Goal: Task Accomplishment & Management: Complete application form

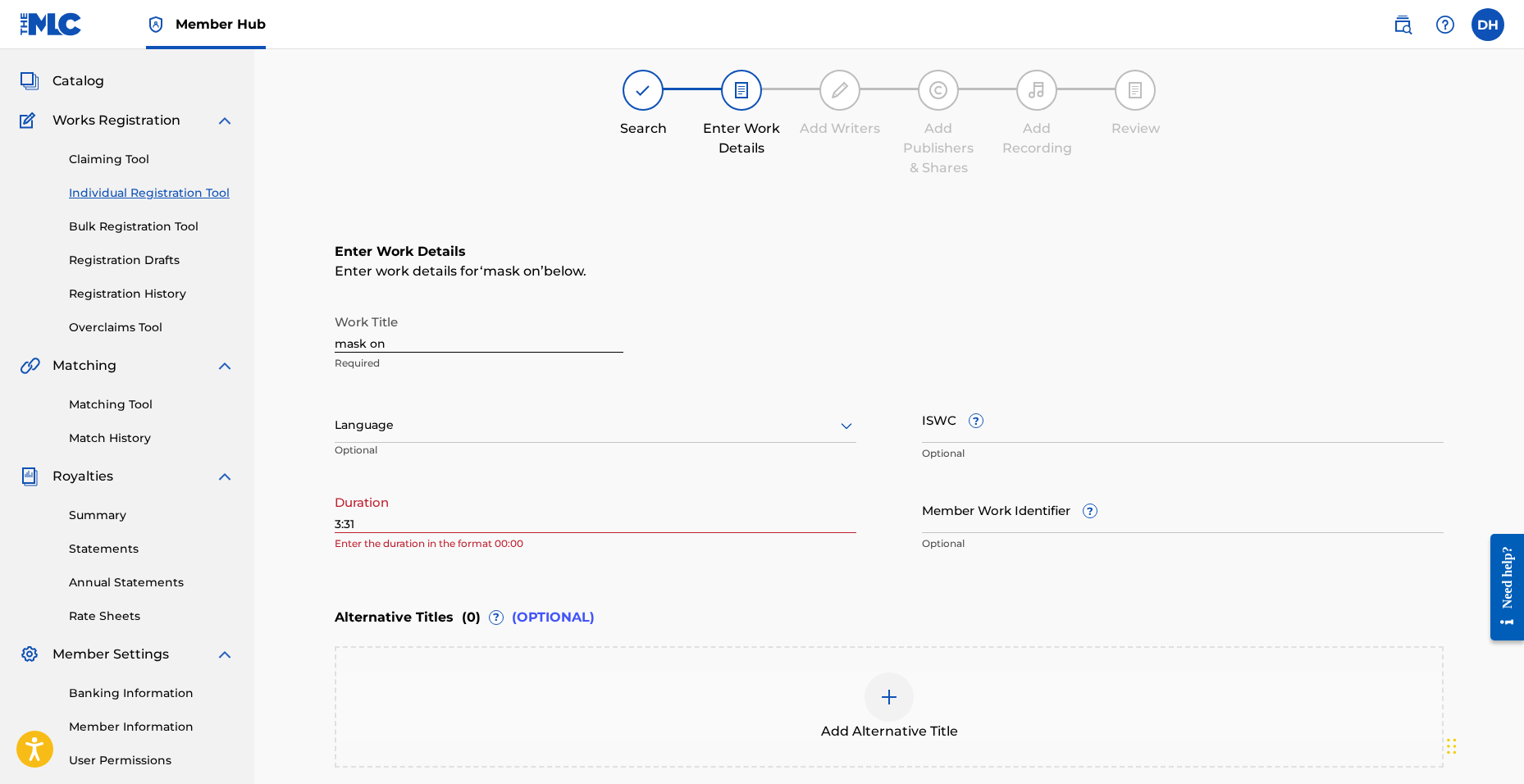
click at [334, 521] on div "Register Work Search Enter Work Details Add Writers Add Publishers & Shares Add…" at bounding box center [889, 437] width 1148 height 858
click at [332, 519] on div "Register Work Search Enter Work Details Add Writers Add Publishers & Shares Add…" at bounding box center [889, 437] width 1148 height 858
click at [337, 523] on input "3:31" at bounding box center [595, 510] width 522 height 47
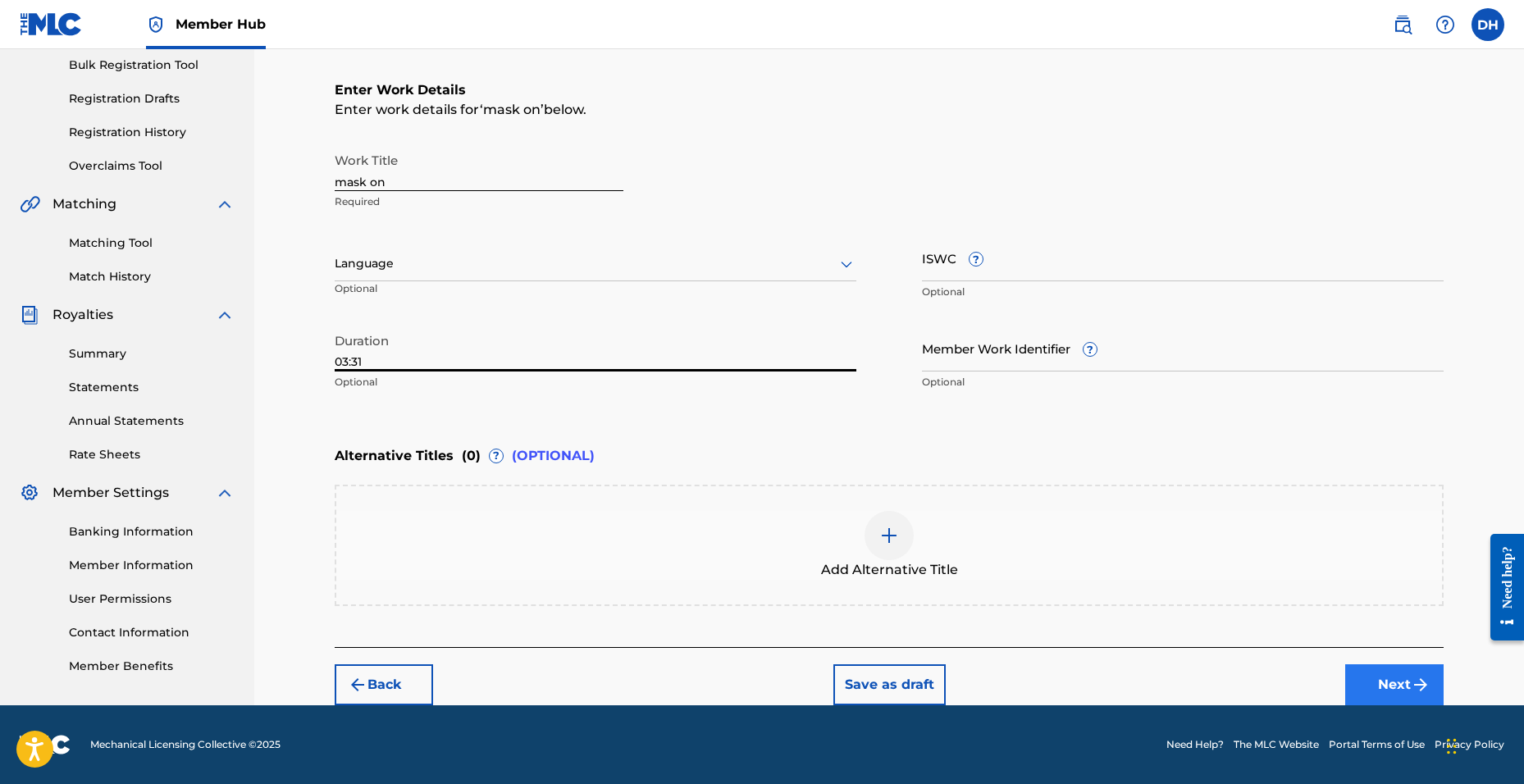
type input "03:31"
click at [1360, 673] on button "Next" at bounding box center [1394, 684] width 98 height 41
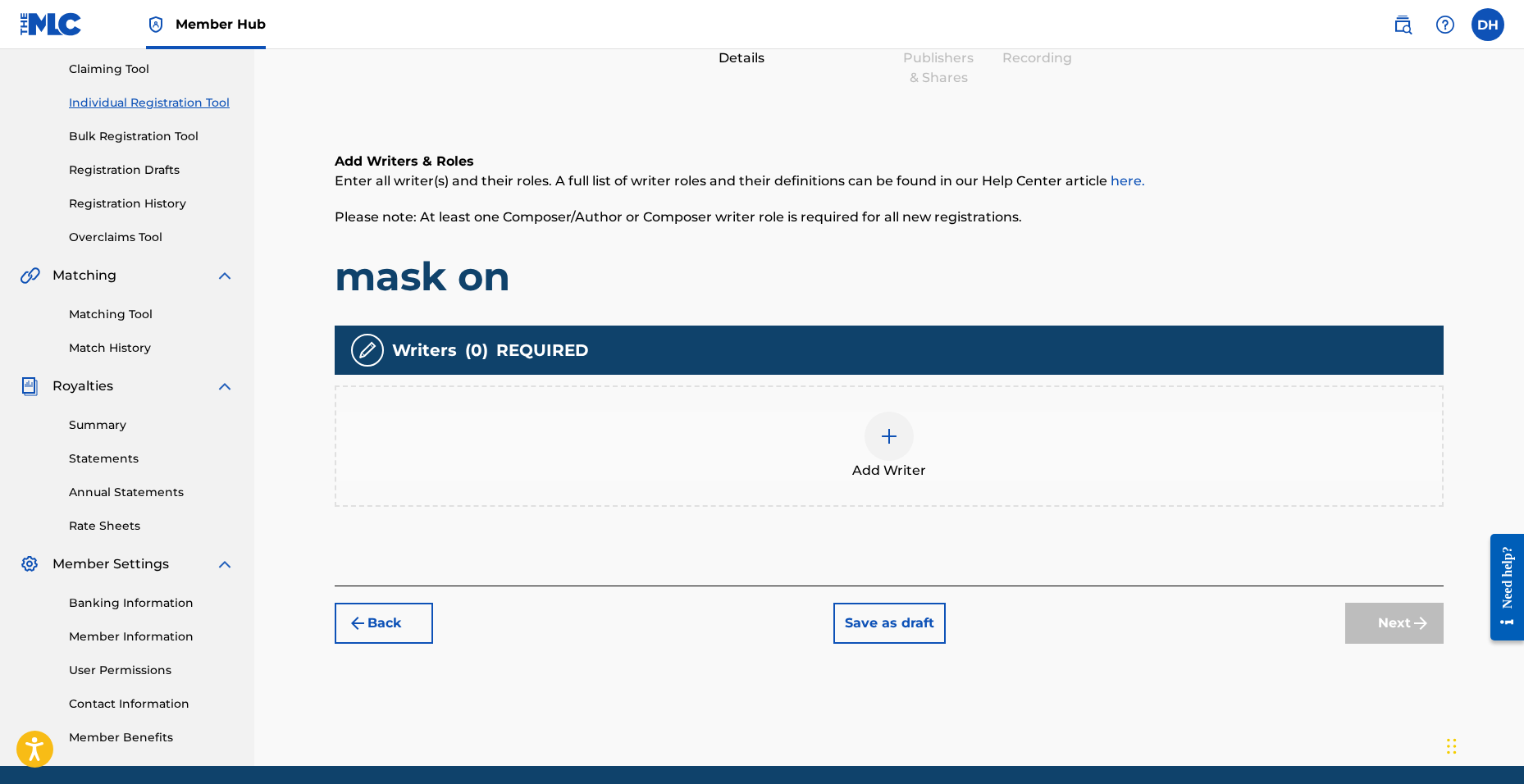
scroll to position [74, 0]
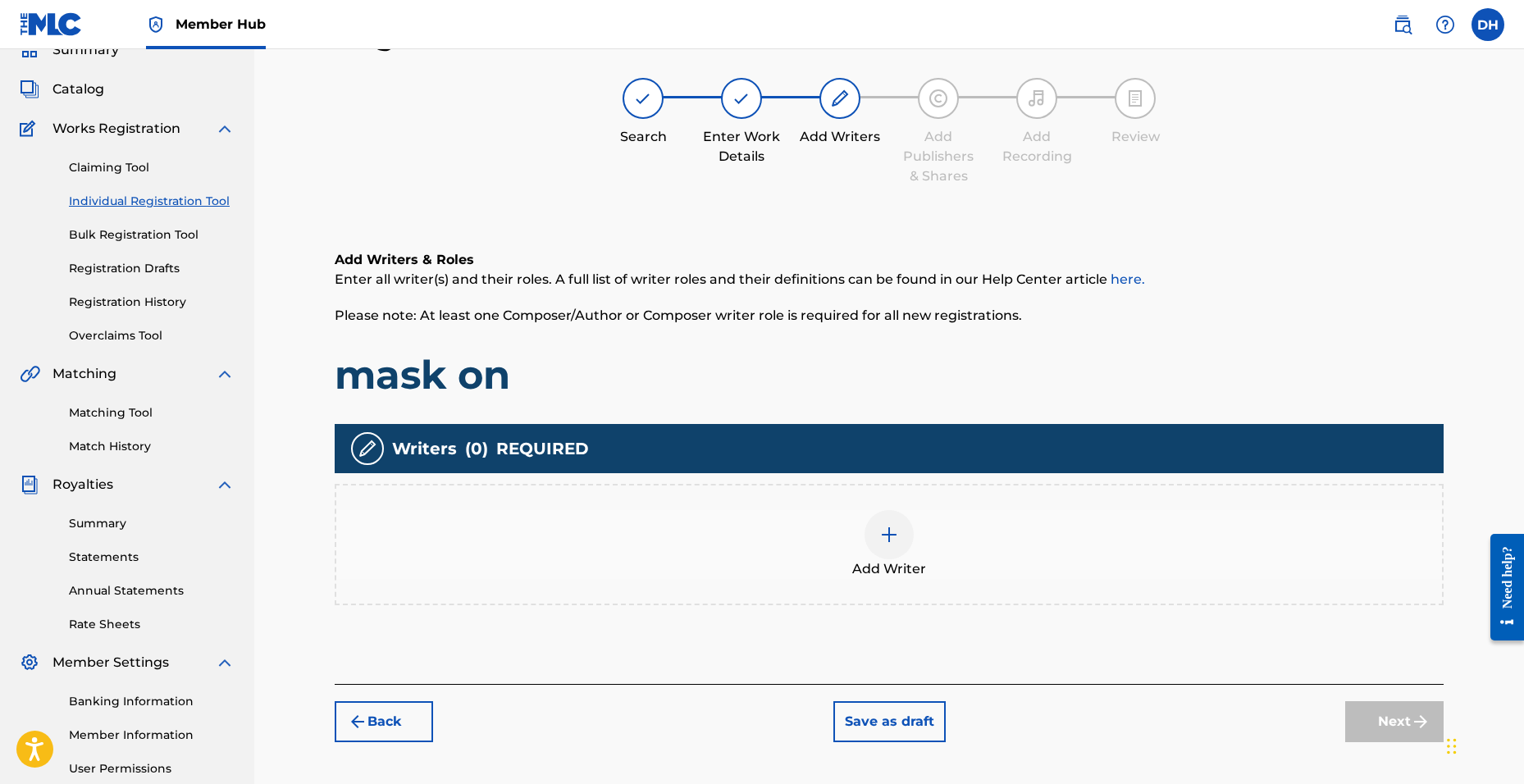
click at [846, 534] on div "Add Writer" at bounding box center [890, 544] width 1106 height 69
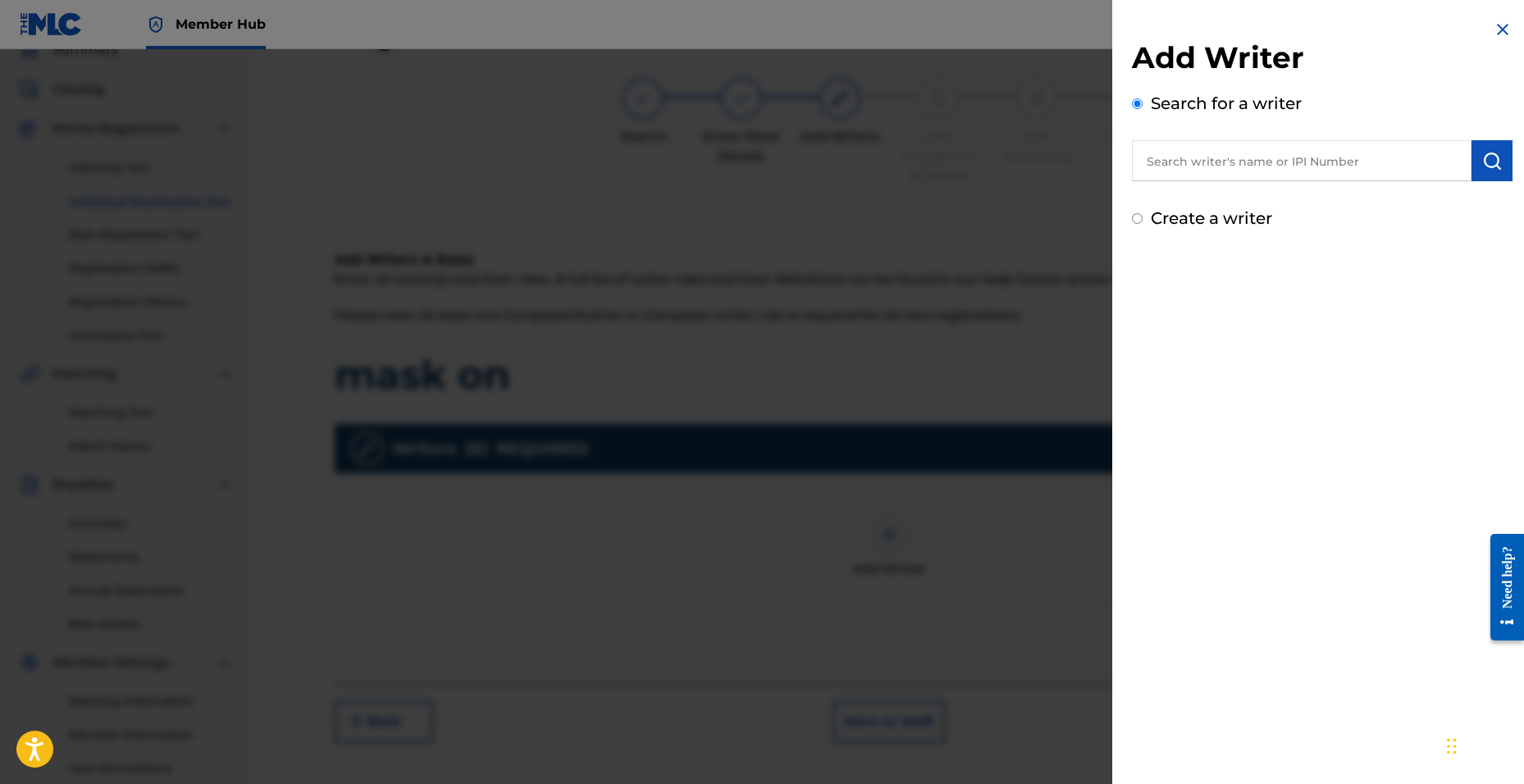
click at [1240, 158] on input "text" at bounding box center [1302, 161] width 339 height 41
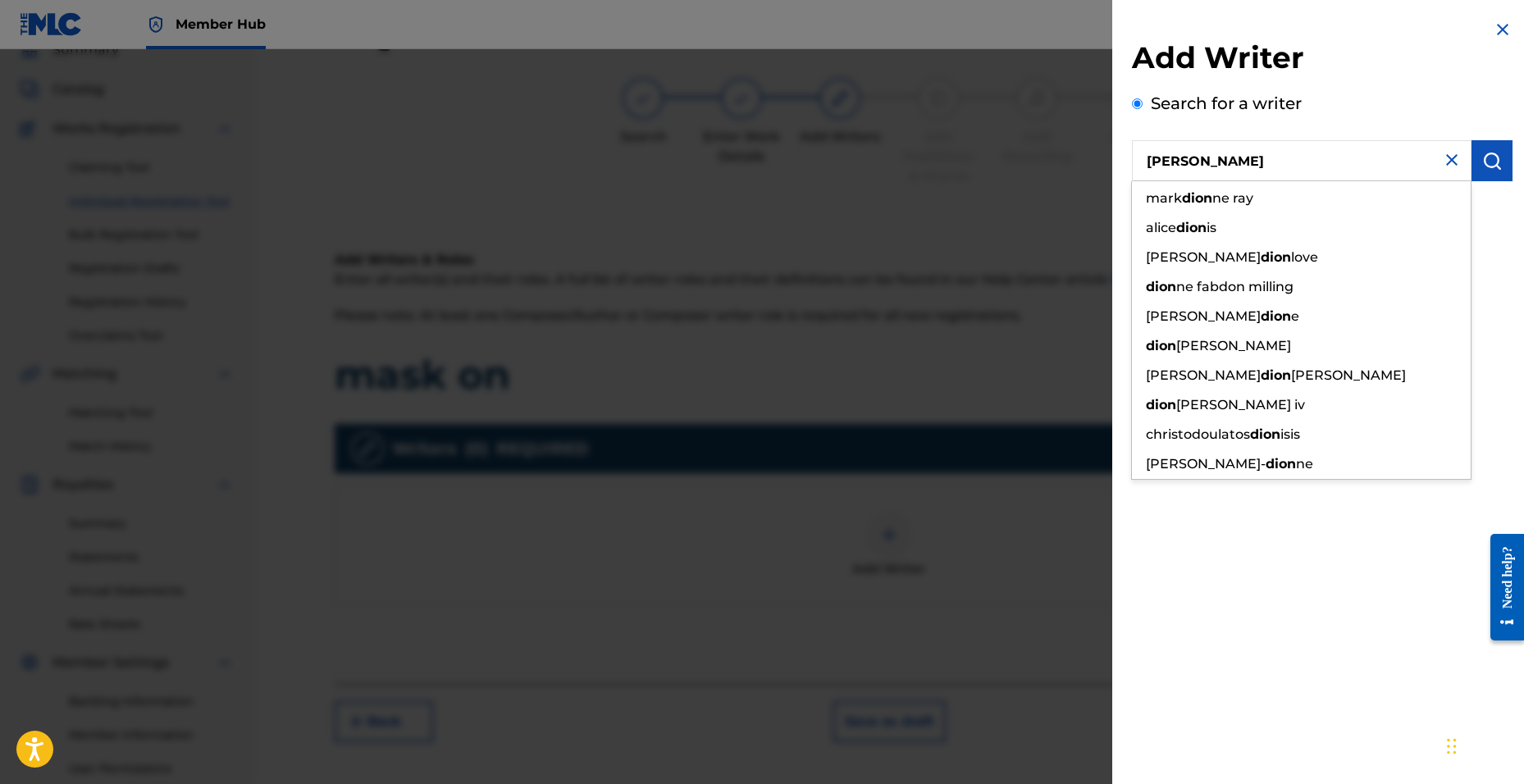
type input "[PERSON_NAME]"
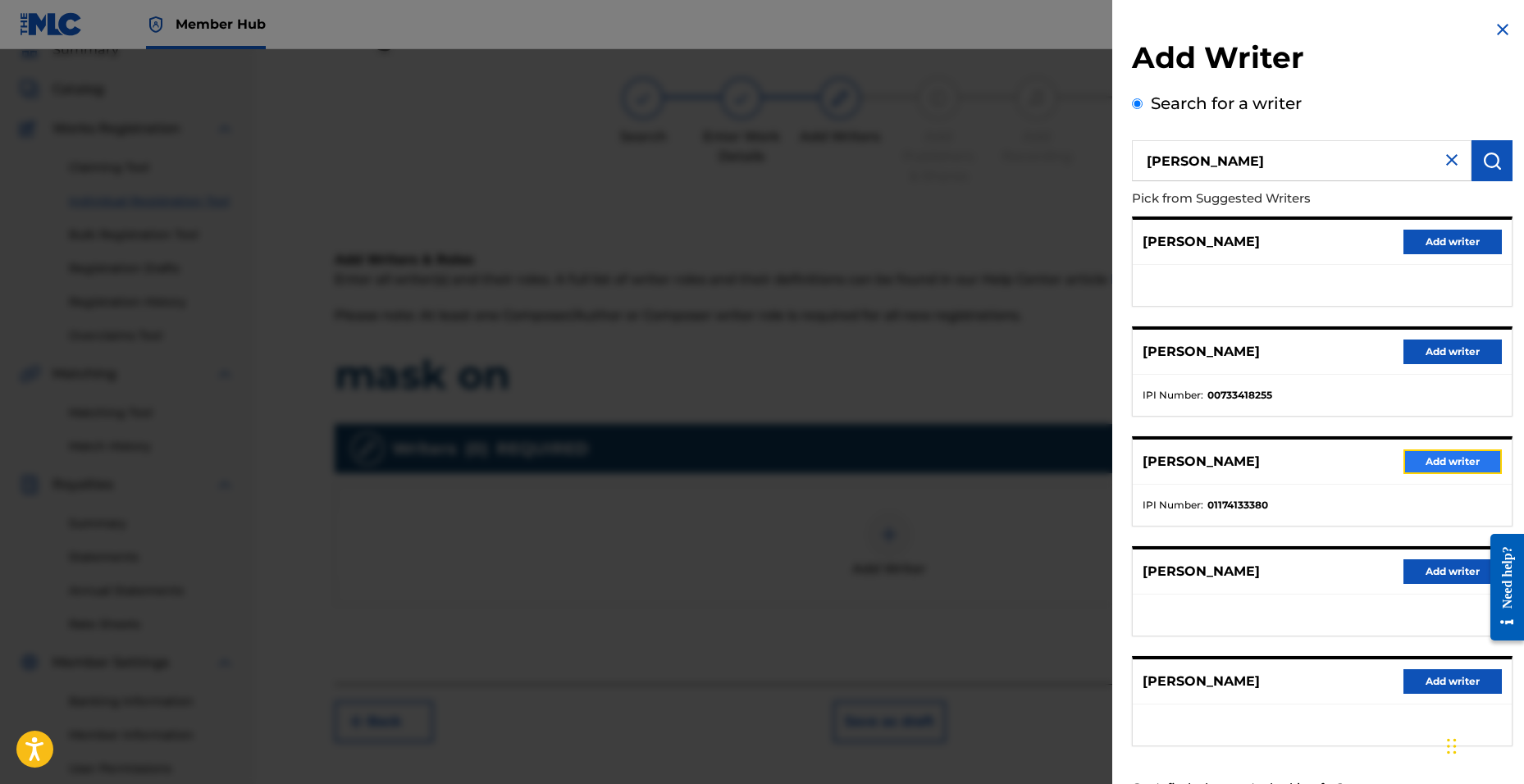
click at [1421, 458] on button "Add writer" at bounding box center [1452, 461] width 98 height 24
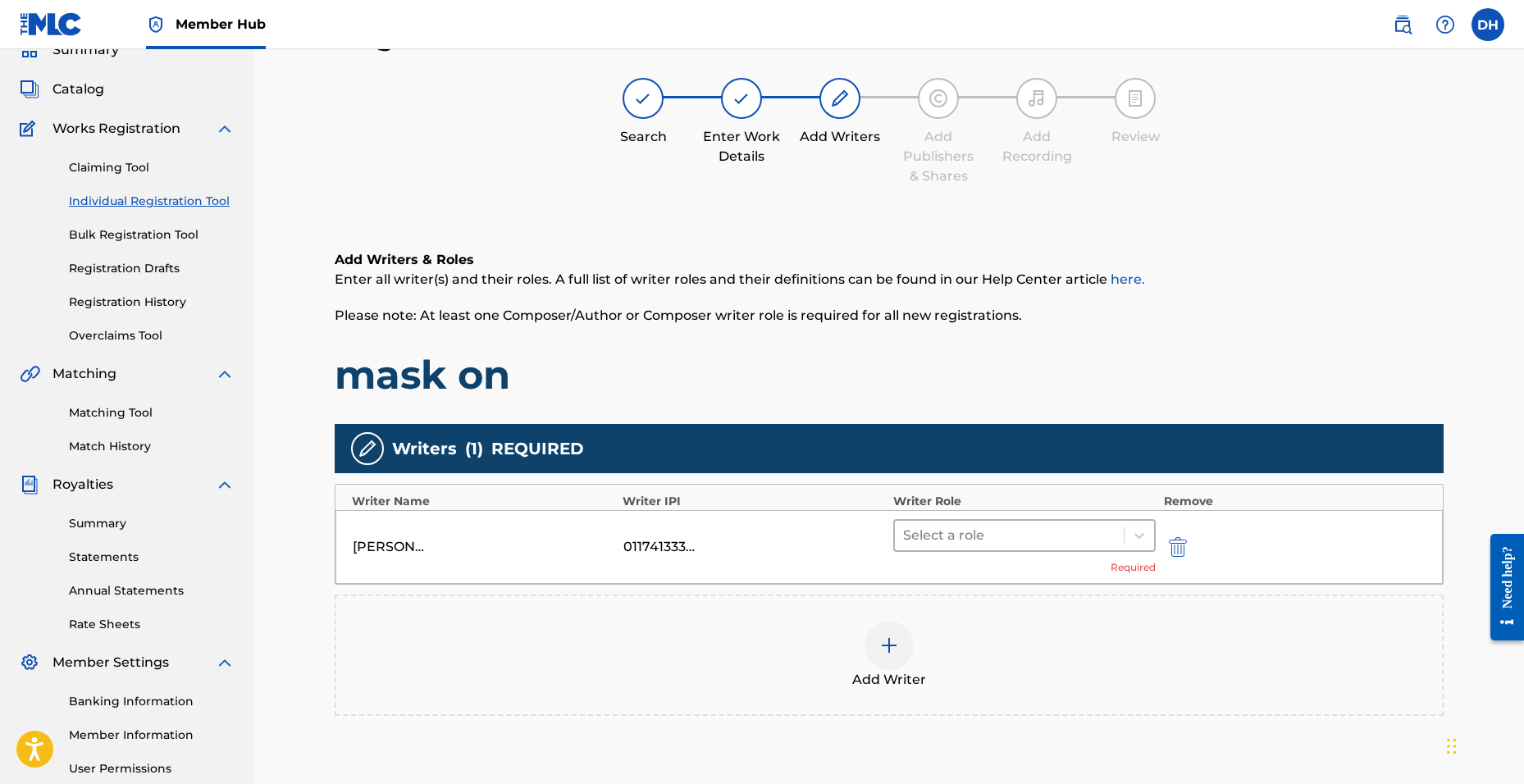
click at [932, 538] on div at bounding box center [1009, 534] width 212 height 23
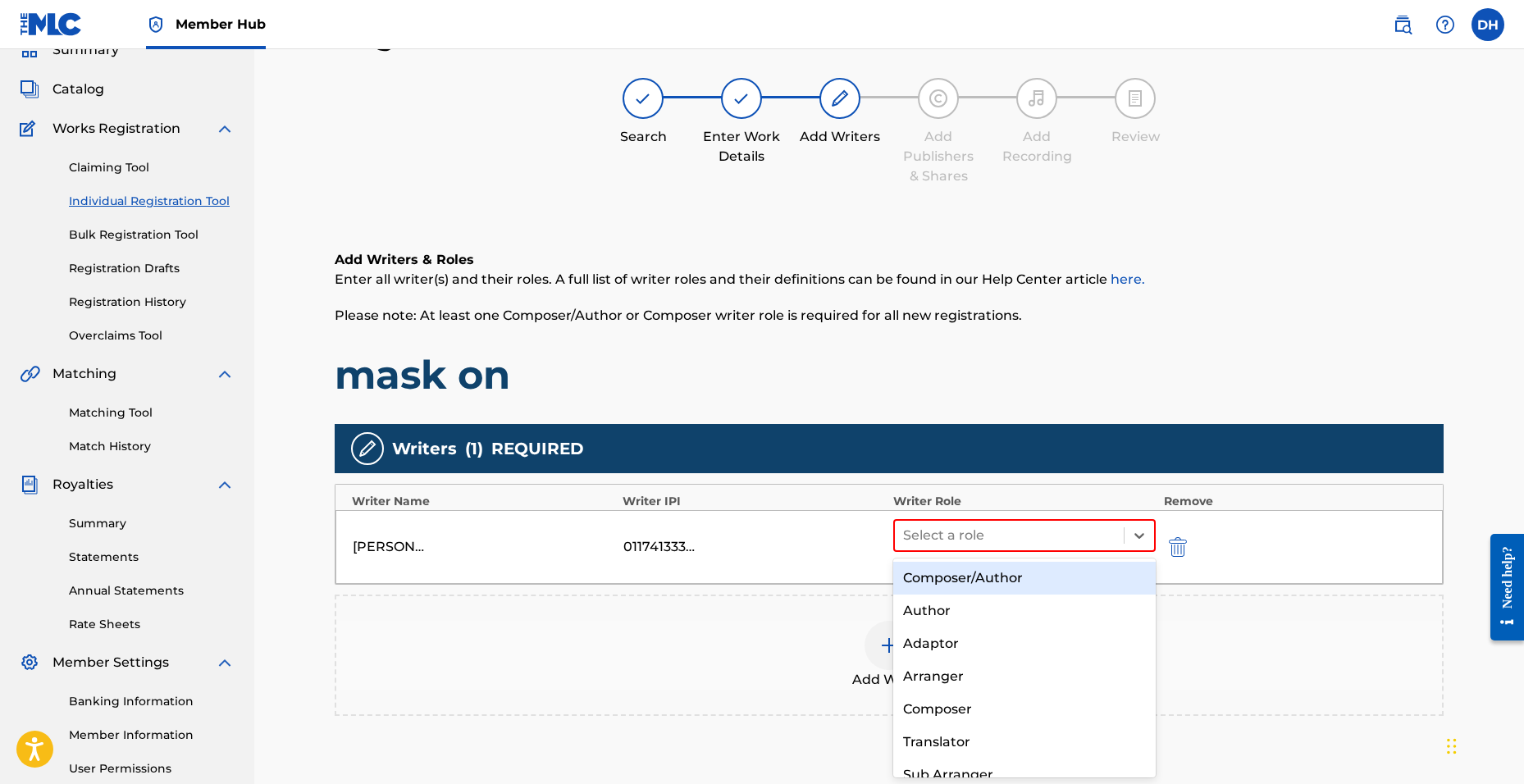
click at [971, 578] on div "Composer/Author" at bounding box center [1024, 578] width 262 height 33
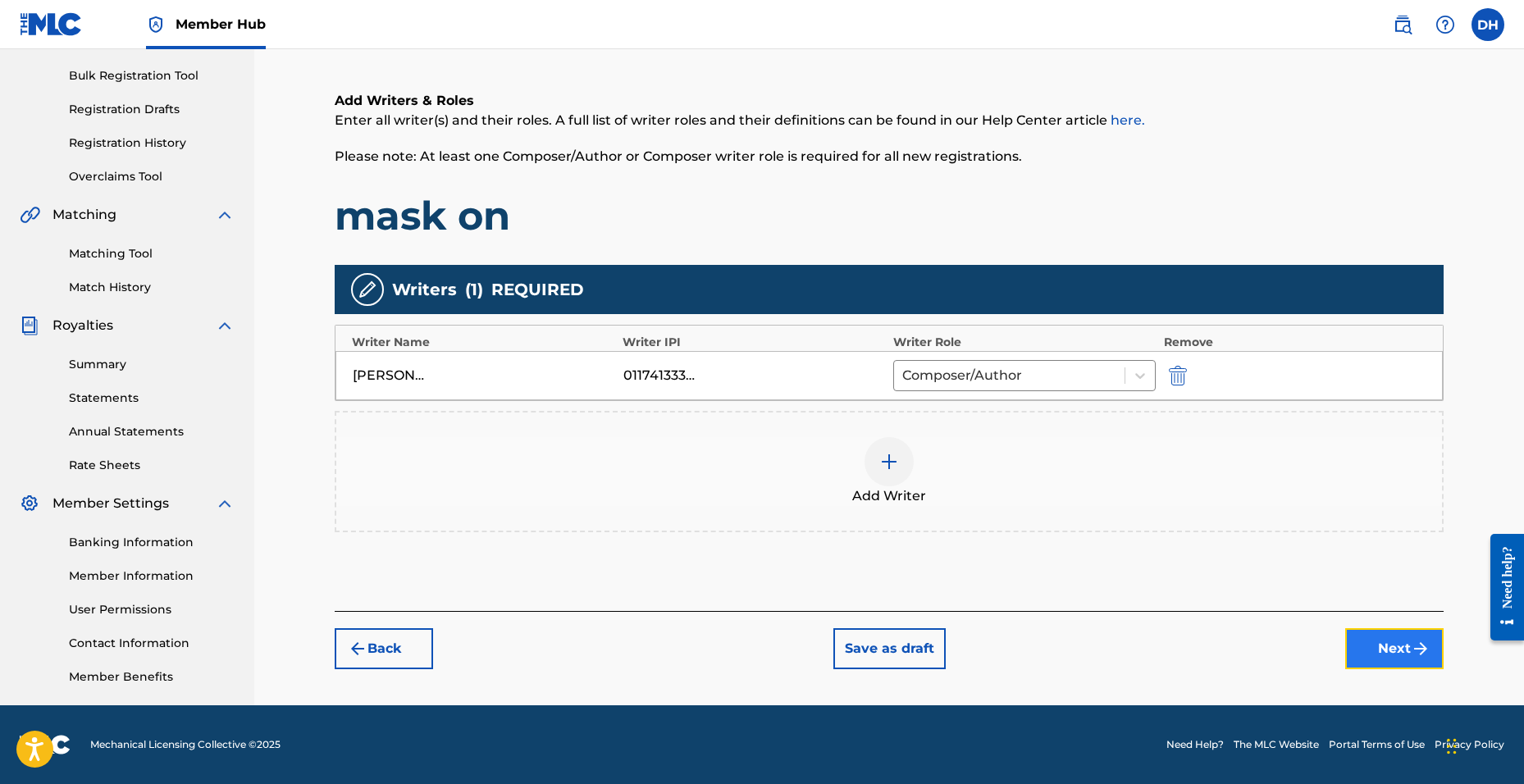
click at [1357, 647] on button "Next" at bounding box center [1394, 648] width 98 height 41
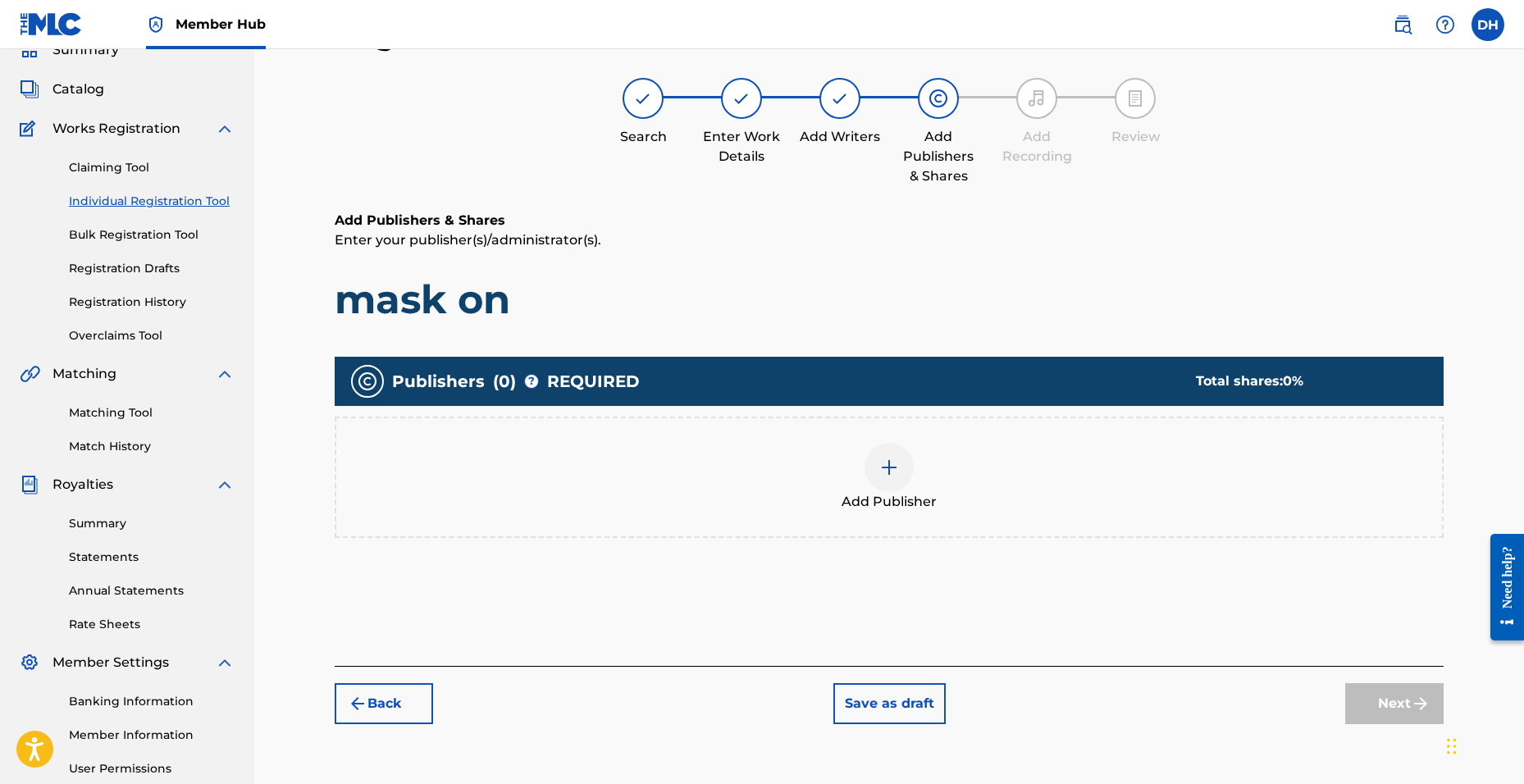
click at [860, 483] on div "Add Publisher" at bounding box center [890, 477] width 1106 height 69
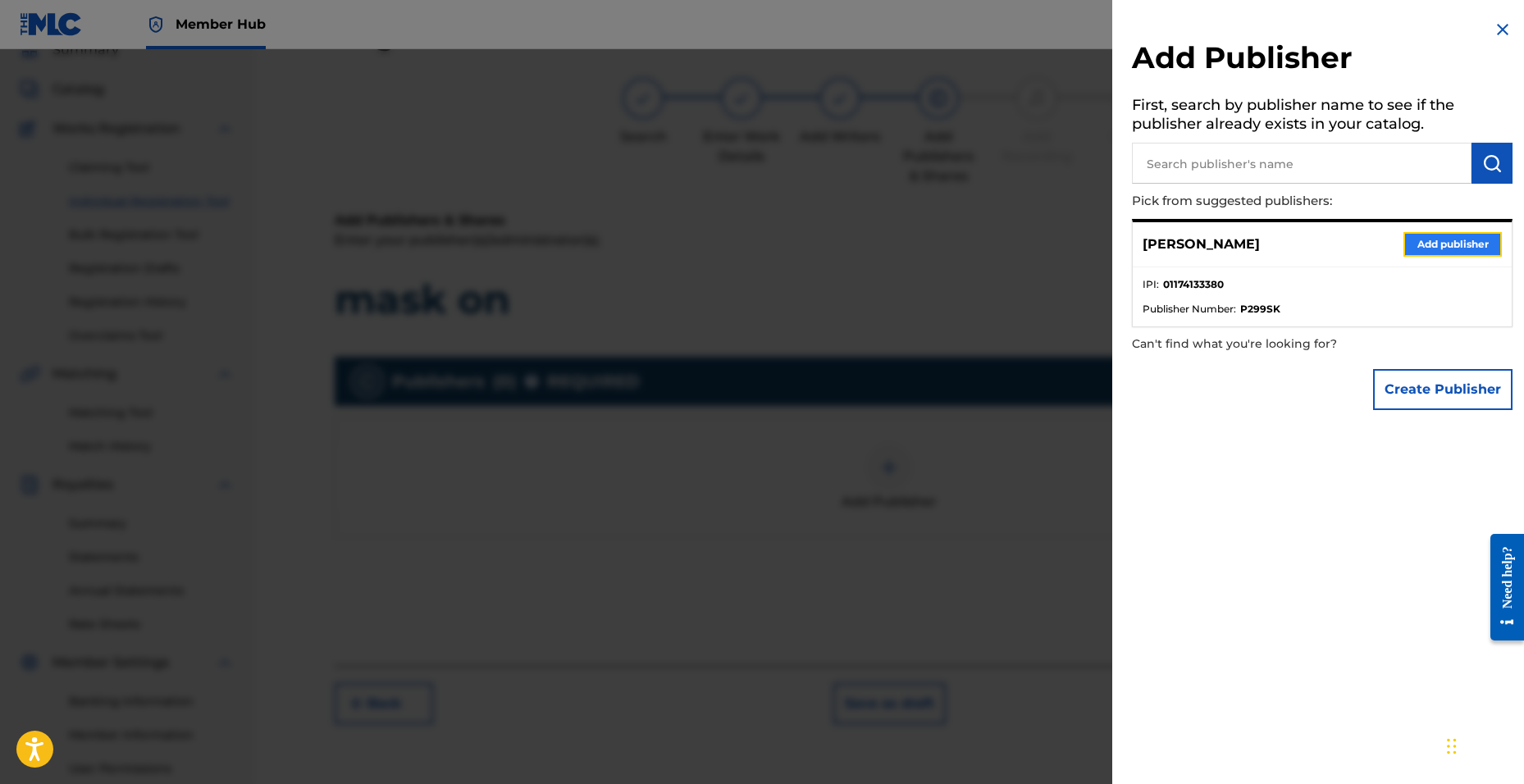
click at [1462, 240] on button "Add publisher" at bounding box center [1452, 244] width 98 height 24
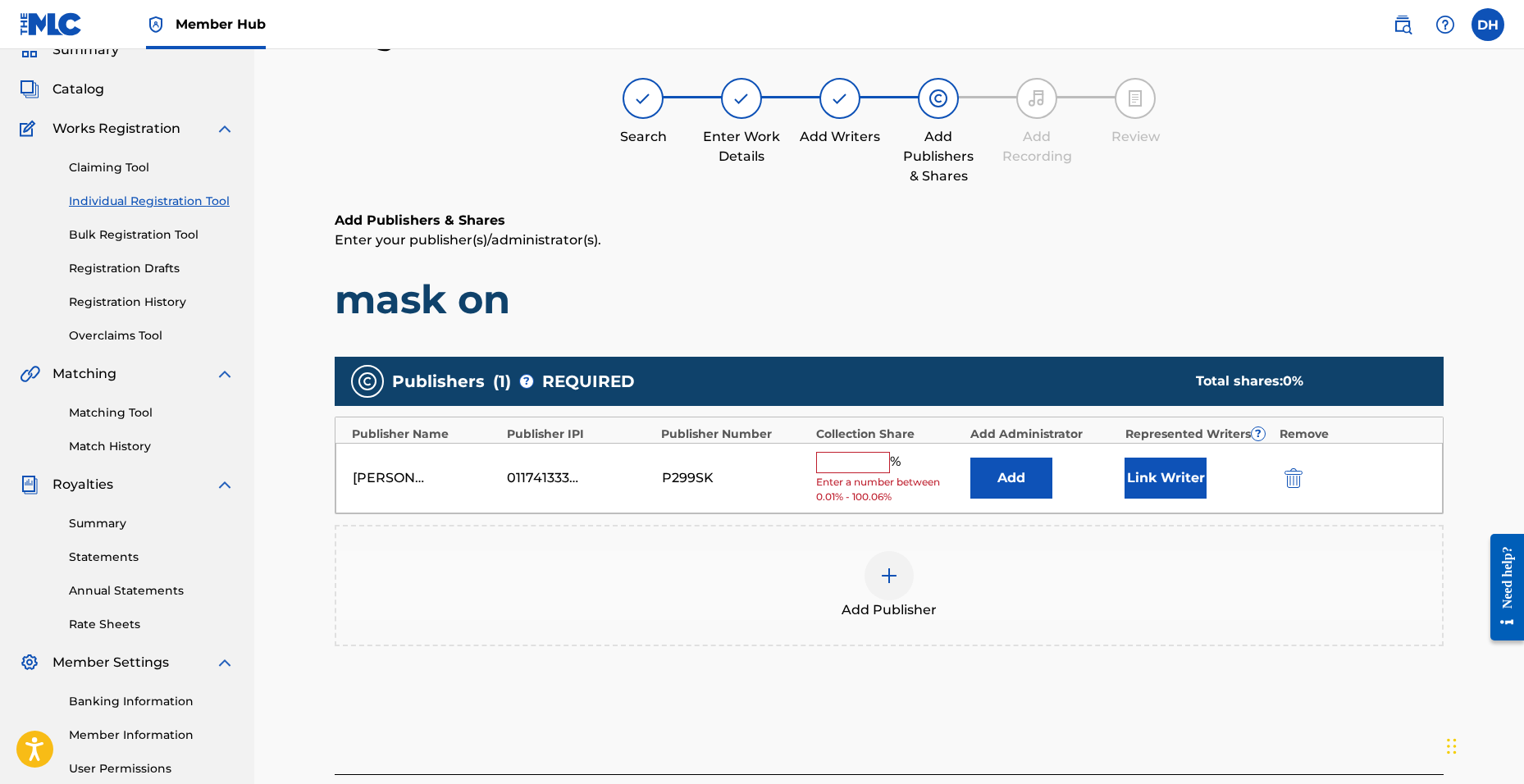
click at [834, 463] on input "text" at bounding box center [852, 462] width 74 height 21
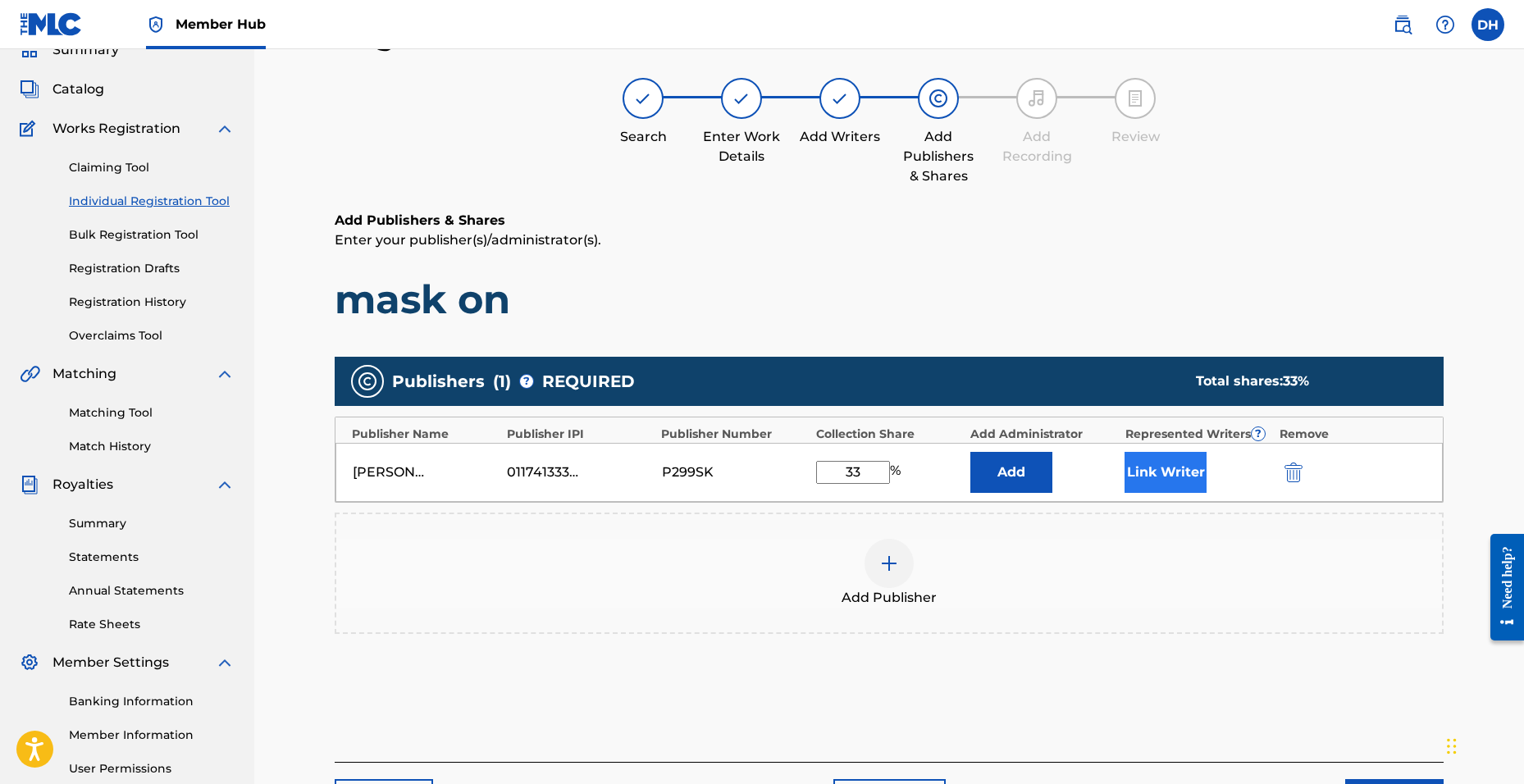
type input "33"
click at [1145, 474] on button "Link Writer" at bounding box center [1165, 472] width 82 height 41
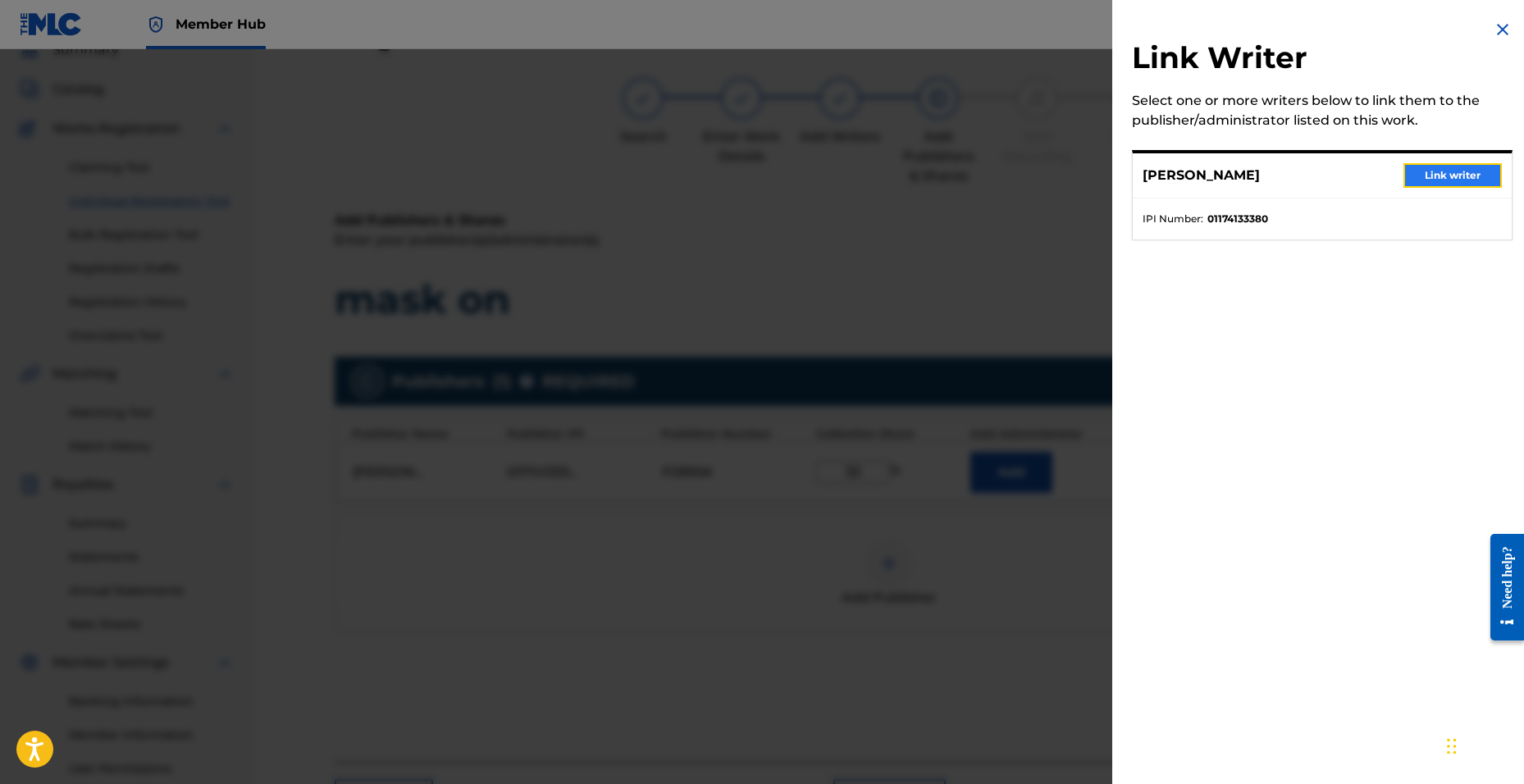
click at [1443, 178] on button "Link writer" at bounding box center [1452, 175] width 98 height 24
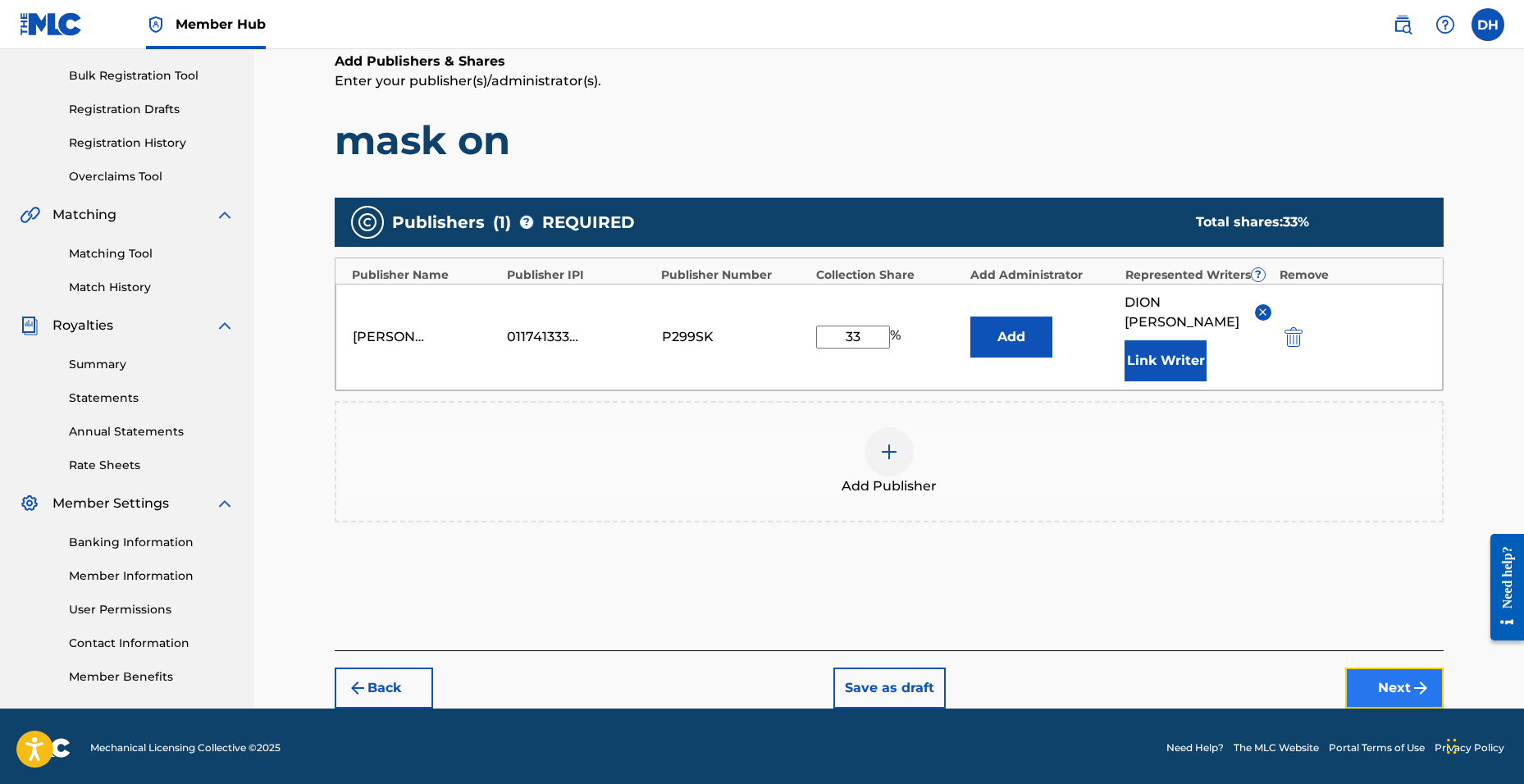
click at [1376, 668] on button "Next" at bounding box center [1394, 688] width 98 height 41
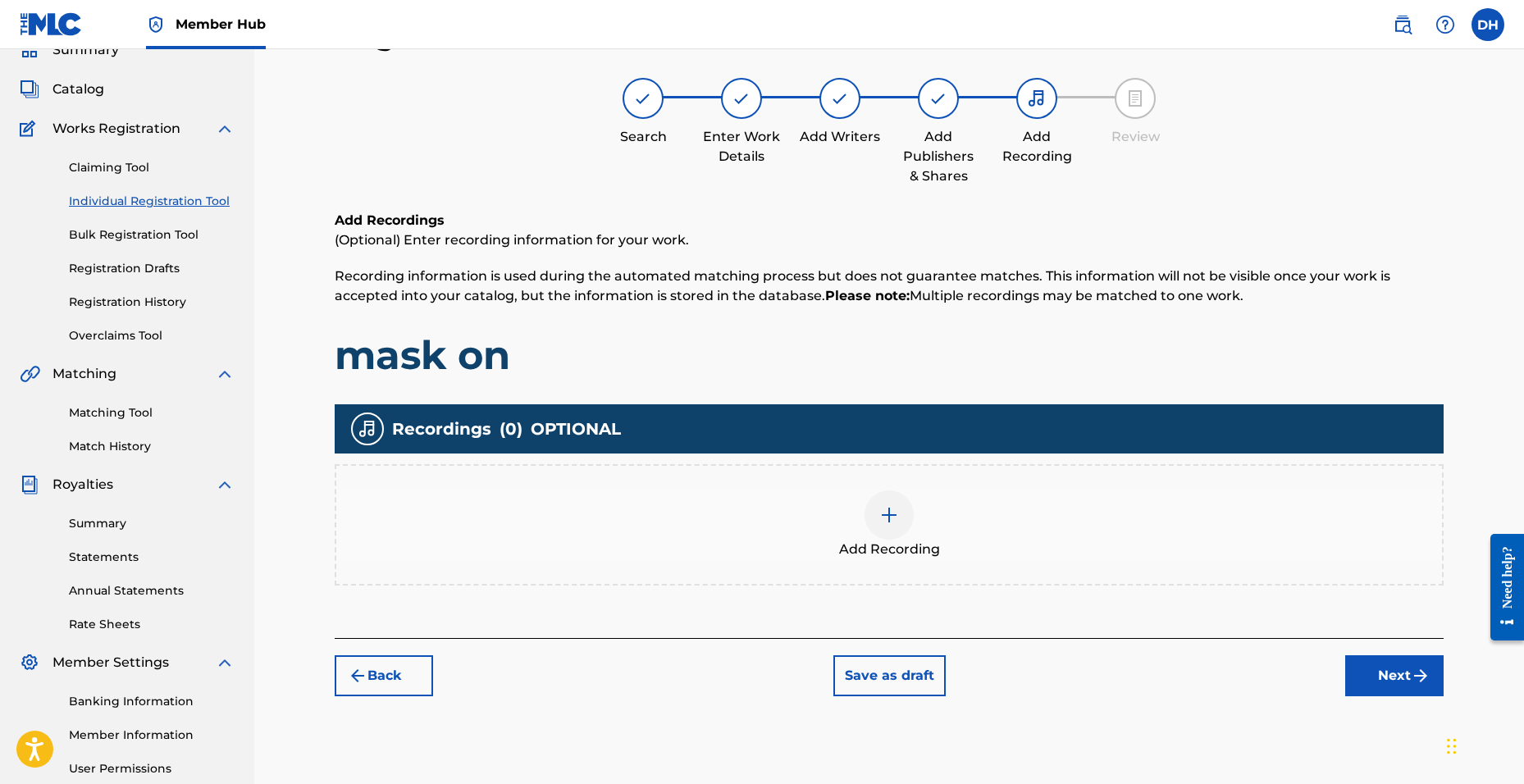
click at [947, 546] on div "Add Recording" at bounding box center [890, 524] width 1106 height 69
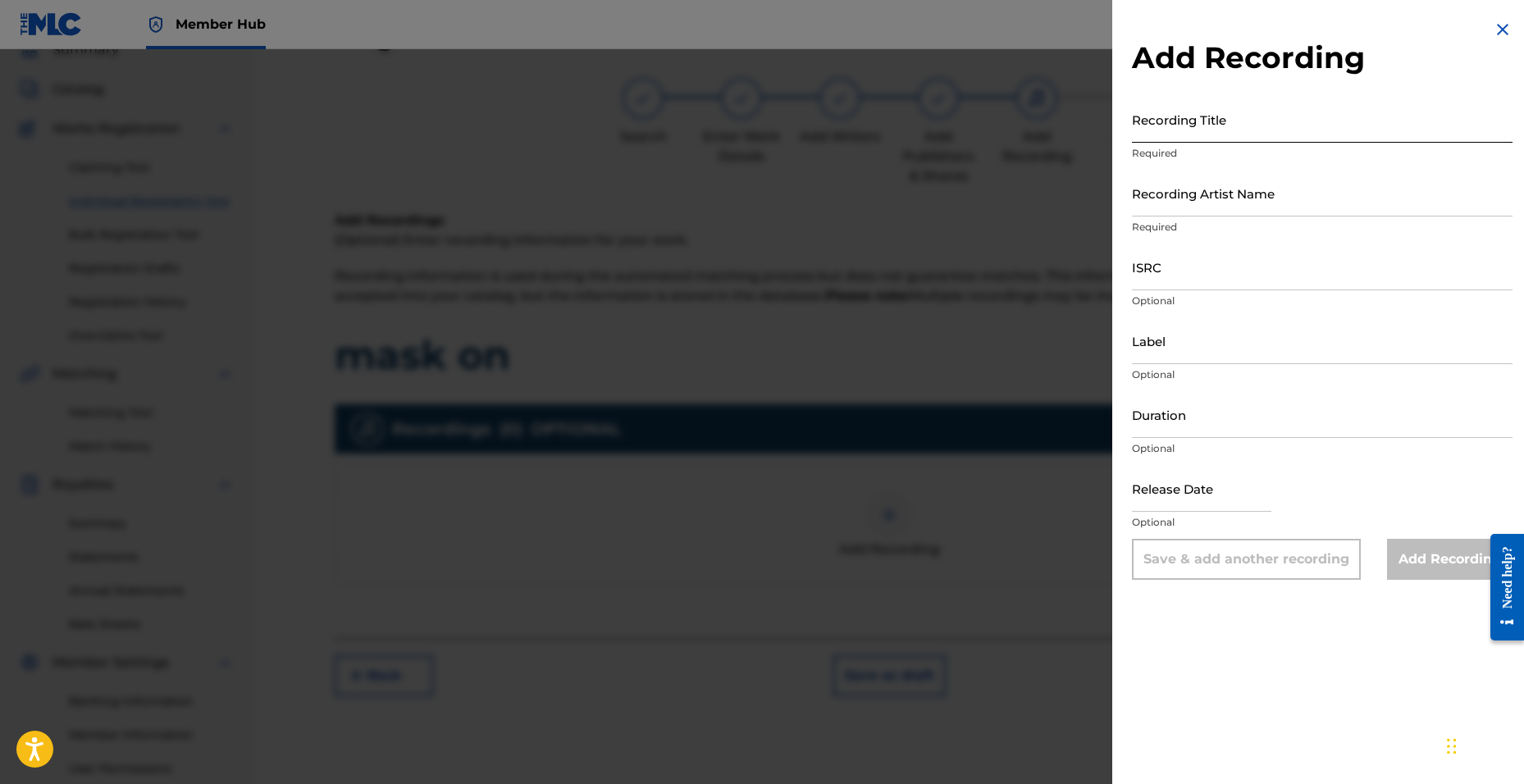
click at [1180, 132] on input "Recording Title" at bounding box center [1322, 120] width 380 height 47
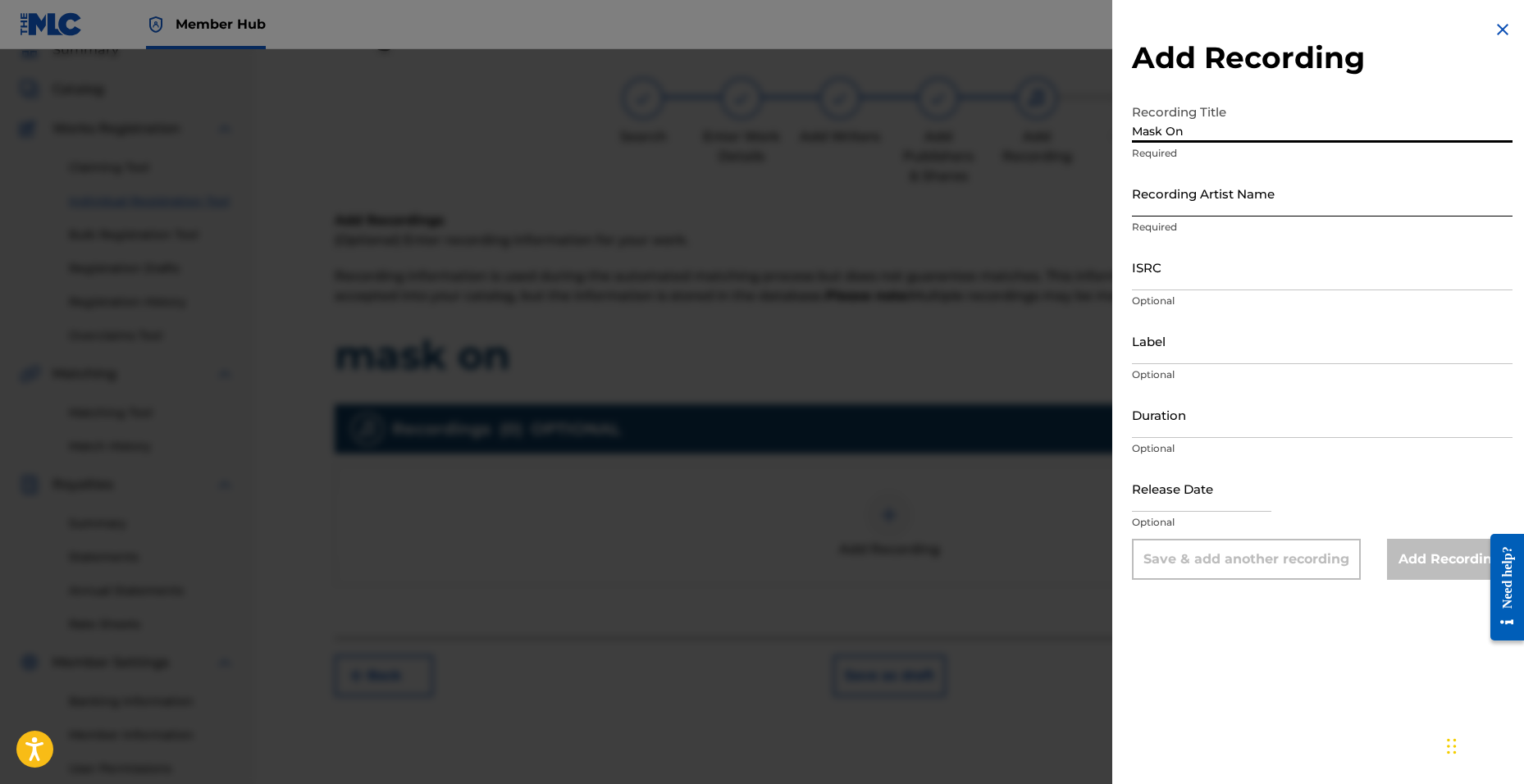
type input "Mask On"
click at [1185, 206] on input "Recording Artist Name" at bounding box center [1322, 193] width 380 height 47
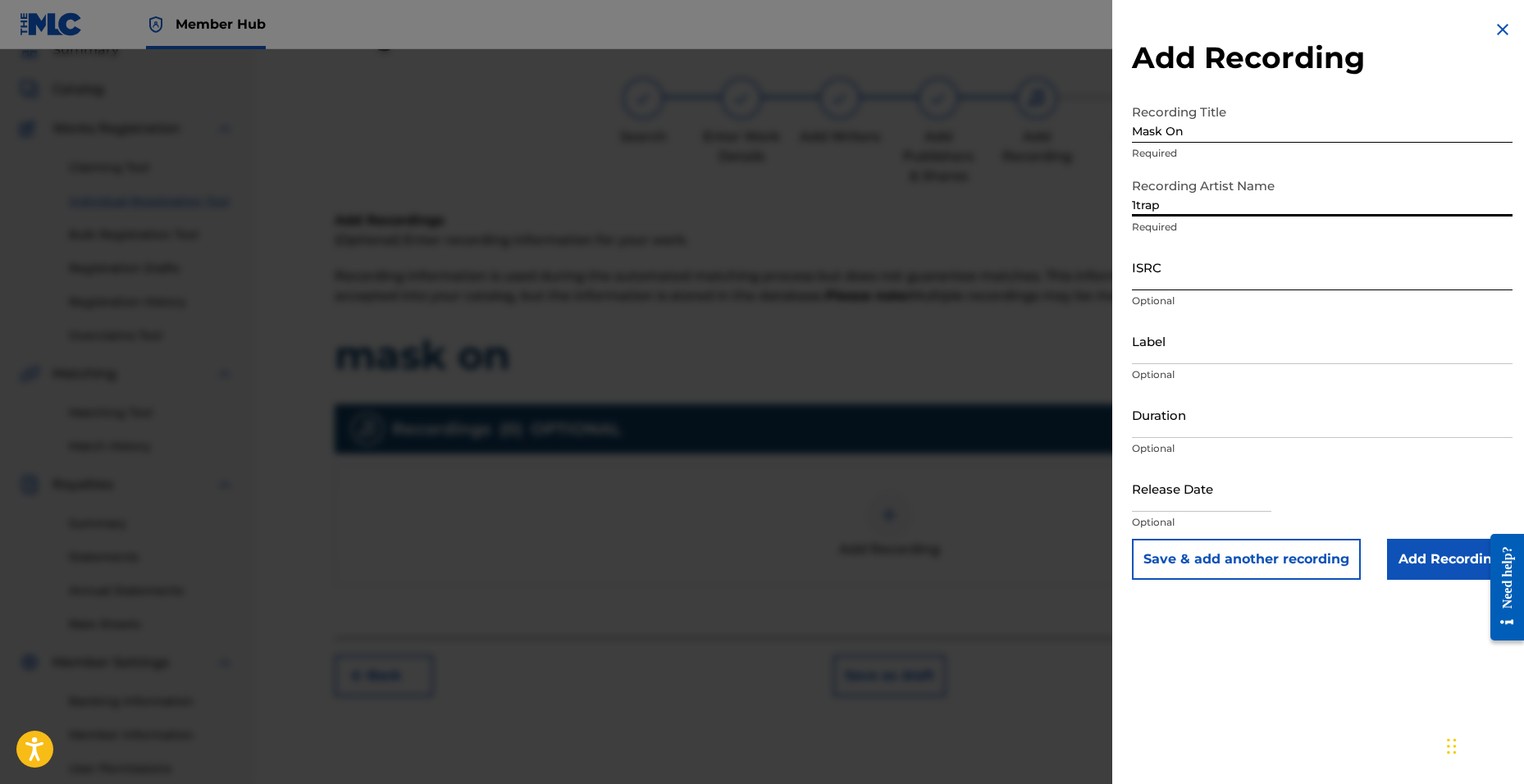
type input "1trap"
click at [1163, 270] on input "ISRC" at bounding box center [1322, 267] width 380 height 47
paste input "QZWFK2538099"
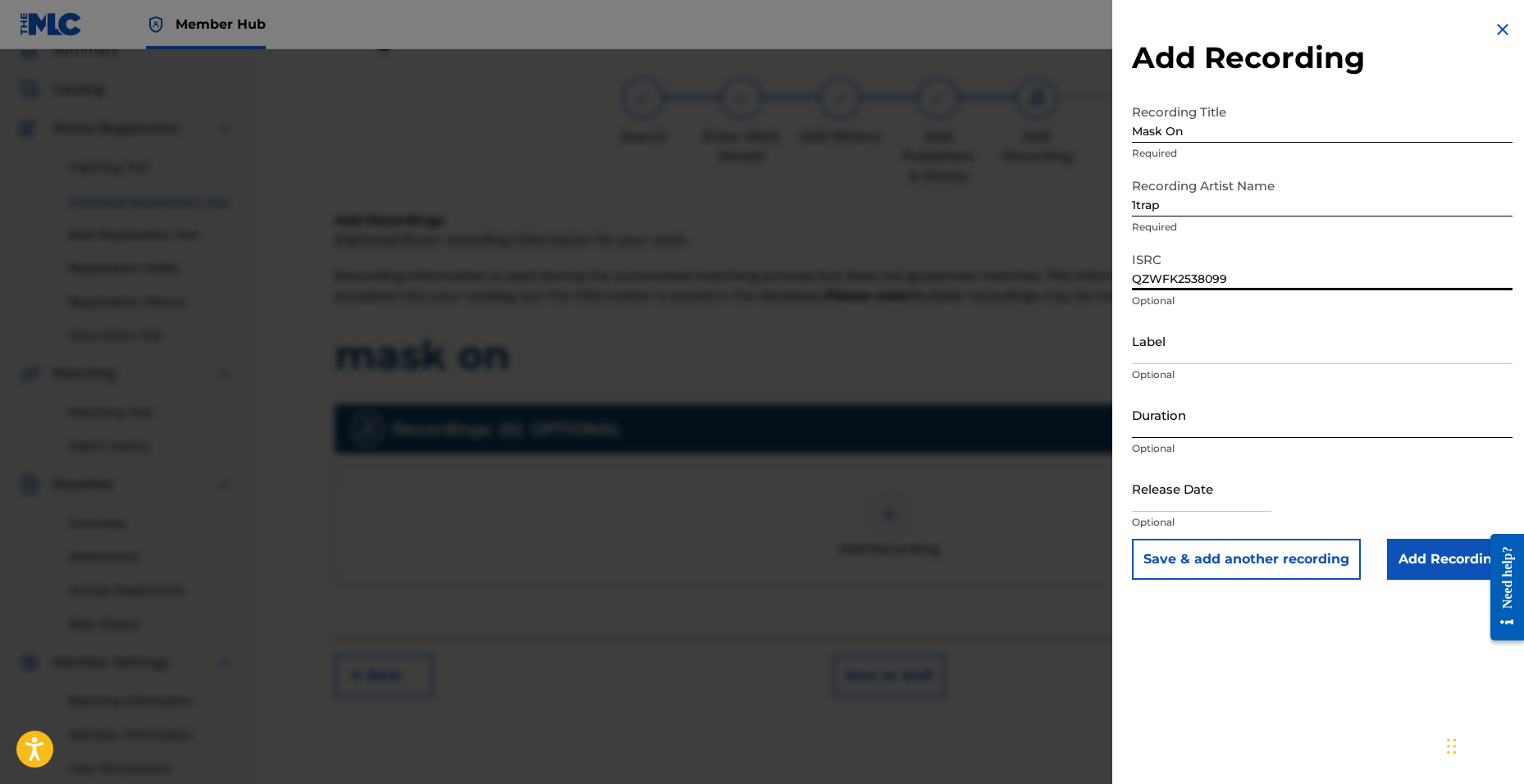
type input "QZWFK2538099"
click at [1159, 405] on input "Duration" at bounding box center [1322, 415] width 380 height 47
type input "03:31"
click at [1167, 475] on input "text" at bounding box center [1202, 488] width 140 height 47
select select "8"
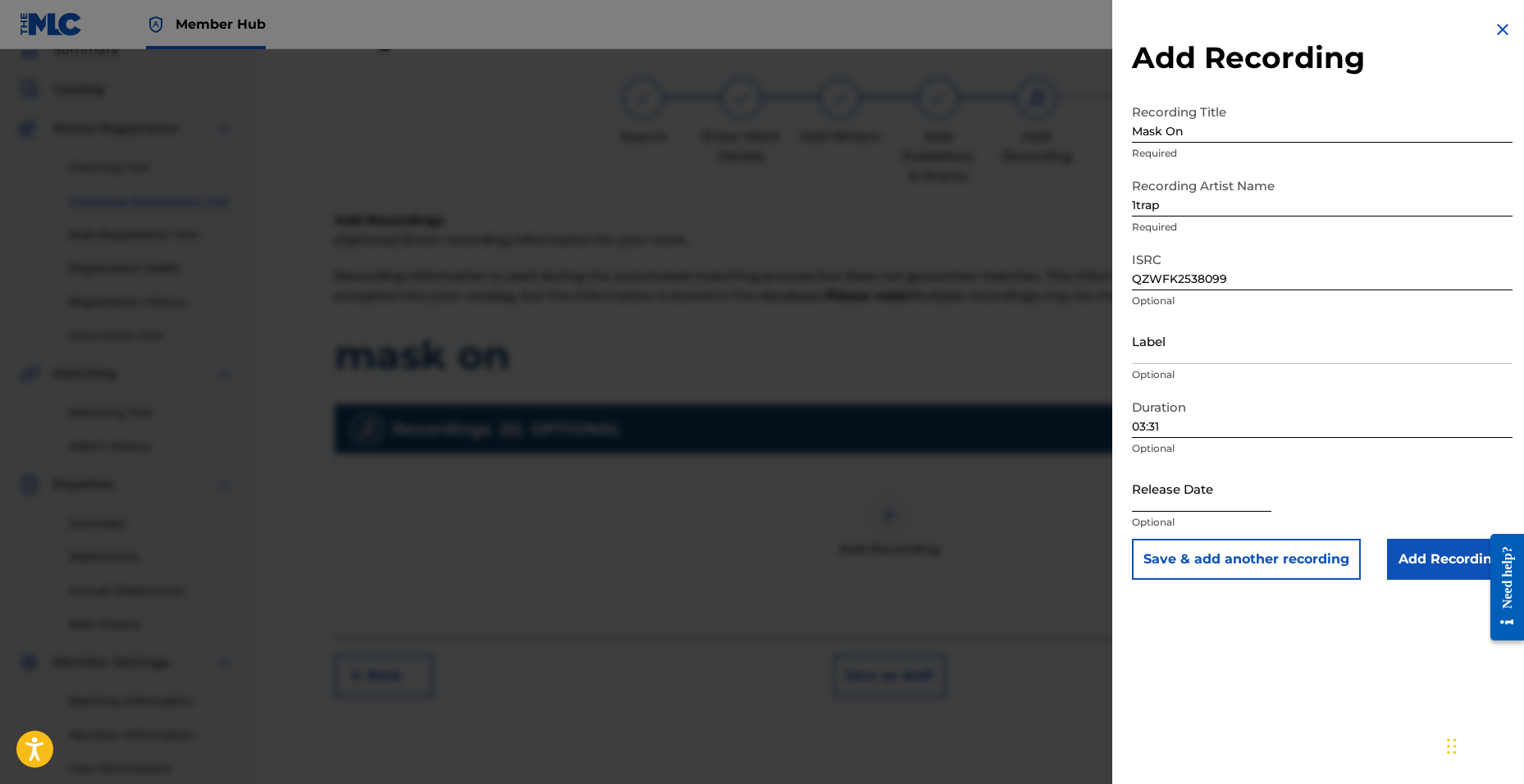
select select "2025"
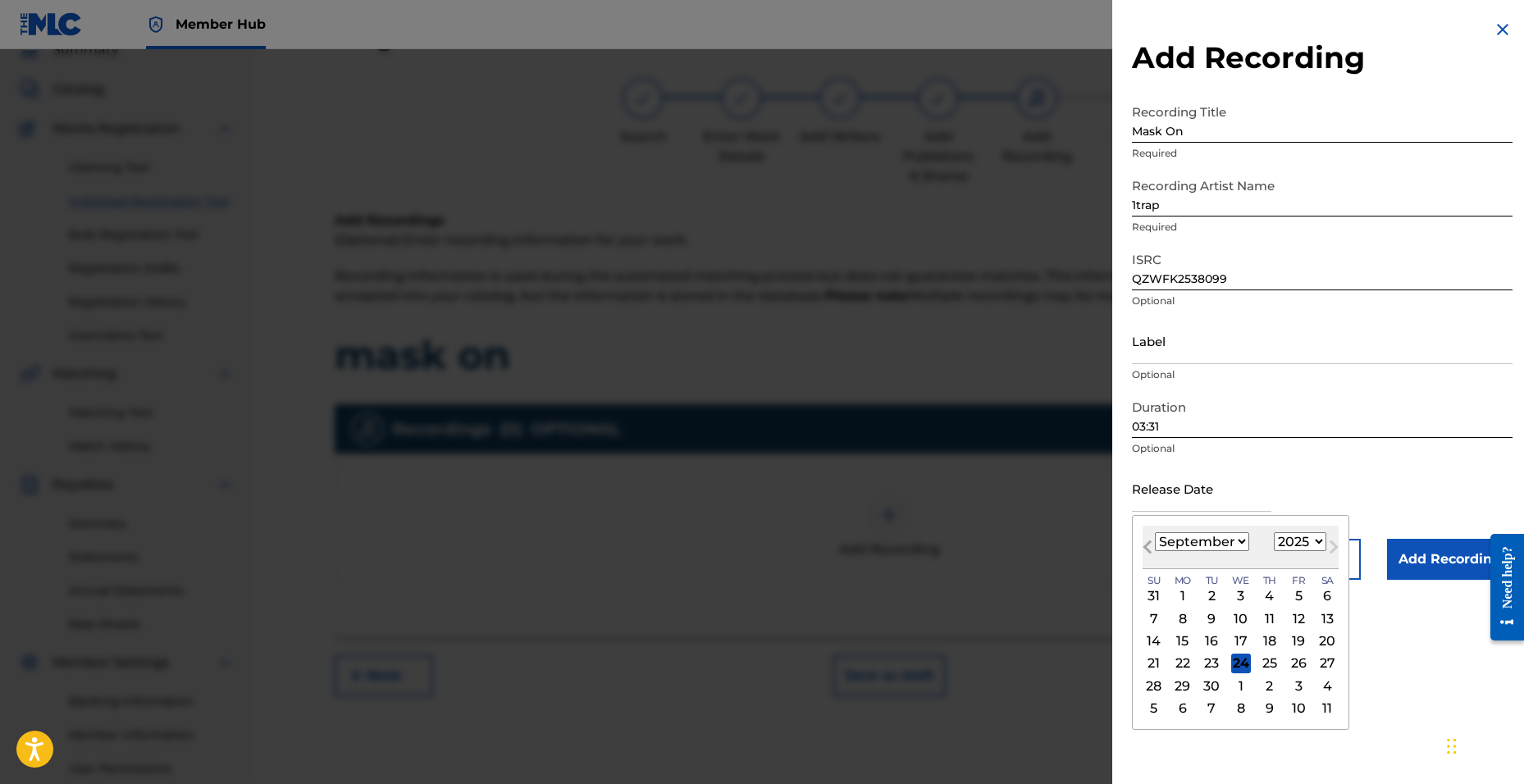
click at [1142, 549] on button "Previous Month" at bounding box center [1147, 550] width 26 height 26
select select "6"
click at [1239, 684] on div "30" at bounding box center [1241, 686] width 20 height 20
type input "[DATE]"
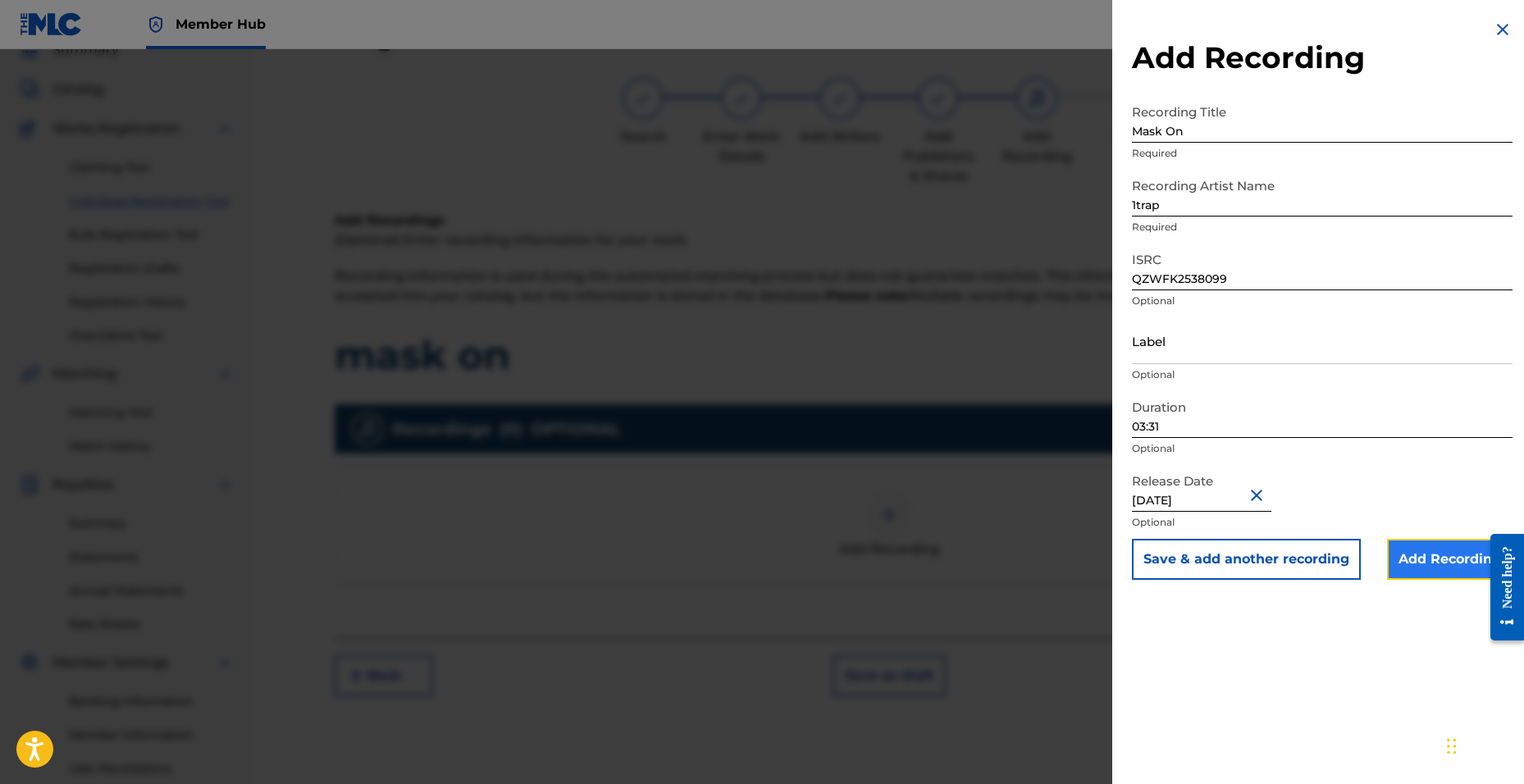
click at [1403, 566] on input "Add Recording" at bounding box center [1450, 559] width 125 height 41
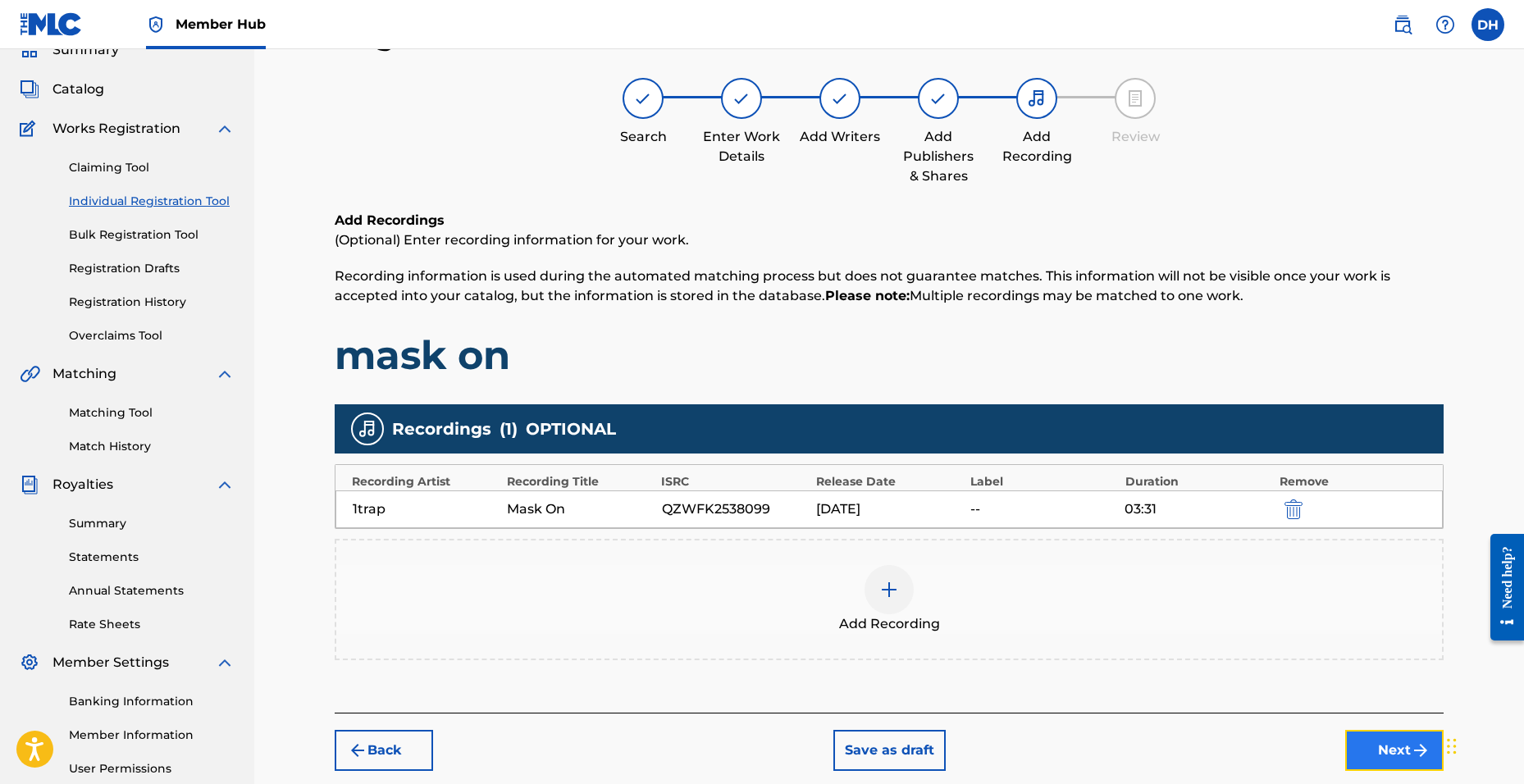
click at [1384, 753] on button "Next" at bounding box center [1394, 750] width 98 height 41
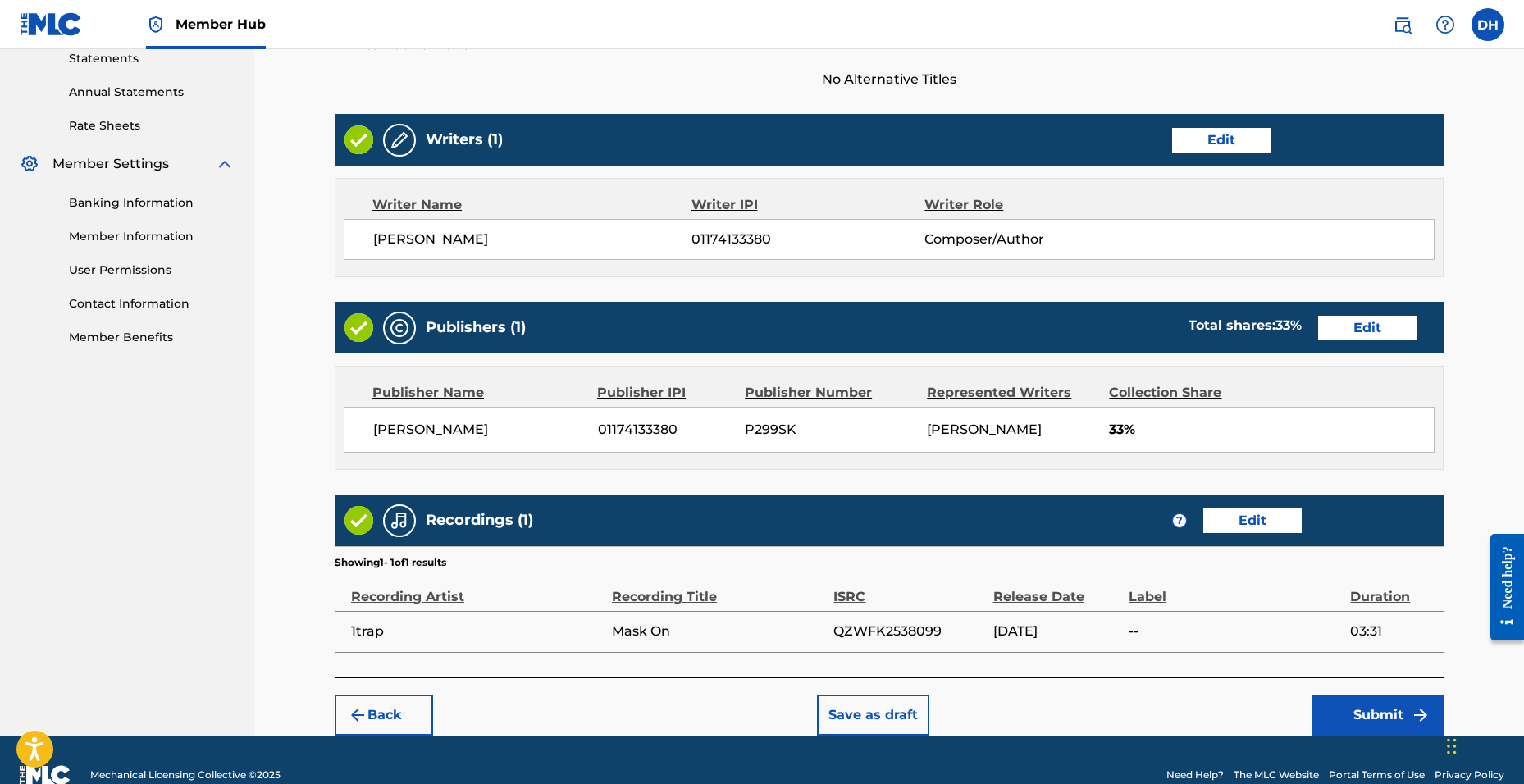
scroll to position [603, 0]
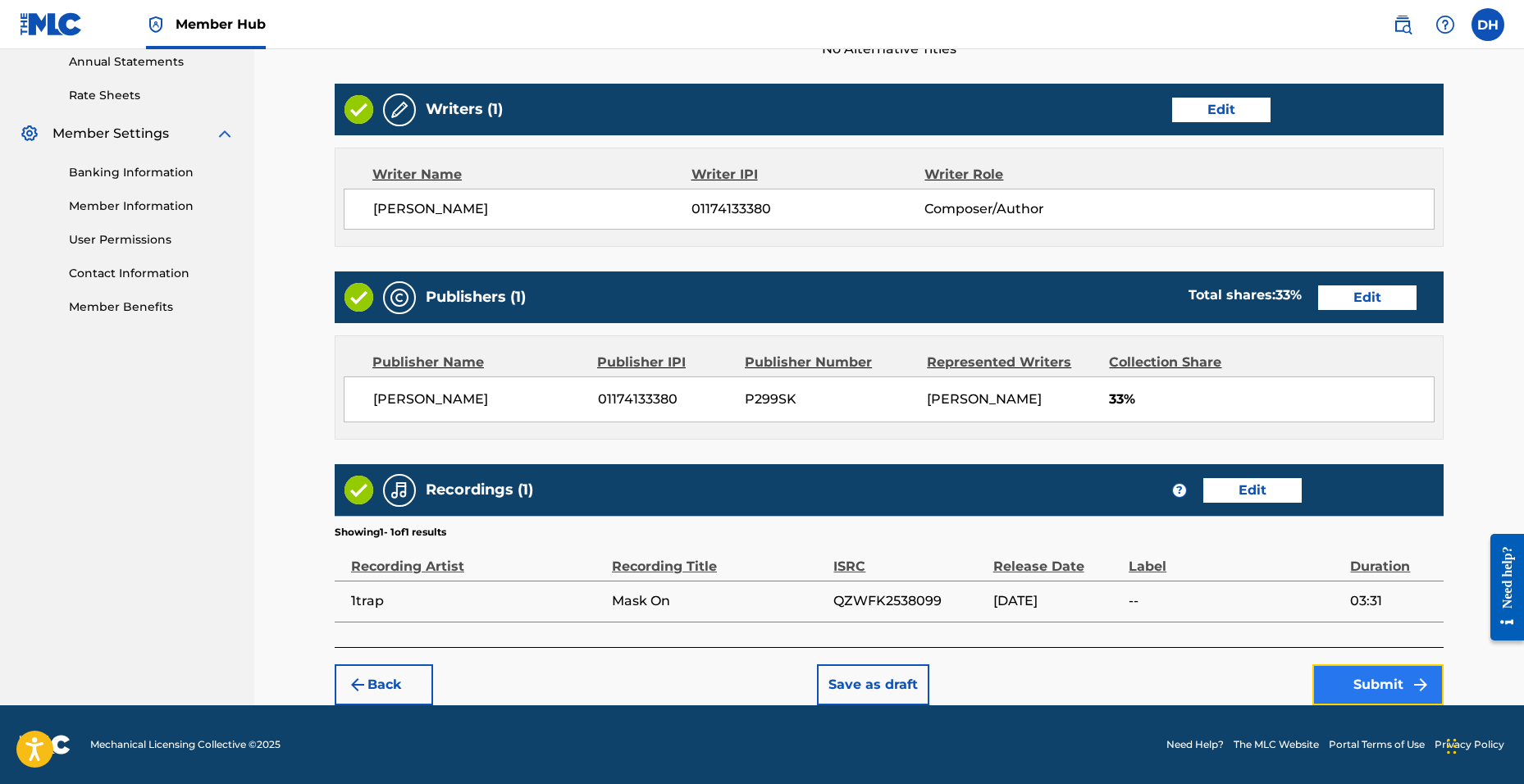
click at [1396, 691] on button "Submit" at bounding box center [1378, 684] width 132 height 41
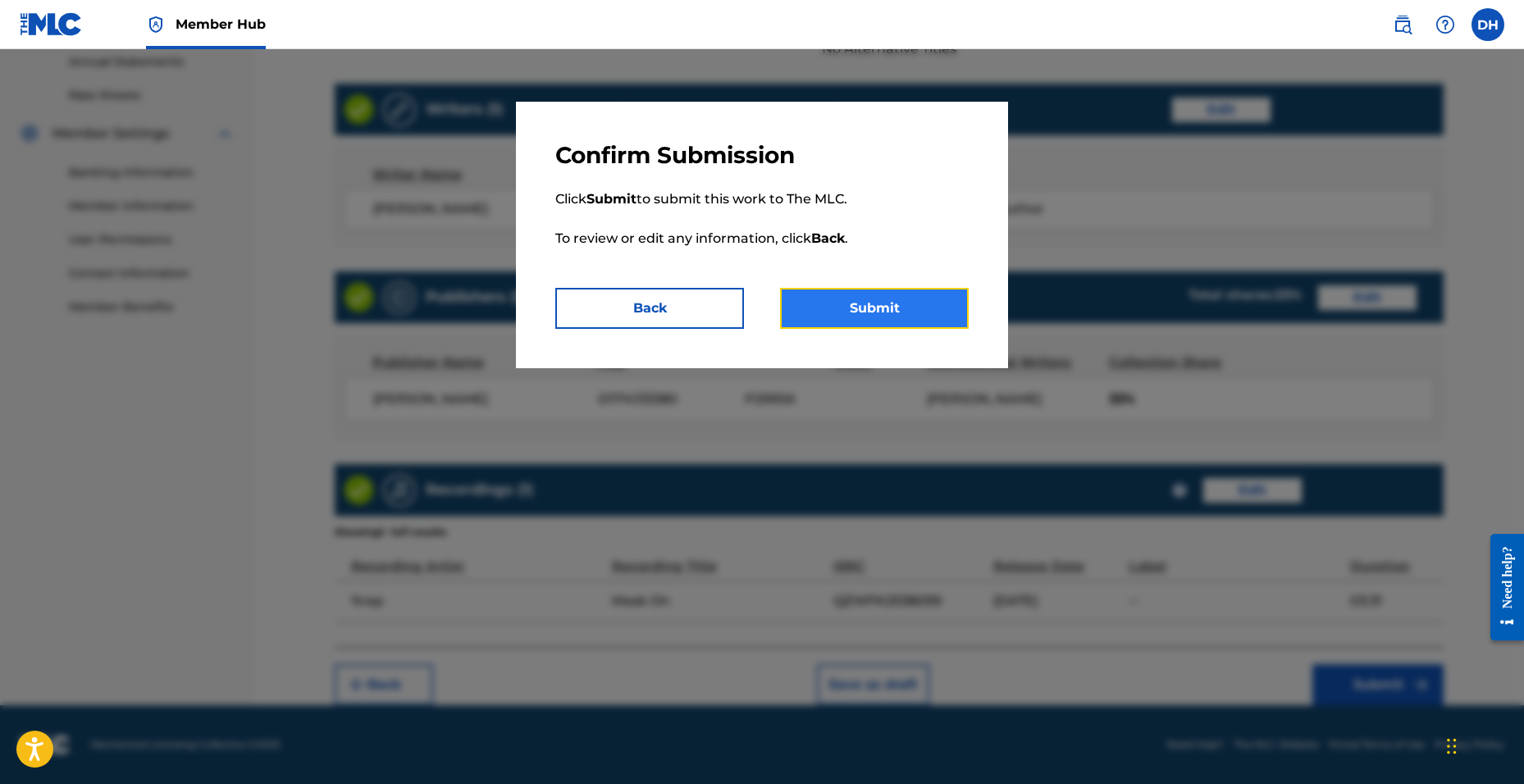
click at [848, 302] on button "Submit" at bounding box center [874, 308] width 189 height 41
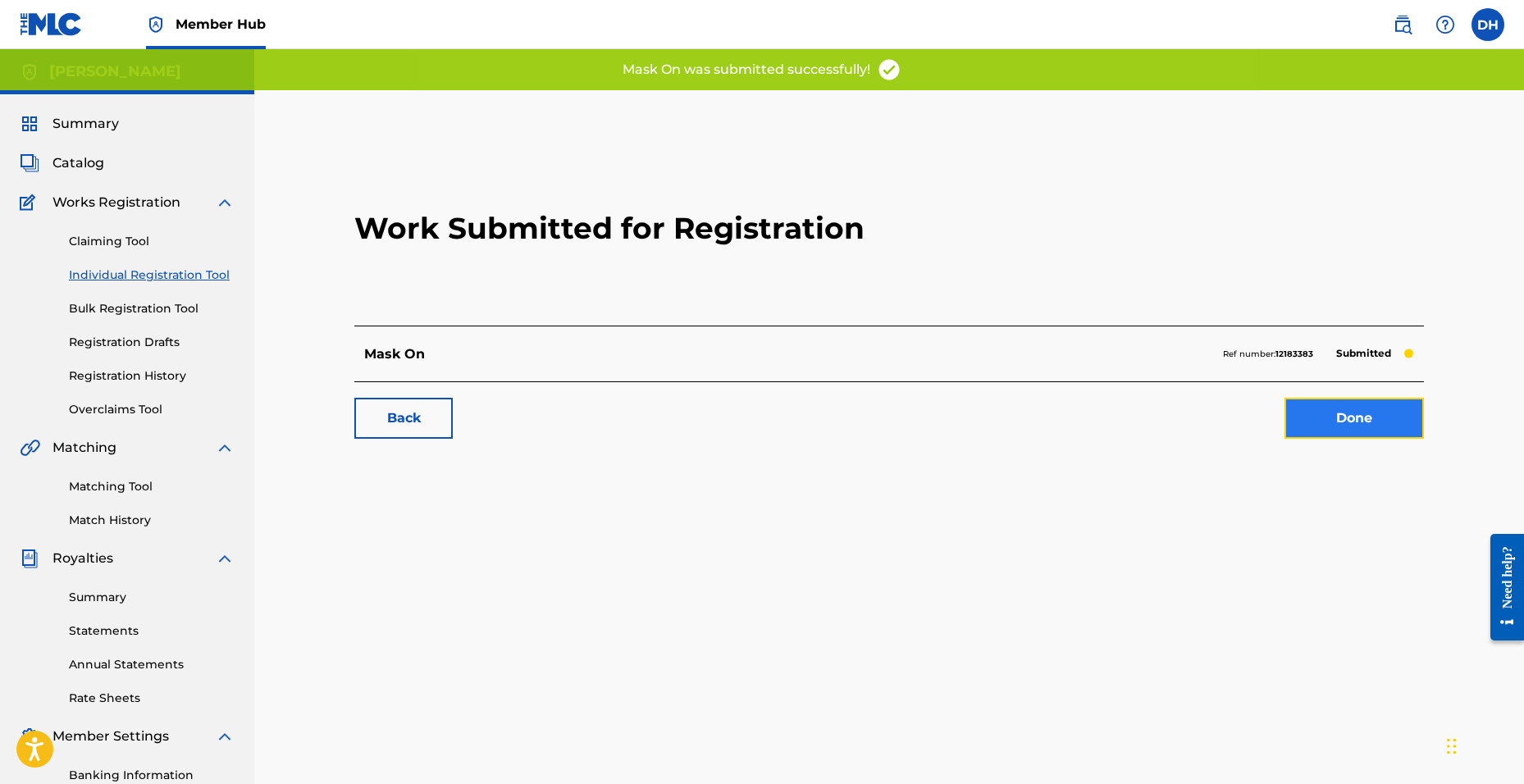
click at [1292, 420] on link "Done" at bounding box center [1354, 417] width 140 height 41
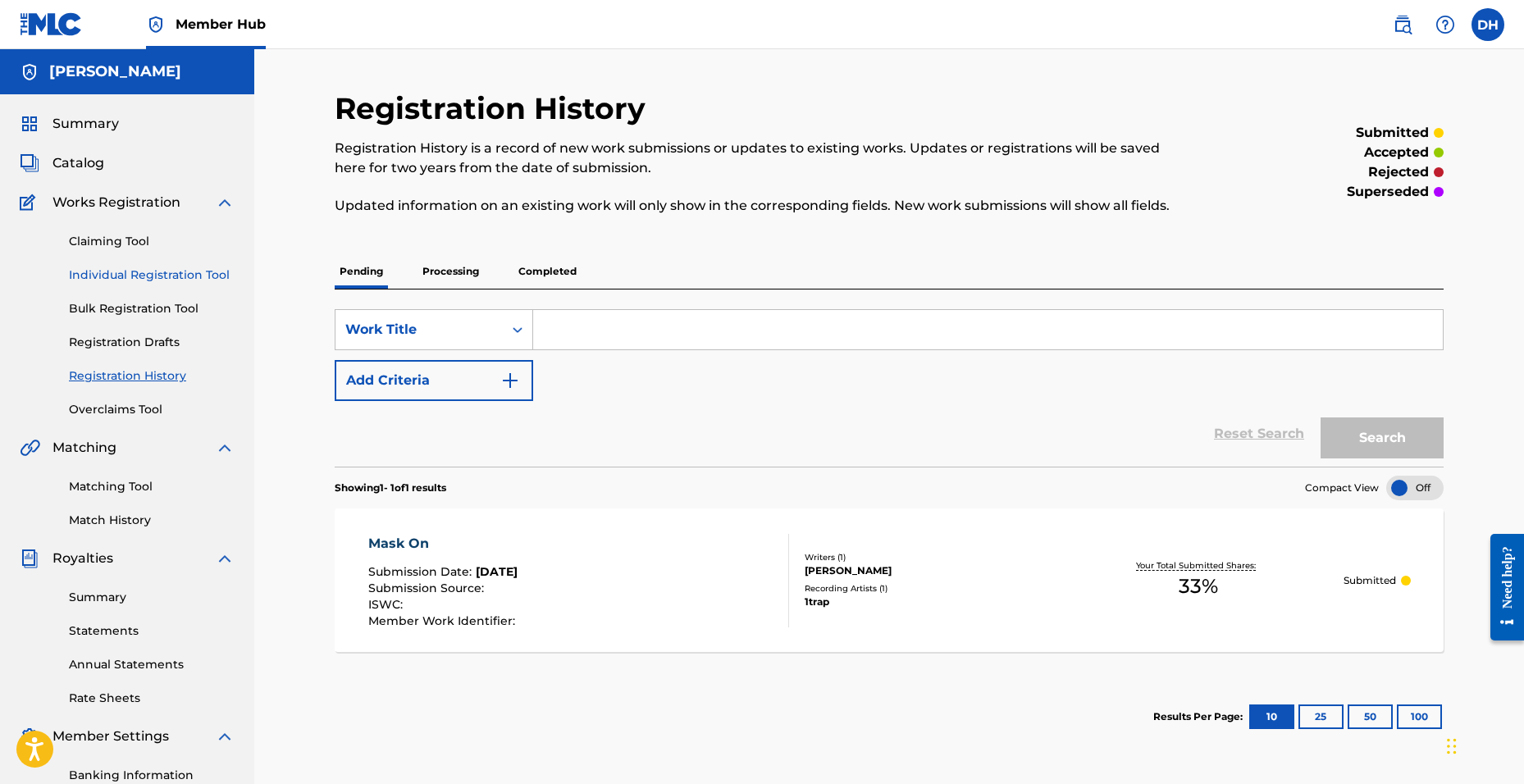
click at [106, 276] on link "Individual Registration Tool" at bounding box center [152, 275] width 166 height 17
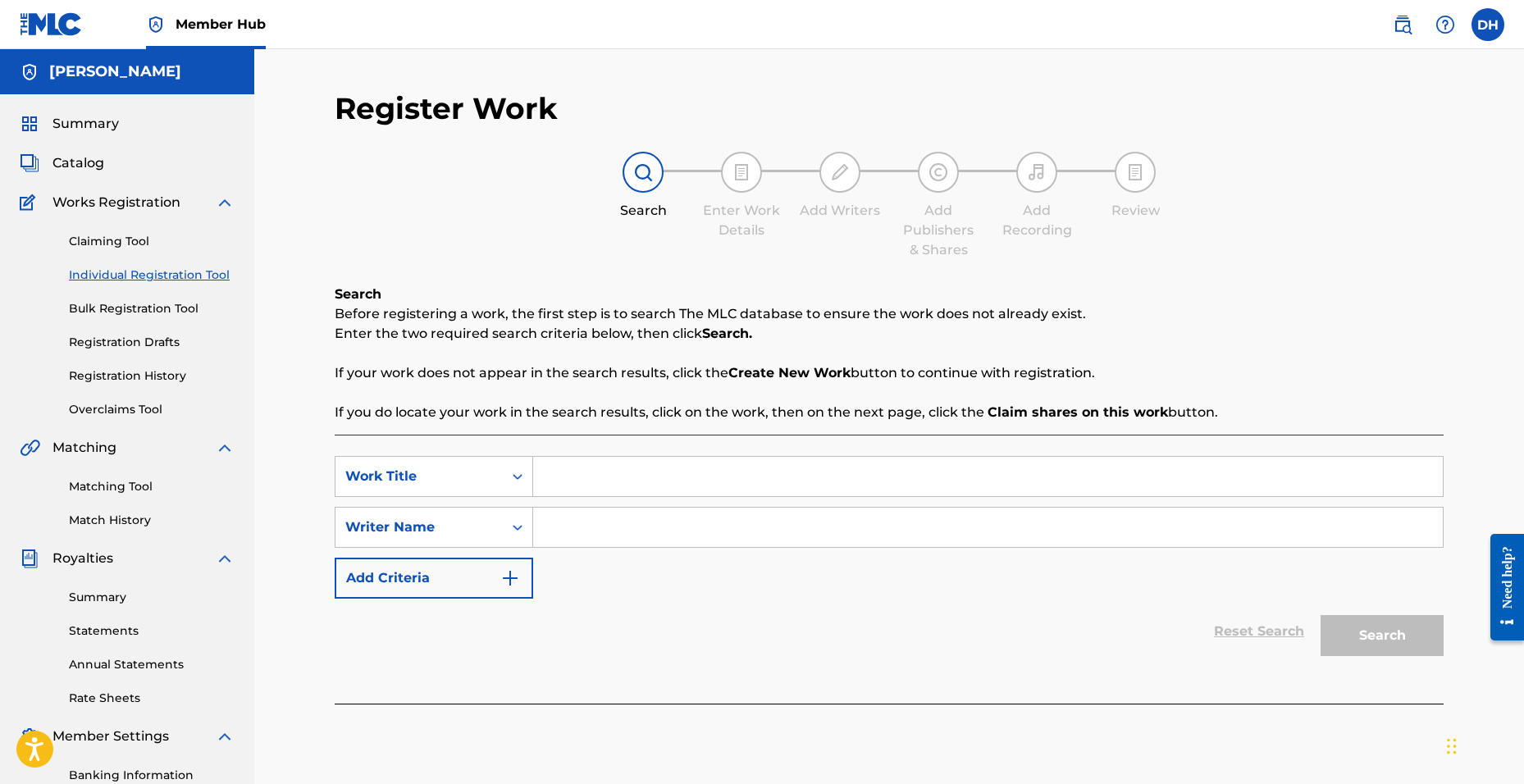
click at [593, 478] on input "Search Form" at bounding box center [988, 475] width 909 height 39
click at [152, 486] on link "Matching Tool" at bounding box center [152, 486] width 166 height 17
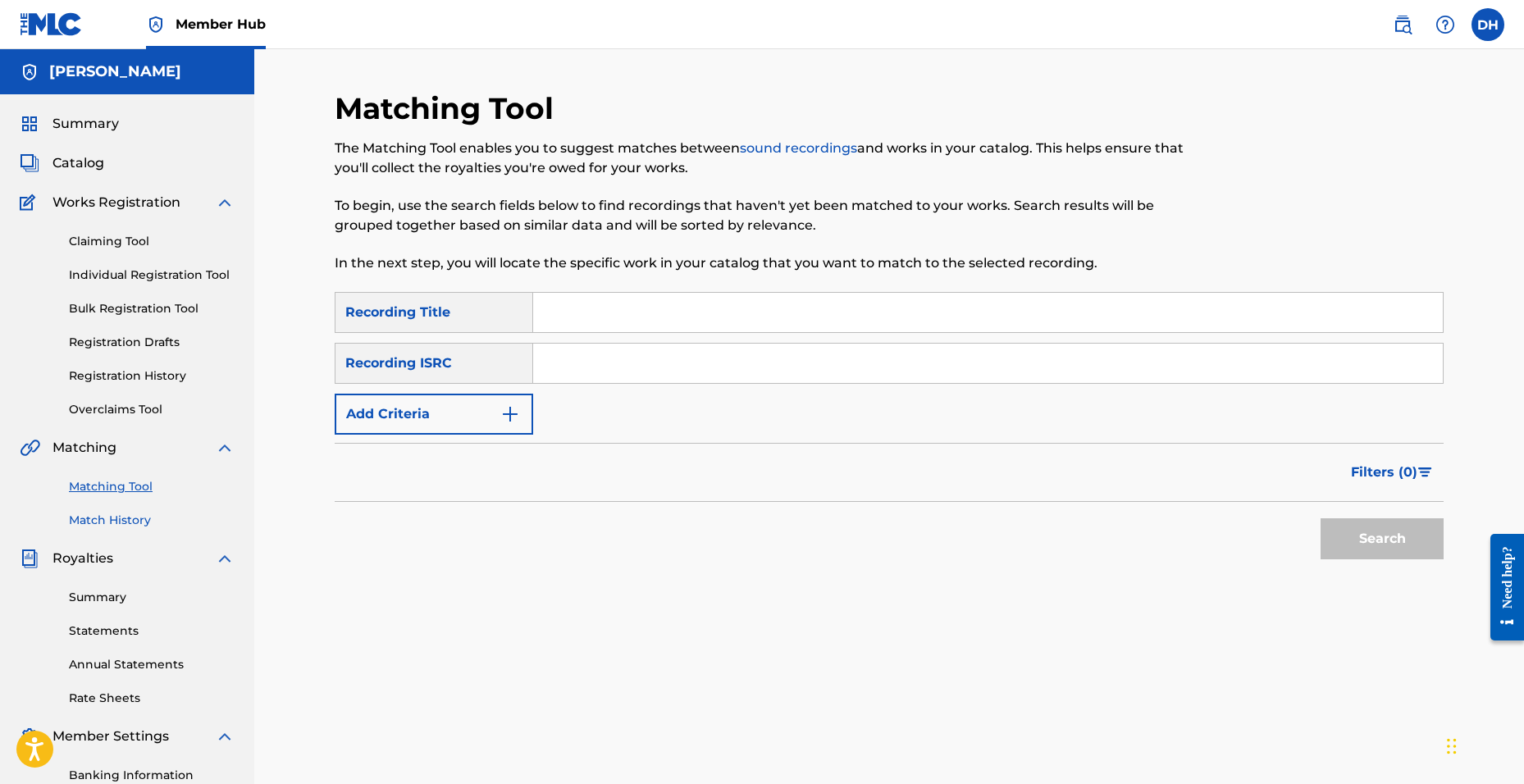
click at [142, 517] on link "Match History" at bounding box center [152, 520] width 166 height 17
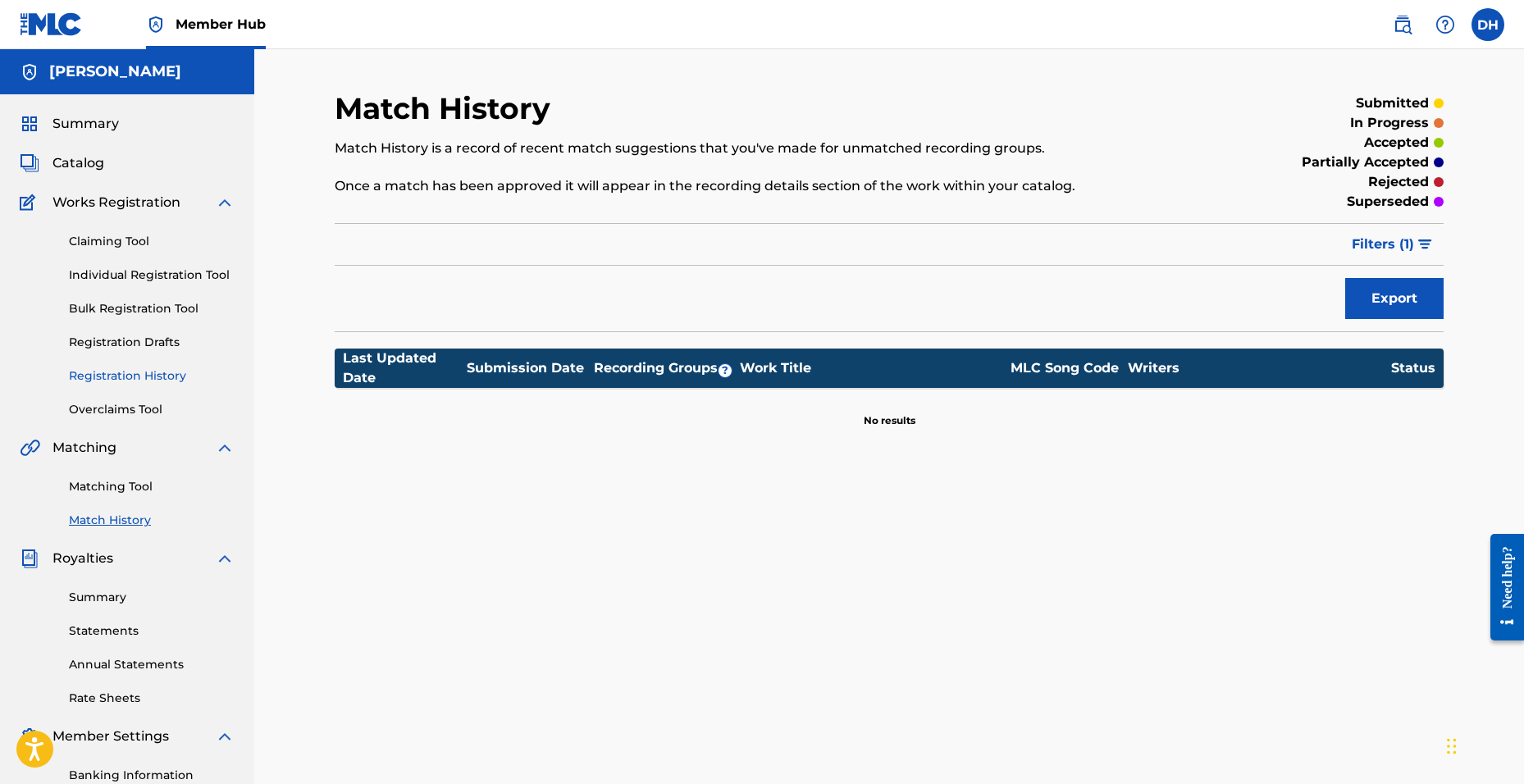
click at [150, 371] on link "Registration History" at bounding box center [152, 376] width 166 height 17
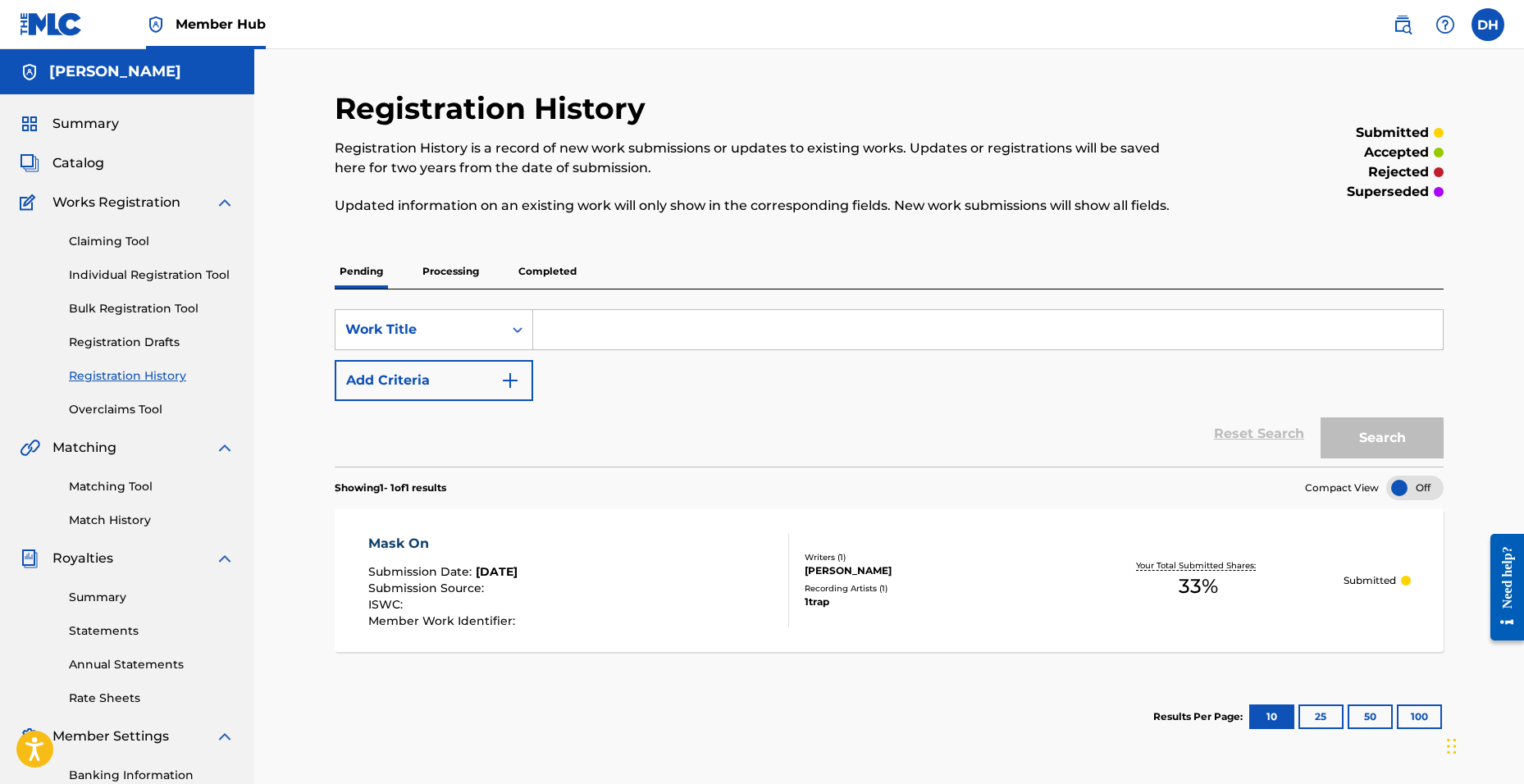
click at [460, 270] on p "Processing" at bounding box center [450, 271] width 66 height 34
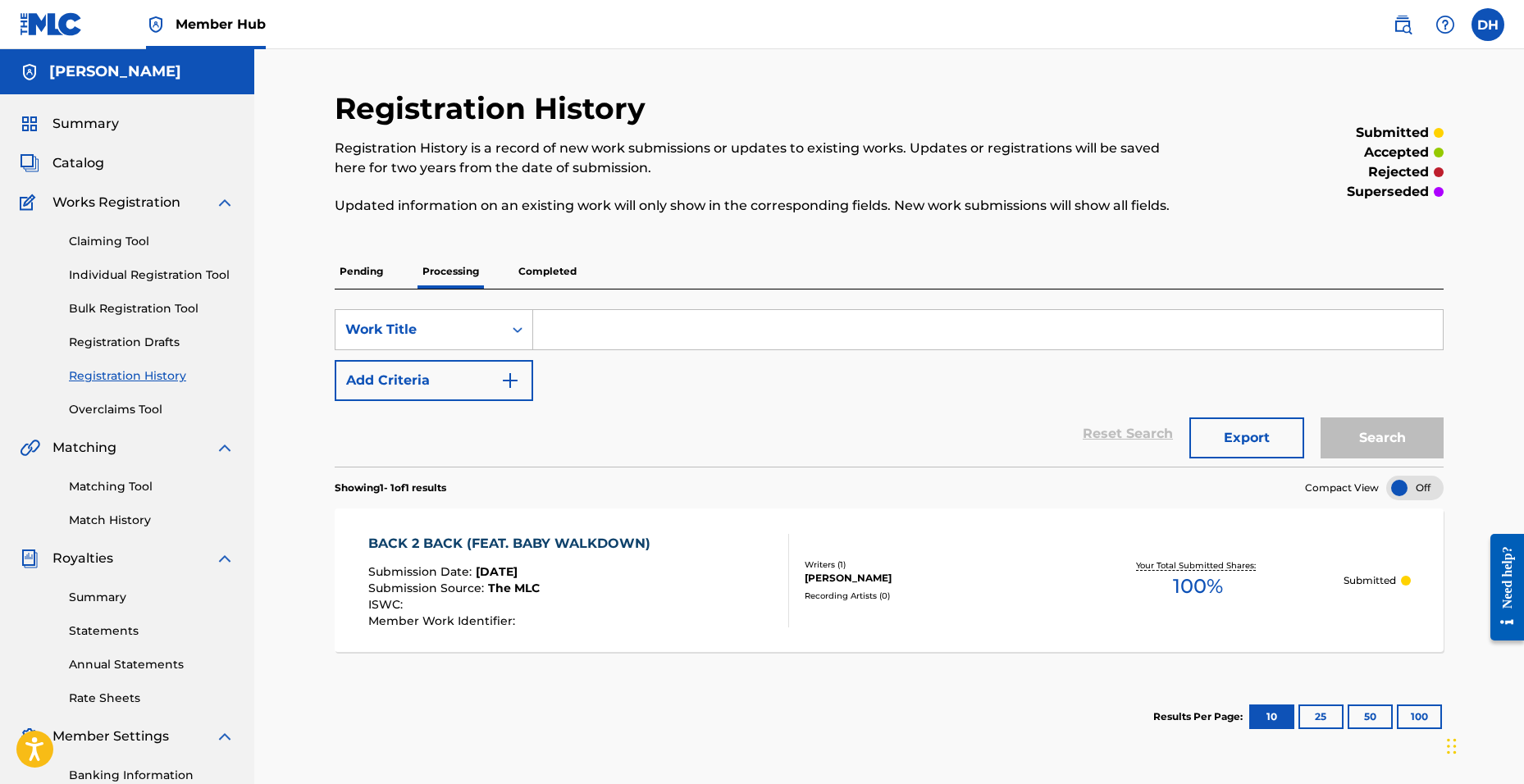
click at [518, 271] on p "Completed" at bounding box center [547, 271] width 68 height 34
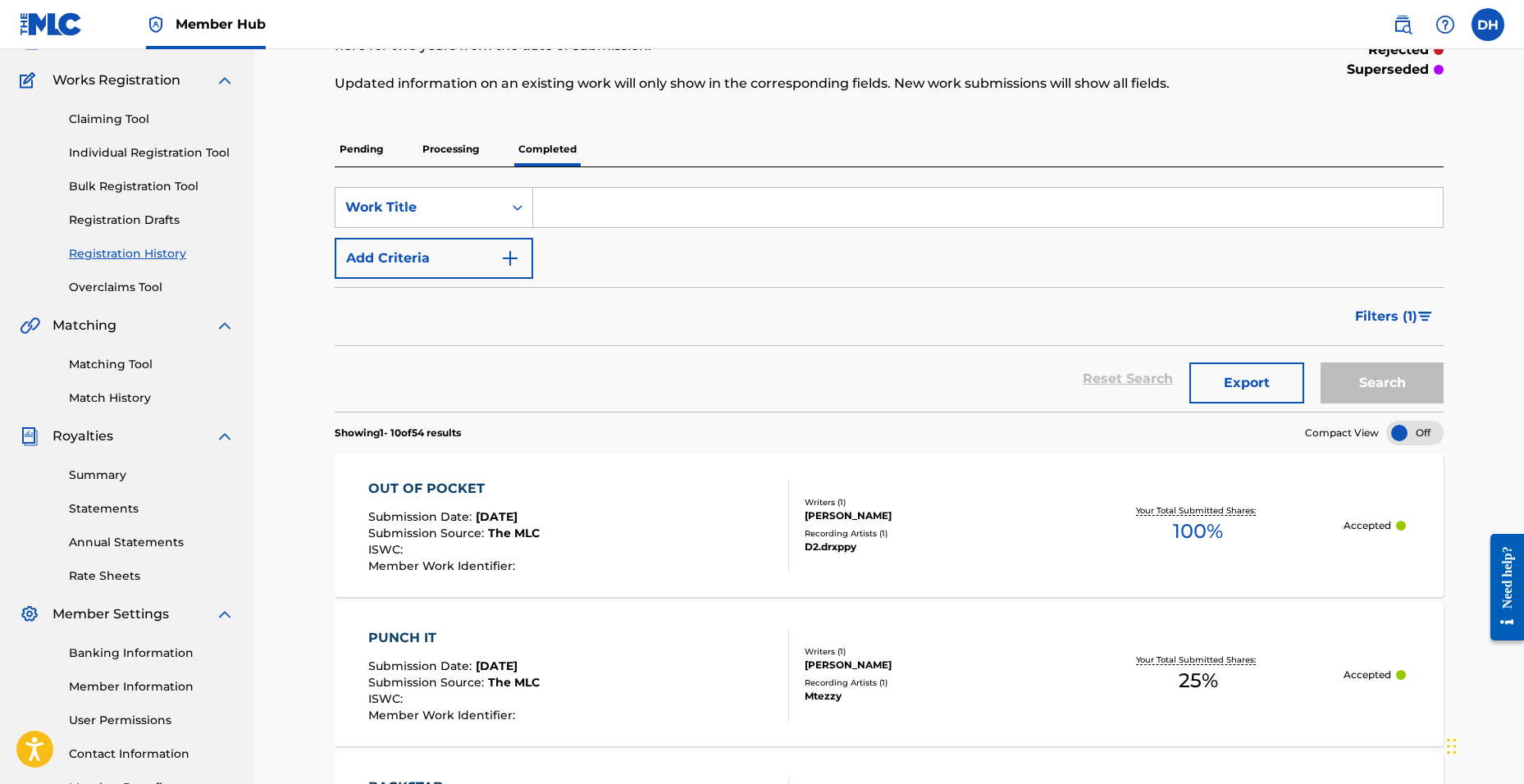
scroll to position [82, 0]
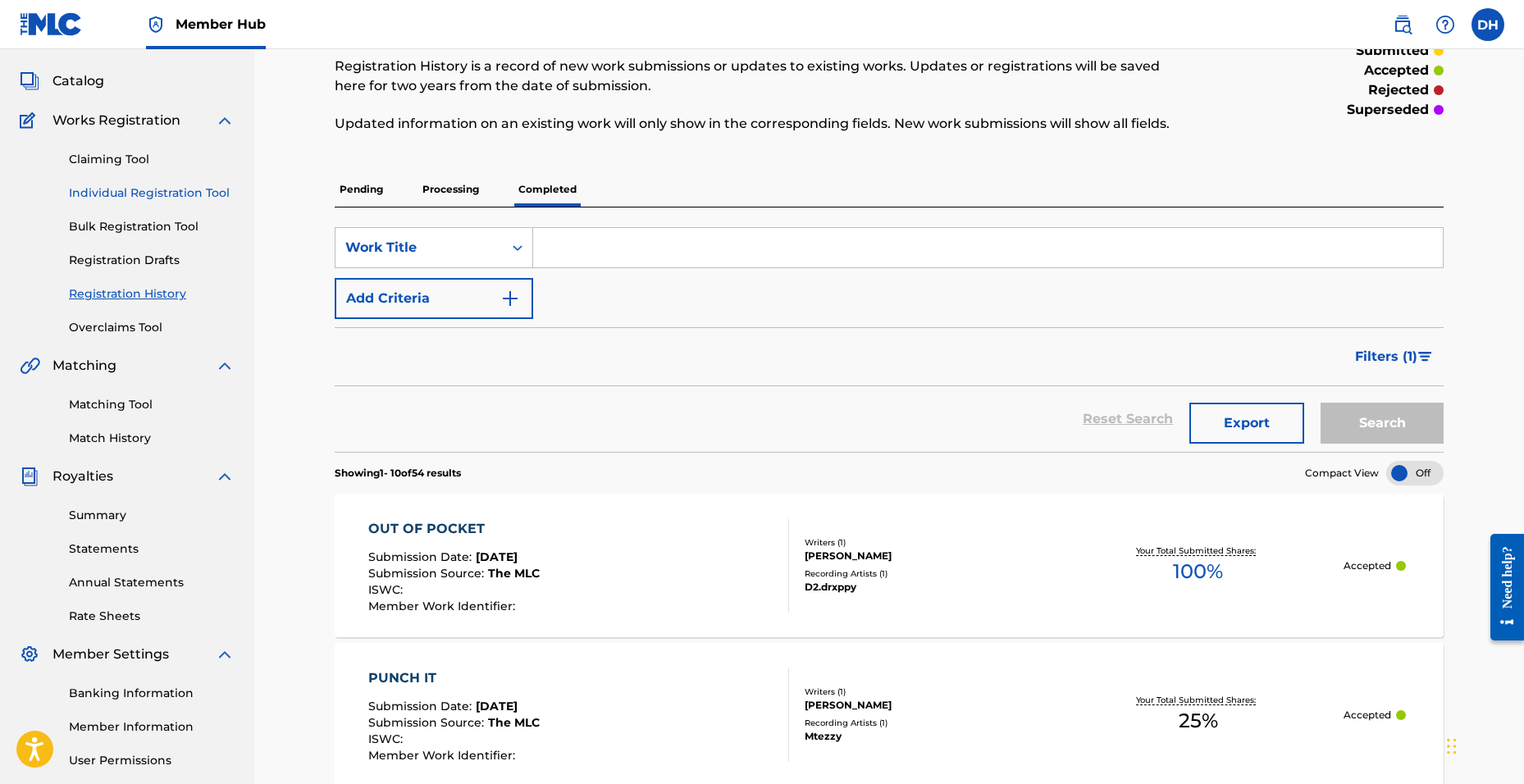
click at [127, 199] on link "Individual Registration Tool" at bounding box center [152, 192] width 166 height 17
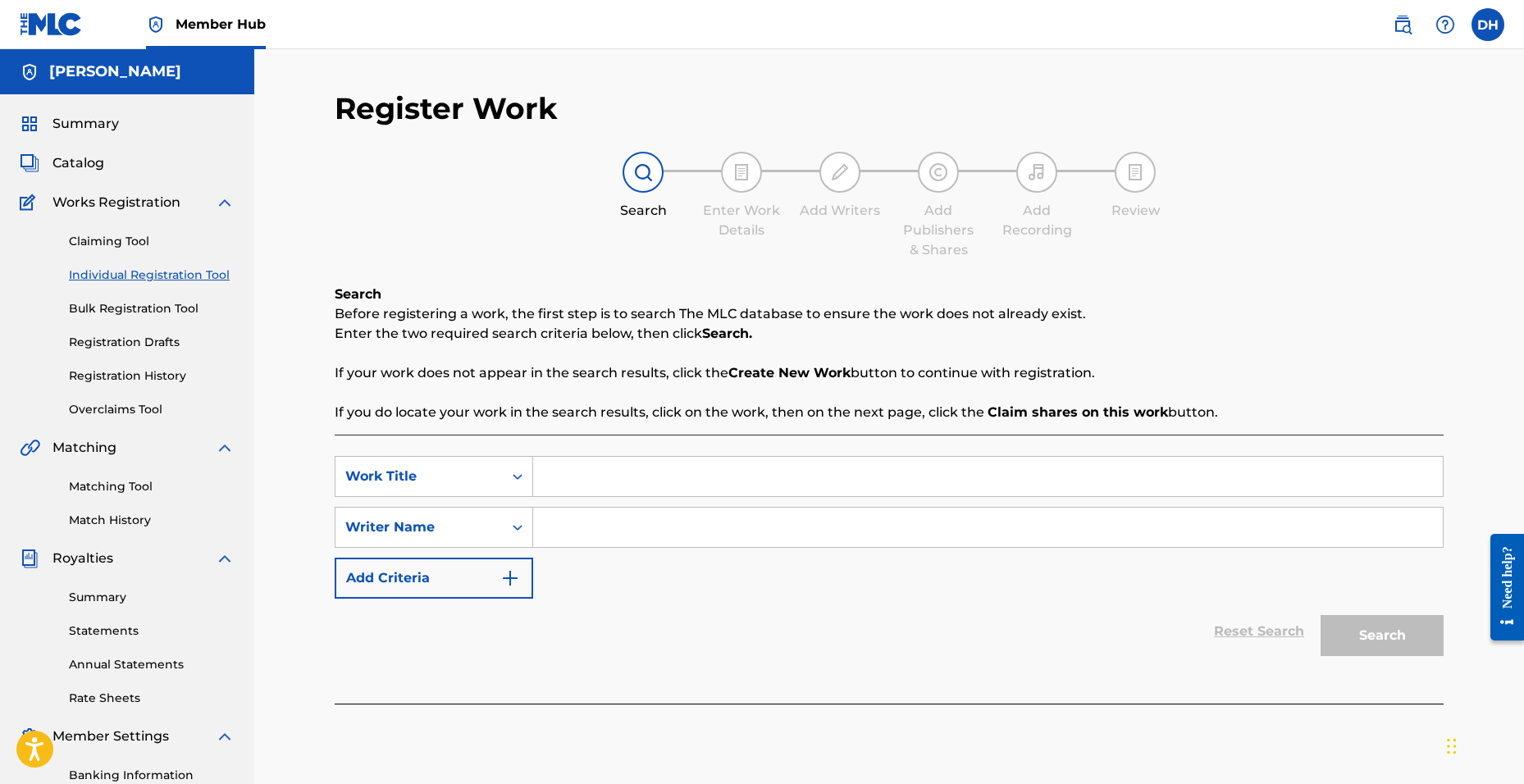
drag, startPoint x: 584, startPoint y: 467, endPoint x: 583, endPoint y: 475, distance: 8.1
click at [583, 476] on input "Search Form" at bounding box center [988, 475] width 909 height 39
type input "holy poet"
click at [584, 524] on input "Search Form" at bounding box center [988, 526] width 909 height 39
type input "[PERSON_NAME]"
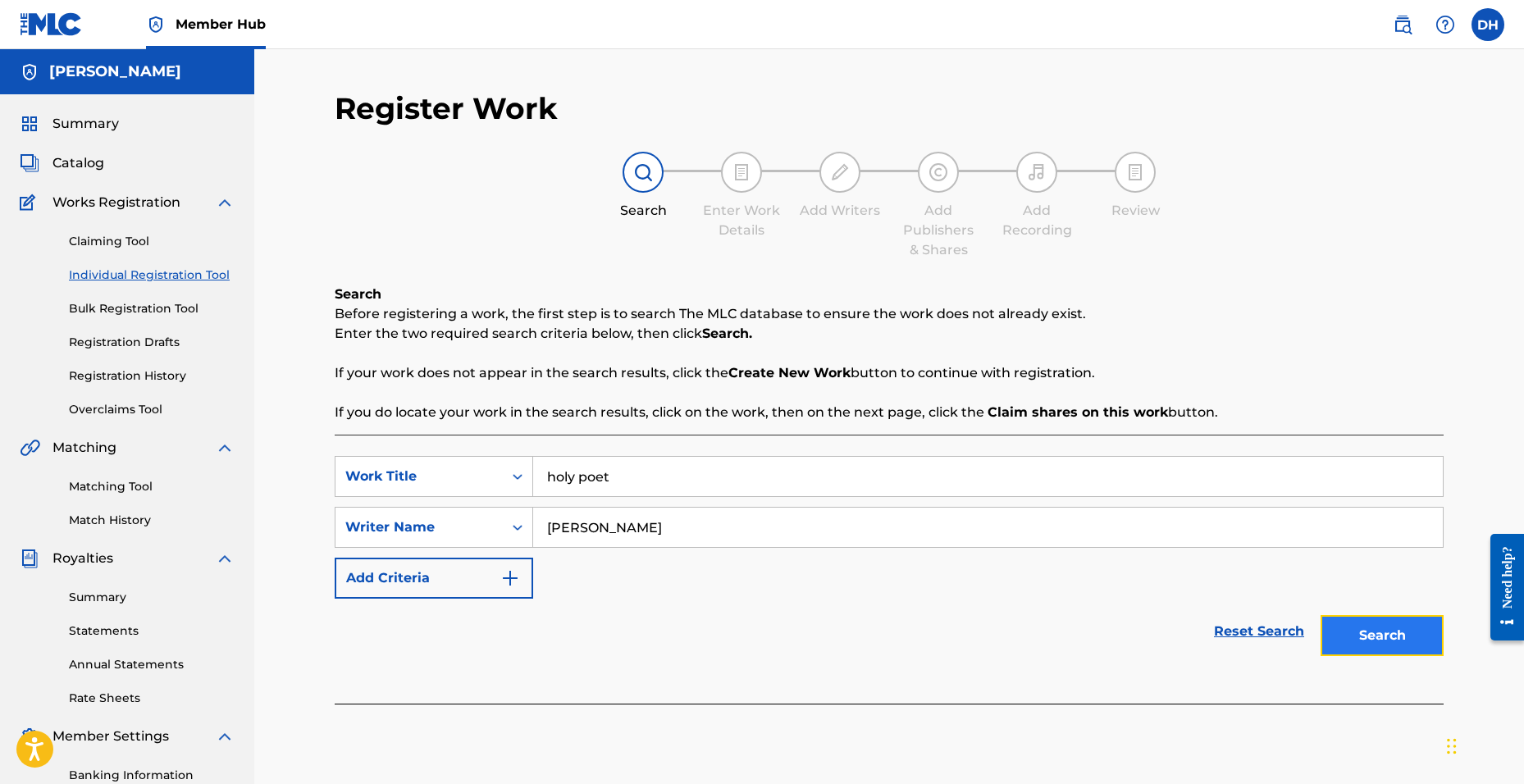
click at [1372, 637] on button "Search" at bounding box center [1382, 635] width 123 height 41
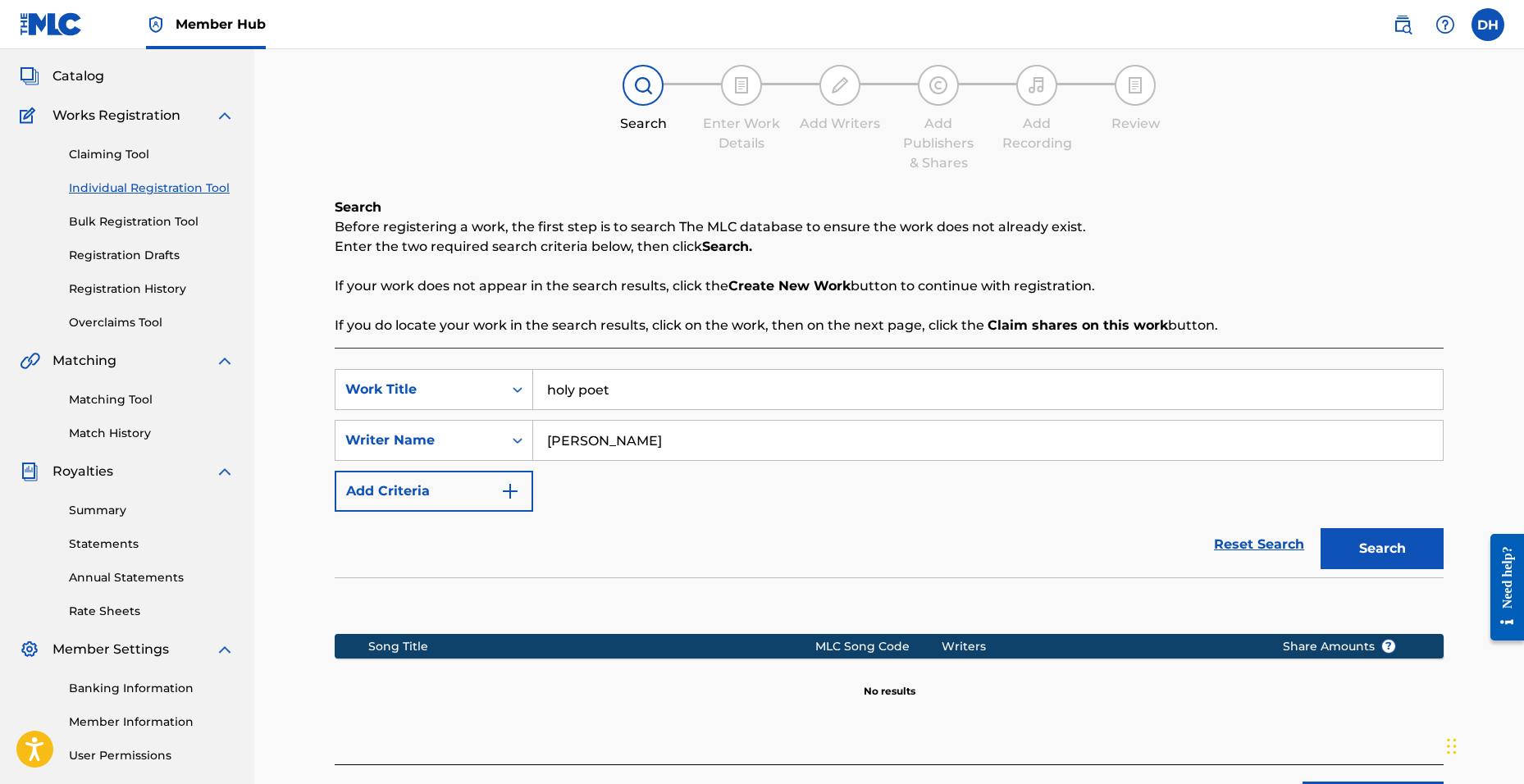
scroll to position [233, 0]
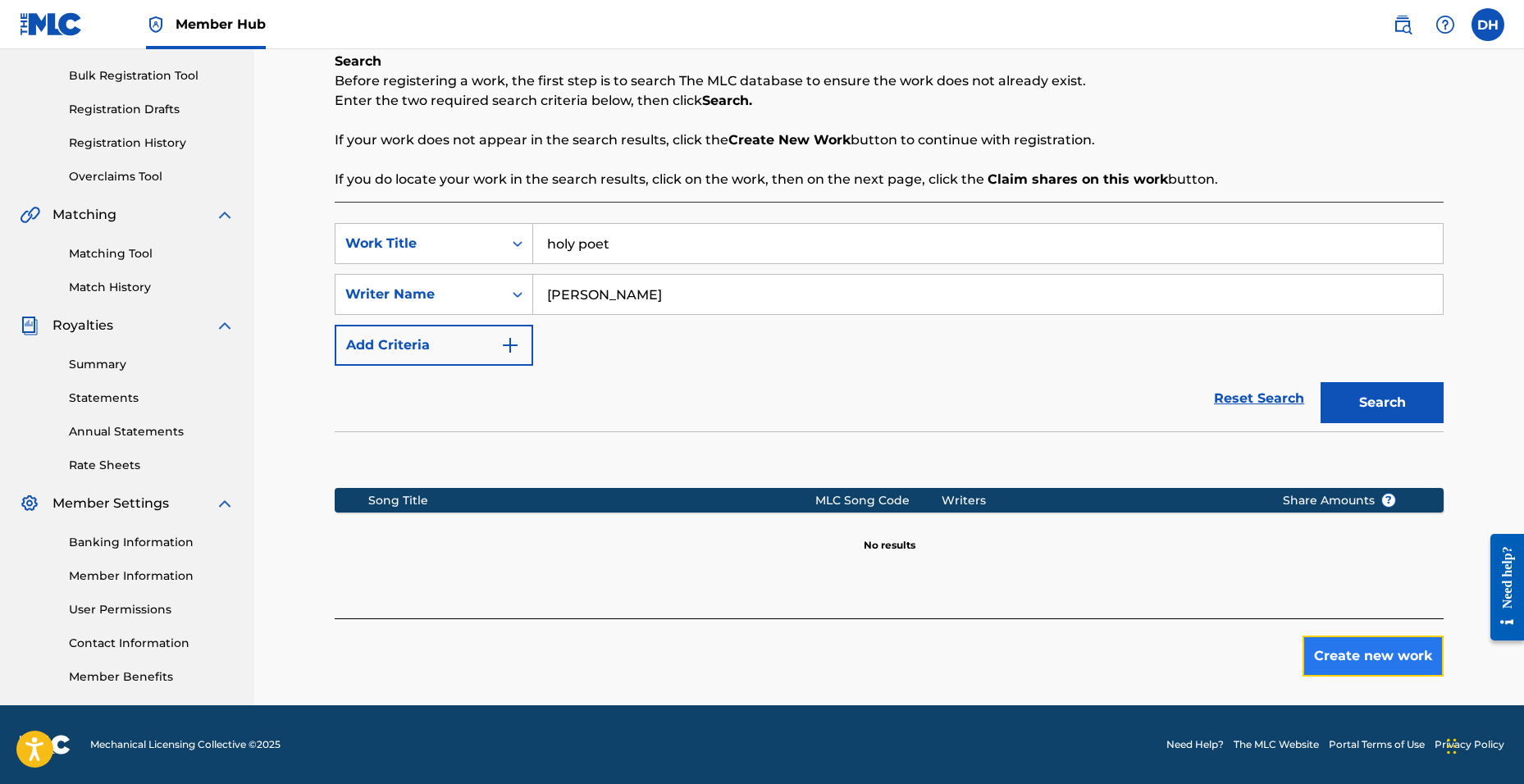
click at [1357, 655] on button "Create new work" at bounding box center [1372, 655] width 141 height 41
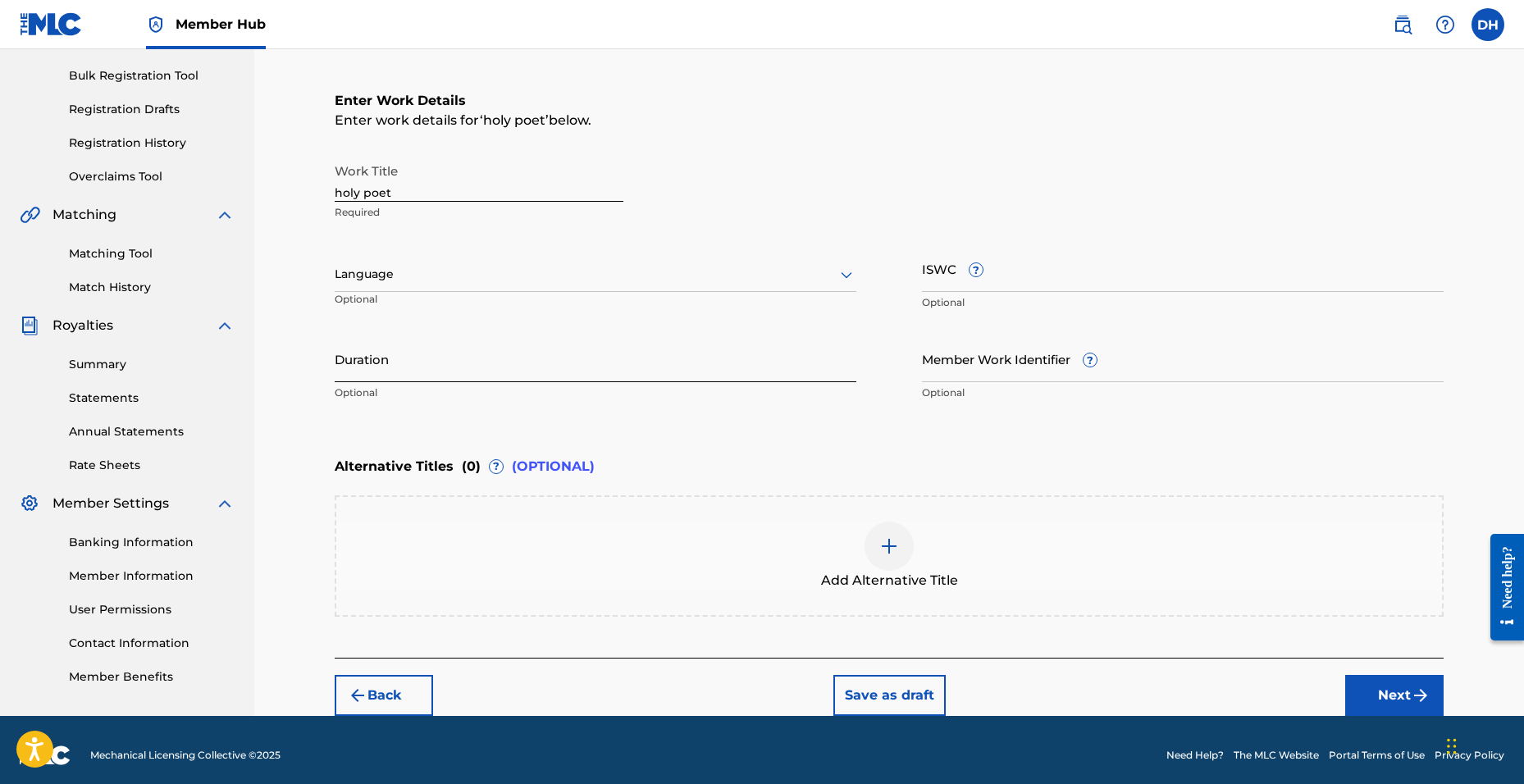
click at [382, 344] on input "Duration" at bounding box center [595, 359] width 522 height 47
type input "02:51"
click at [1360, 709] on button "Next" at bounding box center [1394, 695] width 98 height 41
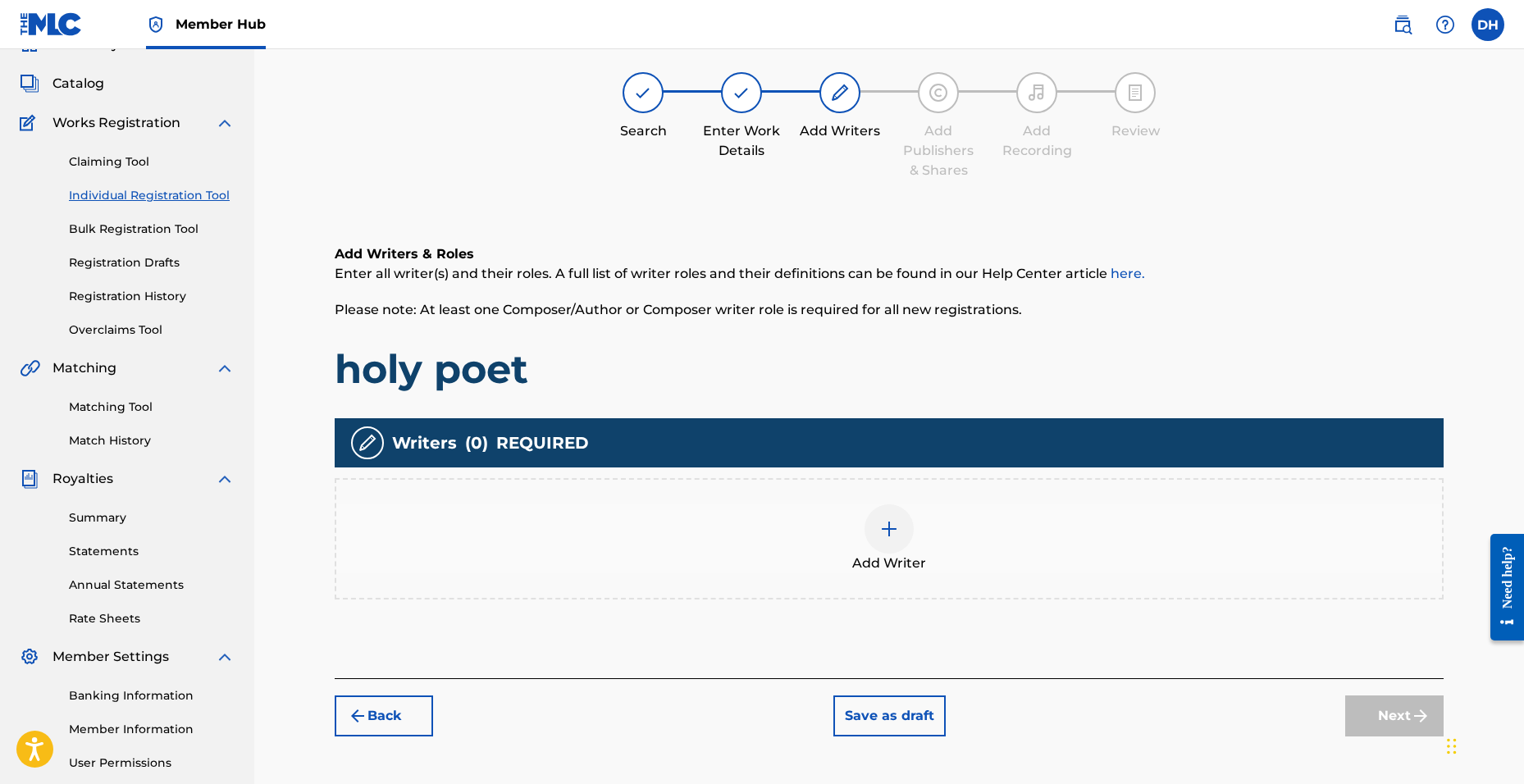
scroll to position [74, 0]
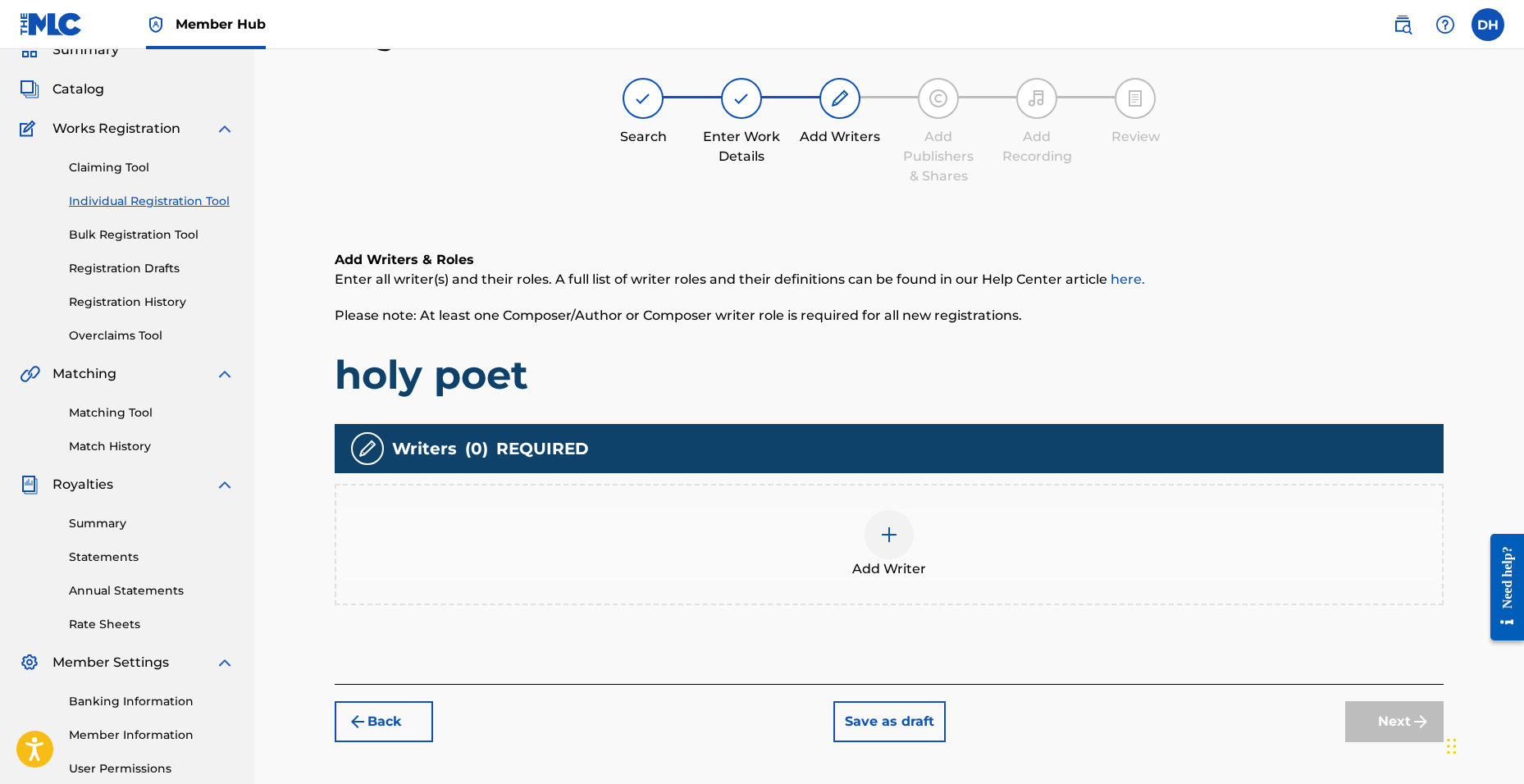
click at [873, 554] on div at bounding box center [889, 534] width 49 height 49
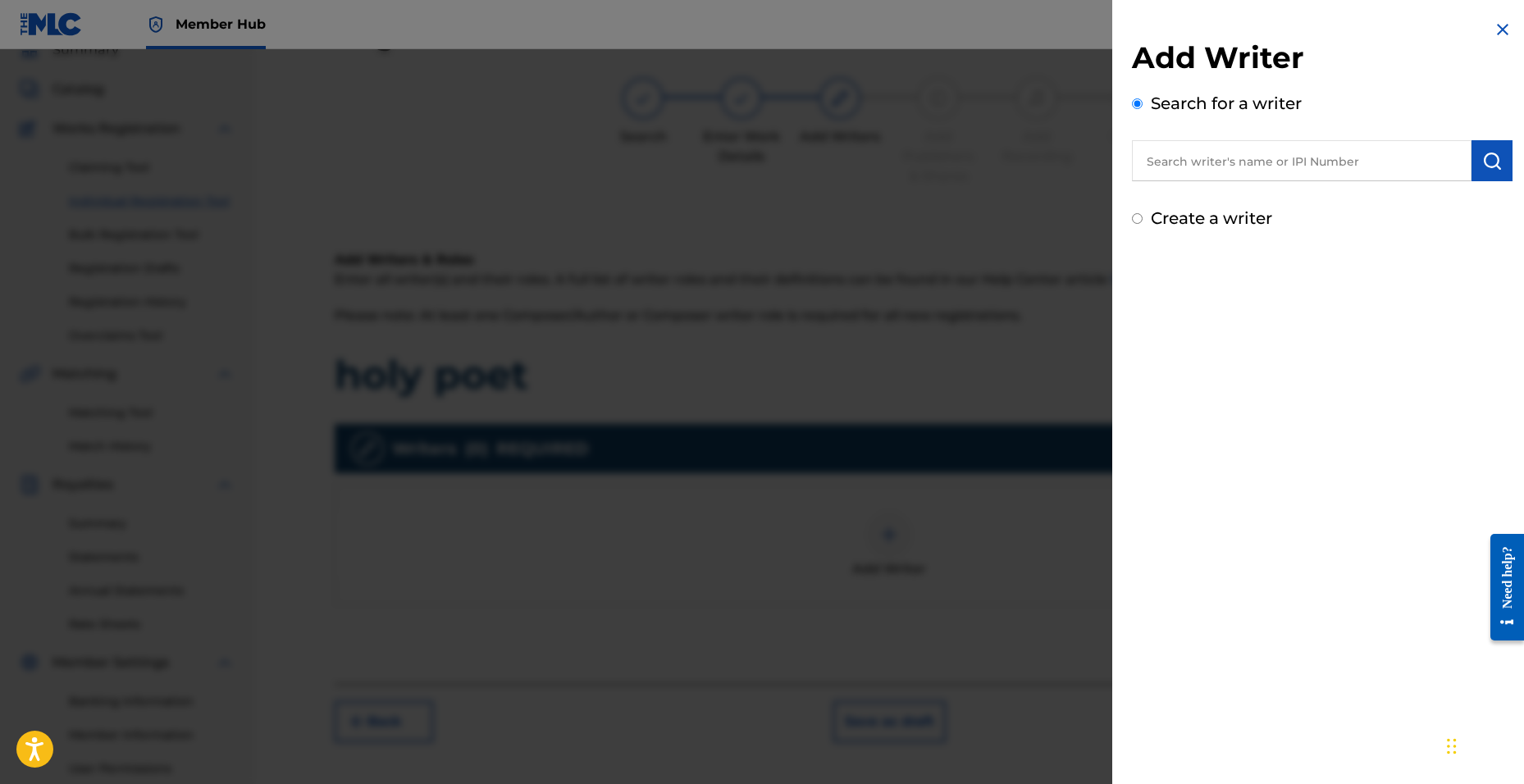
click at [1169, 155] on input "text" at bounding box center [1302, 161] width 339 height 41
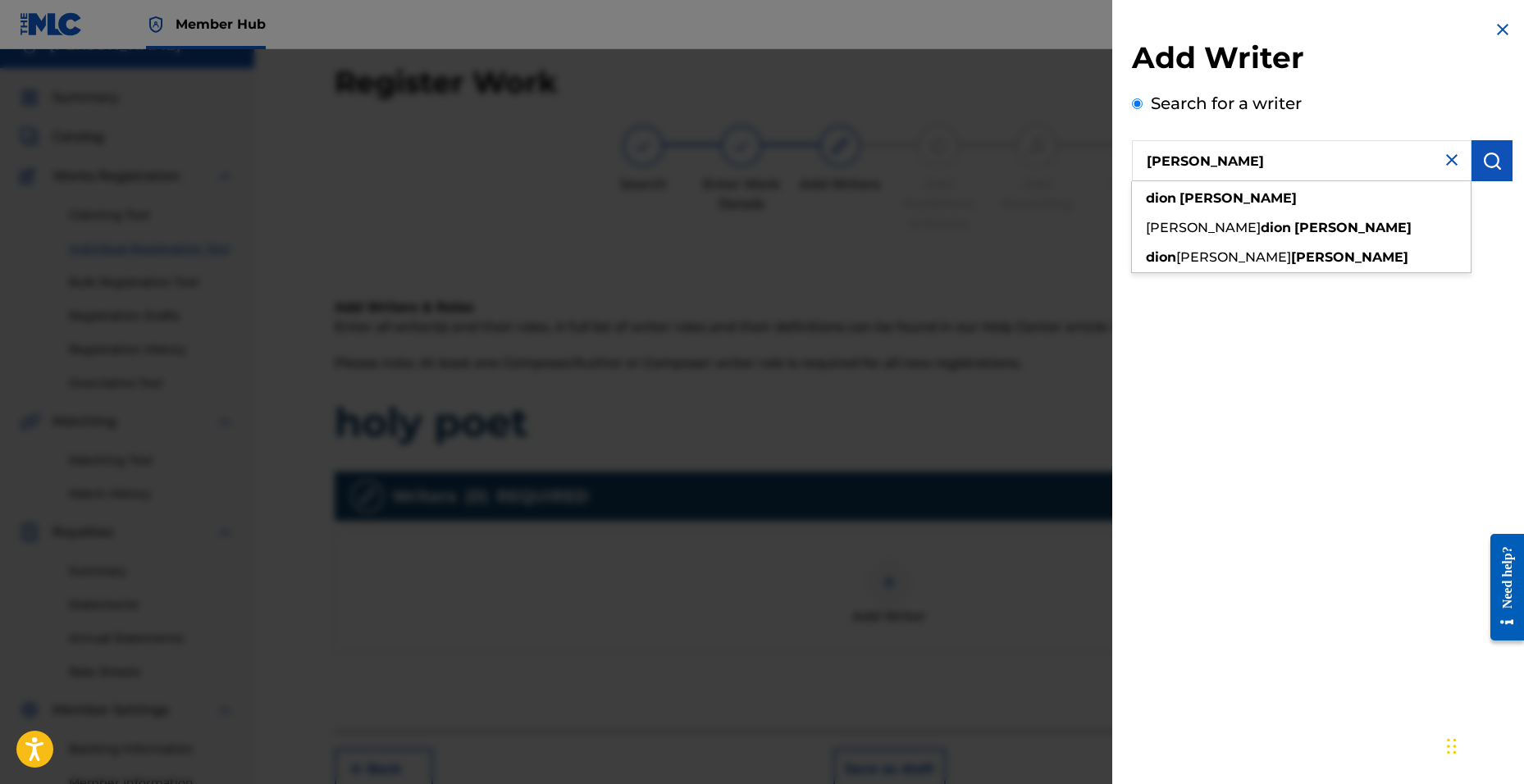
scroll to position [0, 0]
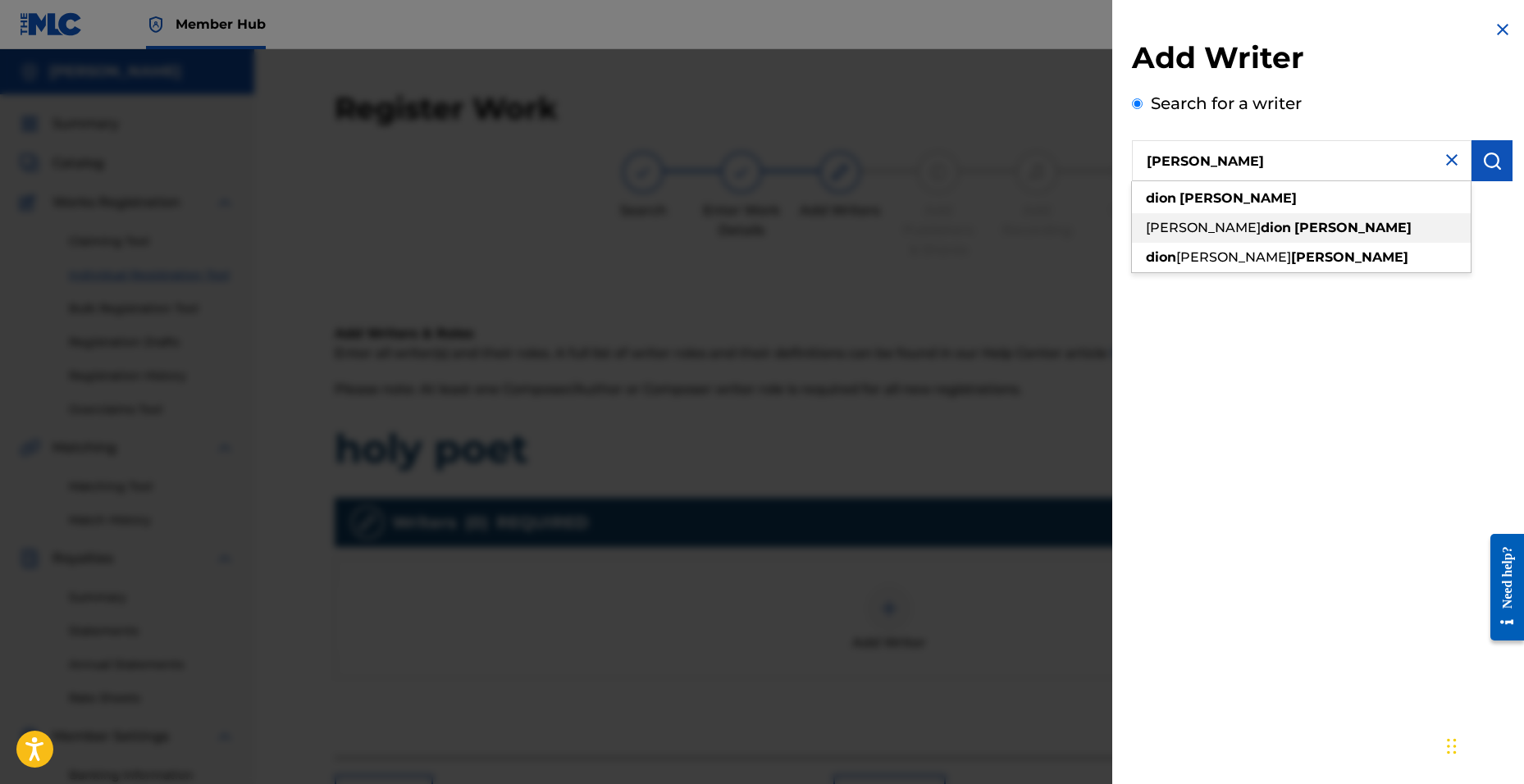
click at [1173, 199] on strong "dion" at bounding box center [1160, 198] width 30 height 15
type input "[PERSON_NAME]"
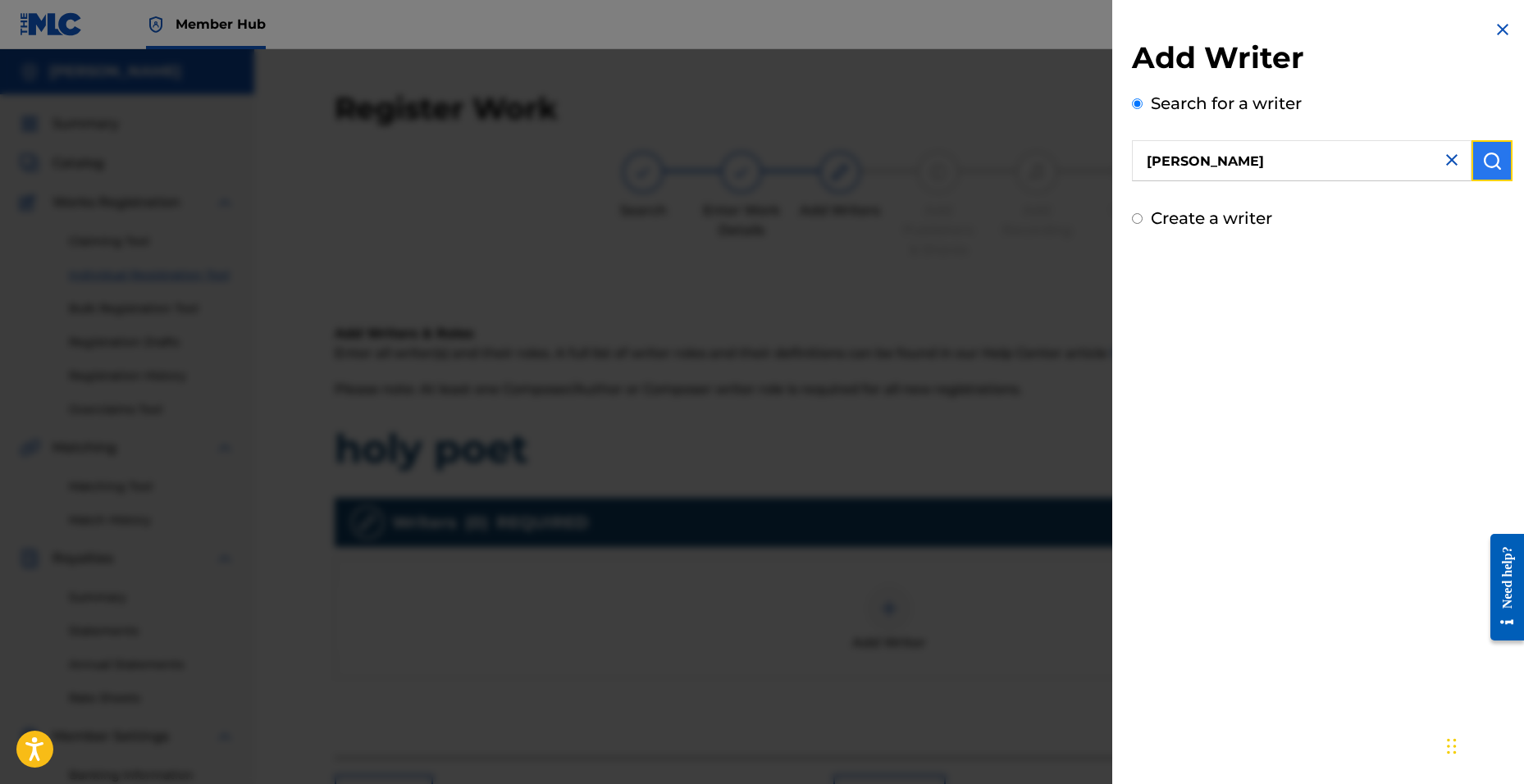
click at [1489, 163] on img "submit" at bounding box center [1492, 161] width 20 height 20
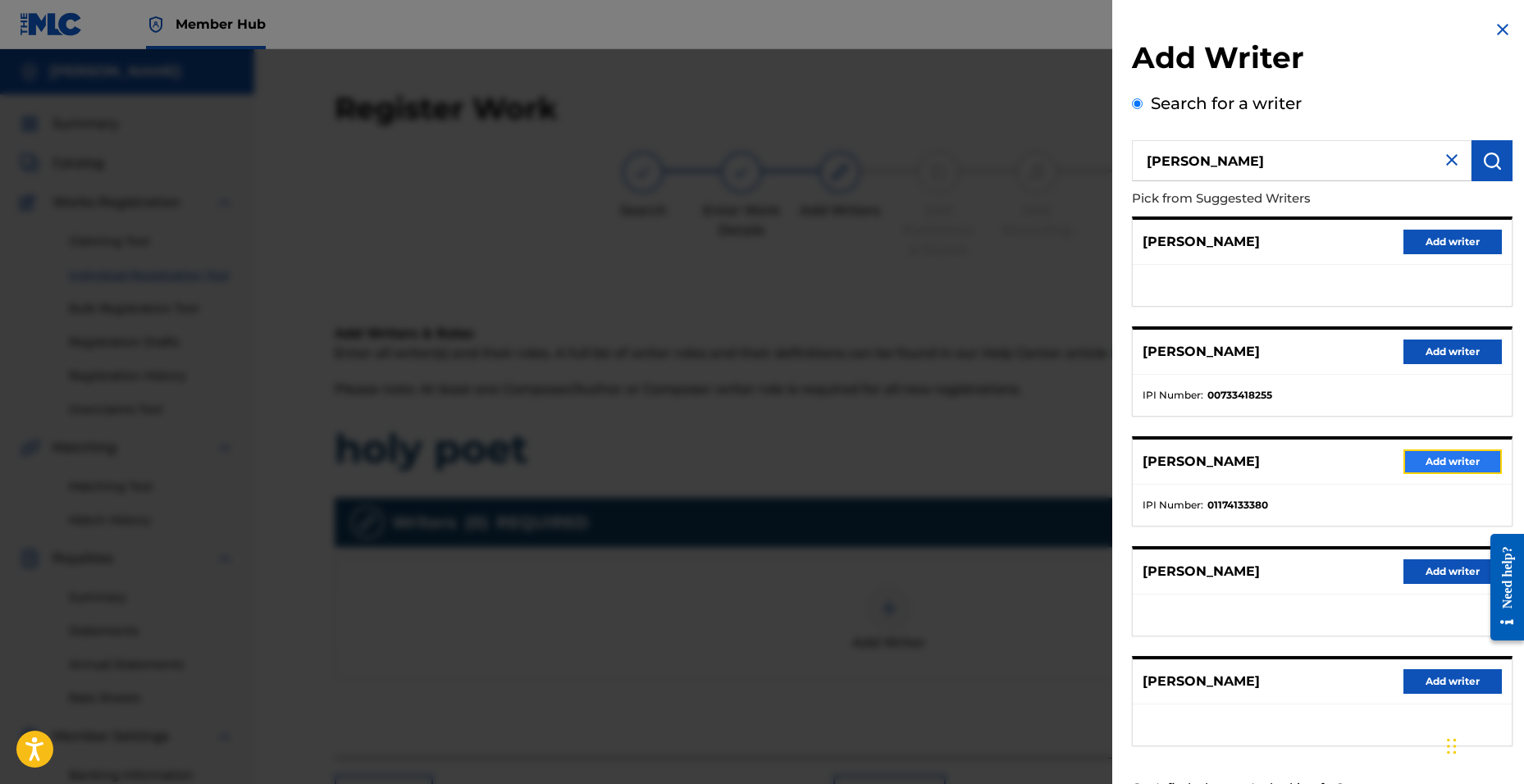
click at [1444, 456] on button "Add writer" at bounding box center [1452, 461] width 98 height 24
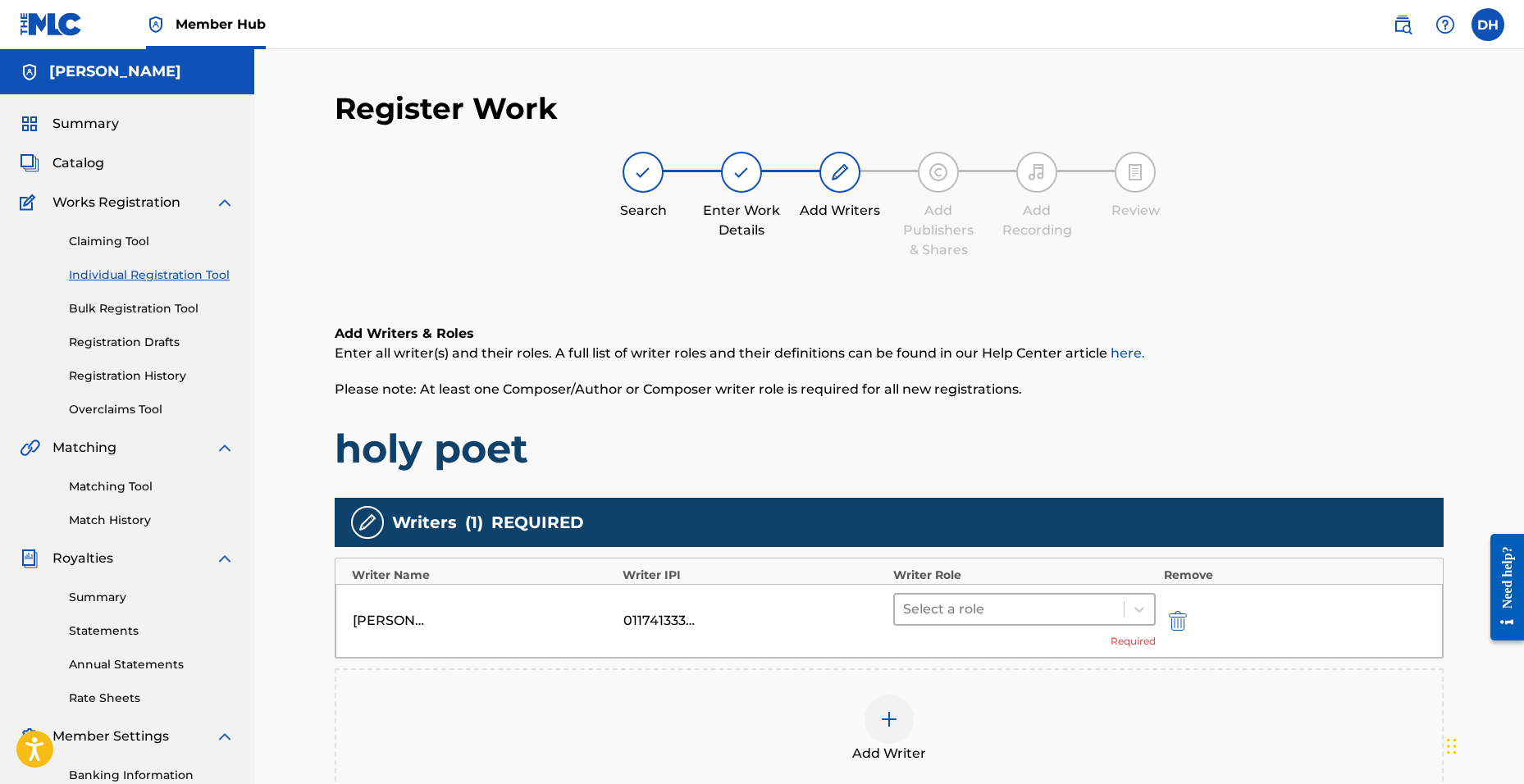
click at [951, 613] on div at bounding box center [1009, 609] width 212 height 23
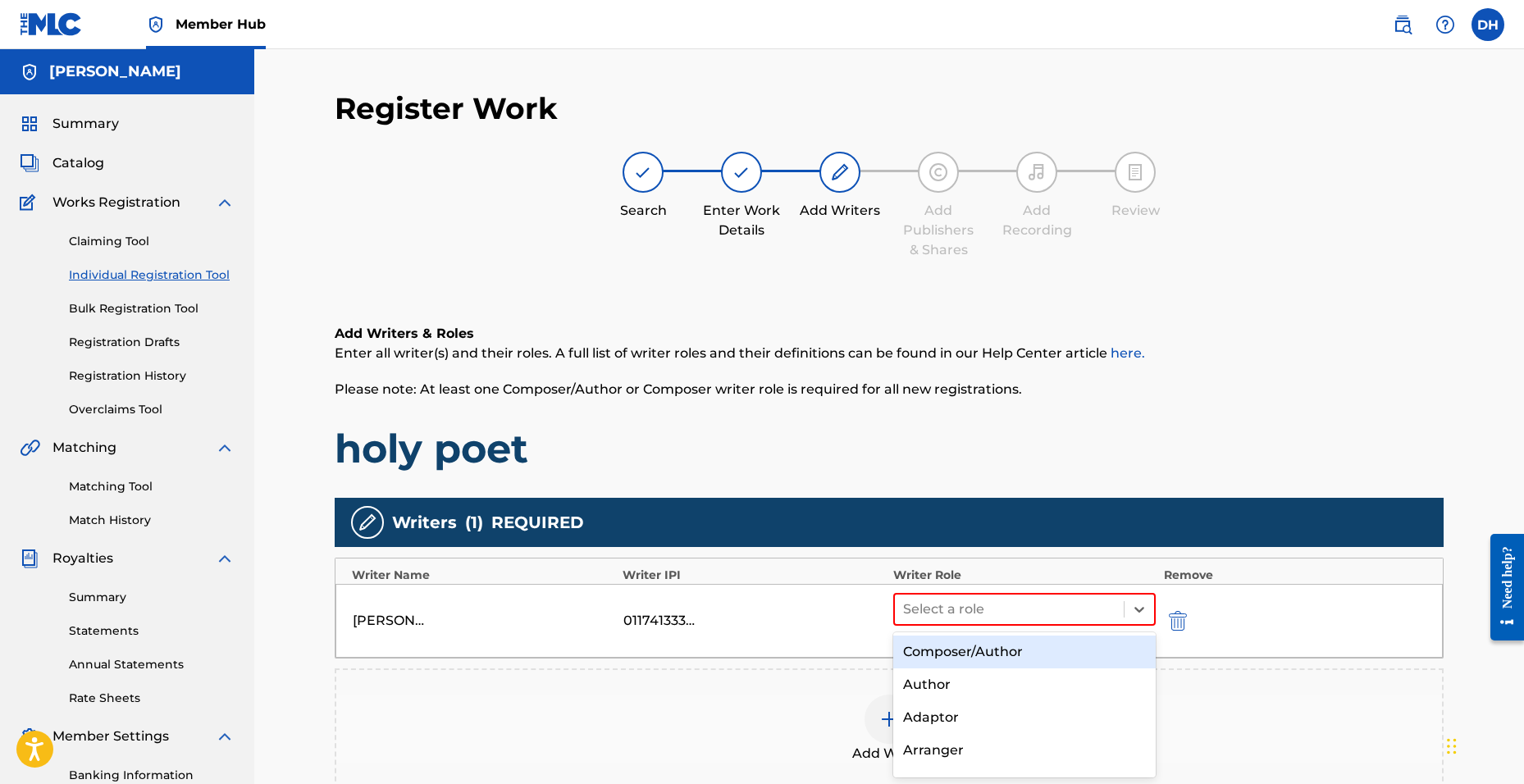
click at [941, 660] on div "Composer/Author" at bounding box center [1024, 652] width 262 height 33
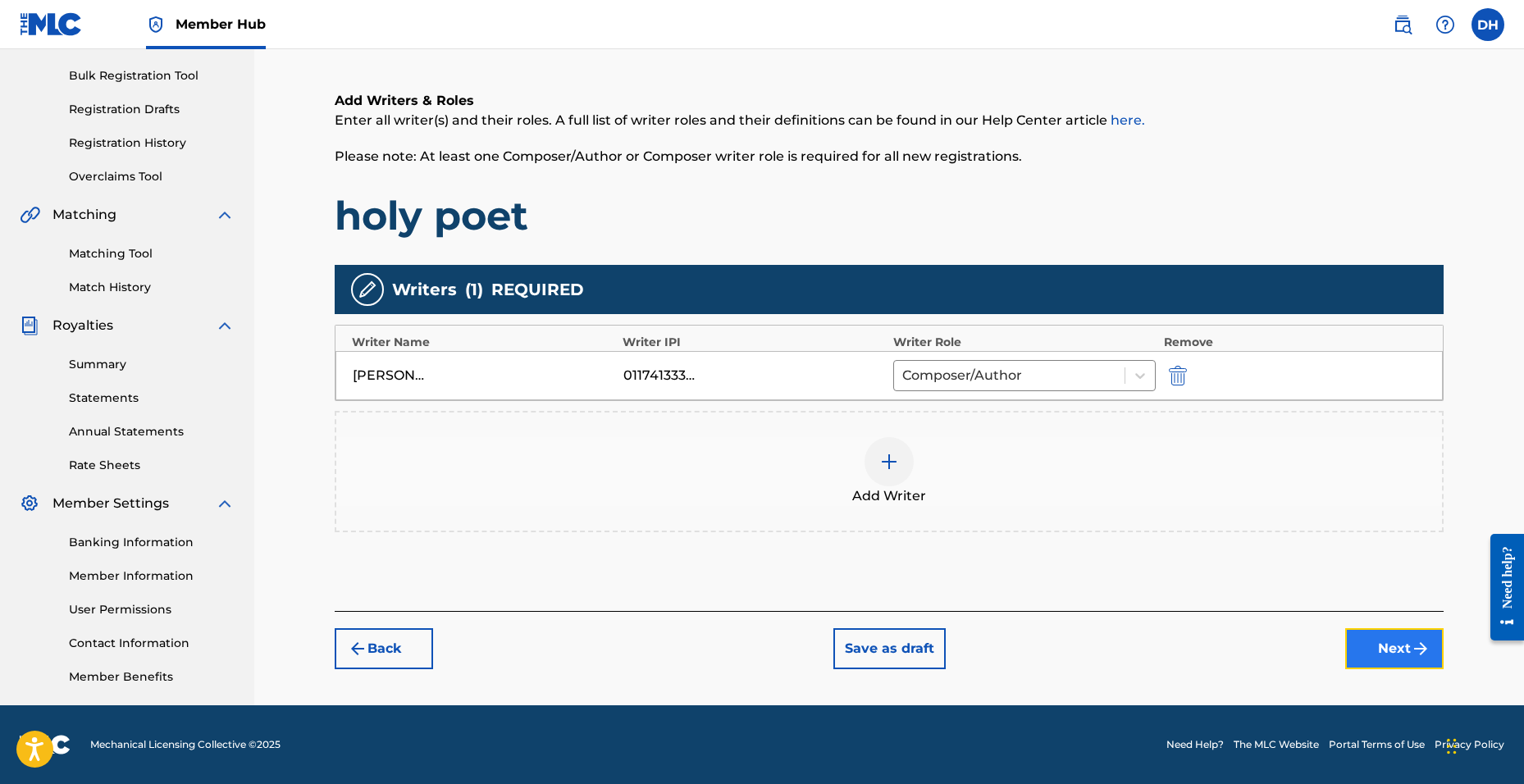
click at [1392, 652] on button "Next" at bounding box center [1394, 648] width 98 height 41
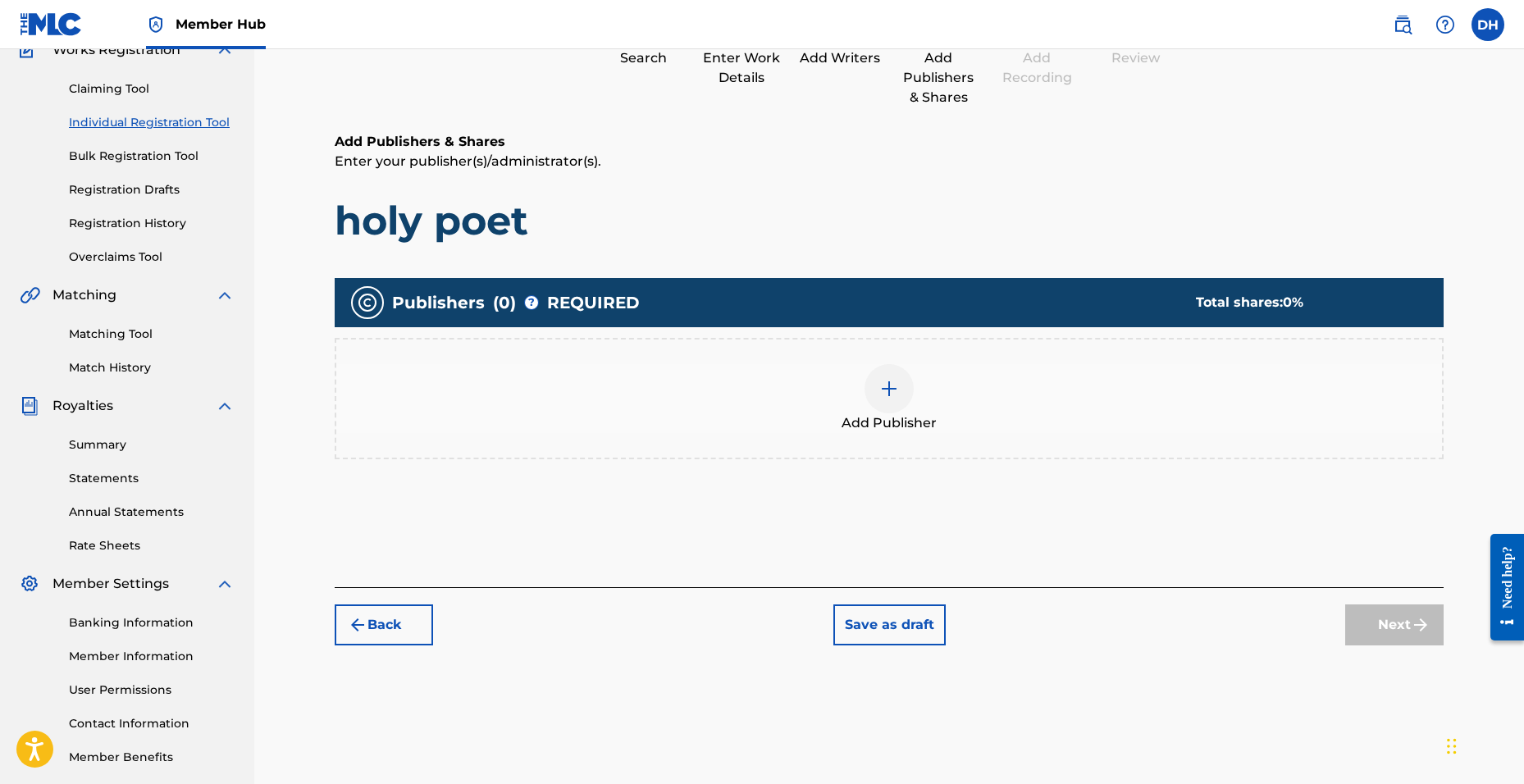
scroll to position [74, 0]
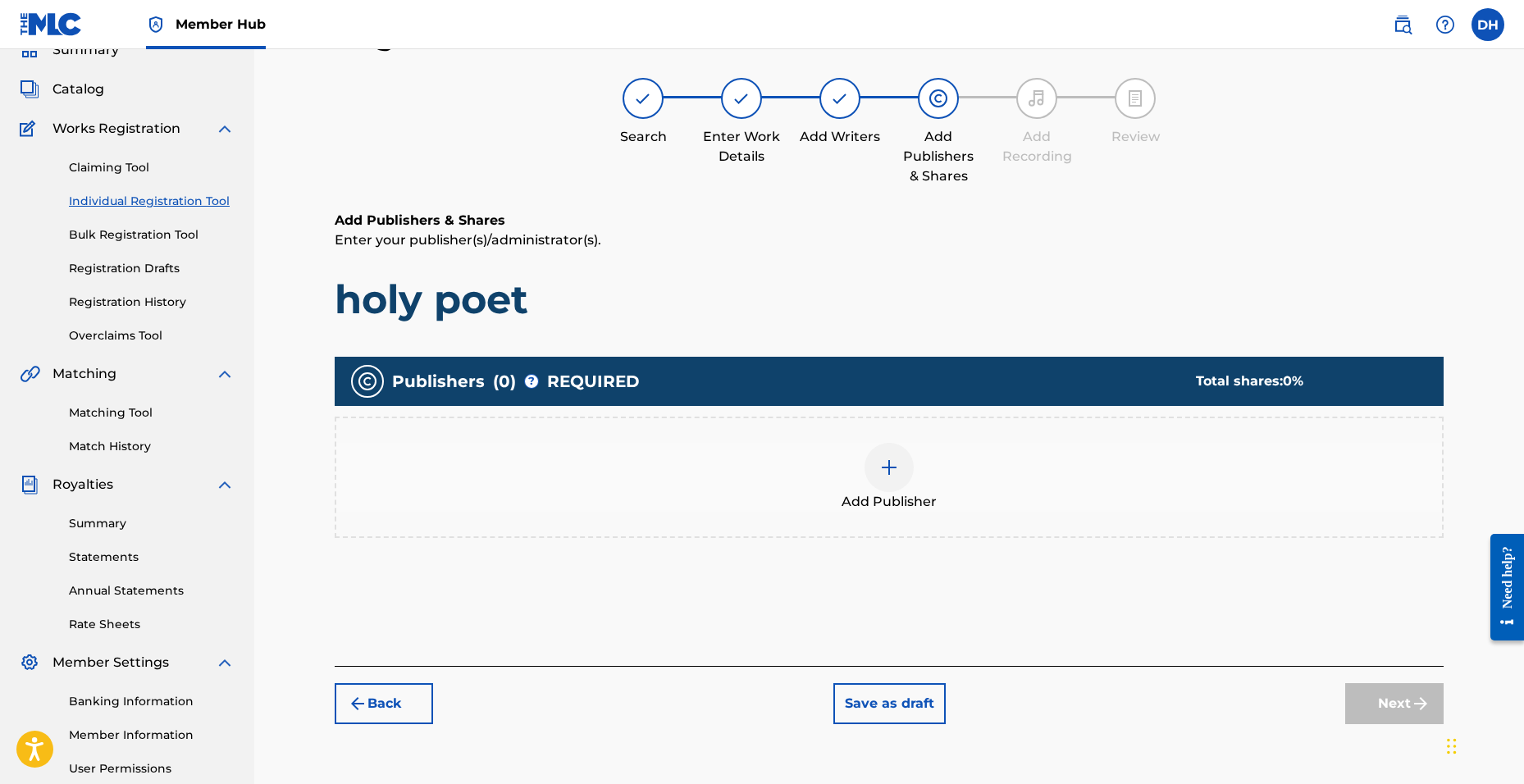
click at [891, 475] on img at bounding box center [890, 467] width 20 height 20
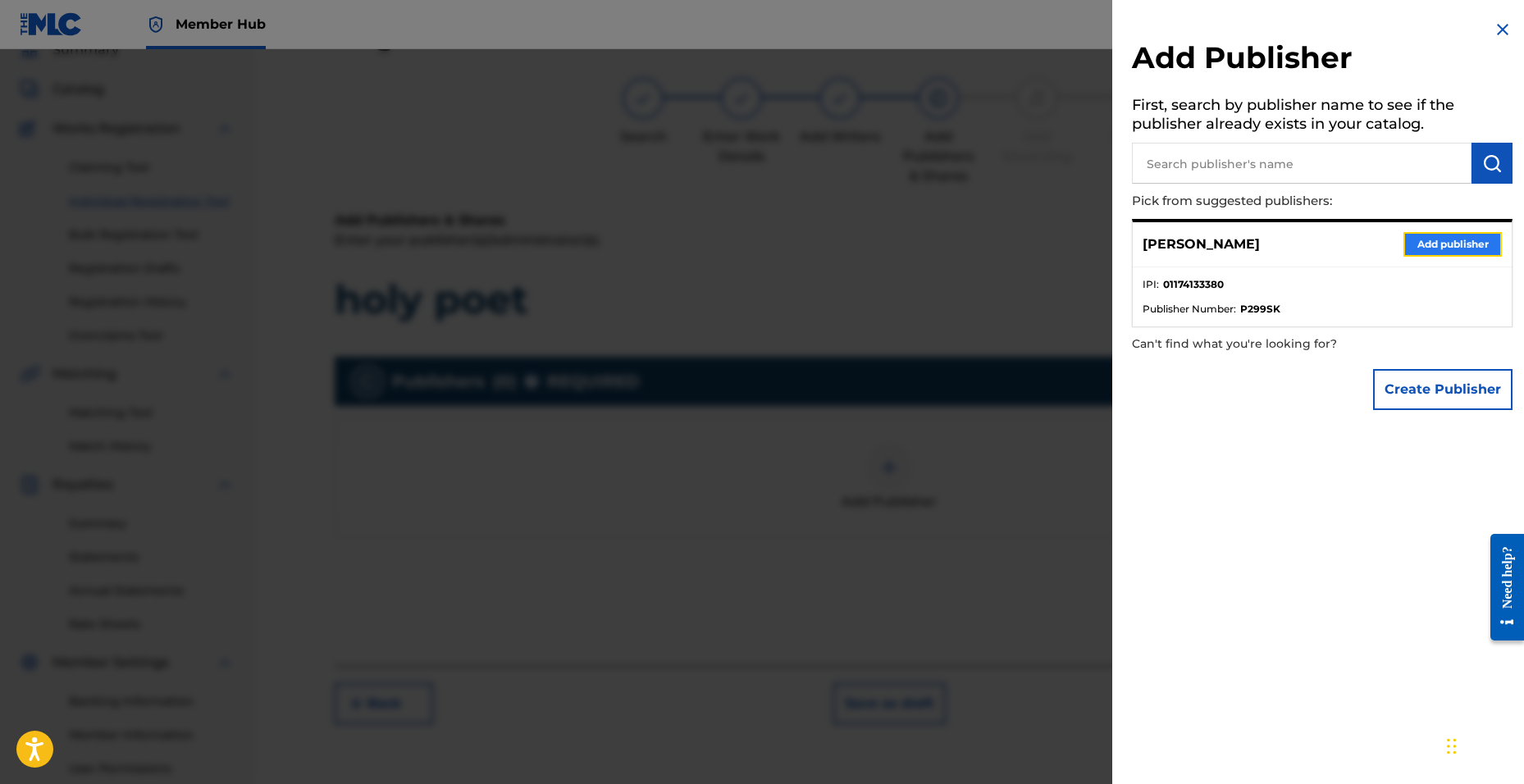
click at [1429, 247] on button "Add publisher" at bounding box center [1452, 244] width 98 height 24
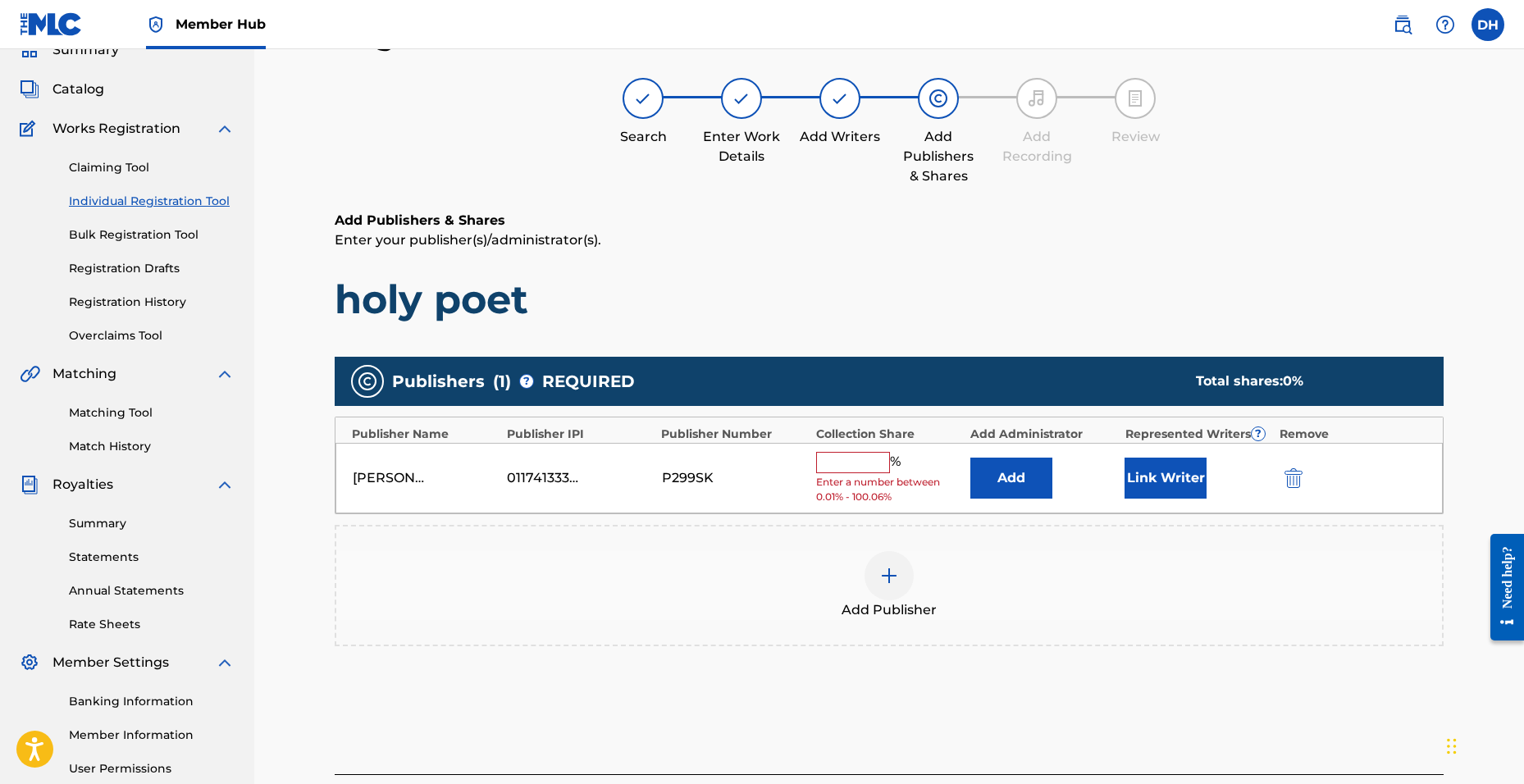
click at [849, 464] on input "text" at bounding box center [852, 462] width 74 height 21
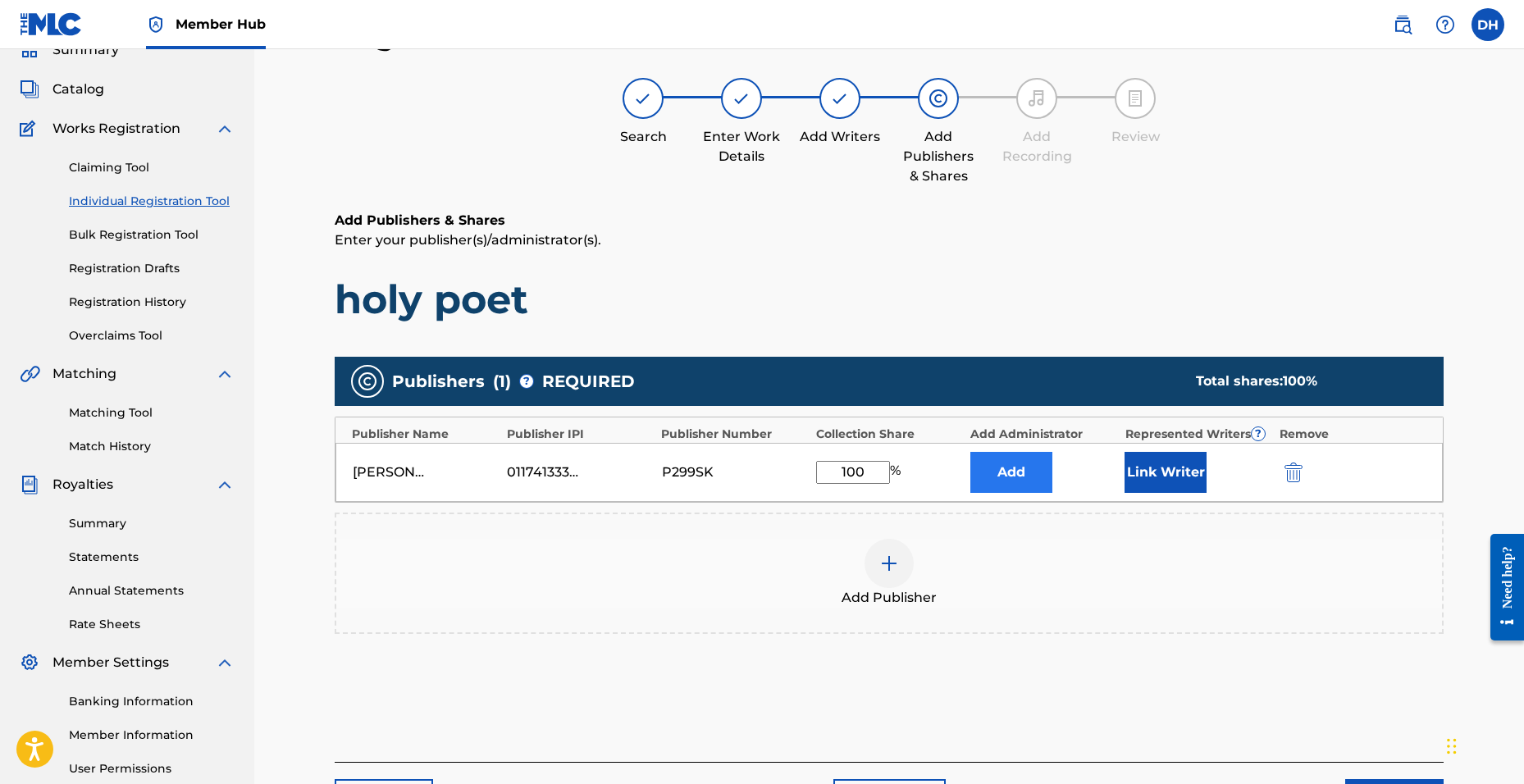
type input "100"
click at [1040, 472] on button "Add" at bounding box center [1011, 472] width 82 height 41
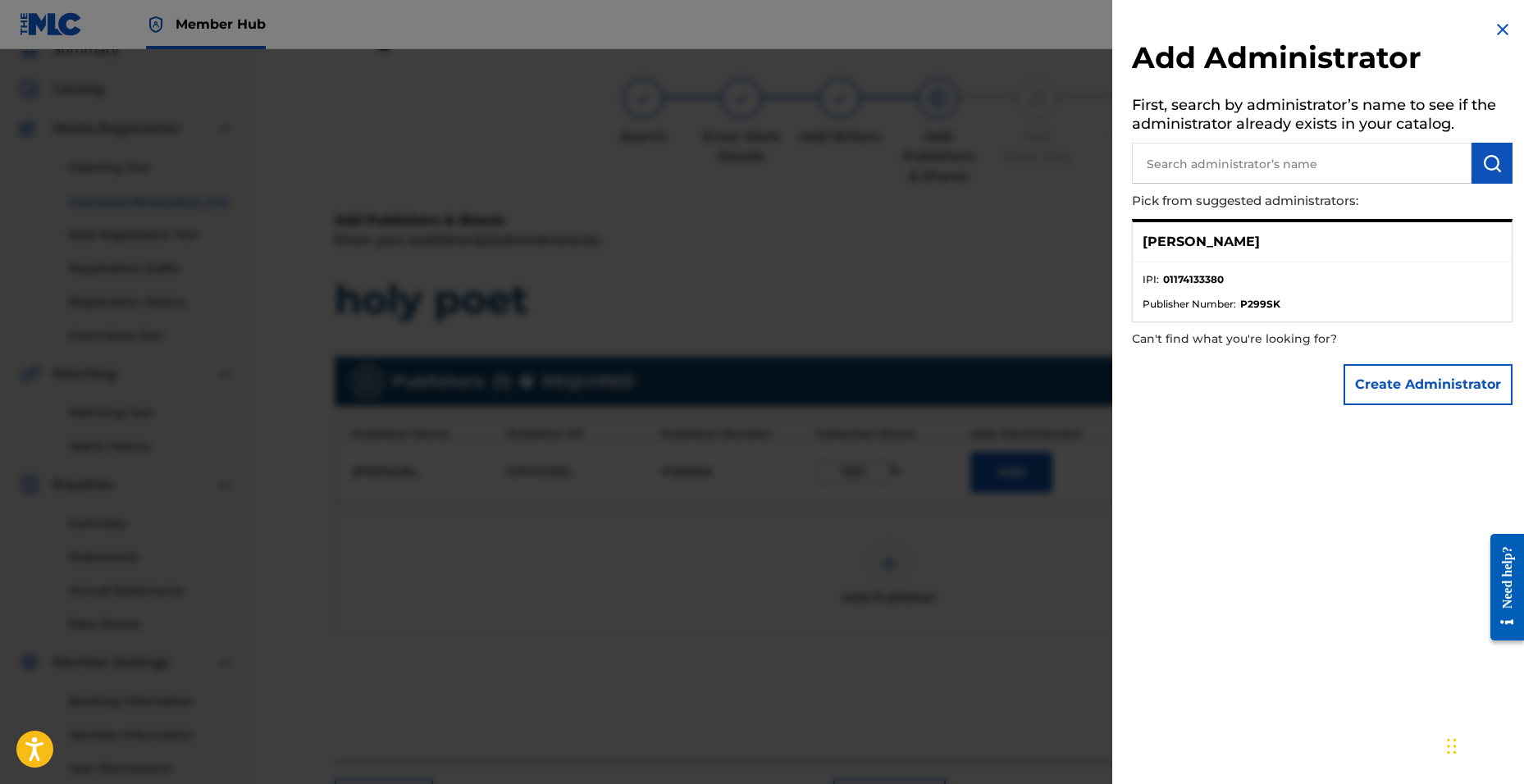
click at [941, 498] on div at bounding box center [762, 441] width 1524 height 784
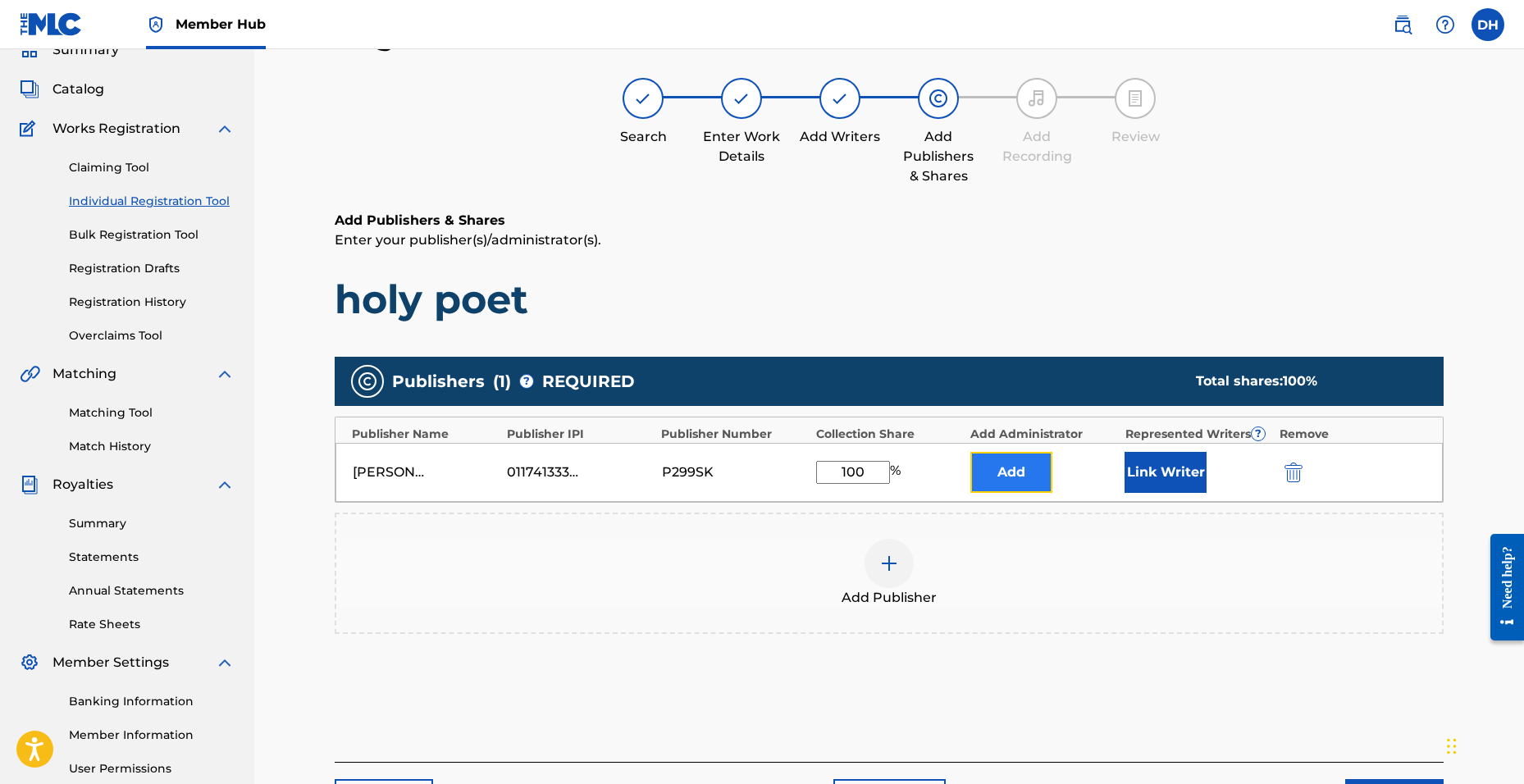
click at [1006, 480] on button "Add" at bounding box center [1011, 472] width 82 height 41
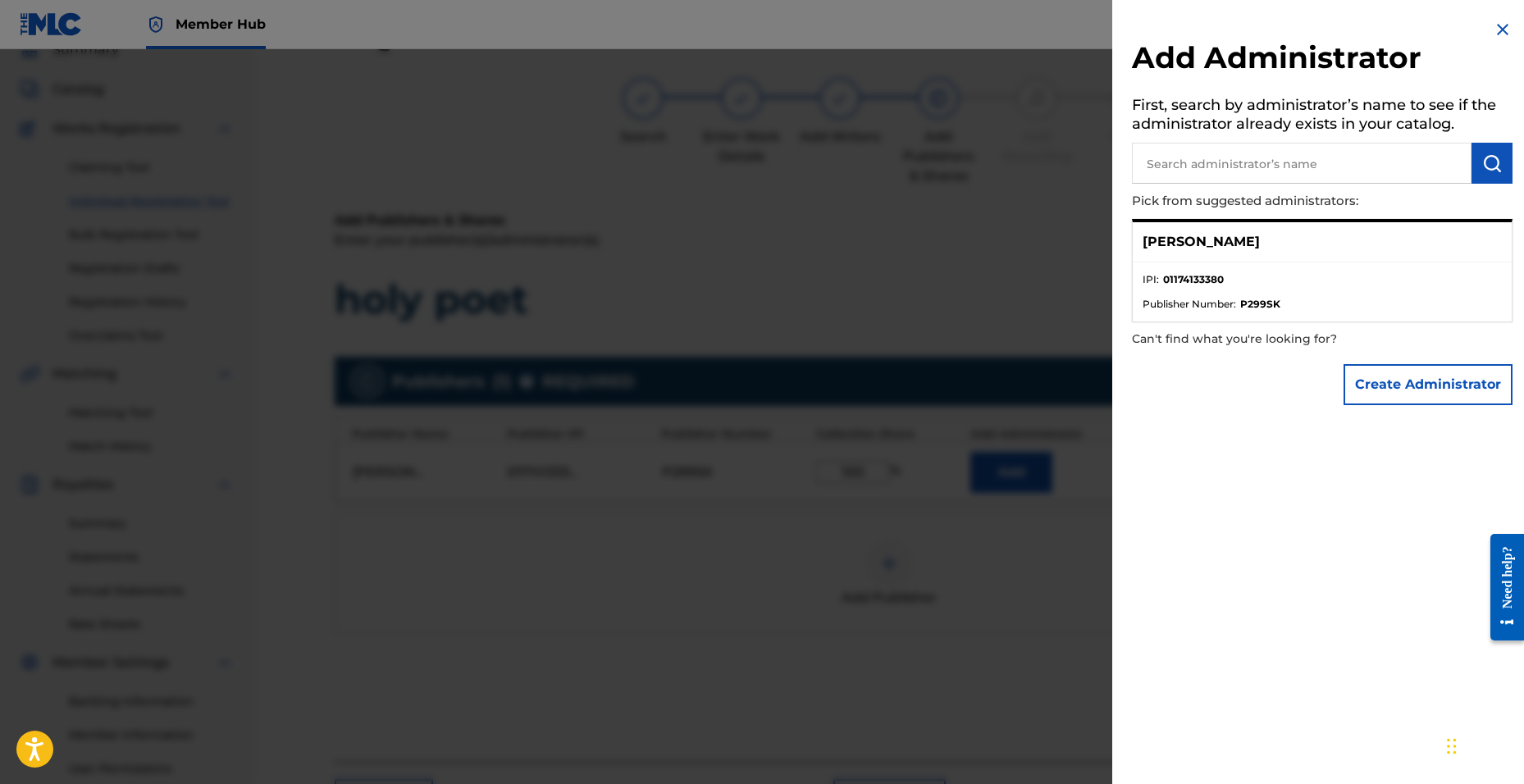
click at [959, 603] on div at bounding box center [762, 441] width 1524 height 784
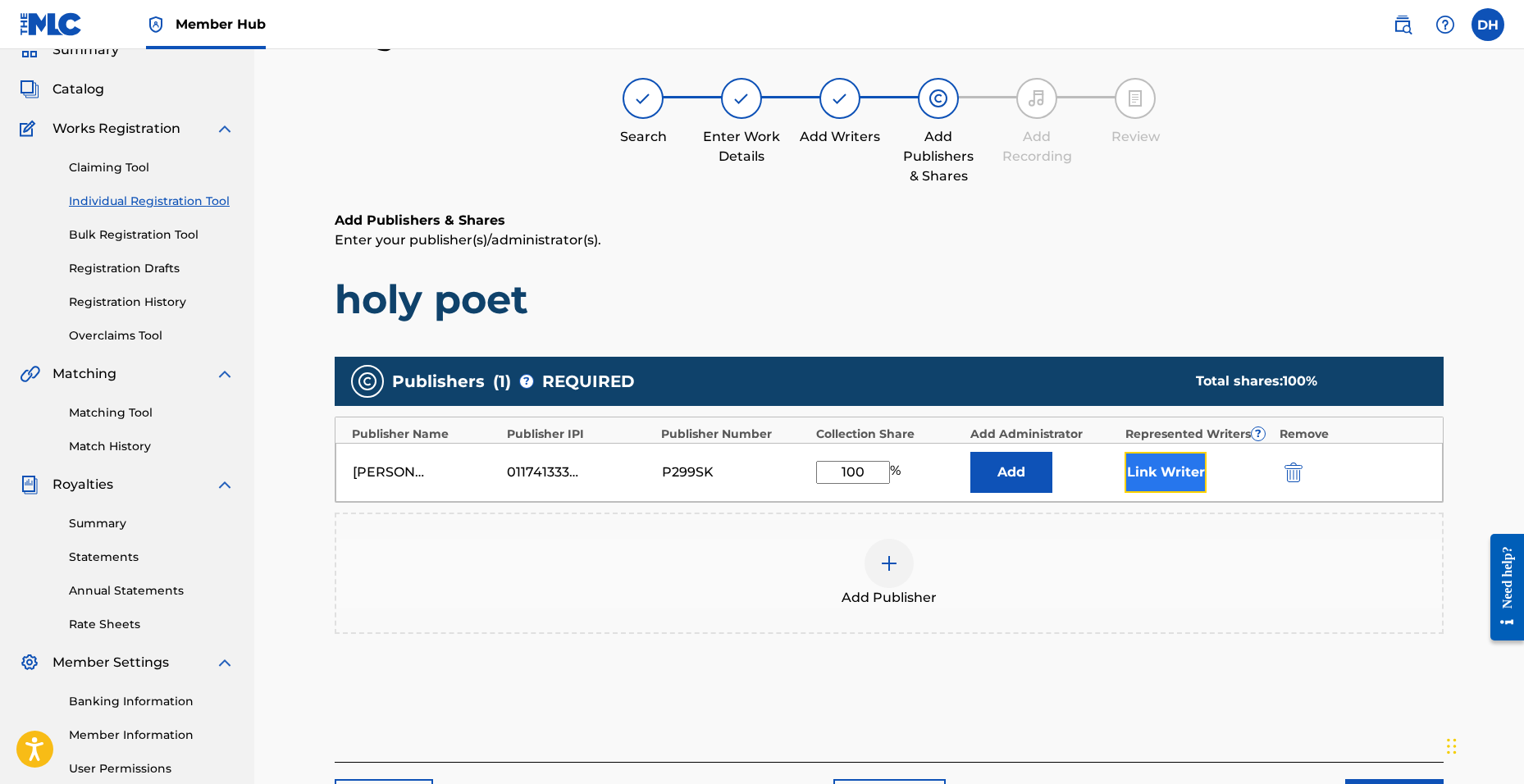
click at [1158, 474] on button "Link Writer" at bounding box center [1165, 472] width 82 height 41
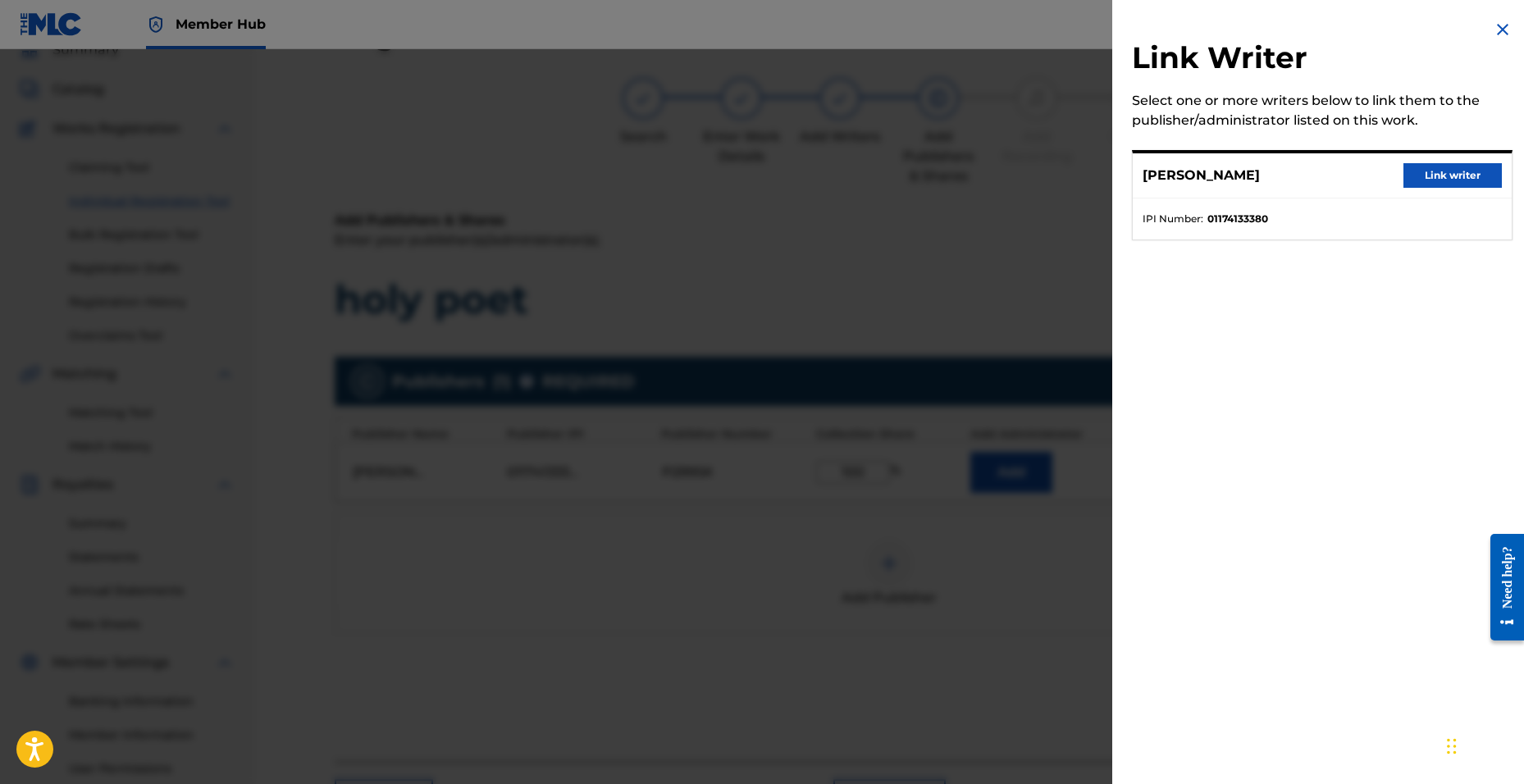
click at [1423, 189] on div "[PERSON_NAME] Link writer" at bounding box center [1322, 176] width 379 height 45
click at [1427, 181] on button "Link writer" at bounding box center [1452, 175] width 98 height 24
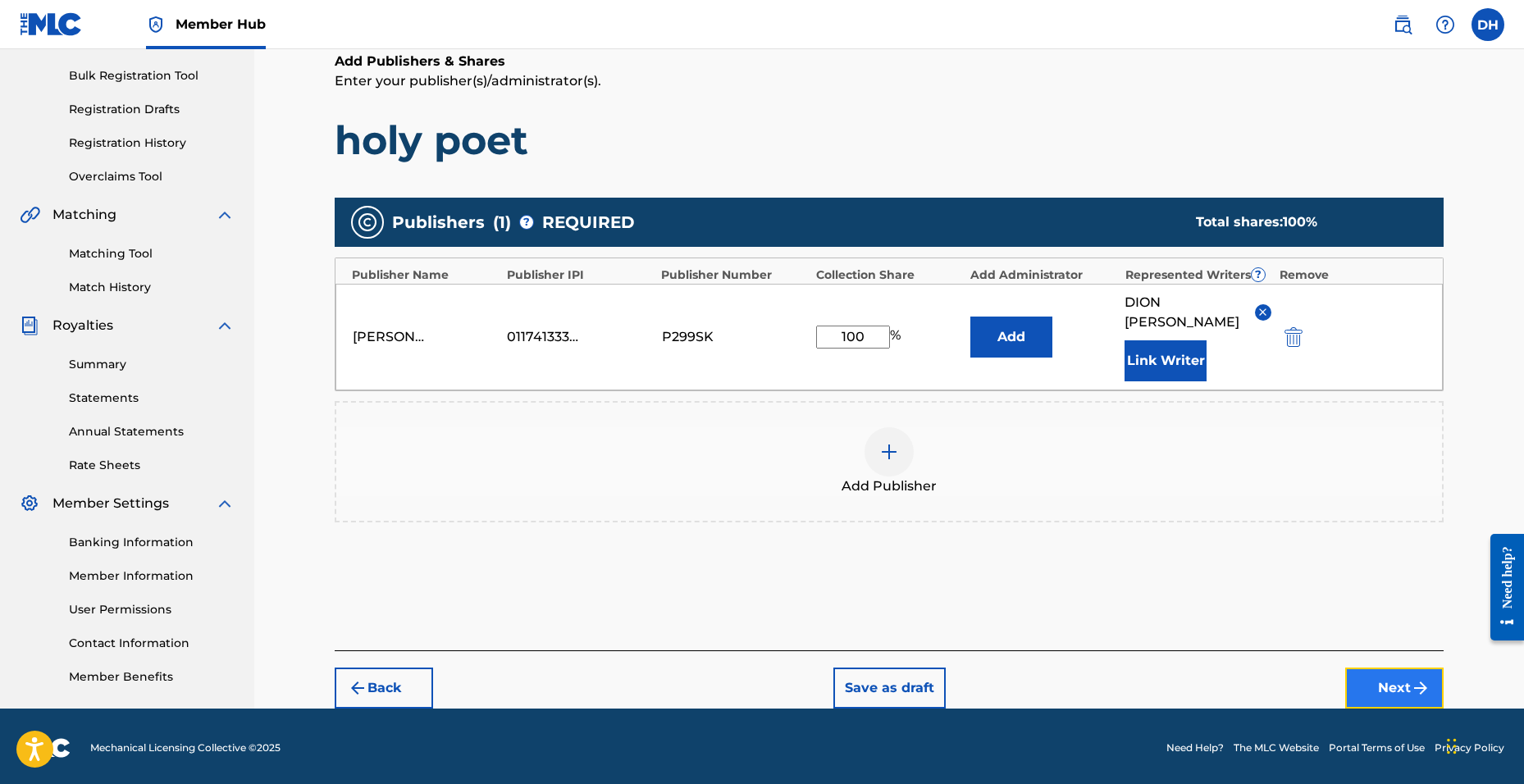
click at [1352, 671] on button "Next" at bounding box center [1394, 688] width 98 height 41
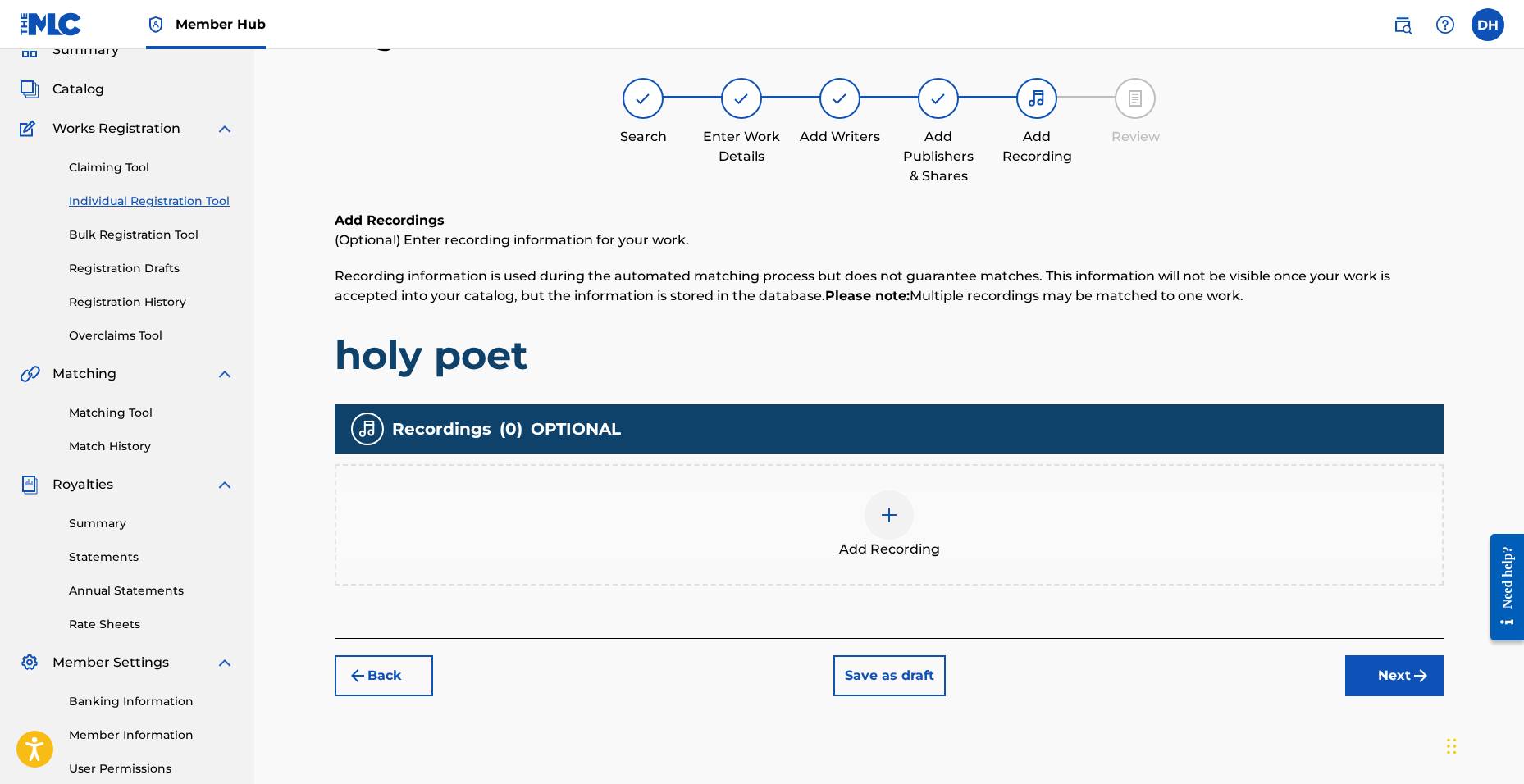
click at [866, 503] on div "Add Recording" at bounding box center [890, 524] width 1106 height 69
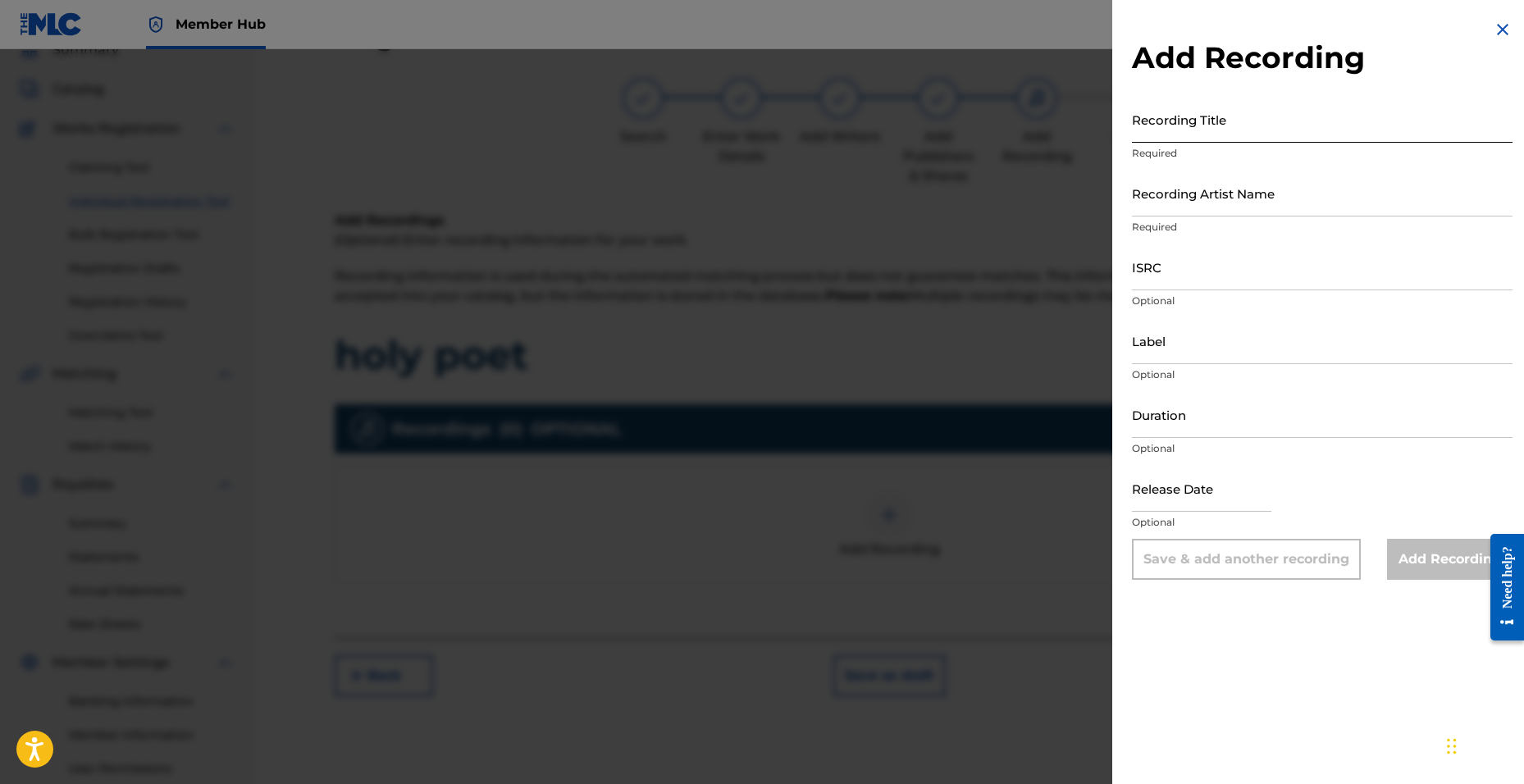
click at [1175, 129] on input "Recording Title" at bounding box center [1322, 120] width 380 height 47
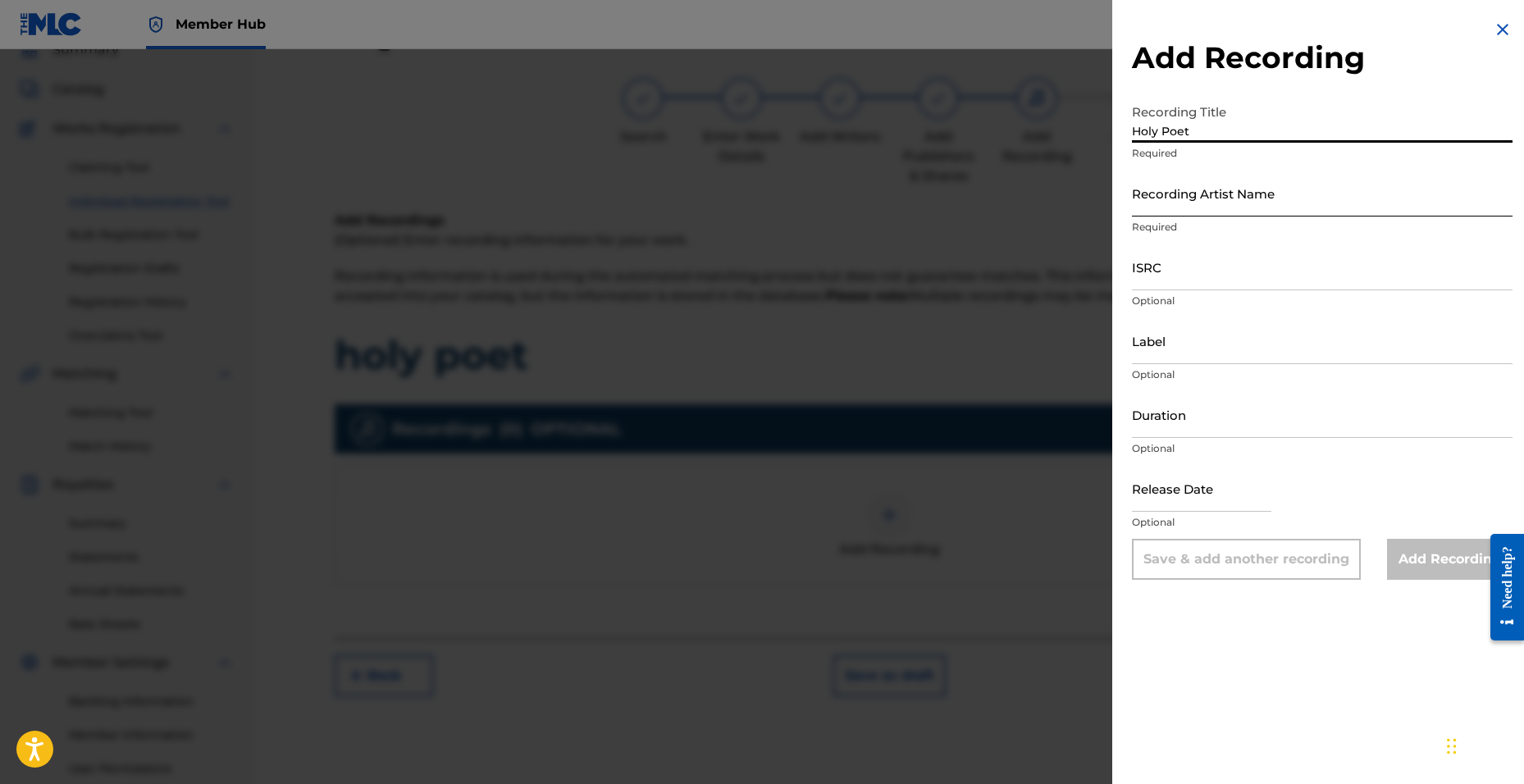
type input "Holy Poet"
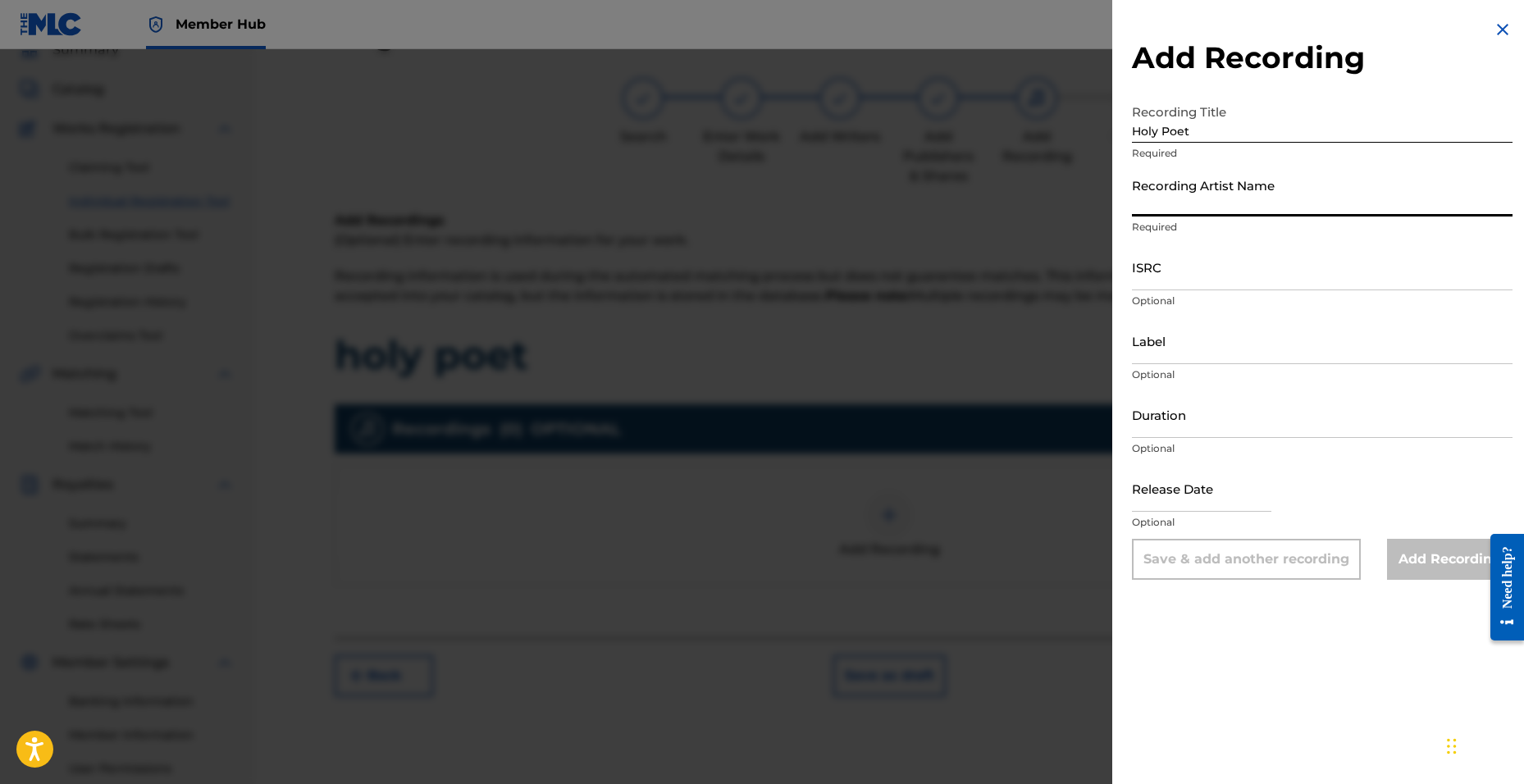
click at [1176, 201] on input "Recording Artist Name" at bounding box center [1322, 193] width 380 height 47
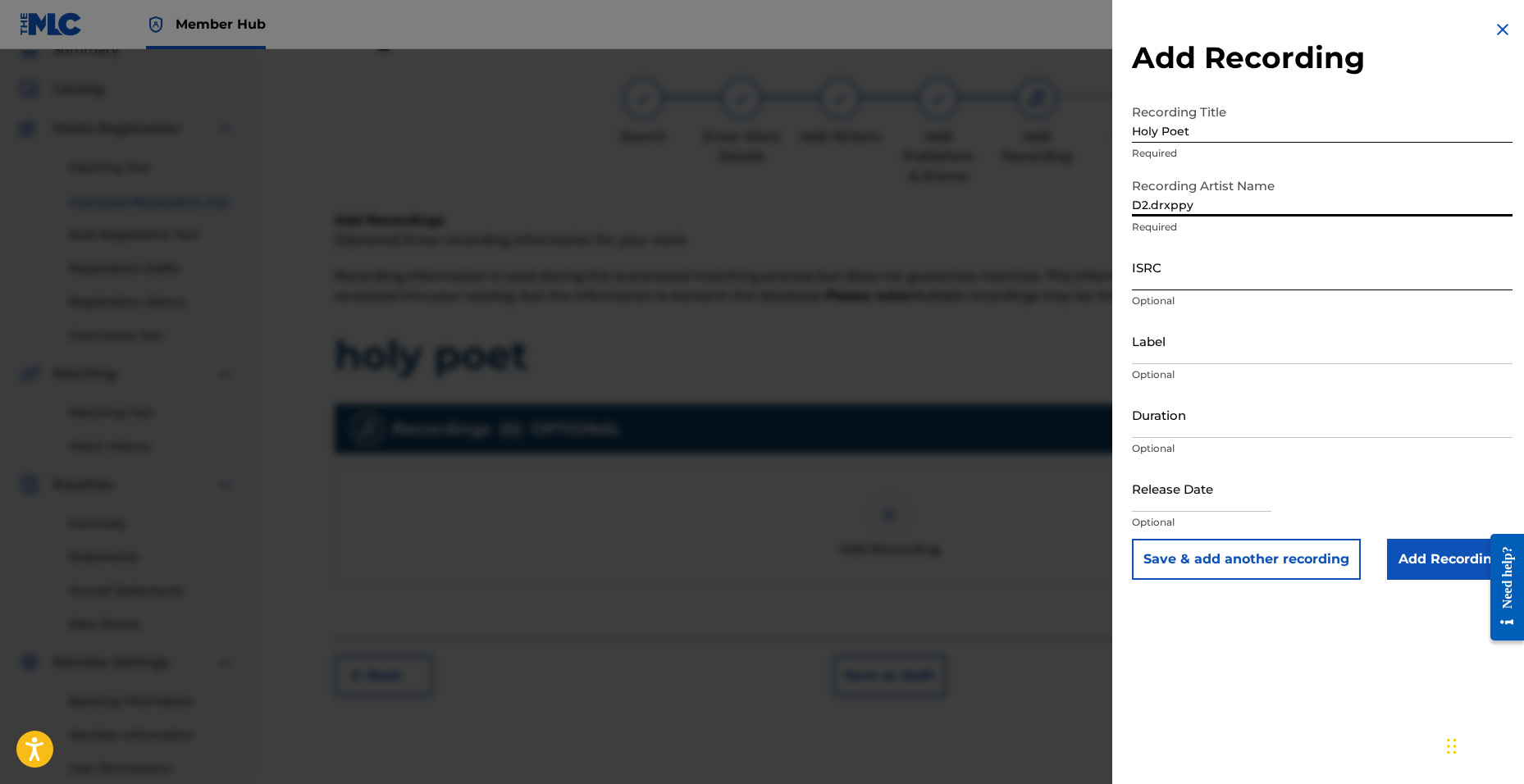
type input "D2.drxppy"
click at [1168, 271] on input "ISRC" at bounding box center [1322, 267] width 380 height 47
paste input "QZTBB2559714"
type input "QZTBB2559714"
click at [1175, 350] on input "Label" at bounding box center [1322, 341] width 380 height 47
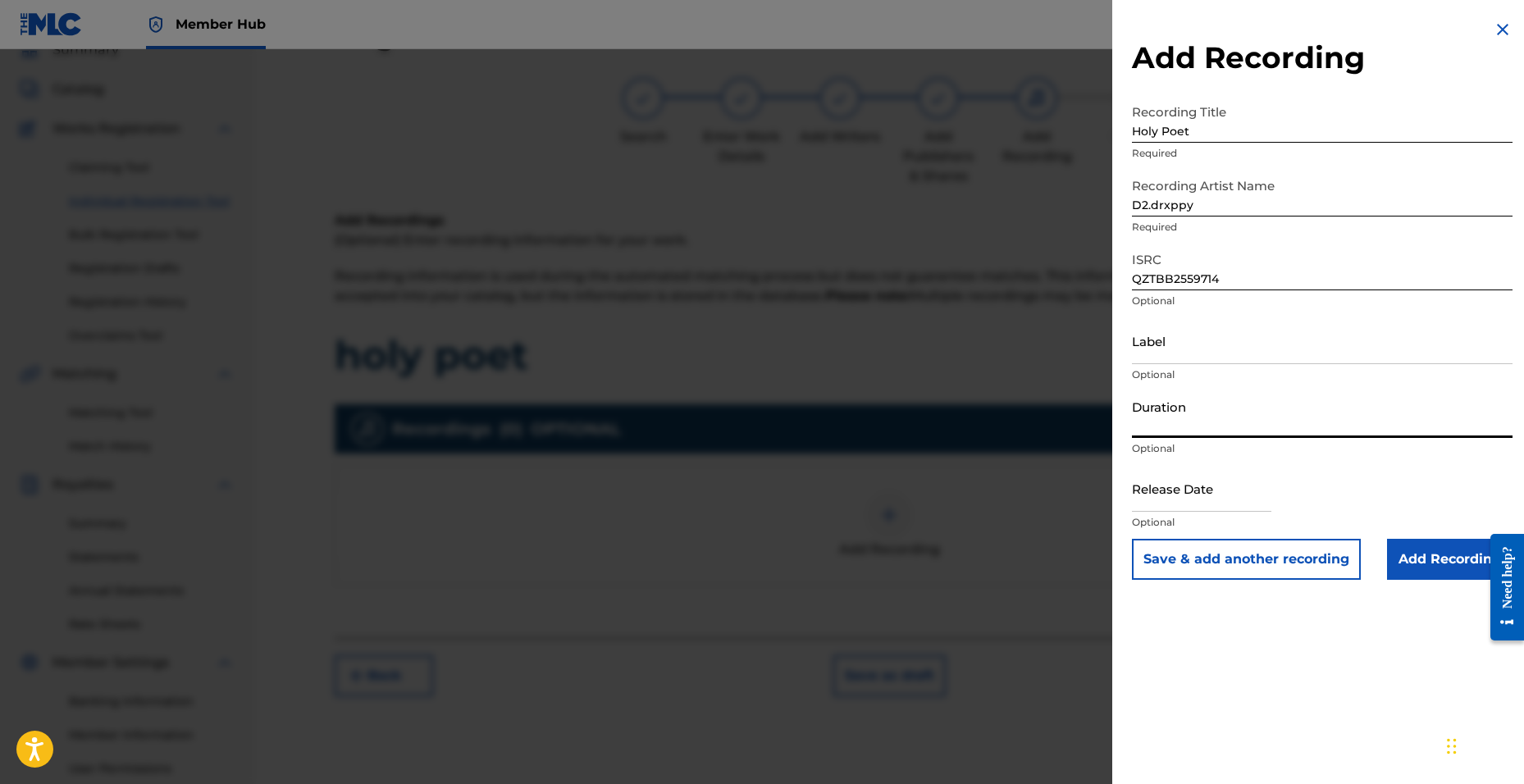
click at [1170, 418] on input "Duration" at bounding box center [1322, 415] width 380 height 47
type input "02:51"
click at [1164, 502] on input "text" at bounding box center [1202, 488] width 140 height 47
select select "8"
select select "2025"
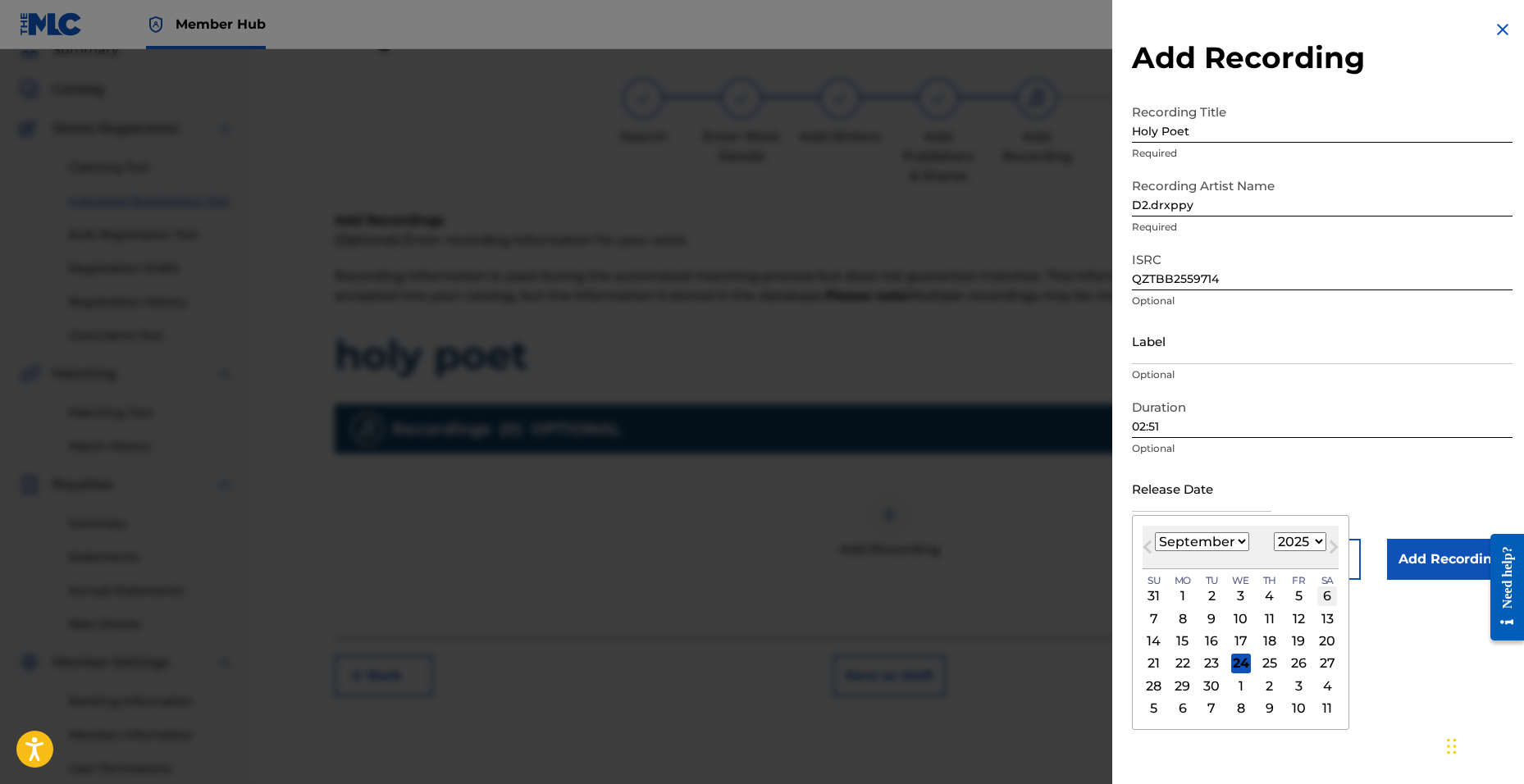
click at [1318, 598] on div "6" at bounding box center [1327, 596] width 20 height 20
type input "[DATE]"
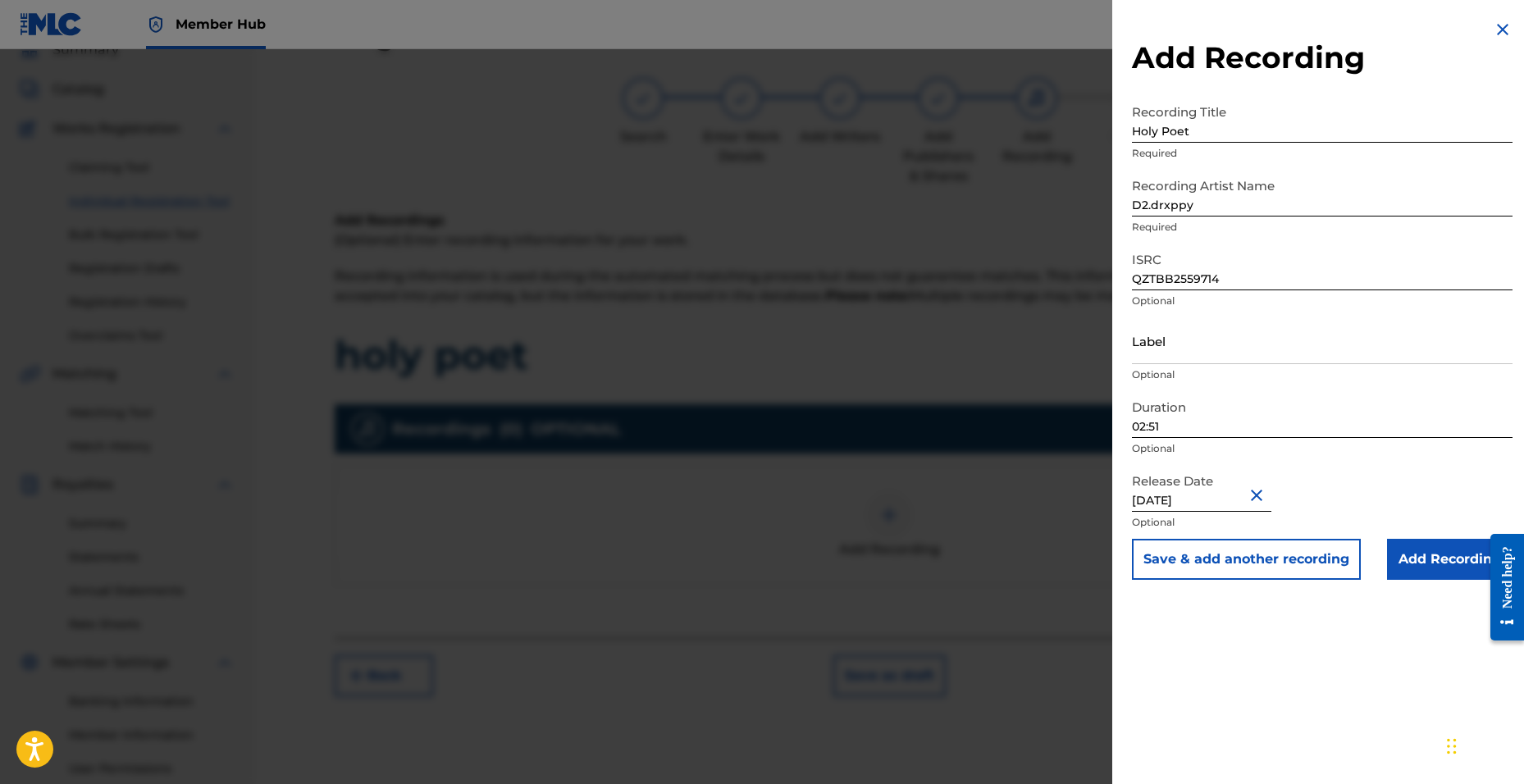
click at [1188, 500] on input "[DATE]" at bounding box center [1202, 488] width 140 height 47
select select "8"
select select "2025"
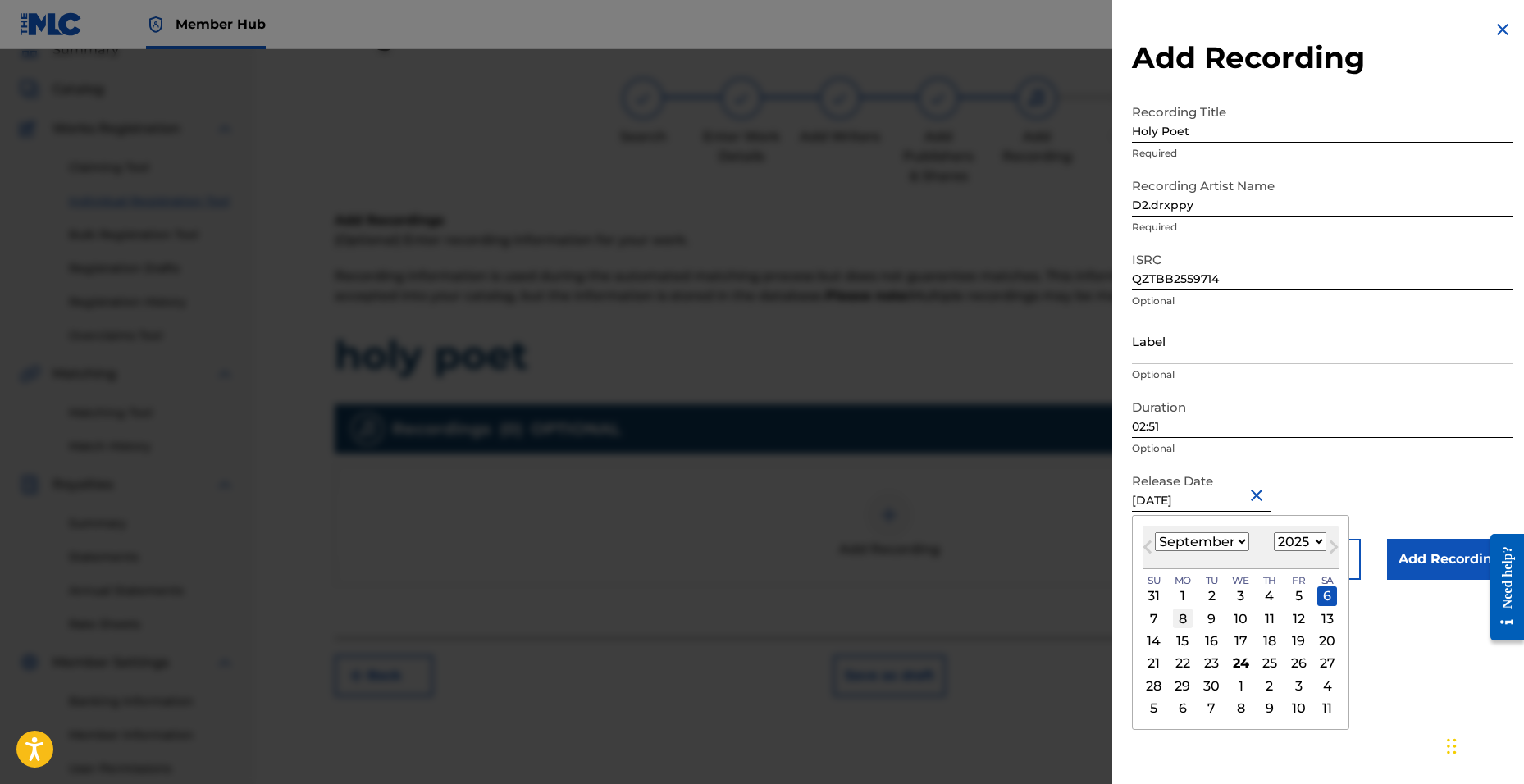
click at [1181, 619] on div "8" at bounding box center [1183, 619] width 20 height 20
type input "[DATE]"
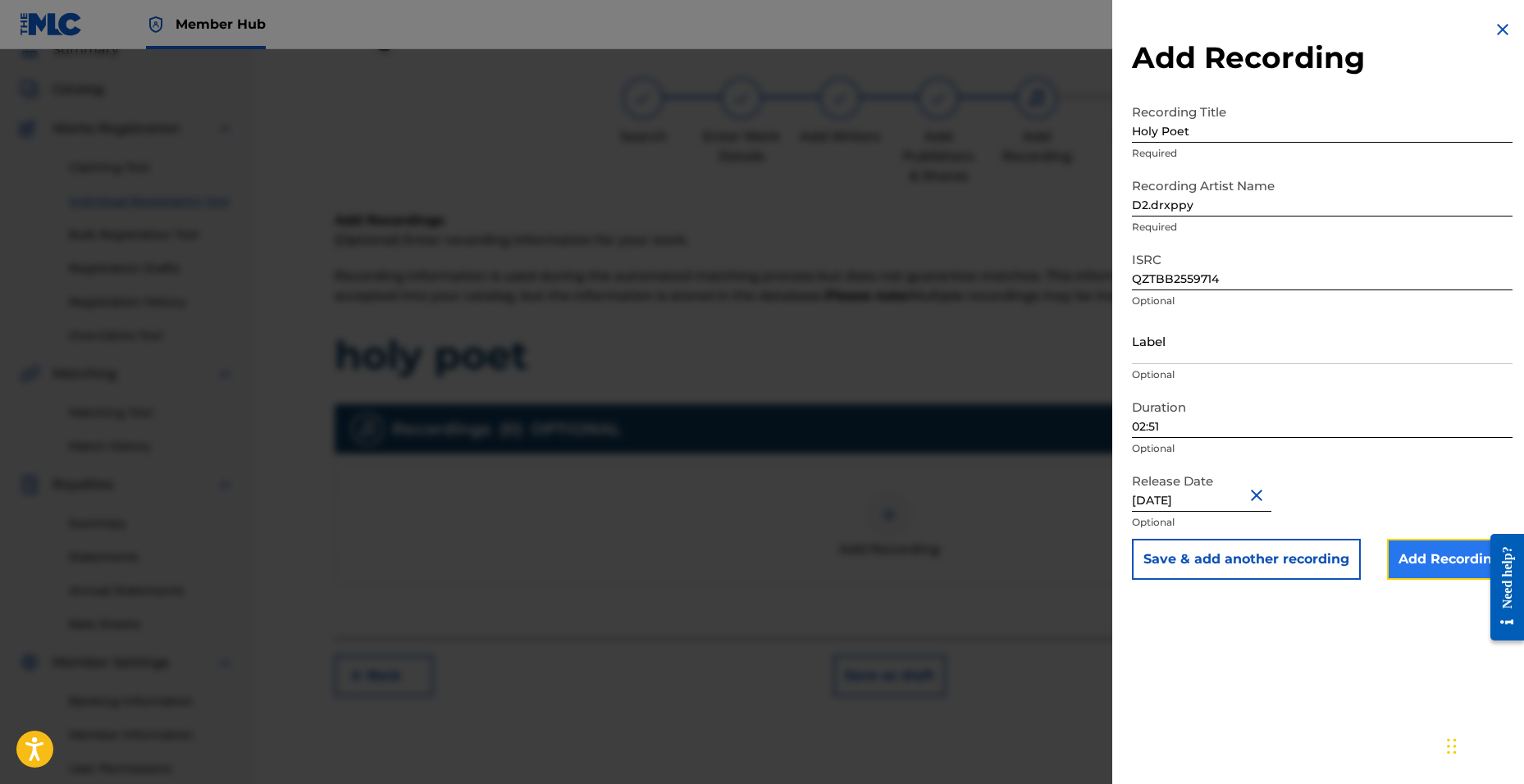
click at [1433, 555] on input "Add Recording" at bounding box center [1450, 559] width 125 height 41
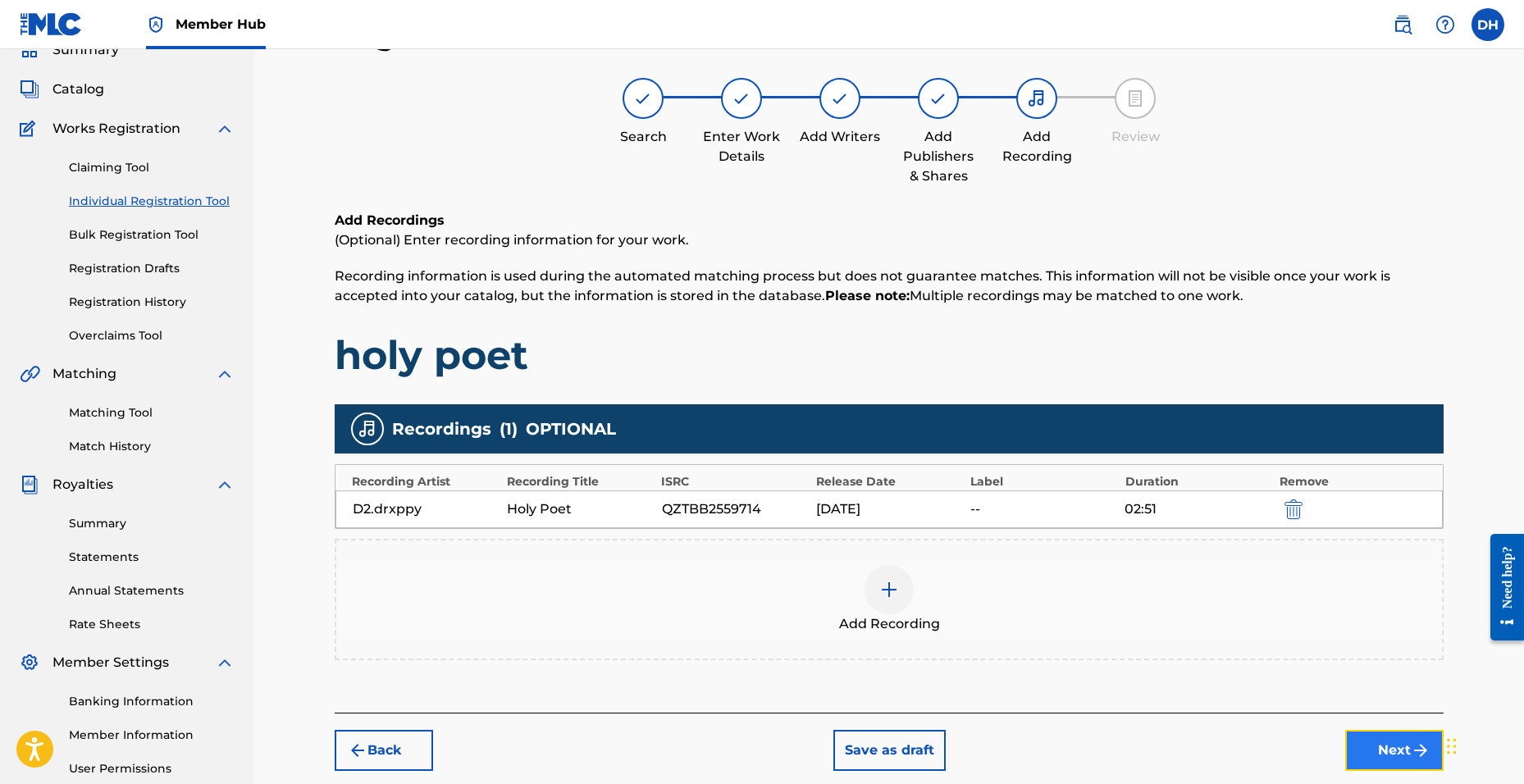
click at [1372, 747] on button "Next" at bounding box center [1394, 750] width 98 height 41
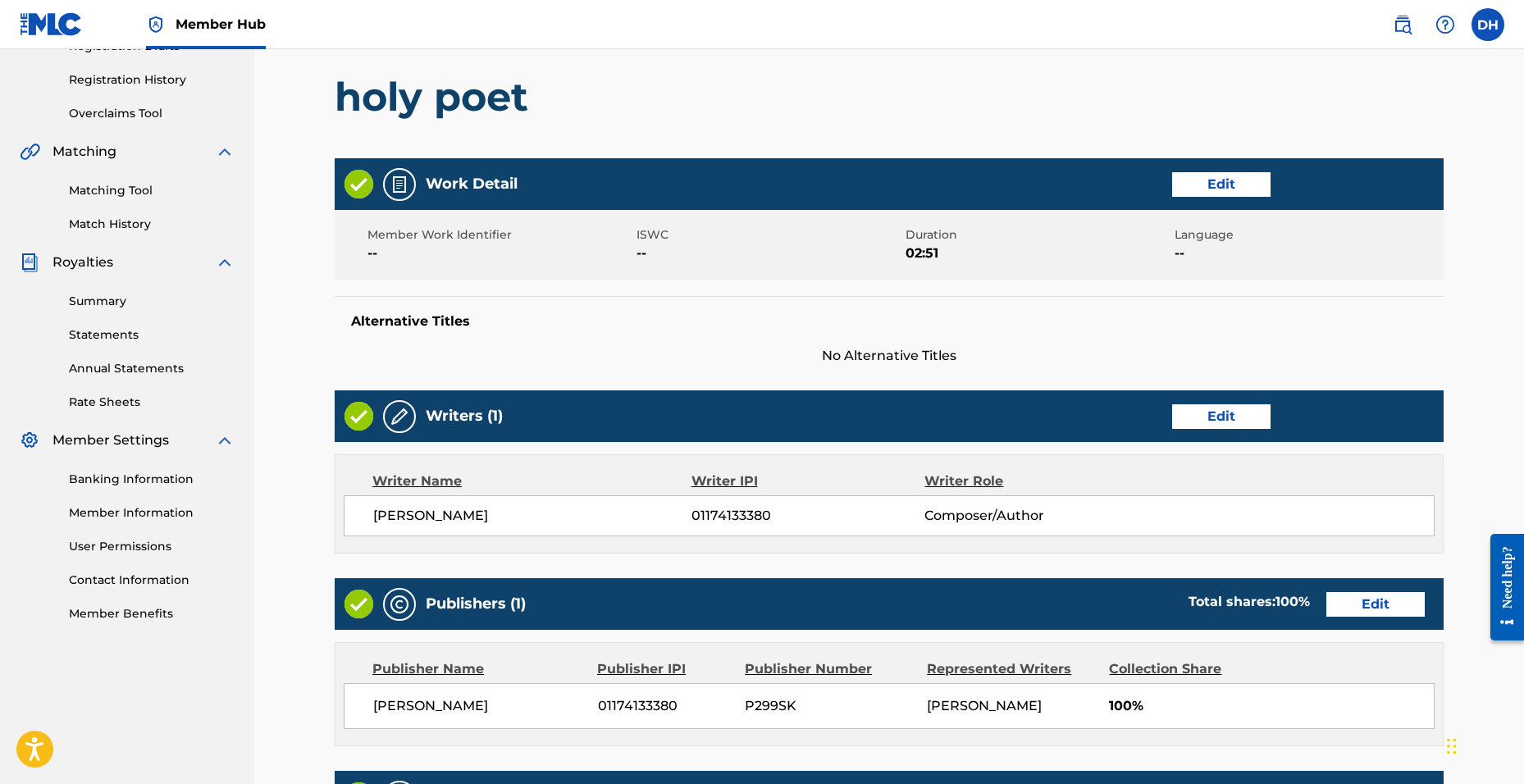
scroll to position [603, 0]
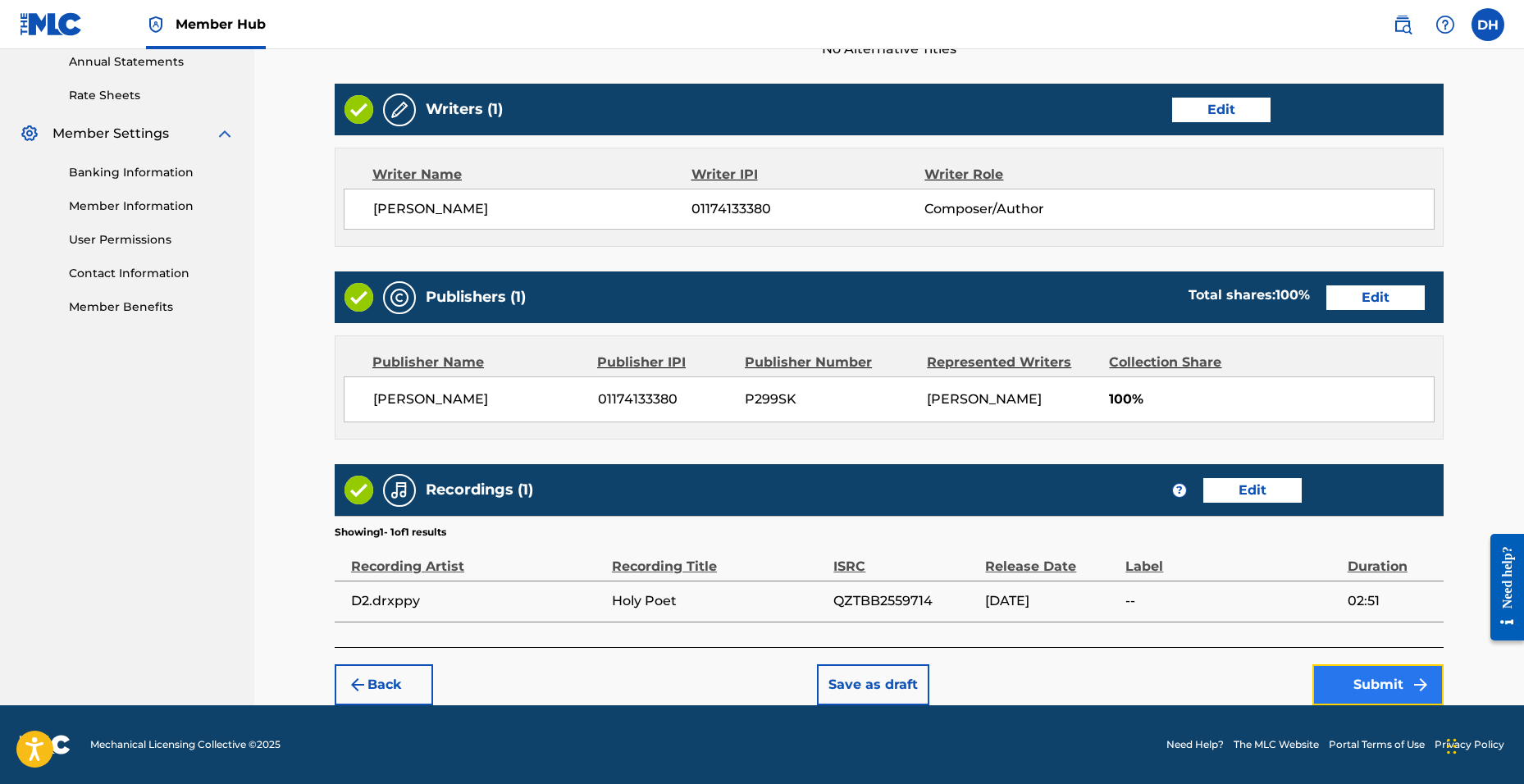
click at [1323, 679] on button "Submit" at bounding box center [1378, 684] width 132 height 41
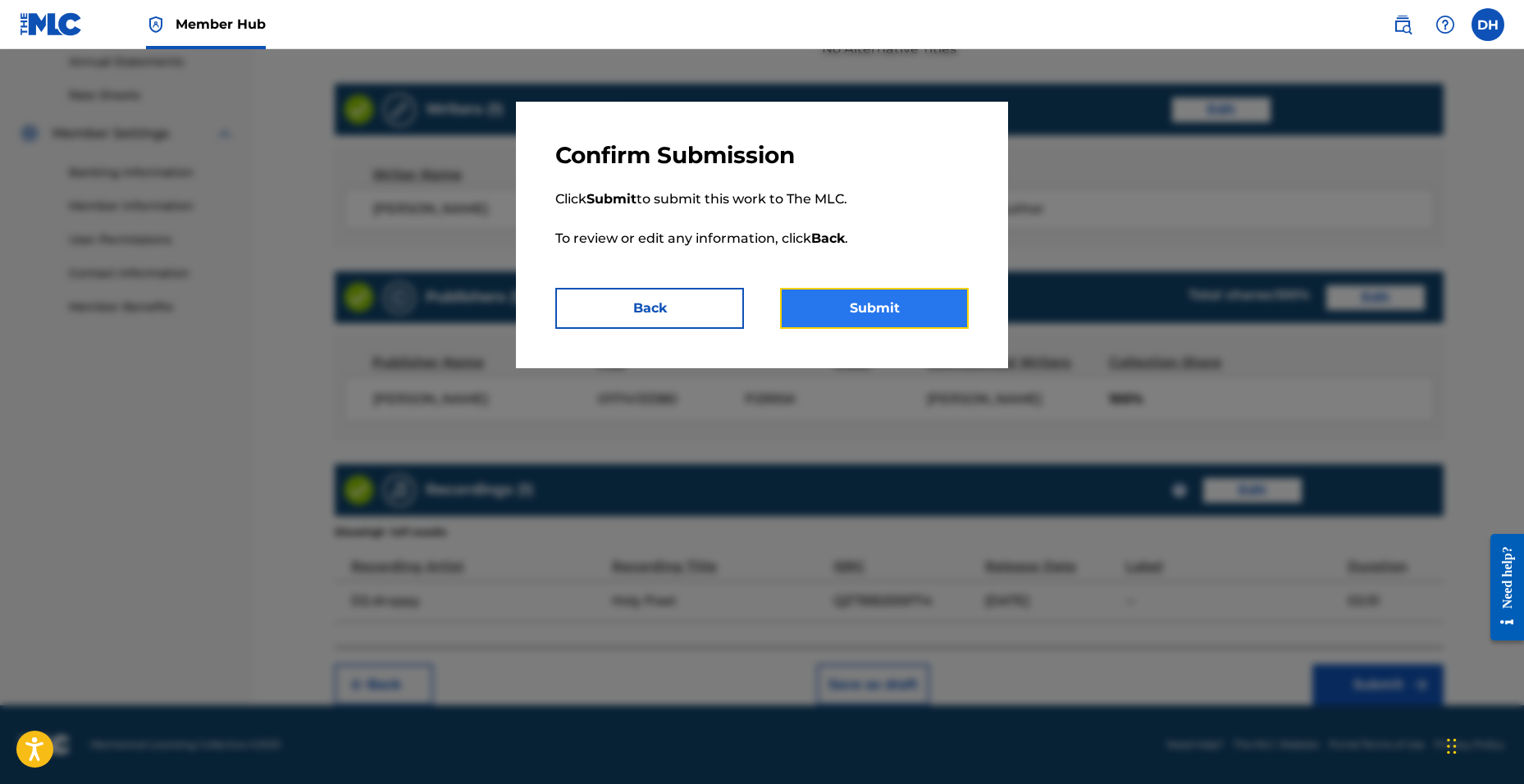
click at [867, 306] on button "Submit" at bounding box center [874, 308] width 189 height 41
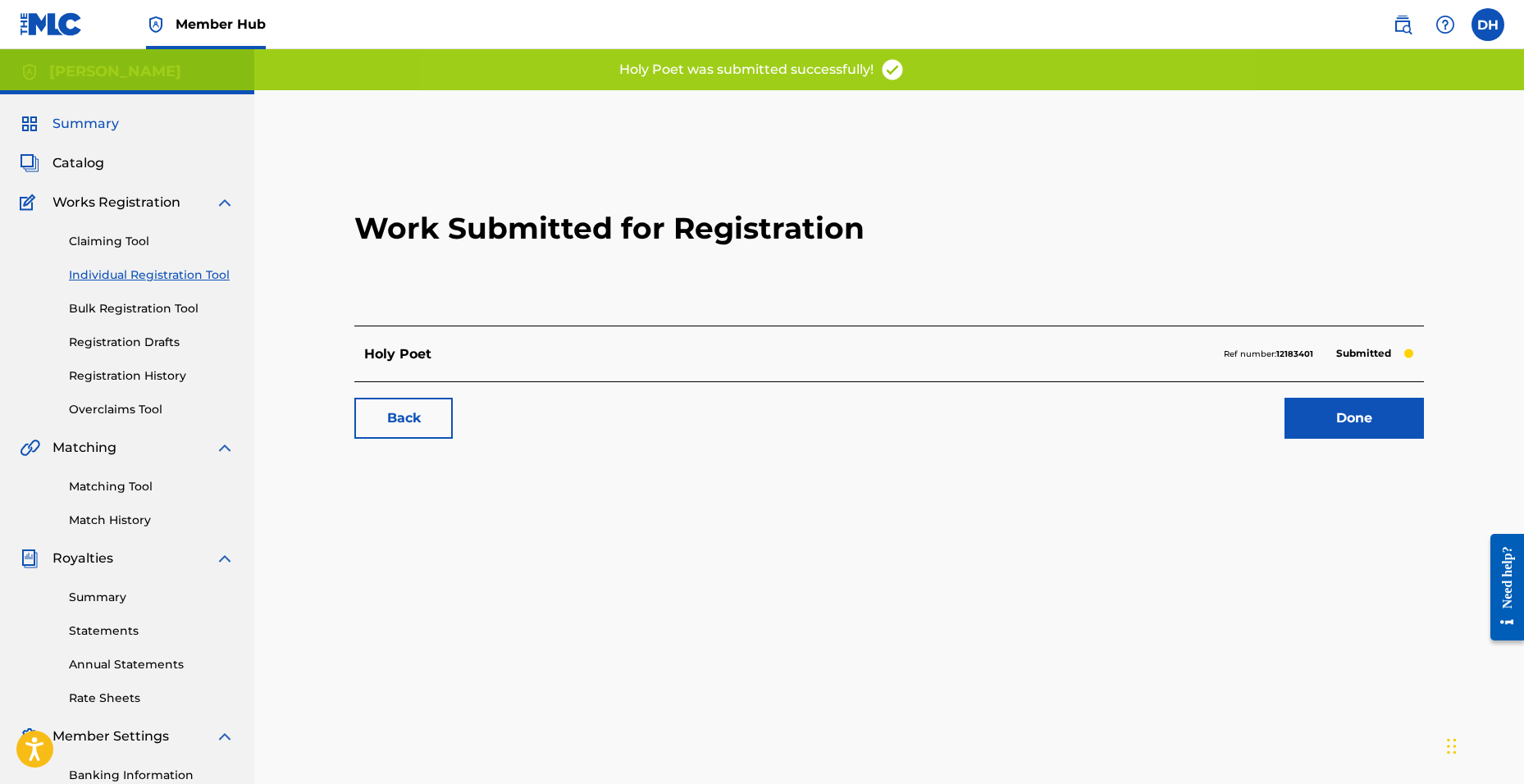
click at [81, 132] on span "Summary" at bounding box center [85, 124] width 66 height 20
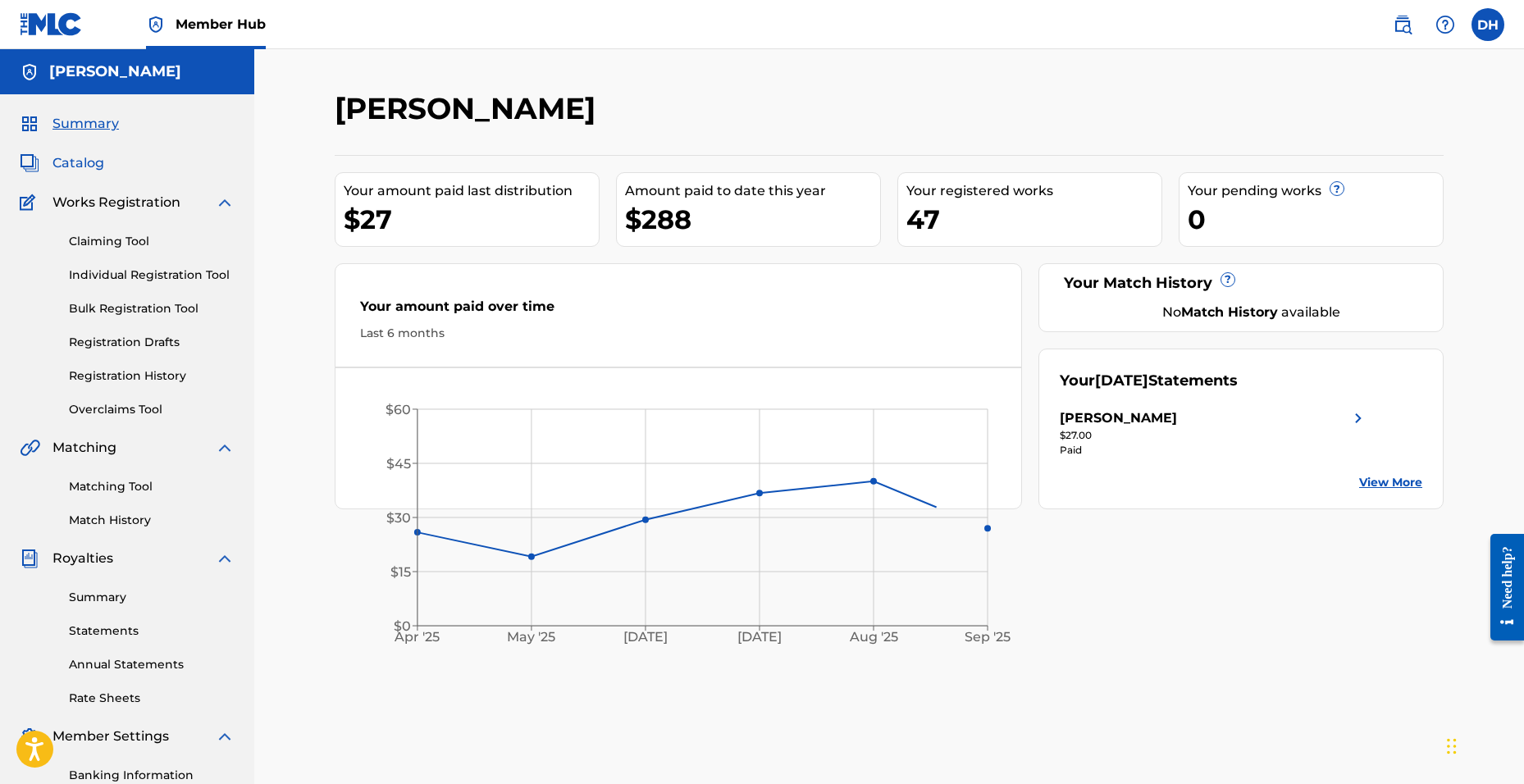
click at [75, 166] on span "Catalog" at bounding box center [78, 163] width 52 height 20
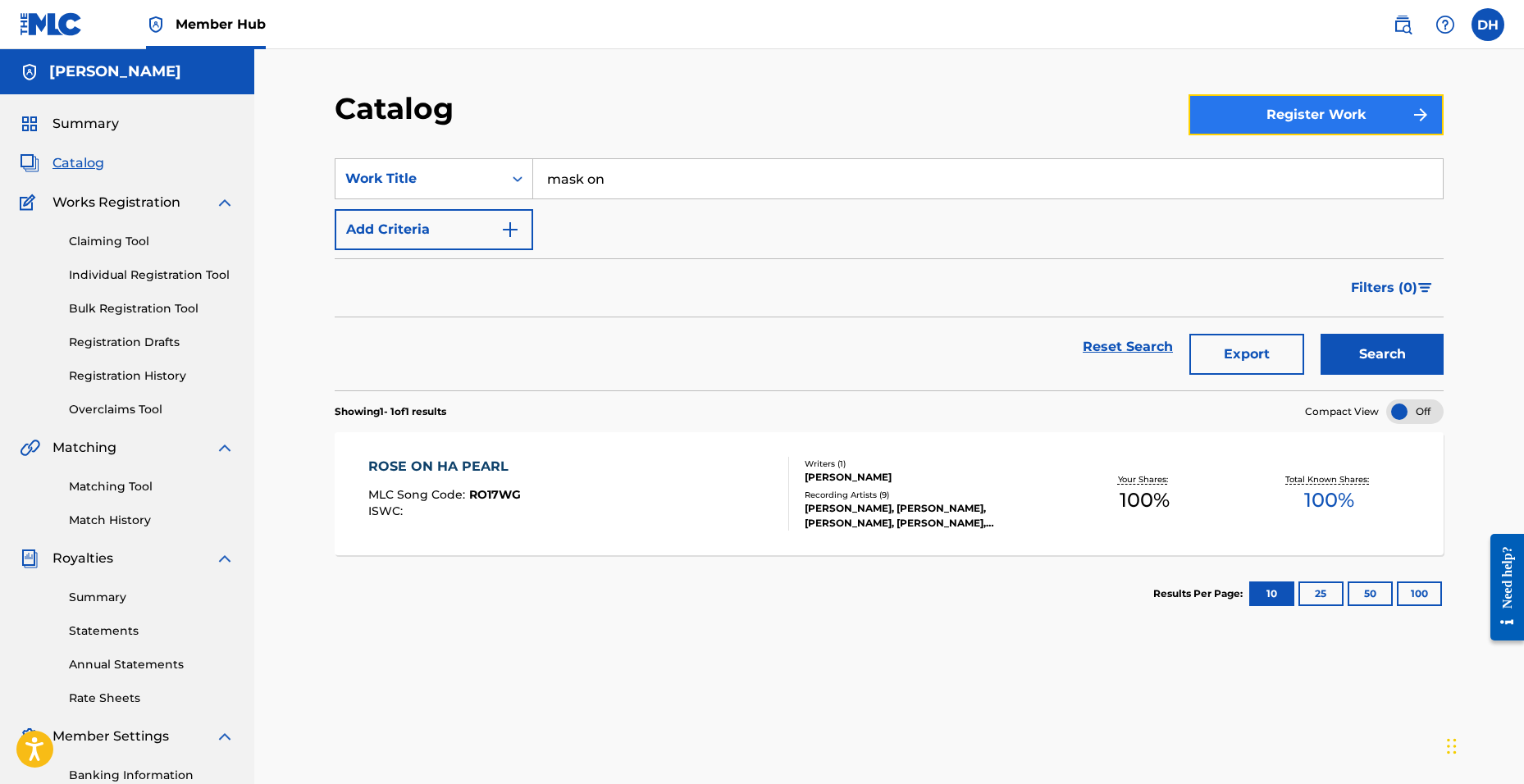
click at [1304, 121] on button "Register Work" at bounding box center [1315, 114] width 255 height 41
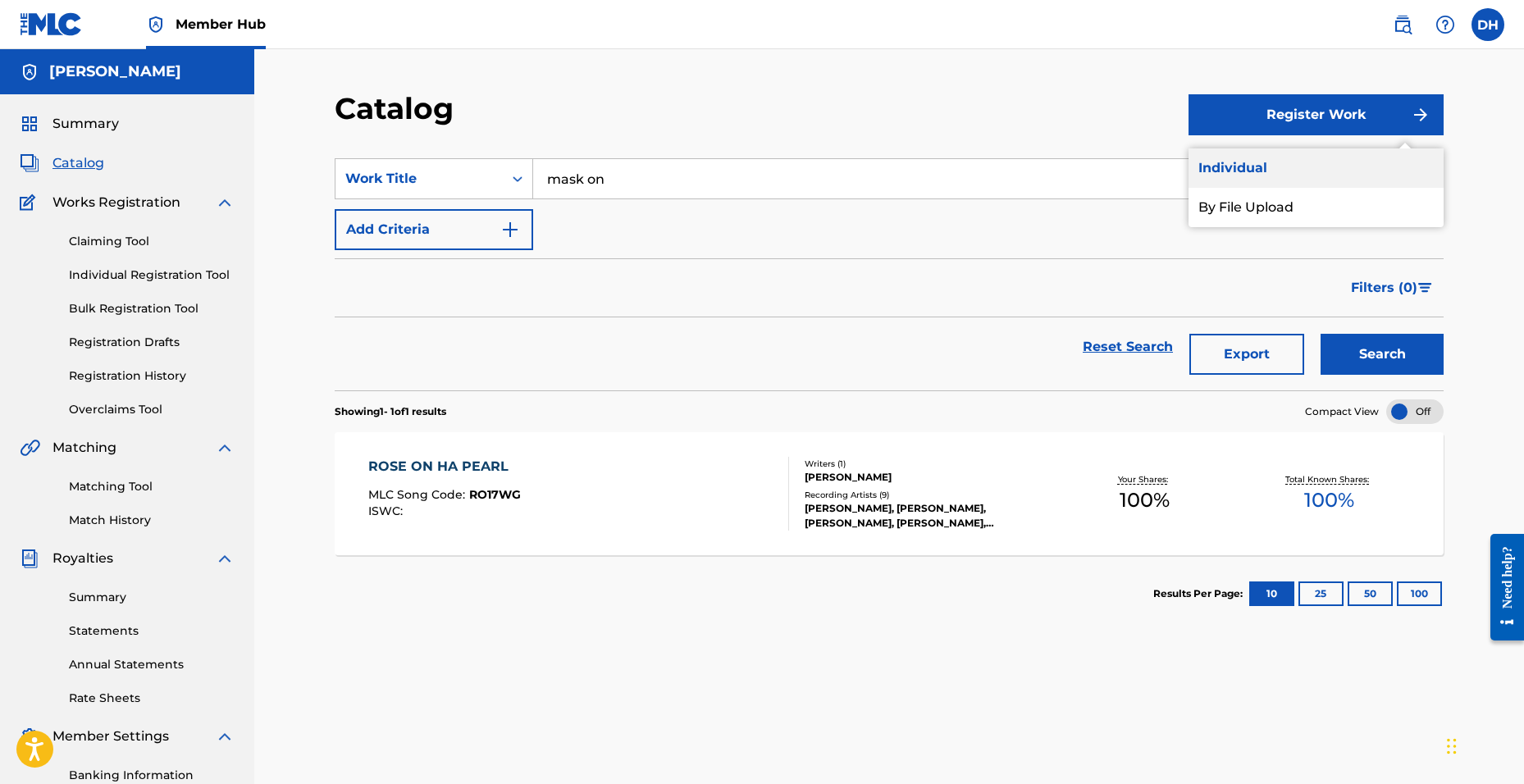
click at [1299, 170] on link "Individual" at bounding box center [1315, 168] width 255 height 39
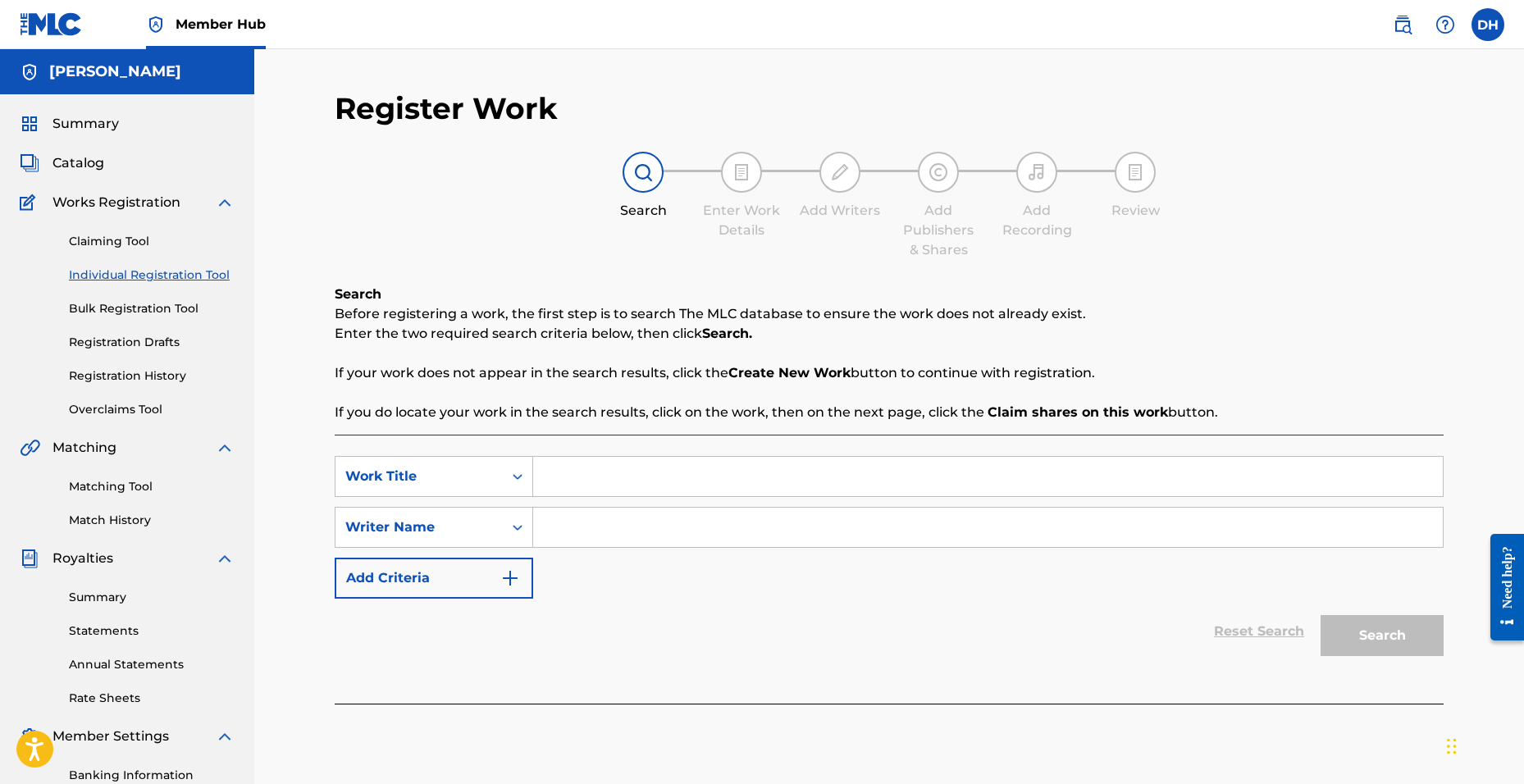
click at [644, 478] on input "Search Form" at bounding box center [988, 475] width 909 height 39
type input "jer. 29:11"
click at [678, 516] on input "Search Form" at bounding box center [988, 526] width 909 height 39
type input "[PERSON_NAME]"
click at [1321, 615] on button "Search" at bounding box center [1382, 635] width 123 height 41
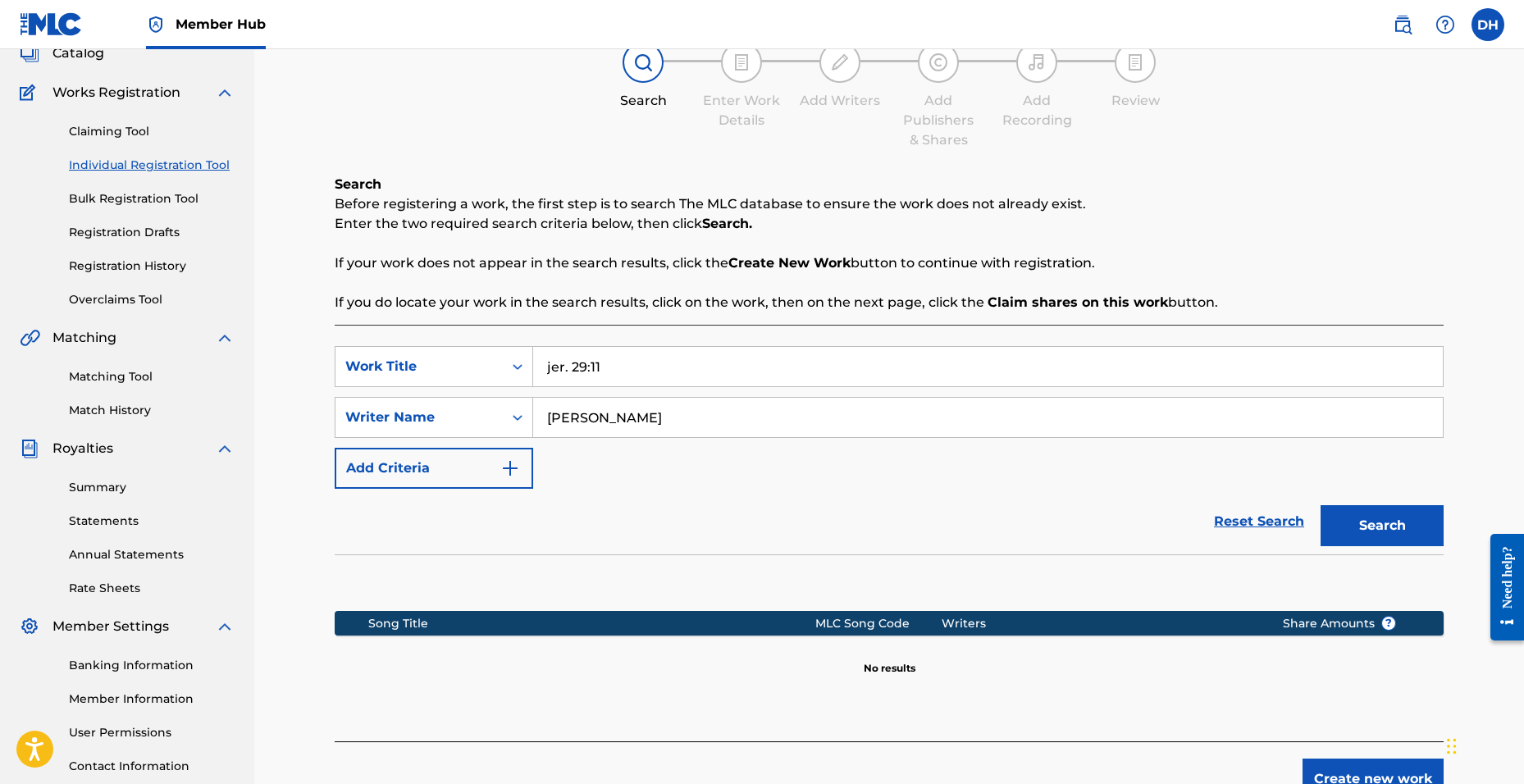
scroll to position [233, 0]
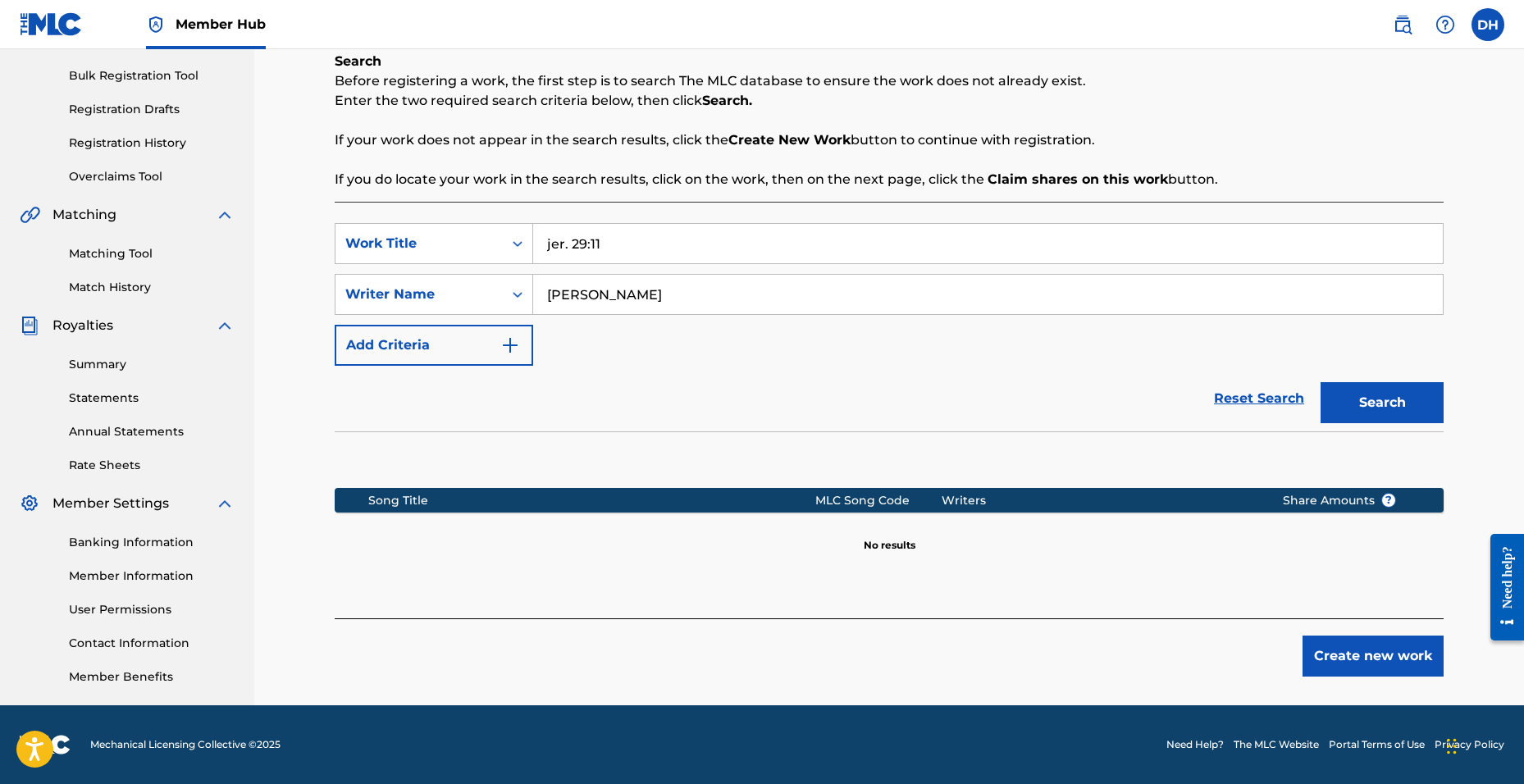
click at [1293, 652] on div "Create new work" at bounding box center [890, 647] width 1109 height 58
click at [1324, 653] on button "Create new work" at bounding box center [1372, 655] width 141 height 41
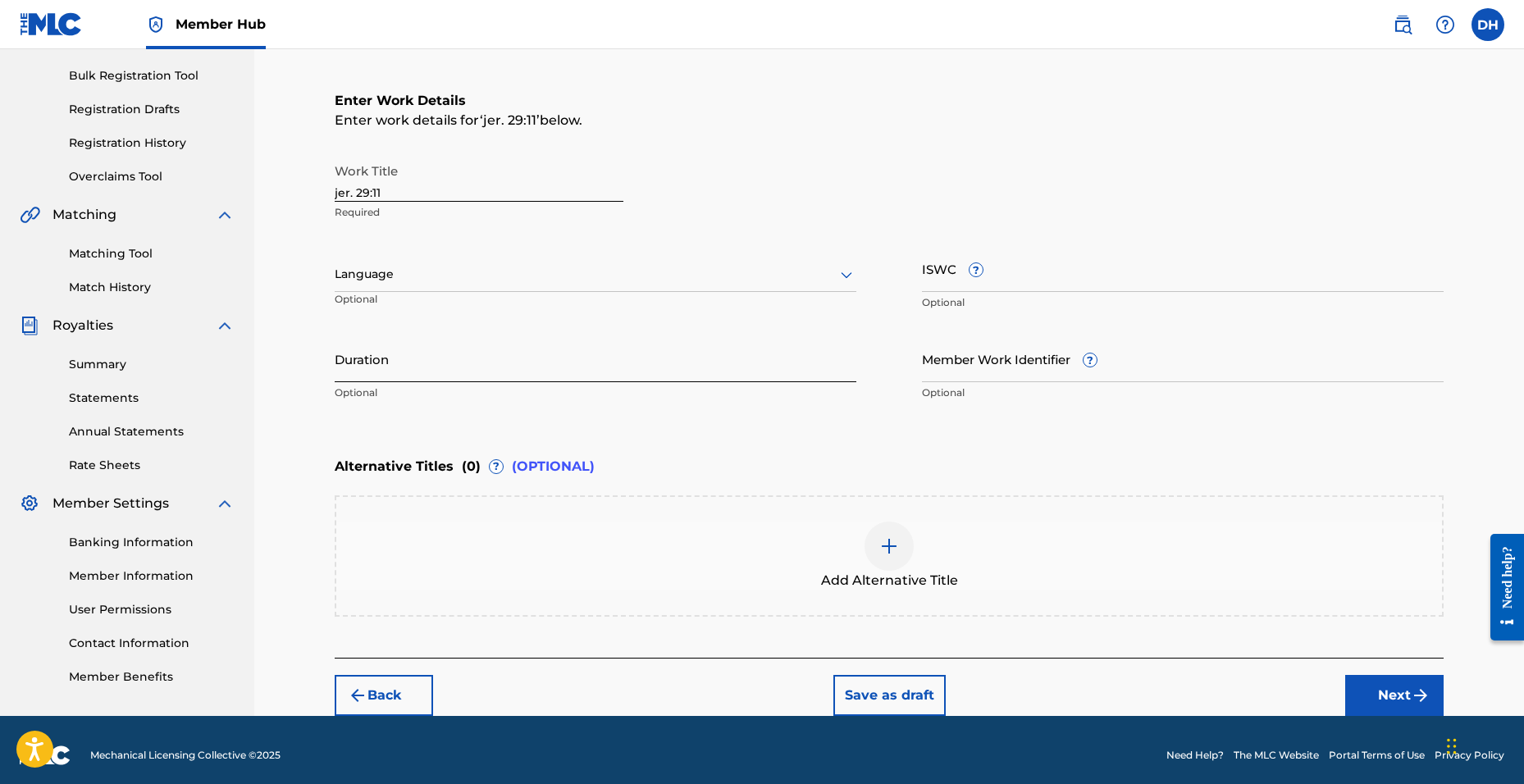
click at [396, 353] on input "Duration" at bounding box center [595, 359] width 522 height 47
type input "02:24"
click at [1437, 701] on button "Next" at bounding box center [1394, 695] width 98 height 41
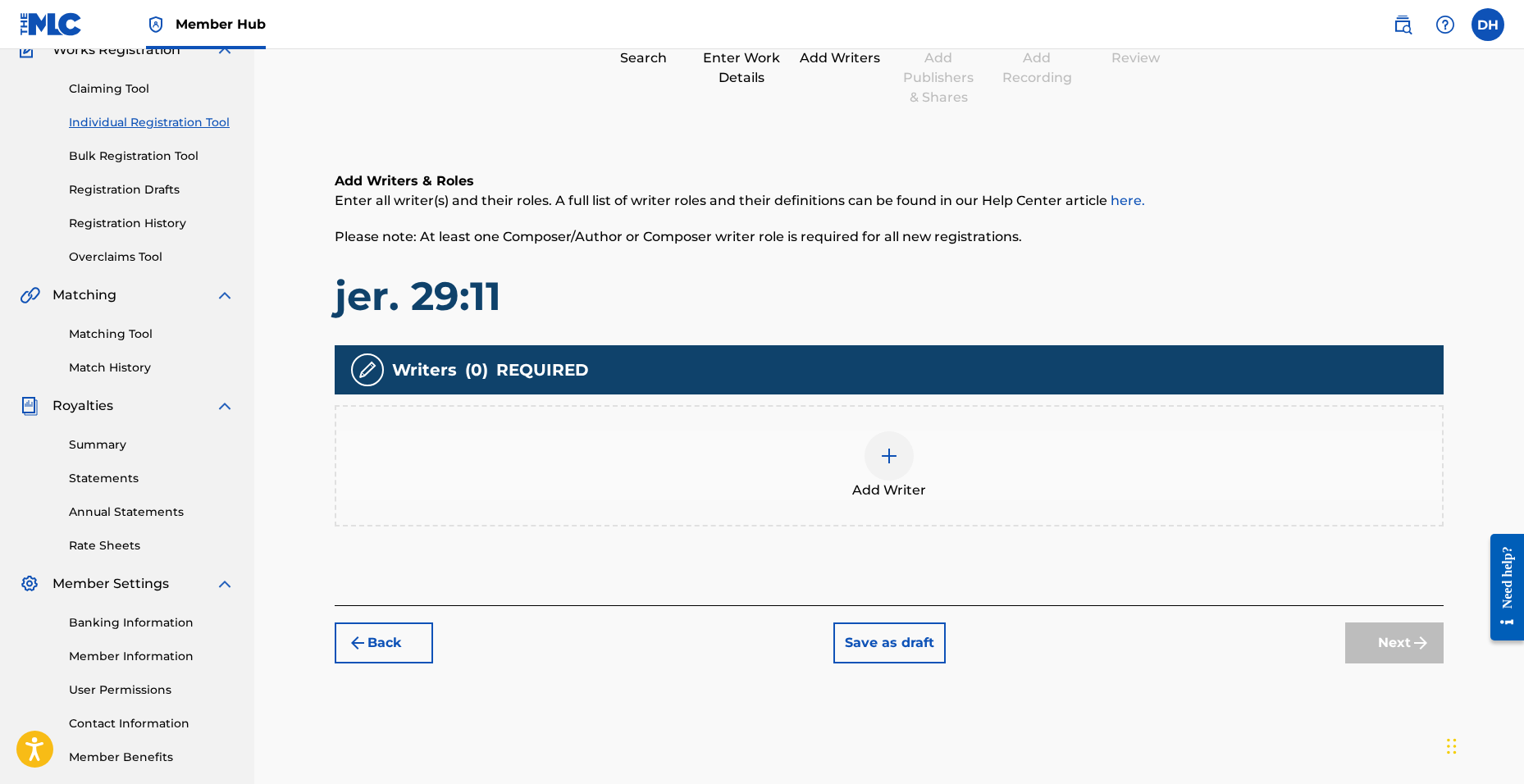
scroll to position [74, 0]
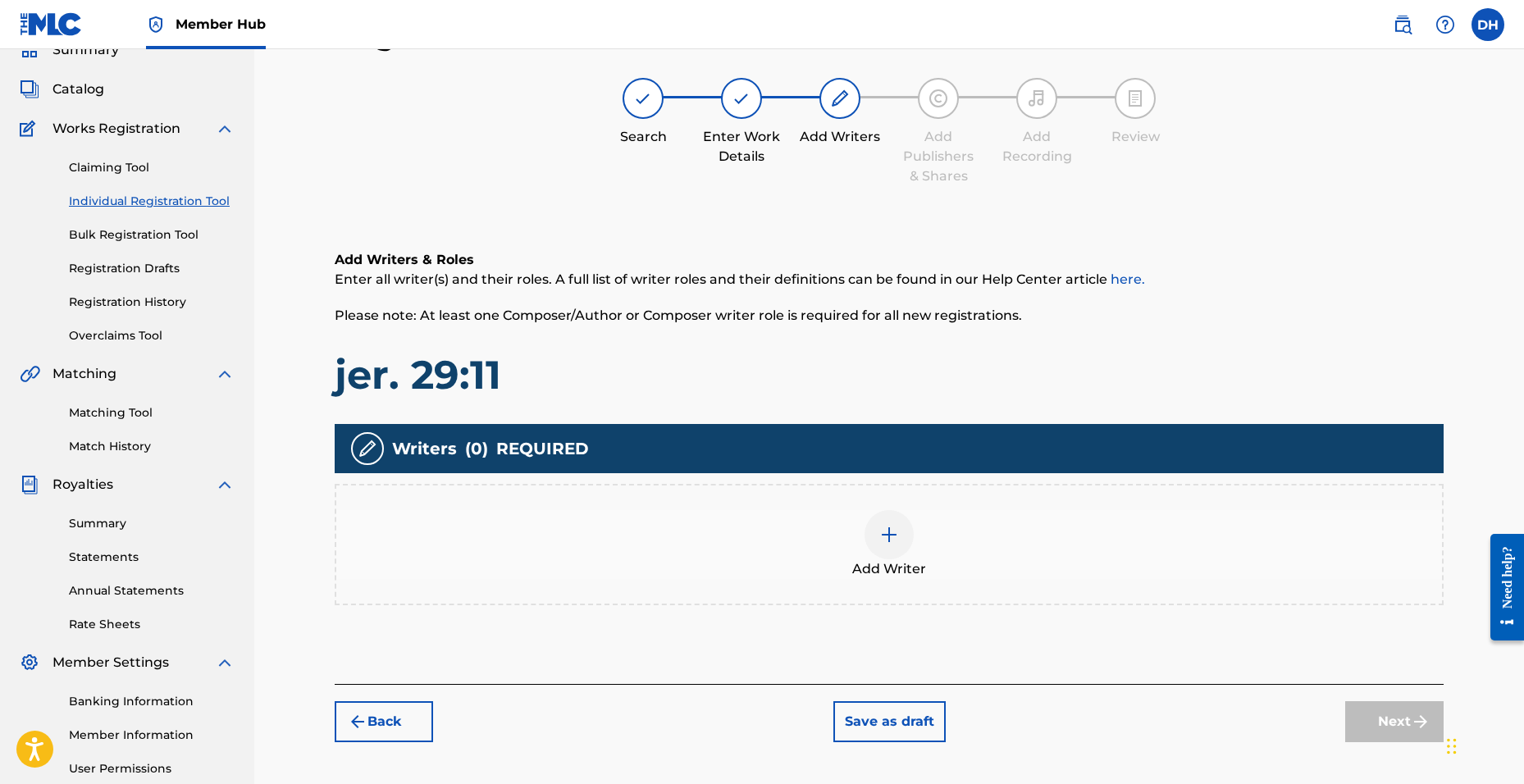
click at [864, 536] on div at bounding box center [889, 534] width 49 height 49
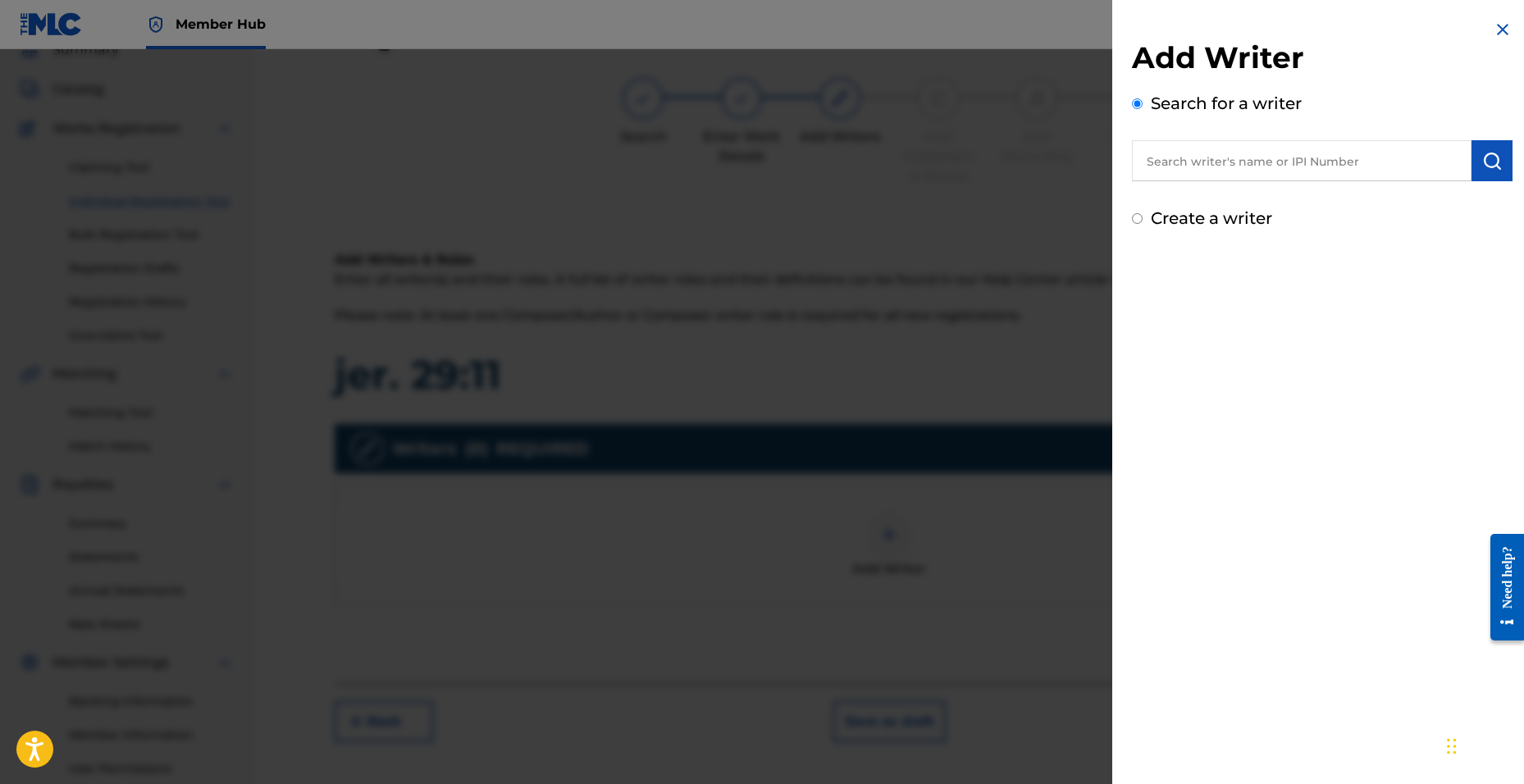
click at [1252, 168] on input "text" at bounding box center [1302, 161] width 339 height 41
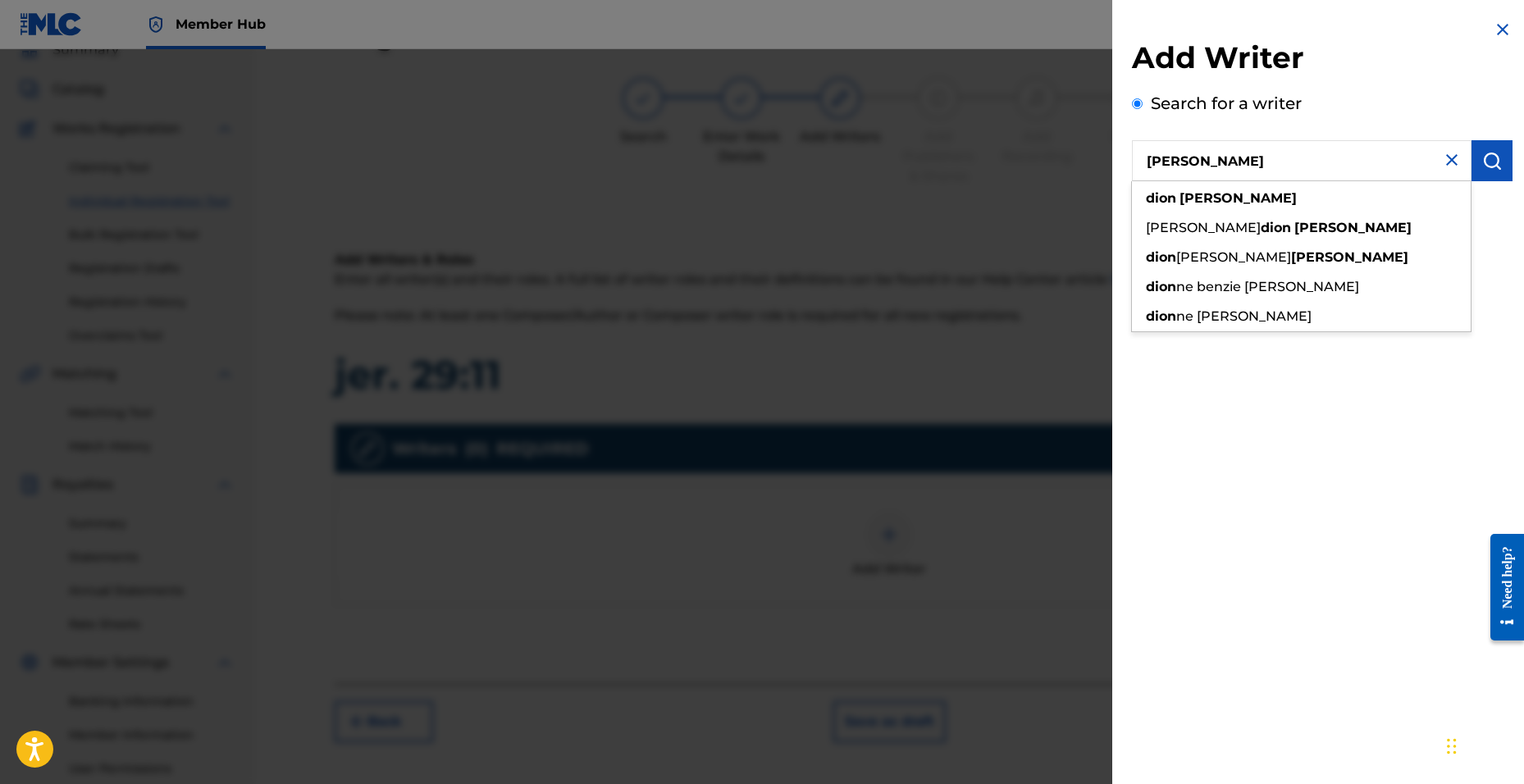
type input "[PERSON_NAME]"
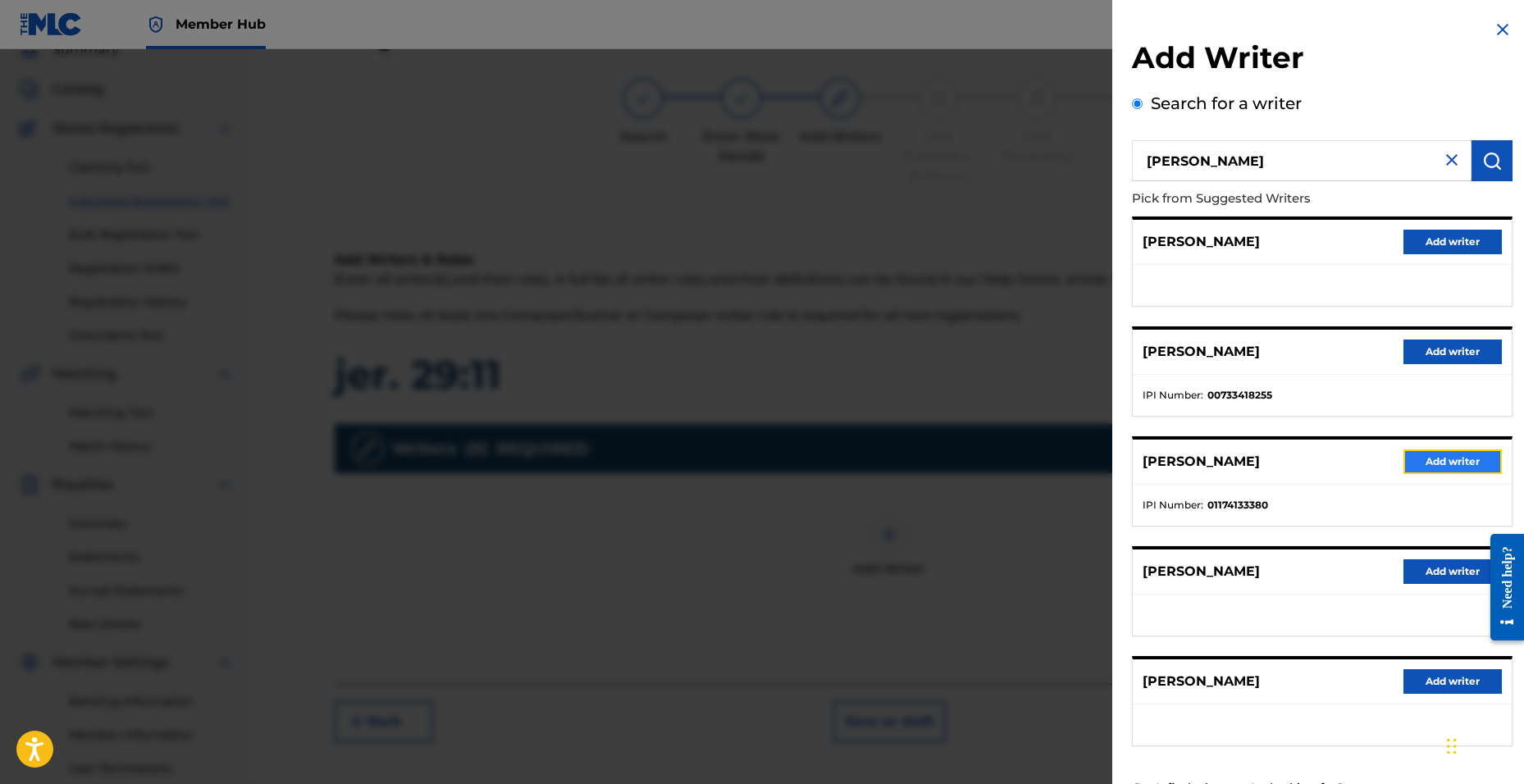
click at [1443, 462] on button "Add writer" at bounding box center [1452, 461] width 98 height 24
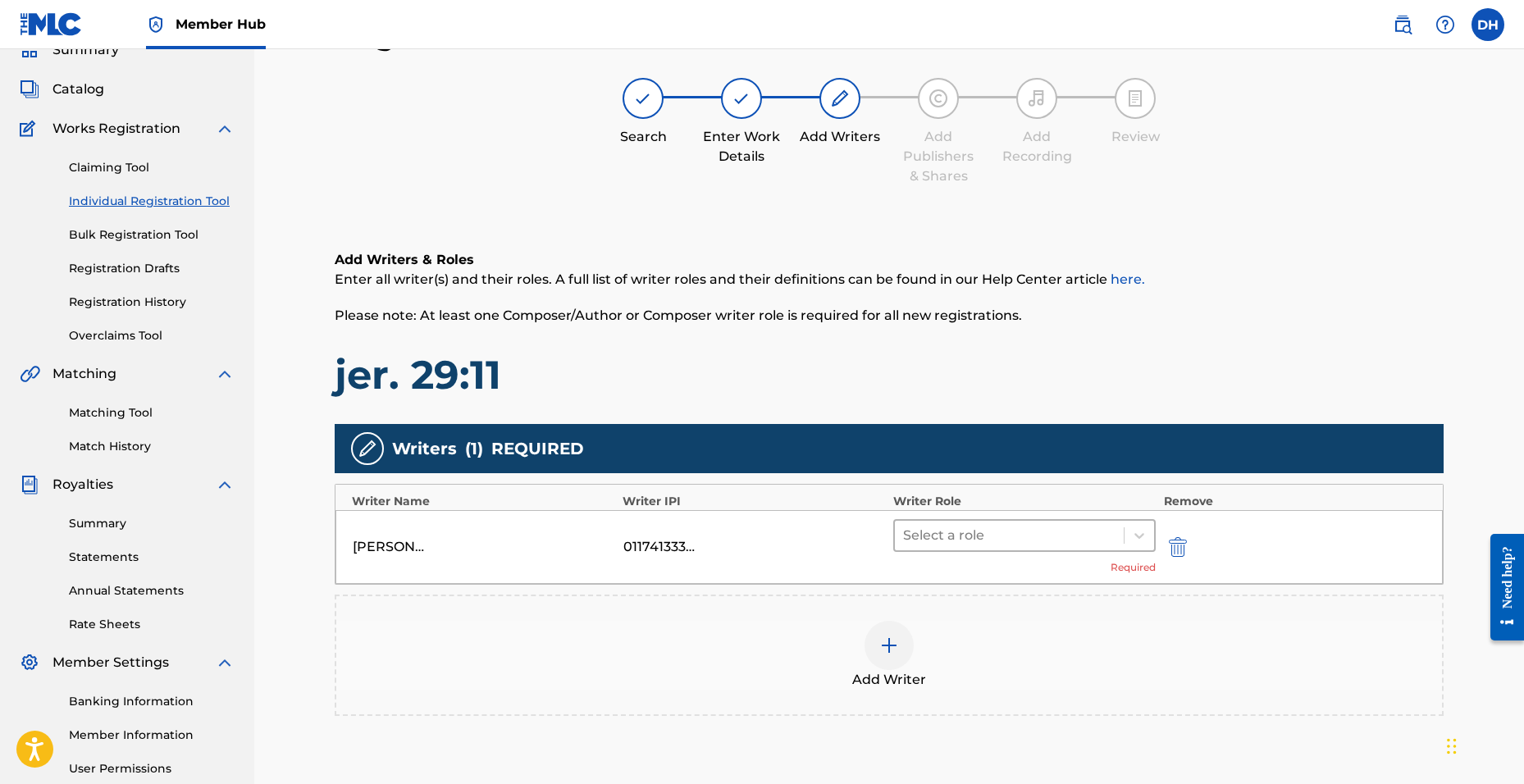
click at [1060, 538] on div at bounding box center [1009, 534] width 212 height 23
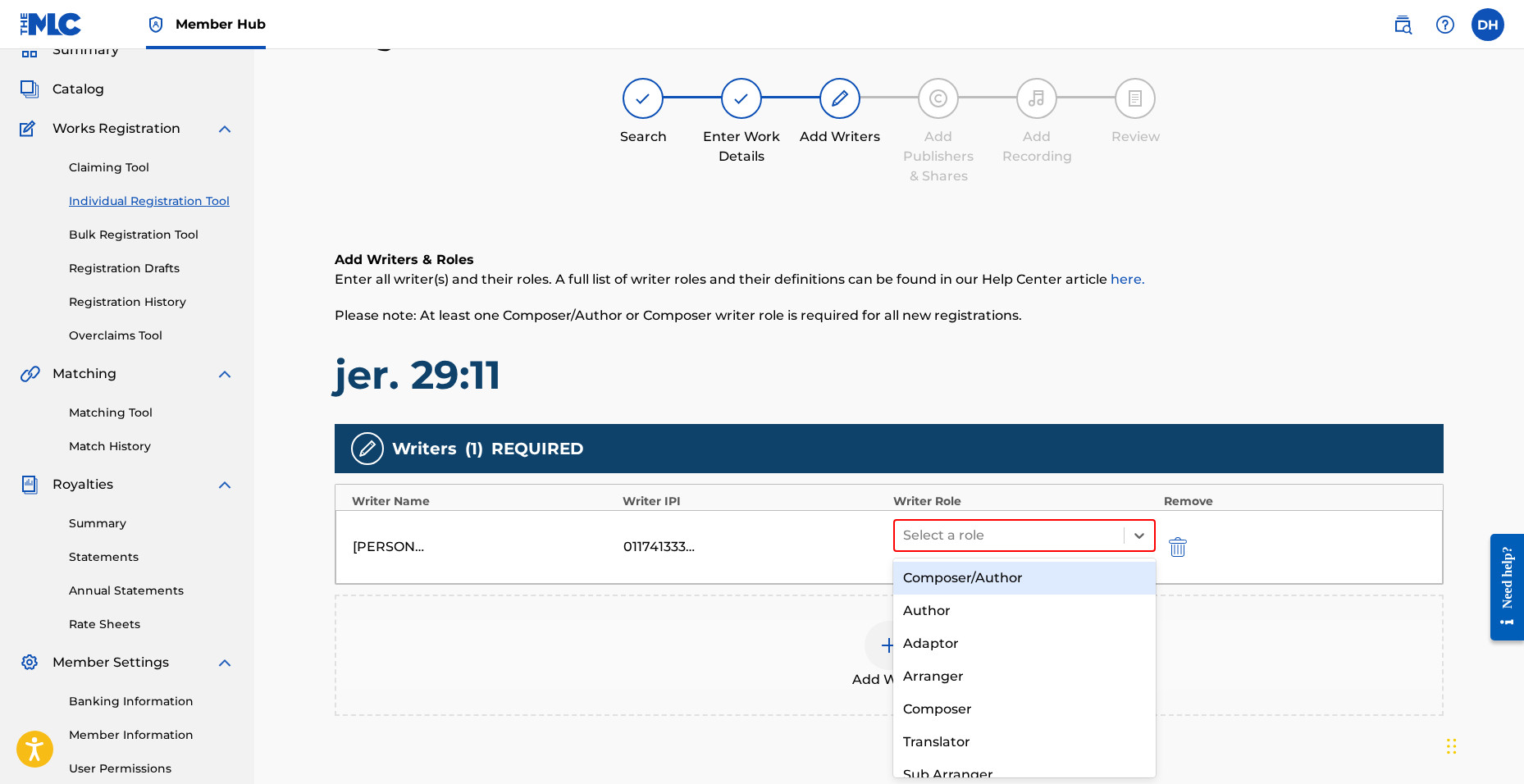
click at [959, 588] on div "Composer/Author" at bounding box center [1024, 578] width 262 height 33
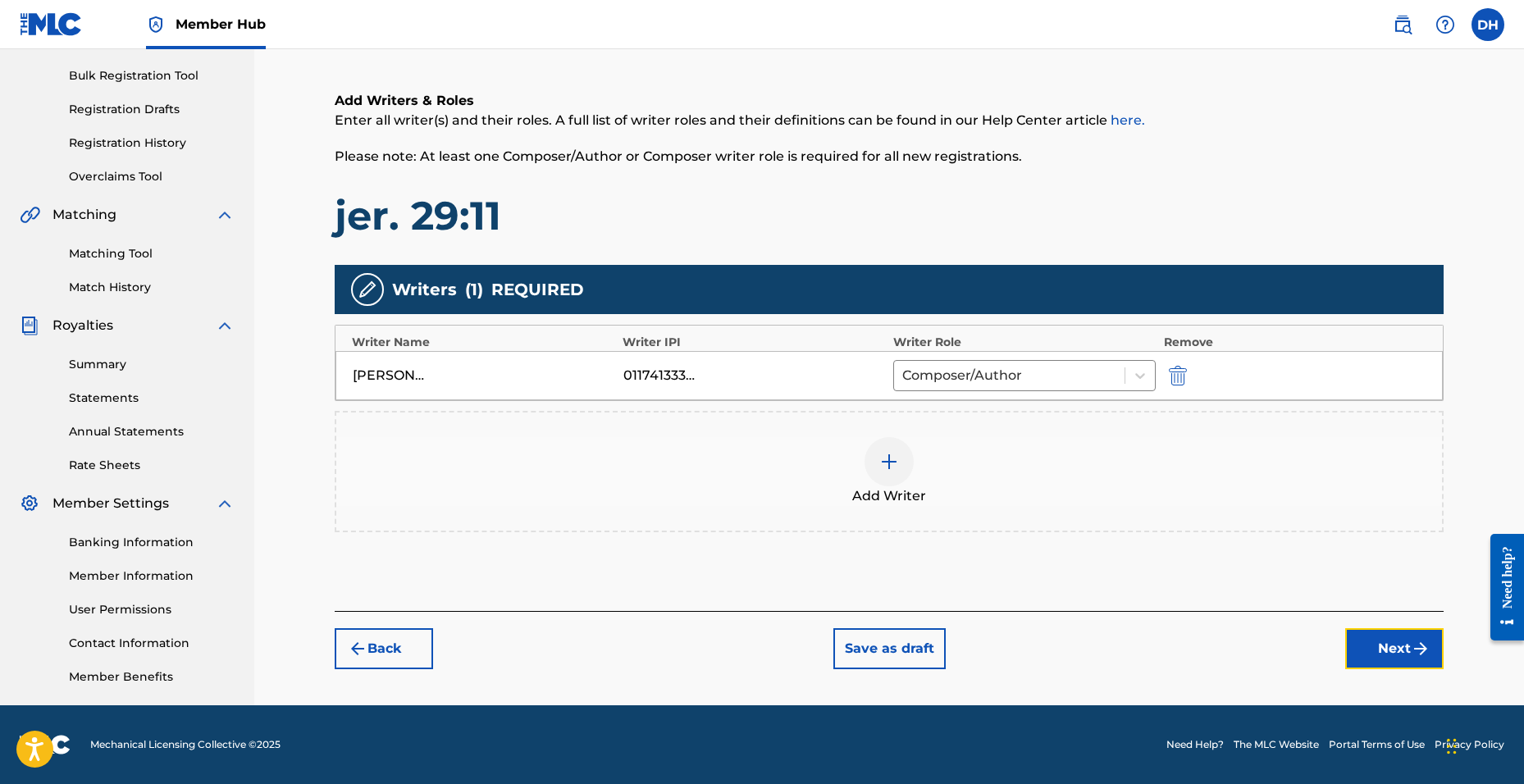
click at [1440, 652] on button "Next" at bounding box center [1394, 648] width 98 height 41
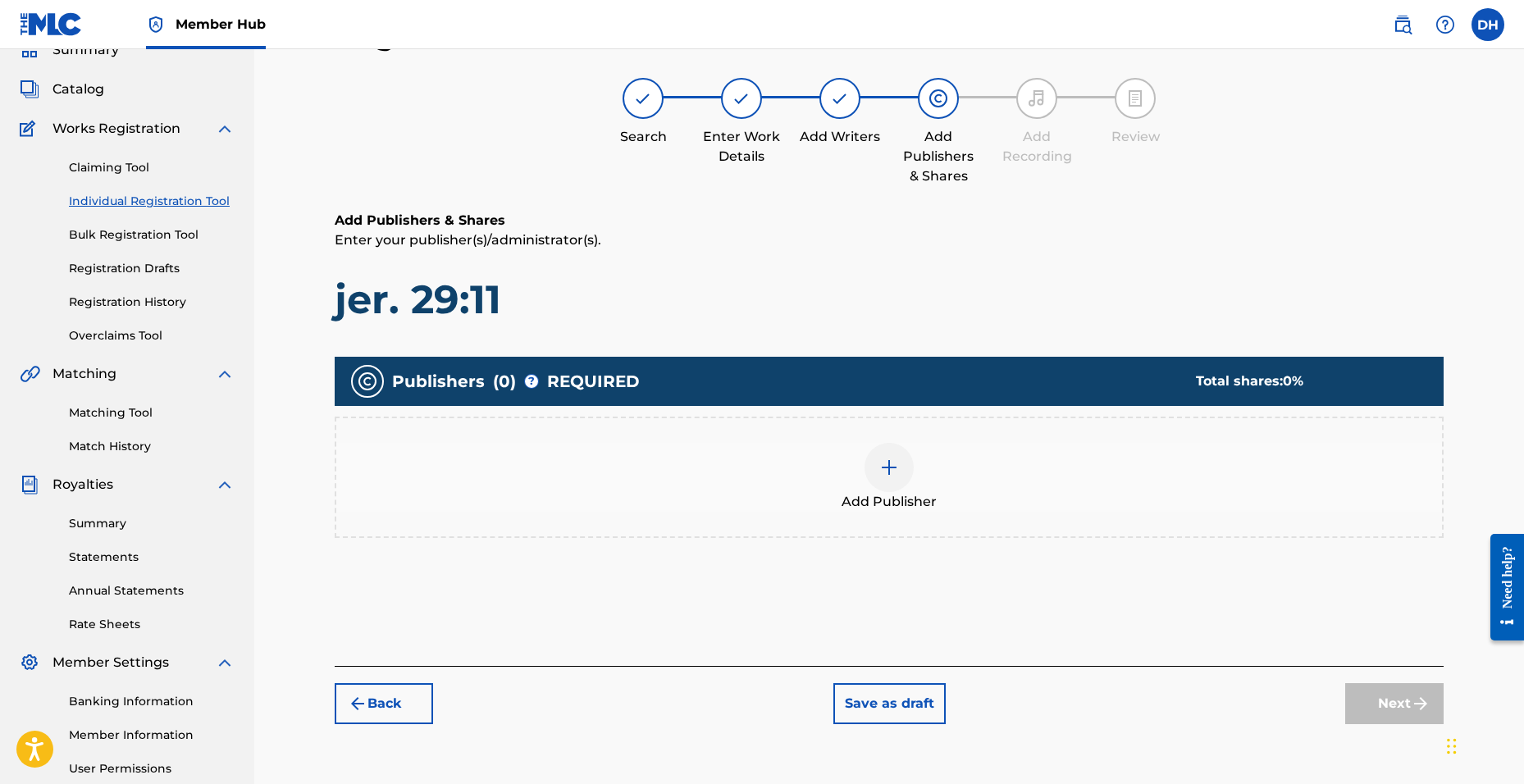
click at [890, 473] on img at bounding box center [890, 467] width 20 height 20
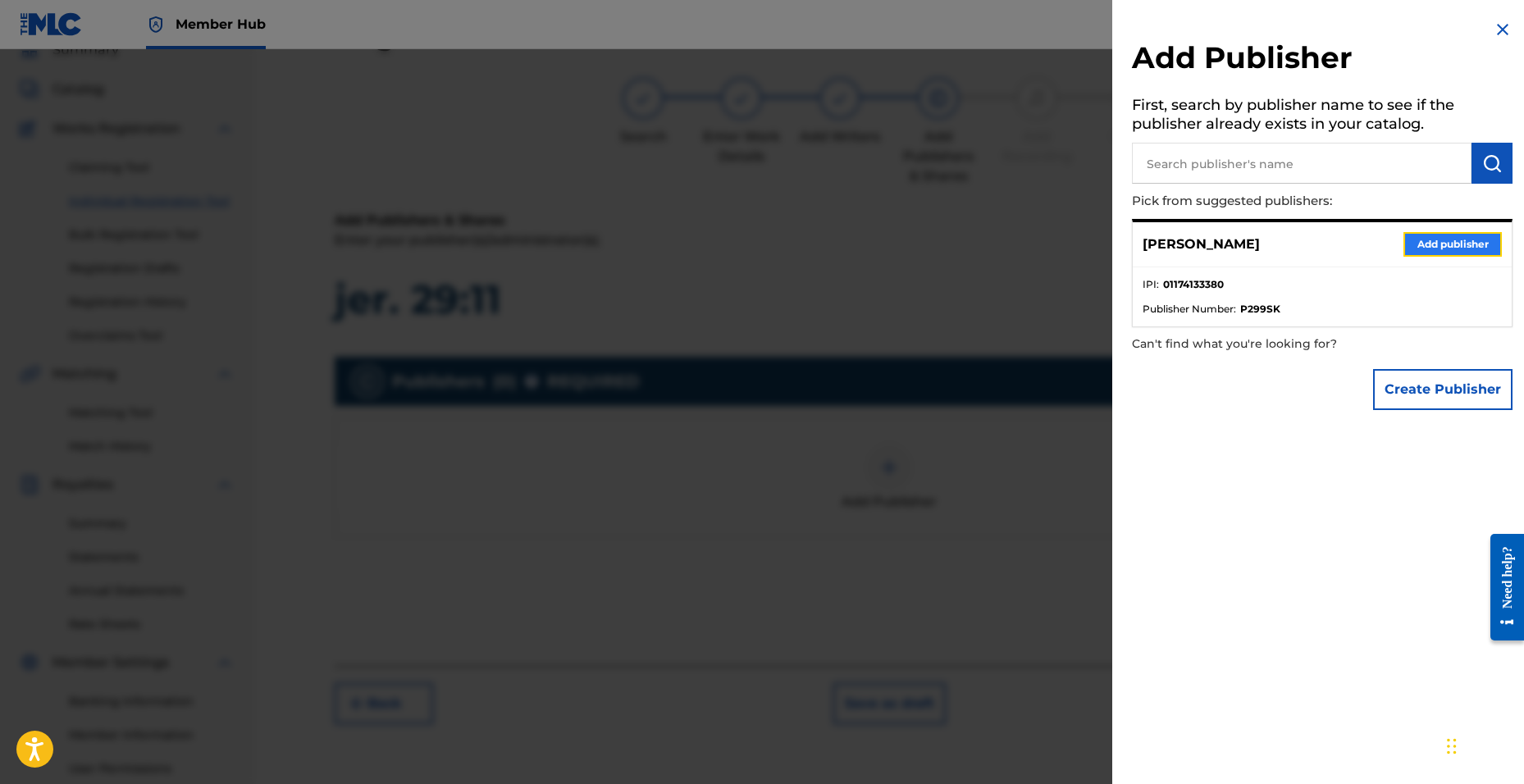
click at [1445, 253] on button "Add publisher" at bounding box center [1452, 244] width 98 height 24
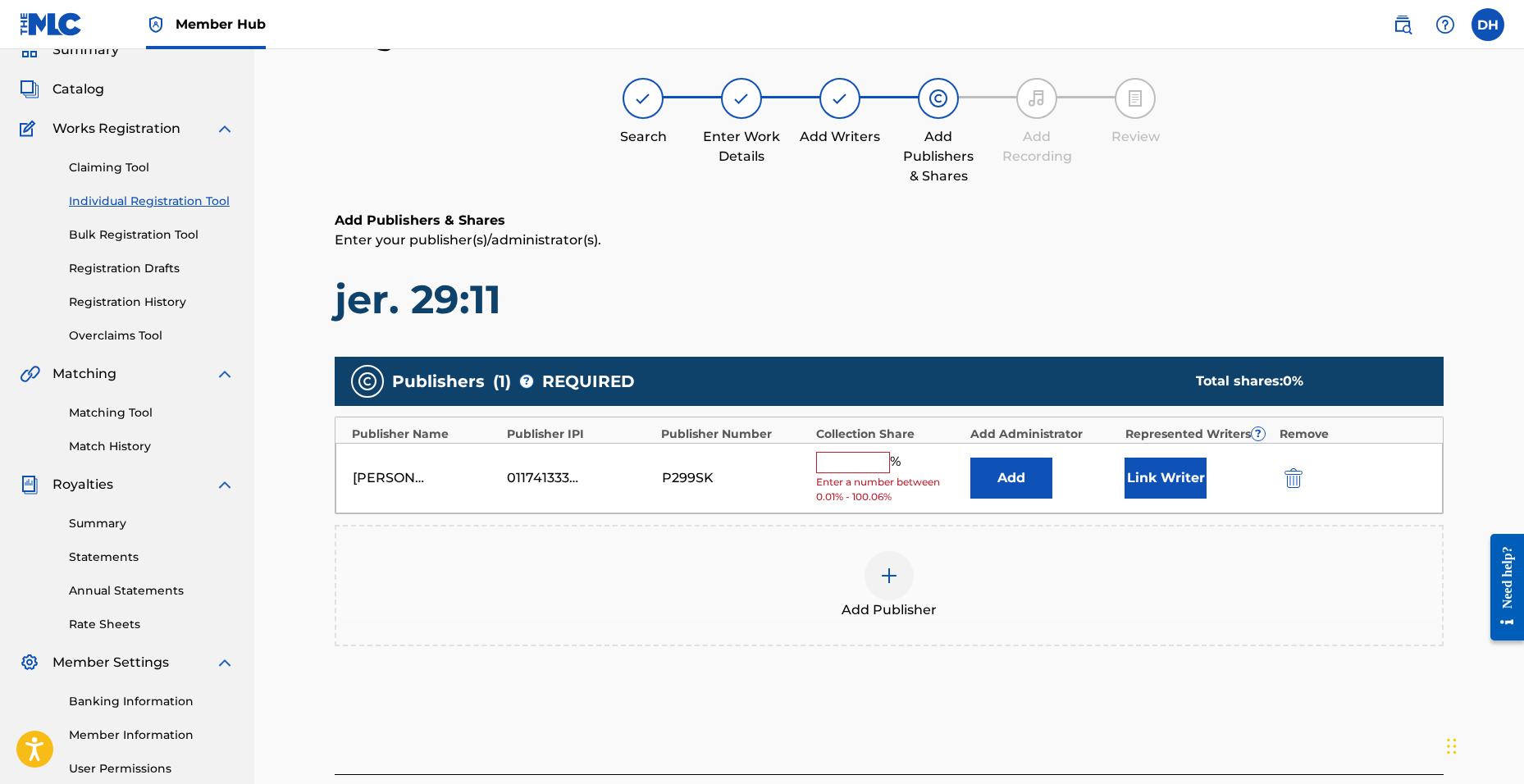
click at [844, 458] on input "text" at bounding box center [852, 462] width 74 height 21
type input "100"
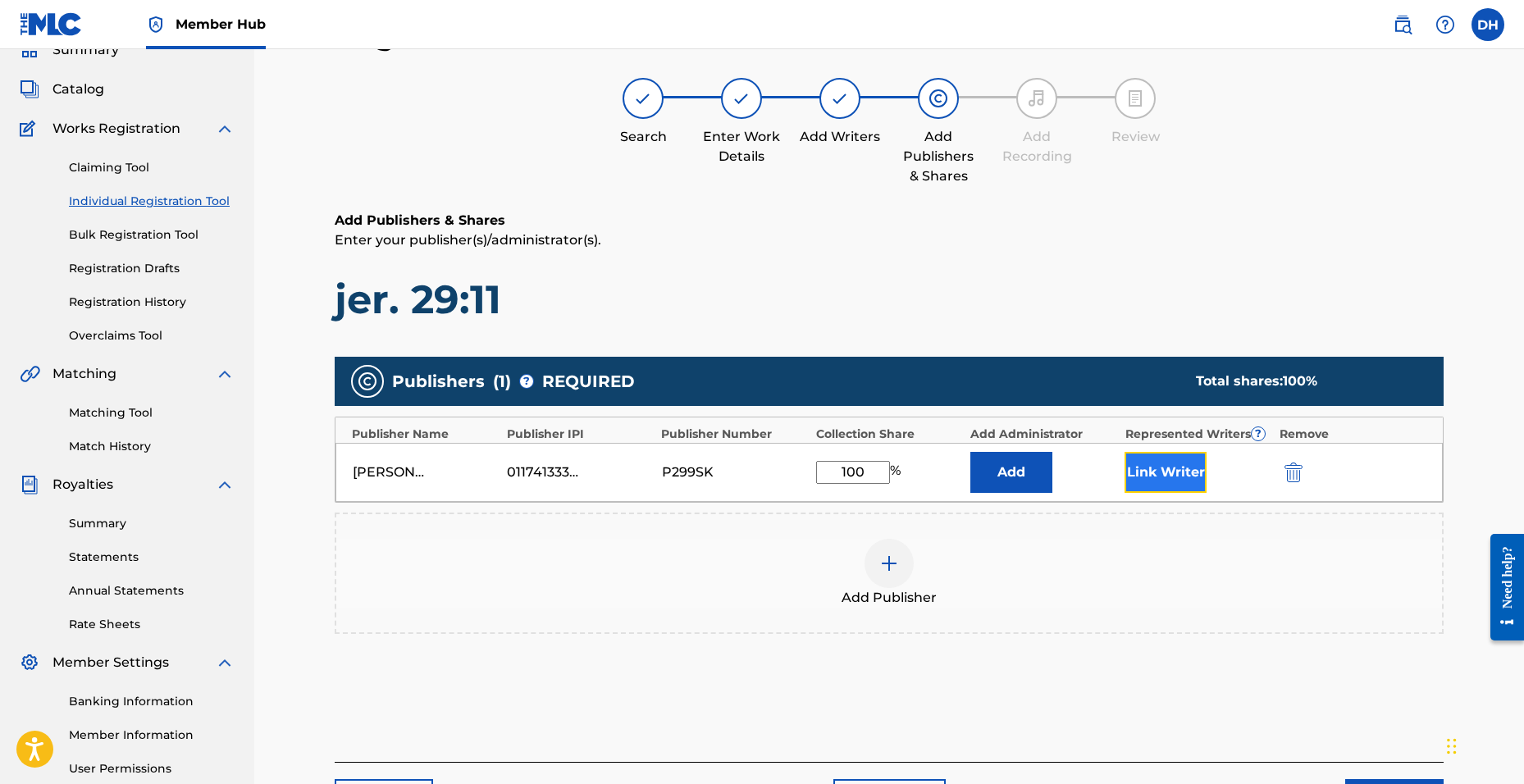
click at [1192, 475] on button "Link Writer" at bounding box center [1165, 472] width 82 height 41
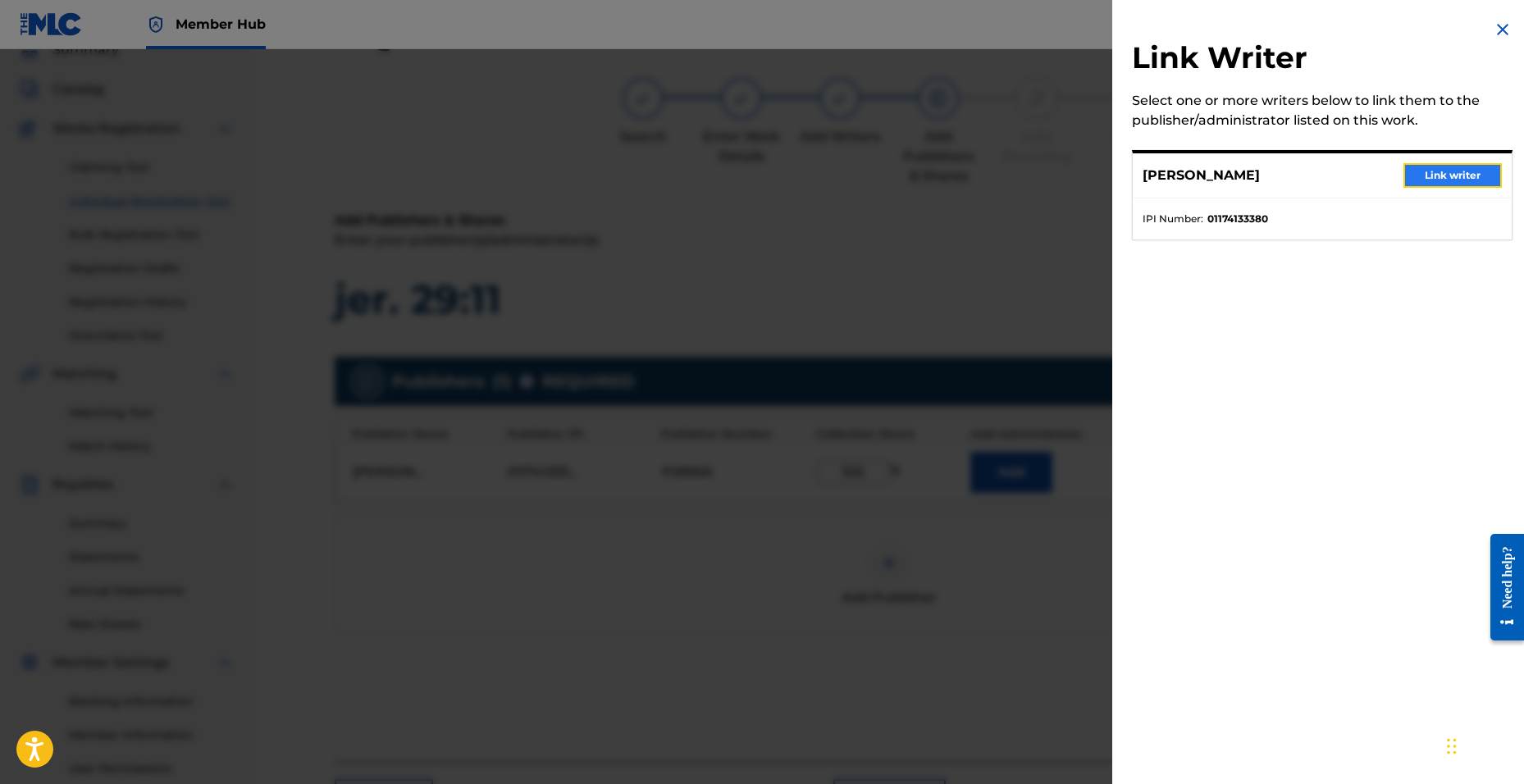
click at [1433, 184] on button "Link writer" at bounding box center [1452, 175] width 98 height 24
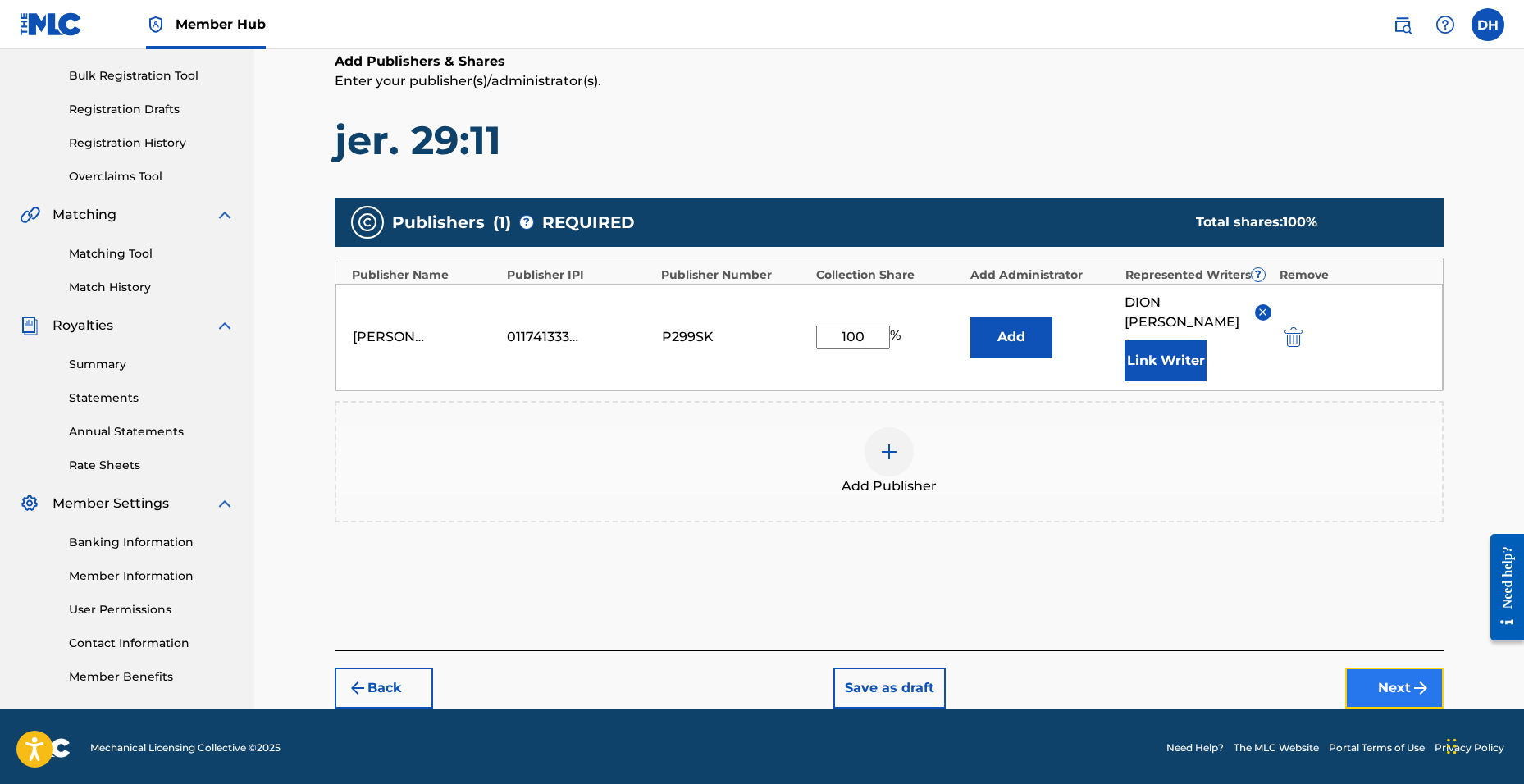
click at [1381, 668] on button "Next" at bounding box center [1394, 688] width 98 height 41
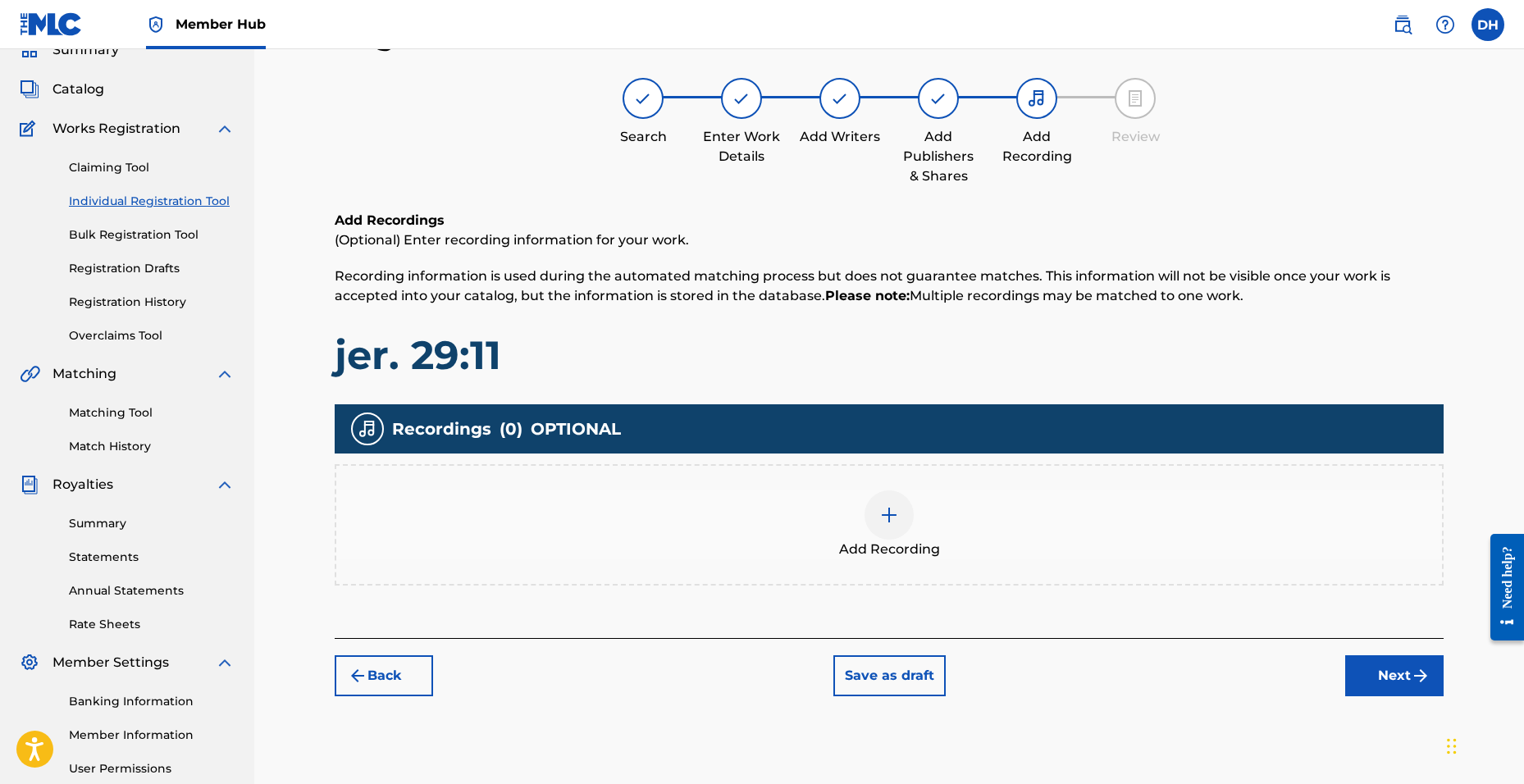
click at [880, 522] on img at bounding box center [890, 515] width 20 height 20
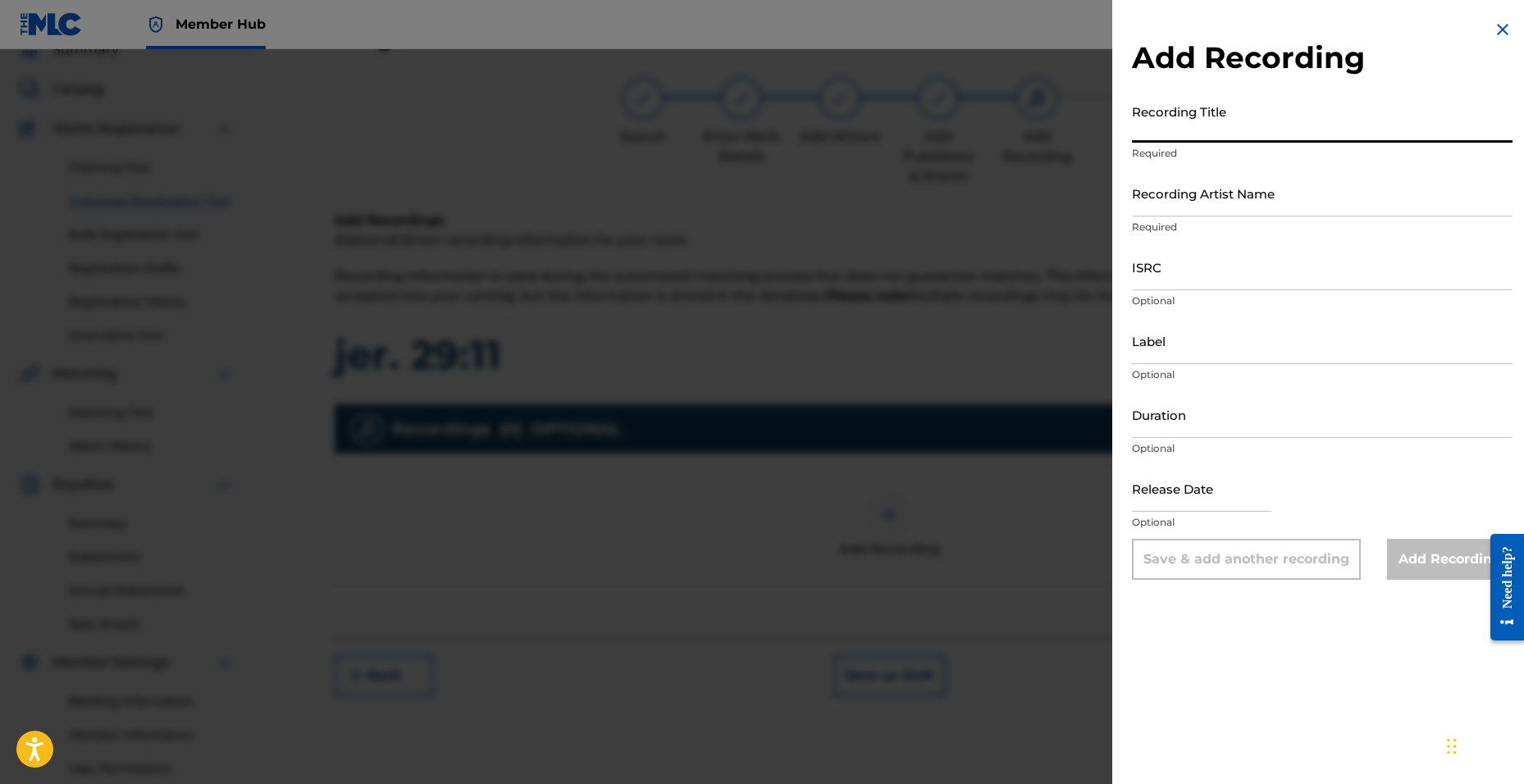
click at [1217, 116] on input "Recording Title" at bounding box center [1322, 120] width 380 height 47
type input "Jer. 29:11"
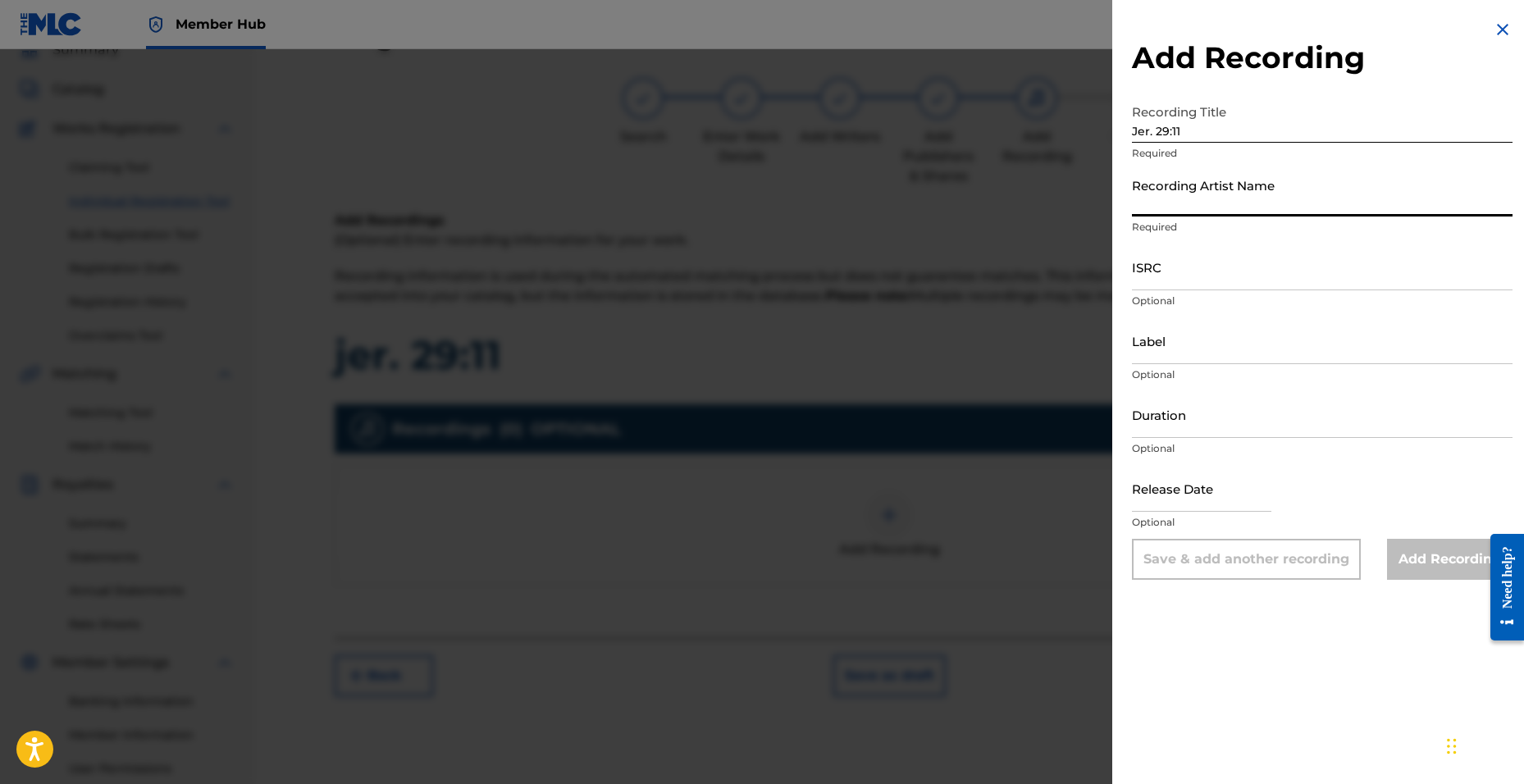
click at [1204, 212] on input "Recording Artist Name" at bounding box center [1322, 193] width 380 height 47
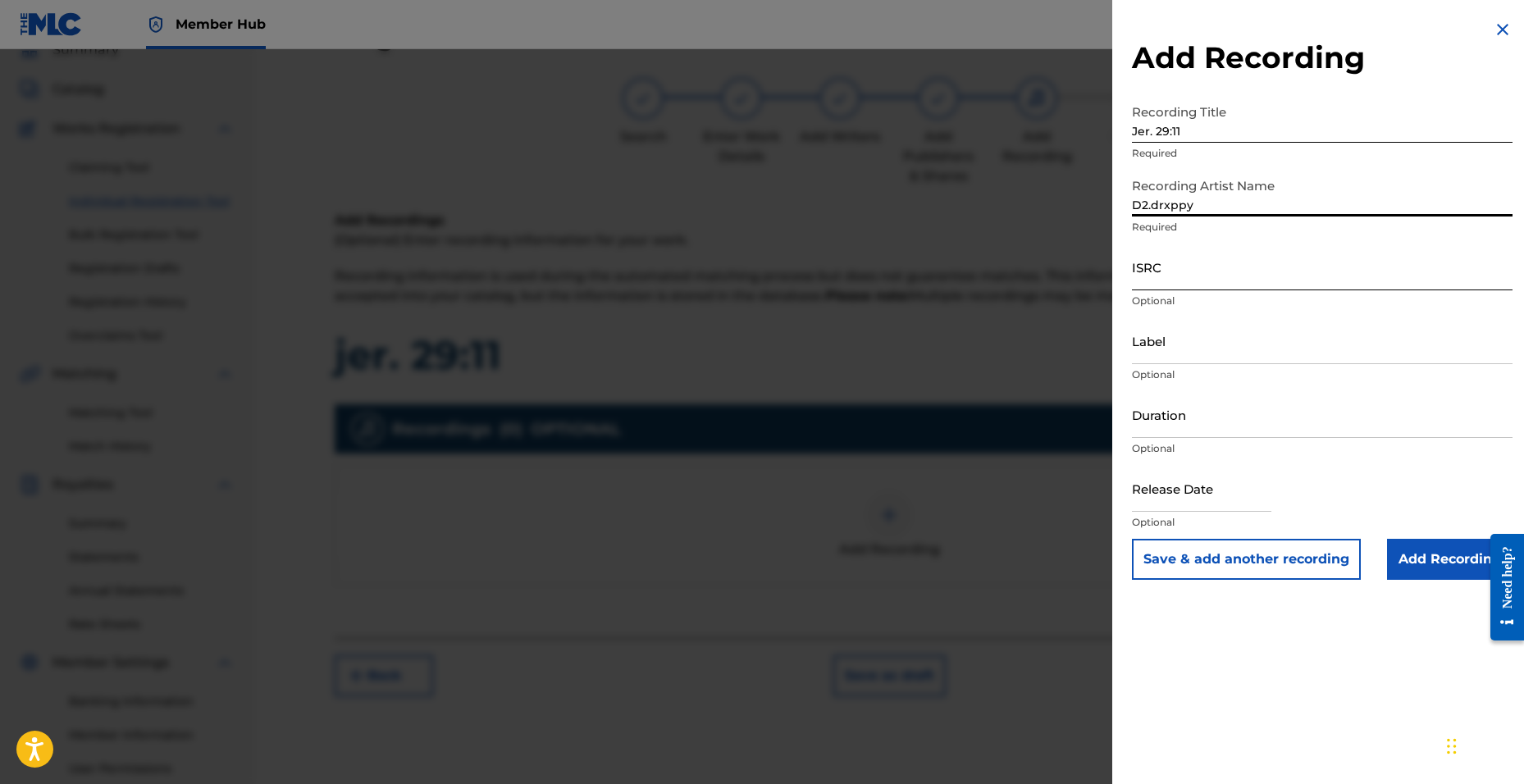
type input "D2.drxppy"
click at [1146, 280] on input "ISRC" at bounding box center [1322, 267] width 380 height 47
paste input "QZTBB2559715"
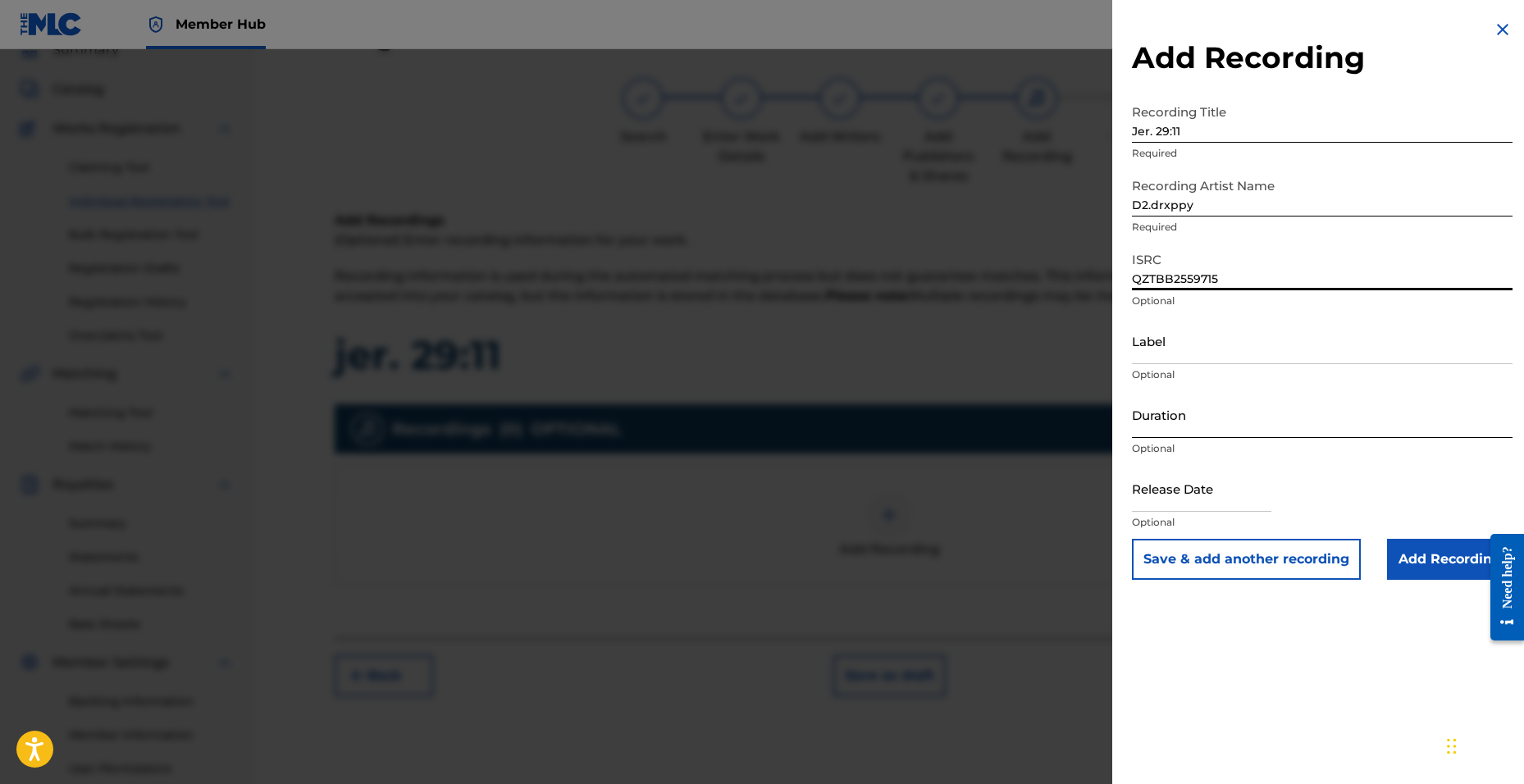
type input "QZTBB2559715"
click at [1174, 416] on input "Duration" at bounding box center [1322, 415] width 380 height 47
type input "02:44"
click at [1169, 484] on input "text" at bounding box center [1202, 488] width 140 height 47
select select "8"
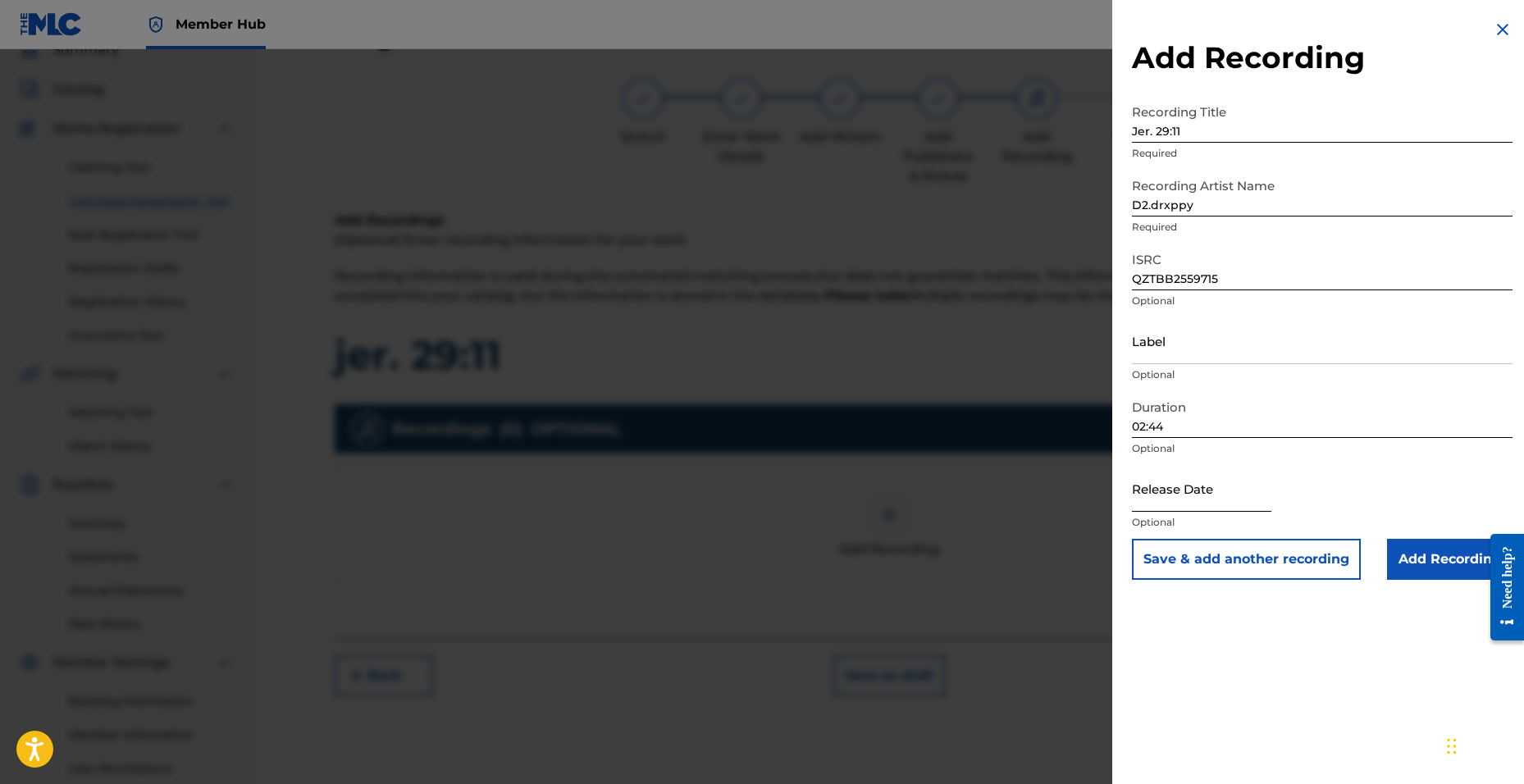
select select "2025"
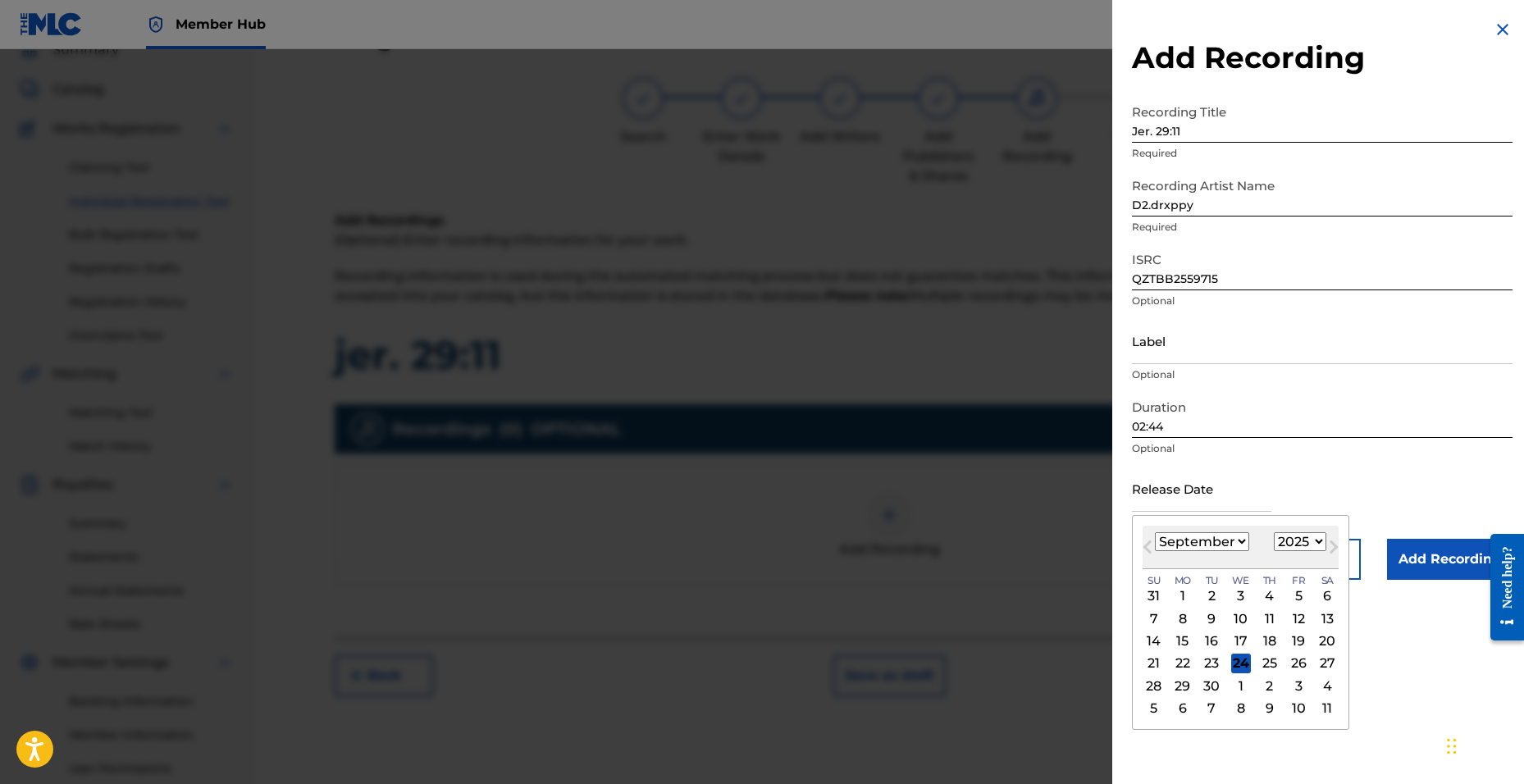
click at [1155, 426] on input "02:44" at bounding box center [1322, 415] width 380 height 47
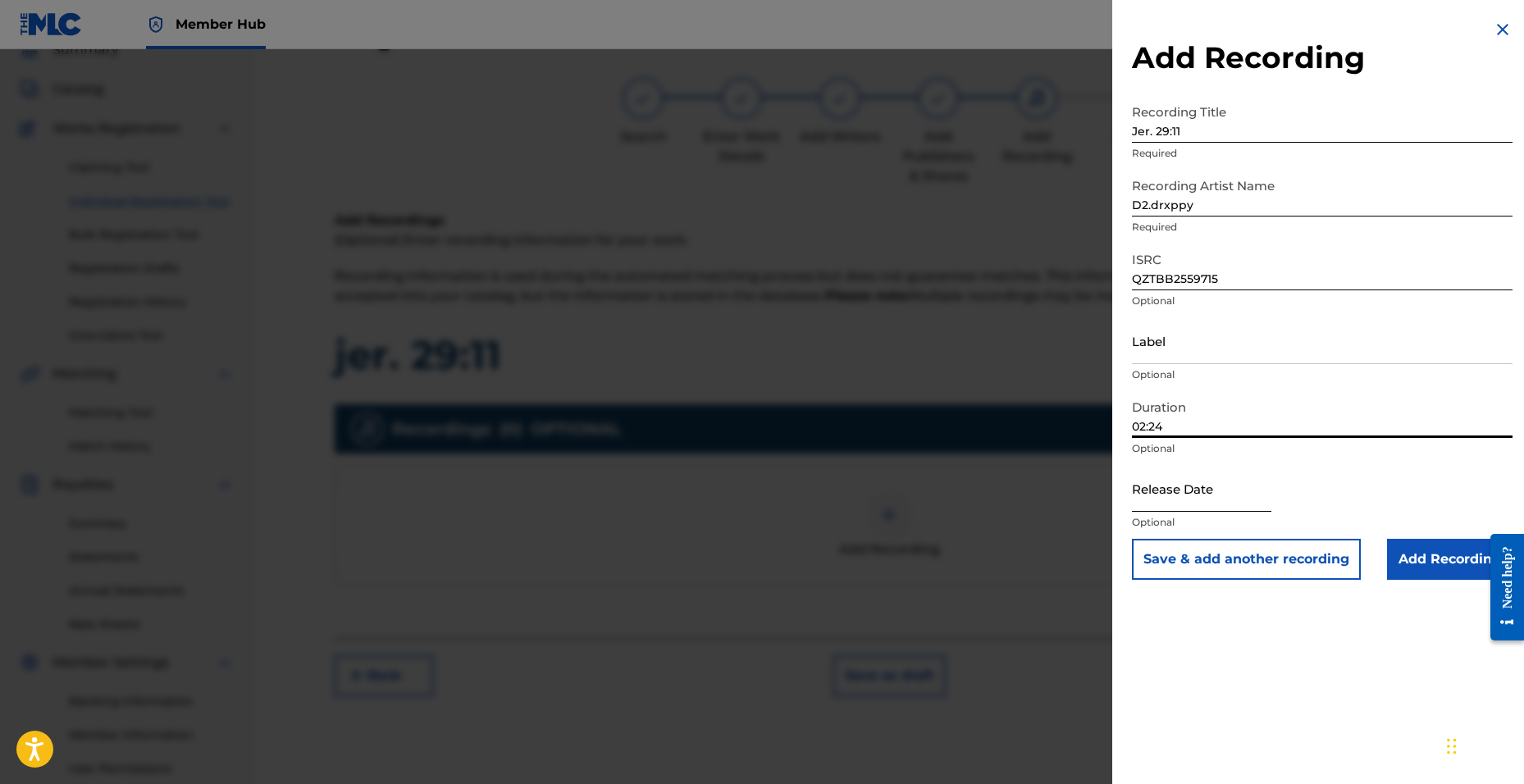
type input "02:24"
click at [1259, 496] on input "text" at bounding box center [1202, 488] width 140 height 47
select select "8"
select select "2025"
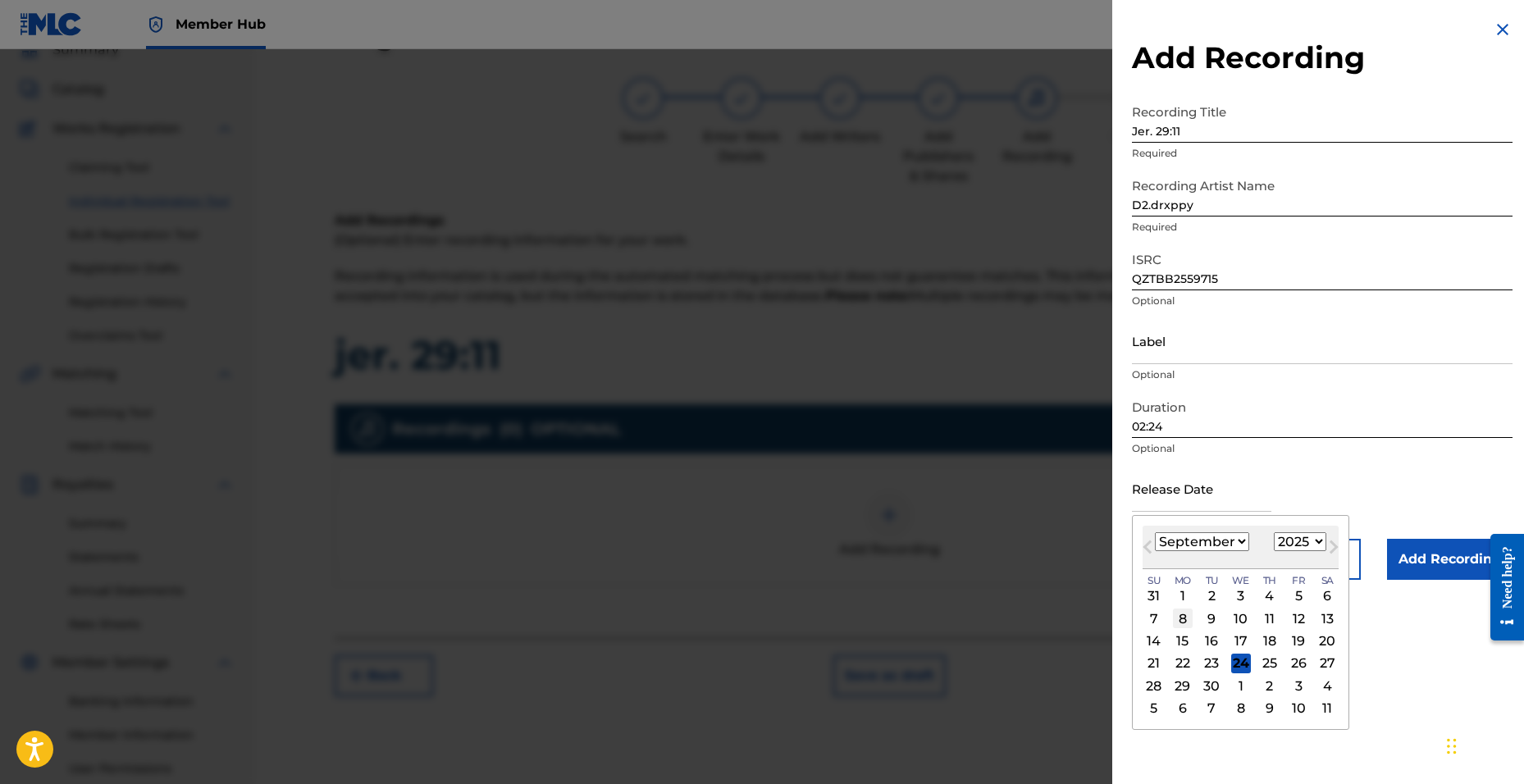
click at [1185, 612] on div "8" at bounding box center [1183, 619] width 20 height 20
type input "[DATE]"
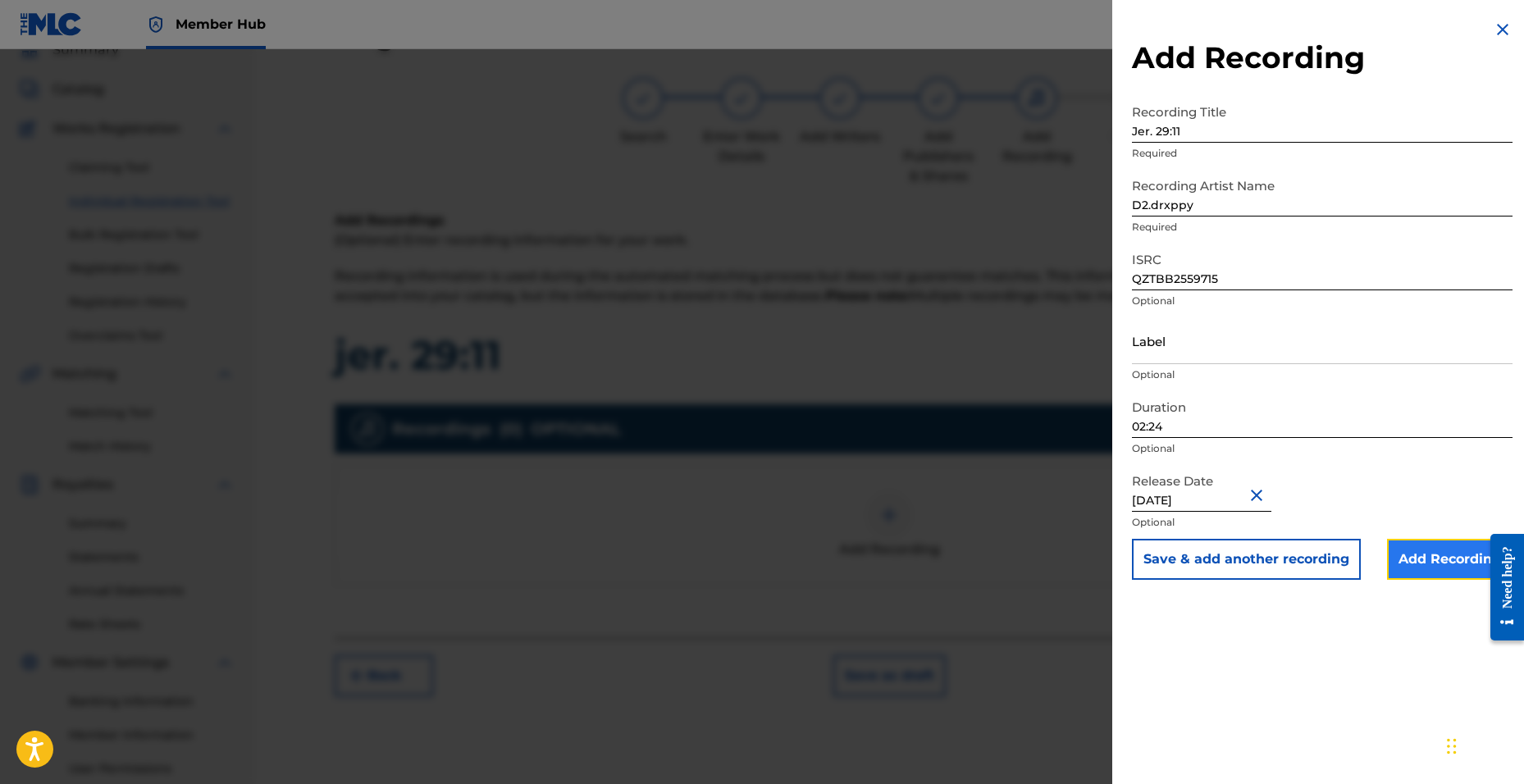
click at [1415, 560] on input "Add Recording" at bounding box center [1450, 559] width 125 height 41
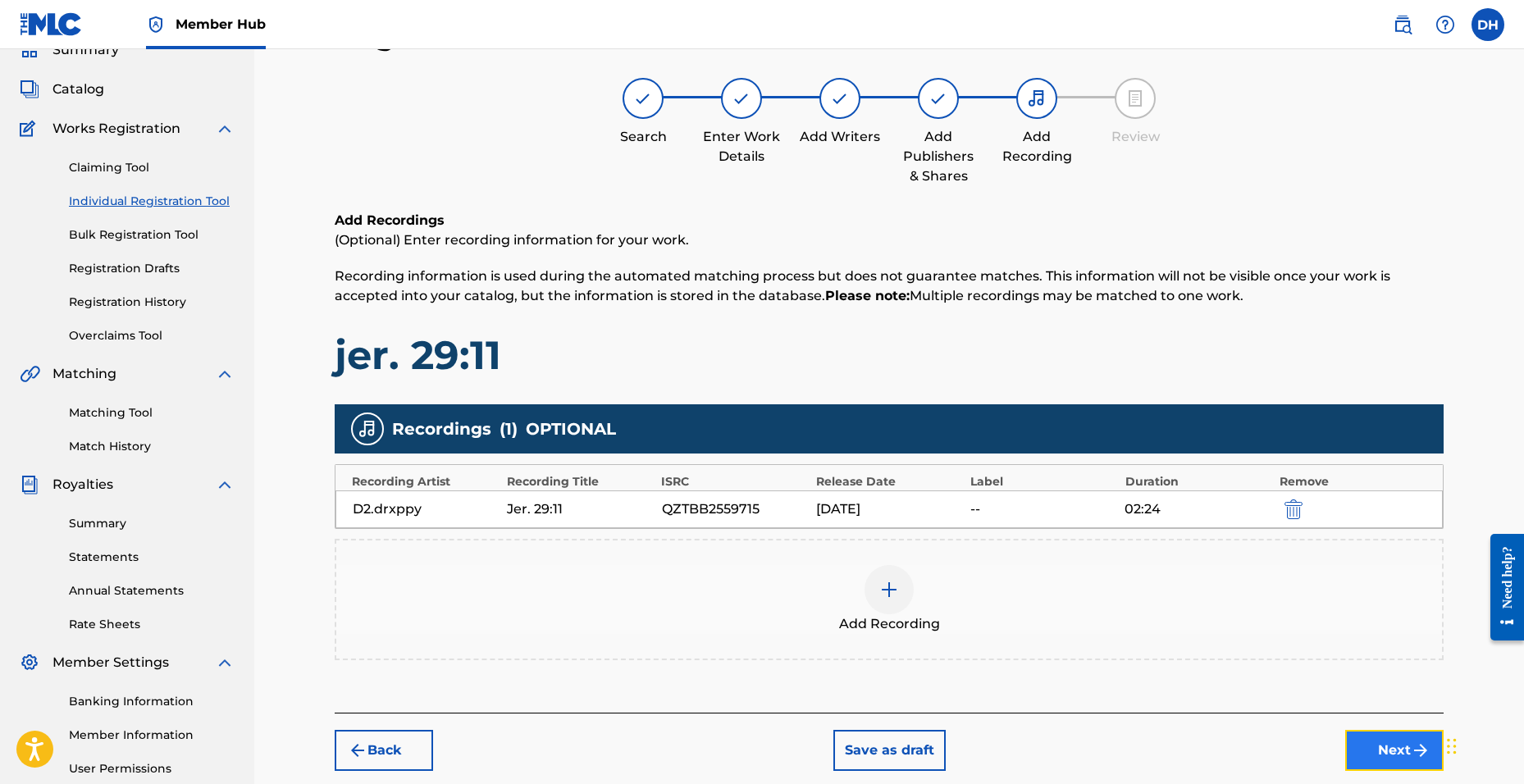
click at [1374, 762] on button "Next" at bounding box center [1394, 750] width 98 height 41
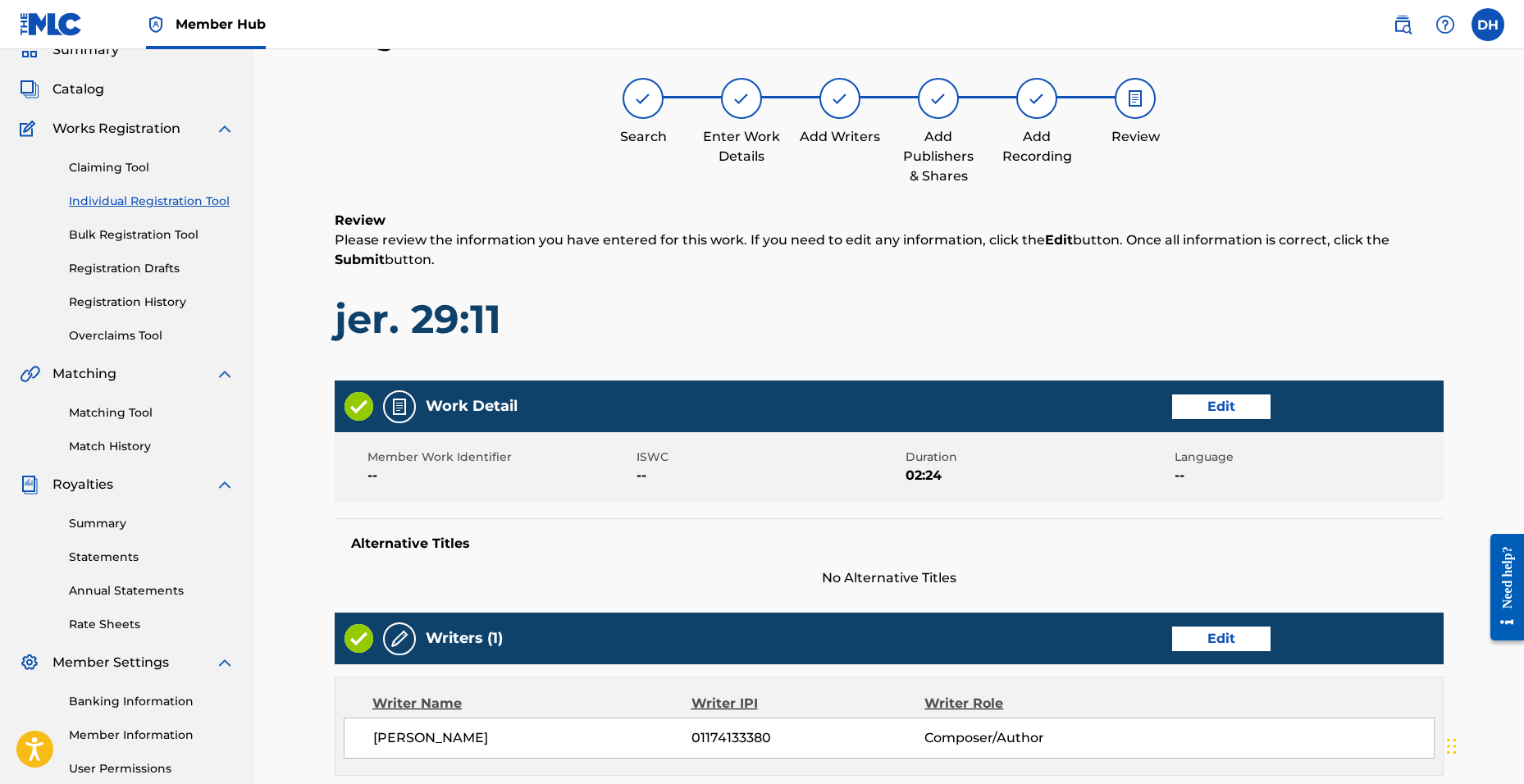
scroll to position [603, 0]
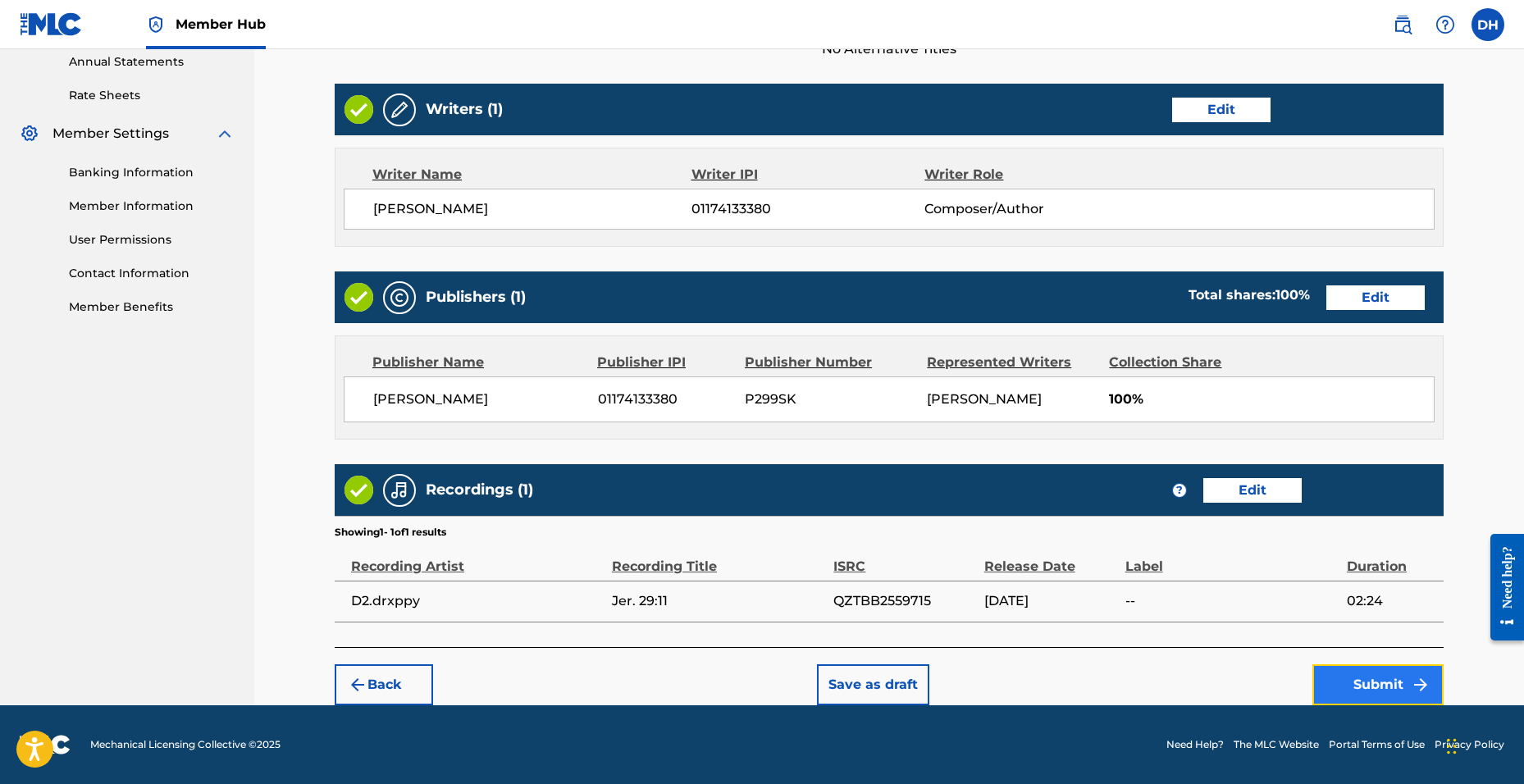
click at [1348, 673] on button "Submit" at bounding box center [1378, 684] width 132 height 41
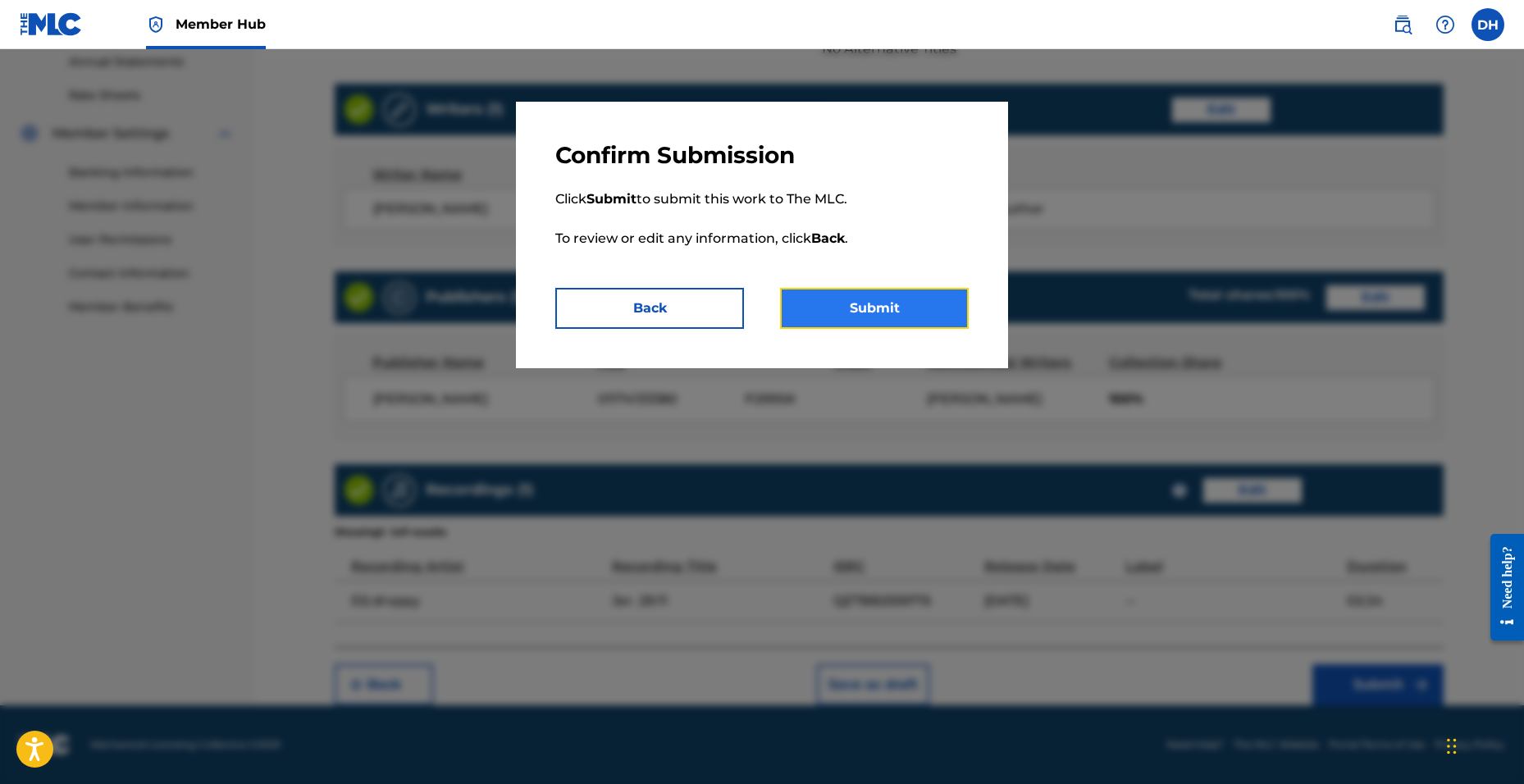
click at [873, 326] on button "Submit" at bounding box center [874, 308] width 189 height 41
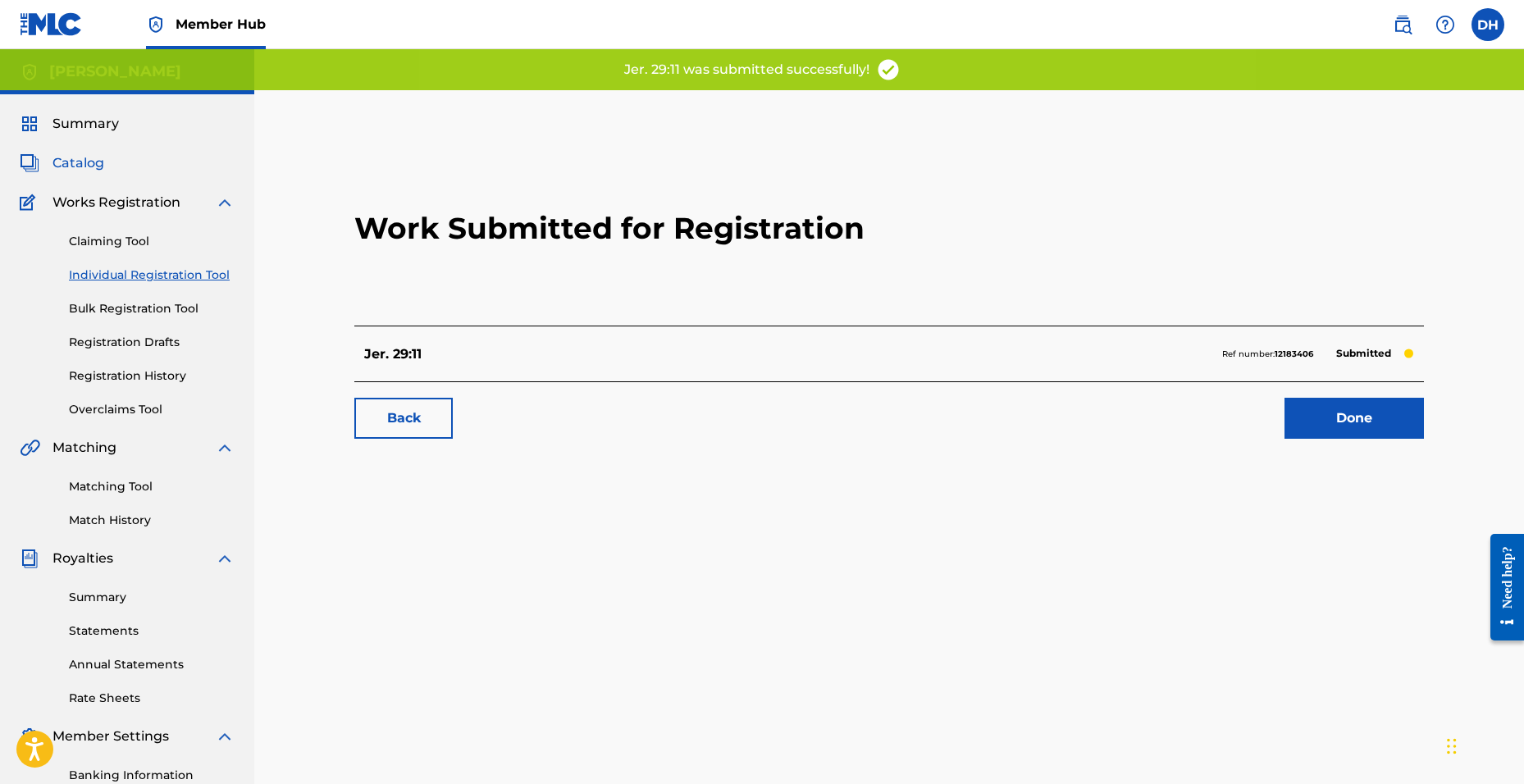
click at [79, 159] on span "Catalog" at bounding box center [78, 163] width 52 height 20
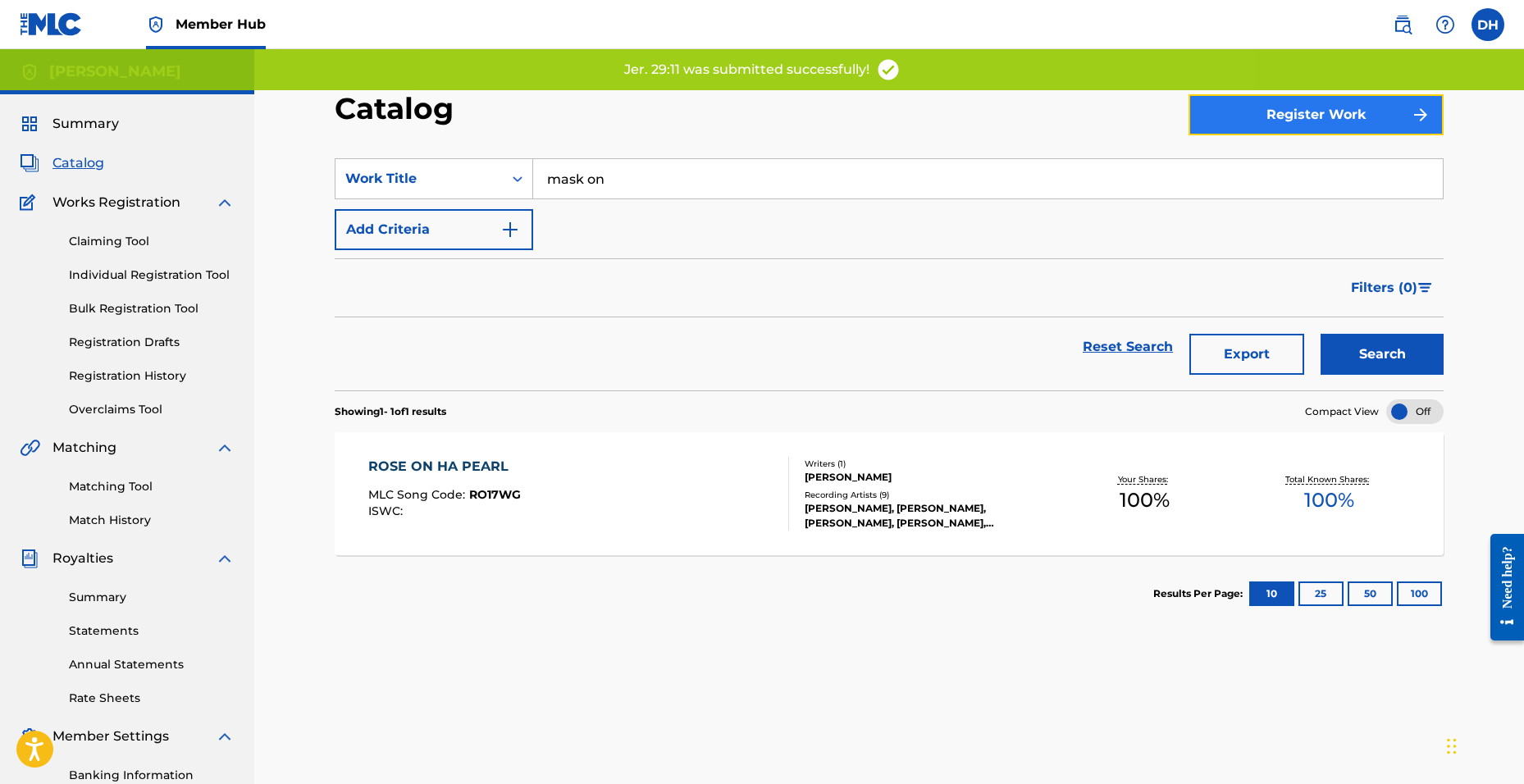
click at [1288, 121] on button "Register Work" at bounding box center [1315, 114] width 255 height 41
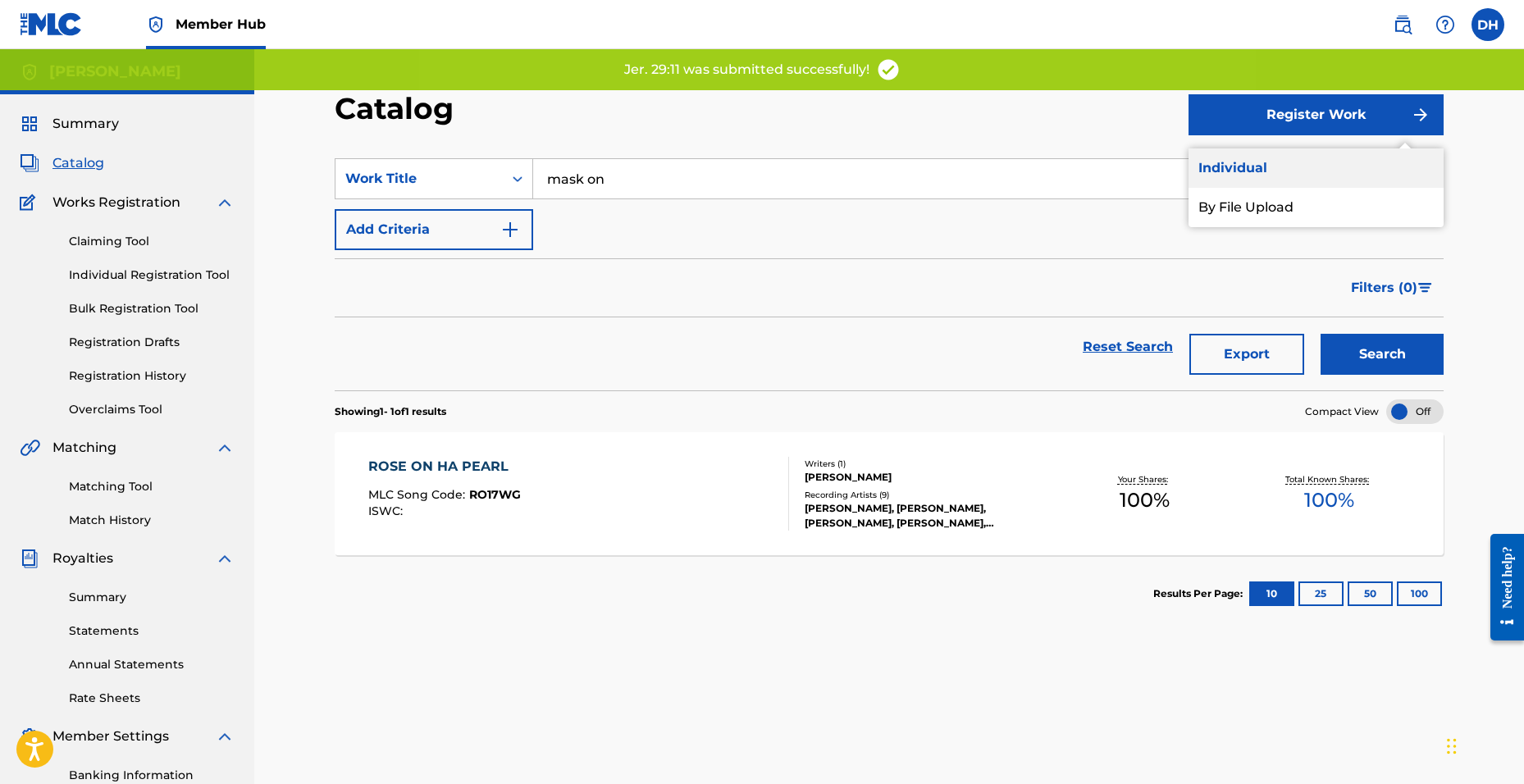
click at [1256, 156] on link "Individual" at bounding box center [1315, 168] width 255 height 39
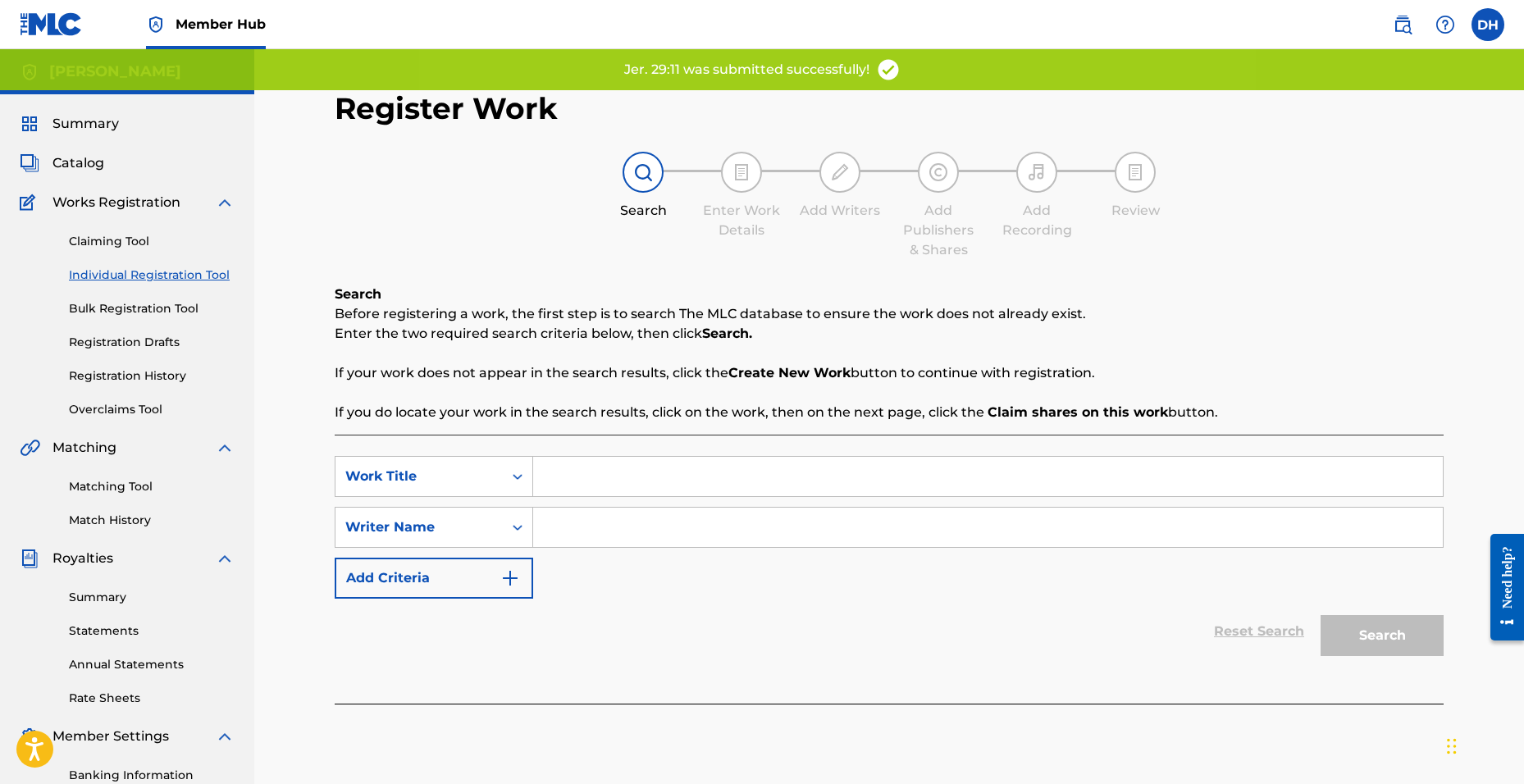
click at [606, 479] on input "Search Form" at bounding box center [988, 475] width 909 height 39
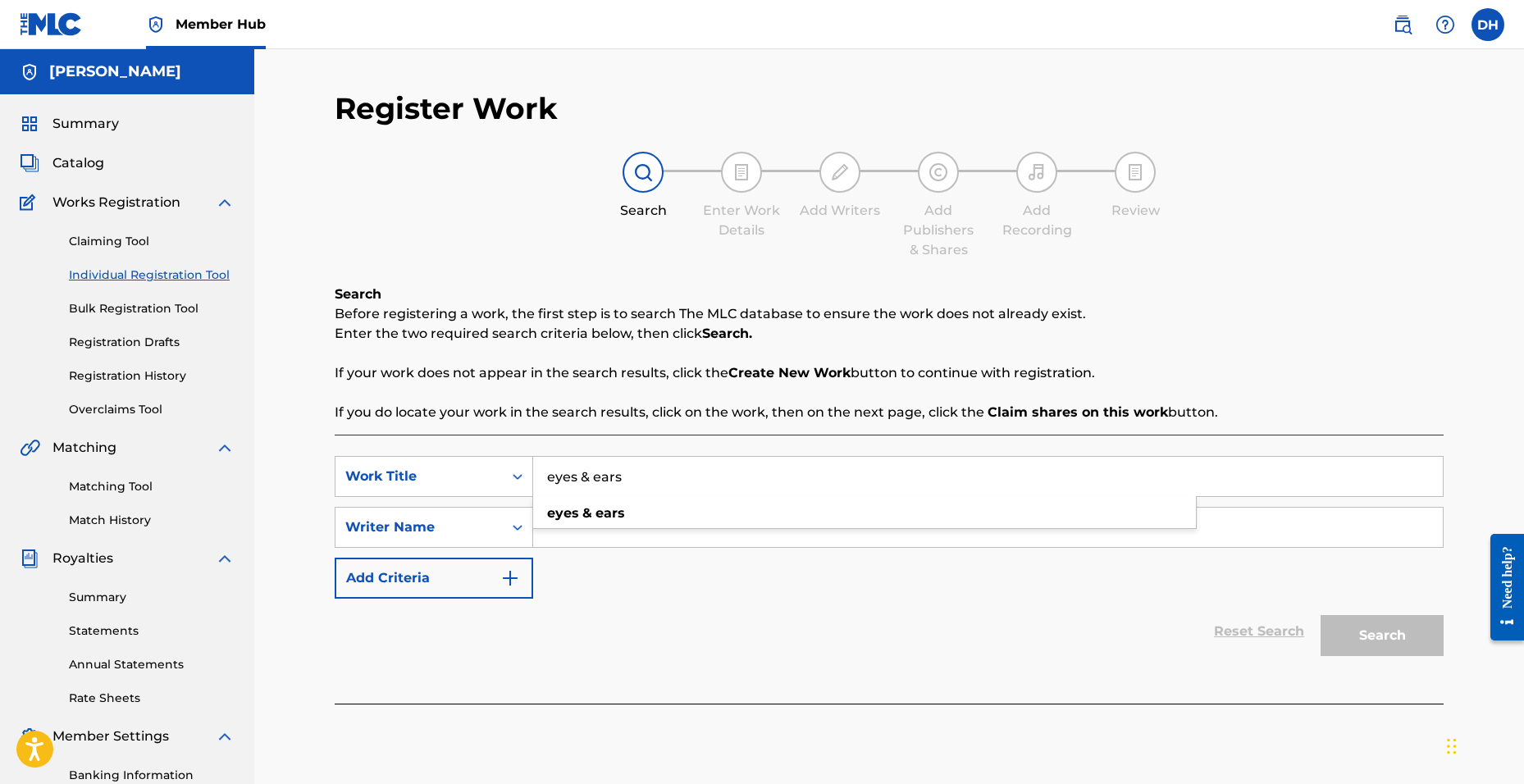
type input "eyes & ears"
click at [609, 535] on input "Search Form" at bounding box center [988, 526] width 909 height 39
type input "[PERSON_NAME]"
click at [1321, 615] on button "Search" at bounding box center [1382, 635] width 123 height 41
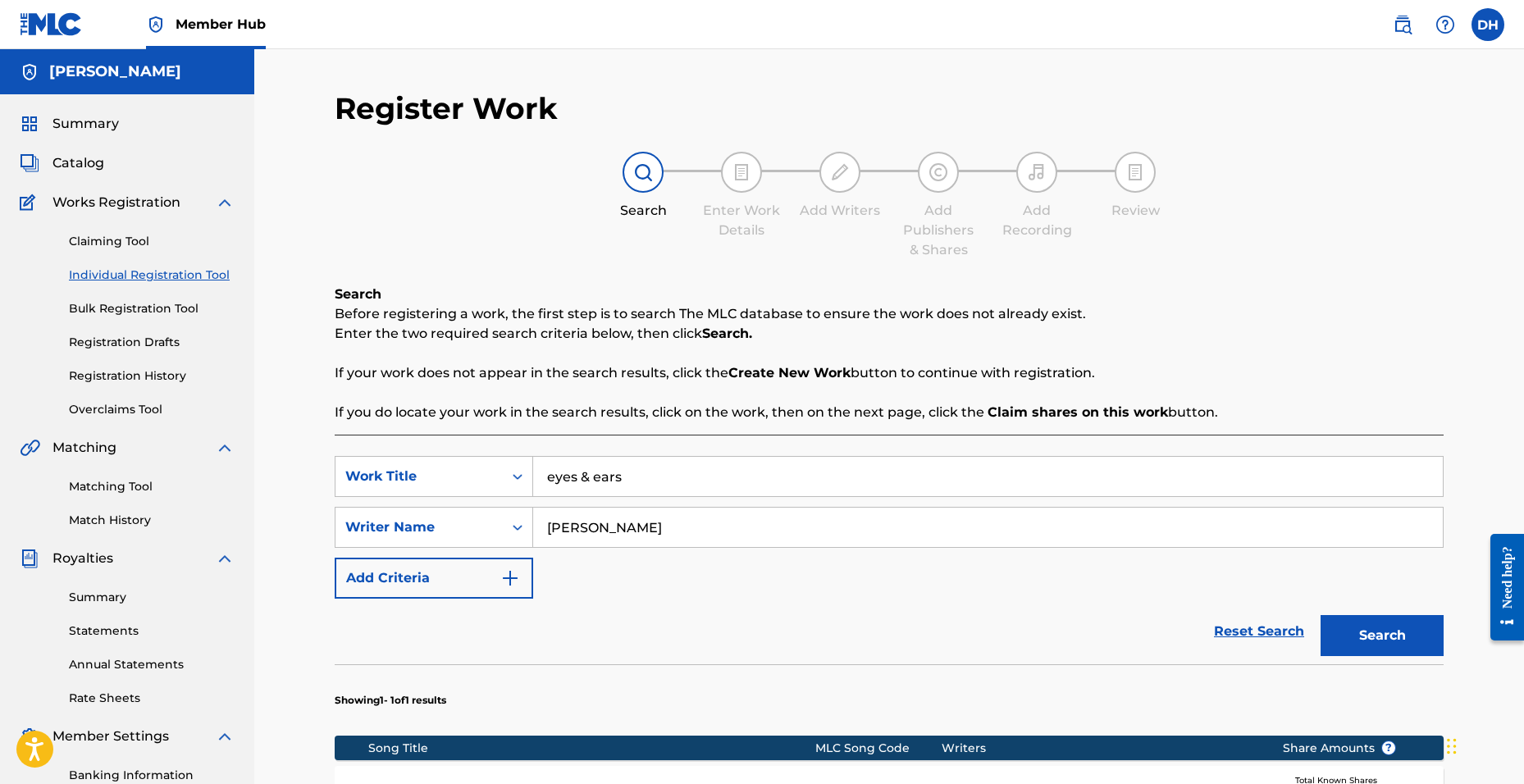
drag, startPoint x: 519, startPoint y: 469, endPoint x: 490, endPoint y: 497, distance: 40.3
click at [472, 470] on div "SearchWithCriteria3783f2d0-18be-42cb-92b9-08d82f848d90 Work Title eyes & ears" at bounding box center [890, 475] width 1109 height 41
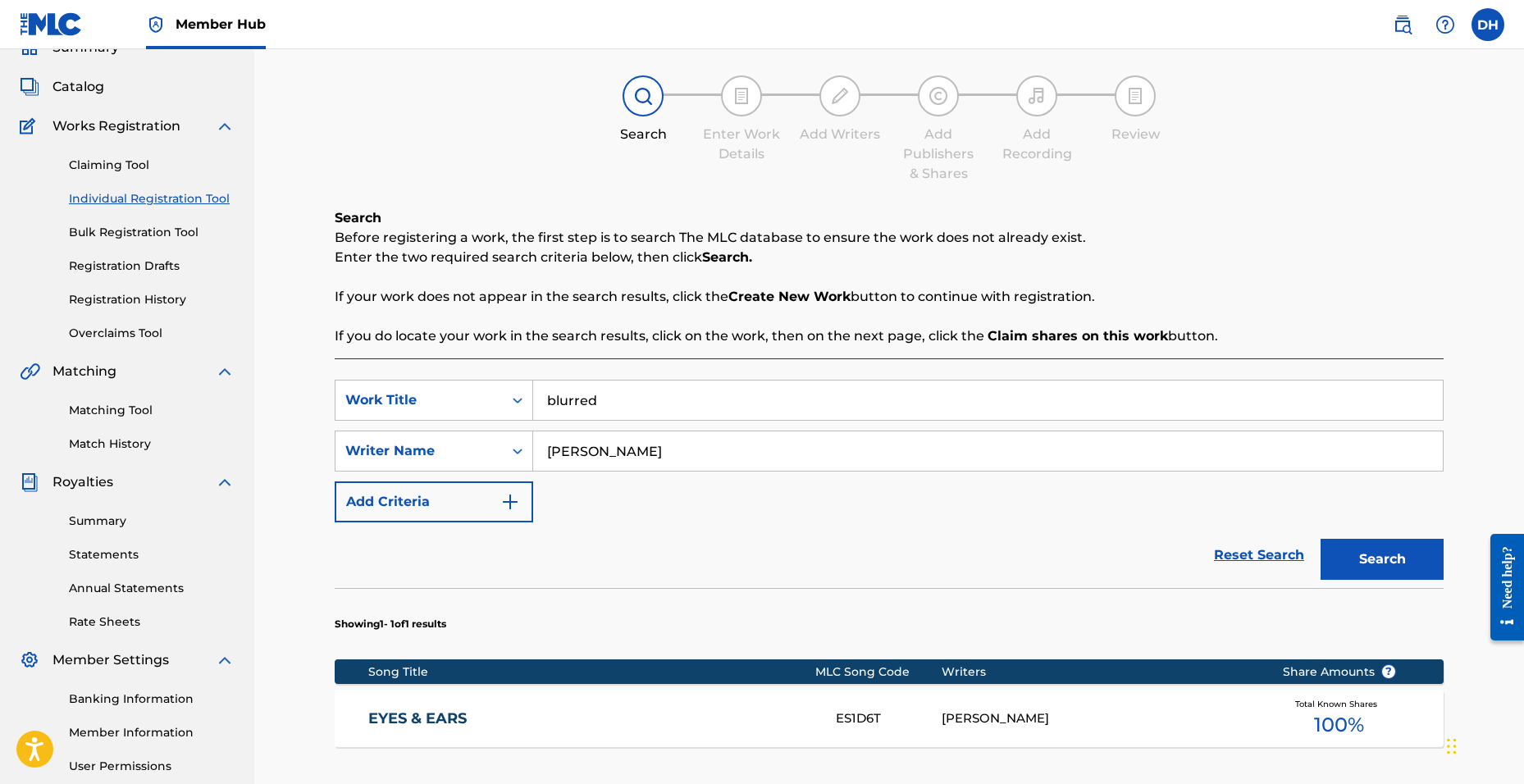
scroll to position [164, 0]
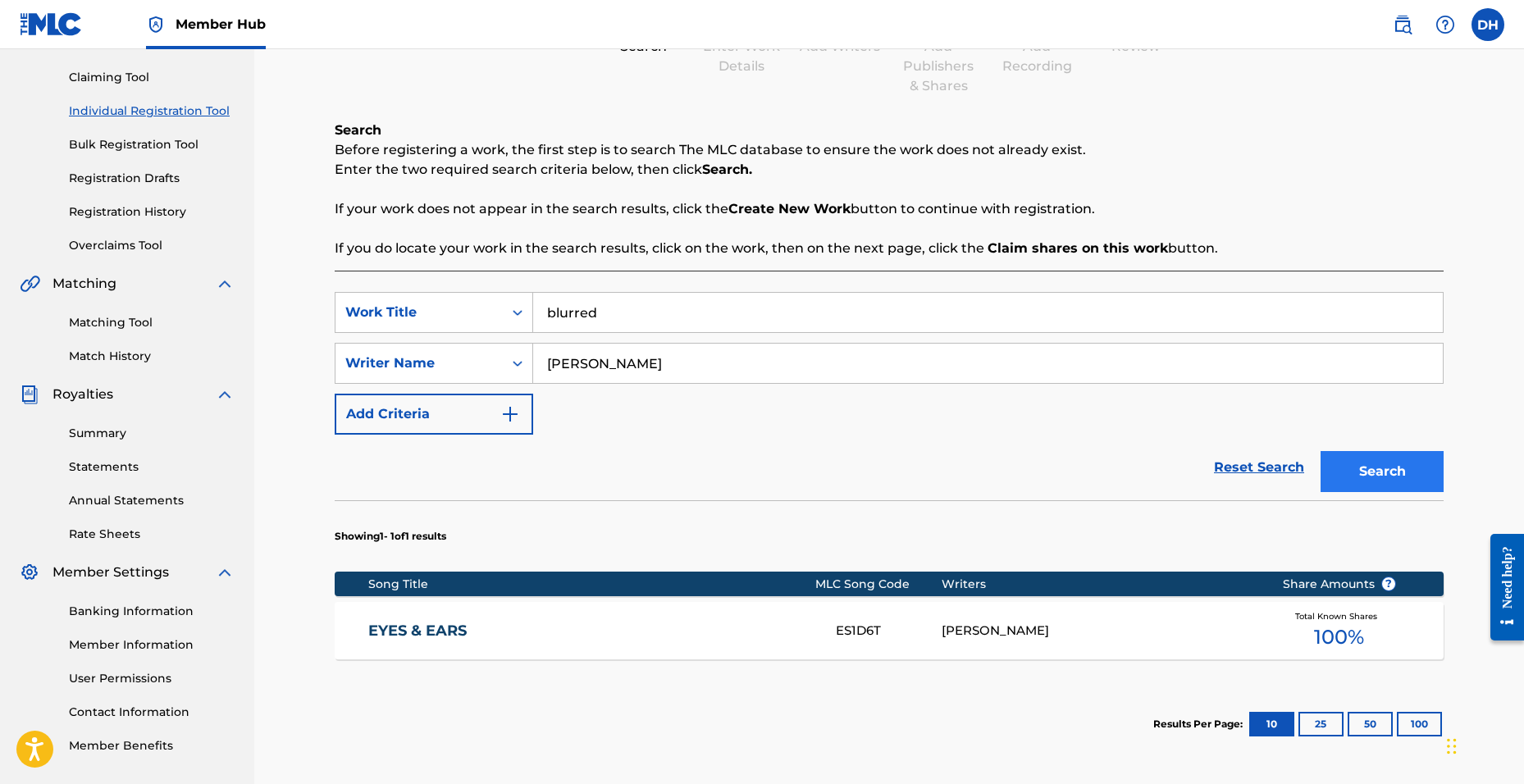
type input "blurred"
click at [1352, 464] on button "Search" at bounding box center [1382, 471] width 123 height 41
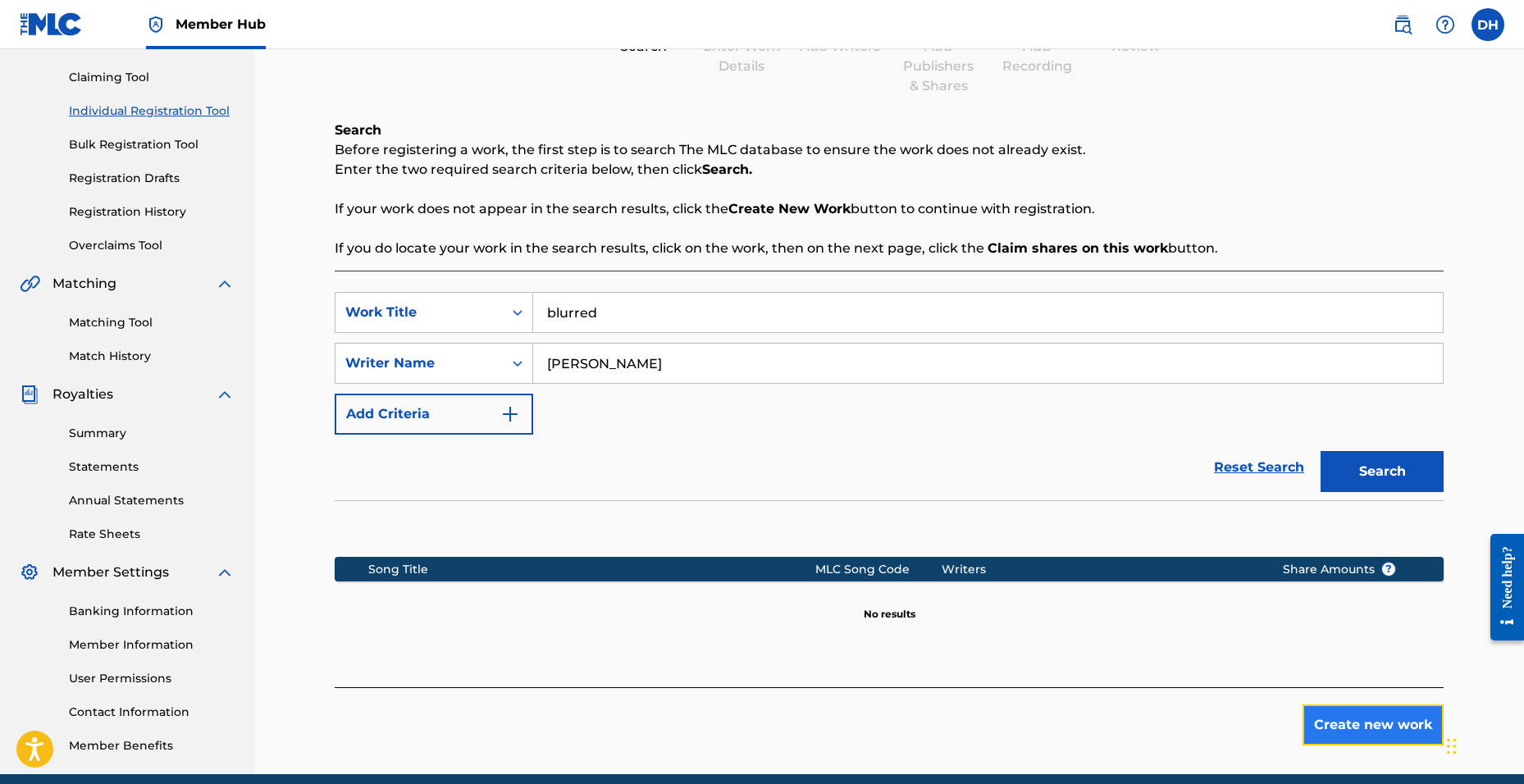
click at [1340, 719] on button "Create new work" at bounding box center [1372, 724] width 141 height 41
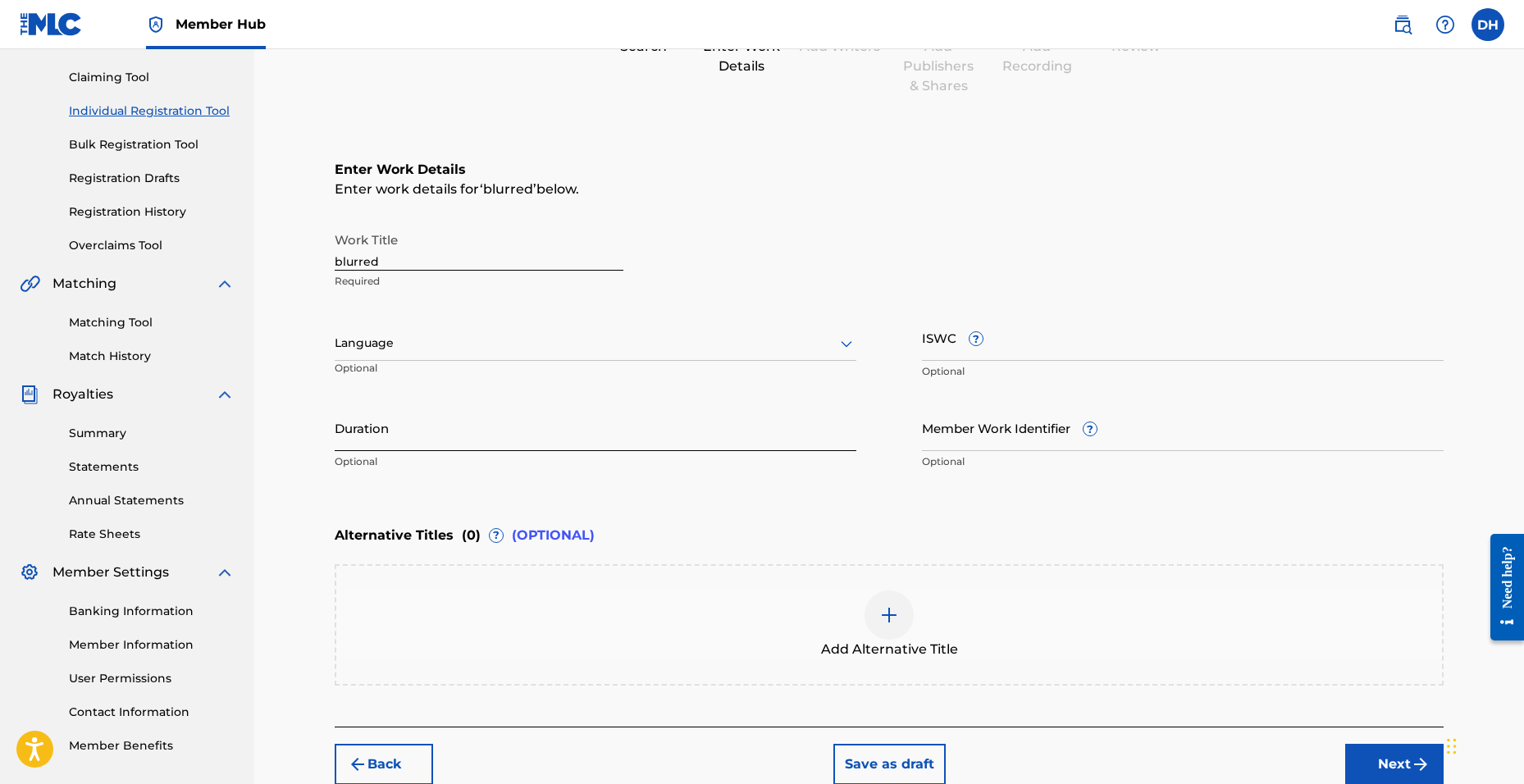
click at [402, 438] on input "Duration" at bounding box center [595, 428] width 522 height 47
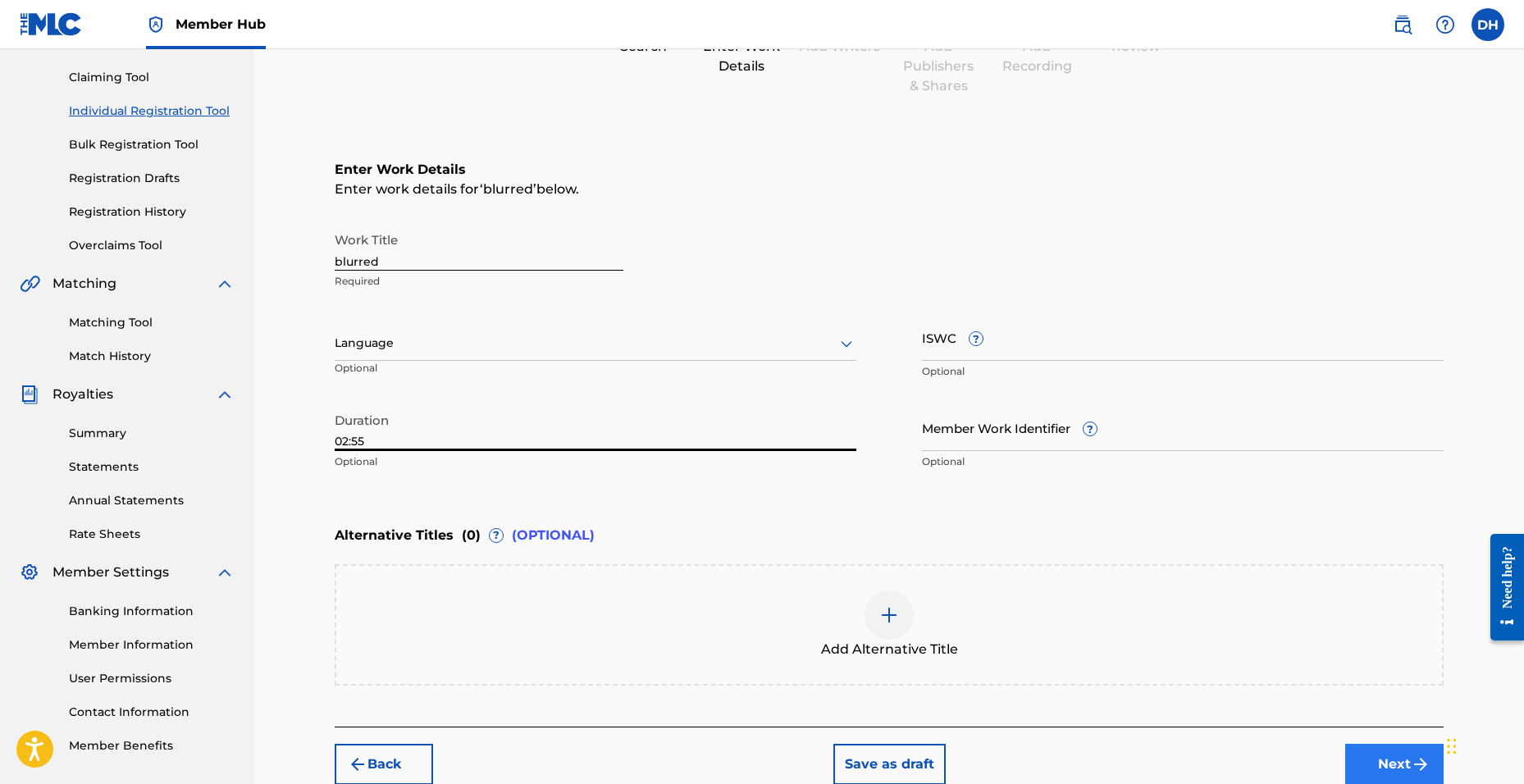
type input "02:55"
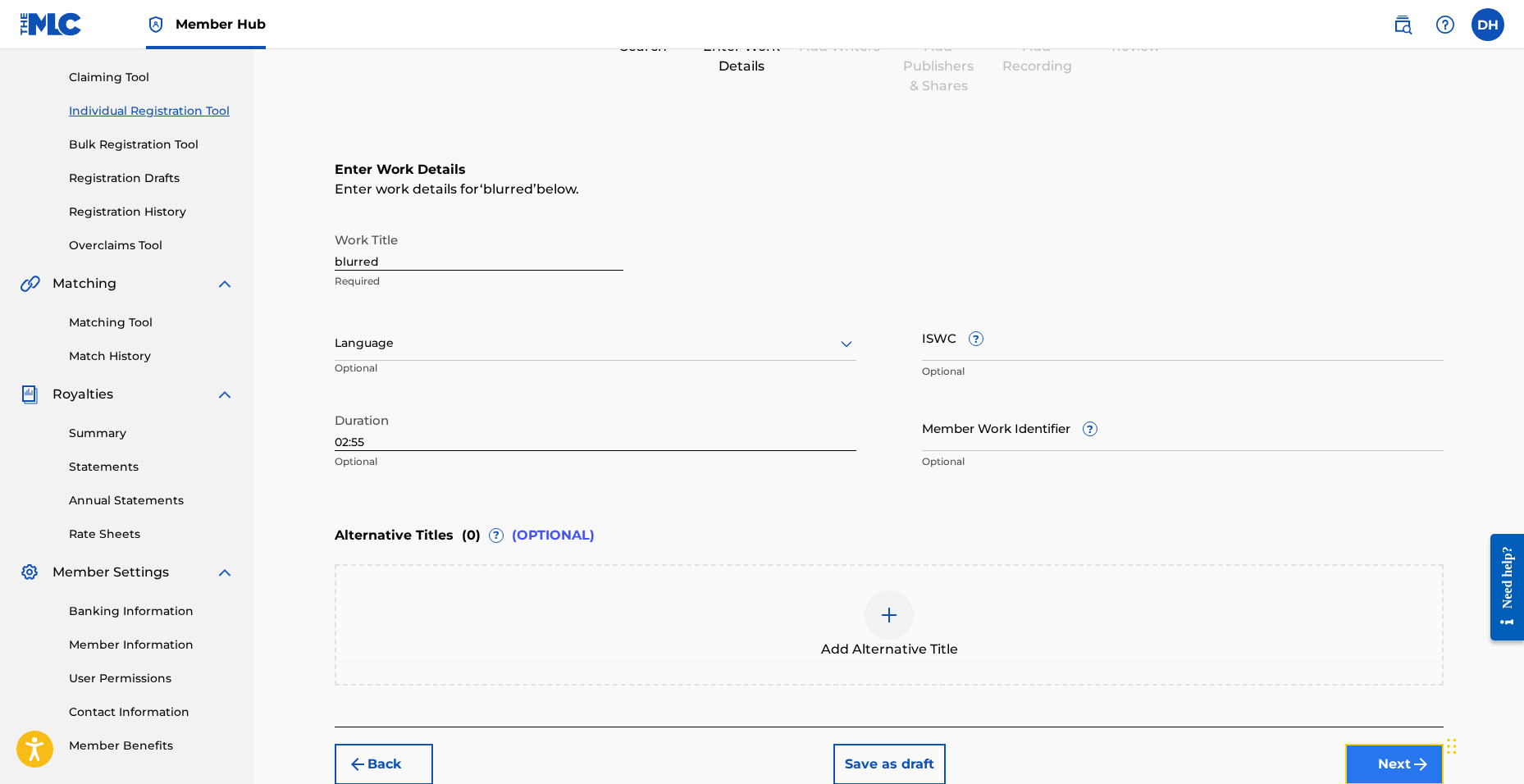
click at [1379, 770] on button "Next" at bounding box center [1394, 764] width 98 height 41
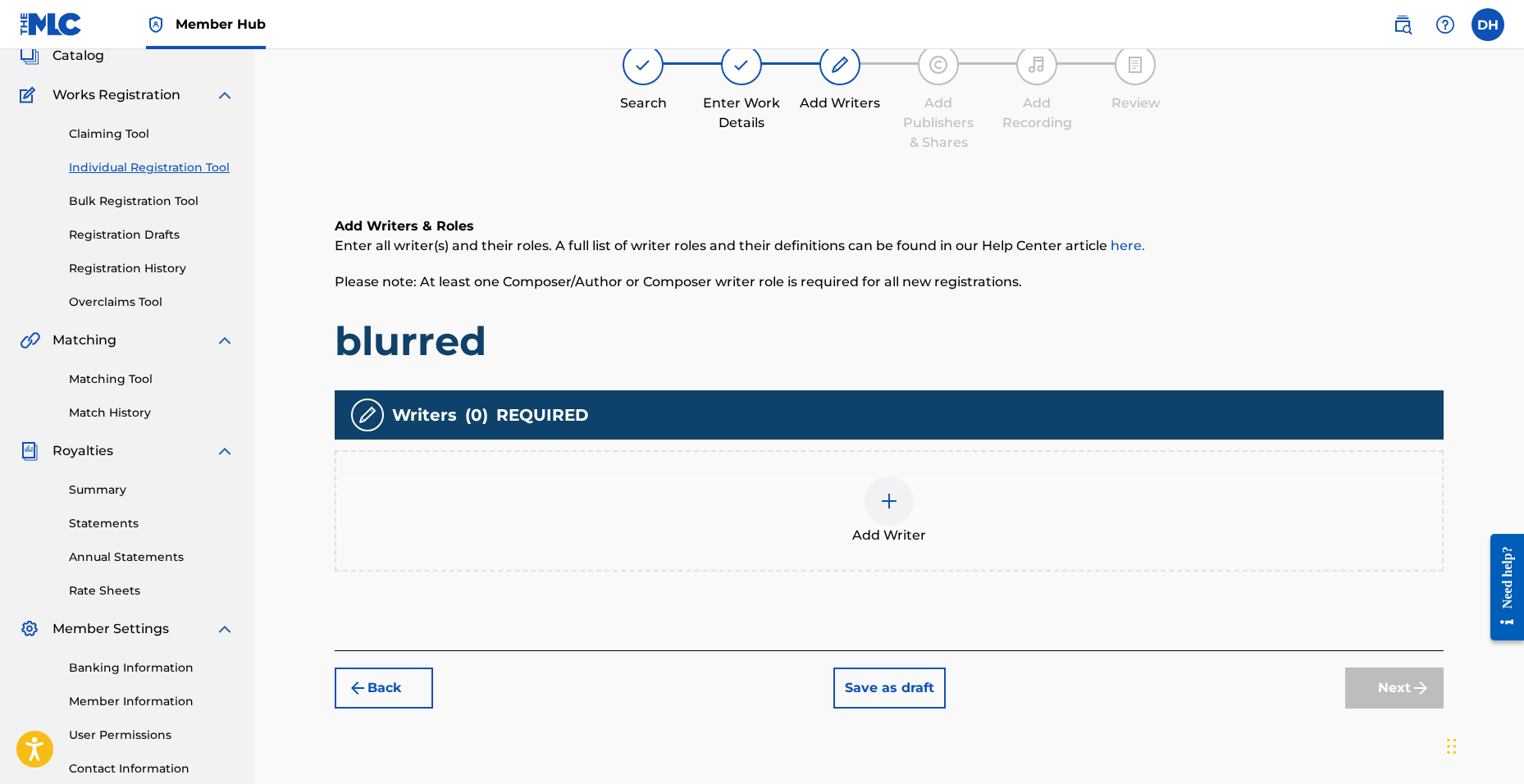
scroll to position [74, 0]
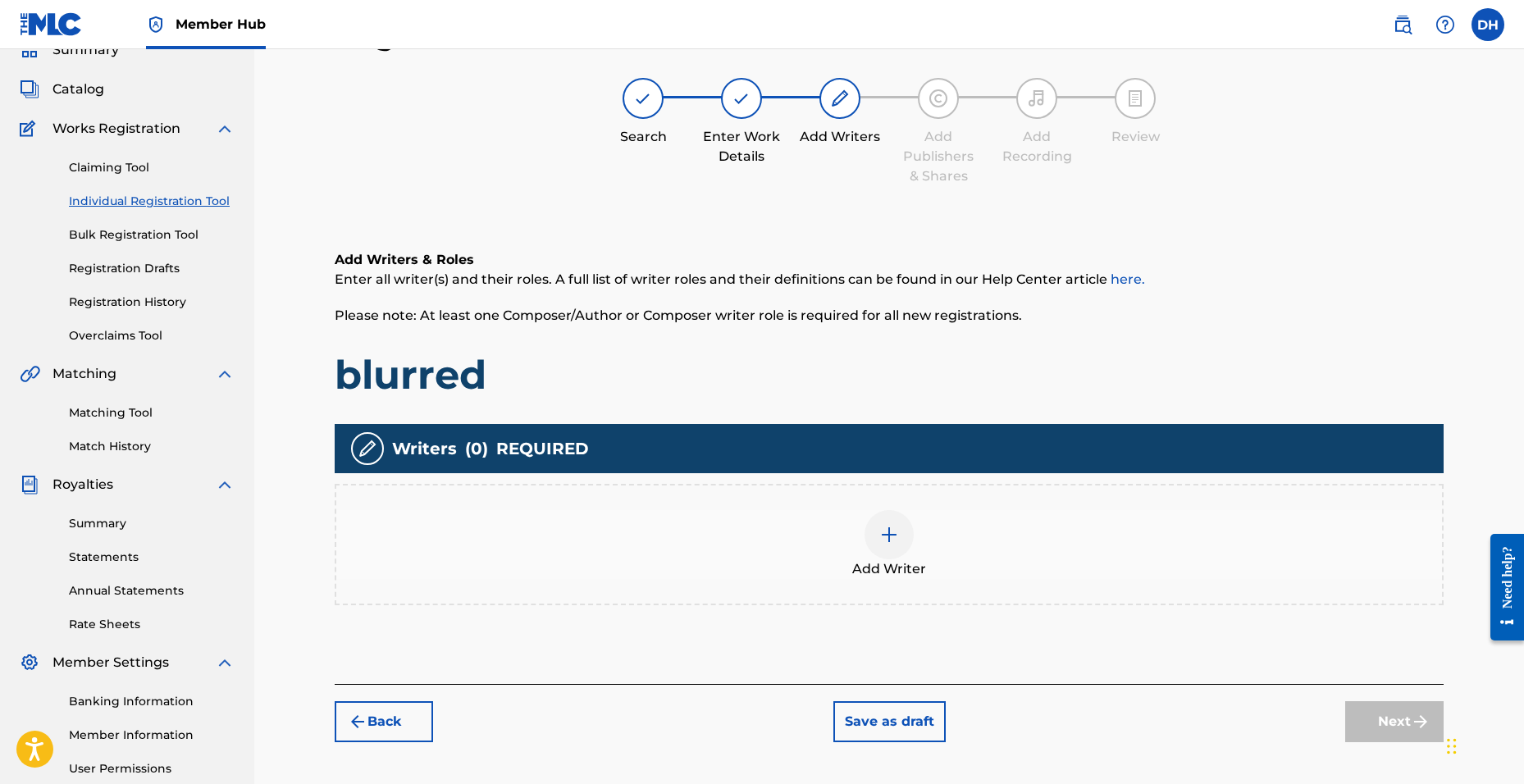
click at [896, 521] on div at bounding box center [889, 534] width 49 height 49
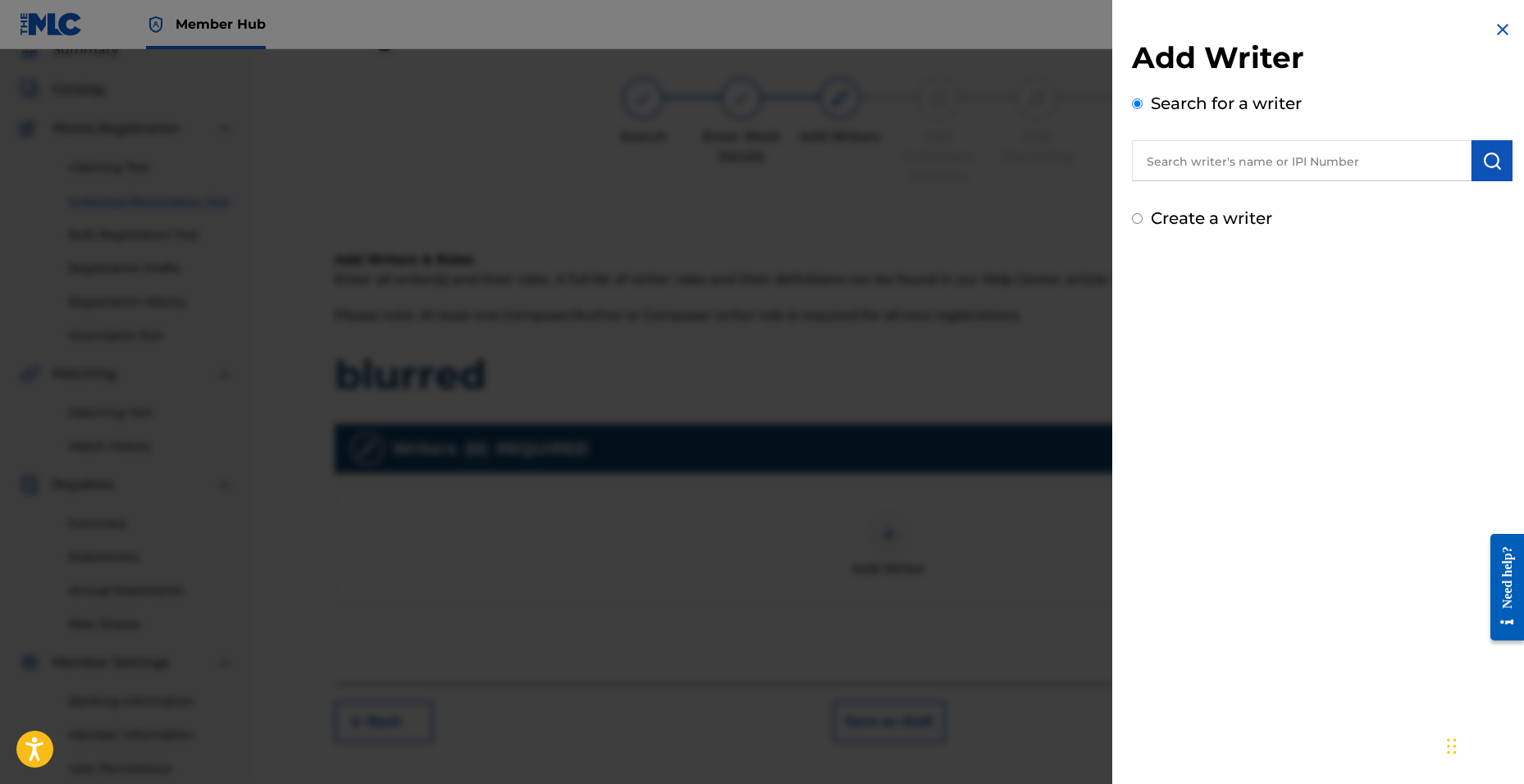
click at [1189, 164] on input "text" at bounding box center [1302, 161] width 339 height 41
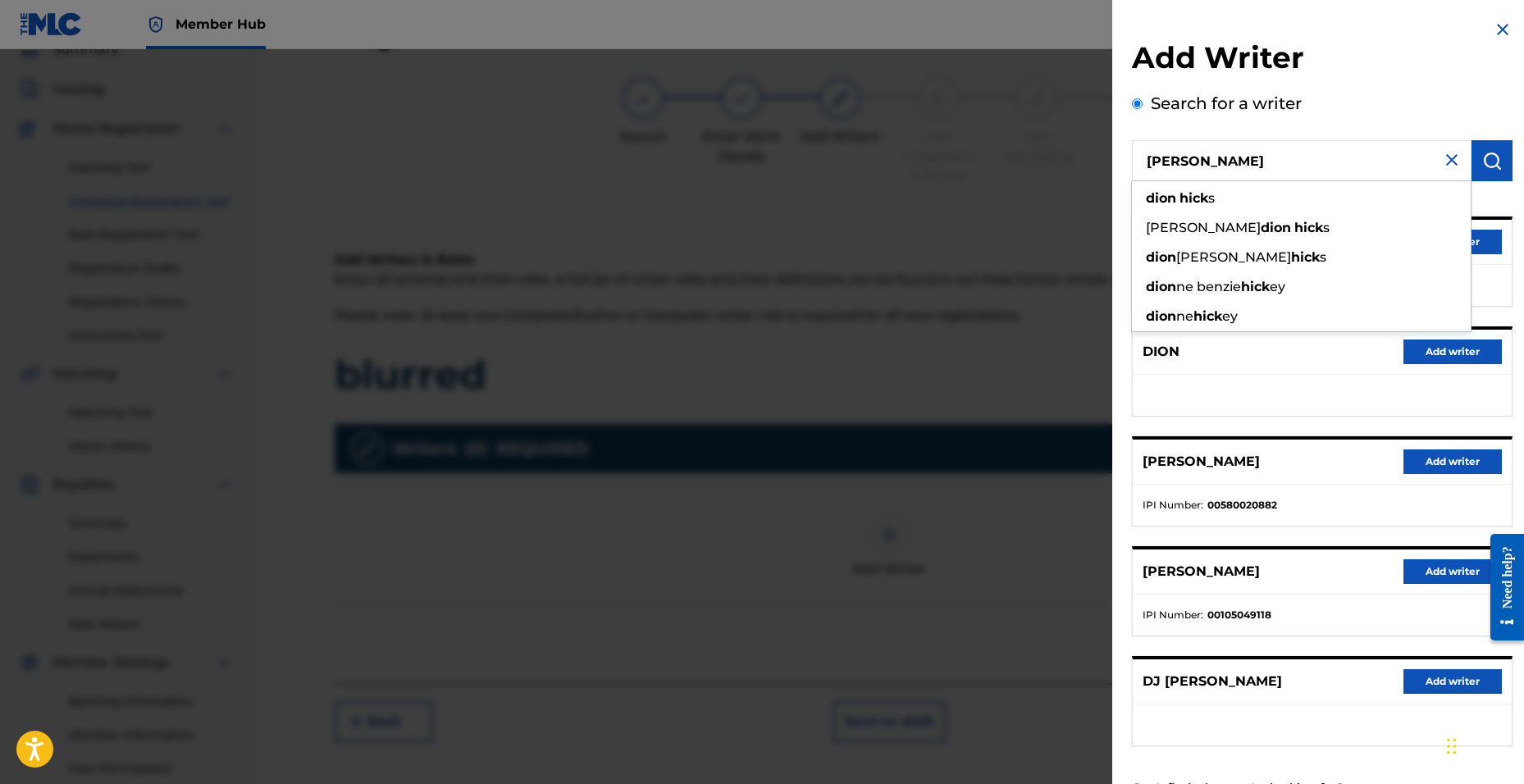
type input "[PERSON_NAME]"
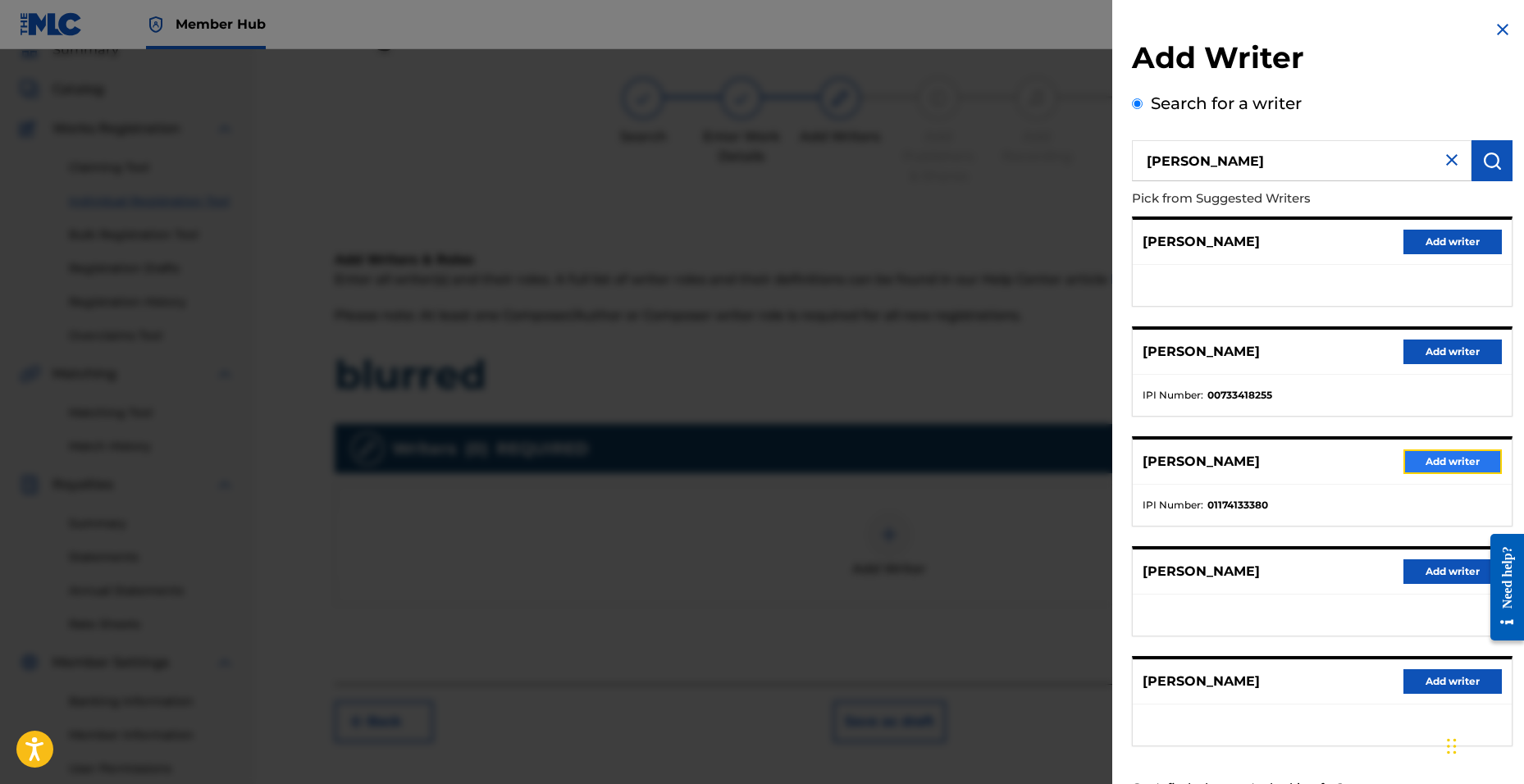
click at [1431, 462] on button "Add writer" at bounding box center [1452, 461] width 98 height 24
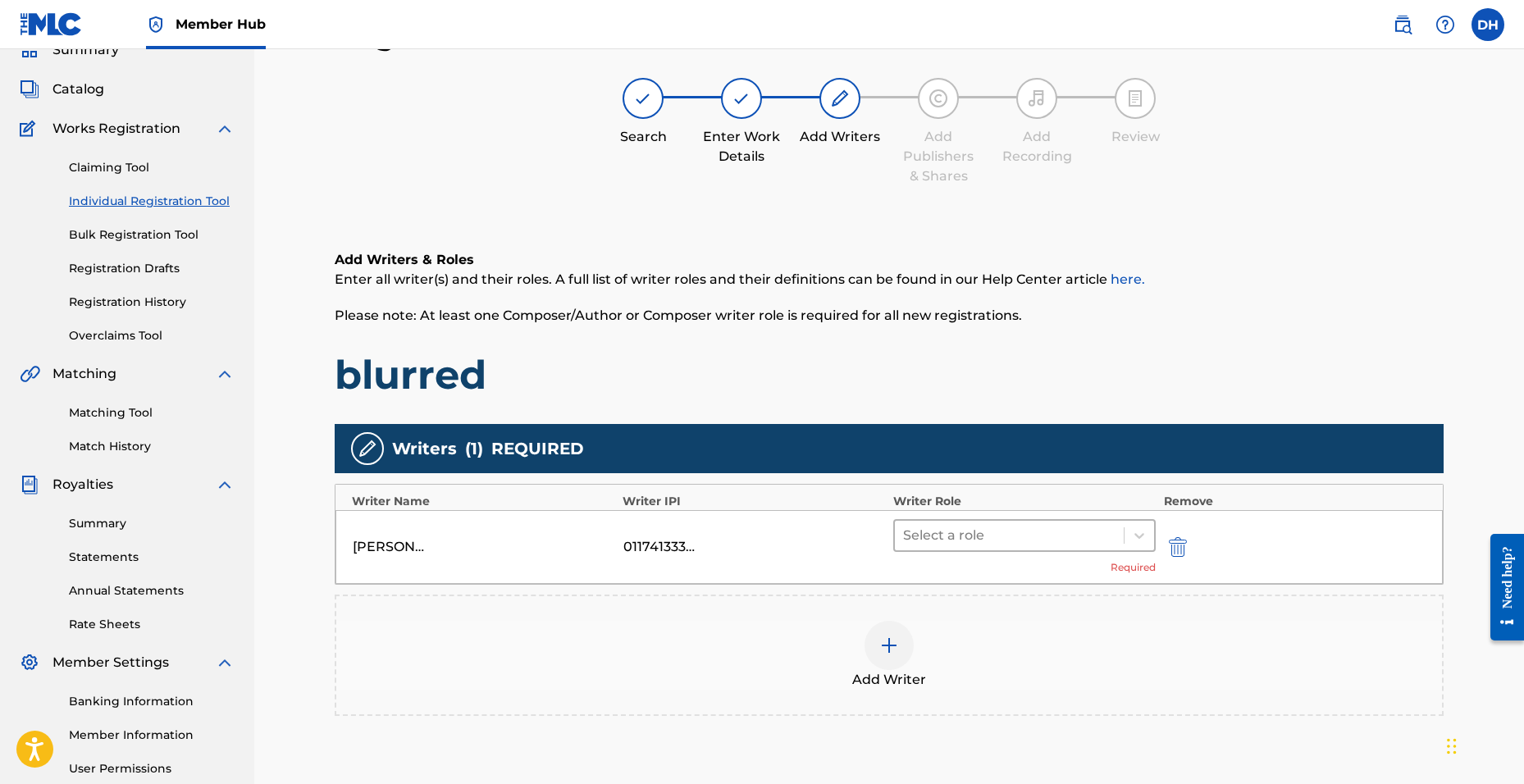
click at [1050, 534] on div at bounding box center [1009, 534] width 212 height 23
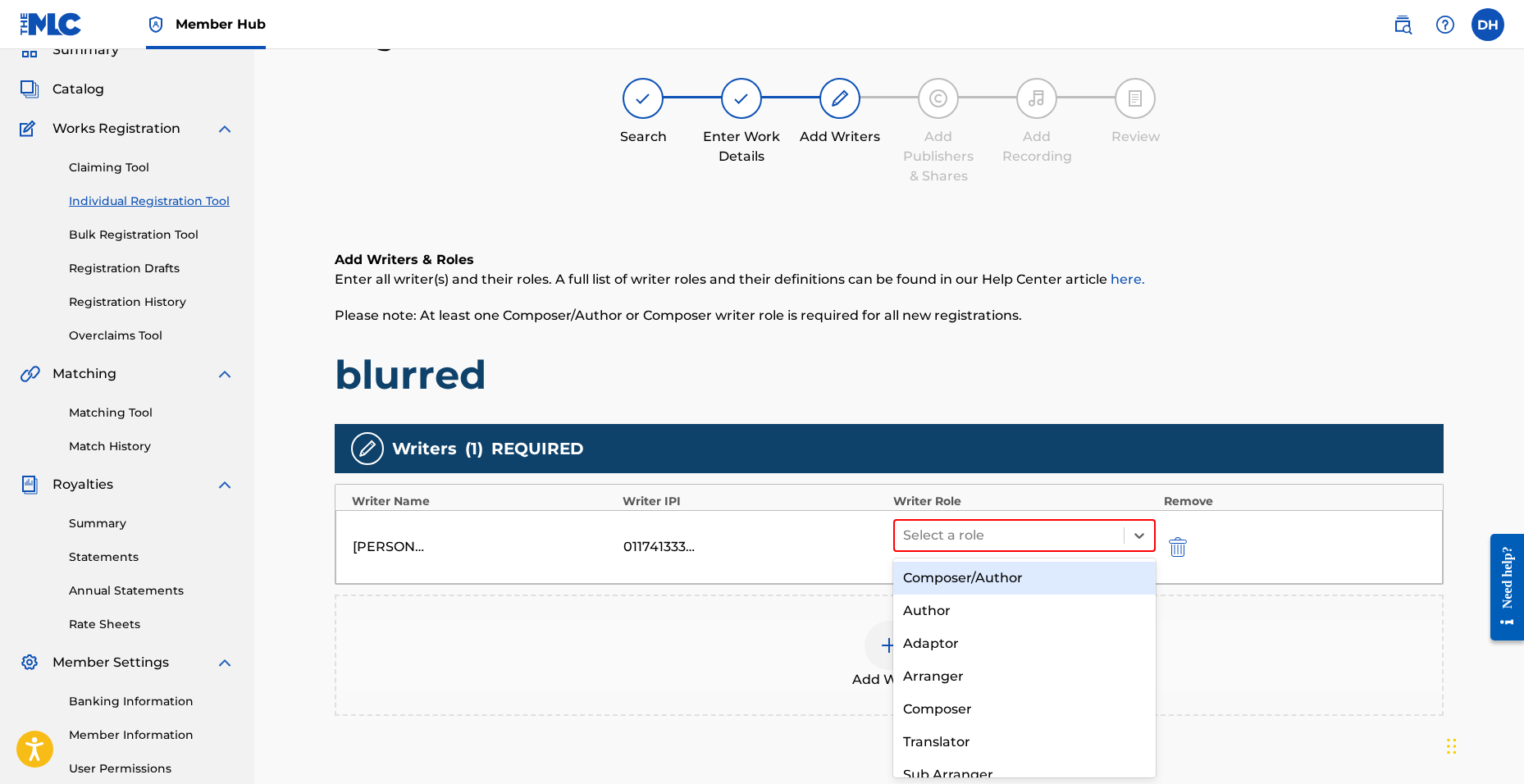
click at [939, 574] on div "Composer/Author" at bounding box center [1024, 578] width 262 height 33
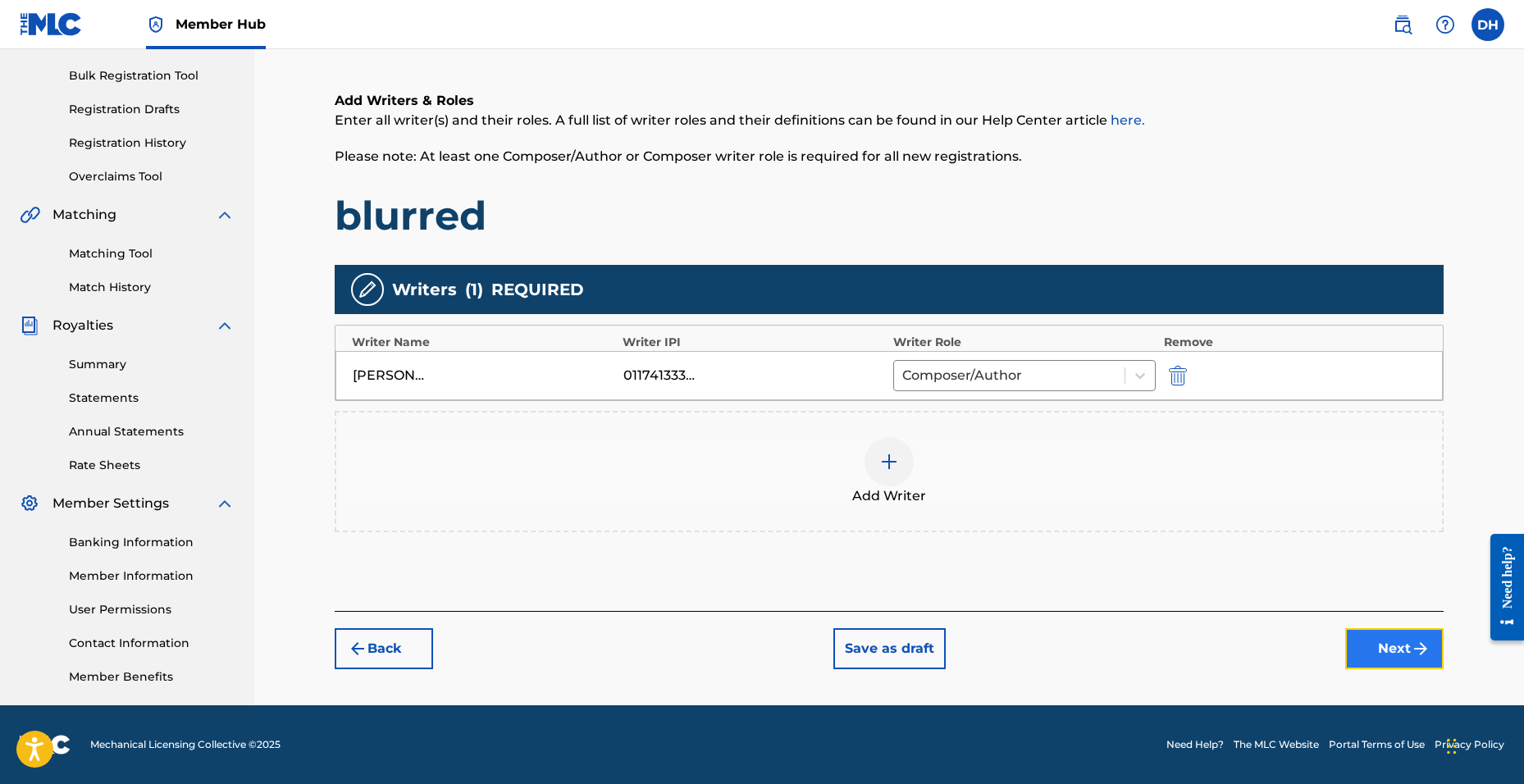
click at [1381, 639] on button "Next" at bounding box center [1394, 648] width 98 height 41
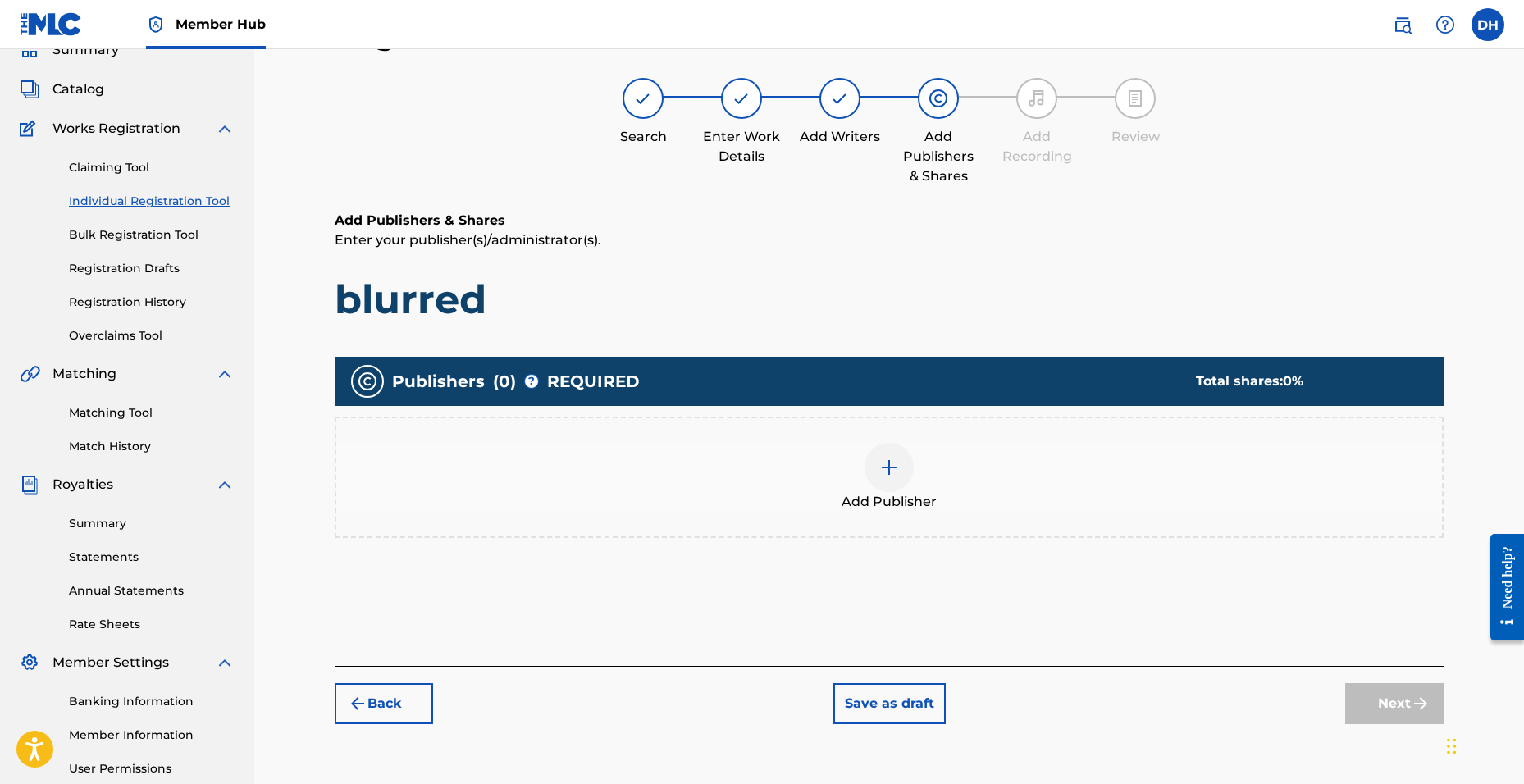
click at [893, 466] on img at bounding box center [890, 467] width 20 height 20
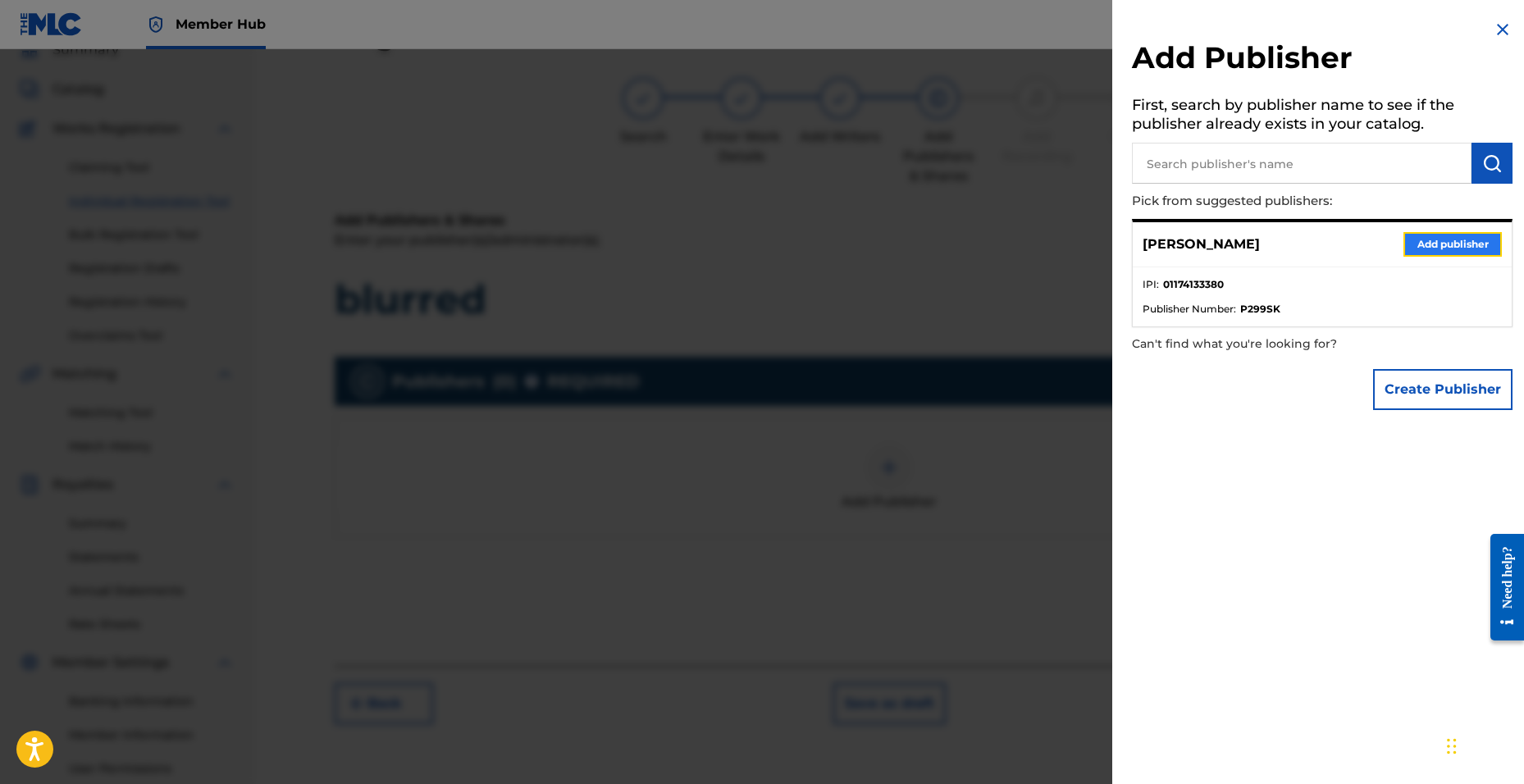
click at [1404, 251] on button "Add publisher" at bounding box center [1452, 244] width 98 height 24
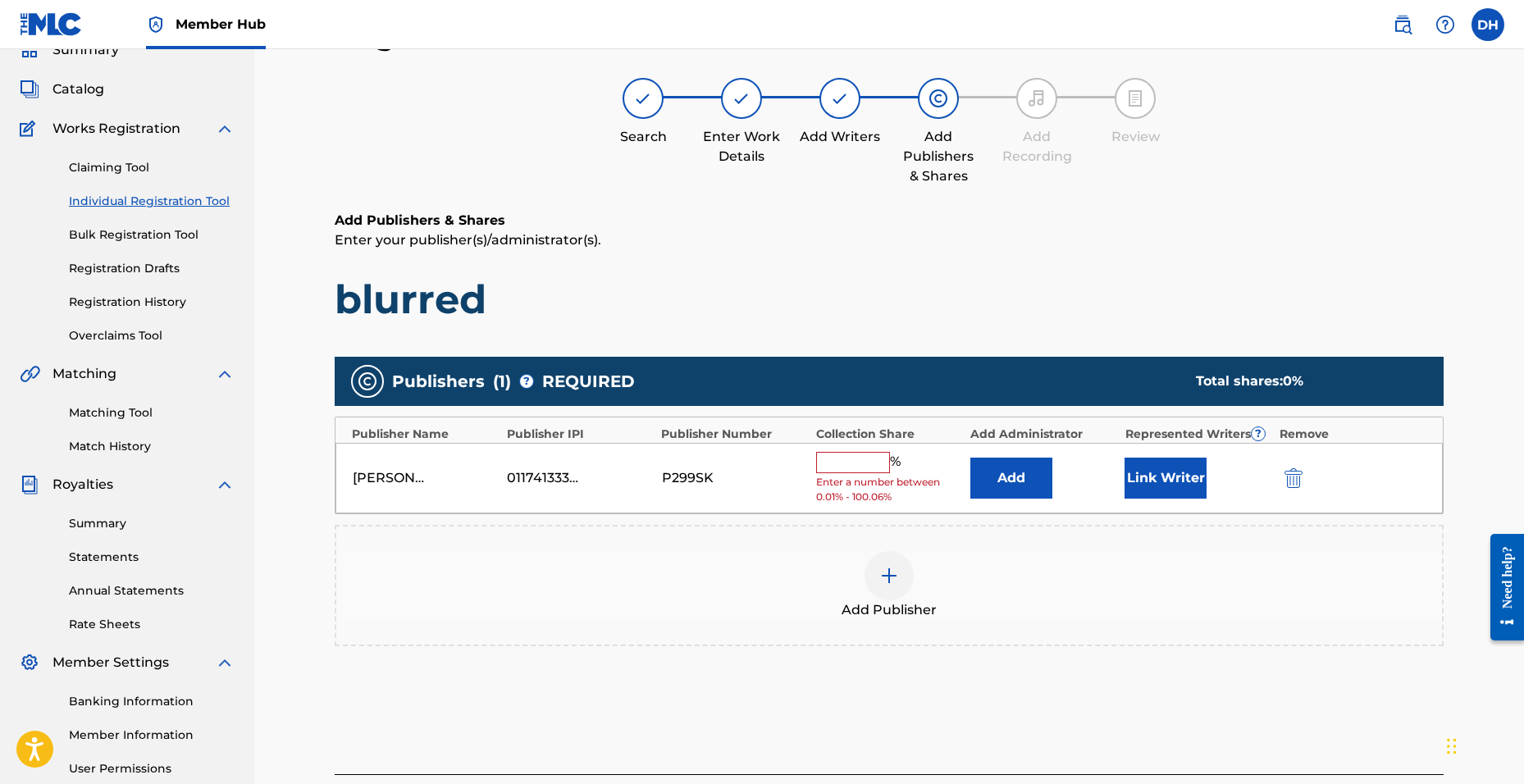
click at [869, 463] on input "text" at bounding box center [852, 462] width 74 height 21
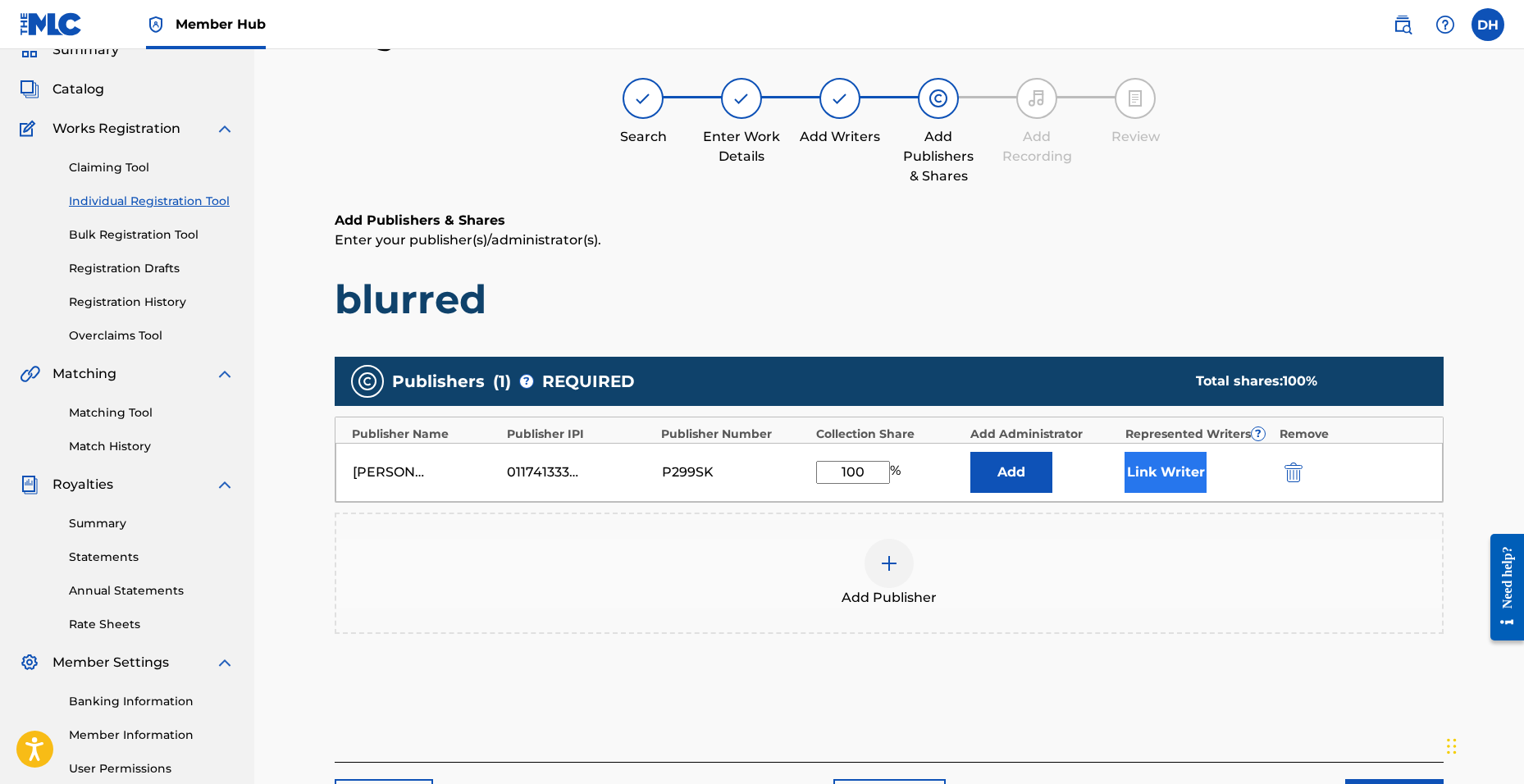
type input "100"
click at [1171, 472] on button "Link Writer" at bounding box center [1165, 472] width 82 height 41
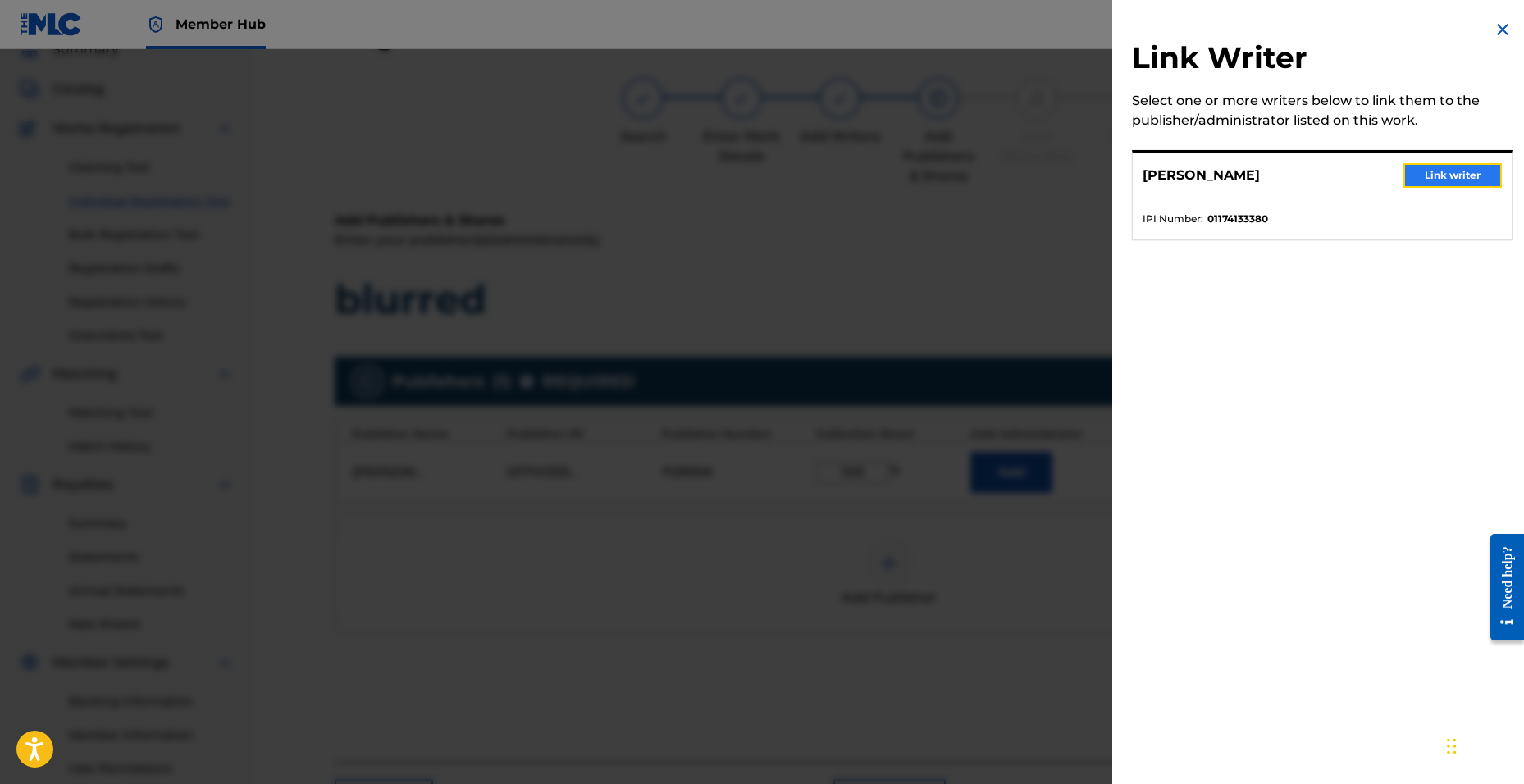
click at [1418, 170] on button "Link writer" at bounding box center [1452, 175] width 98 height 24
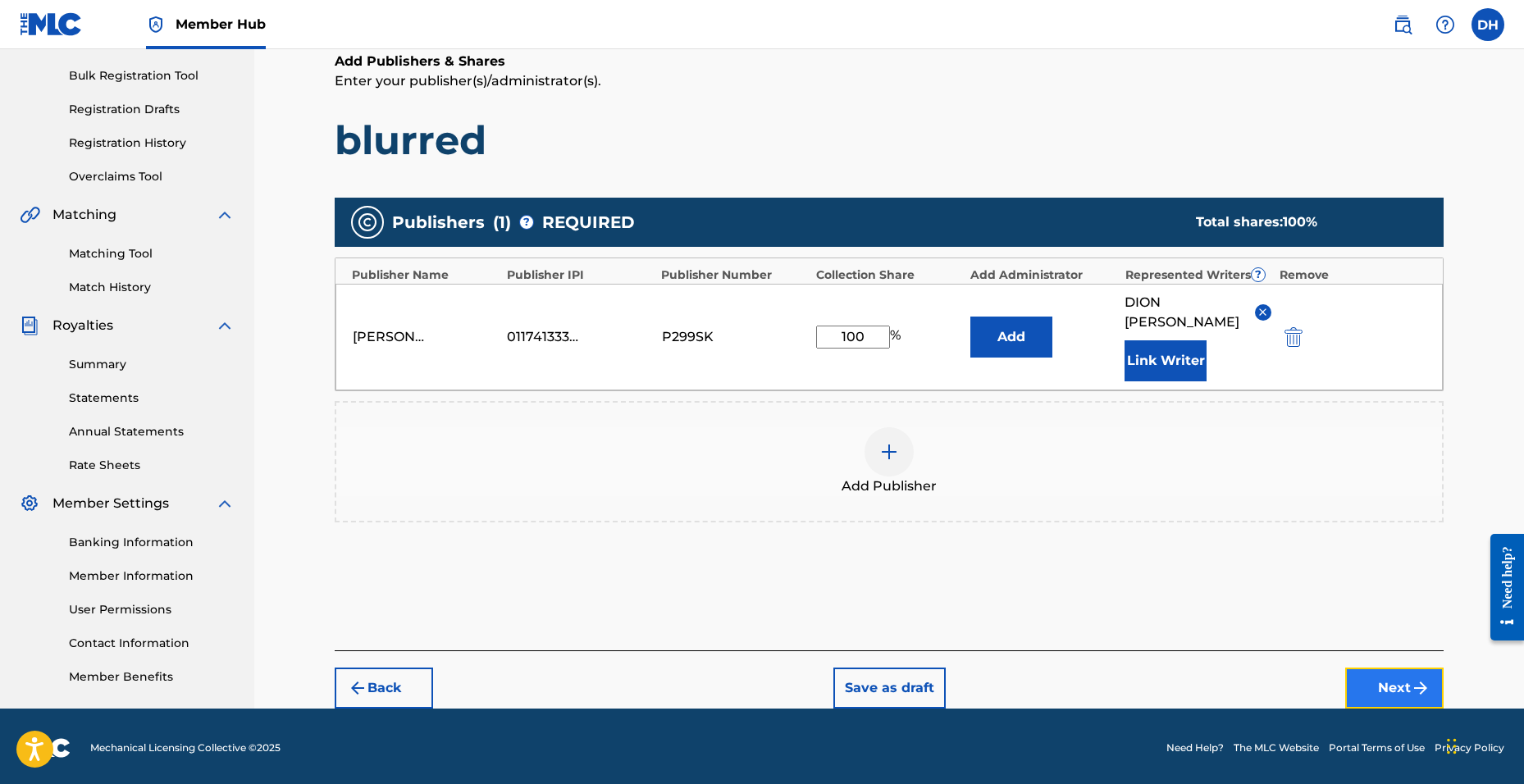
click at [1372, 668] on button "Next" at bounding box center [1394, 688] width 98 height 41
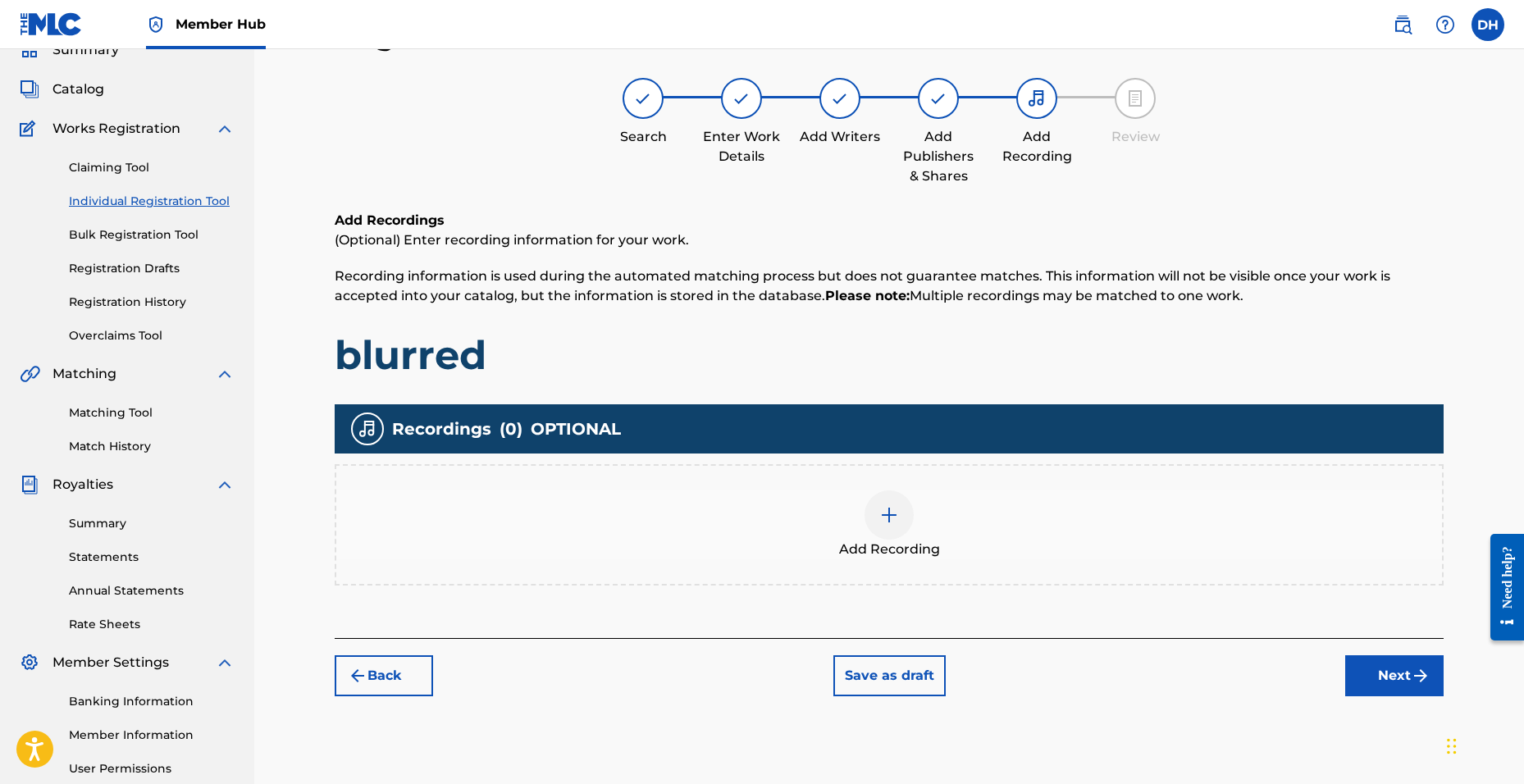
click at [894, 515] on img at bounding box center [890, 515] width 20 height 20
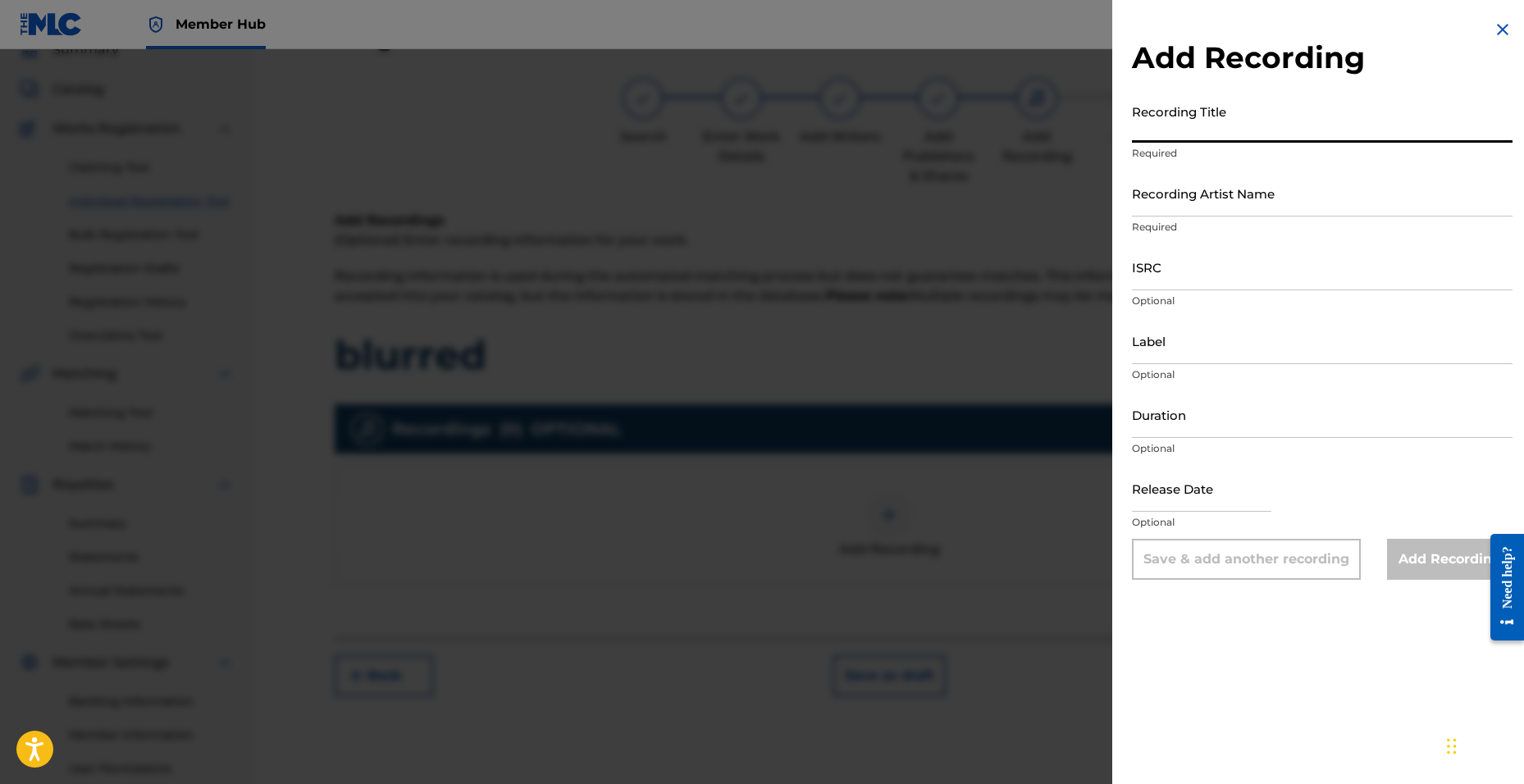
click at [1174, 126] on input "Recording Title" at bounding box center [1322, 120] width 380 height 47
type input "blurred"
click at [1180, 194] on input "Recording Artist Name" at bounding box center [1322, 193] width 380 height 47
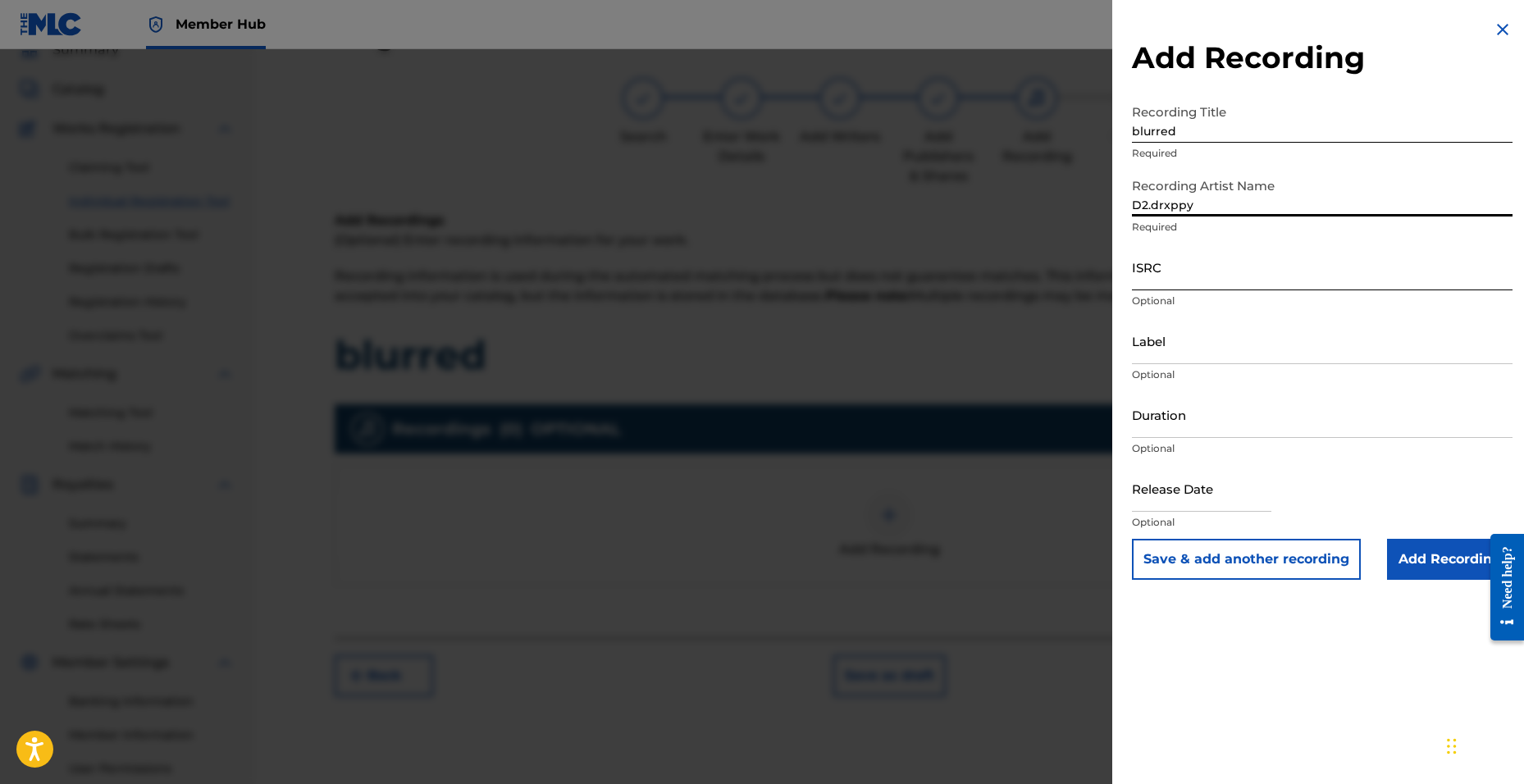
type input "D2.drxppy"
click at [1146, 267] on input "ISRC" at bounding box center [1322, 267] width 380 height 47
paste input "QZFZ32543737"
type input "QZFZ32543737"
paste input "QZTBB2559716"
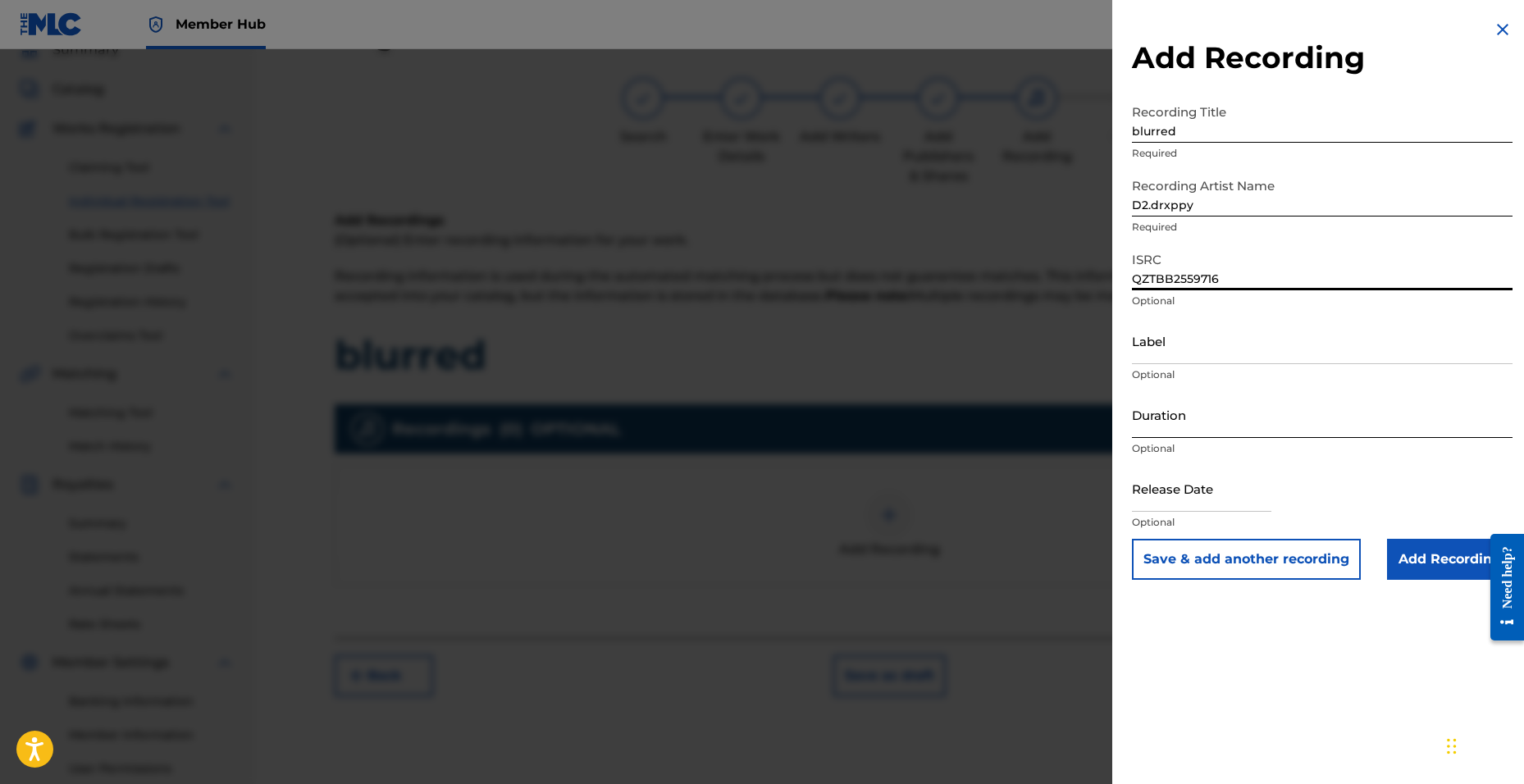
type input "QZTBB2559716"
click at [1201, 423] on input "Duration" at bounding box center [1322, 415] width 380 height 47
type input "02:20"
click at [1137, 493] on input "text" at bounding box center [1202, 488] width 140 height 47
select select "8"
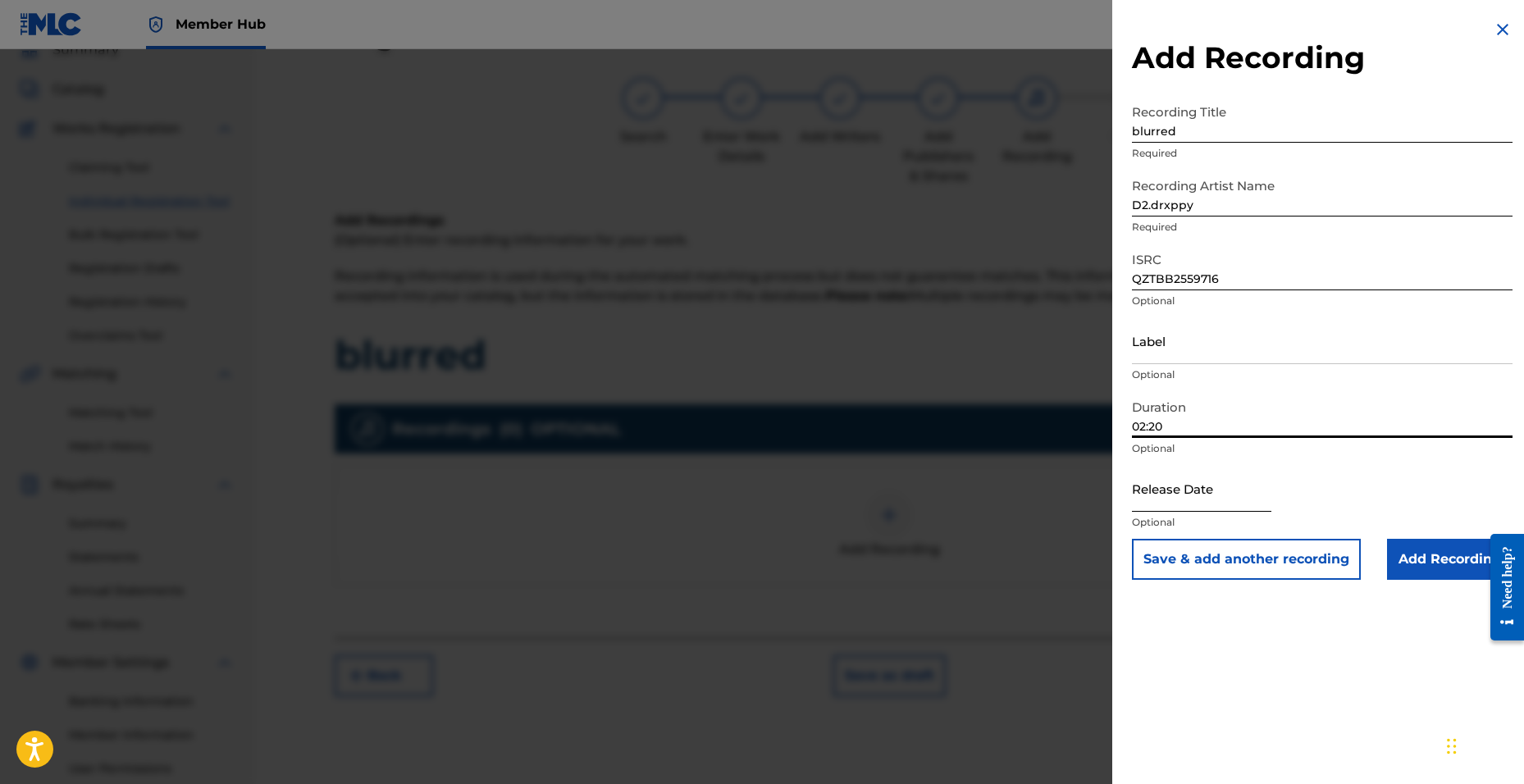
select select "2025"
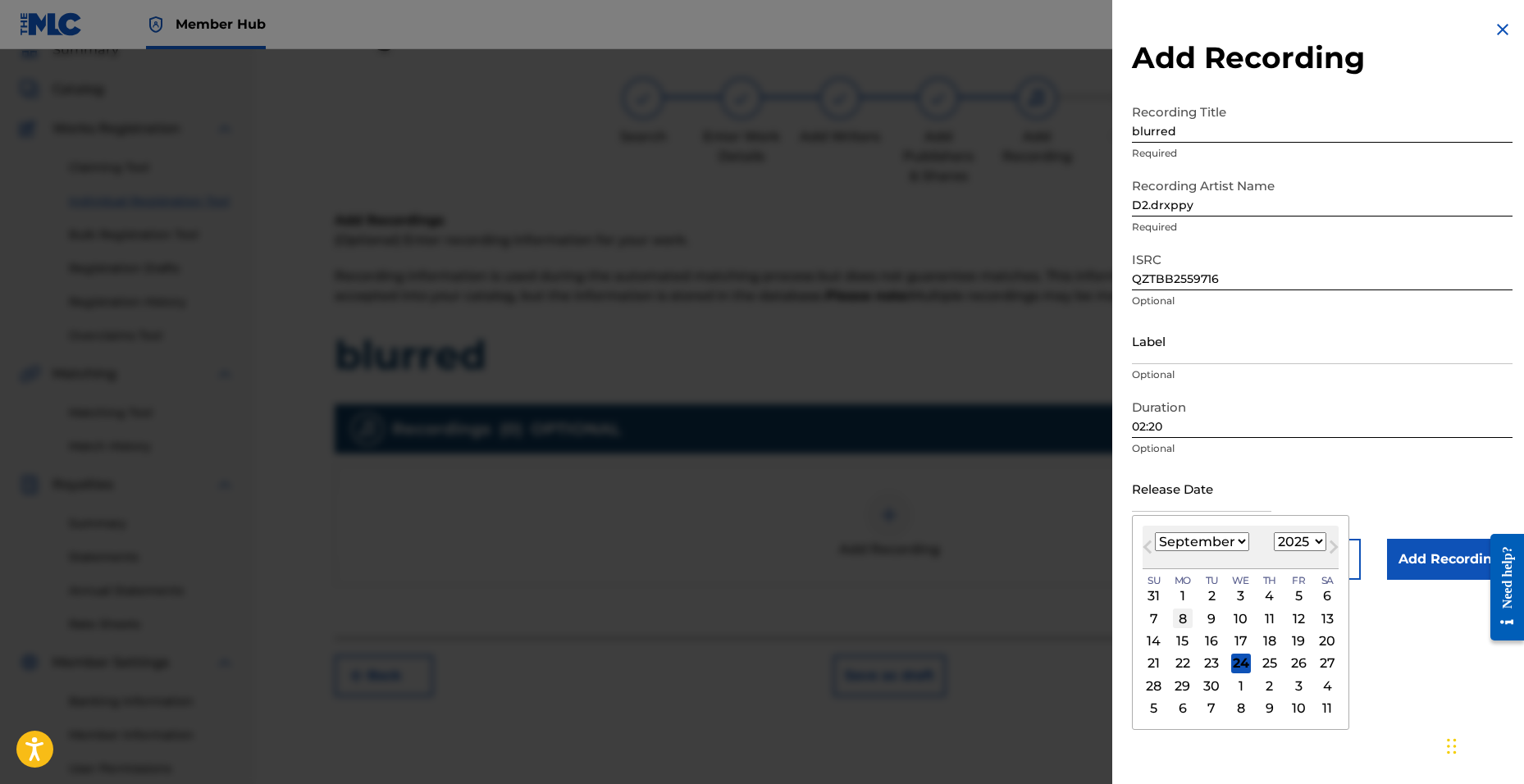
click at [1184, 624] on div "8" at bounding box center [1183, 619] width 20 height 20
type input "[DATE]"
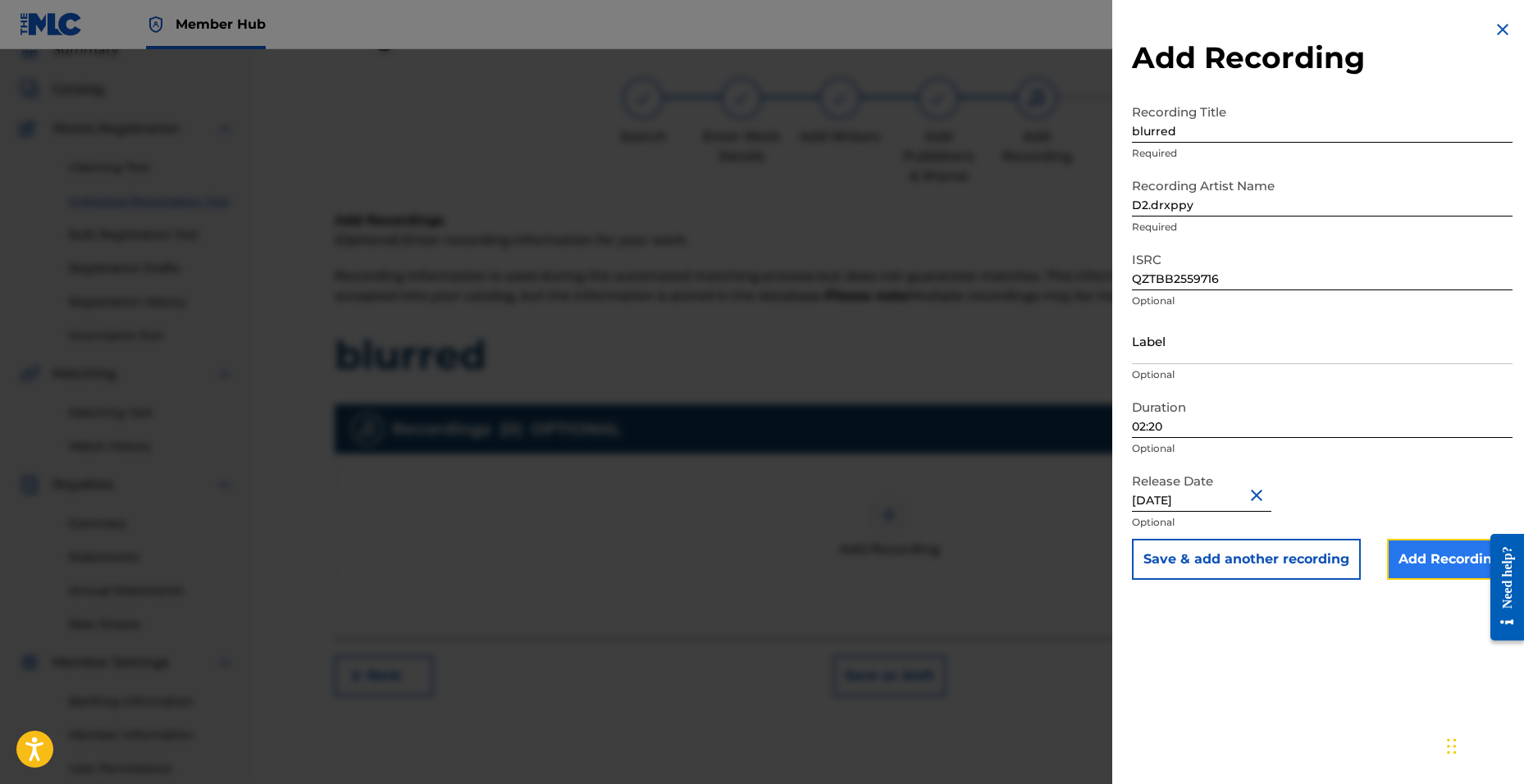
click at [1407, 545] on input "Add Recording" at bounding box center [1450, 559] width 125 height 41
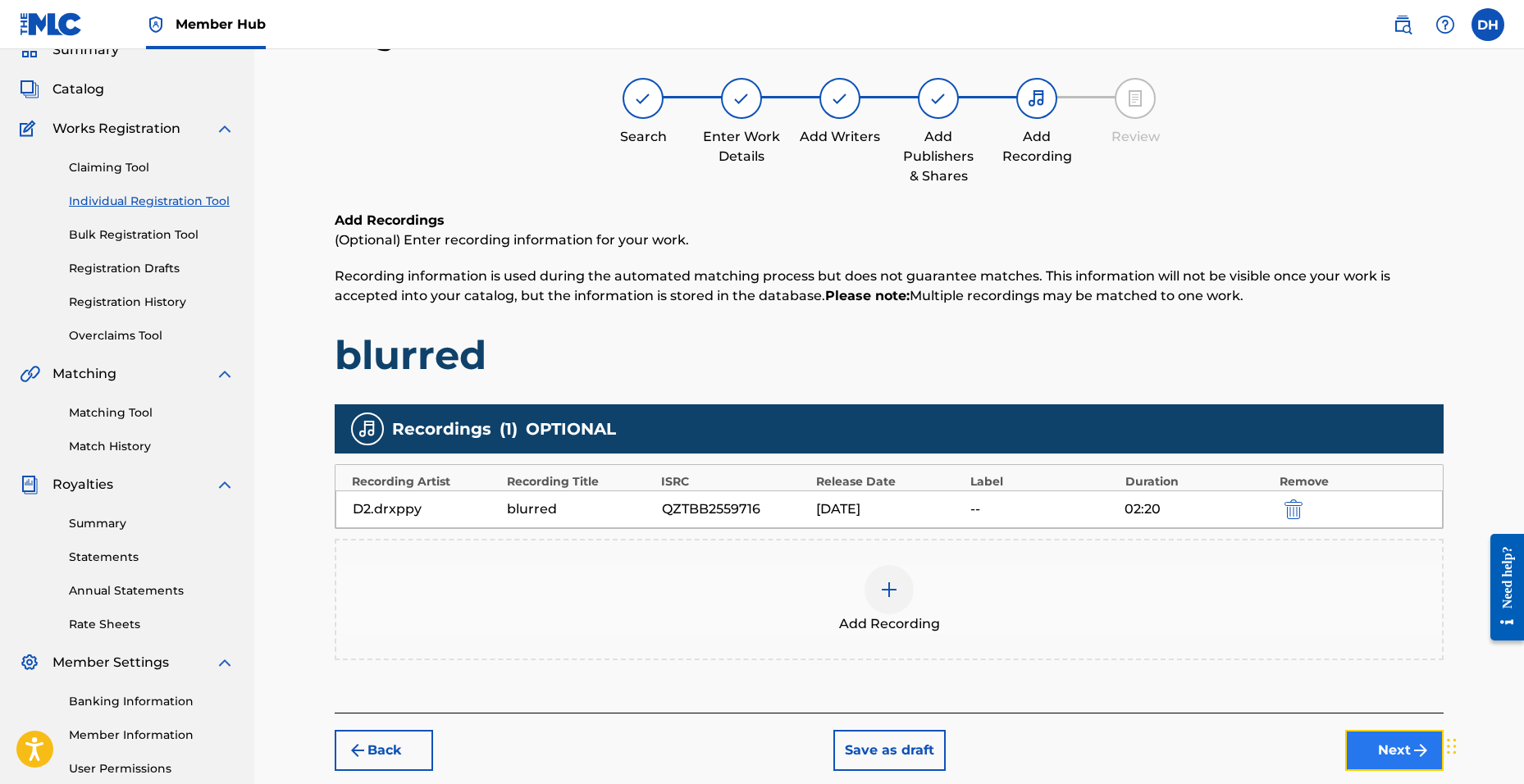
click at [1403, 748] on button "Next" at bounding box center [1394, 750] width 98 height 41
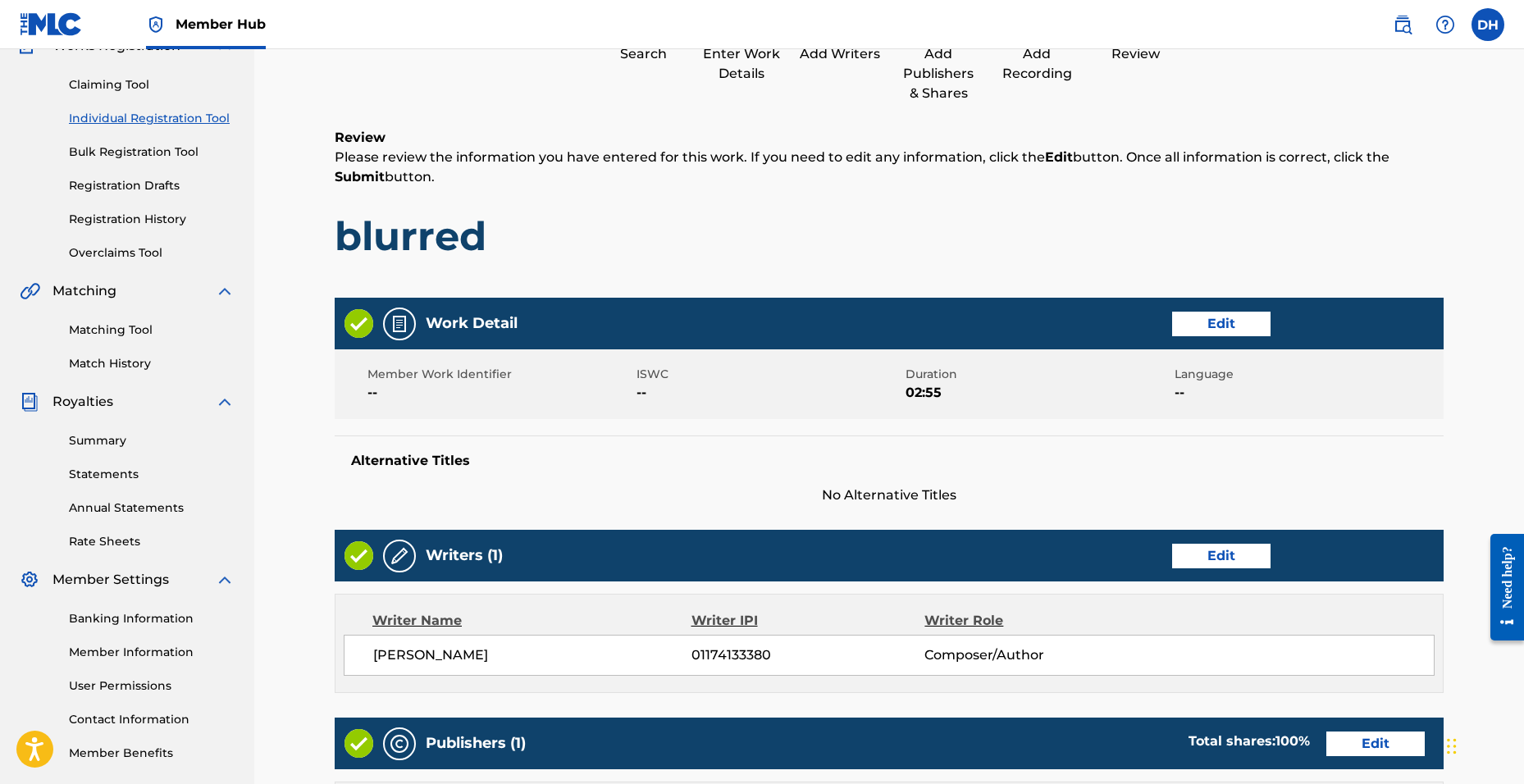
scroll to position [156, 0]
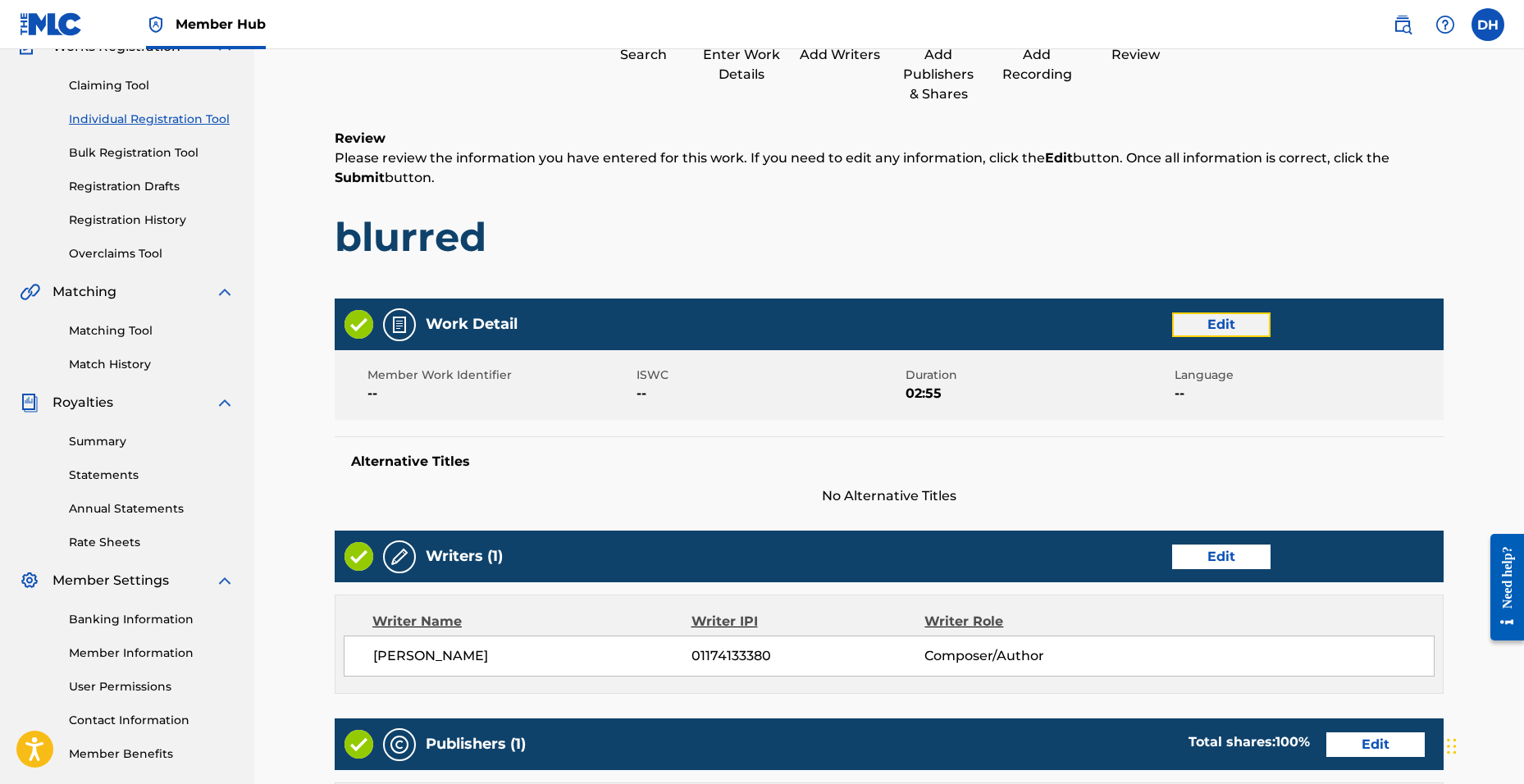
click at [1202, 317] on button "Edit" at bounding box center [1221, 324] width 98 height 24
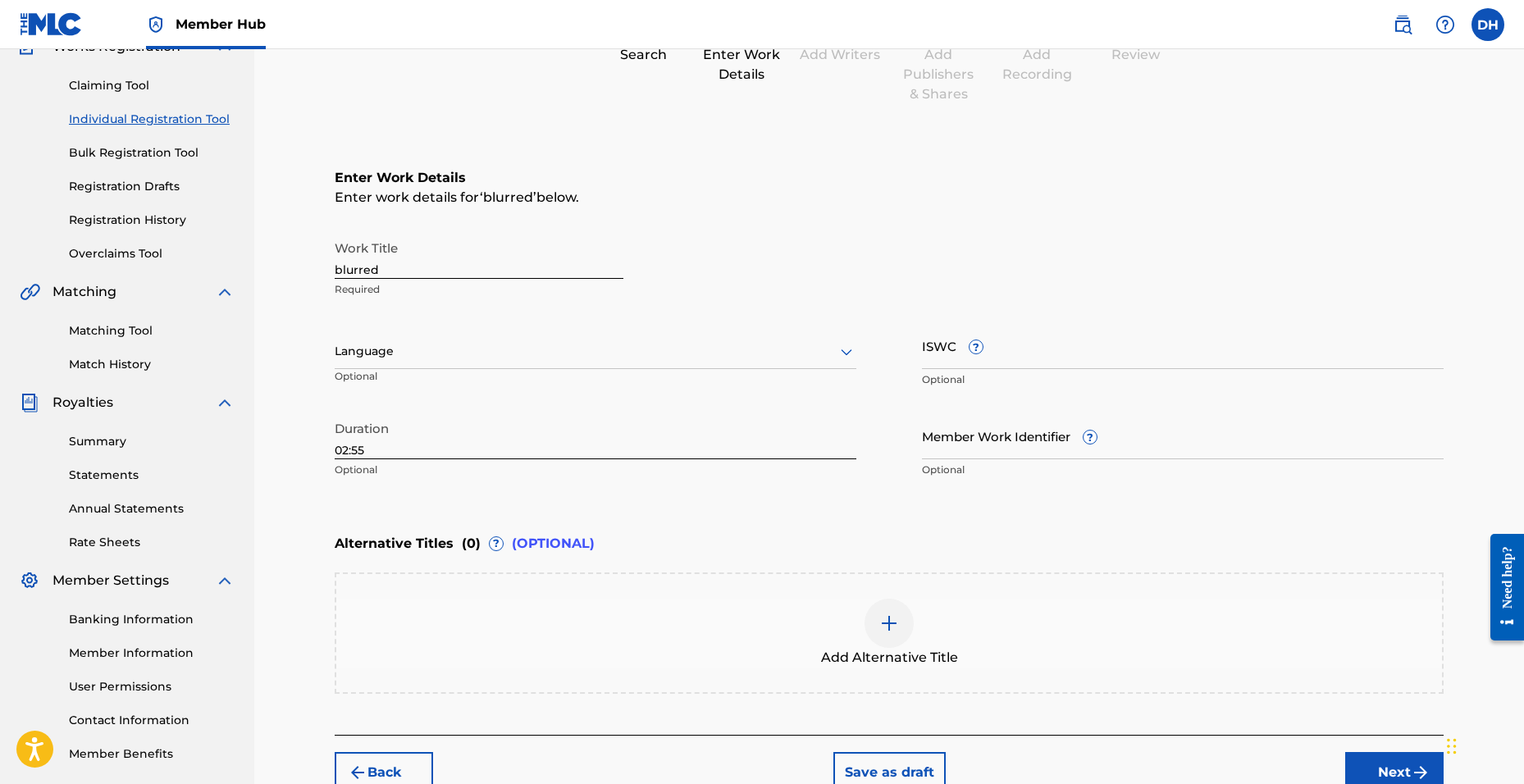
click at [372, 444] on input "02:55" at bounding box center [595, 436] width 522 height 47
type input "02:20"
click at [1408, 775] on button "Next" at bounding box center [1394, 772] width 98 height 41
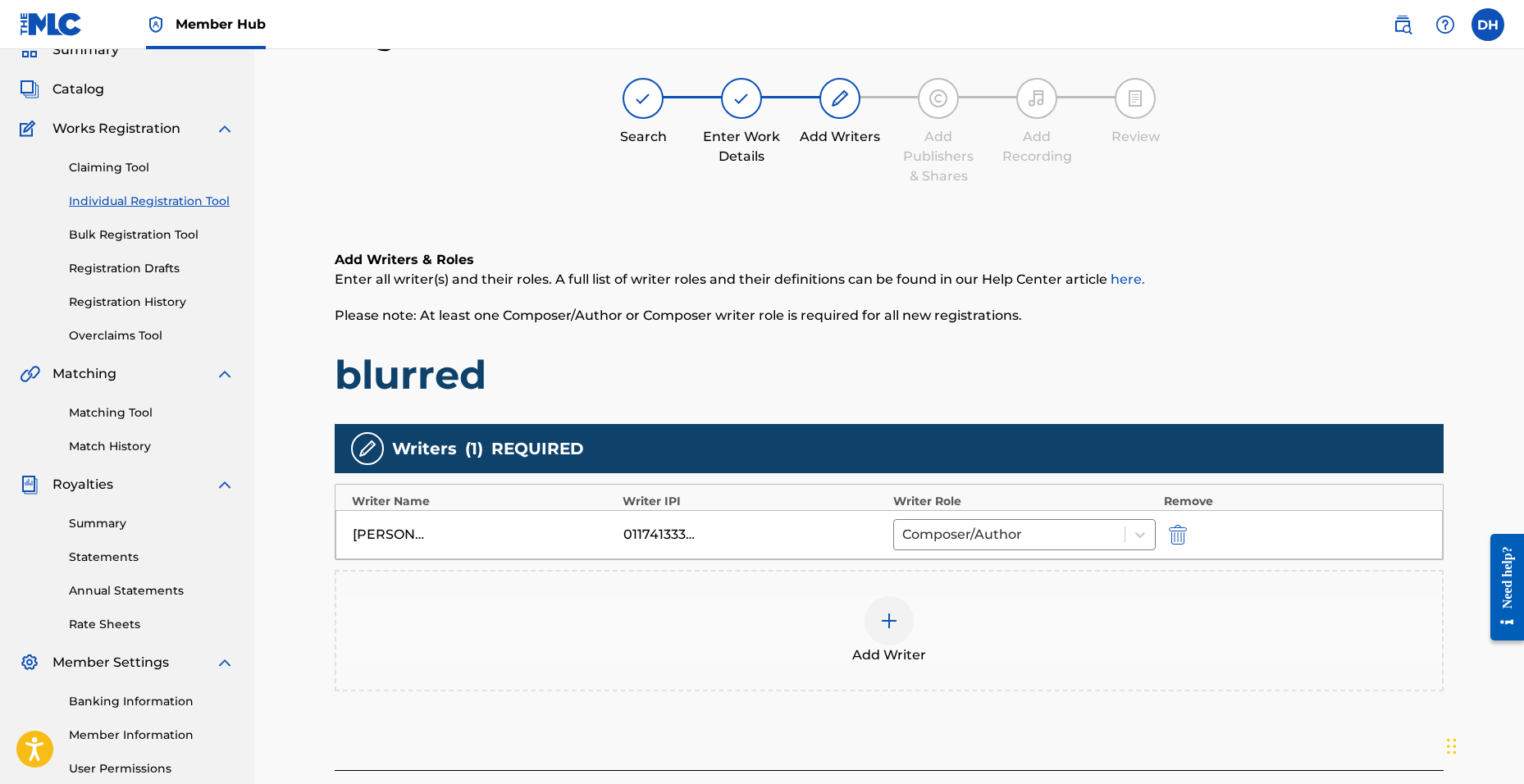
click at [1408, 775] on div "Back Save as draft Next" at bounding box center [890, 799] width 1109 height 58
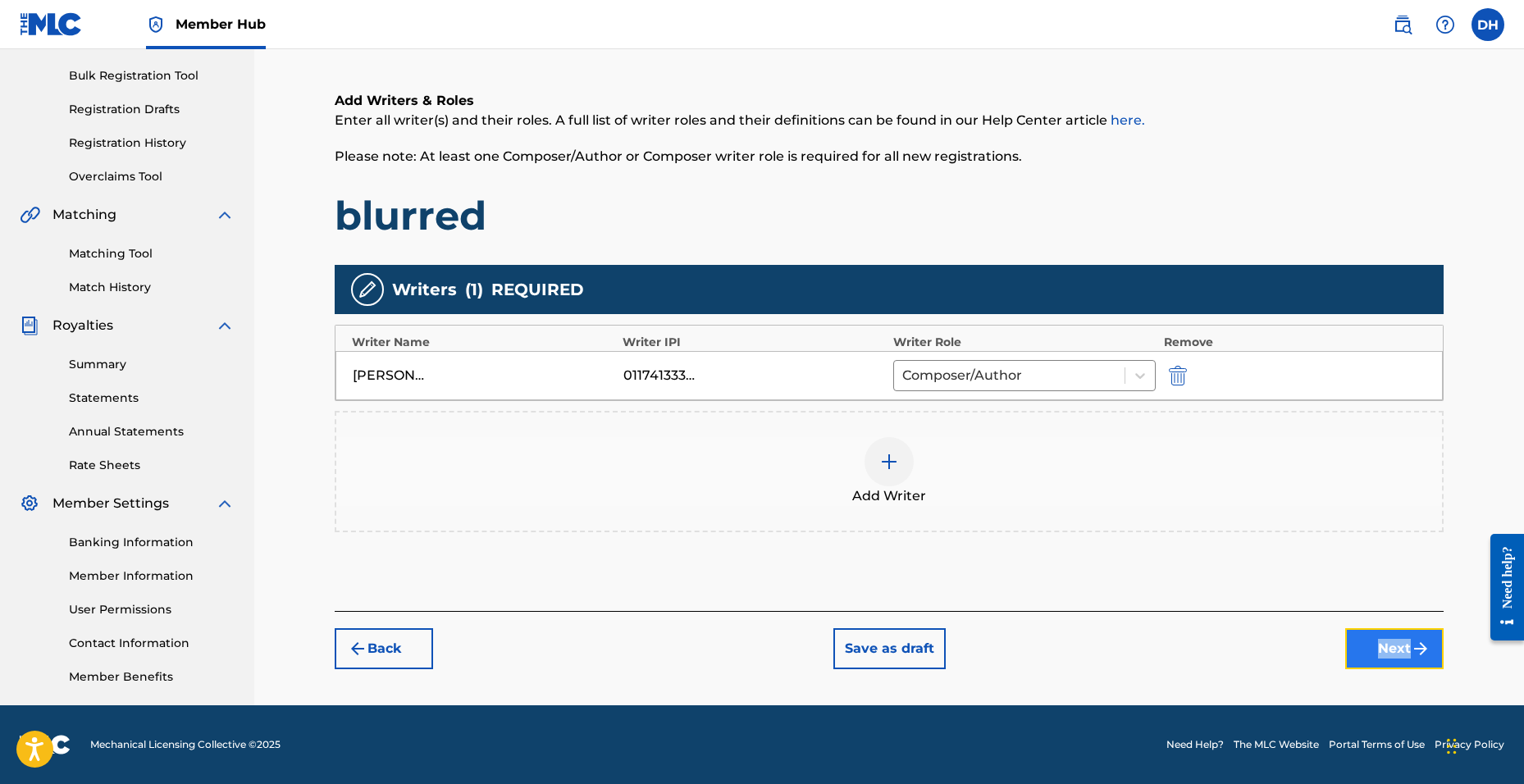
click at [1375, 644] on button "Next" at bounding box center [1394, 648] width 98 height 41
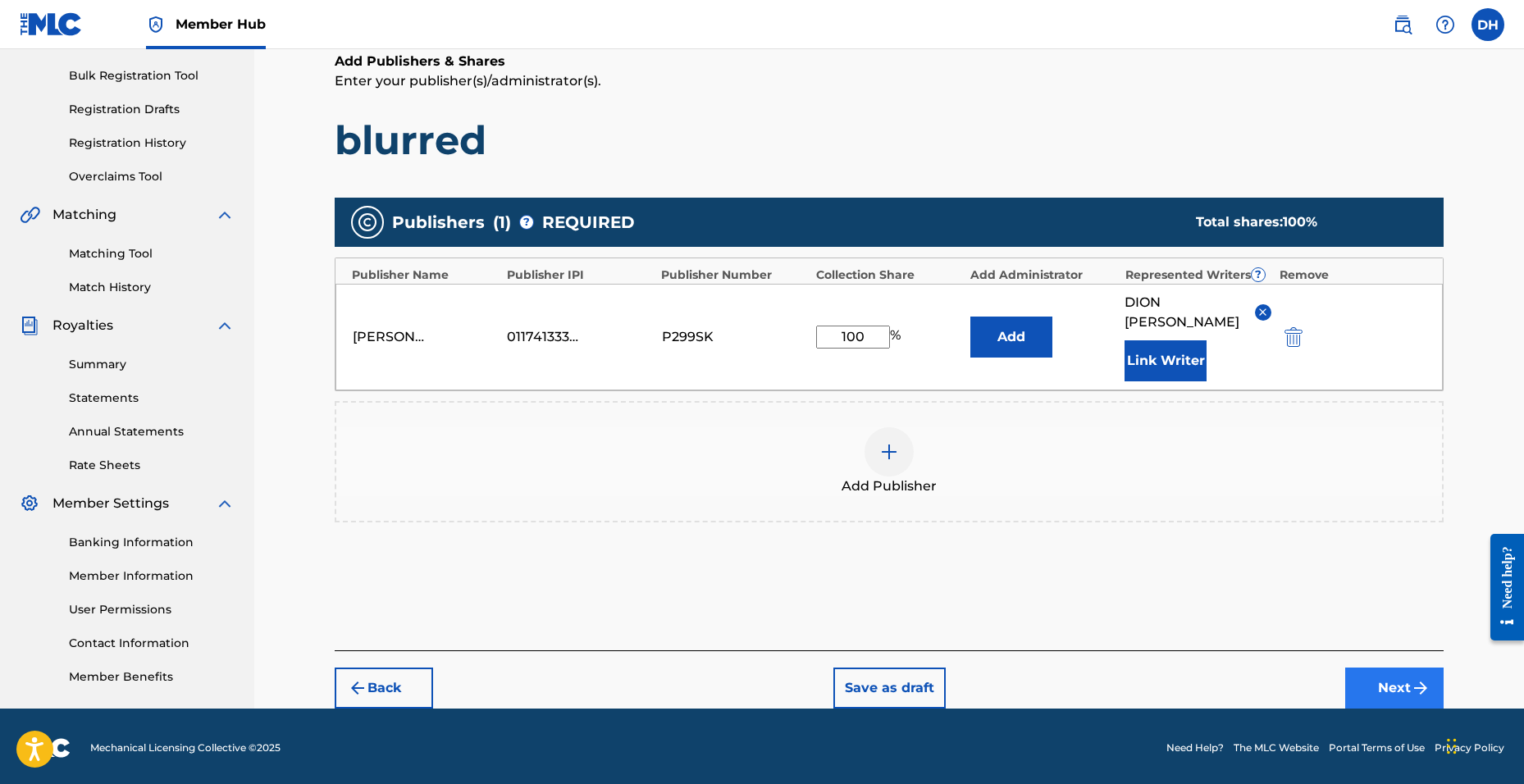
drag, startPoint x: 1401, startPoint y: 644, endPoint x: 1401, endPoint y: 656, distance: 12.0
click at [1401, 651] on div "Back Save as draft Next" at bounding box center [890, 680] width 1109 height 58
click at [1403, 676] on button "Next" at bounding box center [1394, 688] width 98 height 41
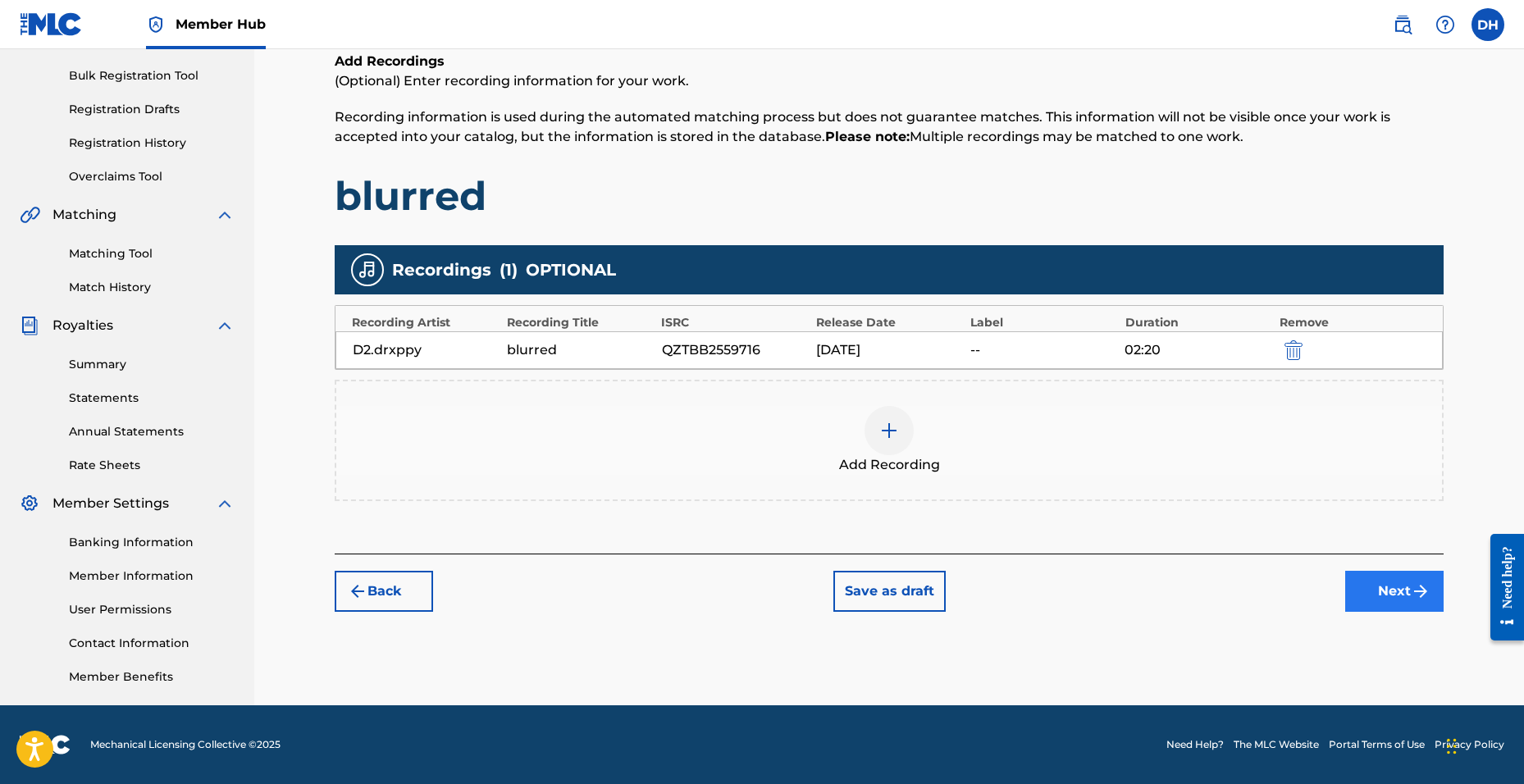
click at [1394, 603] on div "Register Work Search Enter Work Details Add Writers Add Publishers & Shares Add…" at bounding box center [889, 281] width 1148 height 848
click at [1394, 601] on button "Next" at bounding box center [1394, 591] width 98 height 41
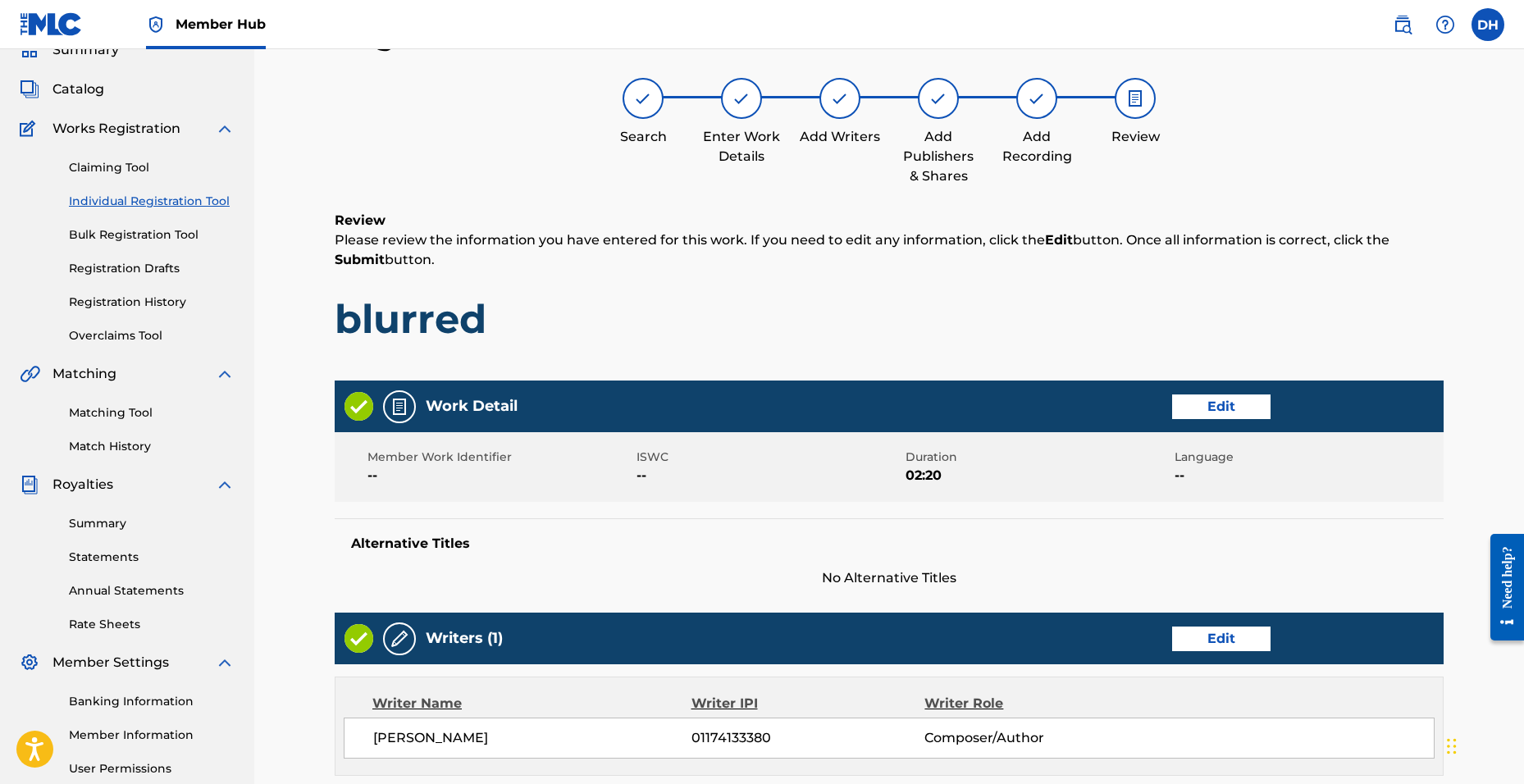
scroll to position [566, 0]
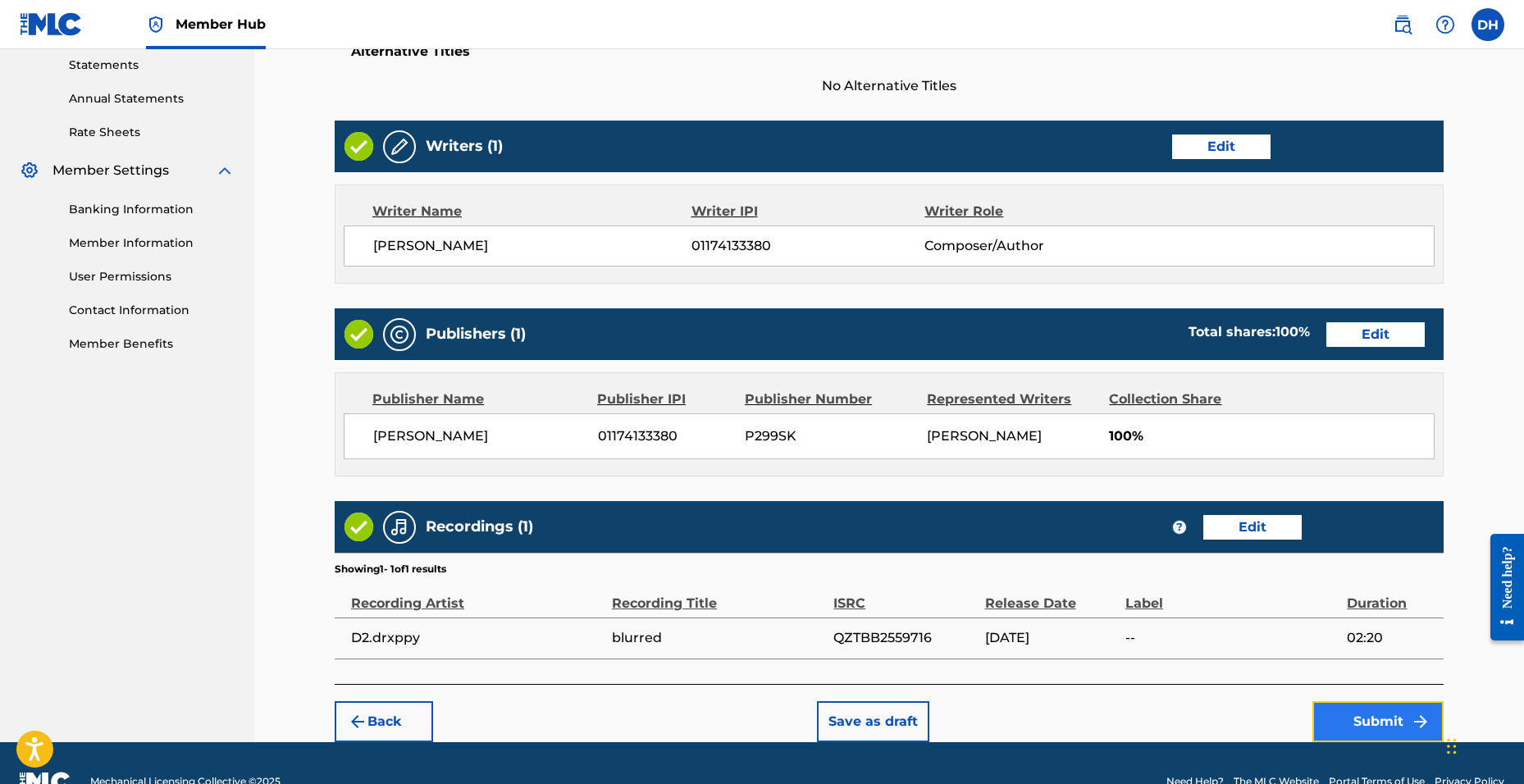
click at [1367, 718] on button "Submit" at bounding box center [1378, 721] width 132 height 41
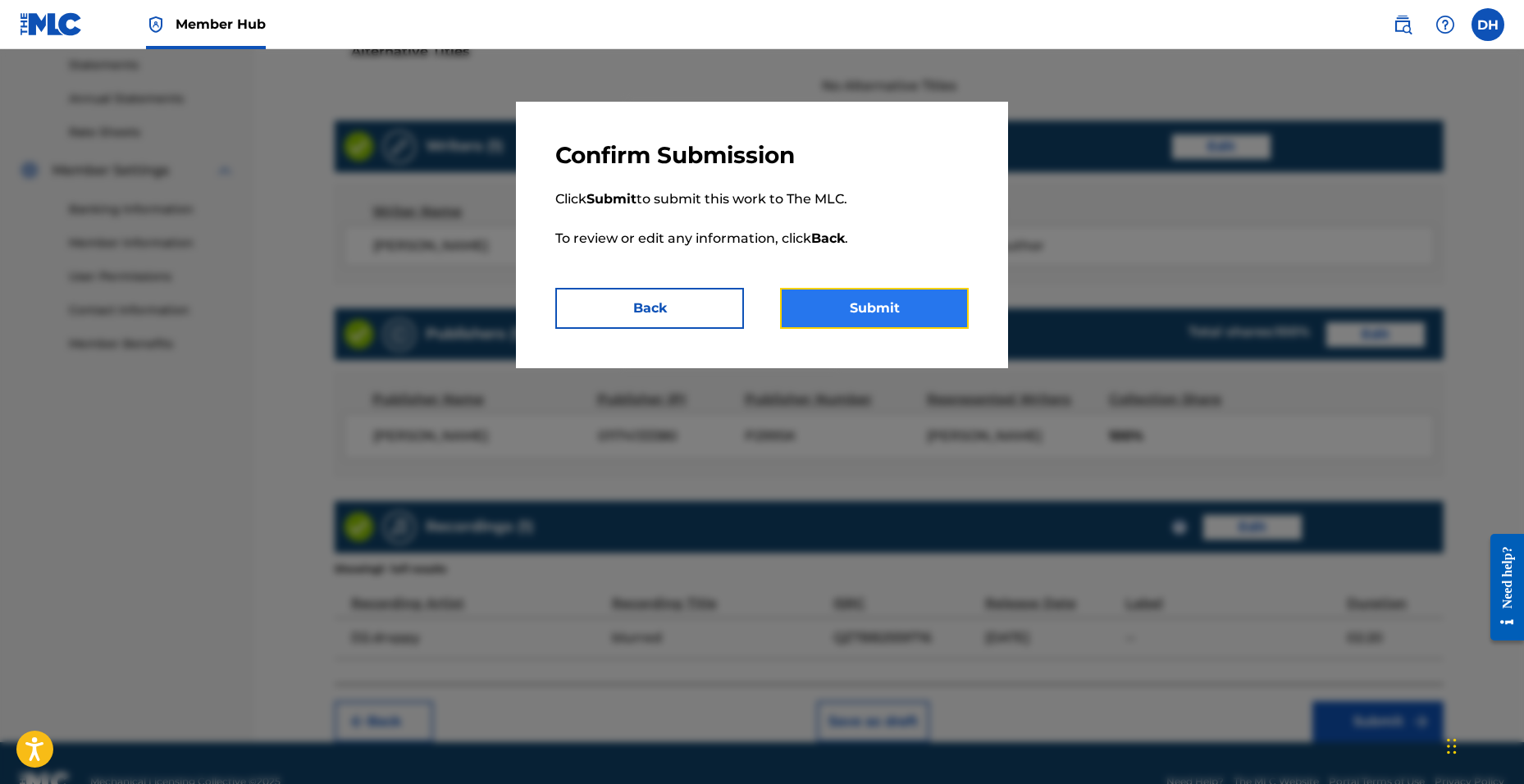
click at [850, 318] on button "Submit" at bounding box center [874, 308] width 189 height 41
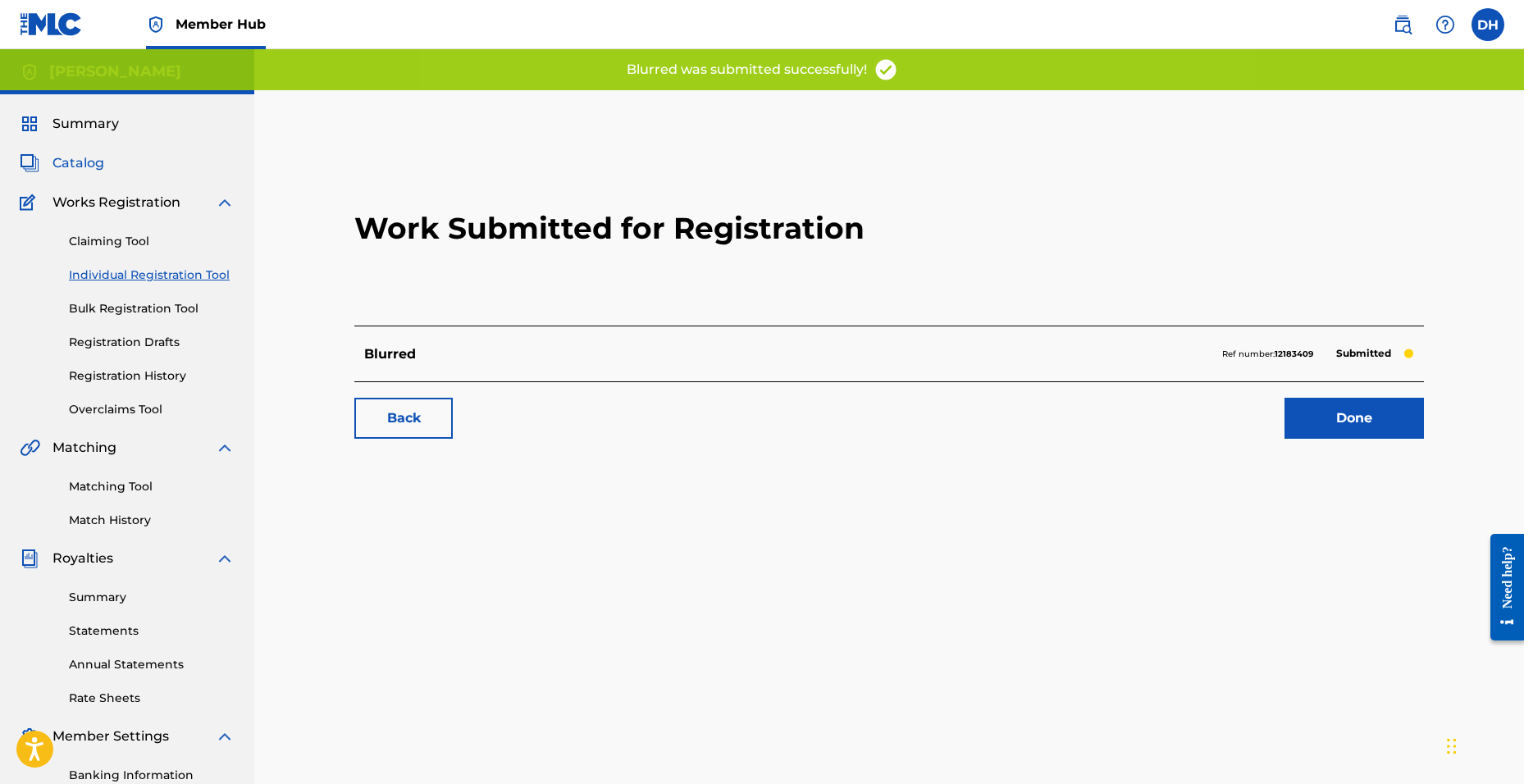
drag, startPoint x: 96, startPoint y: 178, endPoint x: 84, endPoint y: 169, distance: 15.0
click at [93, 178] on div "Summary Catalog Works Registration Claiming Tool Individual Registration Tool B…" at bounding box center [127, 516] width 254 height 844
click at [69, 160] on span "Catalog" at bounding box center [78, 163] width 52 height 20
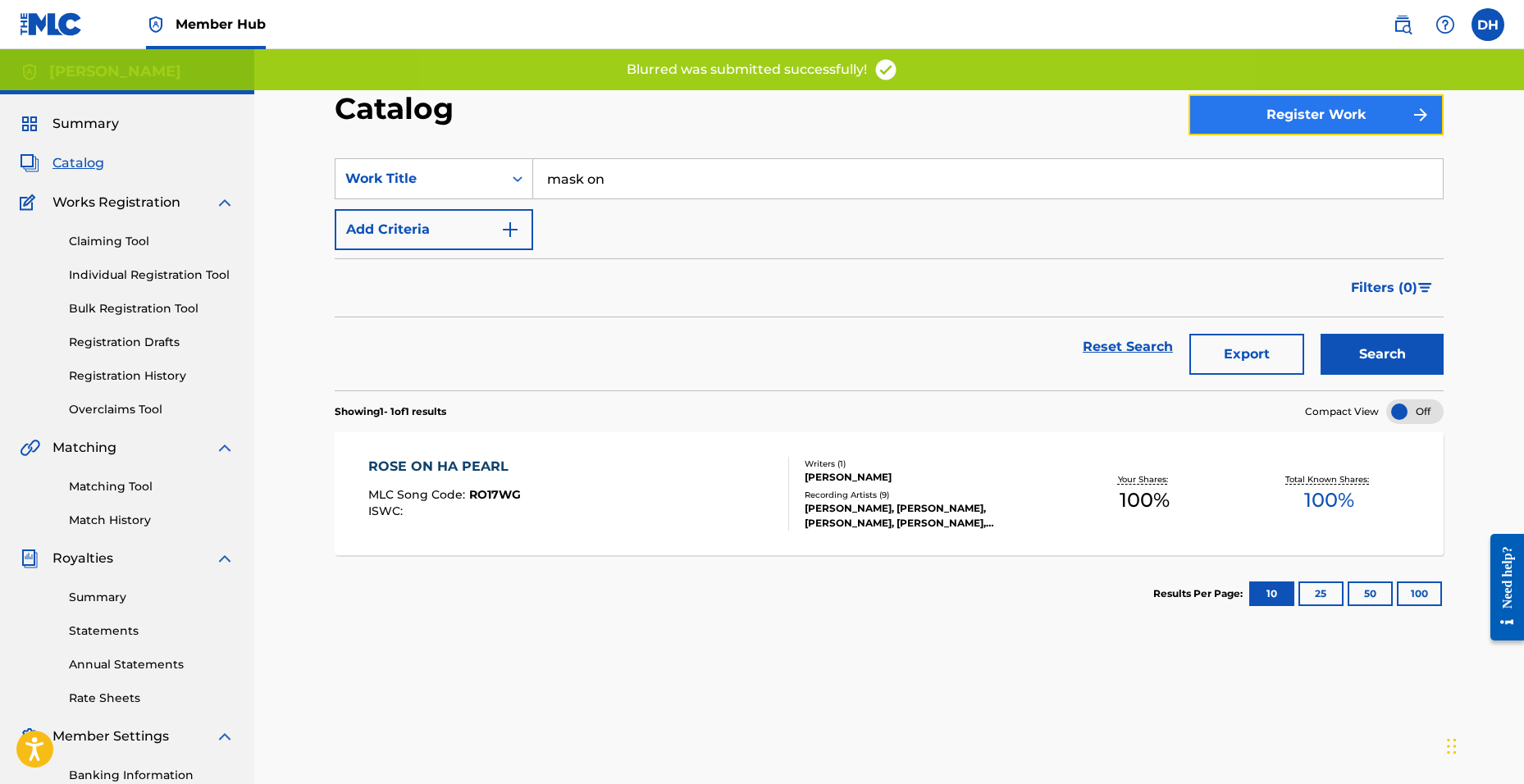
click at [1239, 109] on button "Register Work" at bounding box center [1315, 114] width 255 height 41
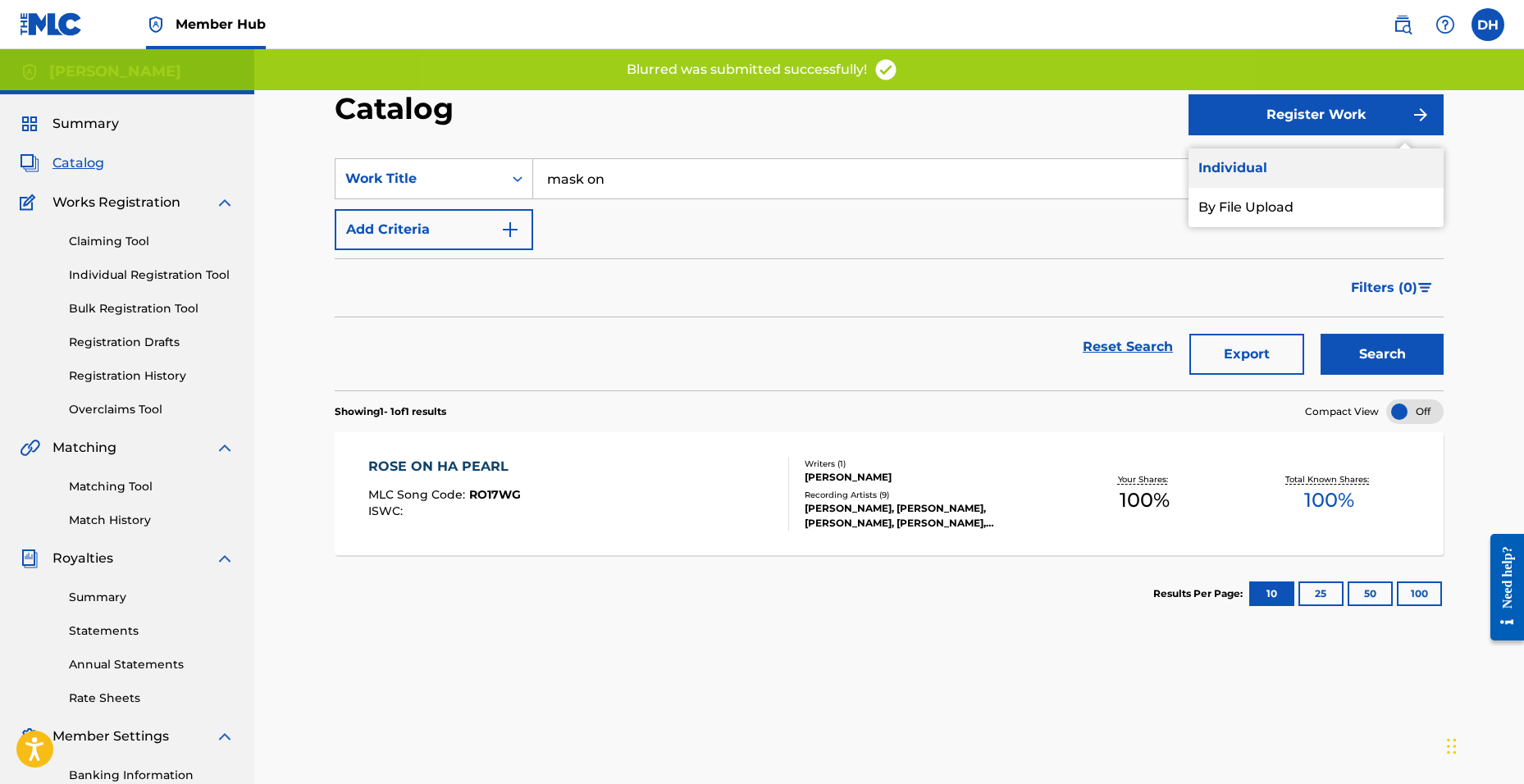
click at [1233, 168] on link "Individual" at bounding box center [1315, 168] width 255 height 39
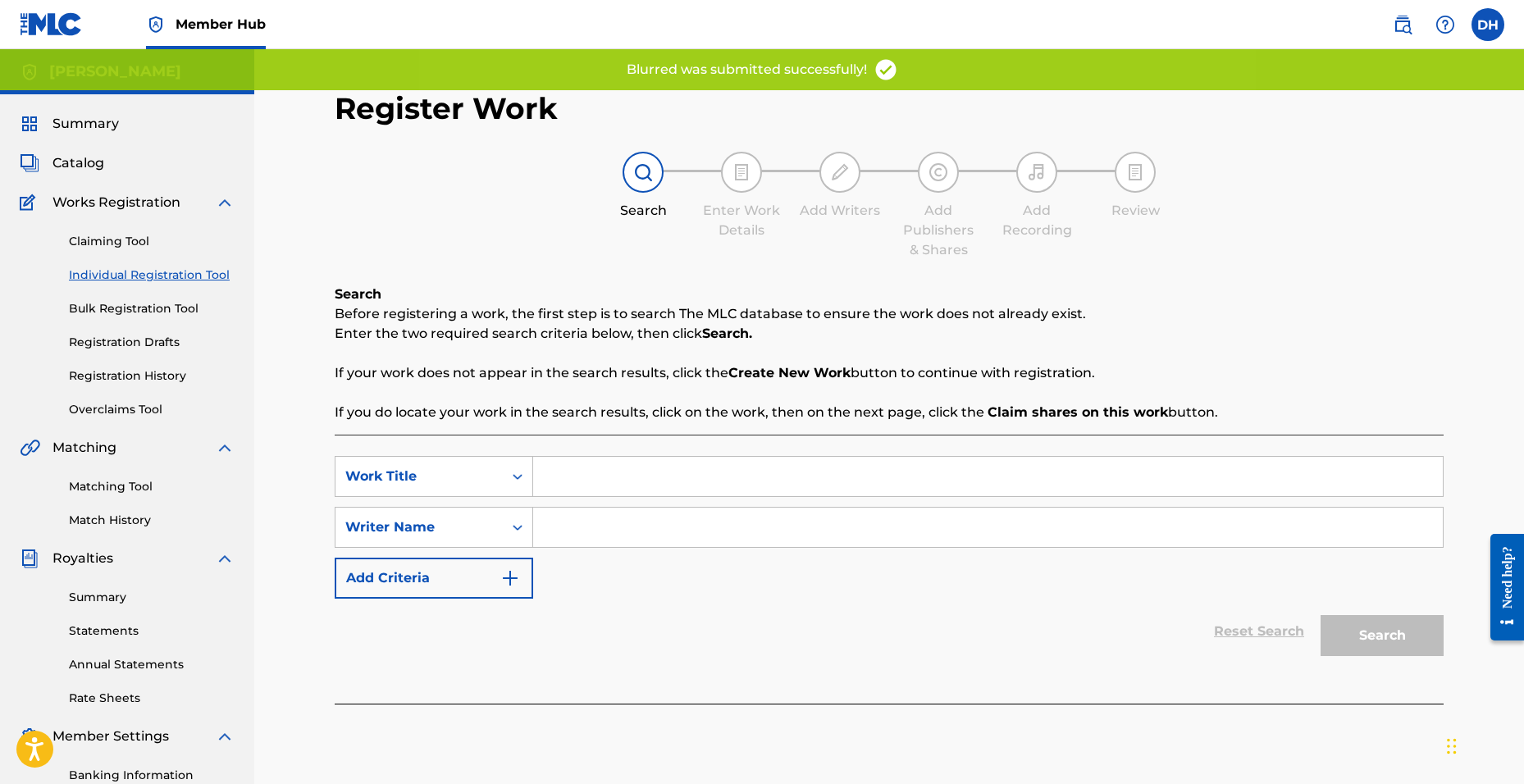
click at [558, 475] on input "Search Form" at bounding box center [988, 475] width 909 height 39
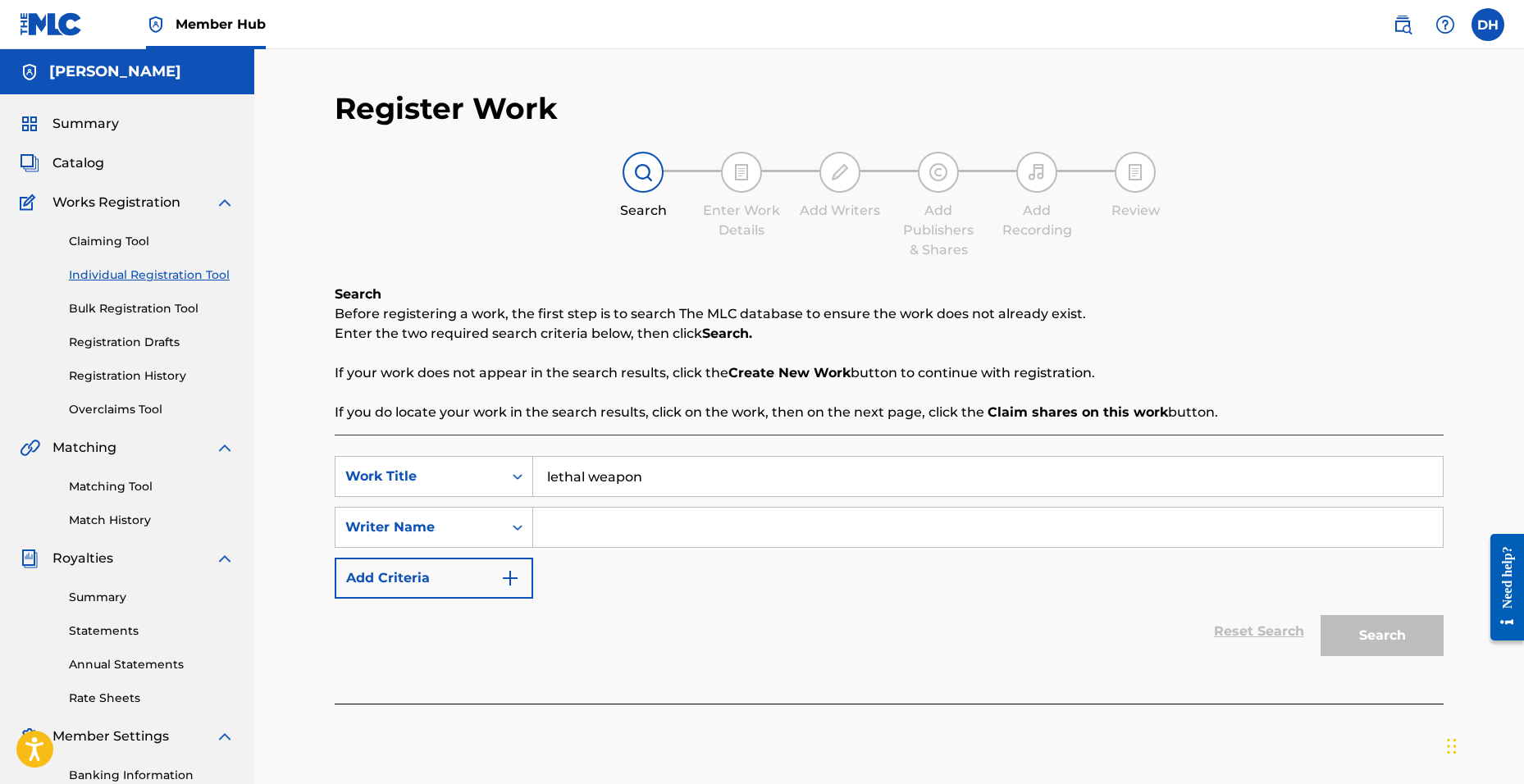
type input "lethal weapon"
click at [593, 524] on input "Search Form" at bounding box center [988, 526] width 909 height 39
type input "[PERSON_NAME]"
click at [1321, 615] on button "Search" at bounding box center [1382, 635] width 123 height 41
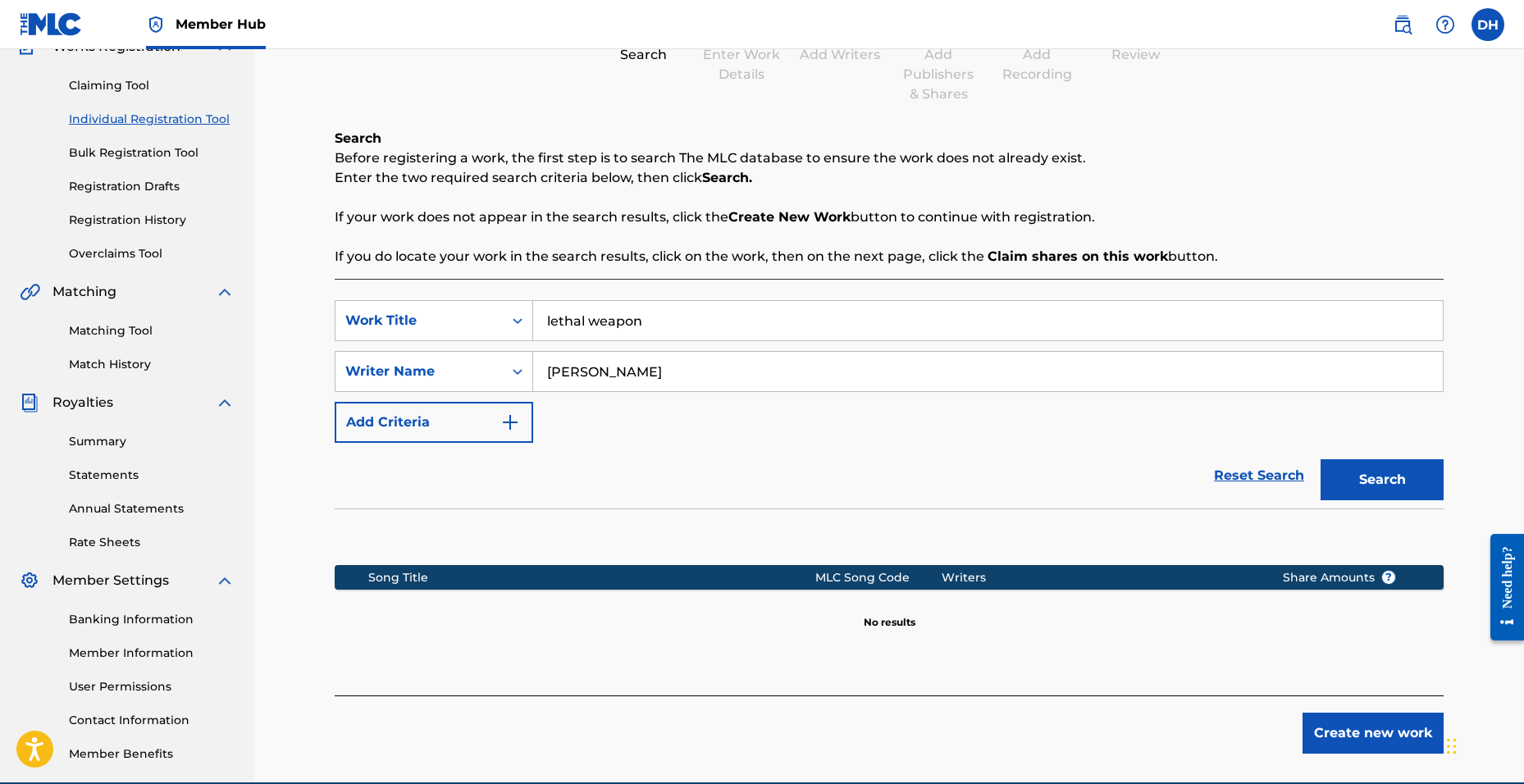
scroll to position [233, 0]
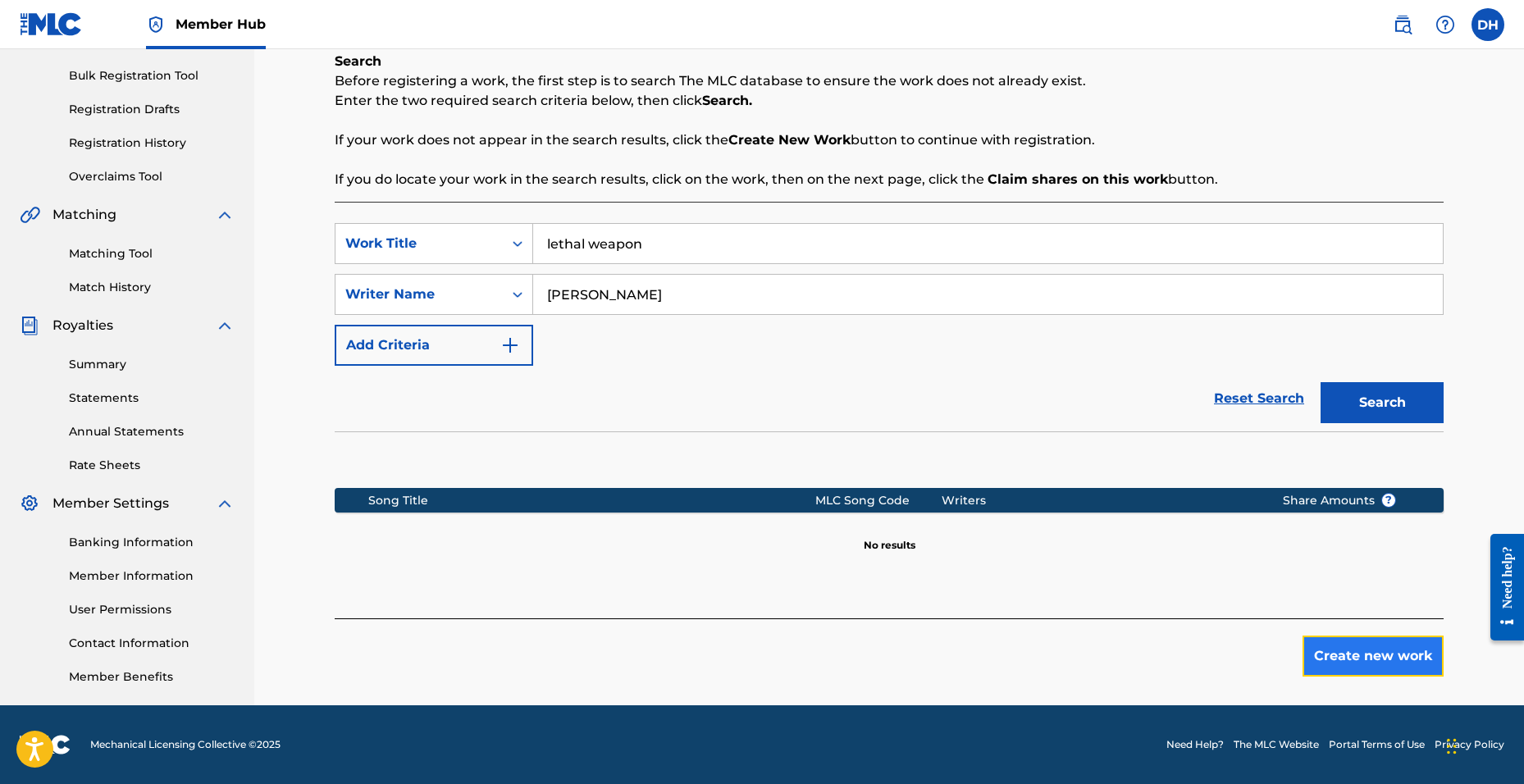
click at [1309, 642] on button "Create new work" at bounding box center [1372, 655] width 141 height 41
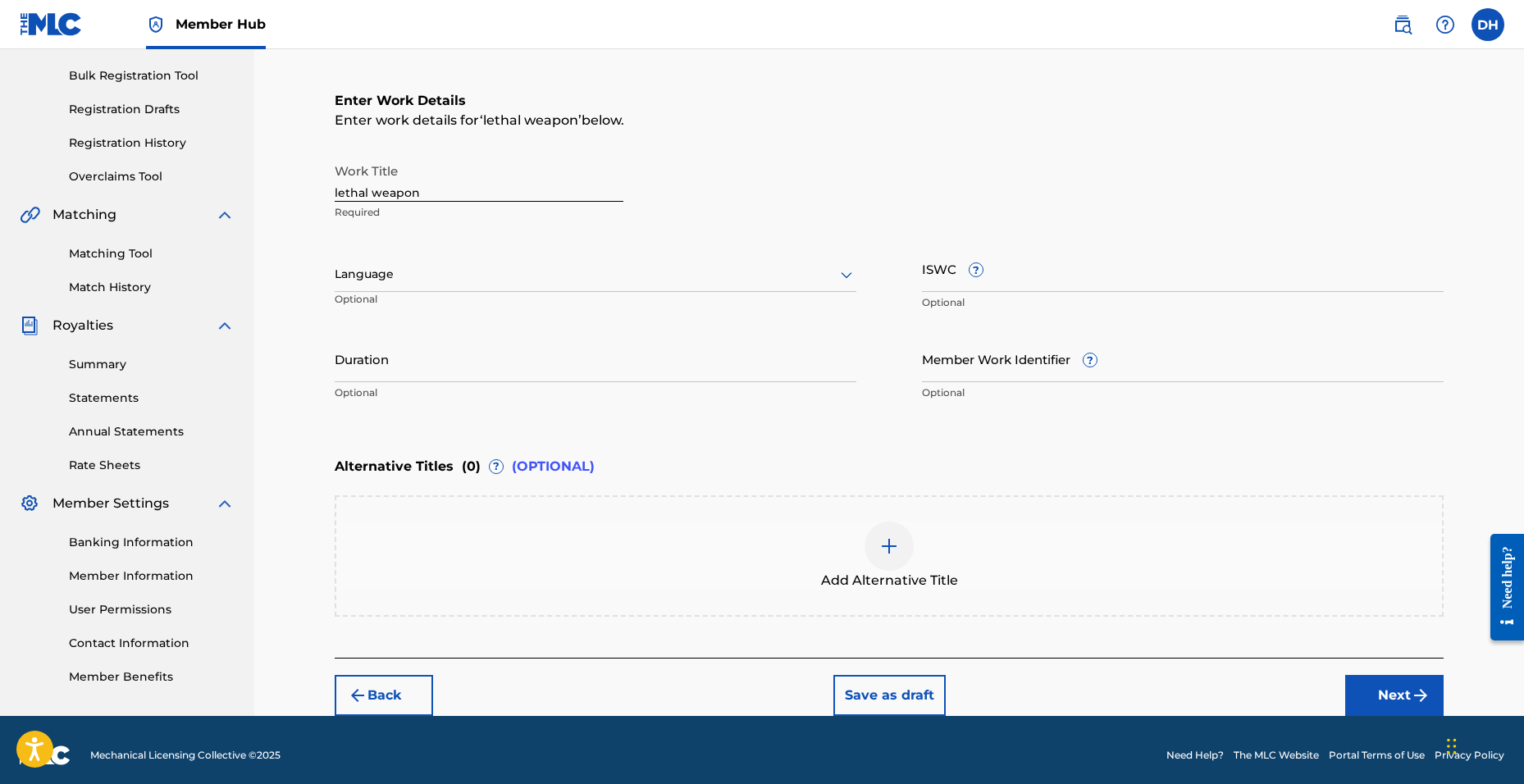
click at [583, 274] on div at bounding box center [595, 274] width 522 height 21
click at [221, 309] on div "Summary Catalog Works Registration Claiming Tool Individual Registration Tool B…" at bounding box center [127, 283] width 254 height 844
click at [398, 360] on input "Duration" at bounding box center [595, 359] width 522 height 47
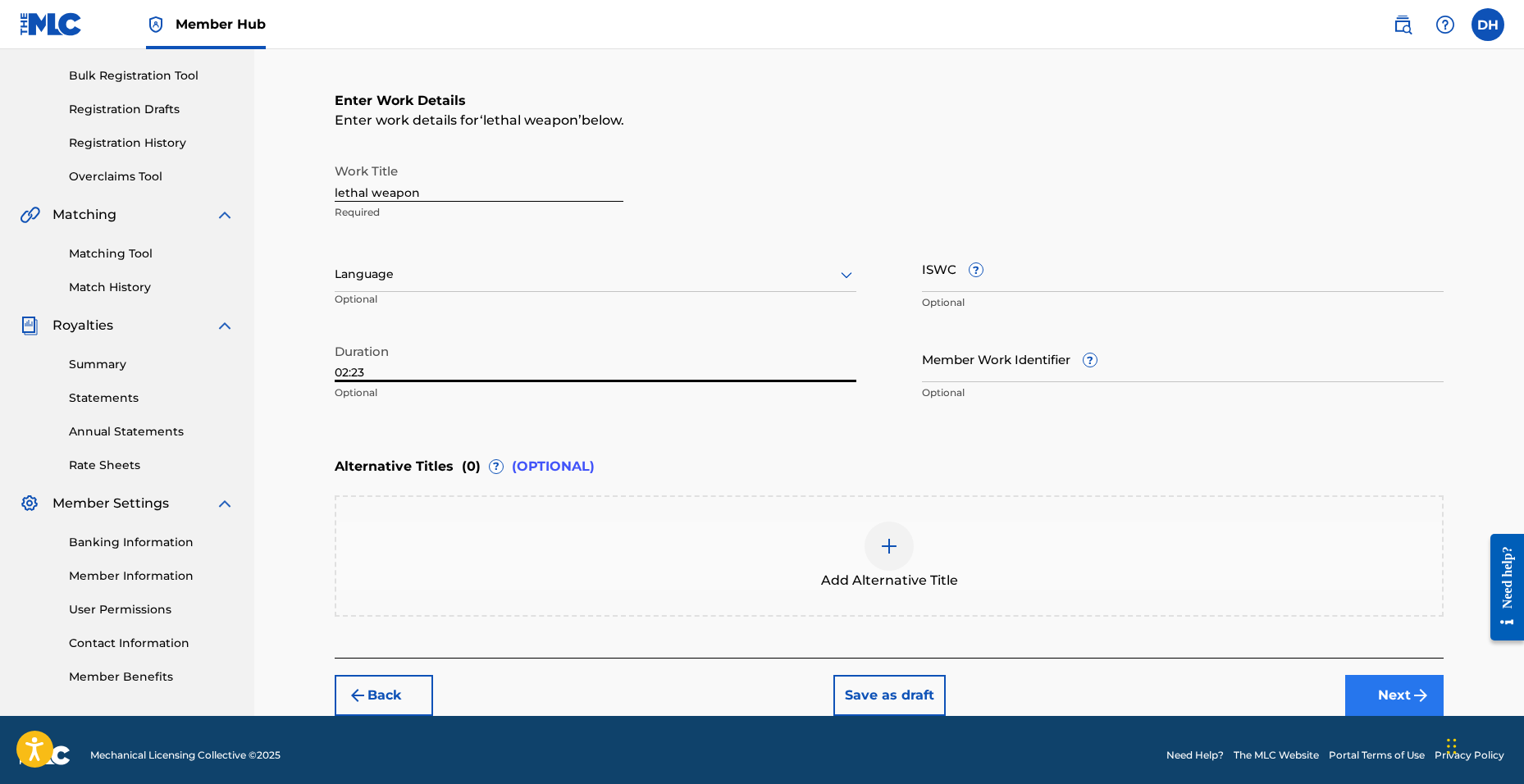
type input "02:23"
click at [1396, 685] on button "Next" at bounding box center [1394, 695] width 98 height 41
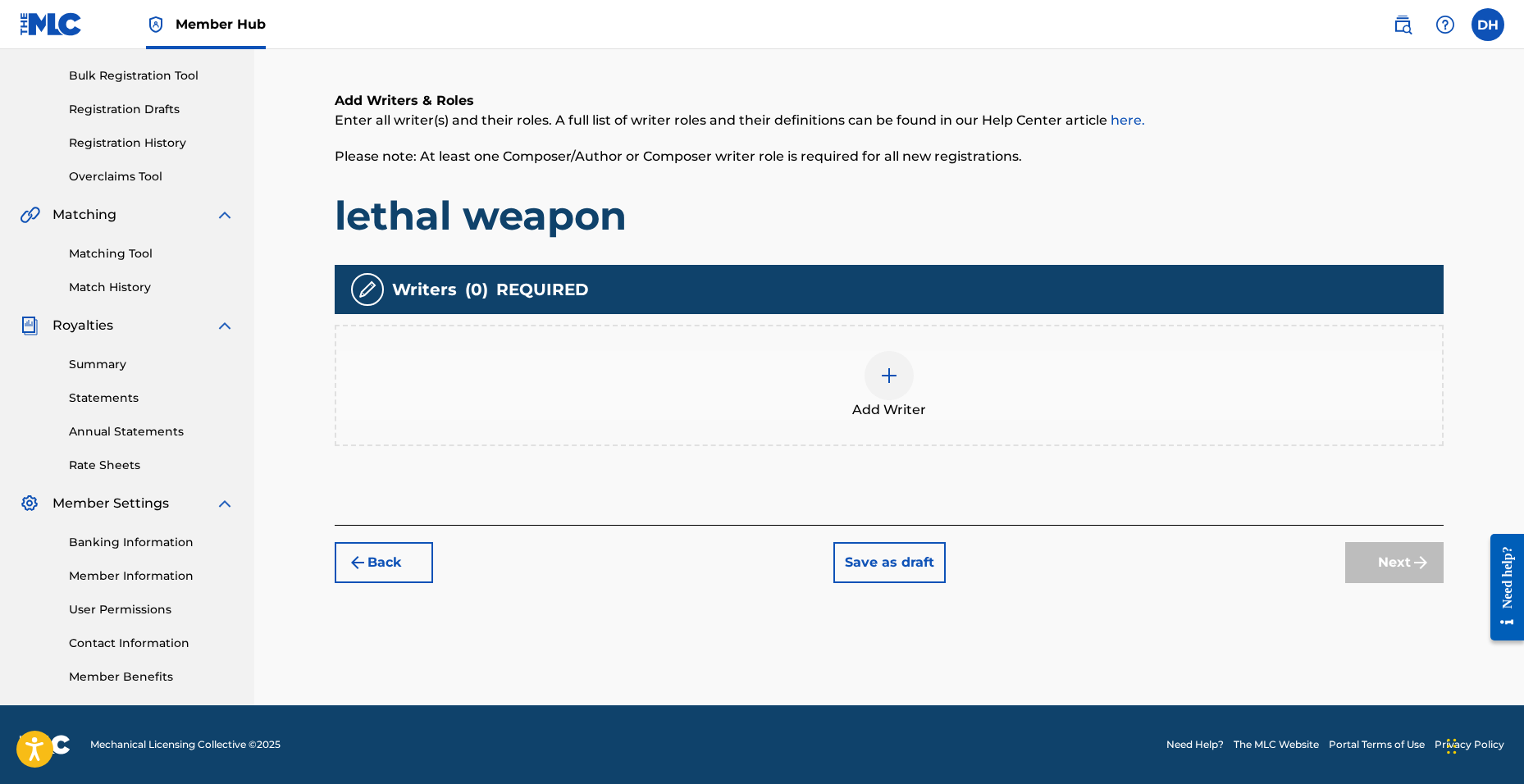
scroll to position [74, 0]
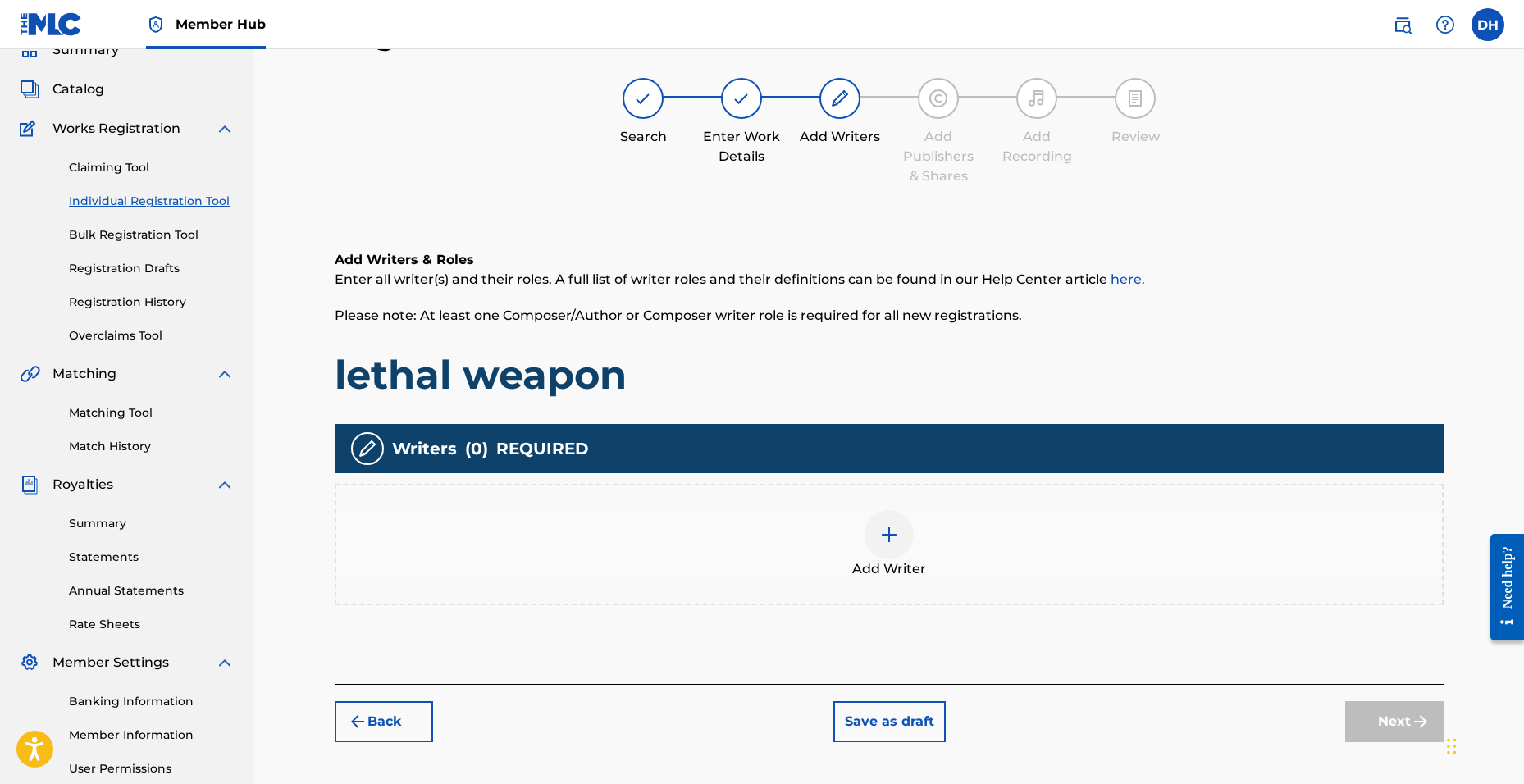
click at [903, 541] on div at bounding box center [889, 534] width 49 height 49
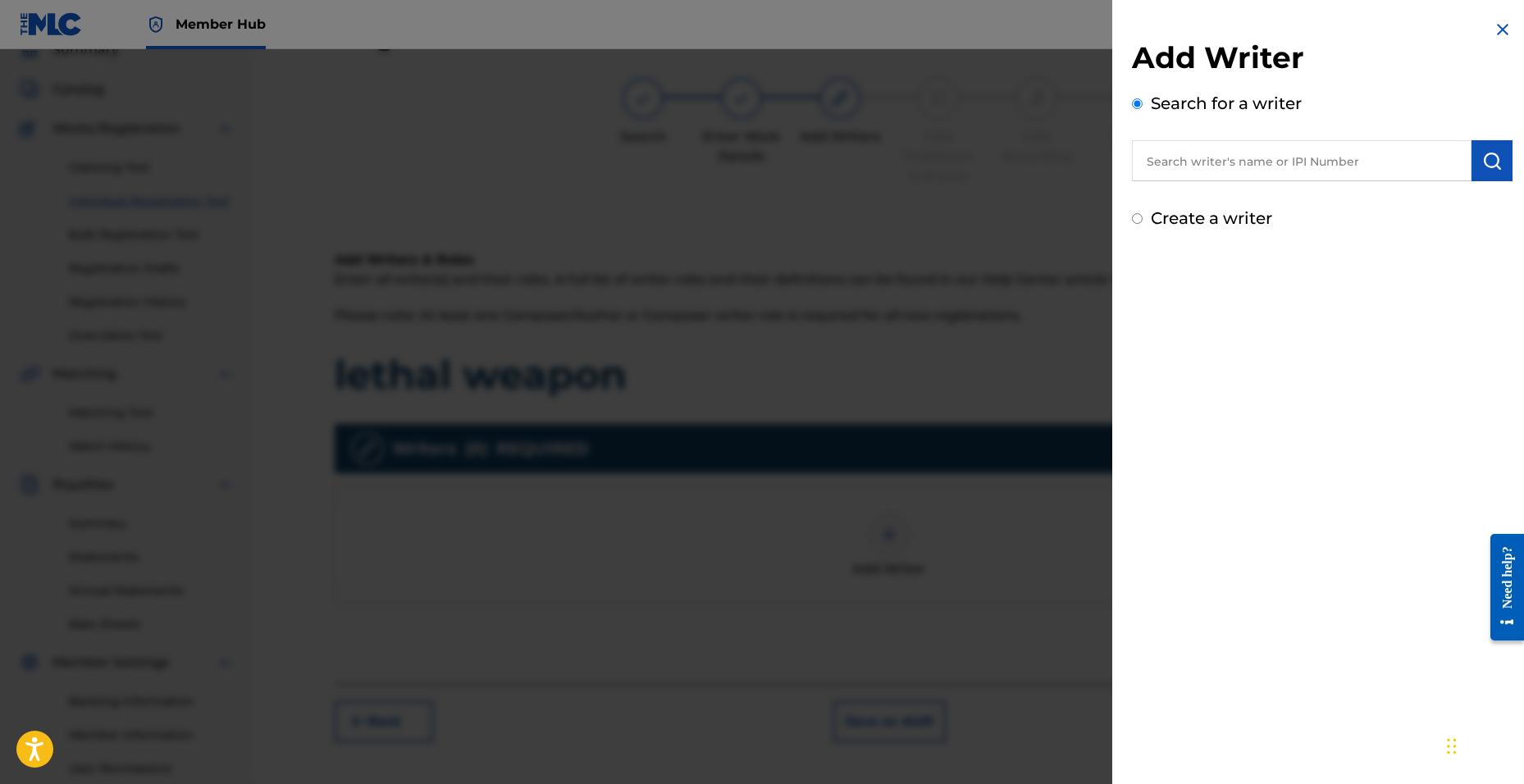
click at [1274, 164] on input "text" at bounding box center [1302, 161] width 339 height 41
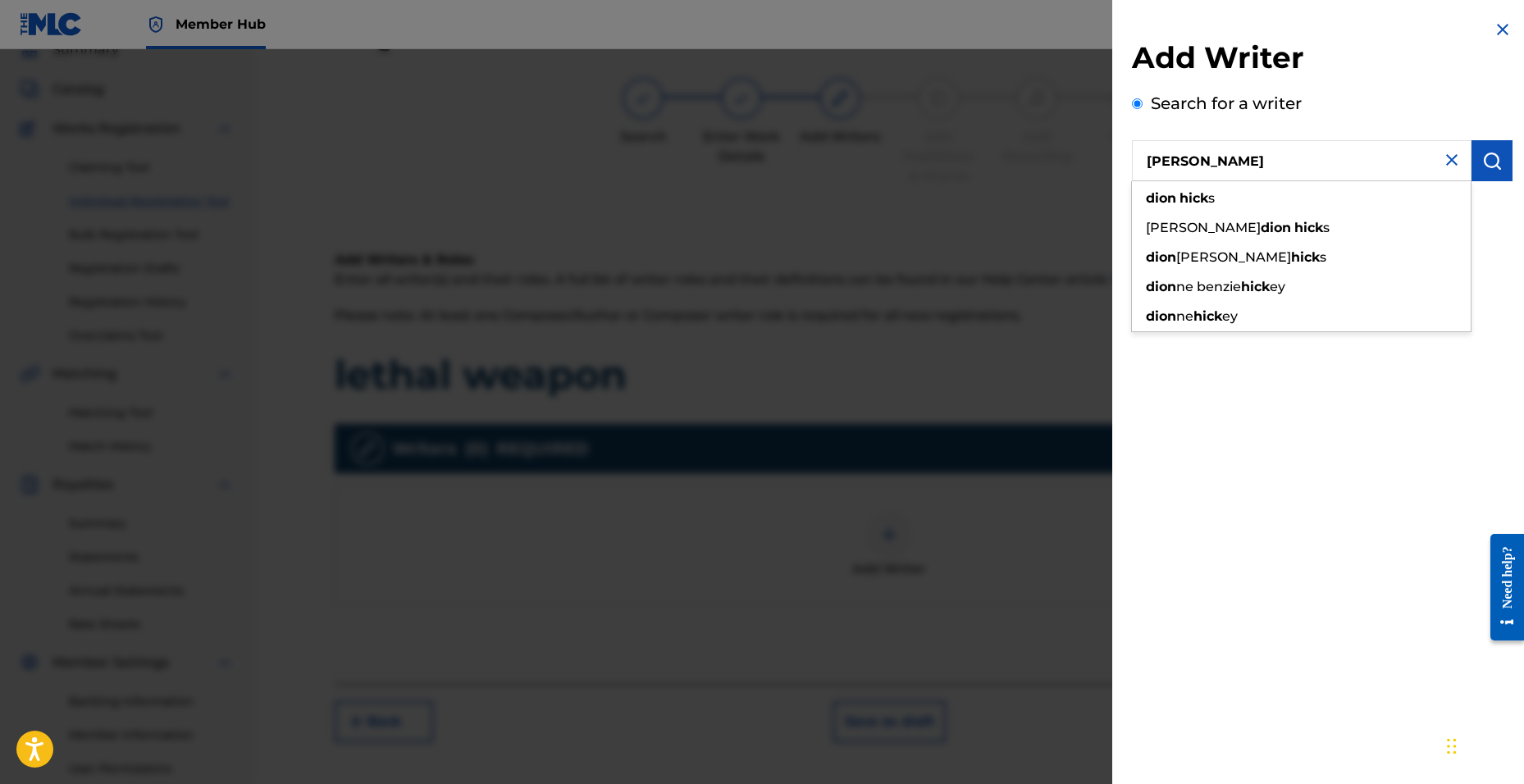
type input "[PERSON_NAME]"
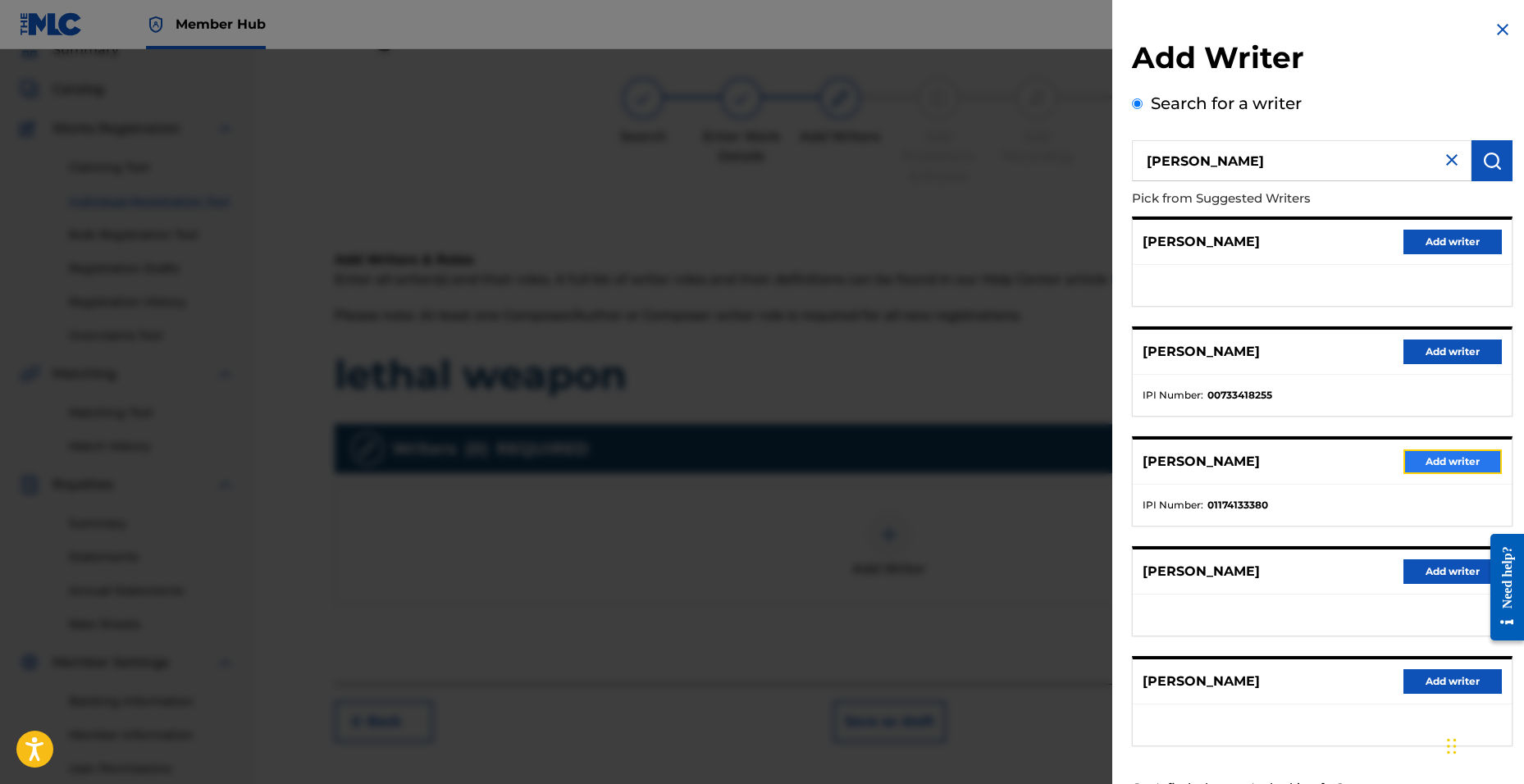
click at [1421, 468] on button "Add writer" at bounding box center [1452, 461] width 98 height 24
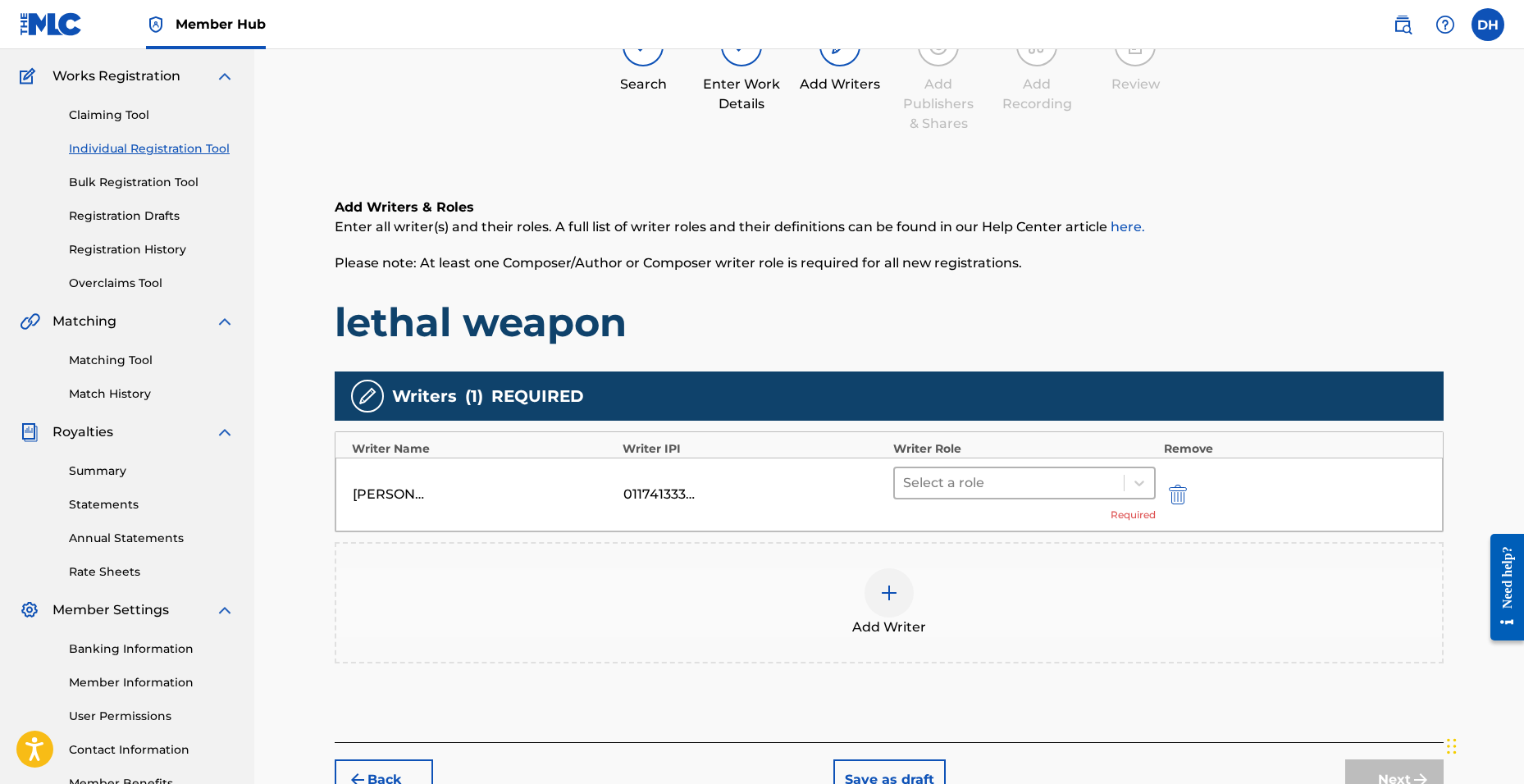
scroll to position [156, 0]
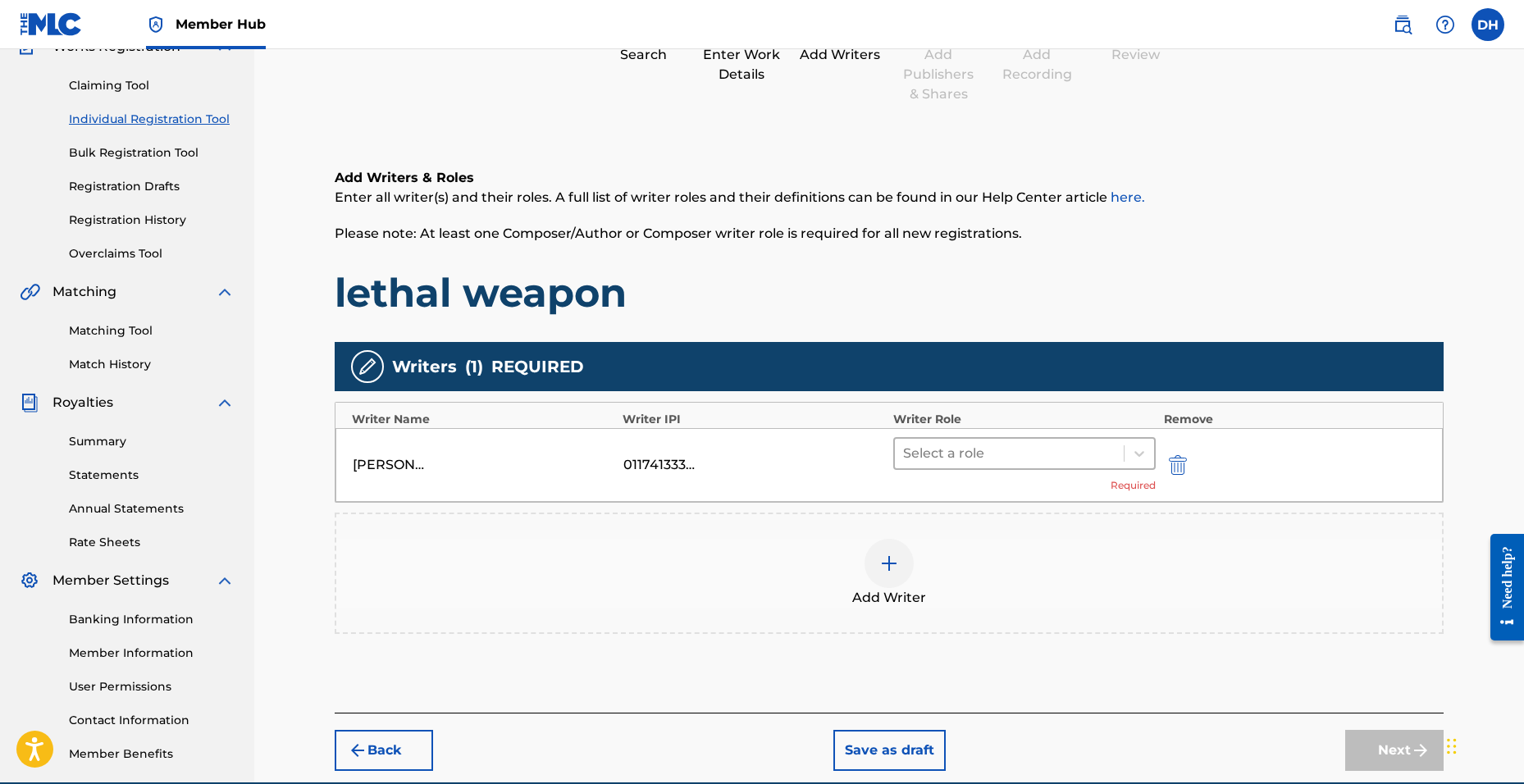
click at [941, 461] on div at bounding box center [1009, 453] width 212 height 23
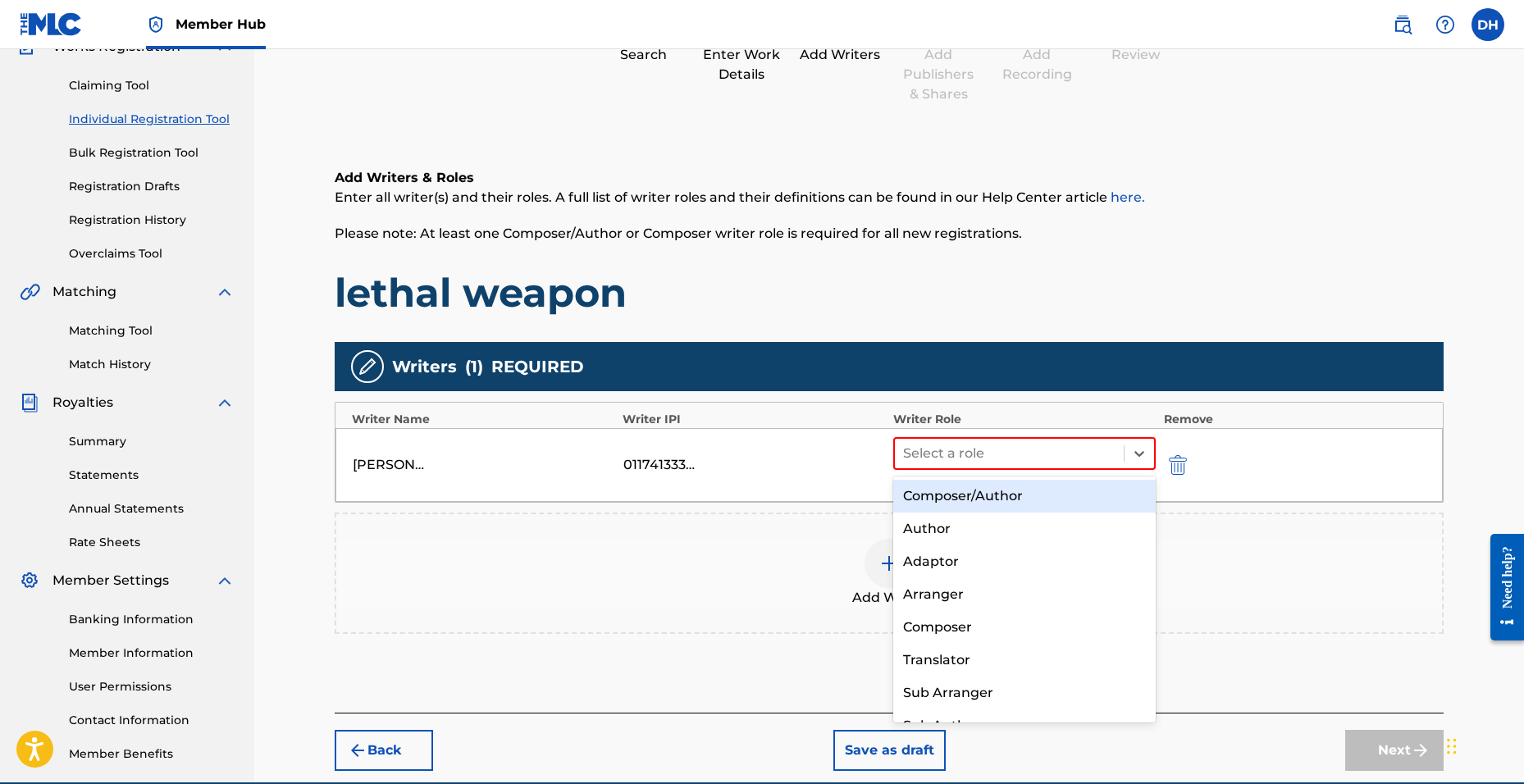
click at [949, 490] on div "Composer/Author" at bounding box center [1024, 496] width 262 height 33
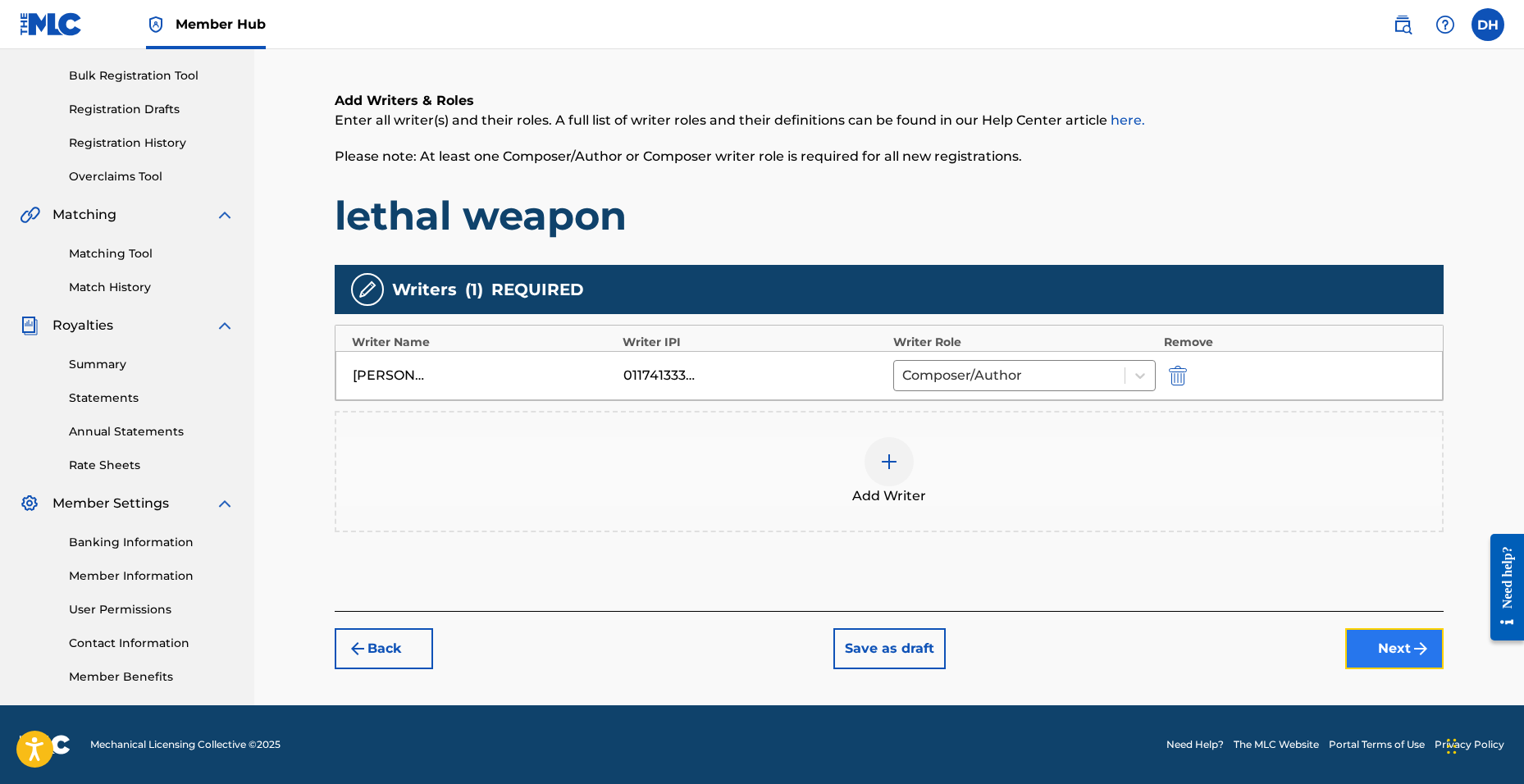
click at [1401, 642] on button "Next" at bounding box center [1394, 648] width 98 height 41
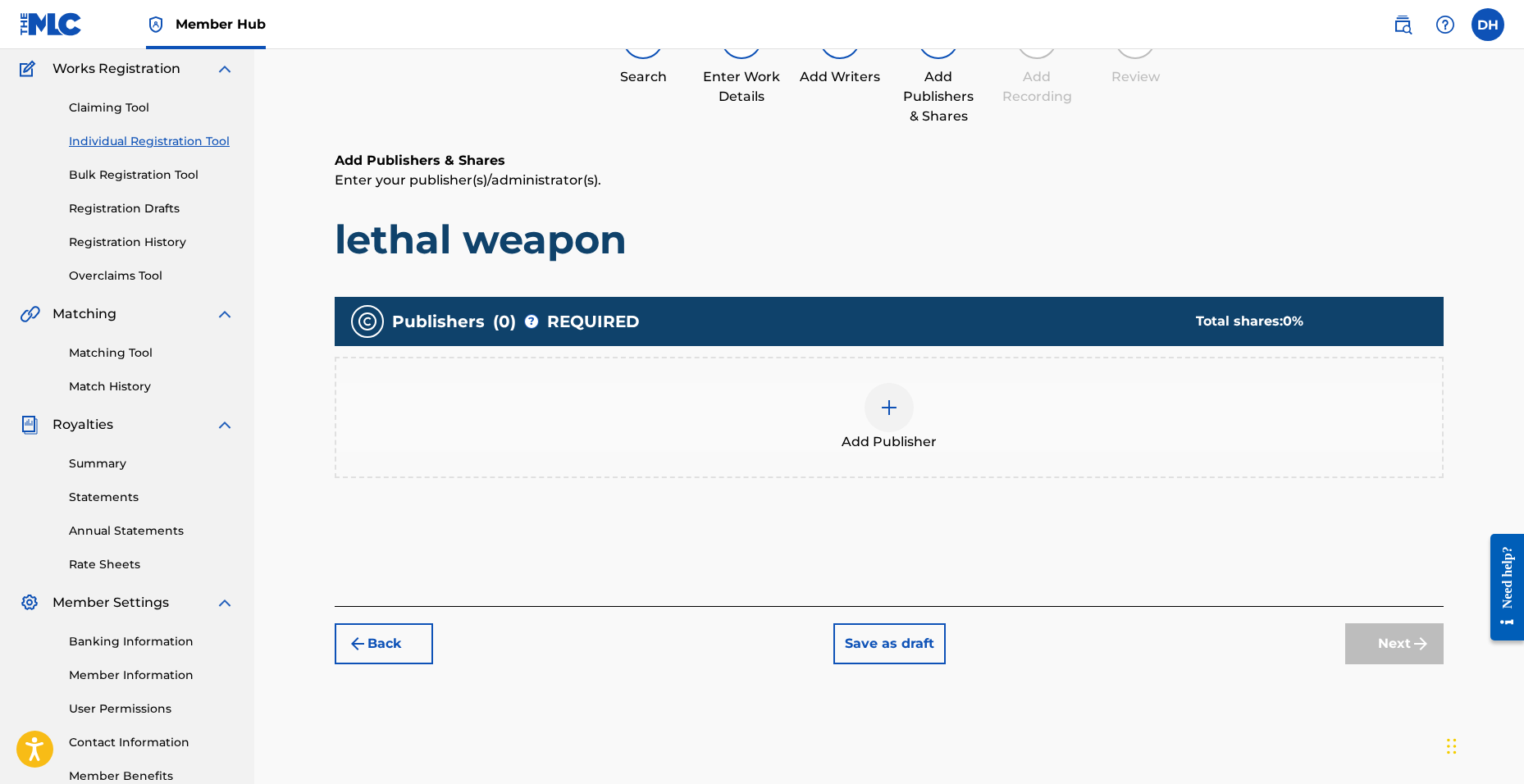
scroll to position [74, 0]
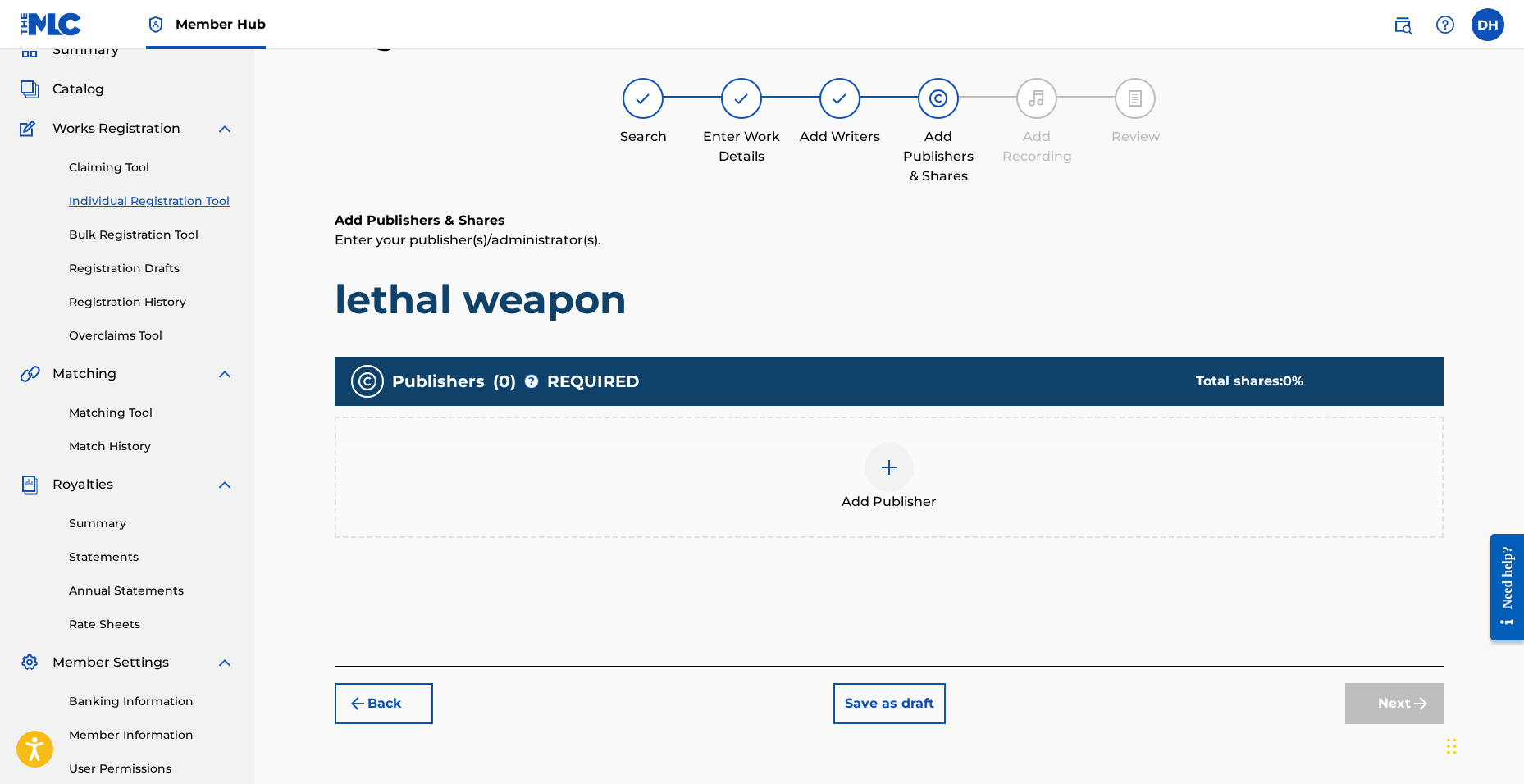
click at [869, 483] on div "Add Publisher" at bounding box center [890, 477] width 1106 height 69
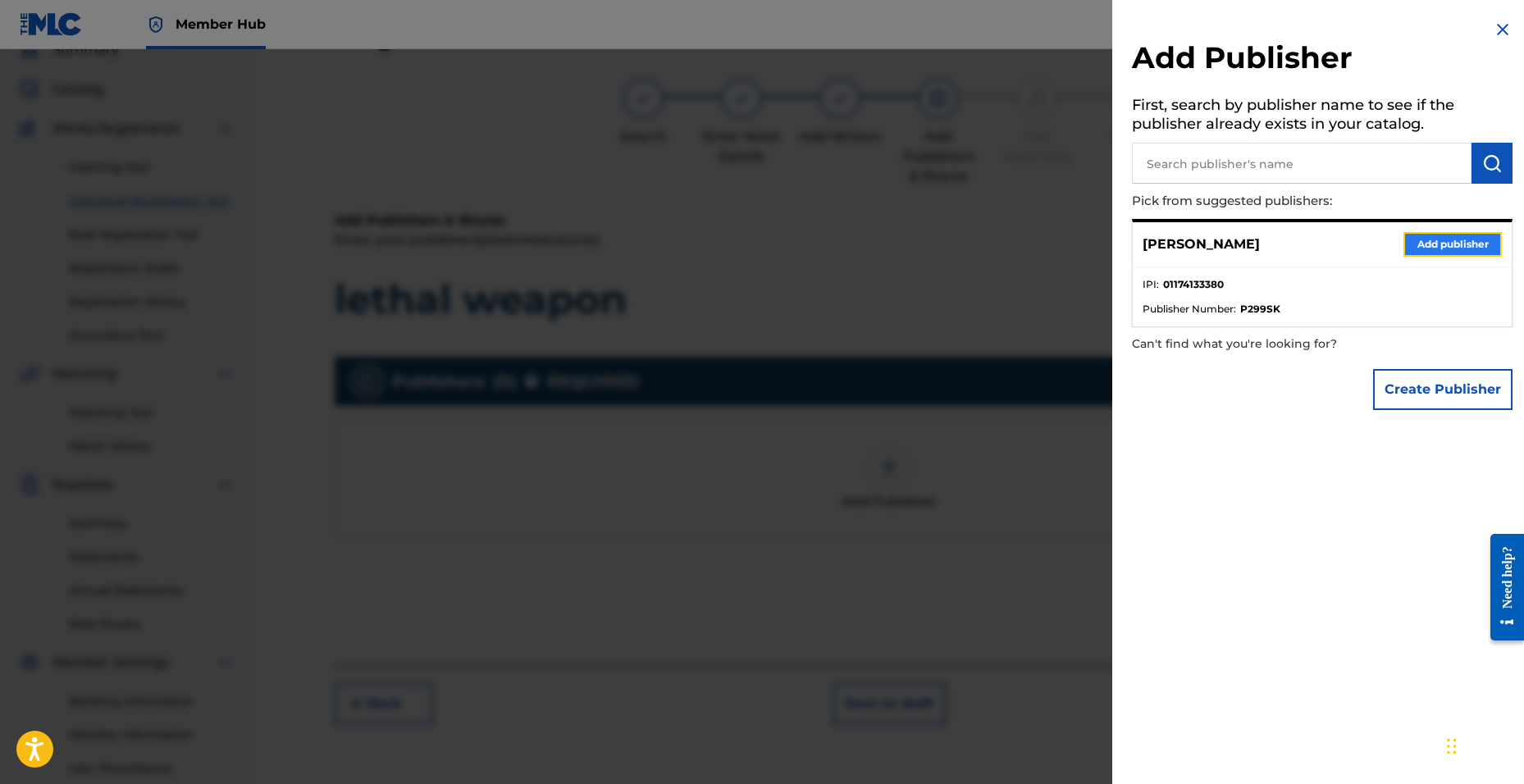
click at [1469, 250] on button "Add publisher" at bounding box center [1452, 244] width 98 height 24
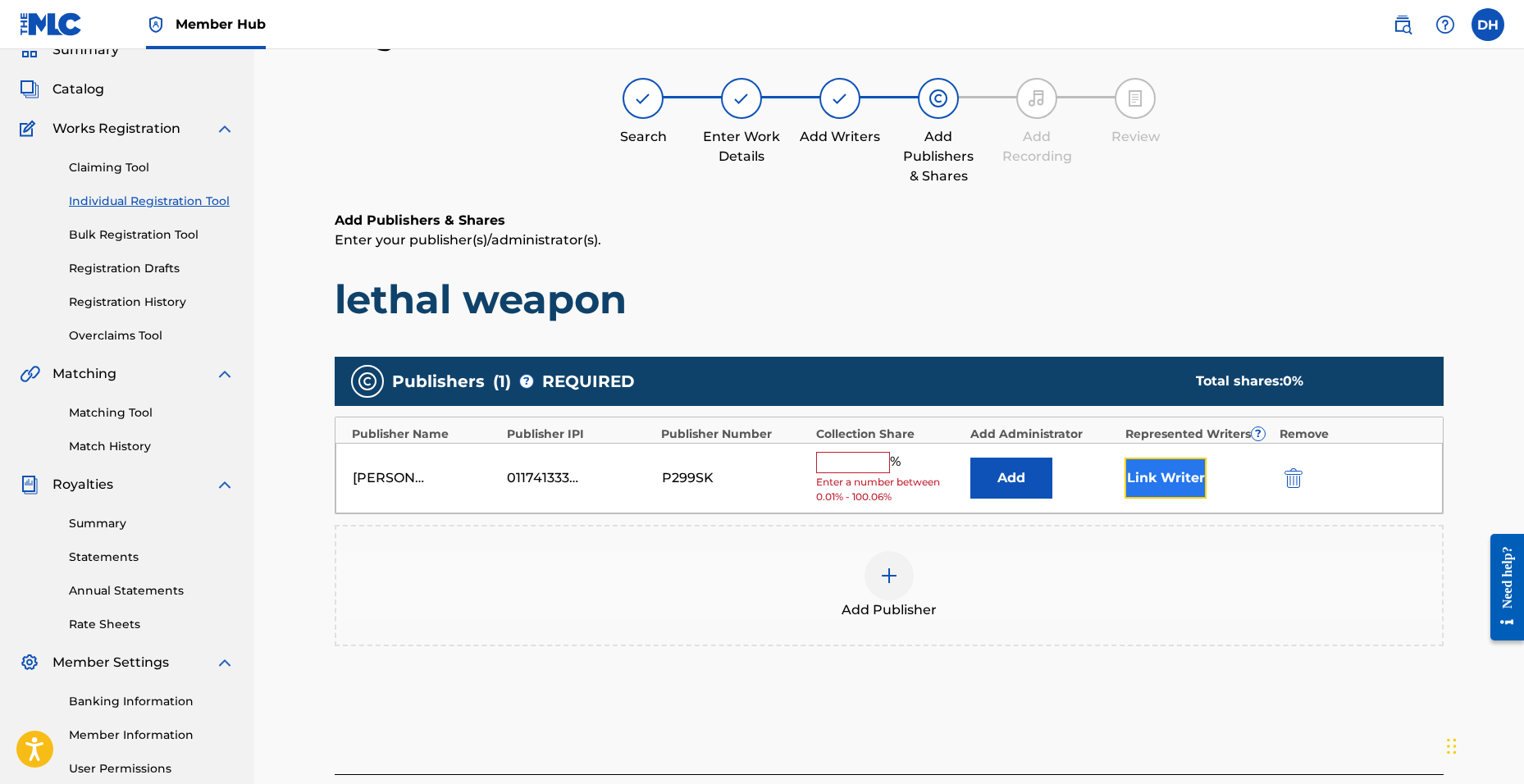
click at [1184, 494] on button "Link Writer" at bounding box center [1165, 477] width 82 height 41
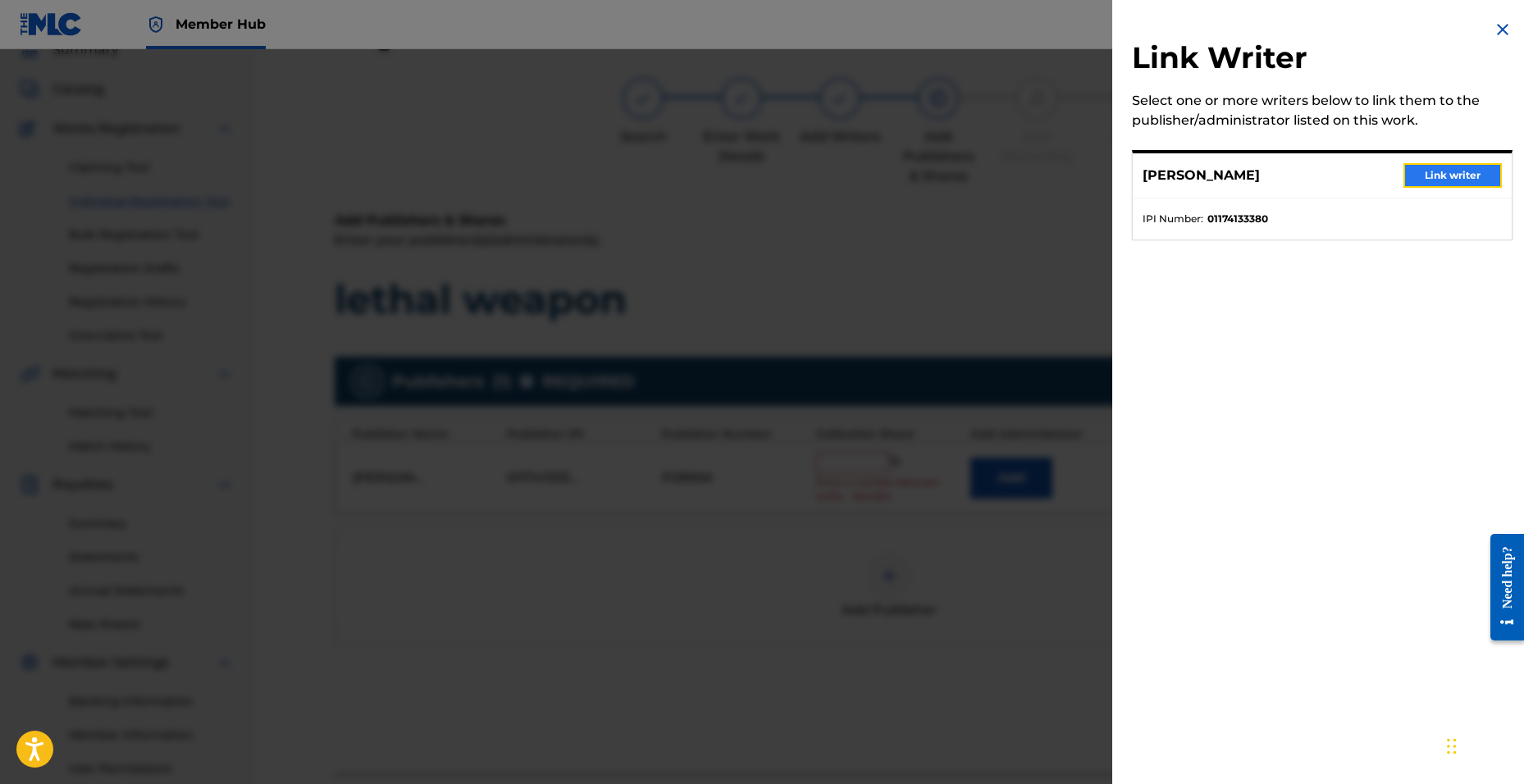
click at [1443, 164] on button "Link writer" at bounding box center [1452, 175] width 98 height 24
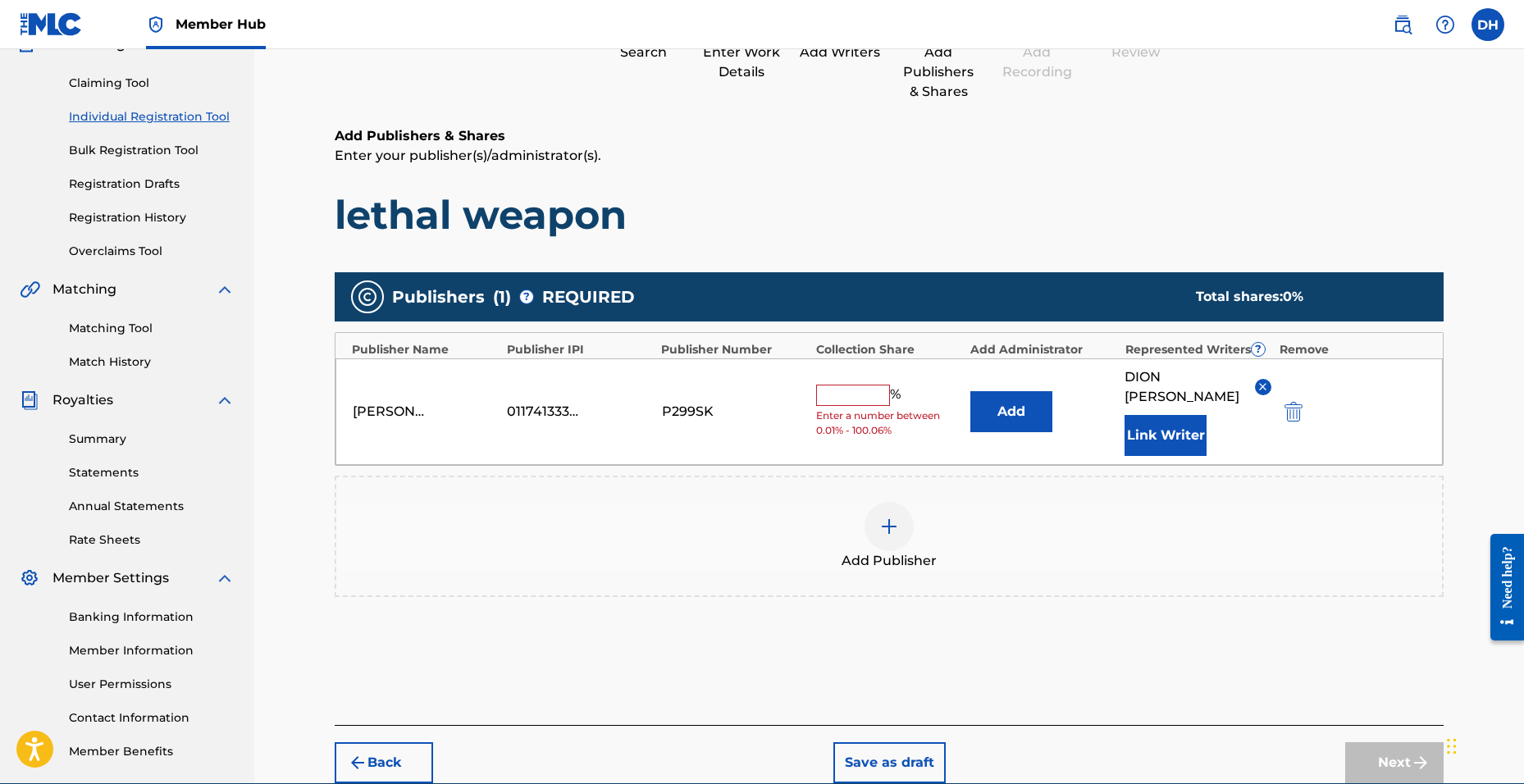
scroll to position [233, 0]
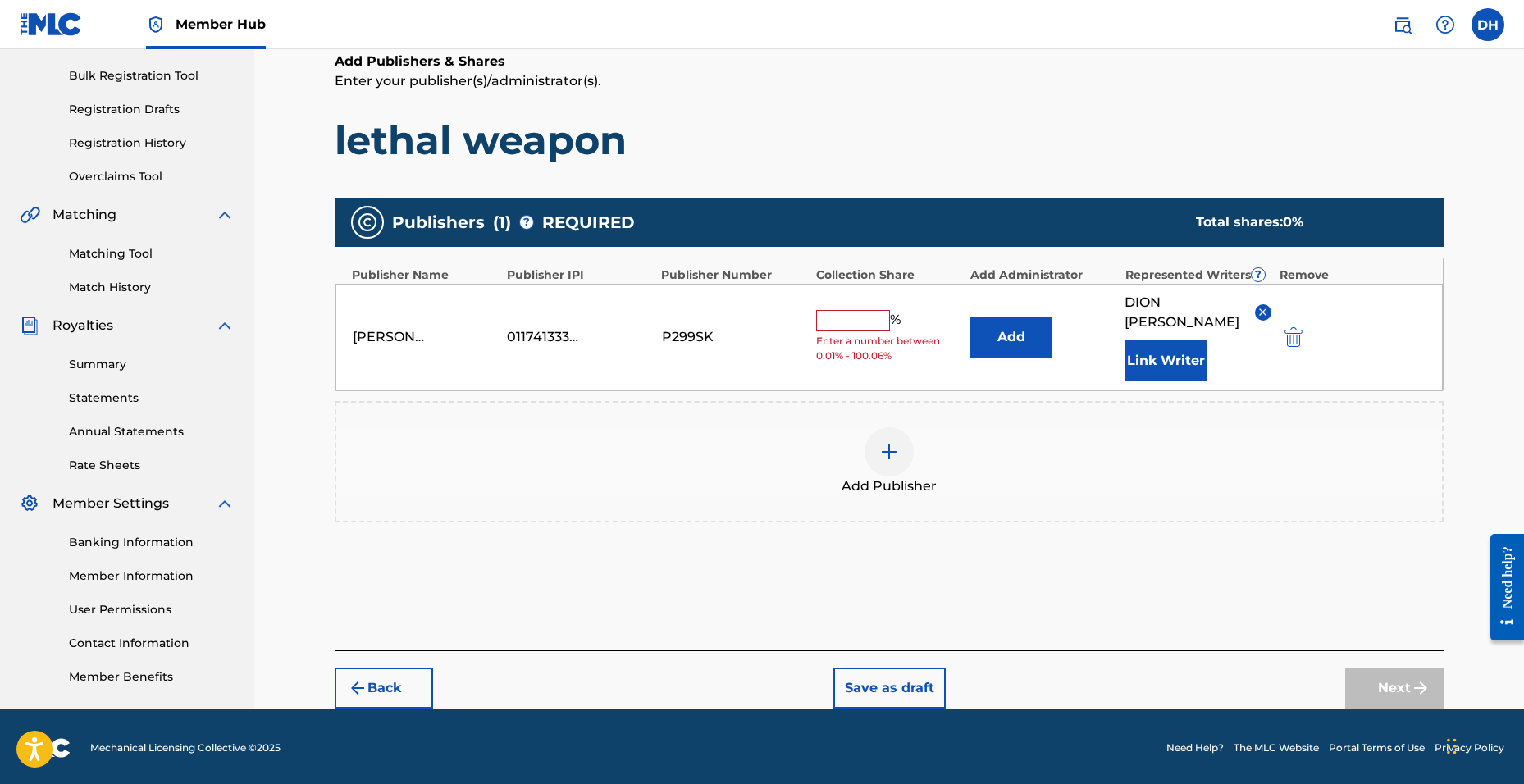
click at [863, 316] on input "text" at bounding box center [852, 320] width 74 height 21
type input "100"
click at [970, 317] on button "Add" at bounding box center [1011, 337] width 82 height 41
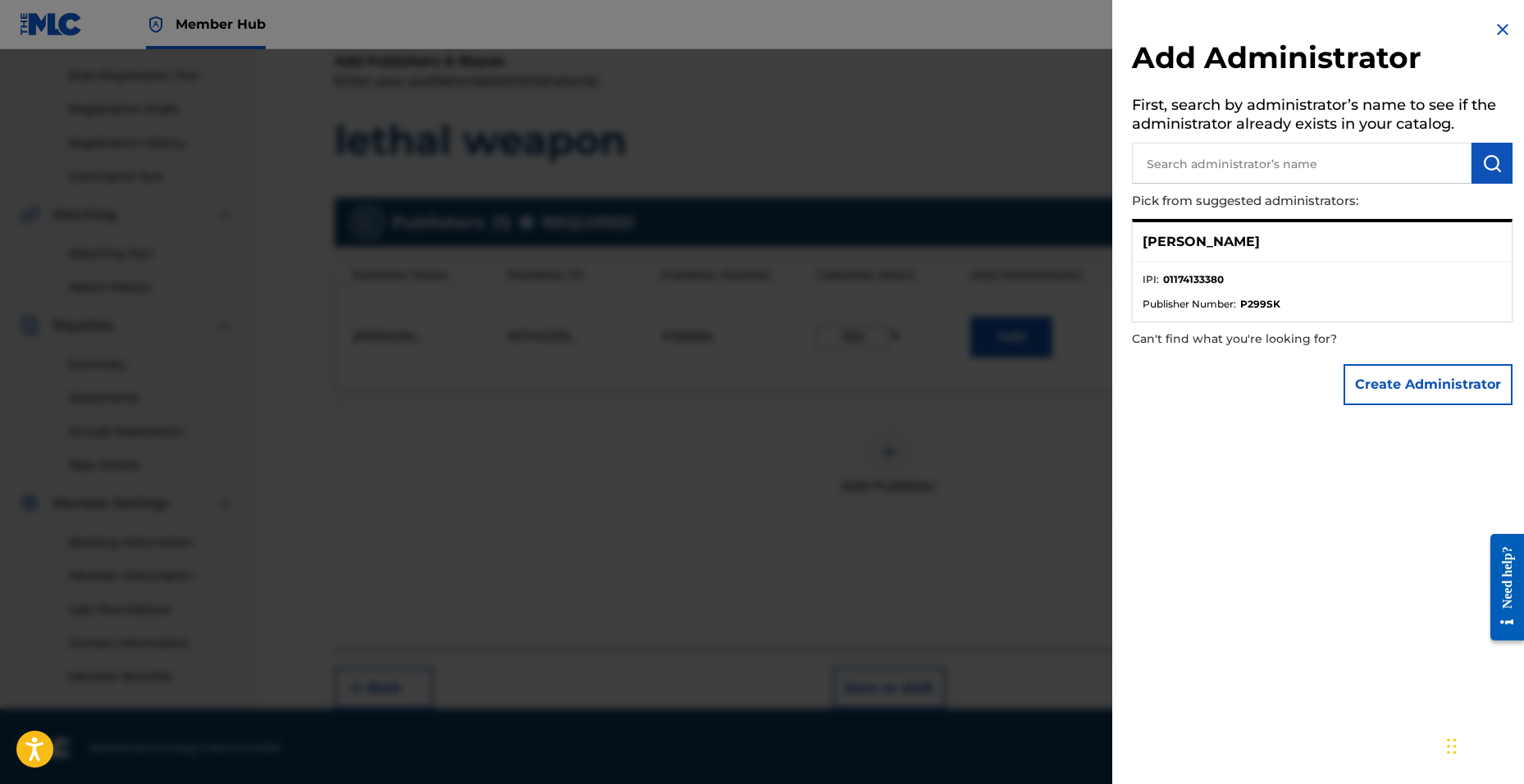
click at [1070, 517] on div at bounding box center [762, 441] width 1524 height 784
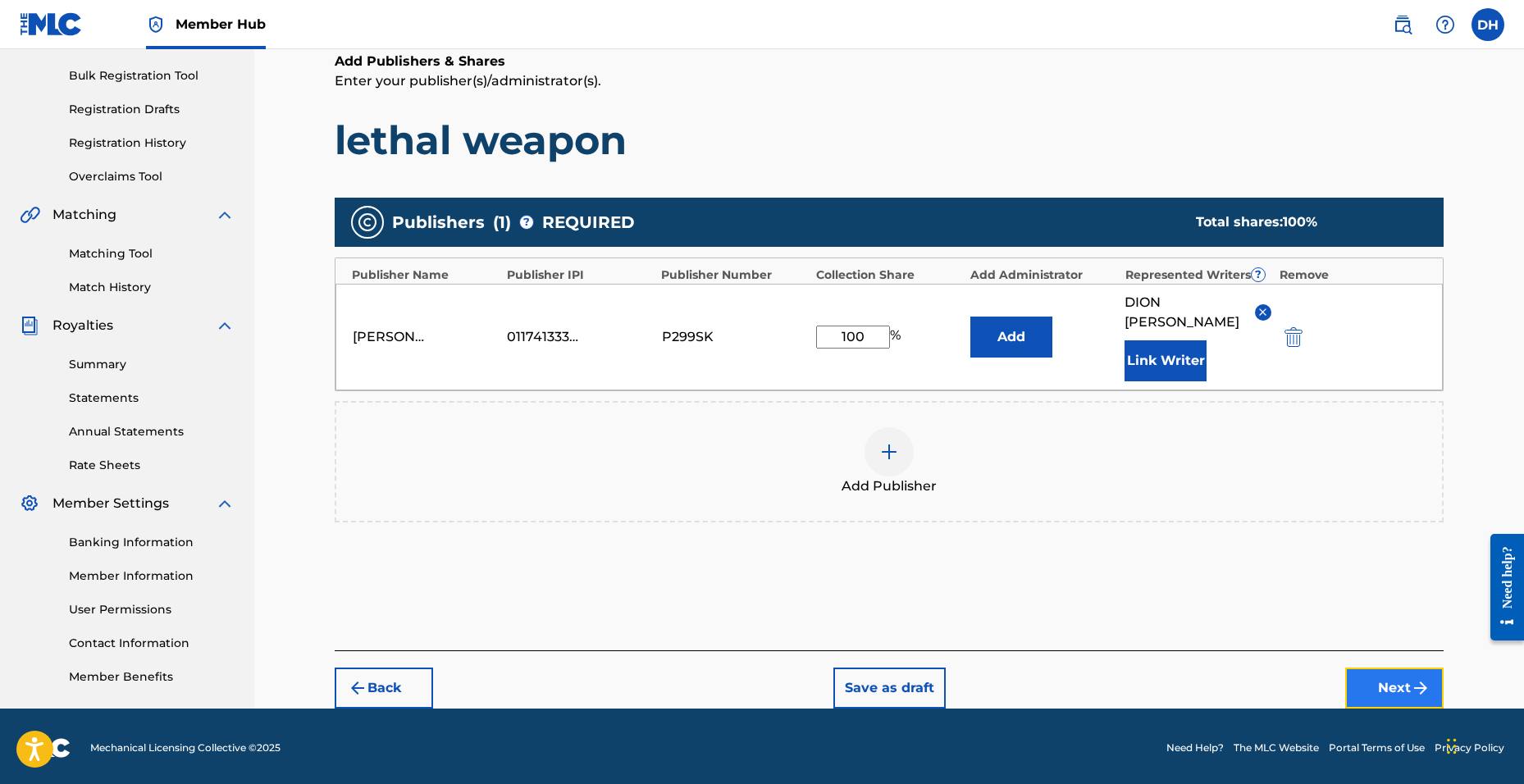
click at [1390, 668] on button "Next" at bounding box center [1394, 688] width 98 height 41
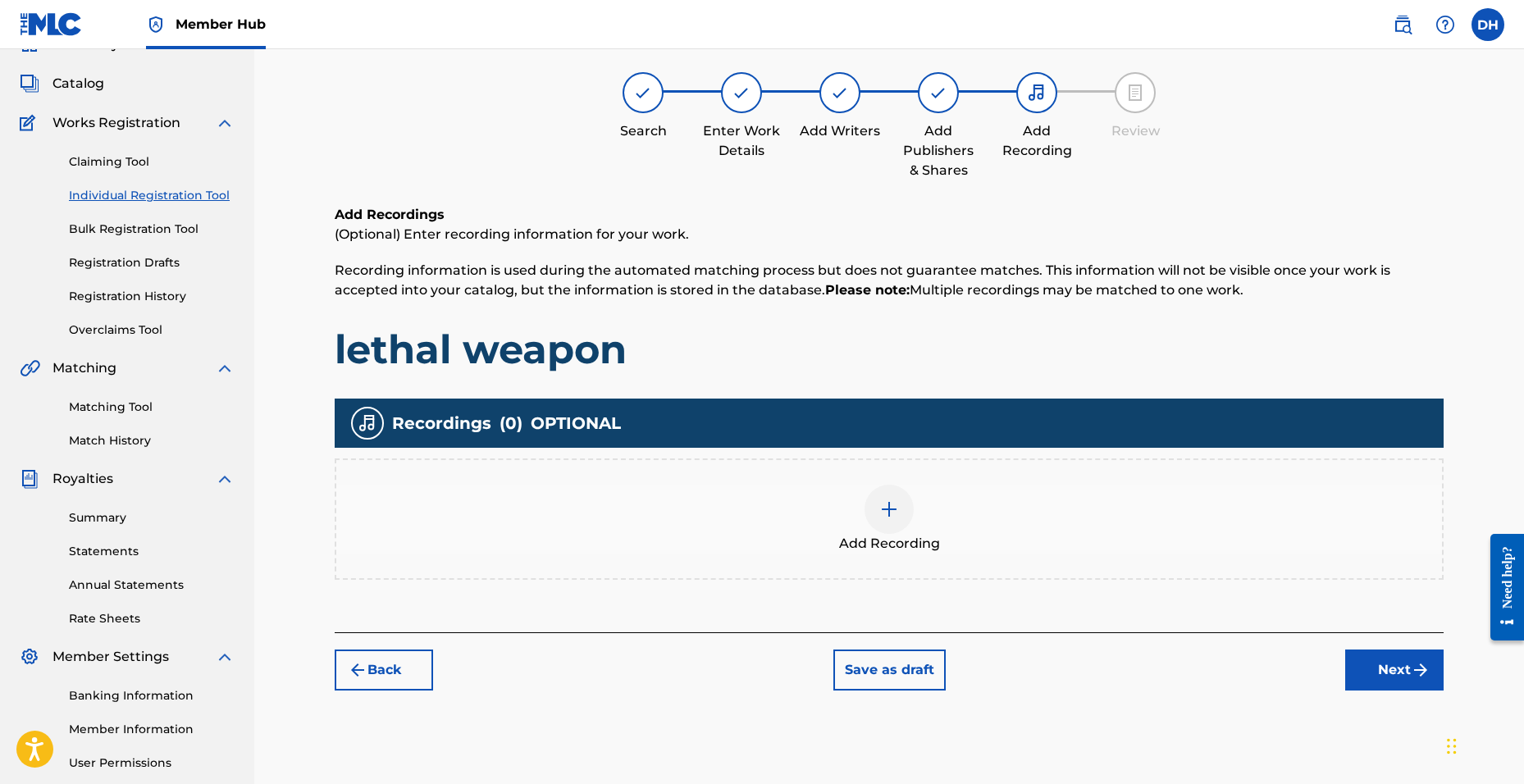
scroll to position [74, 0]
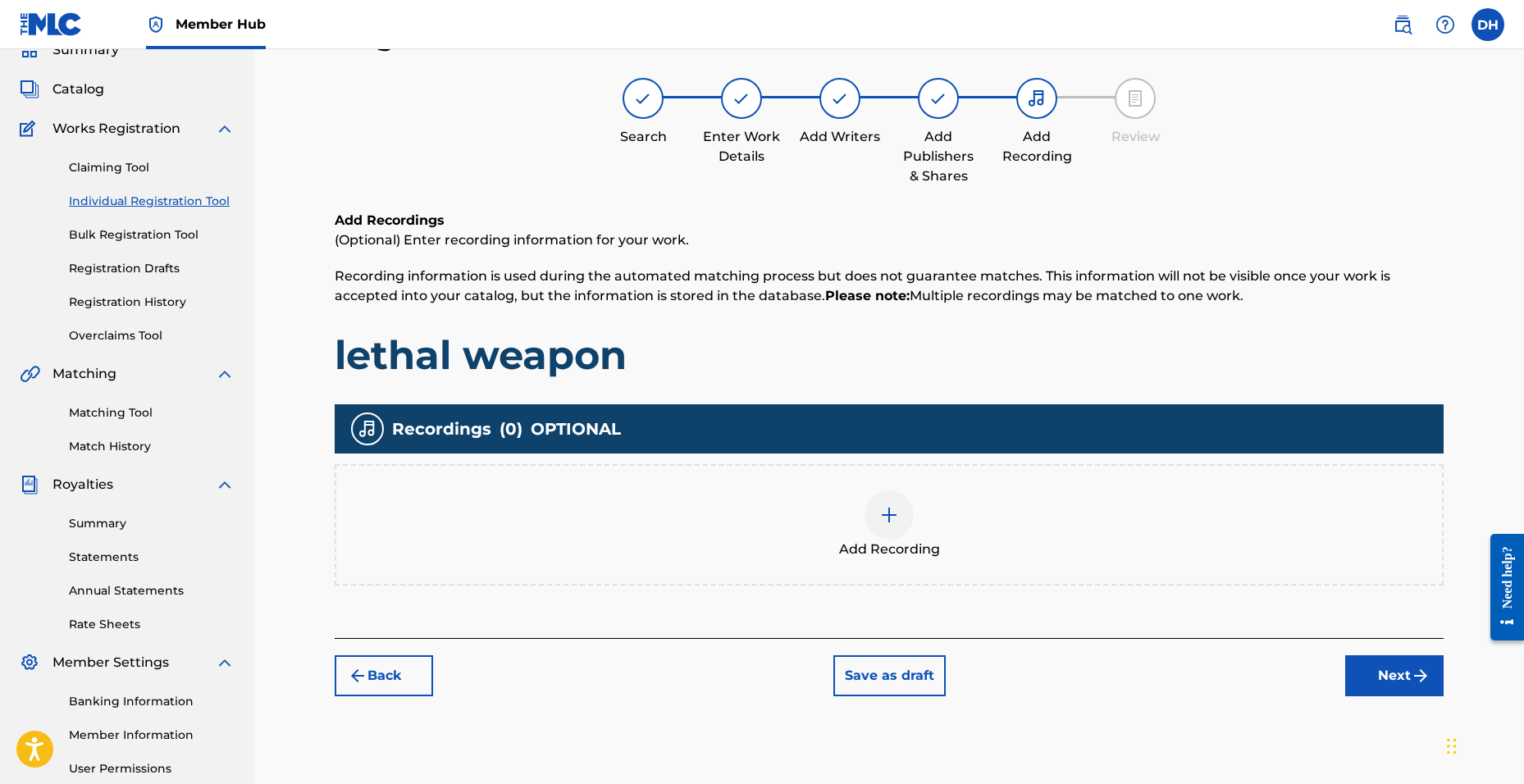
click at [918, 526] on div "Add Recording" at bounding box center [890, 524] width 1106 height 69
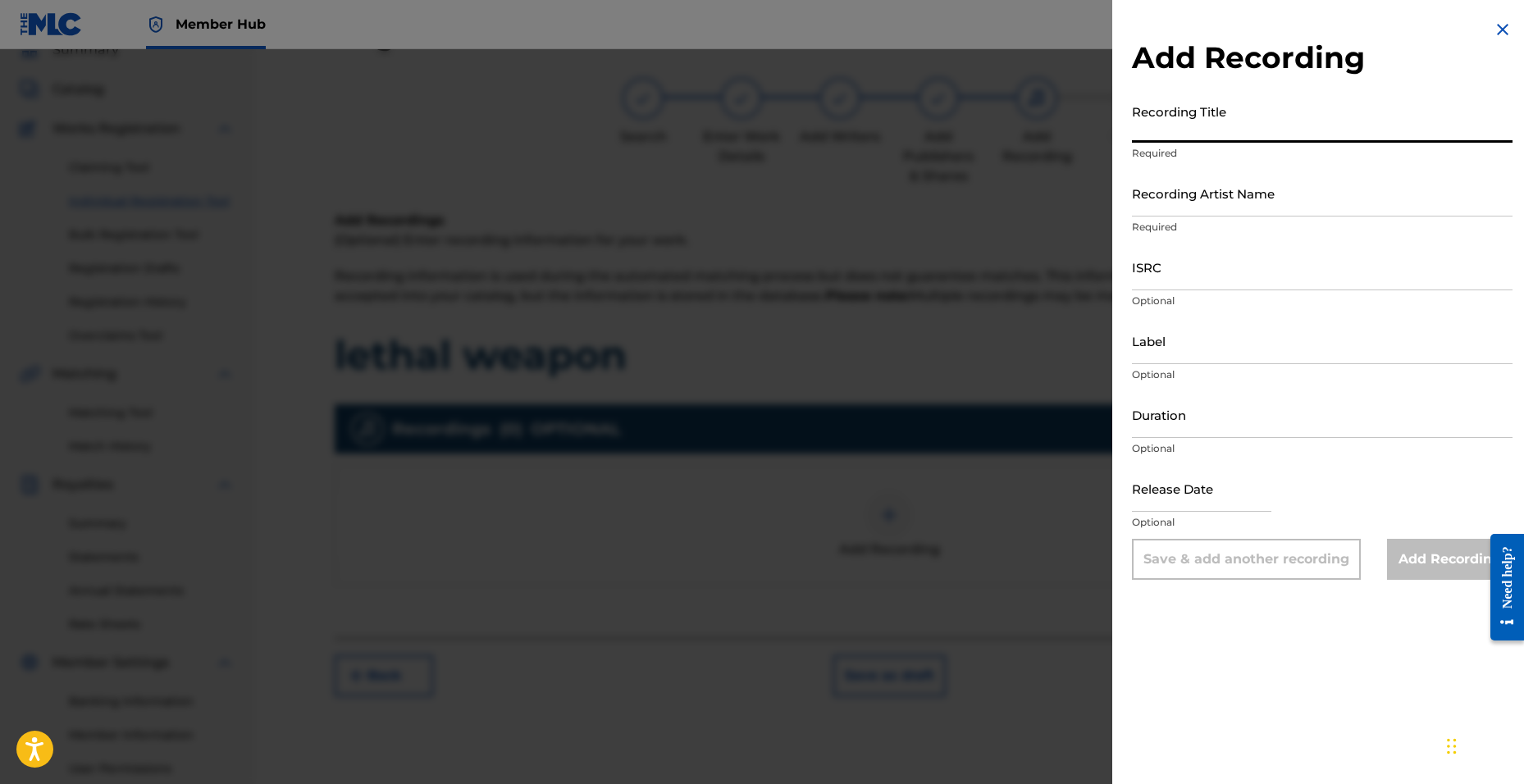
click at [1242, 122] on input "Recording Title" at bounding box center [1322, 120] width 380 height 47
type input "lethal Weapon"
click at [1224, 214] on input "Recording Artist Name" at bounding box center [1322, 193] width 380 height 47
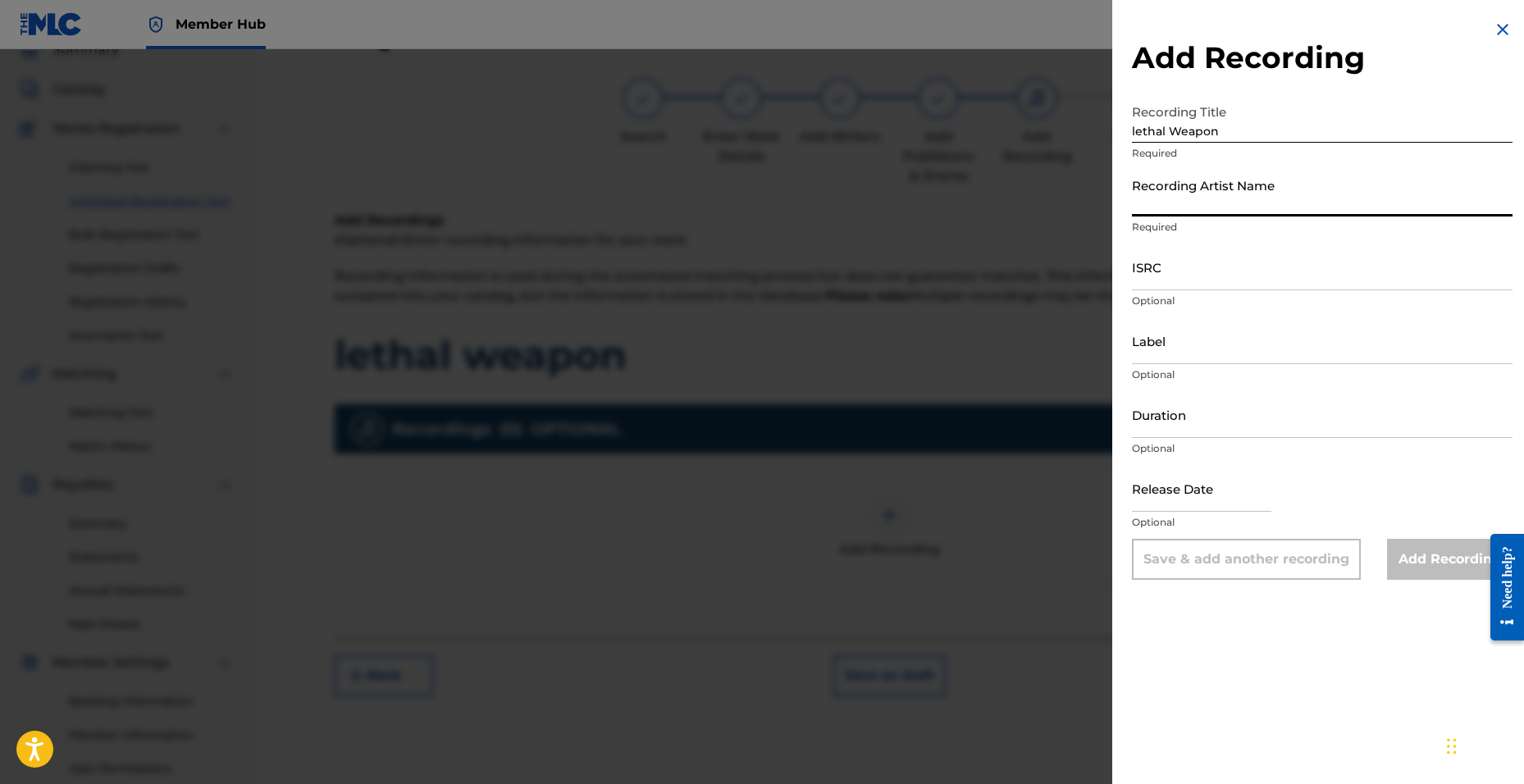
type input "D2.drxppy"
type input "02:20"
type input "[DATE]"
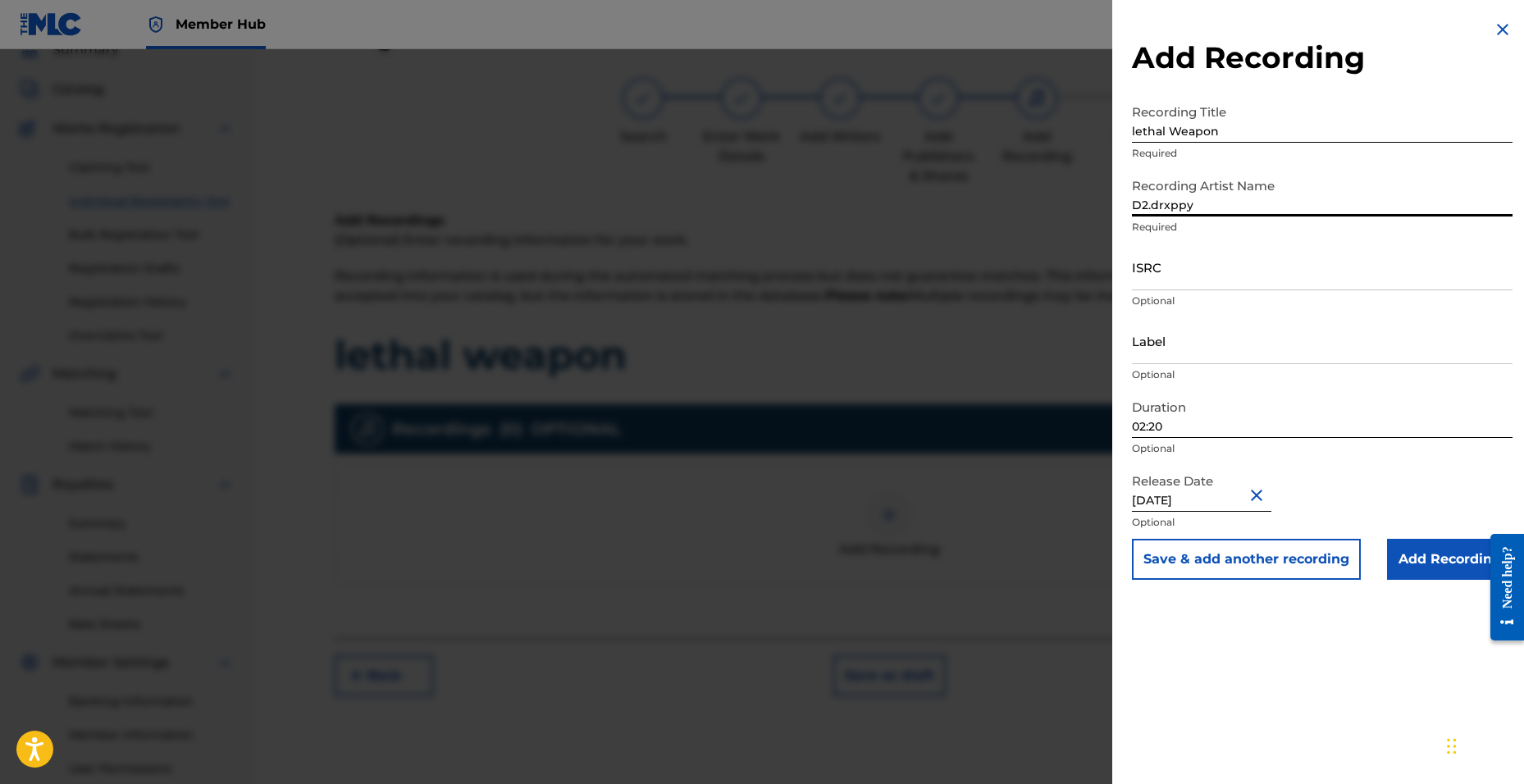
click at [1180, 428] on input "02:20" at bounding box center [1322, 415] width 380 height 47
type input "02:23"
click at [1165, 270] on input "ISRC" at bounding box center [1322, 267] width 380 height 47
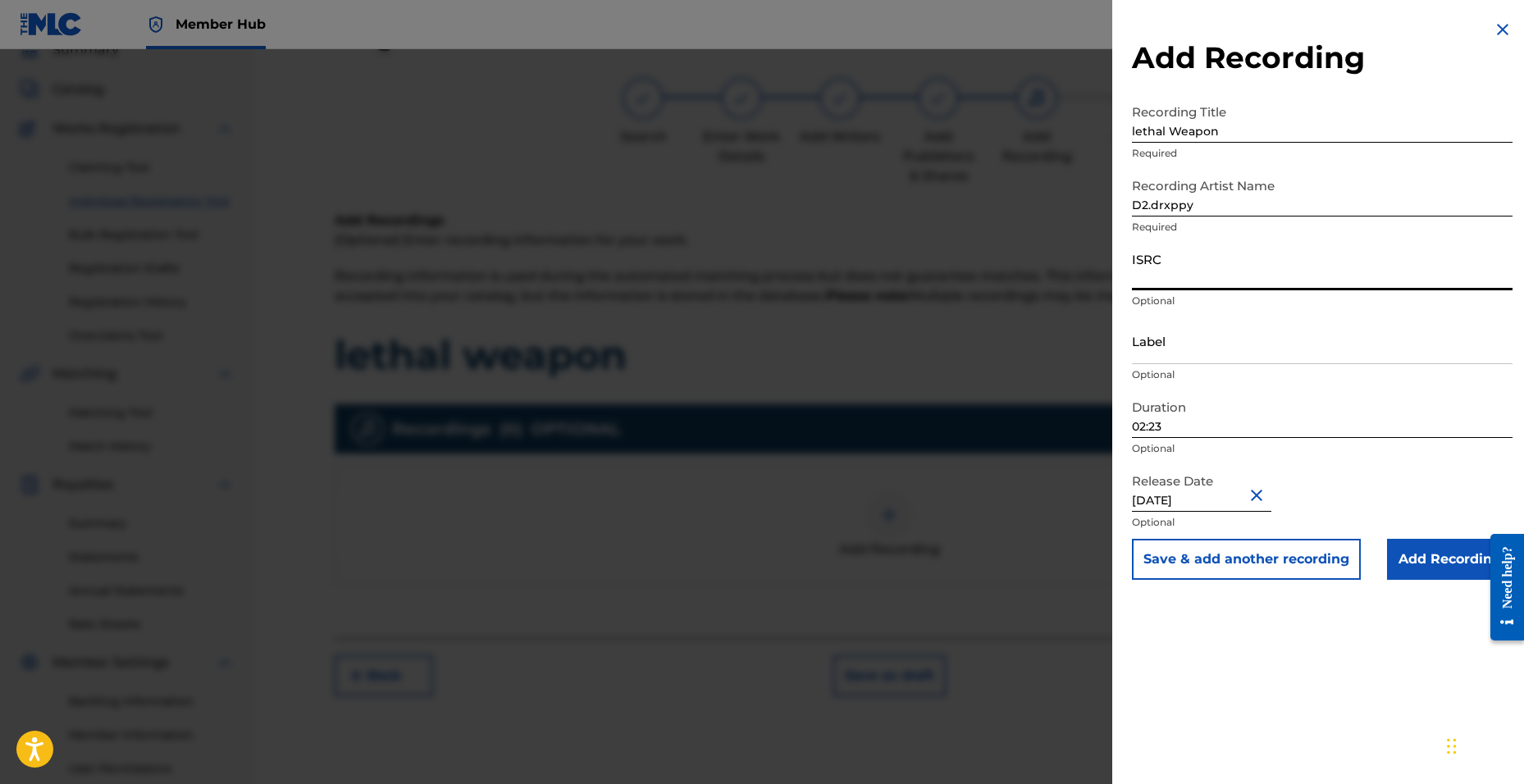
paste input "QZTBB2559717"
type input "QZTBB2559717"
click at [1425, 553] on input "Add Recording" at bounding box center [1450, 559] width 125 height 41
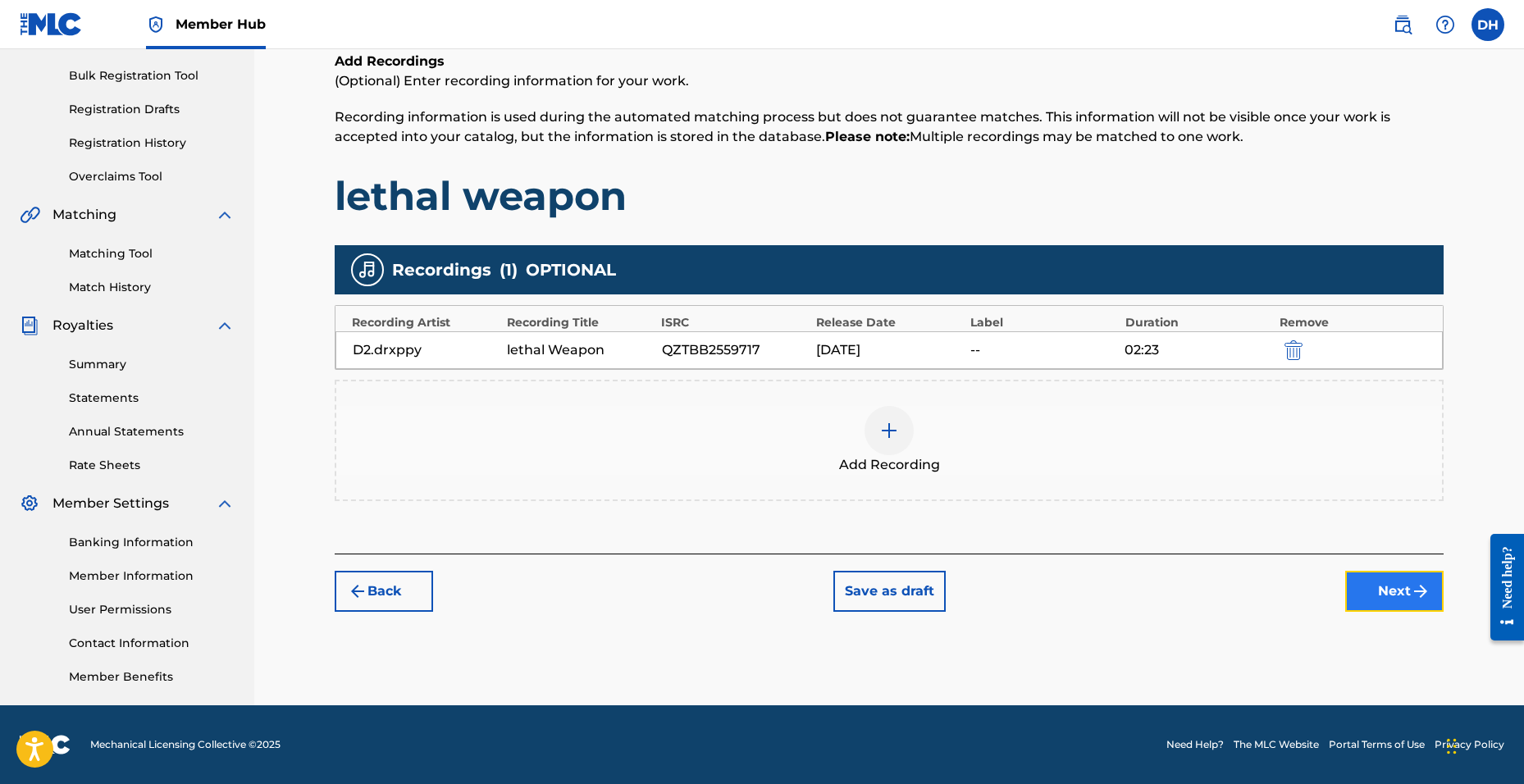
click at [1399, 586] on button "Next" at bounding box center [1394, 591] width 98 height 41
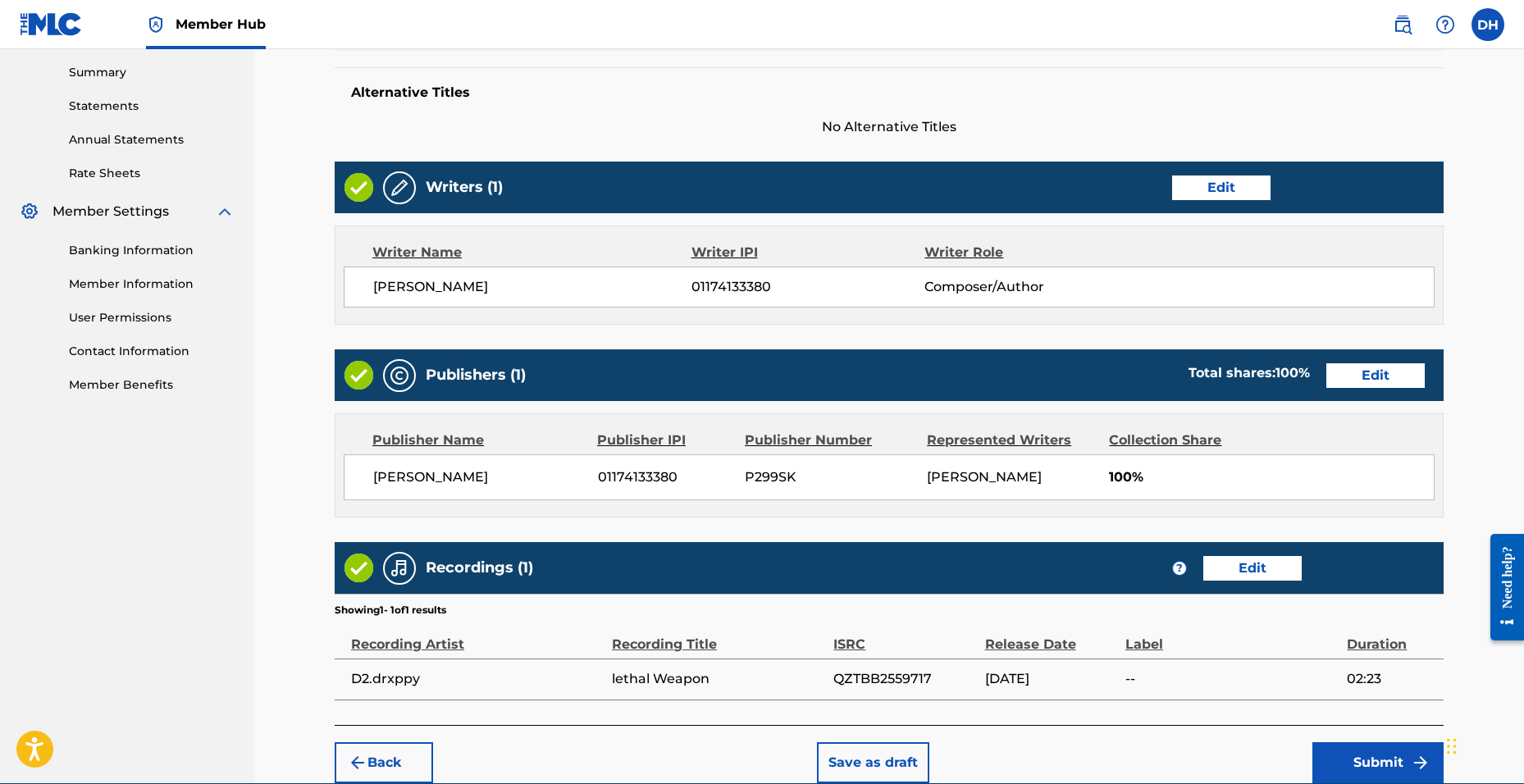
scroll to position [603, 0]
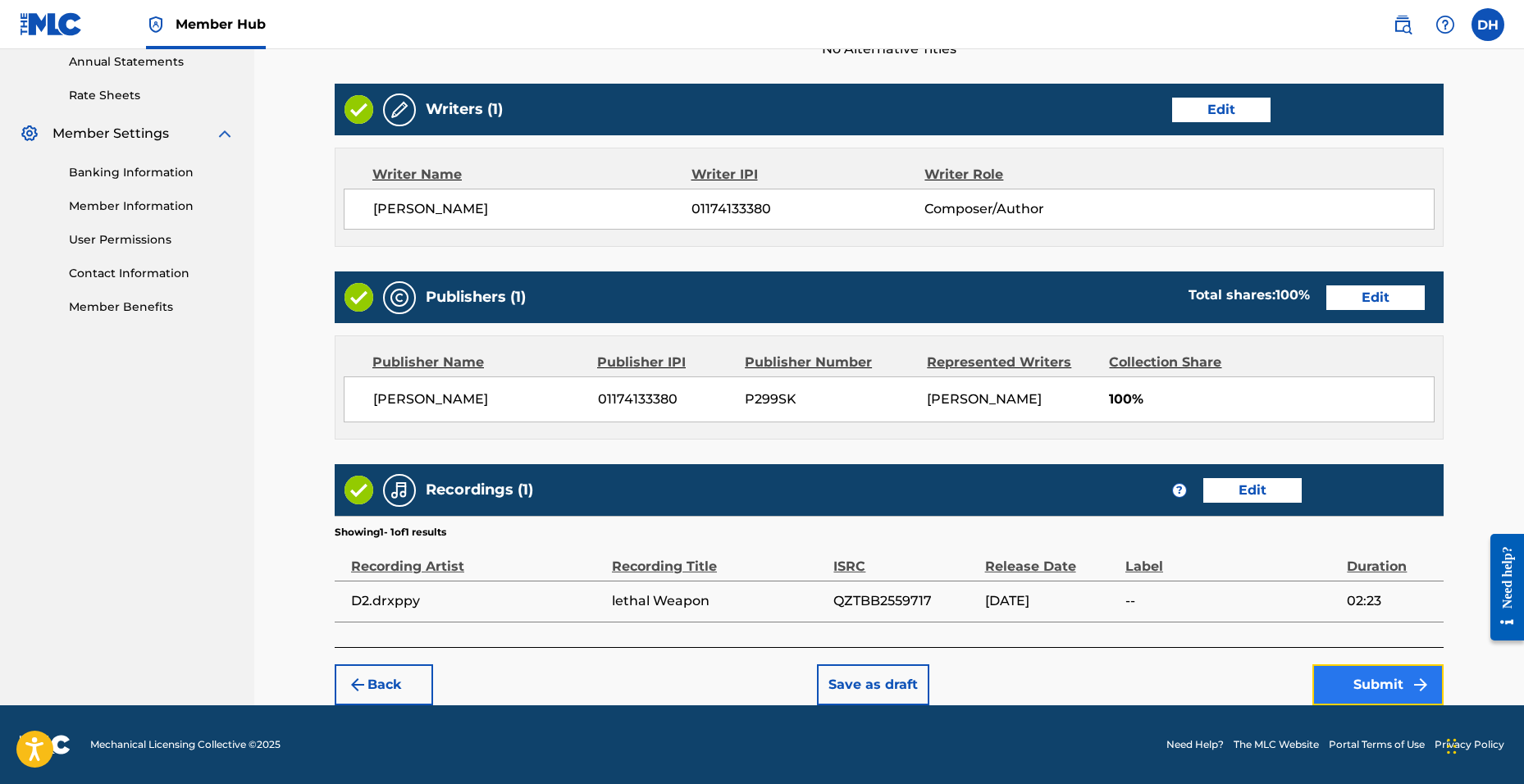
click at [1406, 683] on button "Submit" at bounding box center [1378, 684] width 132 height 41
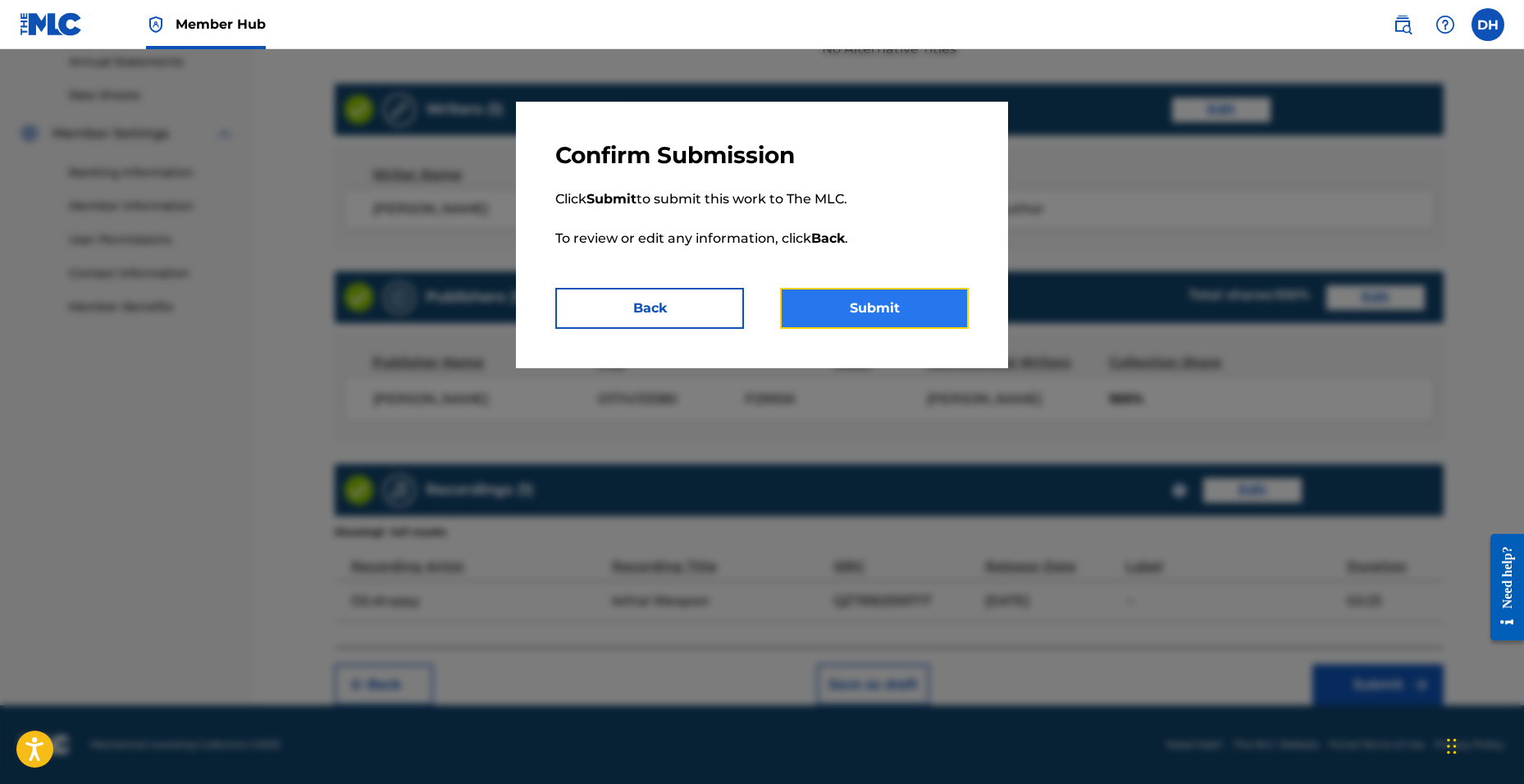
click at [804, 307] on button "Submit" at bounding box center [874, 308] width 189 height 41
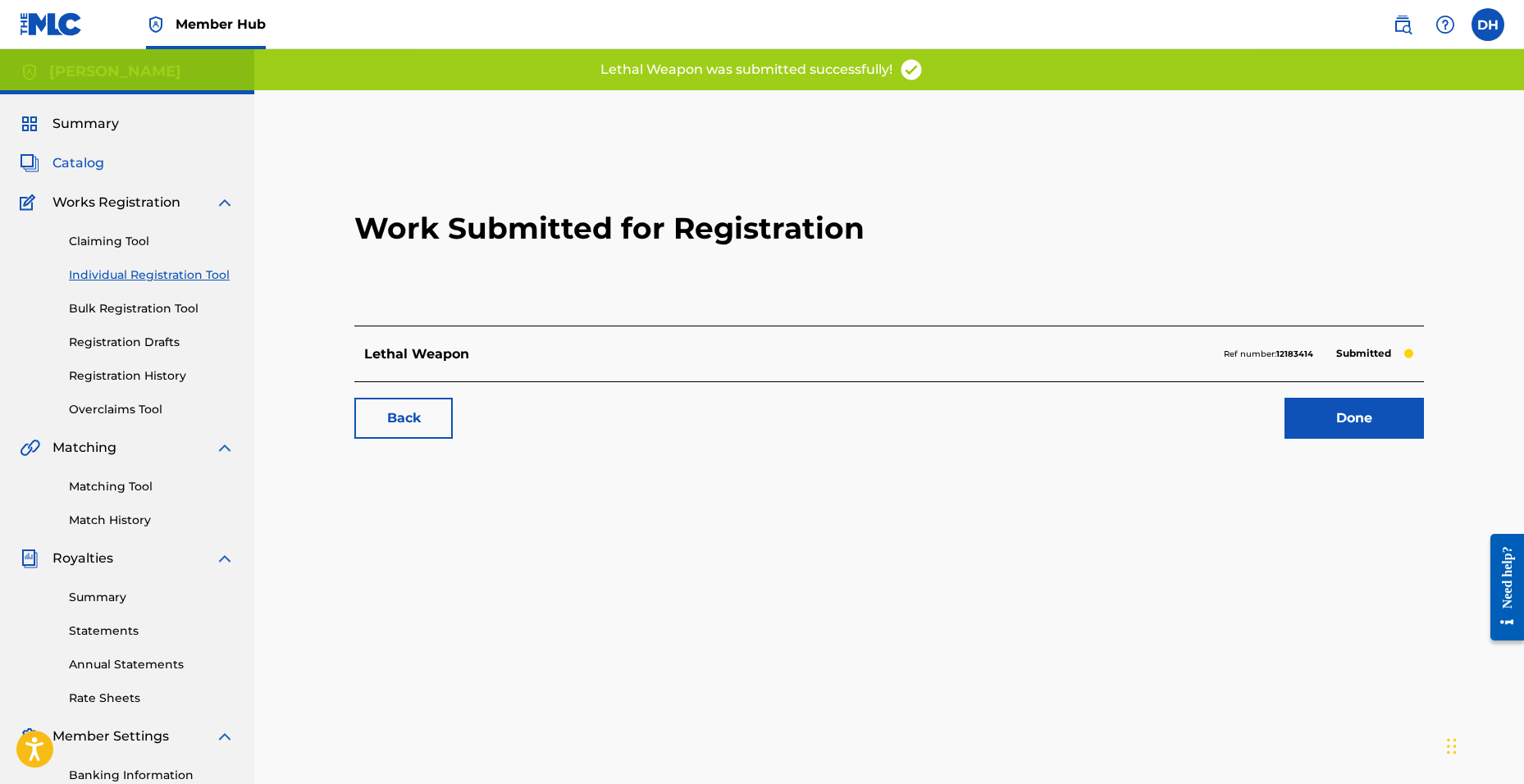
click at [81, 162] on span "Catalog" at bounding box center [78, 163] width 52 height 20
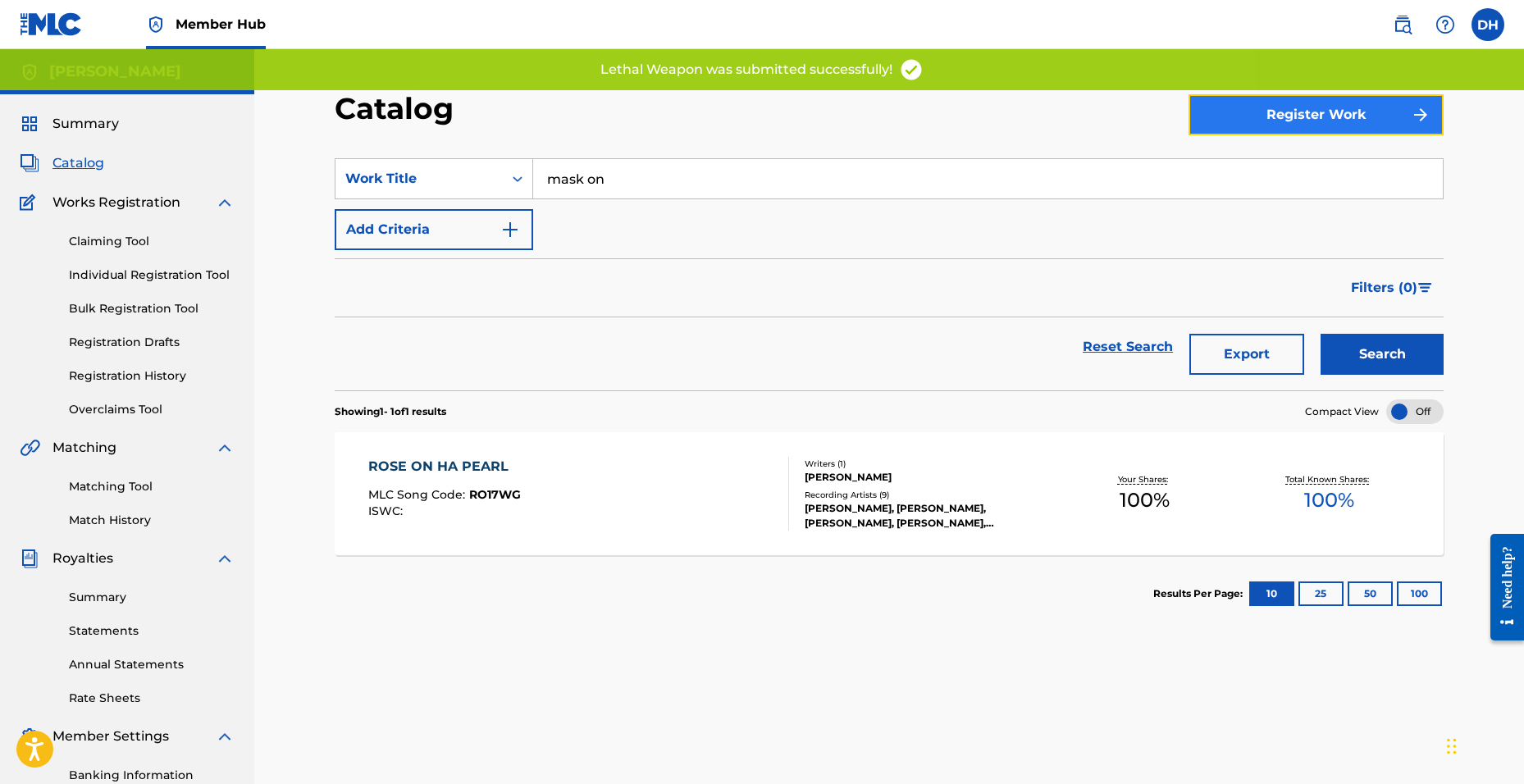
click at [1282, 121] on button "Register Work" at bounding box center [1315, 114] width 255 height 41
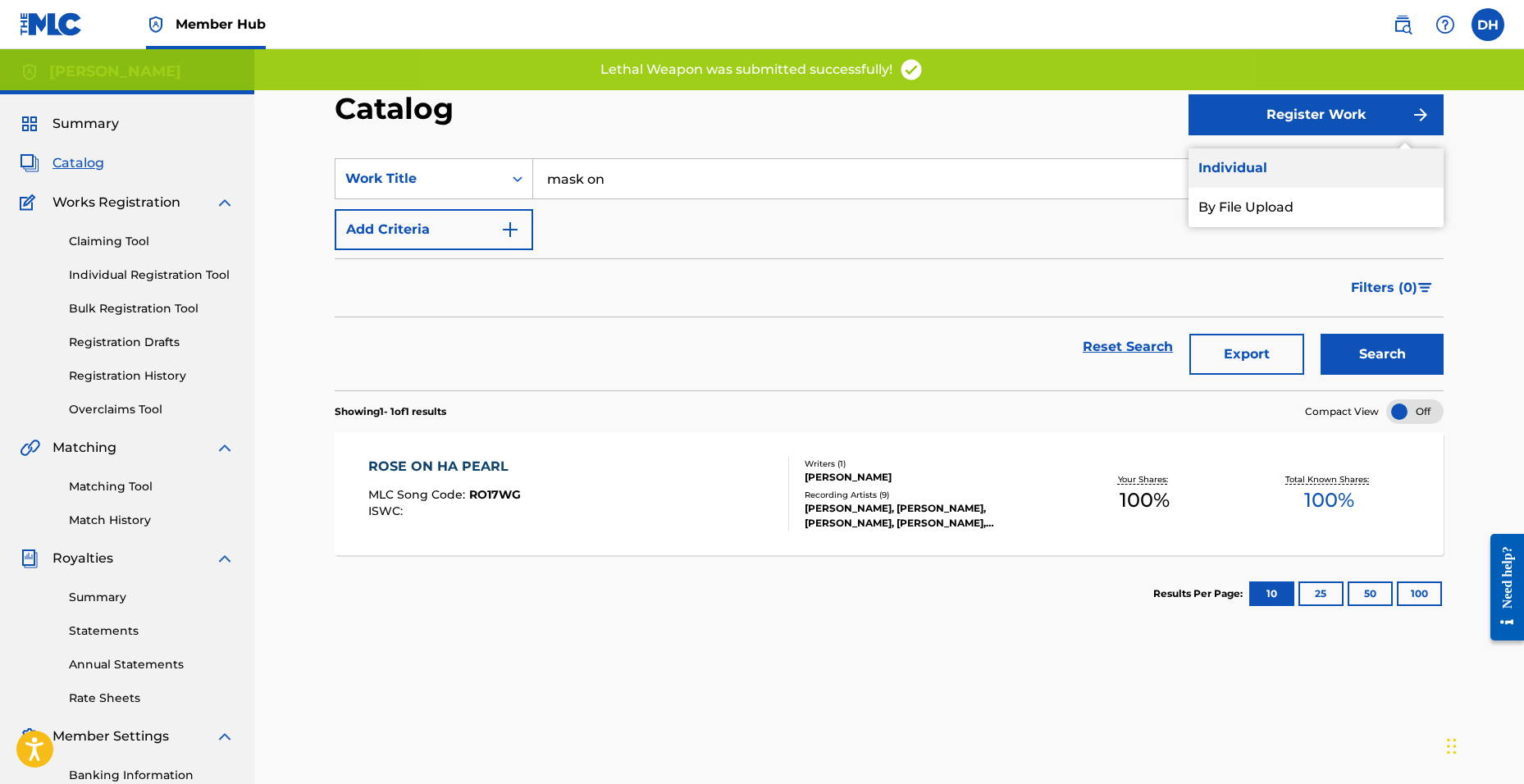
click at [1199, 168] on link "Individual" at bounding box center [1315, 168] width 255 height 39
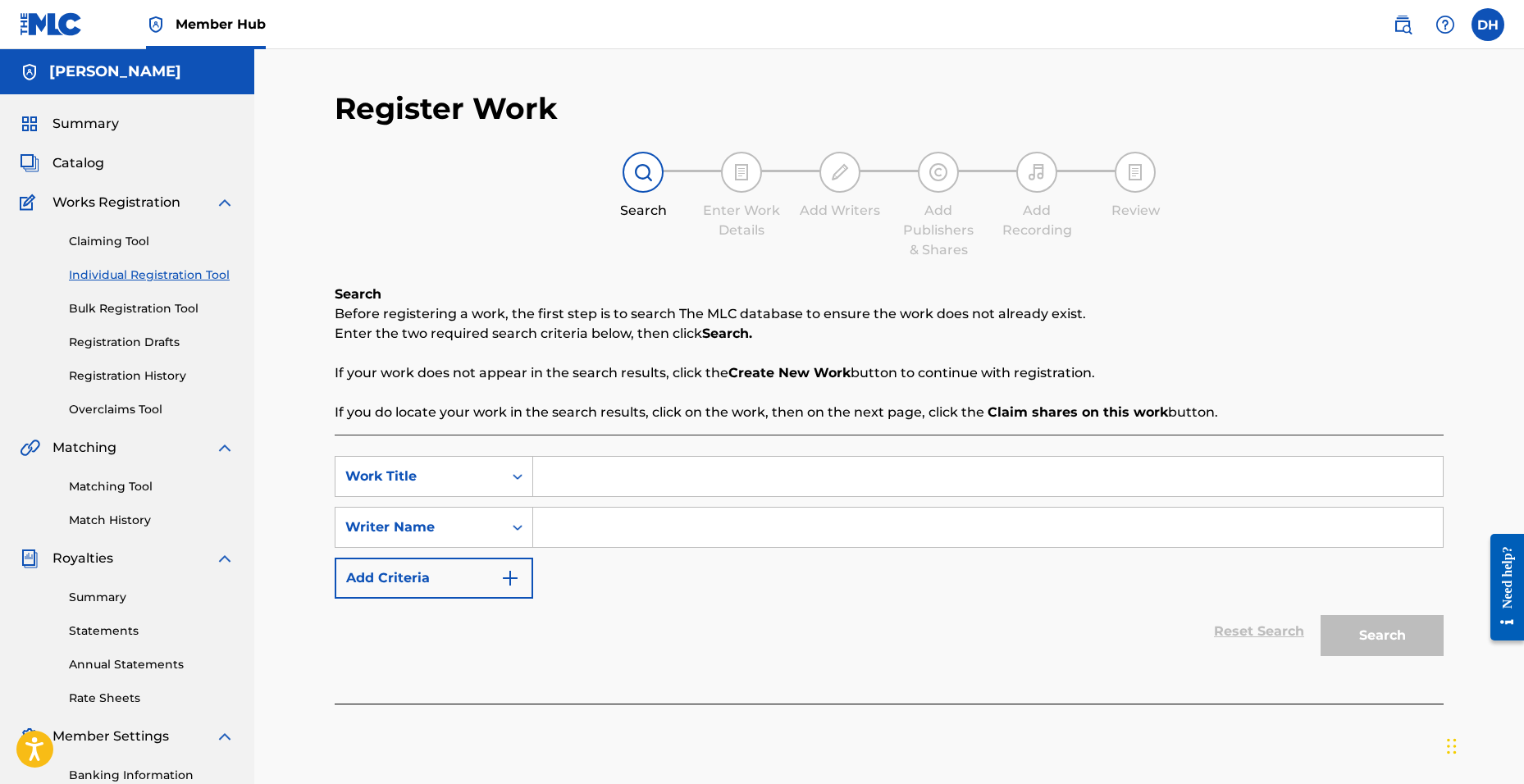
drag, startPoint x: 733, startPoint y: 438, endPoint x: 1331, endPoint y: 826, distance: 712.8
click at [1331, 783] on html "Accessibility Screen-Reader Guide, Feedback, and Issue Reporting | New window C…" at bounding box center [762, 392] width 1524 height 784
click at [687, 490] on input "Search Form" at bounding box center [988, 475] width 909 height 39
type input "Lostindasauce"
click at [595, 558] on div "SearchWithCriteria3783f2d0-18be-42cb-92b9-08d82f848d90 Work Title Lostindasauce…" at bounding box center [890, 526] width 1109 height 142
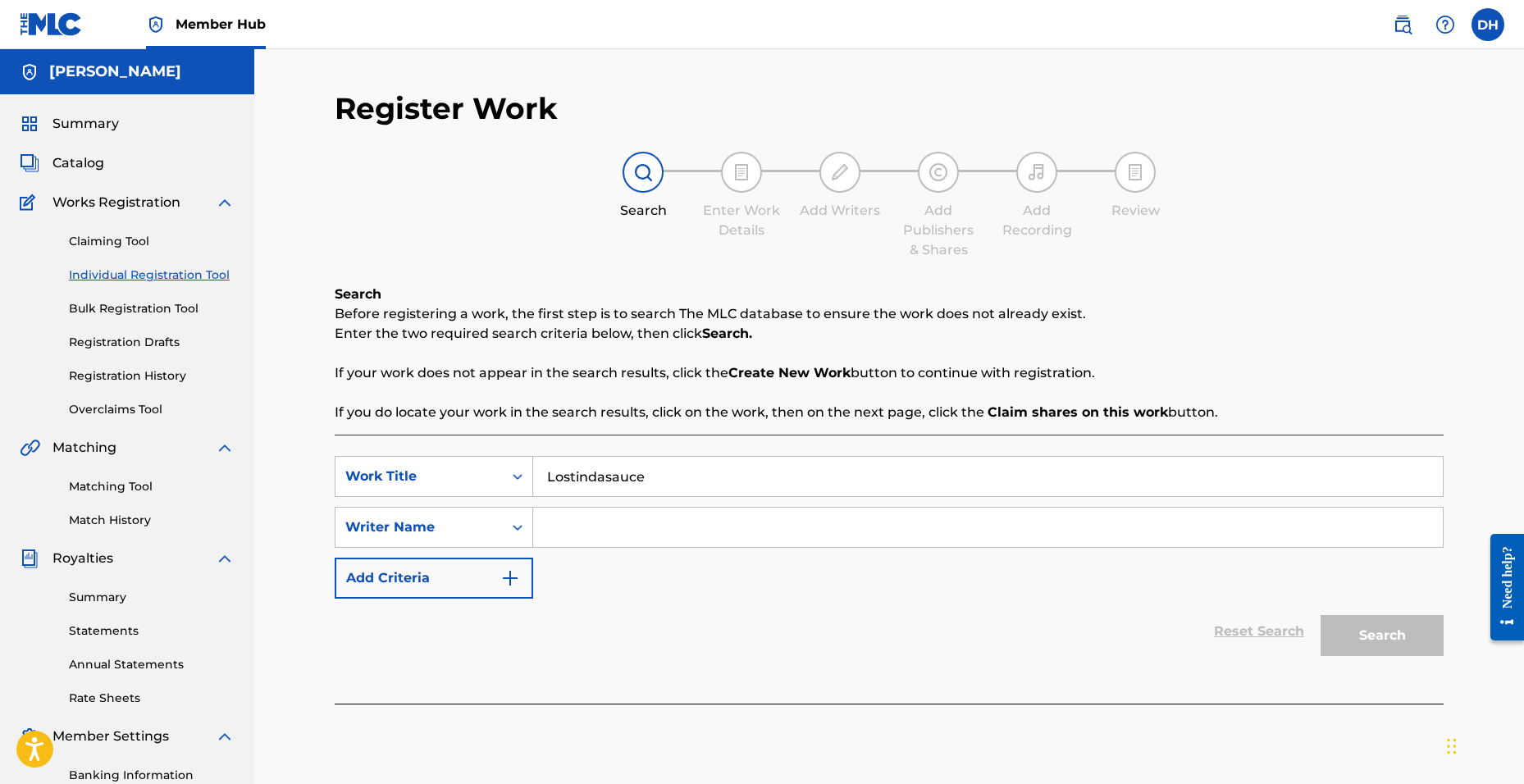
click at [593, 558] on div "SearchWithCriteria3783f2d0-18be-42cb-92b9-08d82f848d90 Work Title Lostindasauce…" at bounding box center [890, 526] width 1109 height 142
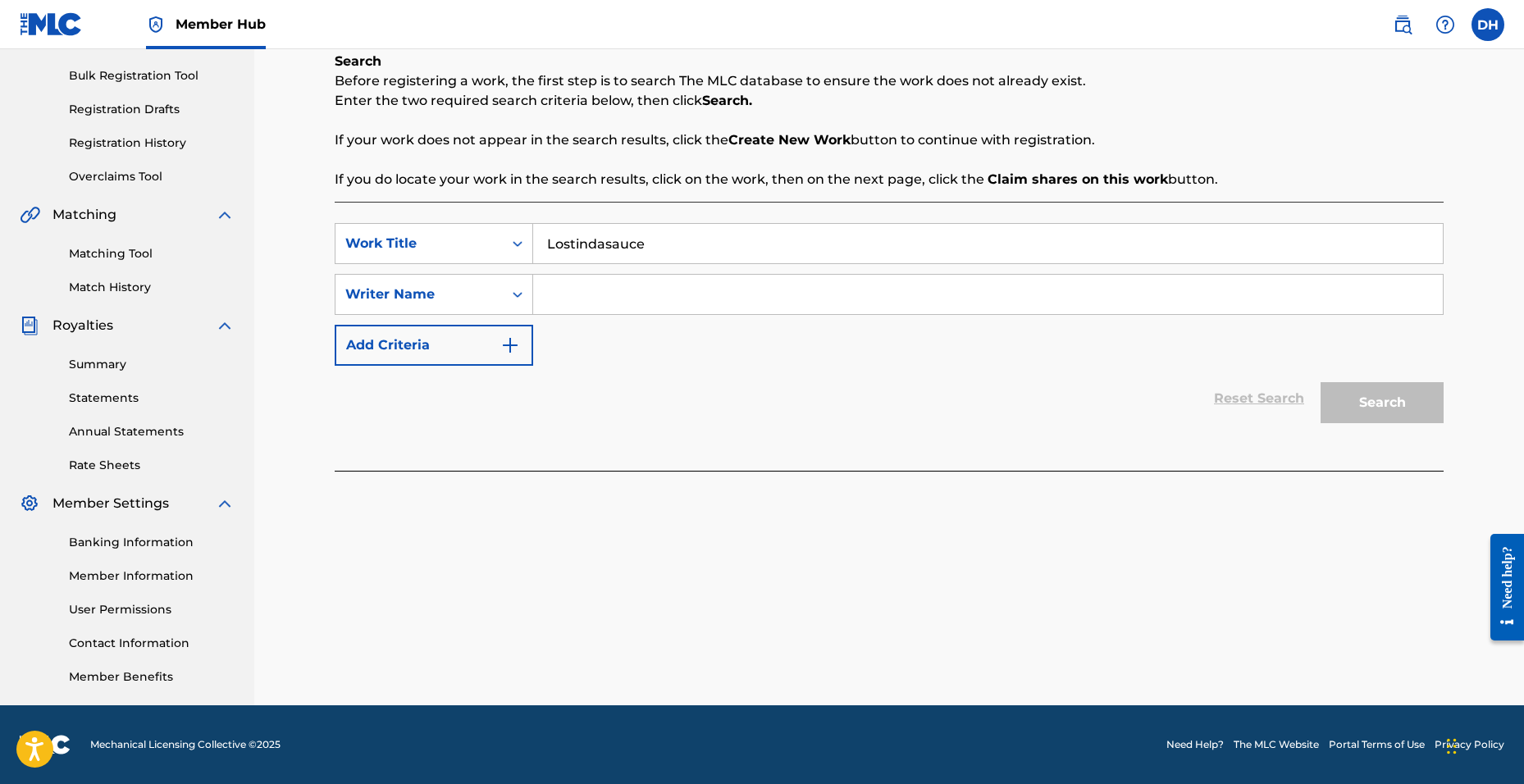
click at [597, 295] on input "Search Form" at bounding box center [988, 294] width 909 height 39
type input "[PERSON_NAME]"
click at [1321, 382] on button "Search" at bounding box center [1382, 402] width 123 height 41
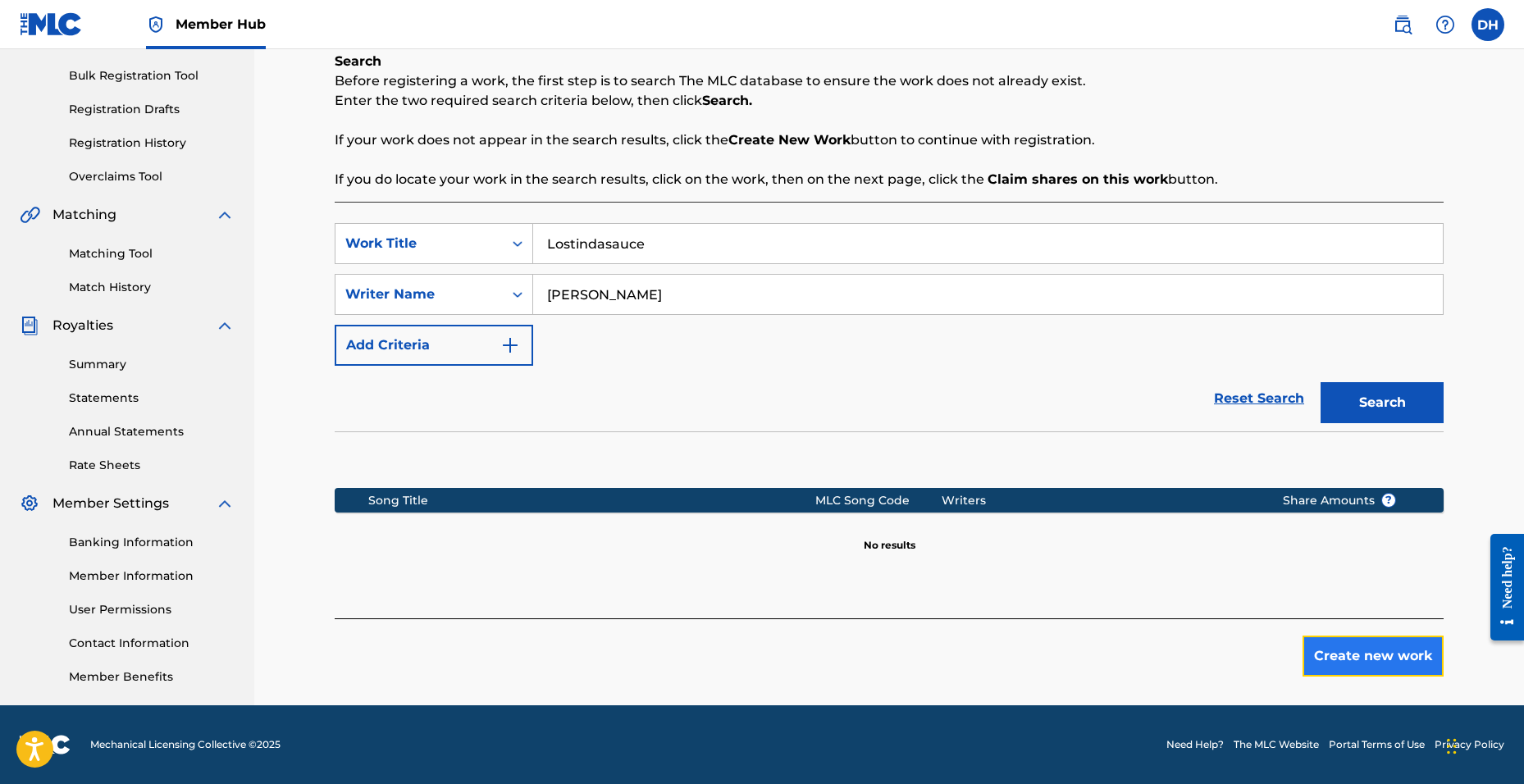
click at [1352, 649] on button "Create new work" at bounding box center [1372, 655] width 141 height 41
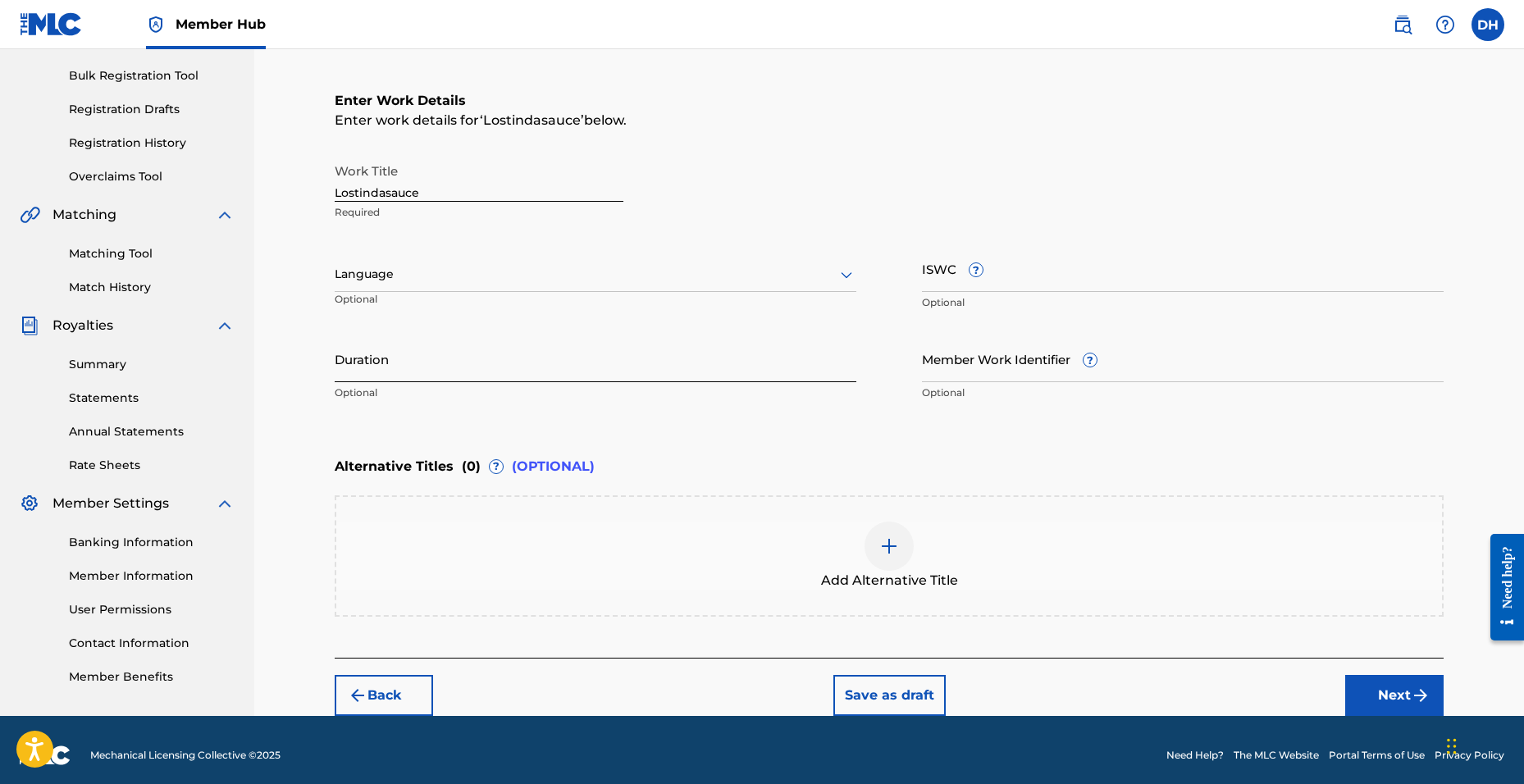
click at [399, 346] on input "Duration" at bounding box center [595, 359] width 522 height 47
type input "02:25"
click at [1357, 682] on button "Next" at bounding box center [1394, 695] width 98 height 41
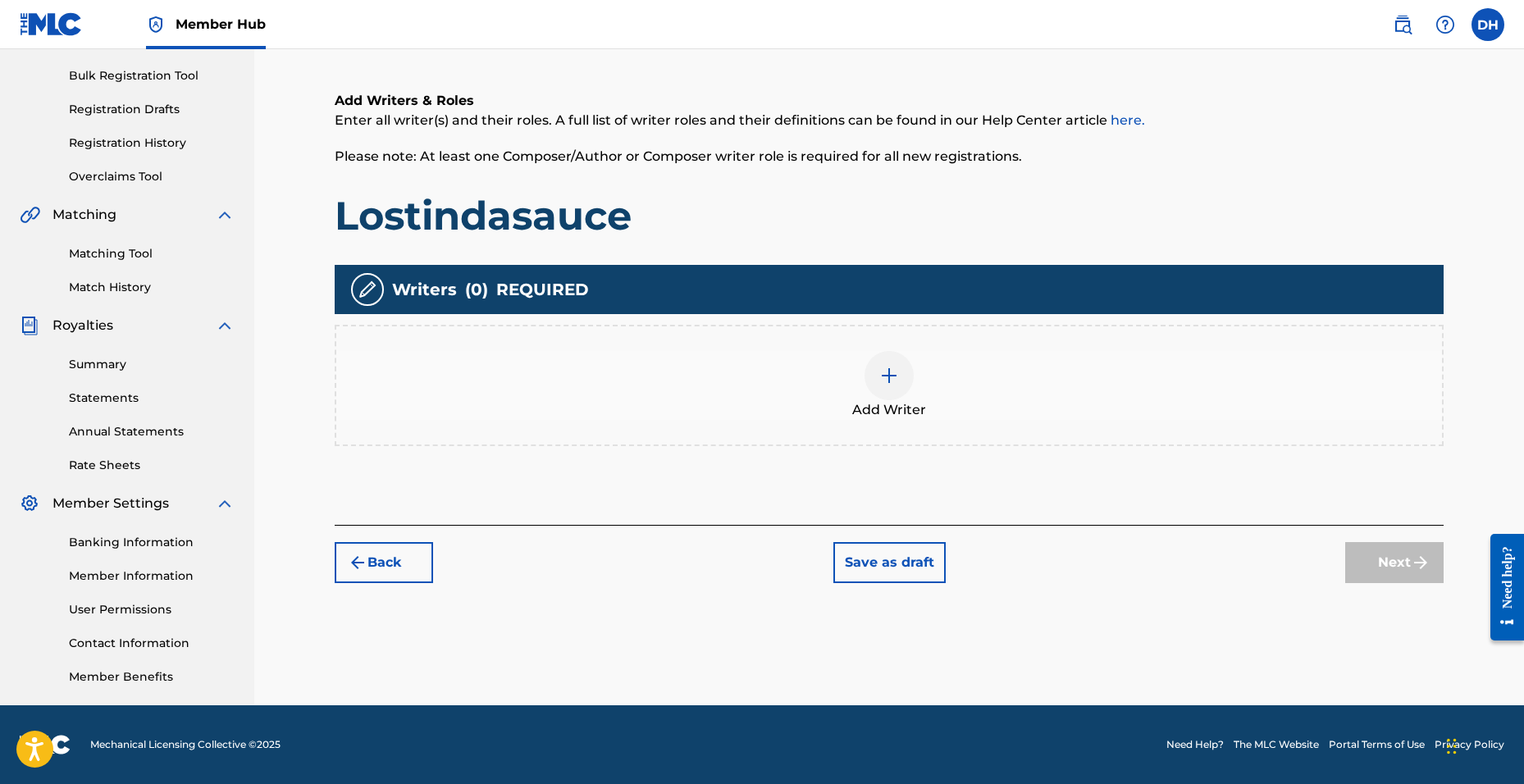
scroll to position [74, 0]
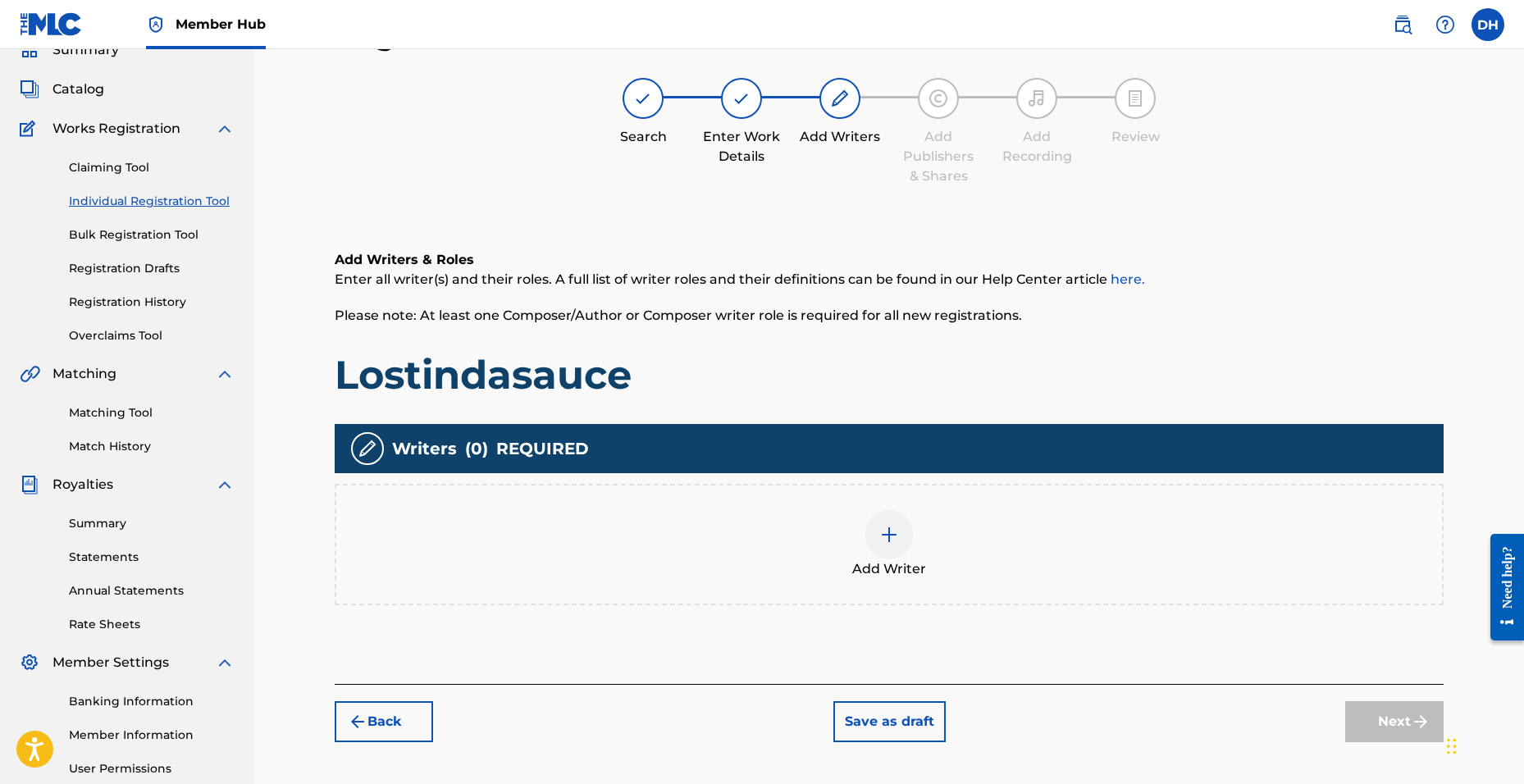
click at [864, 545] on div "Add Writer" at bounding box center [890, 544] width 1106 height 69
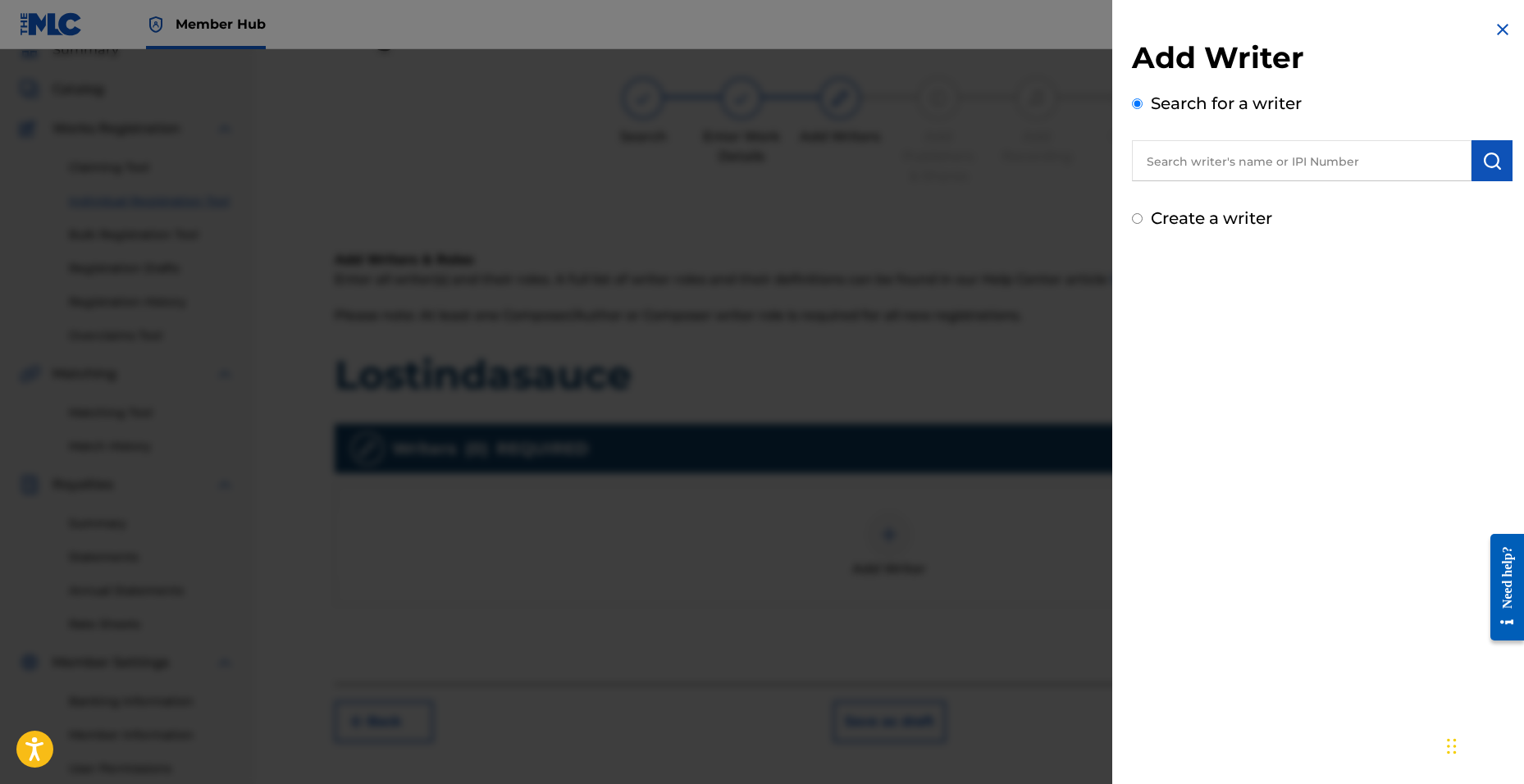
click at [1287, 157] on input "text" at bounding box center [1302, 161] width 339 height 41
type input "[PERSON_NAME]"
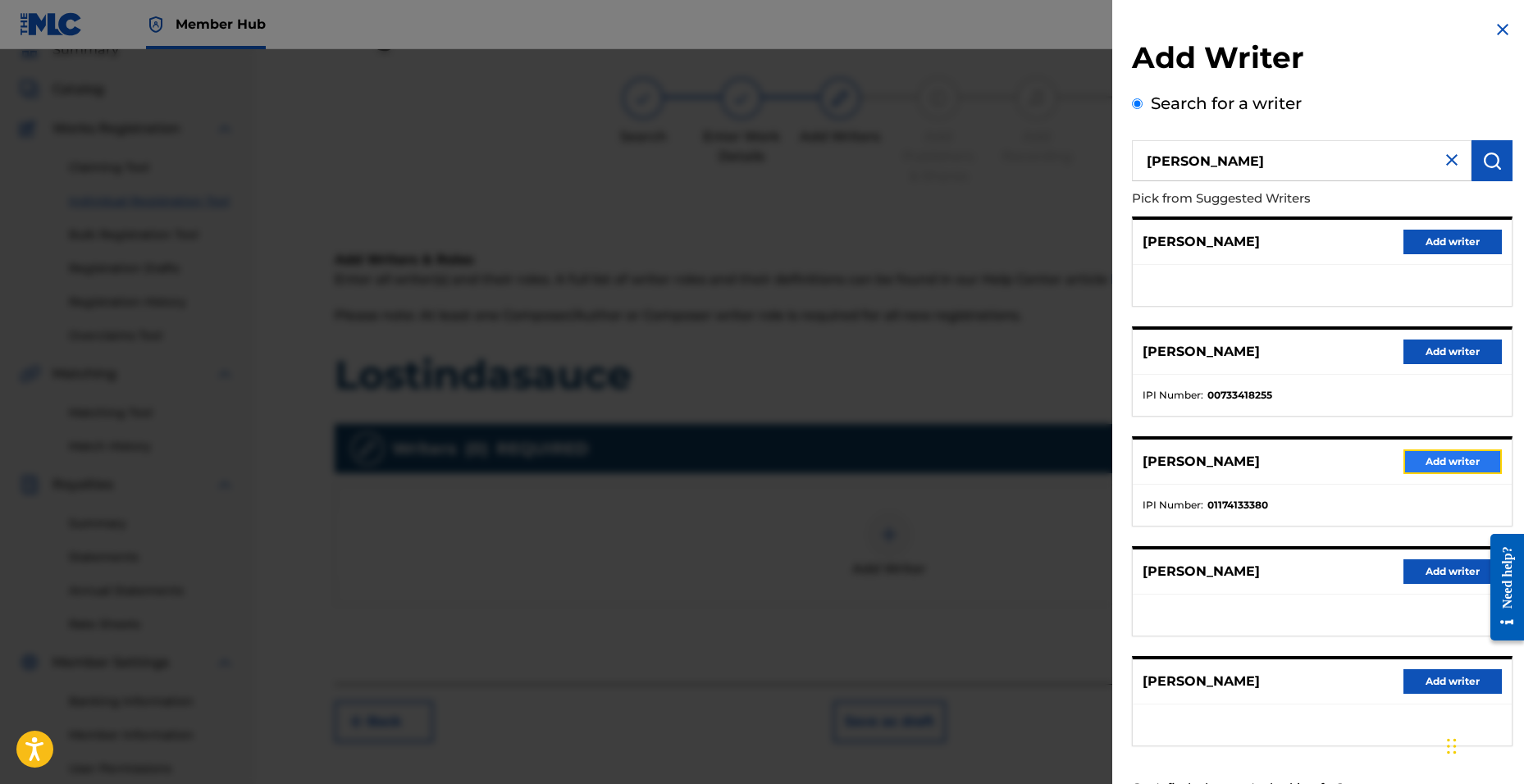
click at [1445, 449] on button "Add writer" at bounding box center [1452, 461] width 98 height 24
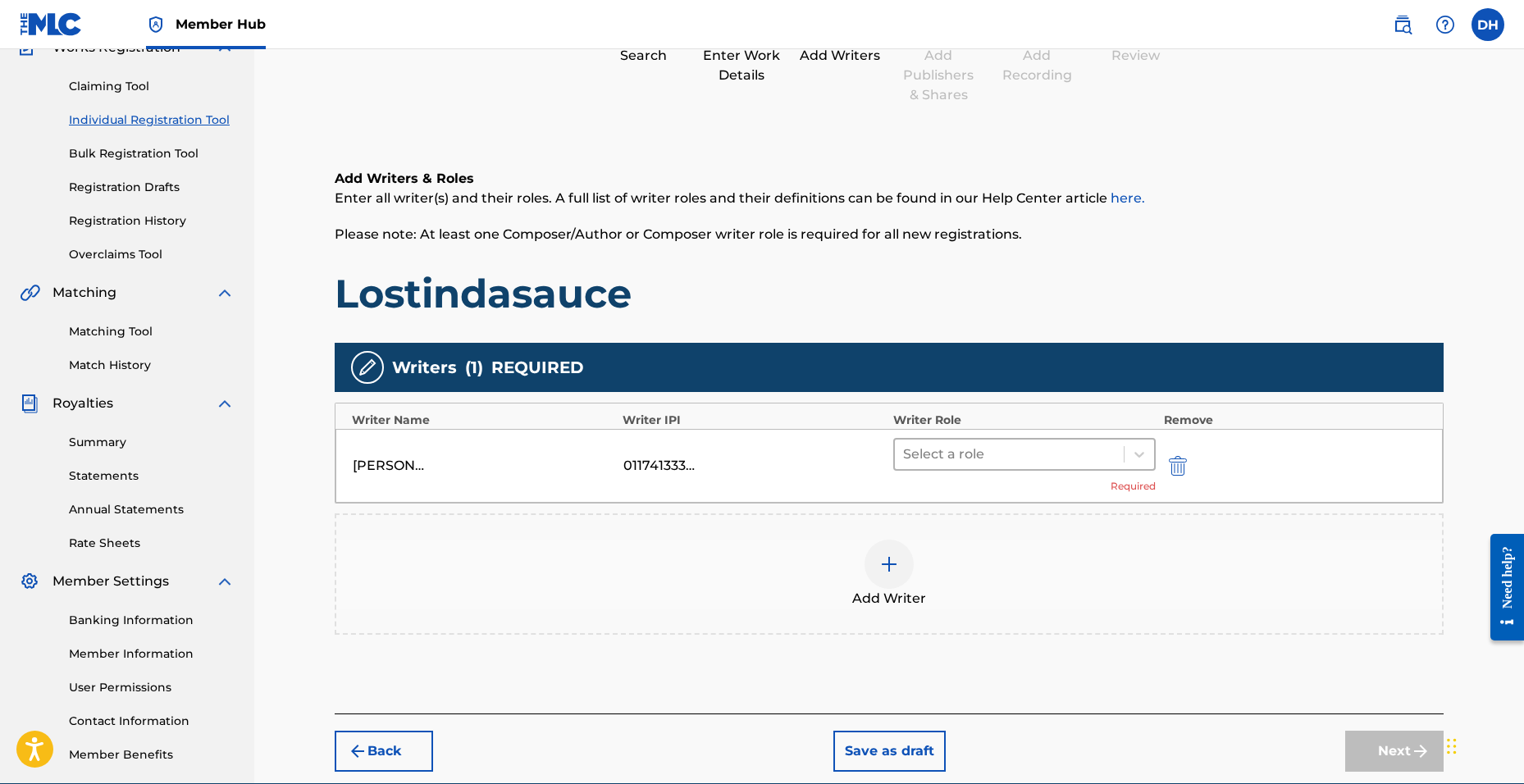
scroll to position [233, 0]
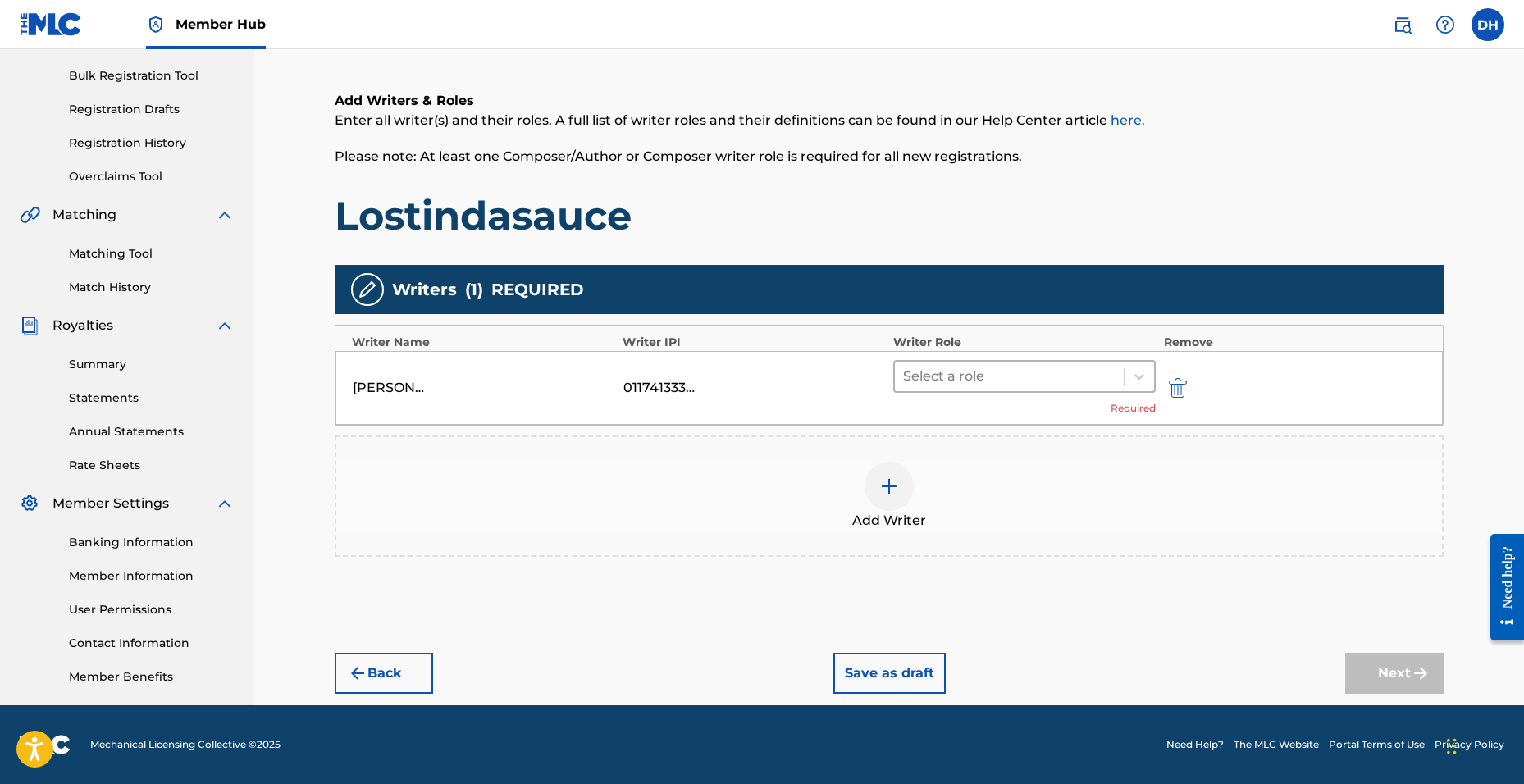
click at [948, 374] on div at bounding box center [1009, 376] width 212 height 23
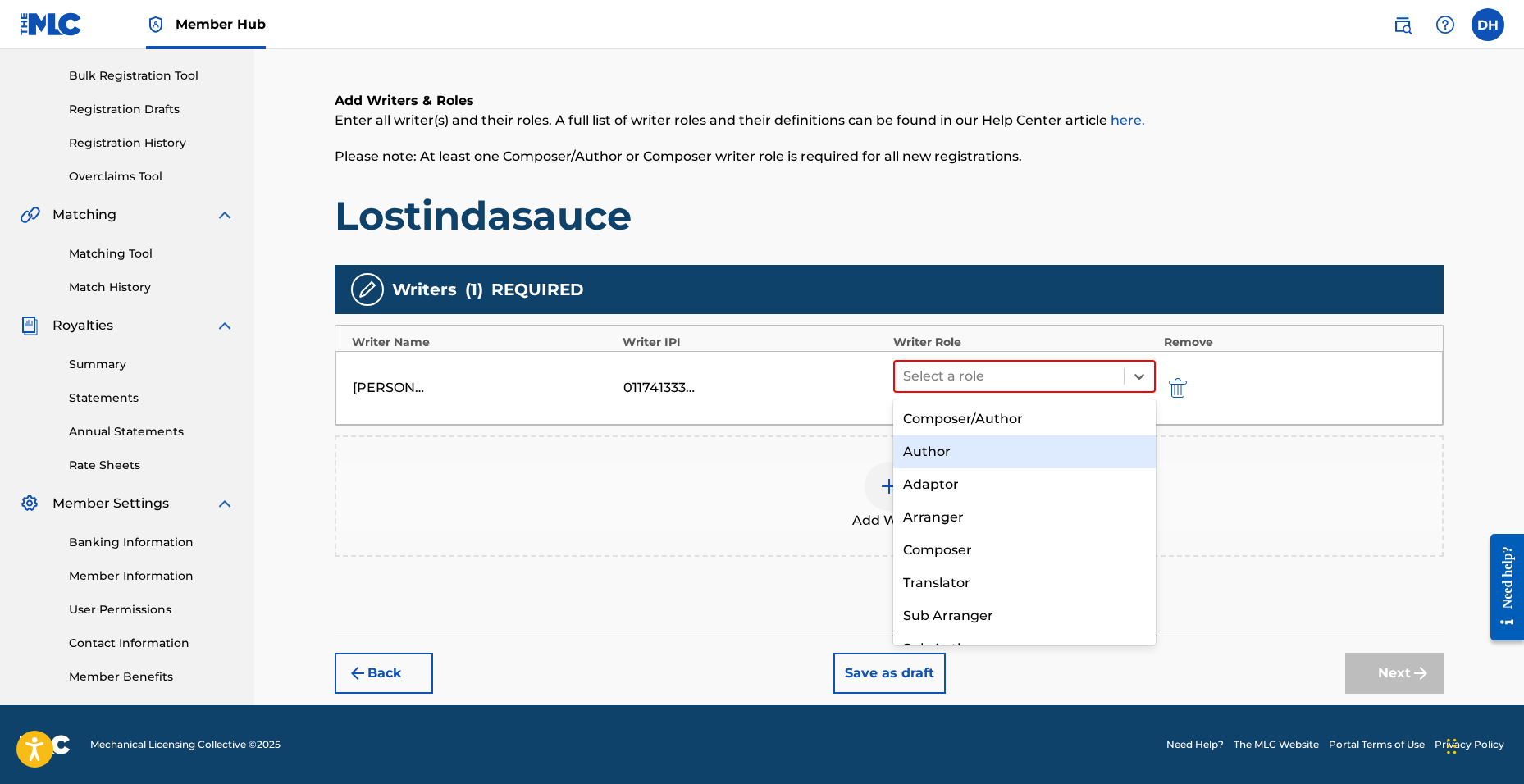
click at [954, 423] on div "Composer/Author" at bounding box center [1024, 419] width 262 height 33
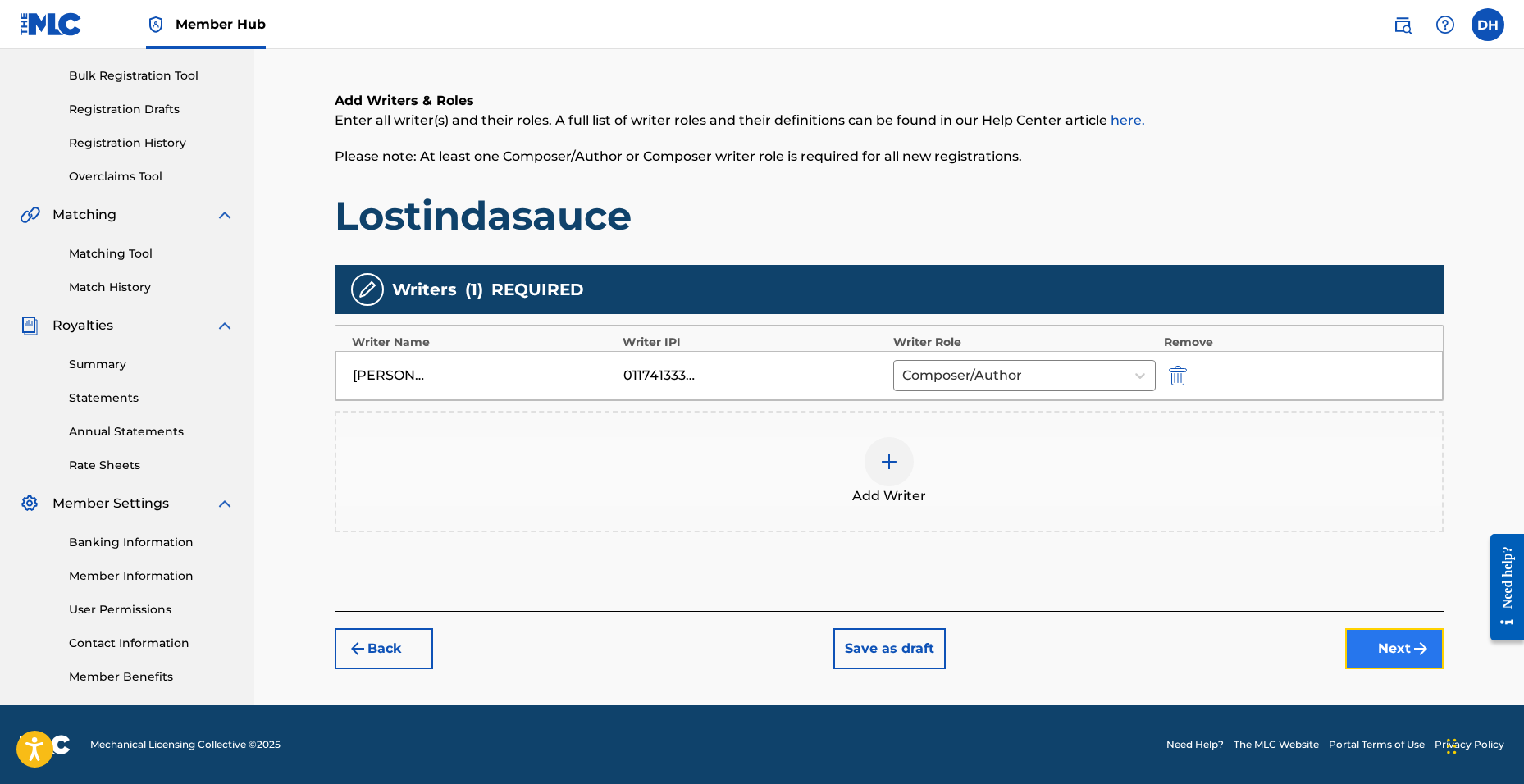
click at [1421, 657] on img "submit" at bounding box center [1421, 649] width 20 height 20
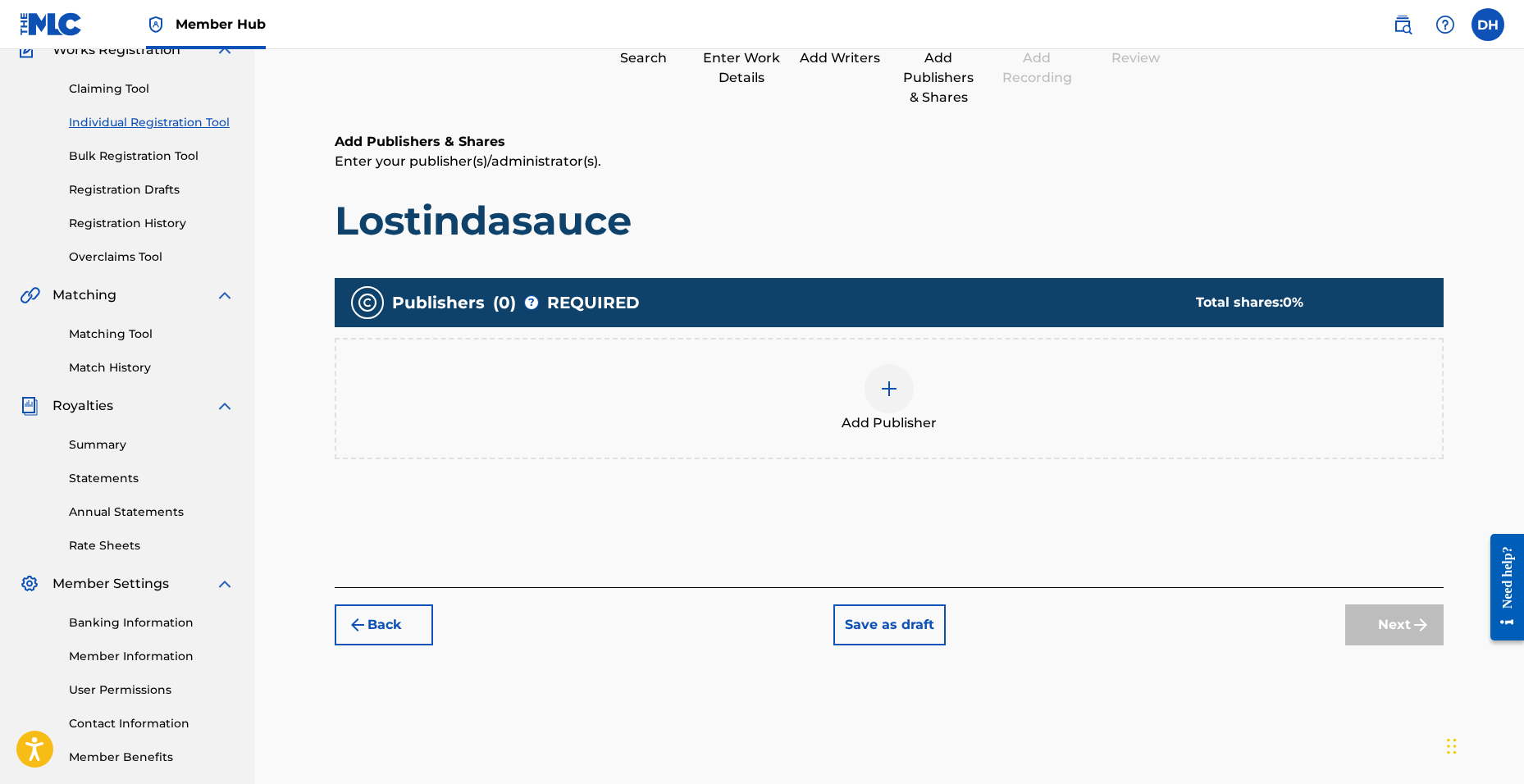
scroll to position [74, 0]
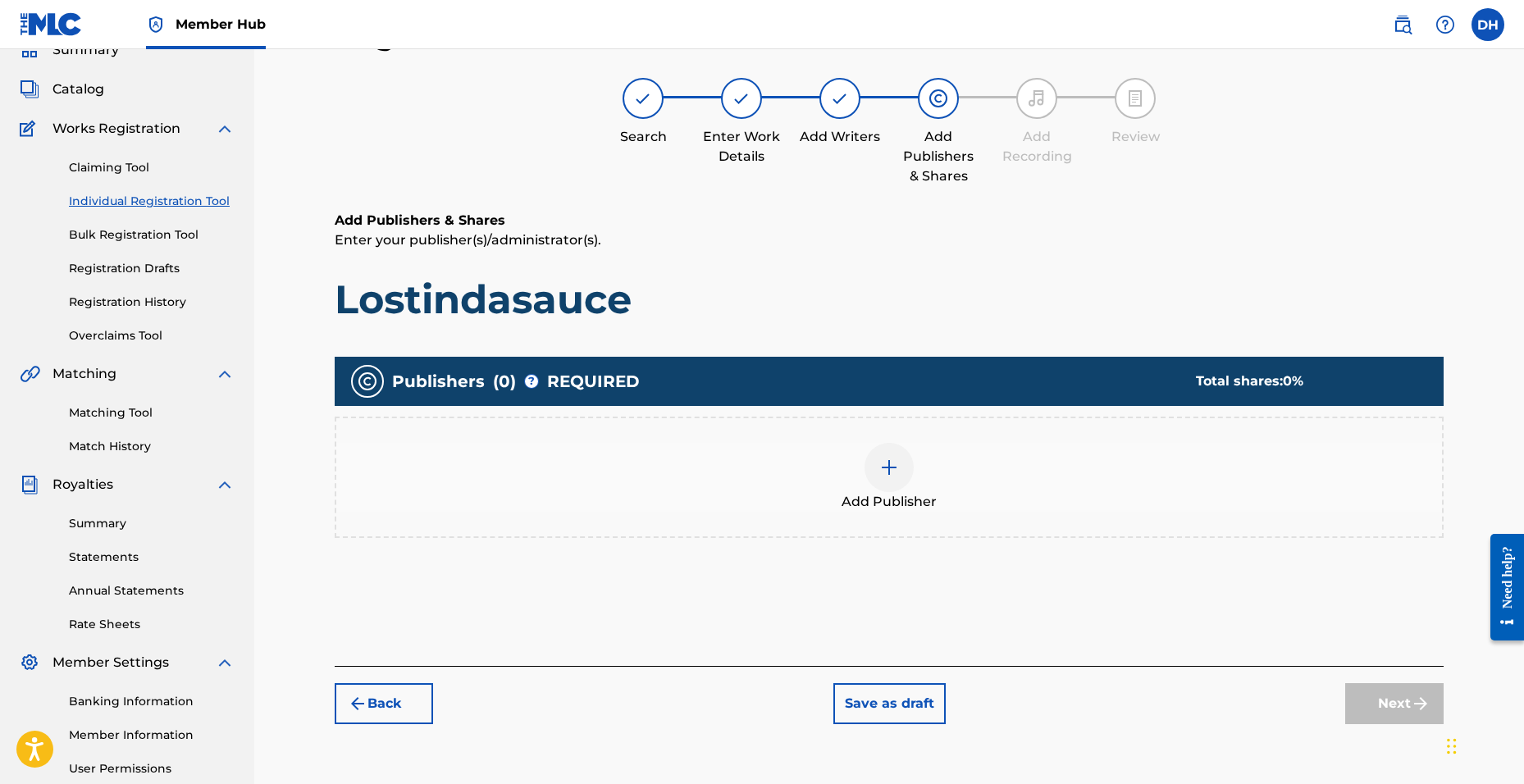
click at [891, 490] on div at bounding box center [889, 467] width 49 height 49
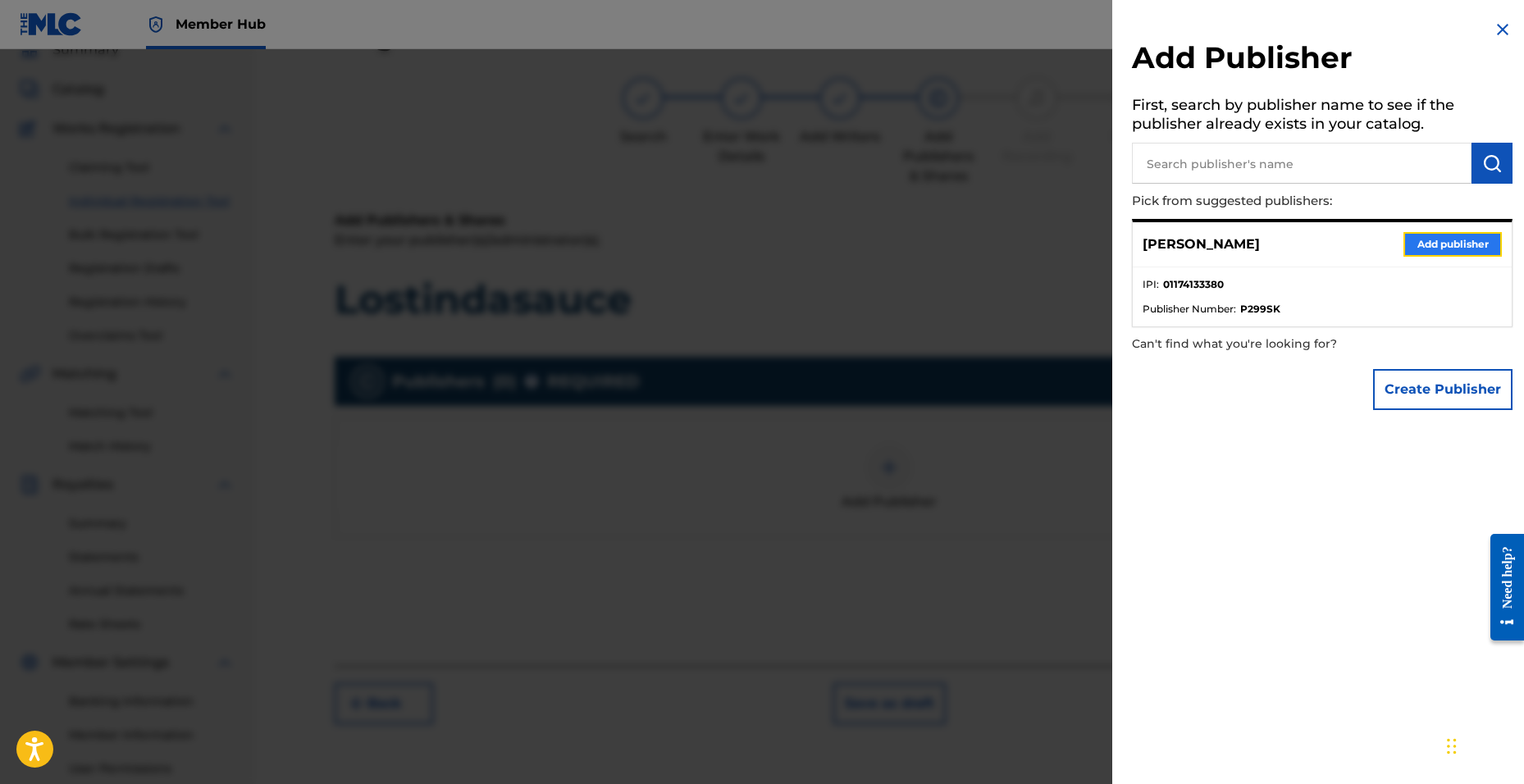
click at [1440, 246] on button "Add publisher" at bounding box center [1452, 244] width 98 height 24
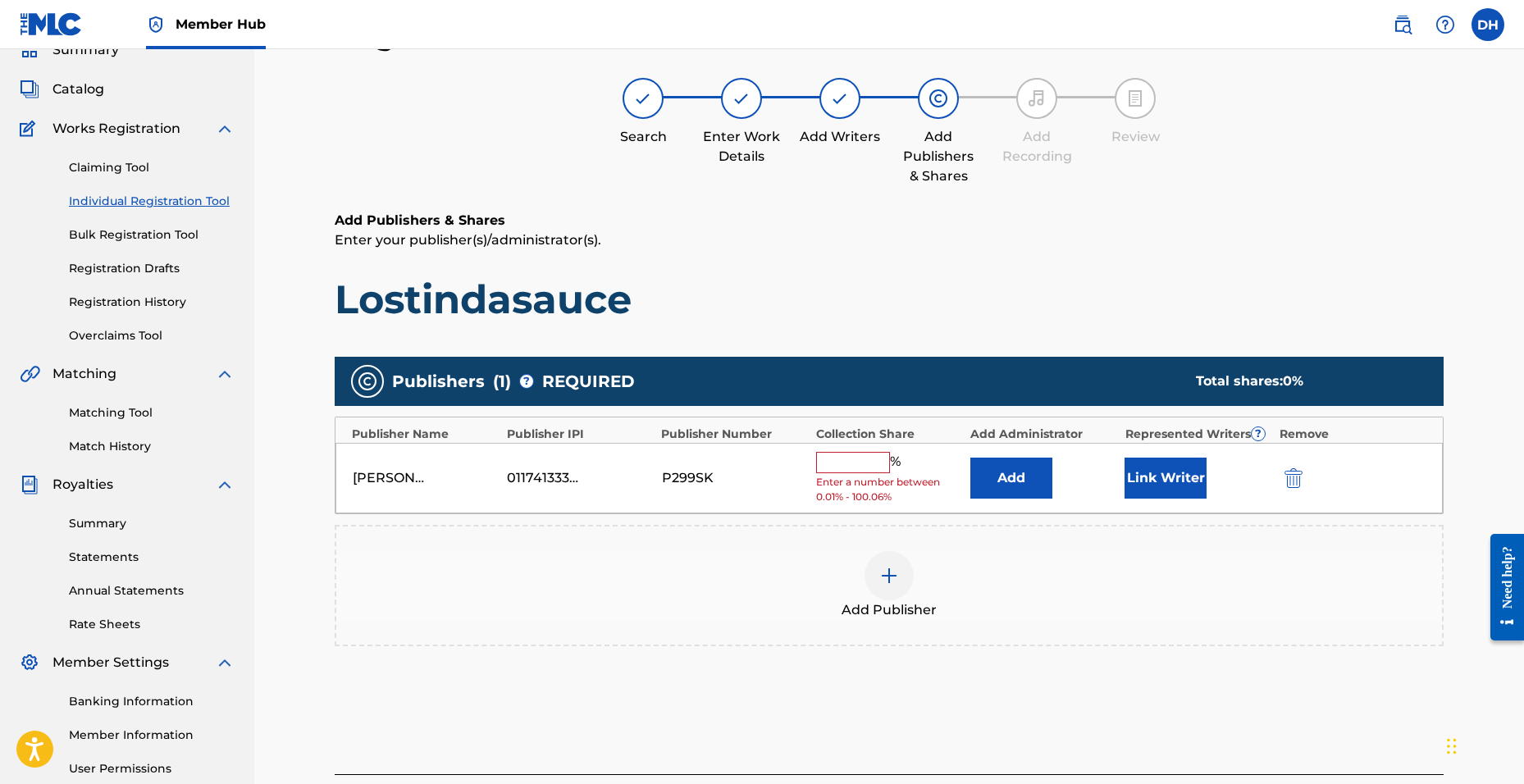
click at [870, 450] on div "[PERSON_NAME] 01174133380 P299SK % Enter a number between 0.01% - 100.06% Add L…" at bounding box center [890, 478] width 1107 height 72
click at [869, 456] on input "text" at bounding box center [852, 462] width 74 height 21
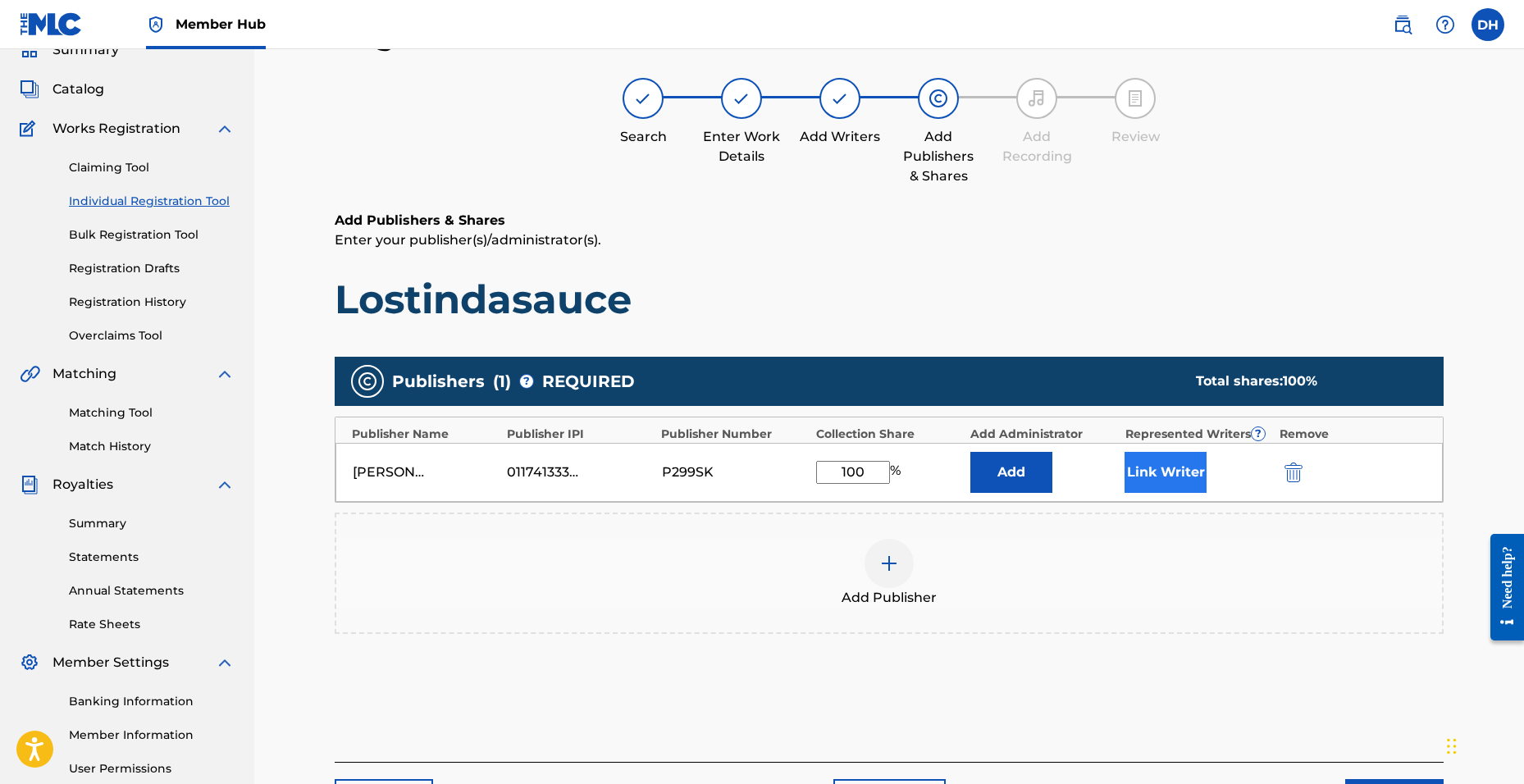
type input "100"
click at [1176, 475] on button "Link Writer" at bounding box center [1165, 472] width 82 height 41
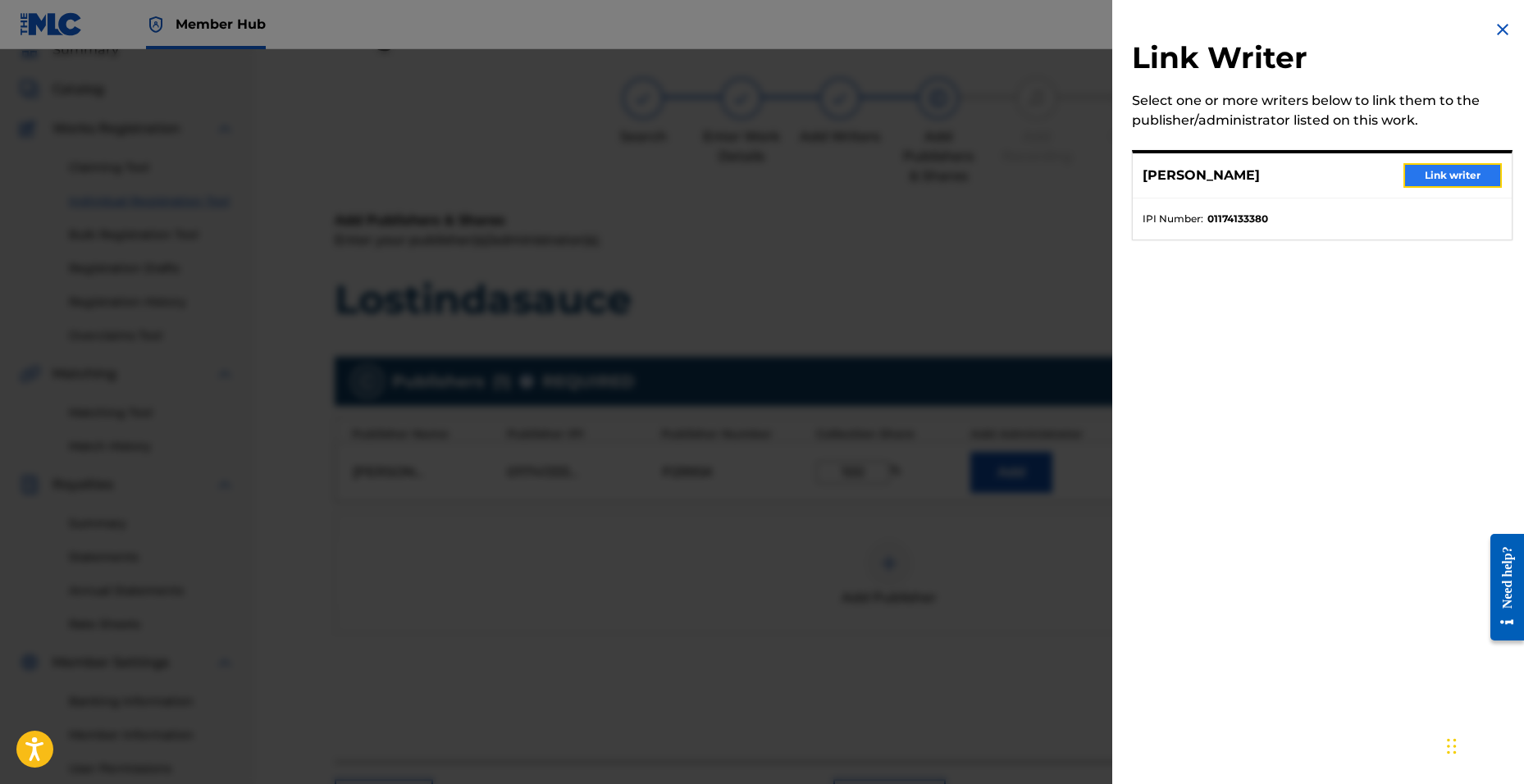
click at [1438, 173] on button "Link writer" at bounding box center [1452, 175] width 98 height 24
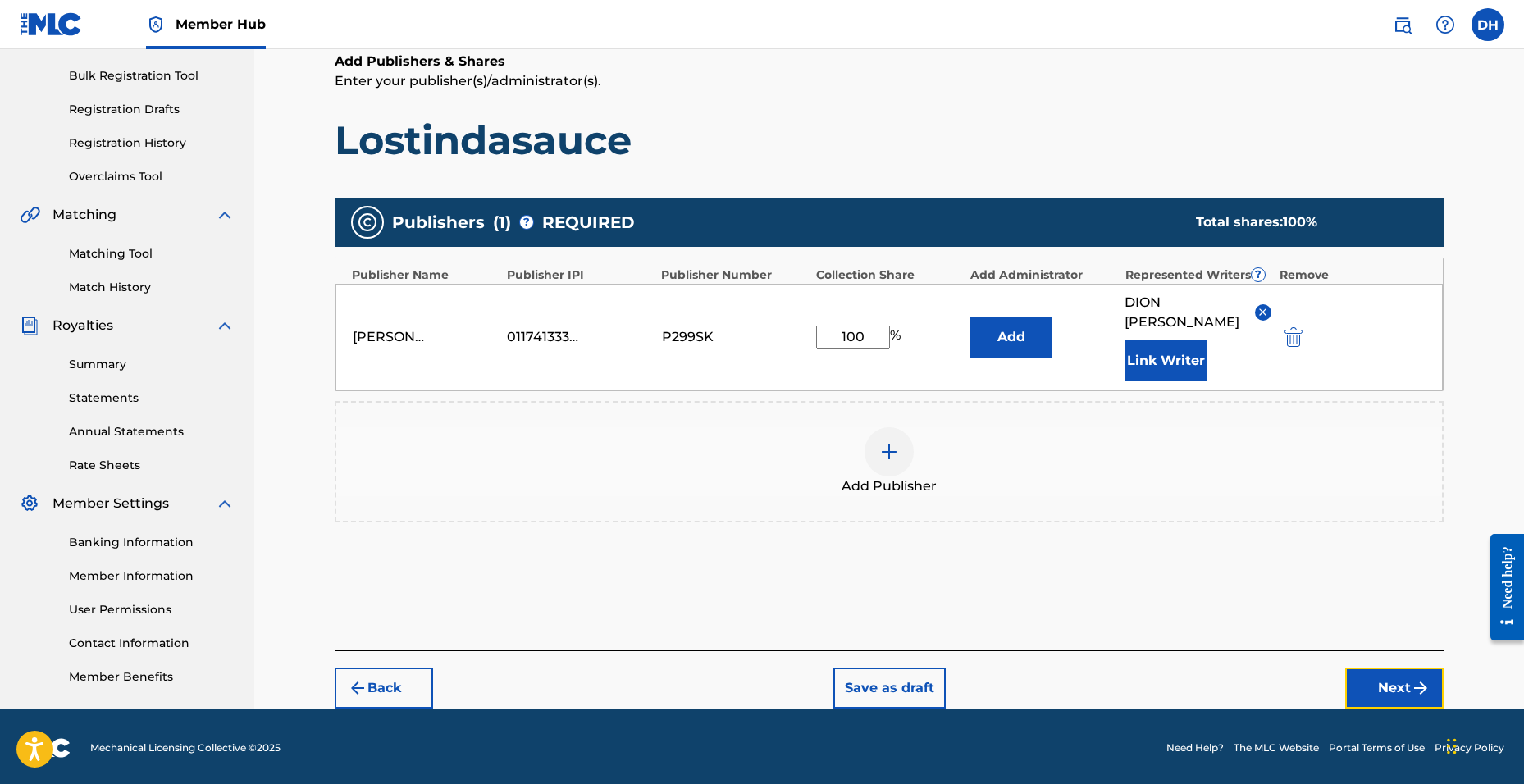
click at [1398, 668] on button "Next" at bounding box center [1394, 688] width 98 height 41
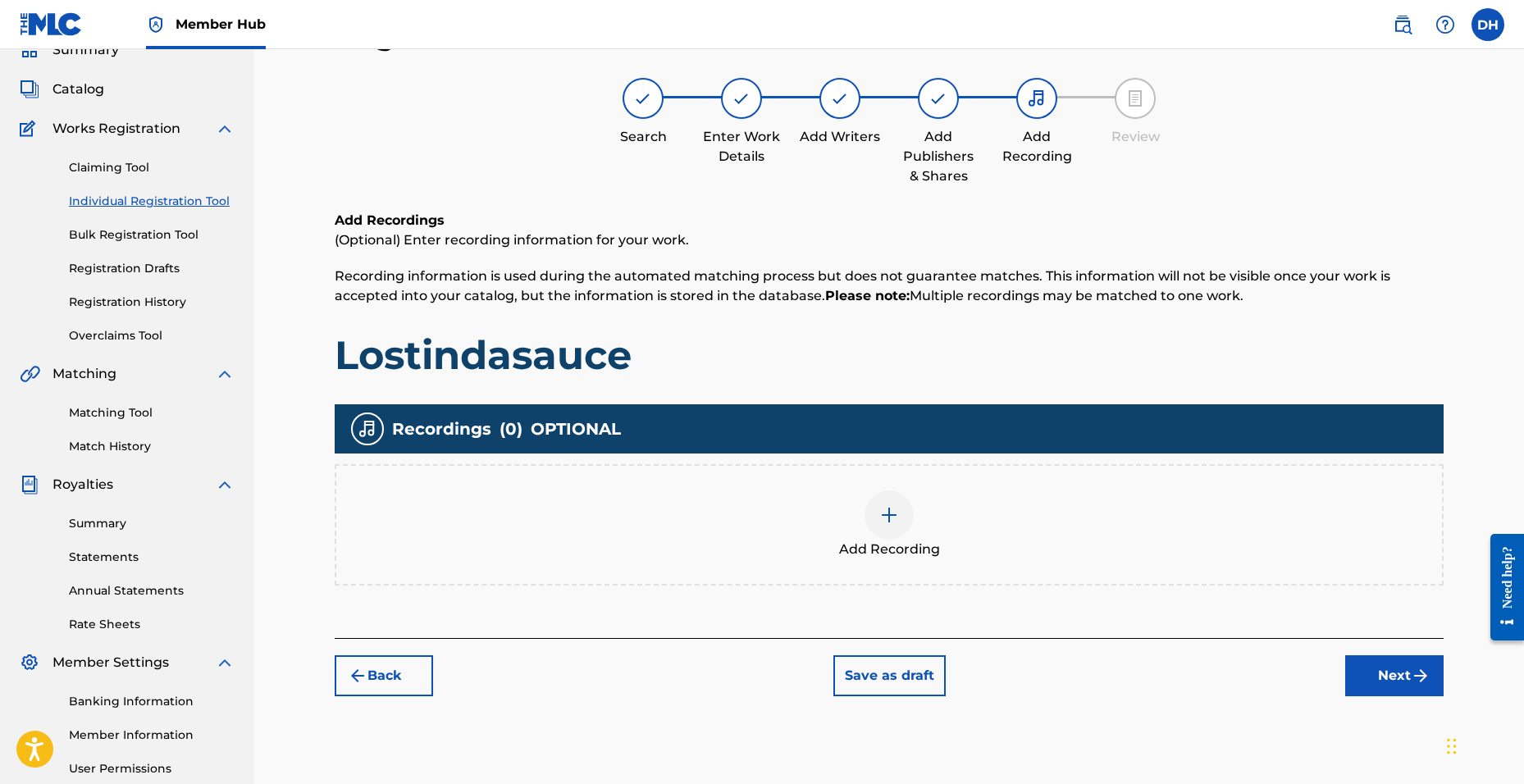
click at [881, 504] on div at bounding box center [889, 514] width 49 height 49
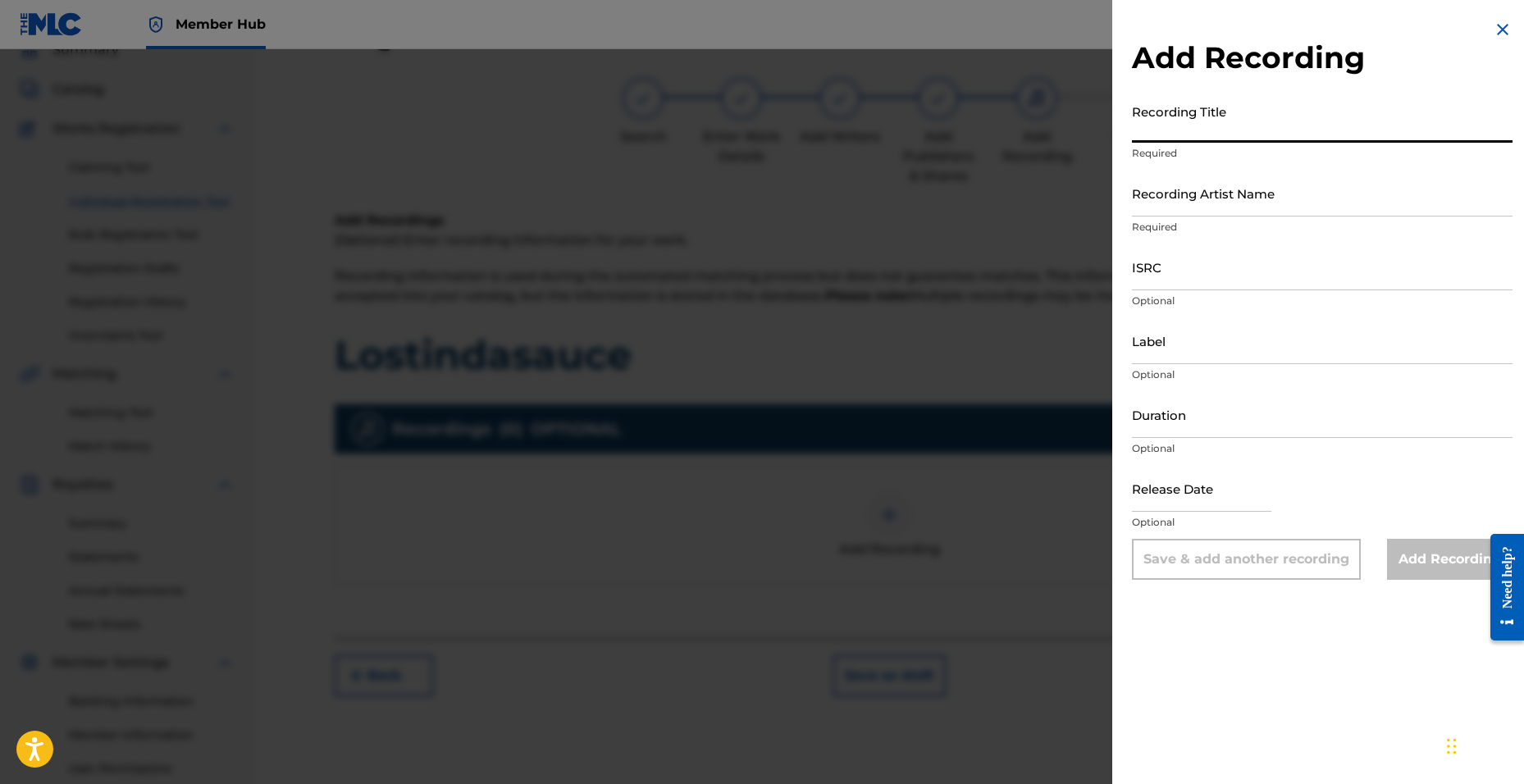
click at [1172, 131] on input "Recording Title" at bounding box center [1322, 120] width 380 height 47
type input "Lostindasauce"
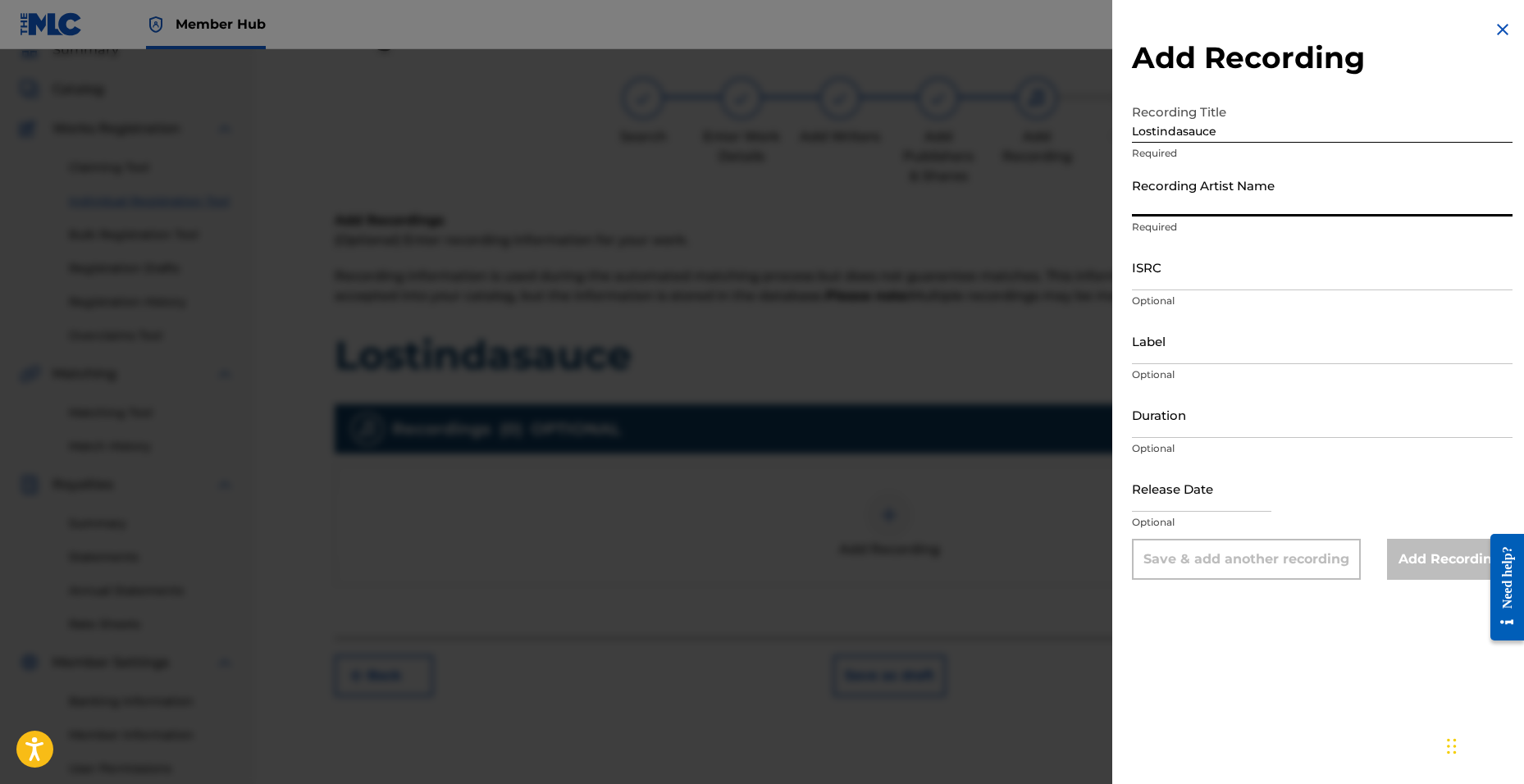
click at [1166, 178] on input "Recording Artist Name" at bounding box center [1322, 193] width 380 height 47
type input "D2.drxppy"
type input "[DATE]"
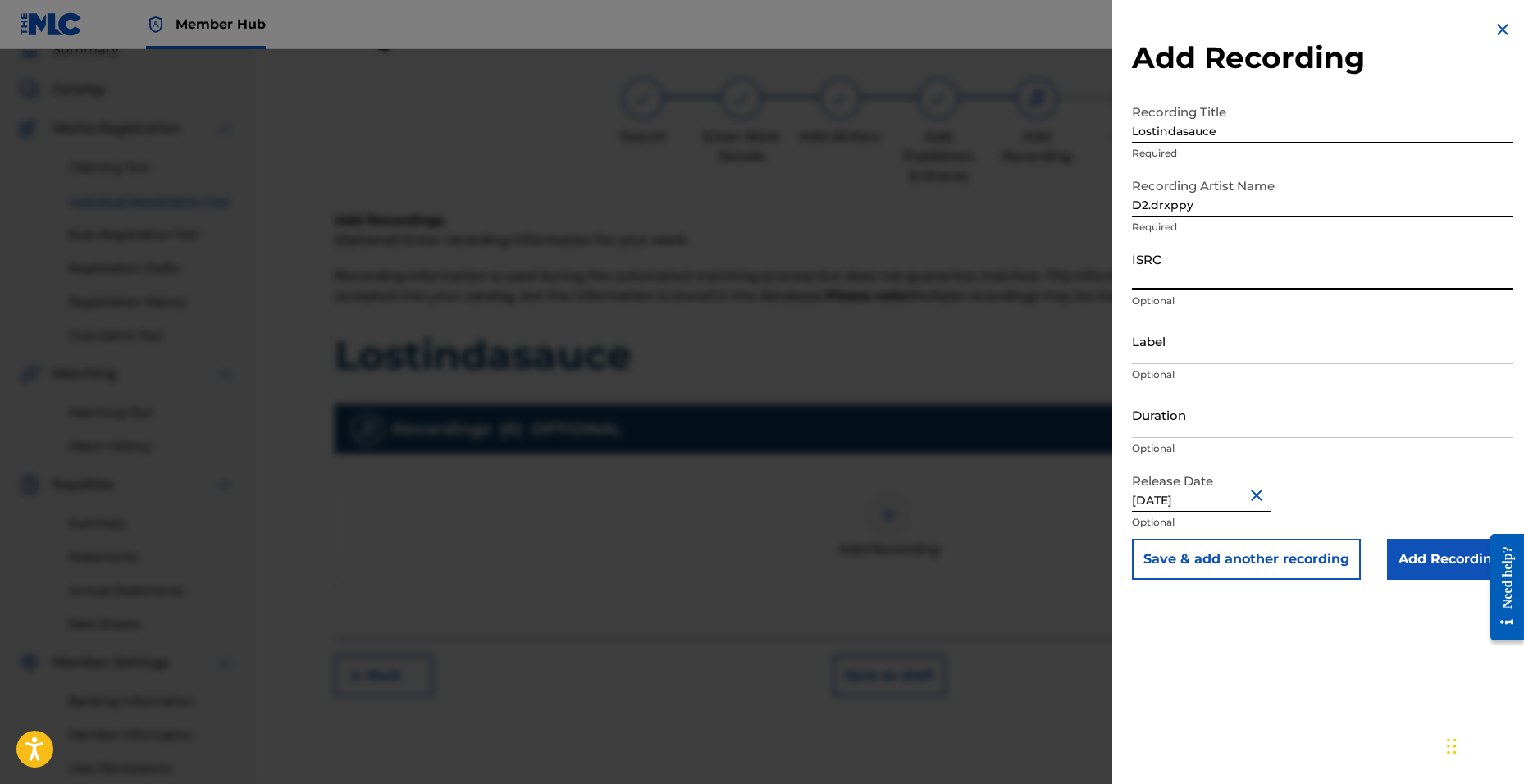
click at [1167, 275] on input "ISRC" at bounding box center [1322, 267] width 380 height 47
paste input "QZTBE2503478"
type input "QZTBE2503478"
click at [1157, 421] on input "Duration" at bounding box center [1322, 415] width 380 height 47
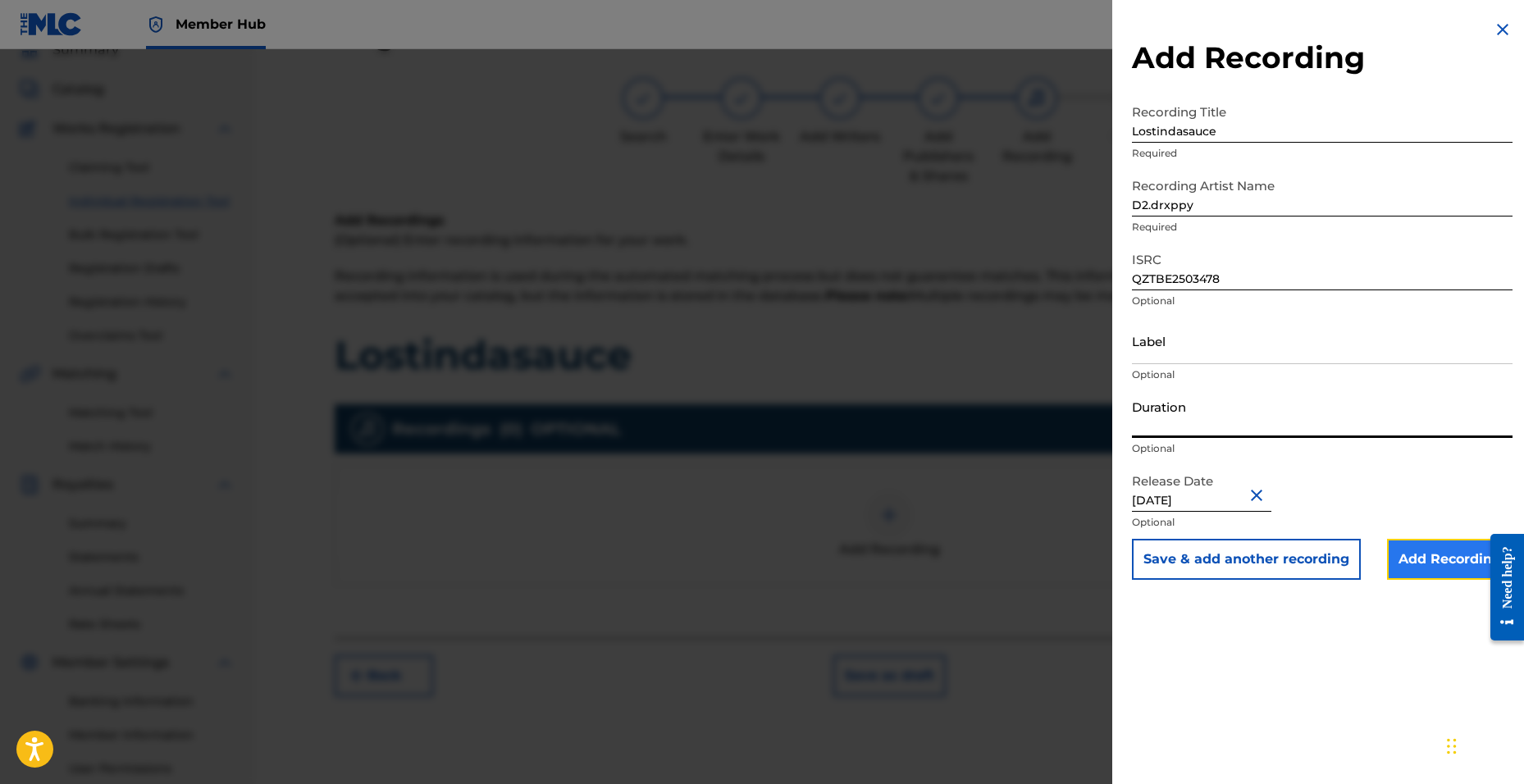
click at [1434, 559] on input "Add Recording" at bounding box center [1450, 559] width 125 height 41
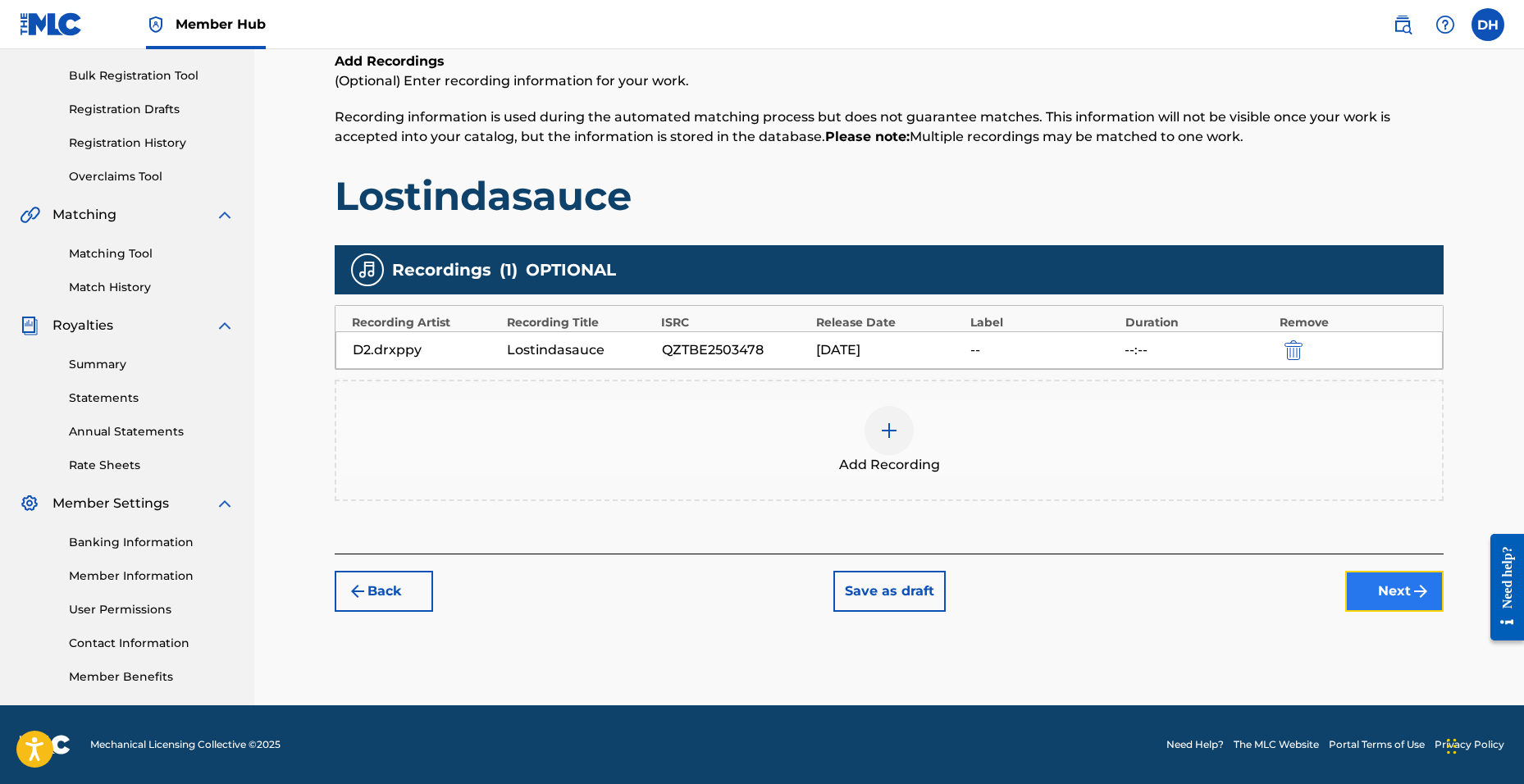
click at [1375, 598] on button "Next" at bounding box center [1394, 591] width 98 height 41
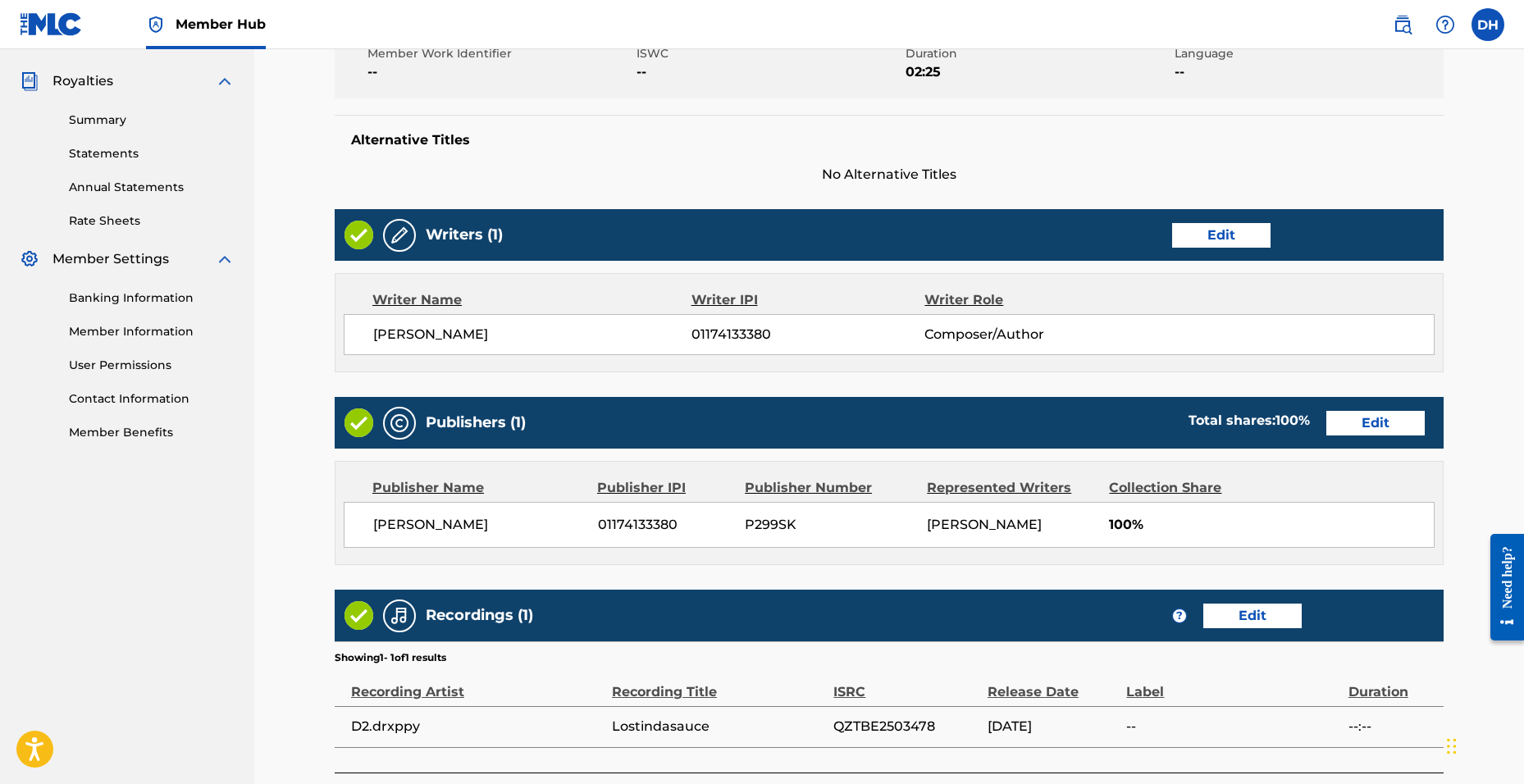
scroll to position [603, 0]
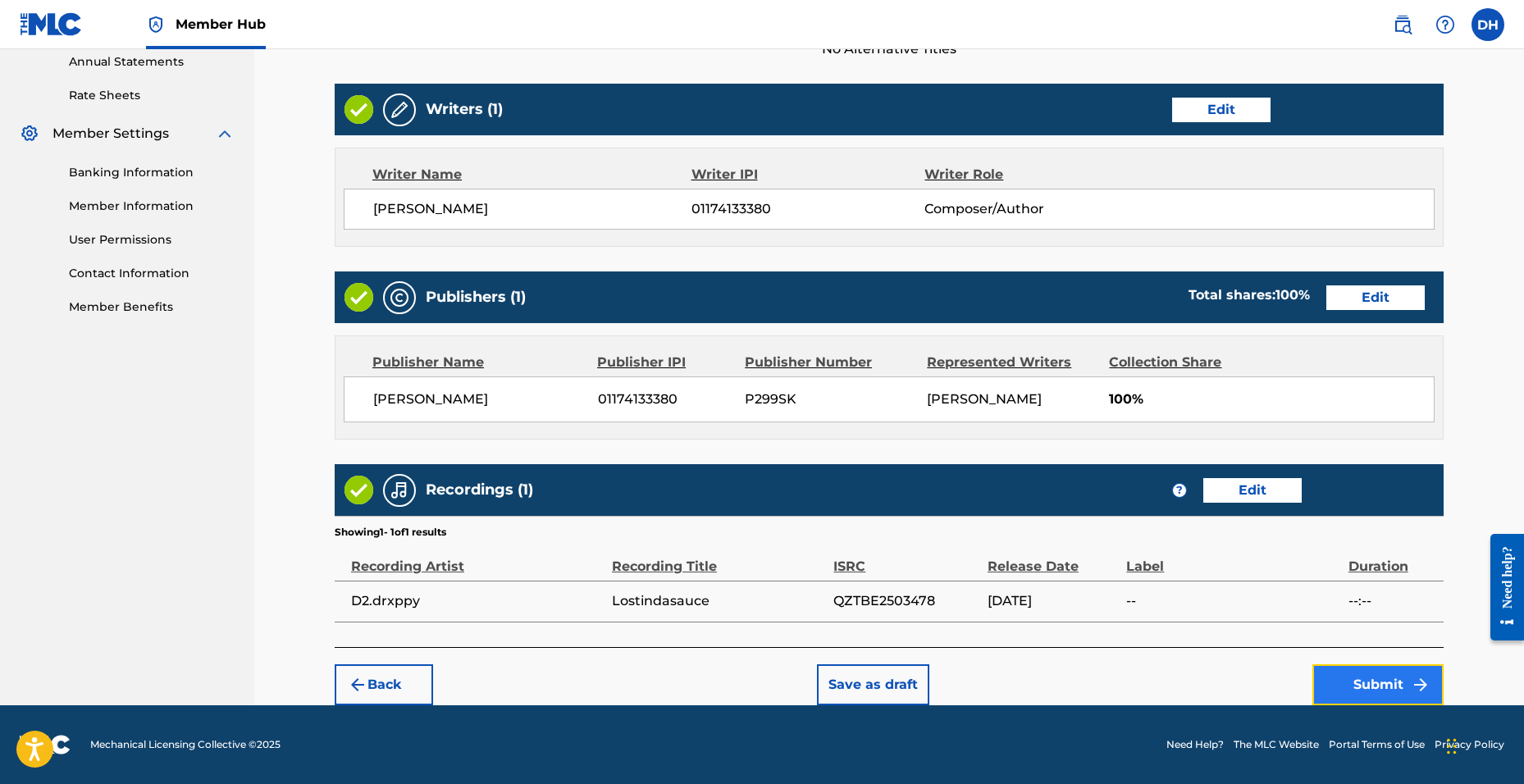
click at [1355, 683] on button "Submit" at bounding box center [1378, 684] width 132 height 41
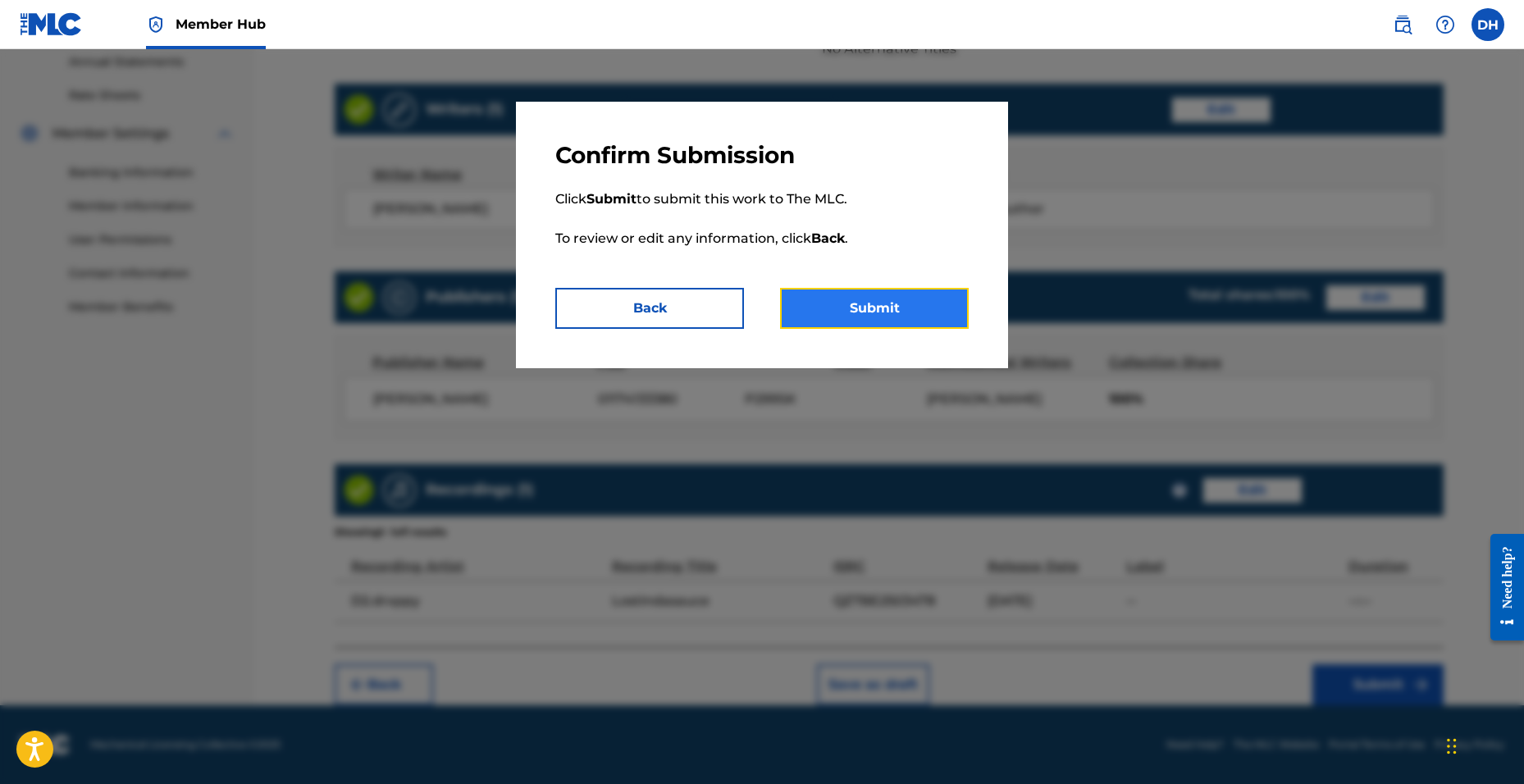
click at [818, 310] on button "Submit" at bounding box center [874, 308] width 189 height 41
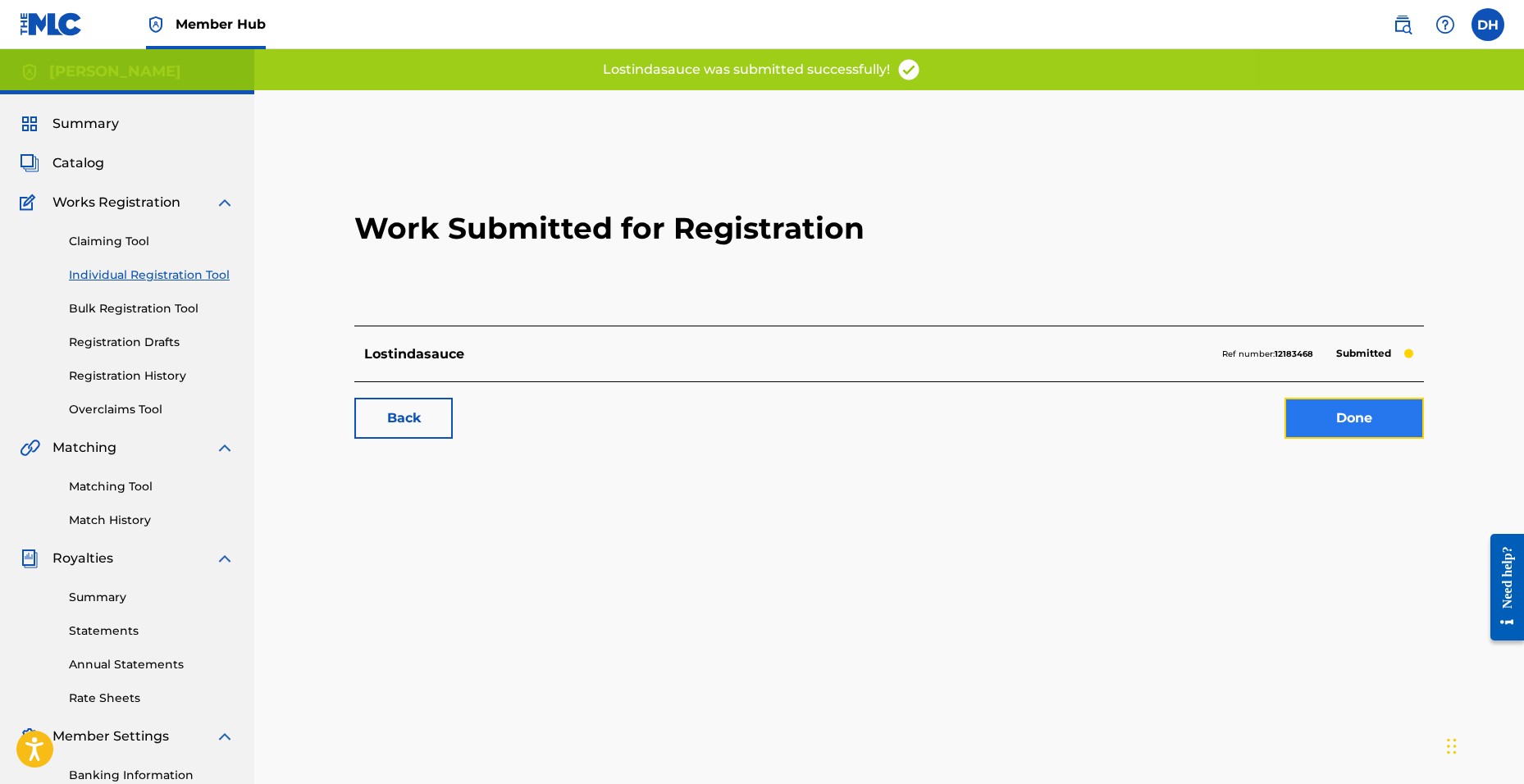
click at [1308, 423] on link "Done" at bounding box center [1354, 417] width 140 height 41
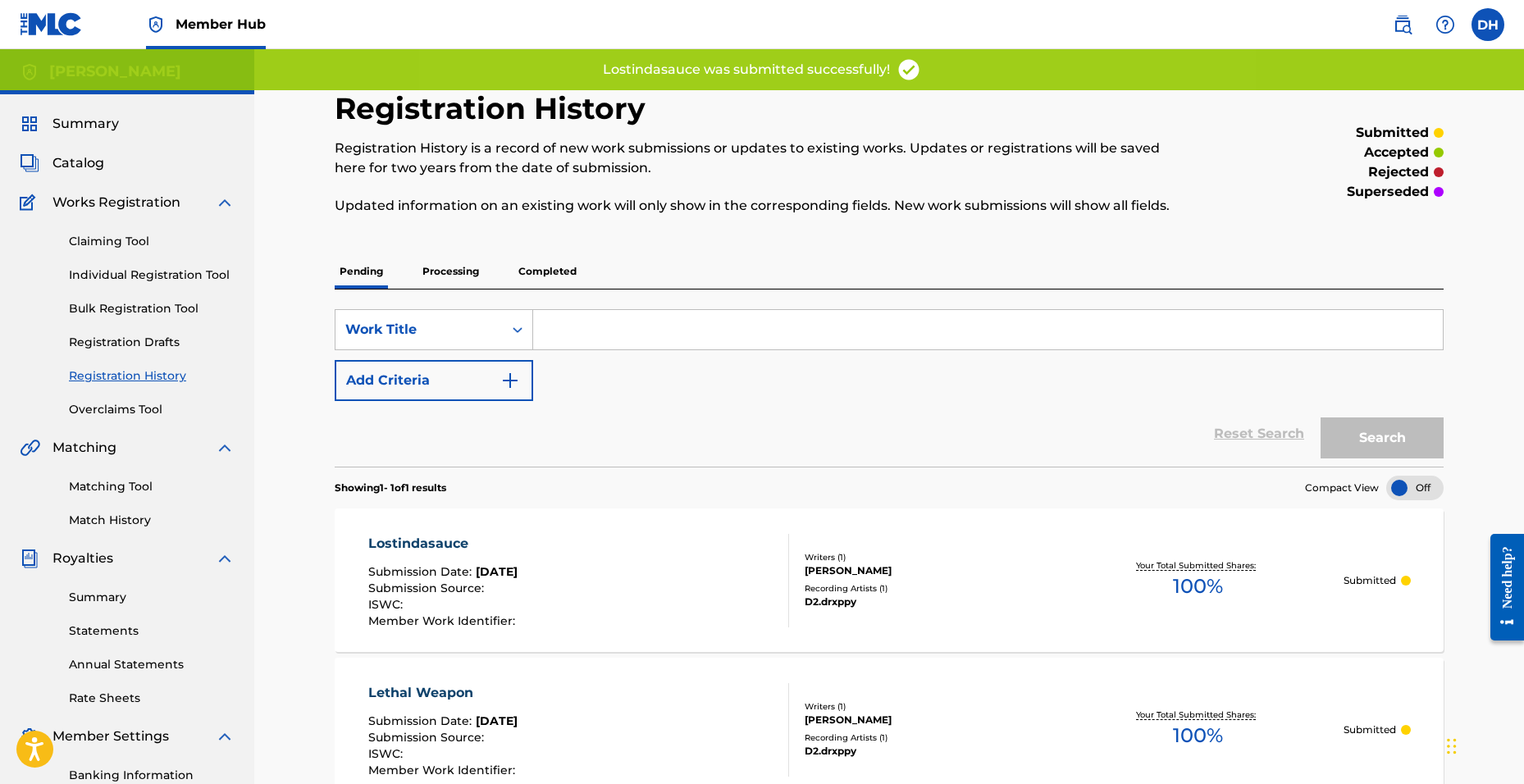
click at [56, 173] on div "Summary Catalog Works Registration Claiming Tool Individual Registration Tool B…" at bounding box center [127, 516] width 254 height 844
click at [76, 166] on span "Catalog" at bounding box center [78, 163] width 52 height 20
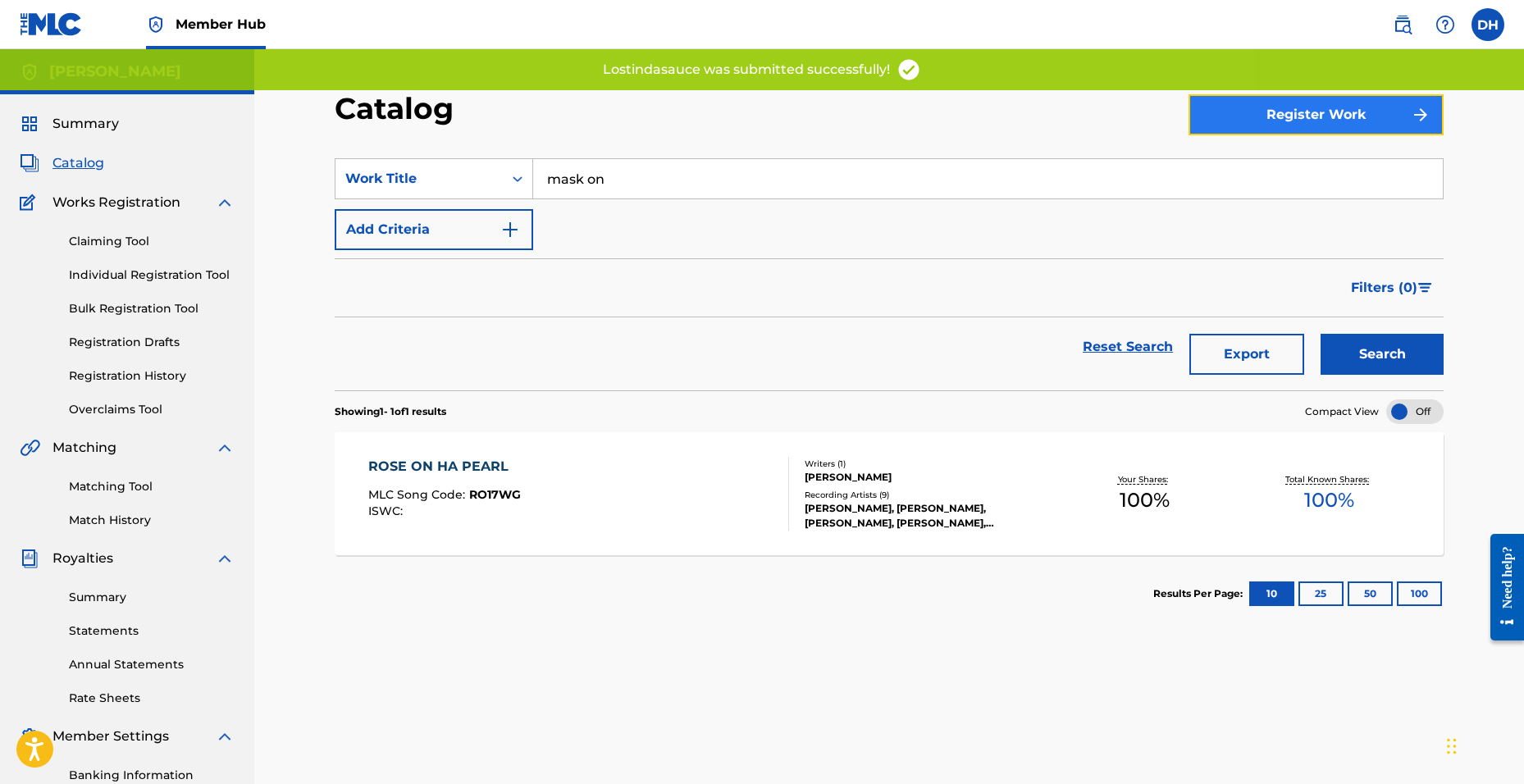
click at [1258, 110] on button "Register Work" at bounding box center [1315, 114] width 255 height 41
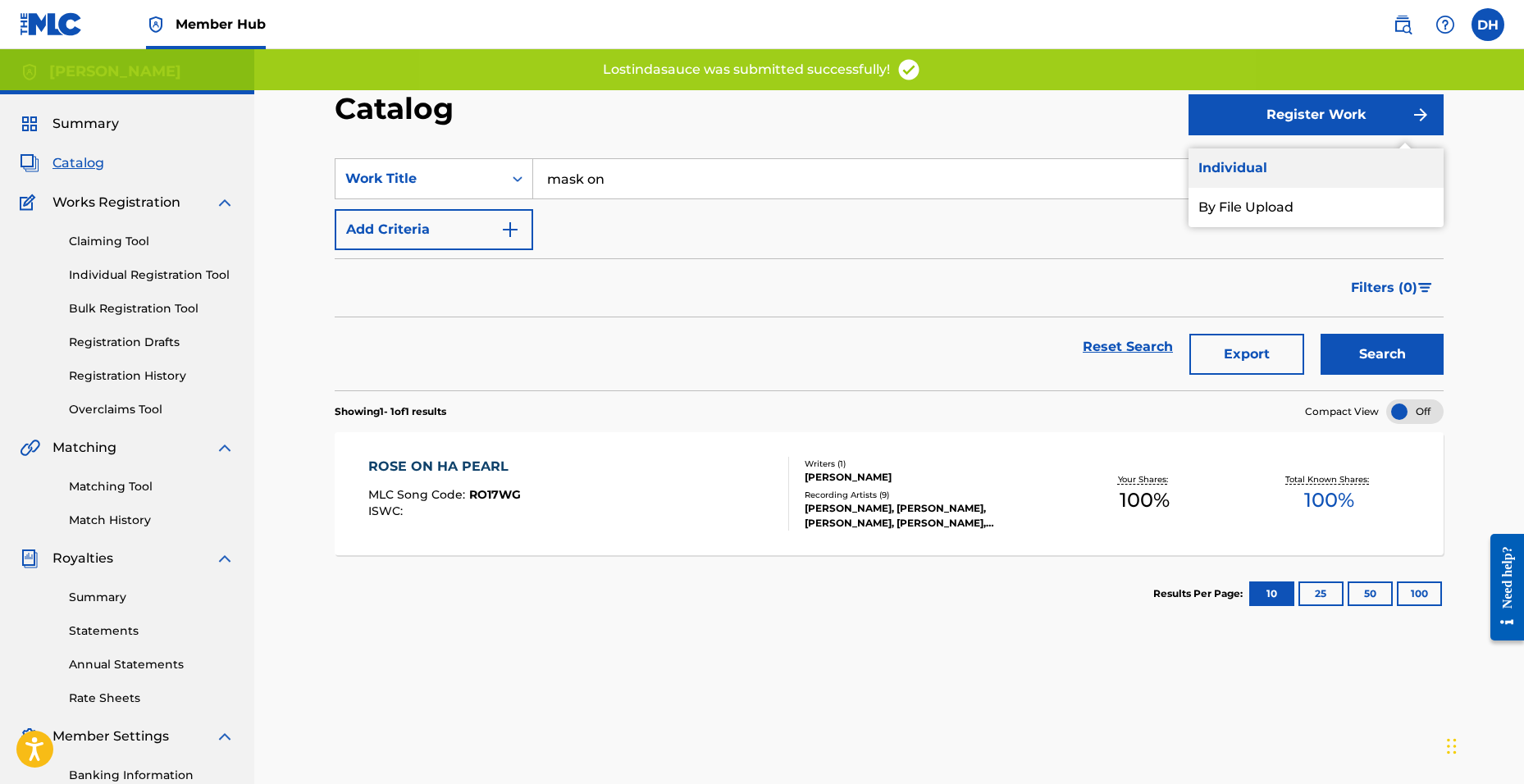
click at [1241, 168] on link "Individual" at bounding box center [1315, 168] width 255 height 39
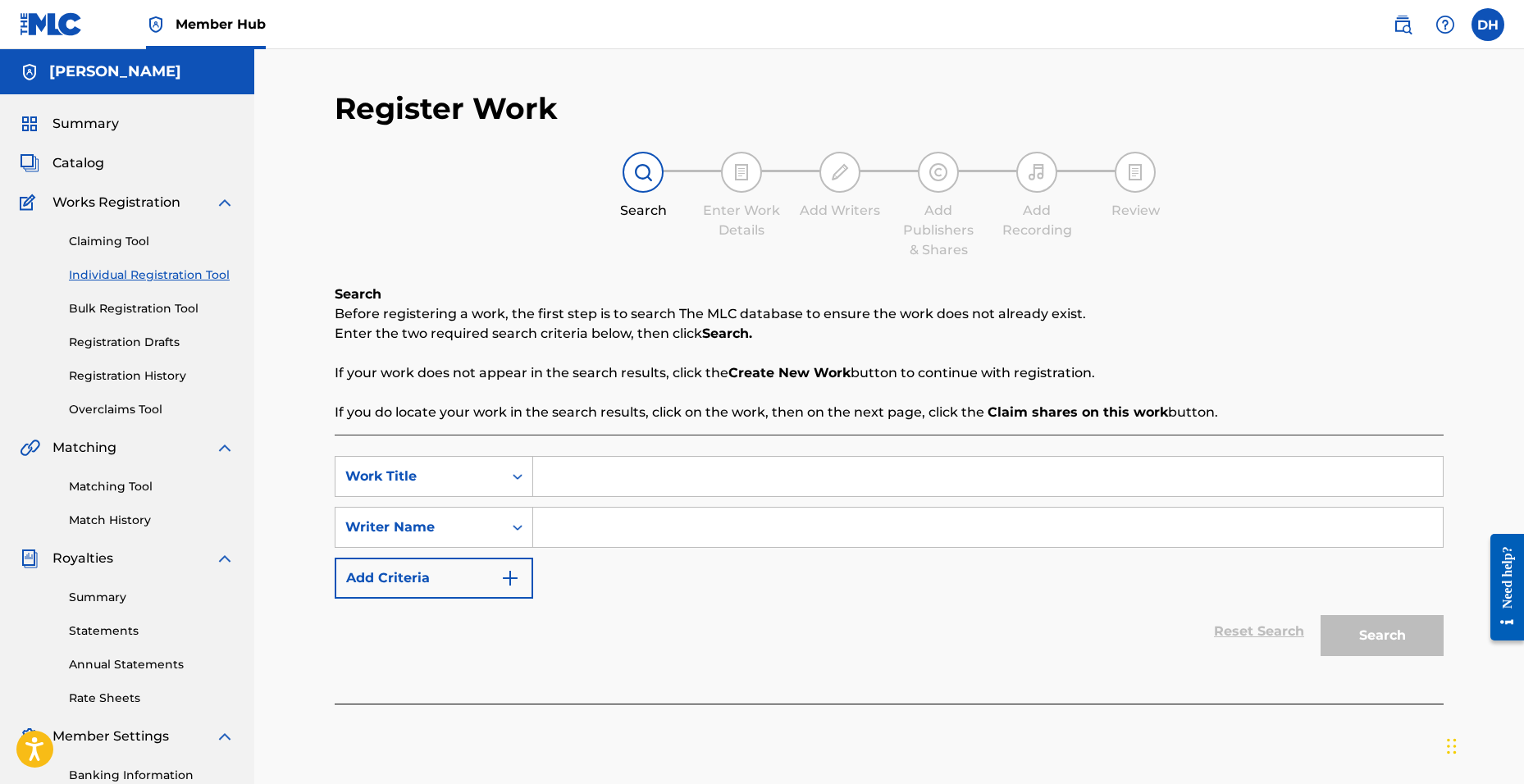
click at [863, 492] on input "Search Form" at bounding box center [988, 475] width 909 height 39
type input "honestly"
click at [613, 545] on input "Search Form" at bounding box center [988, 526] width 909 height 39
type input "[PERSON_NAME]"
click at [1321, 615] on button "Search" at bounding box center [1382, 635] width 123 height 41
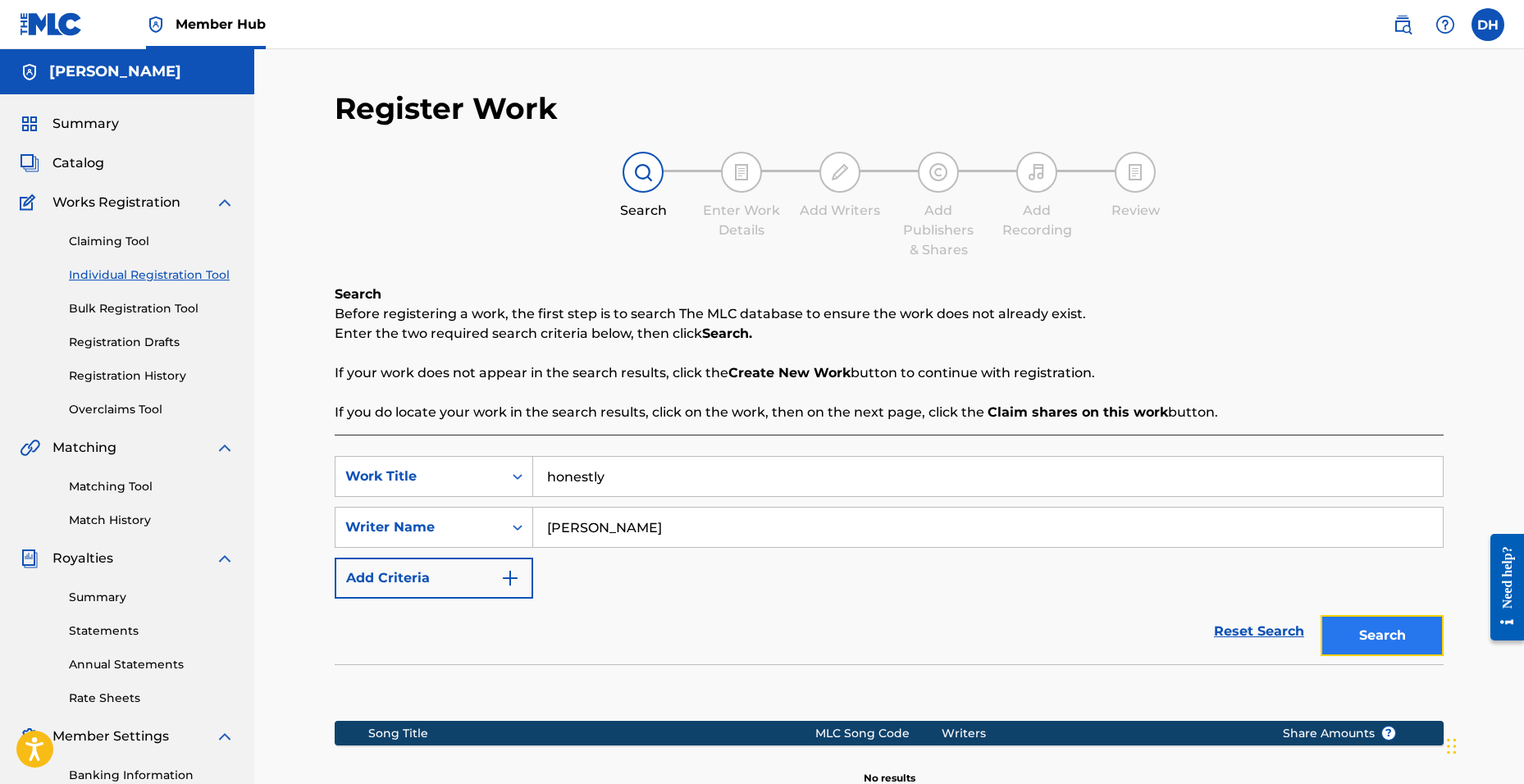
click at [1326, 641] on button "Search" at bounding box center [1382, 635] width 123 height 41
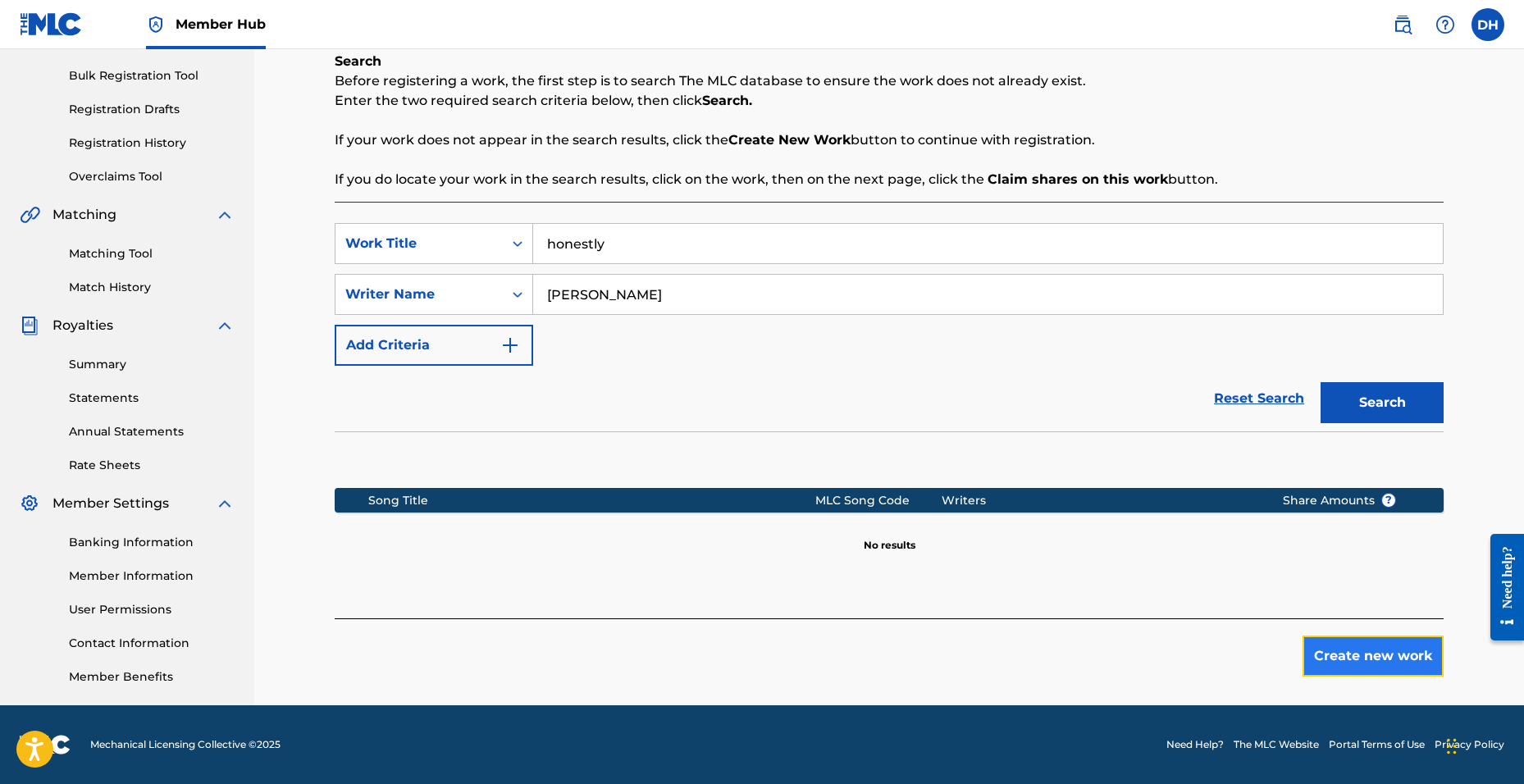
click at [1319, 650] on button "Create new work" at bounding box center [1372, 655] width 141 height 41
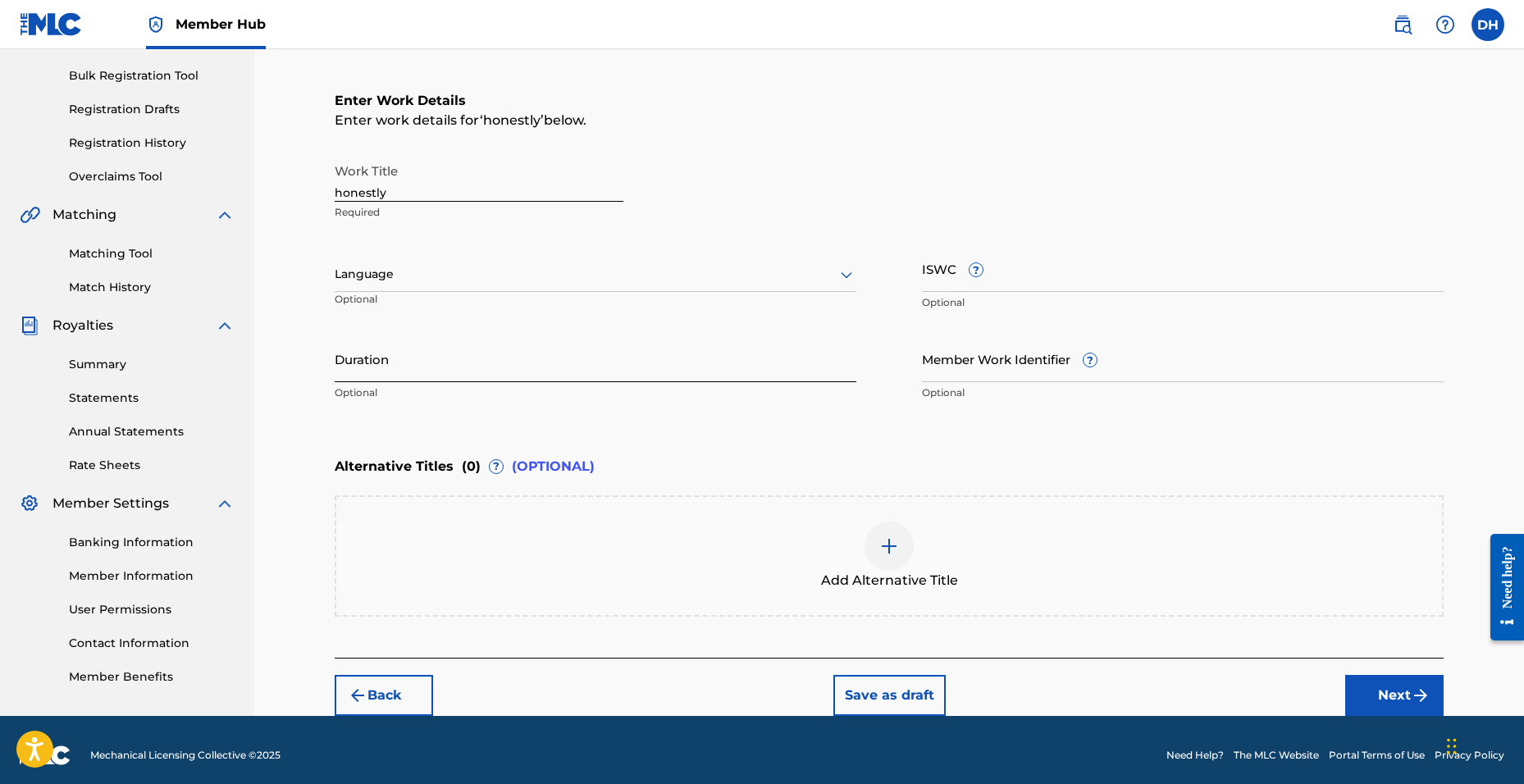
click at [436, 362] on input "Duration" at bounding box center [595, 359] width 522 height 47
type input "02:58"
click at [1410, 685] on button "Next" at bounding box center [1394, 695] width 98 height 41
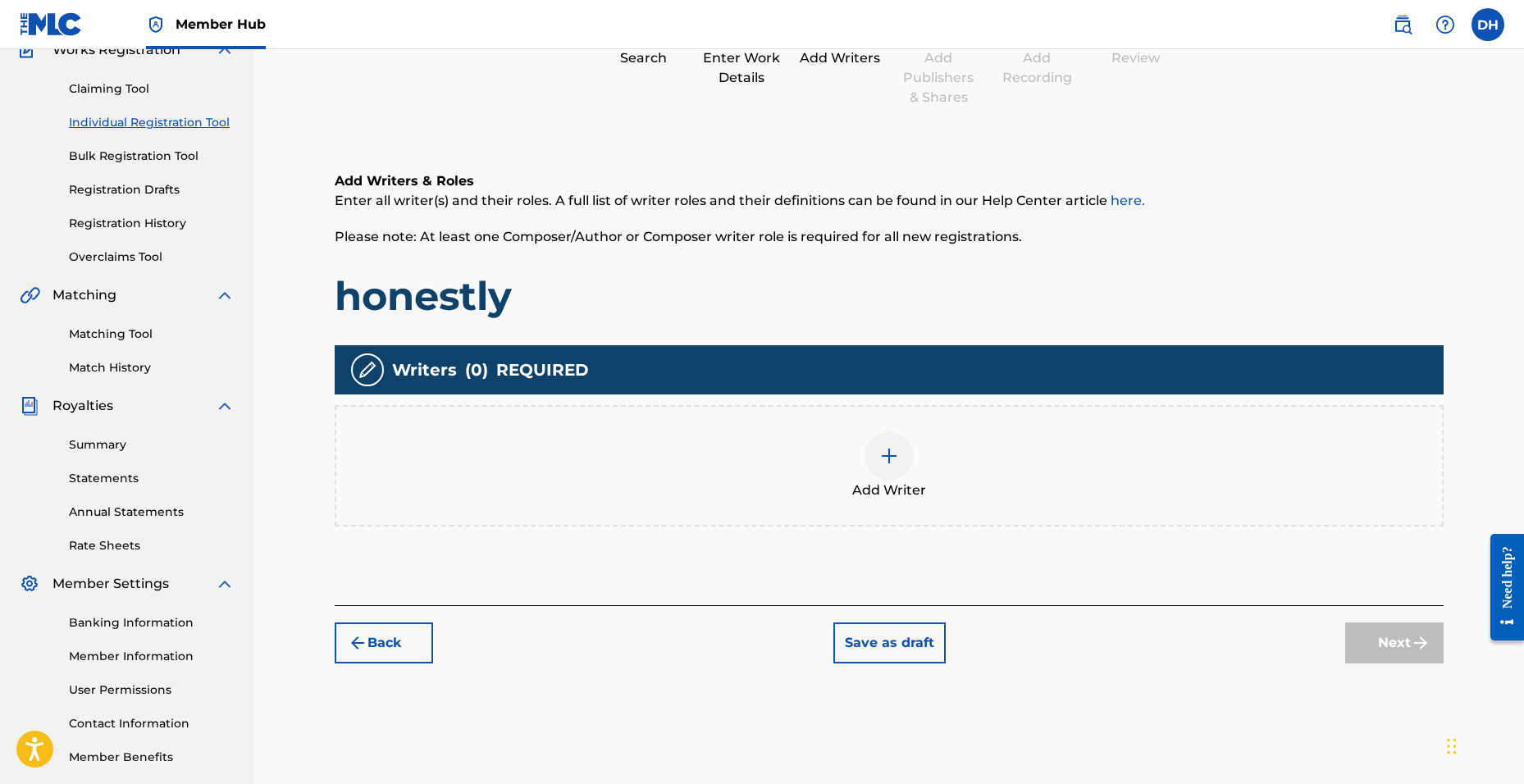
scroll to position [74, 0]
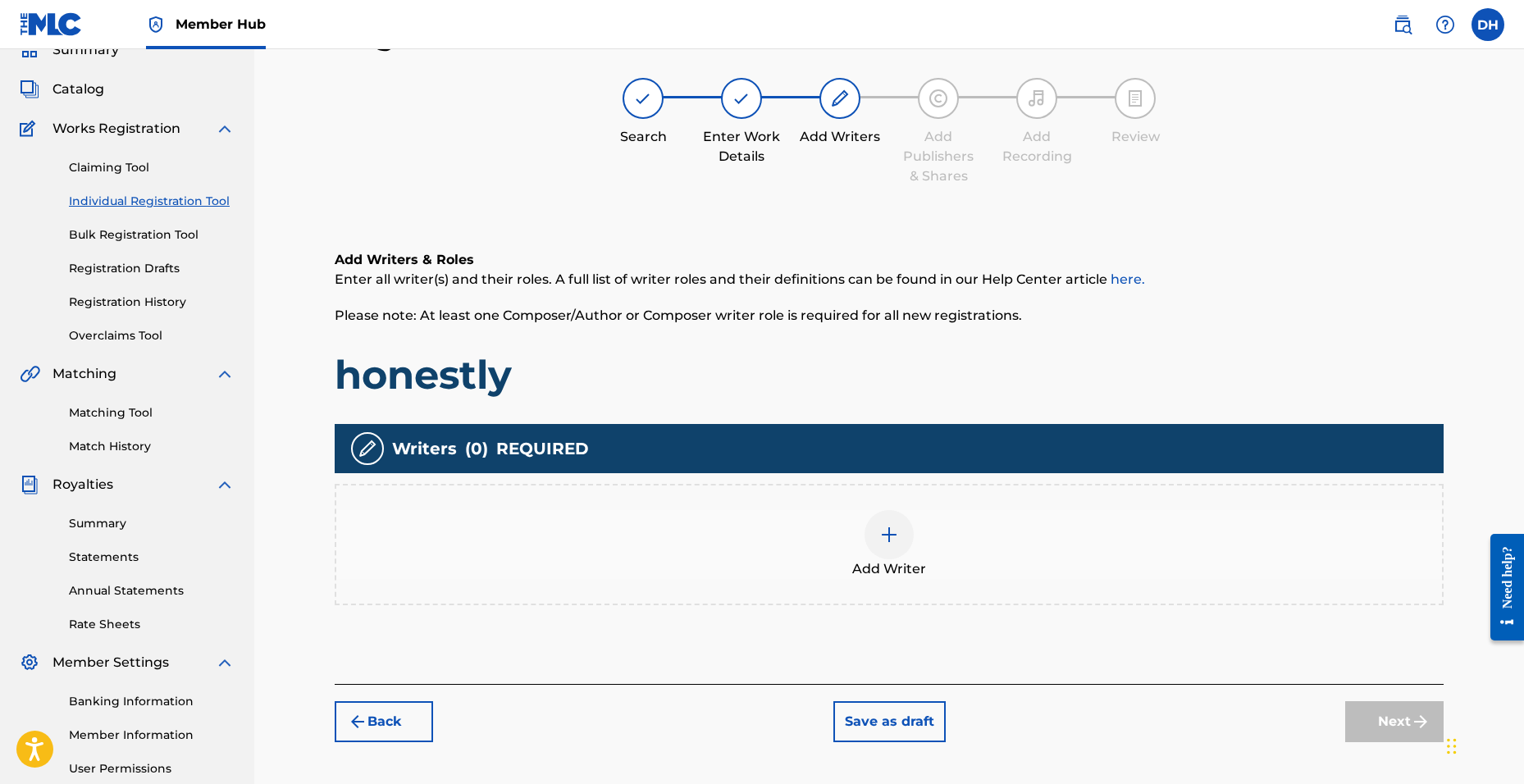
click at [909, 554] on div "Add Writer" at bounding box center [890, 544] width 1106 height 69
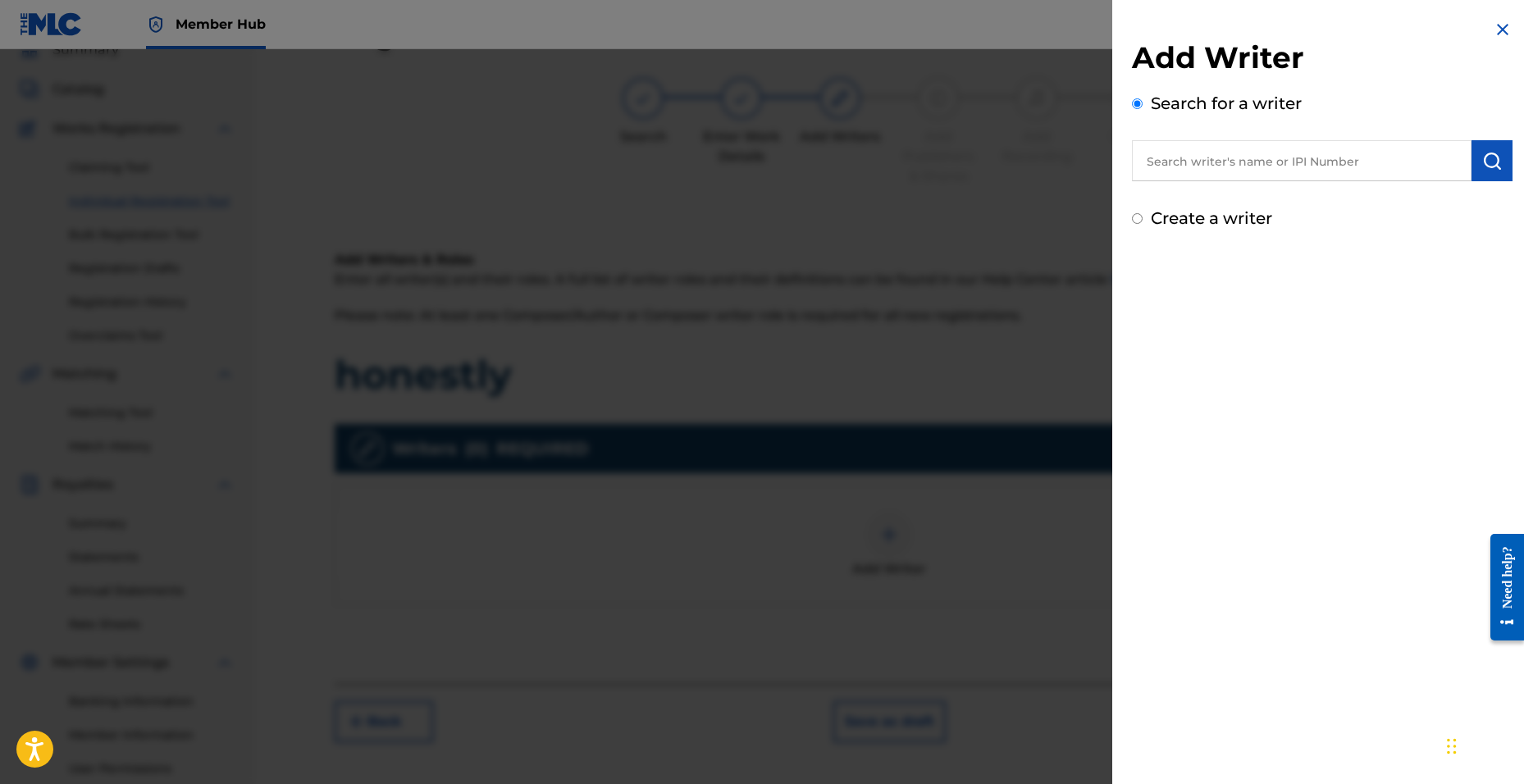
click at [1251, 157] on input "text" at bounding box center [1302, 161] width 339 height 41
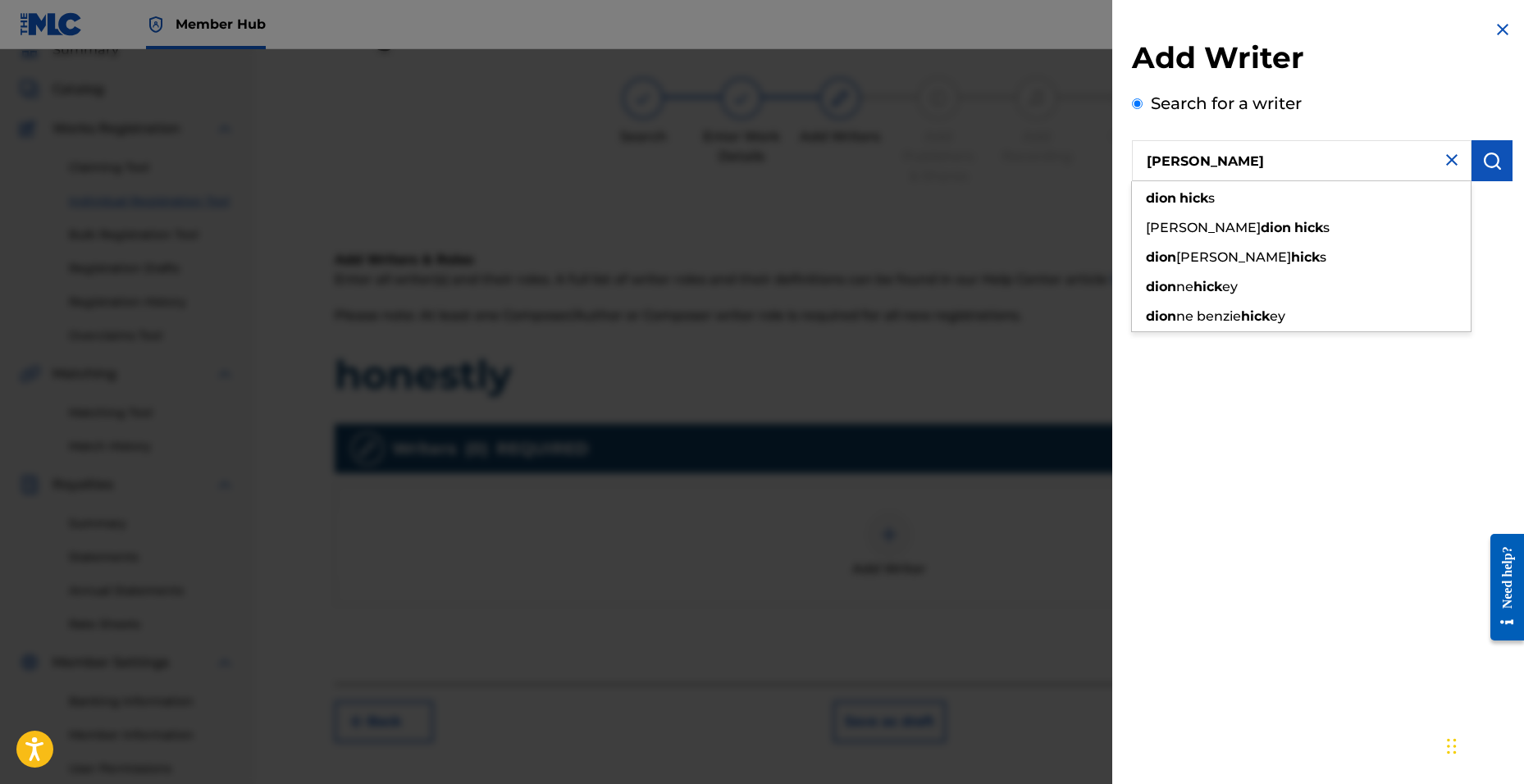
type input "[PERSON_NAME]"
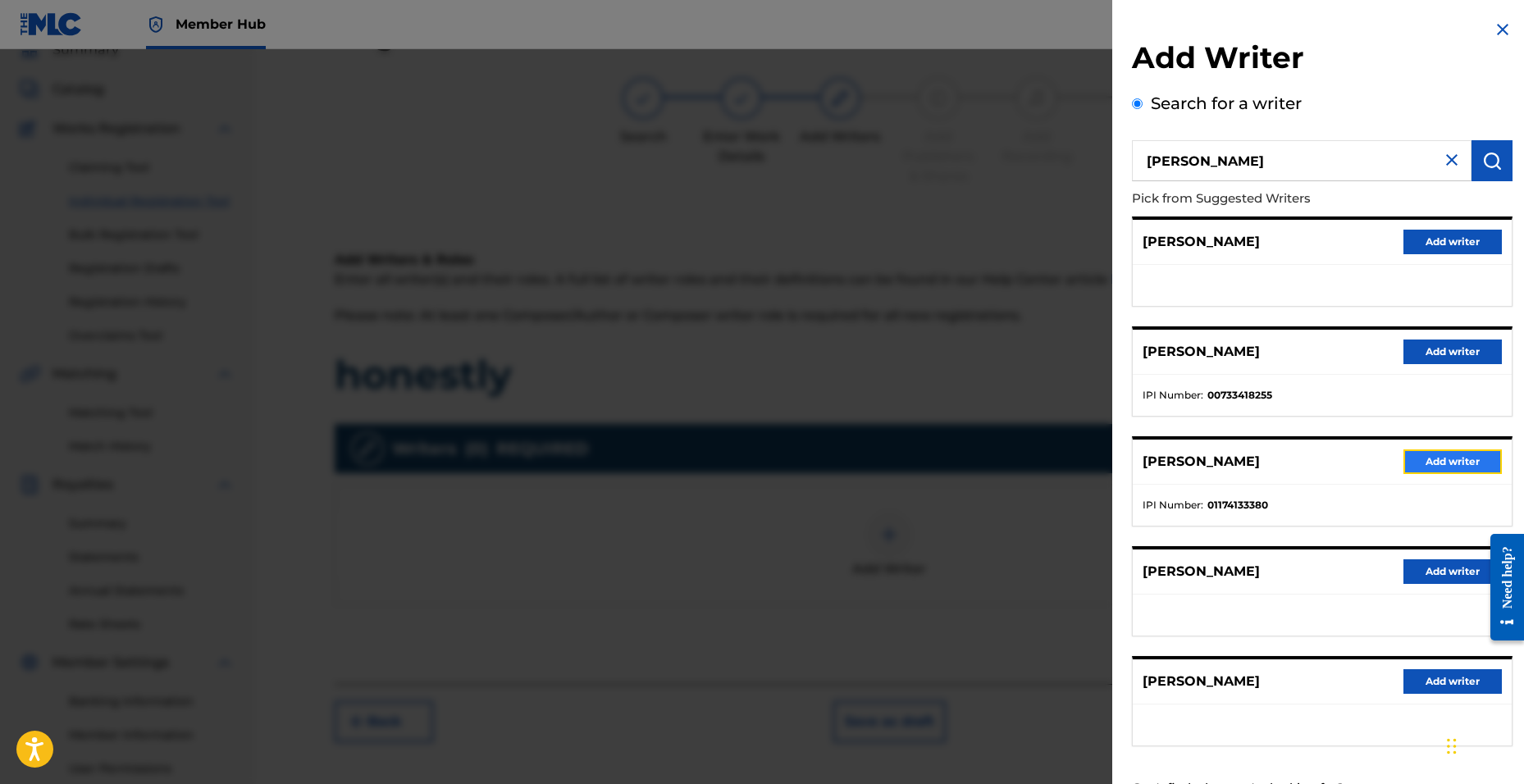
click at [1436, 461] on button "Add writer" at bounding box center [1452, 461] width 98 height 24
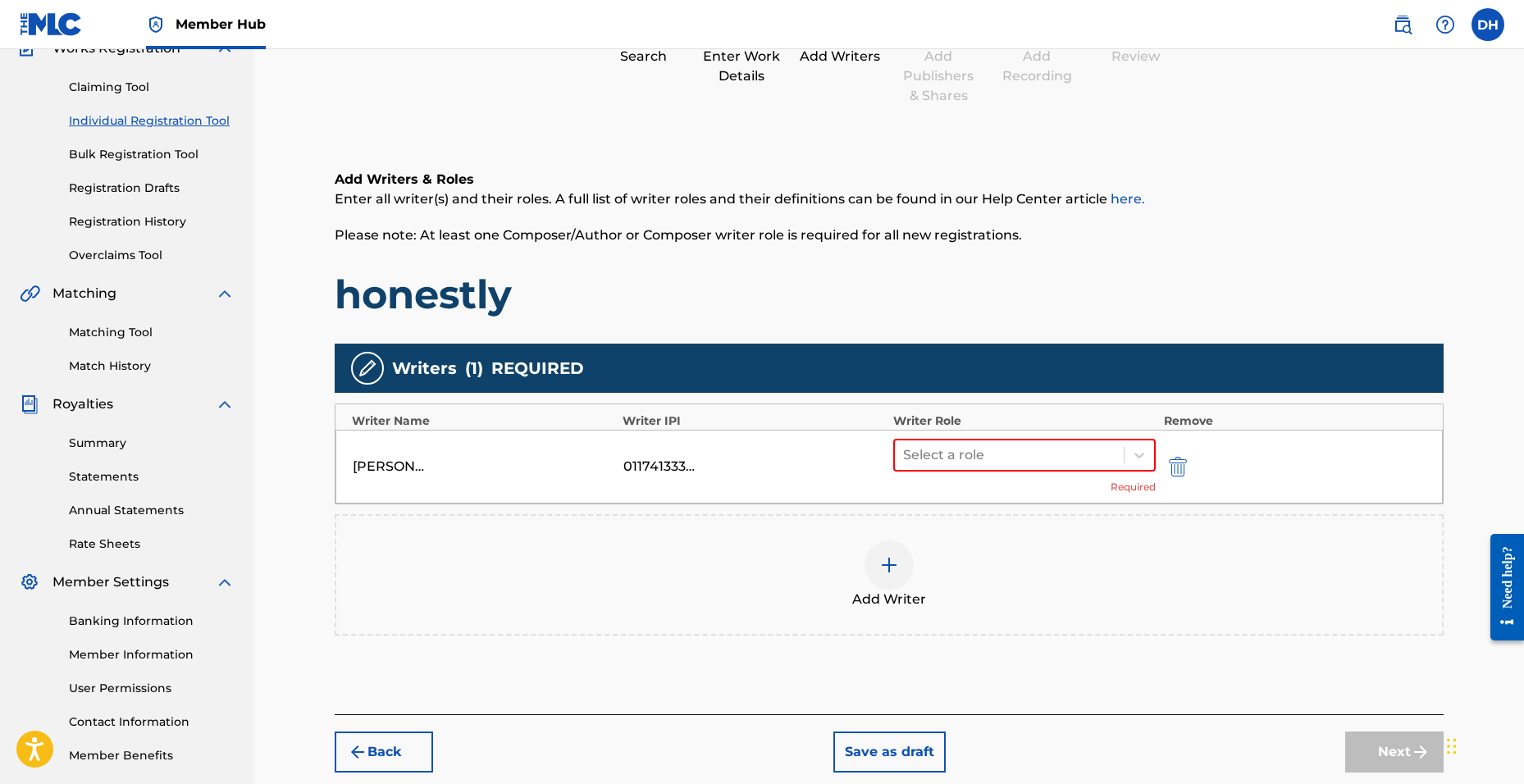
scroll to position [233, 0]
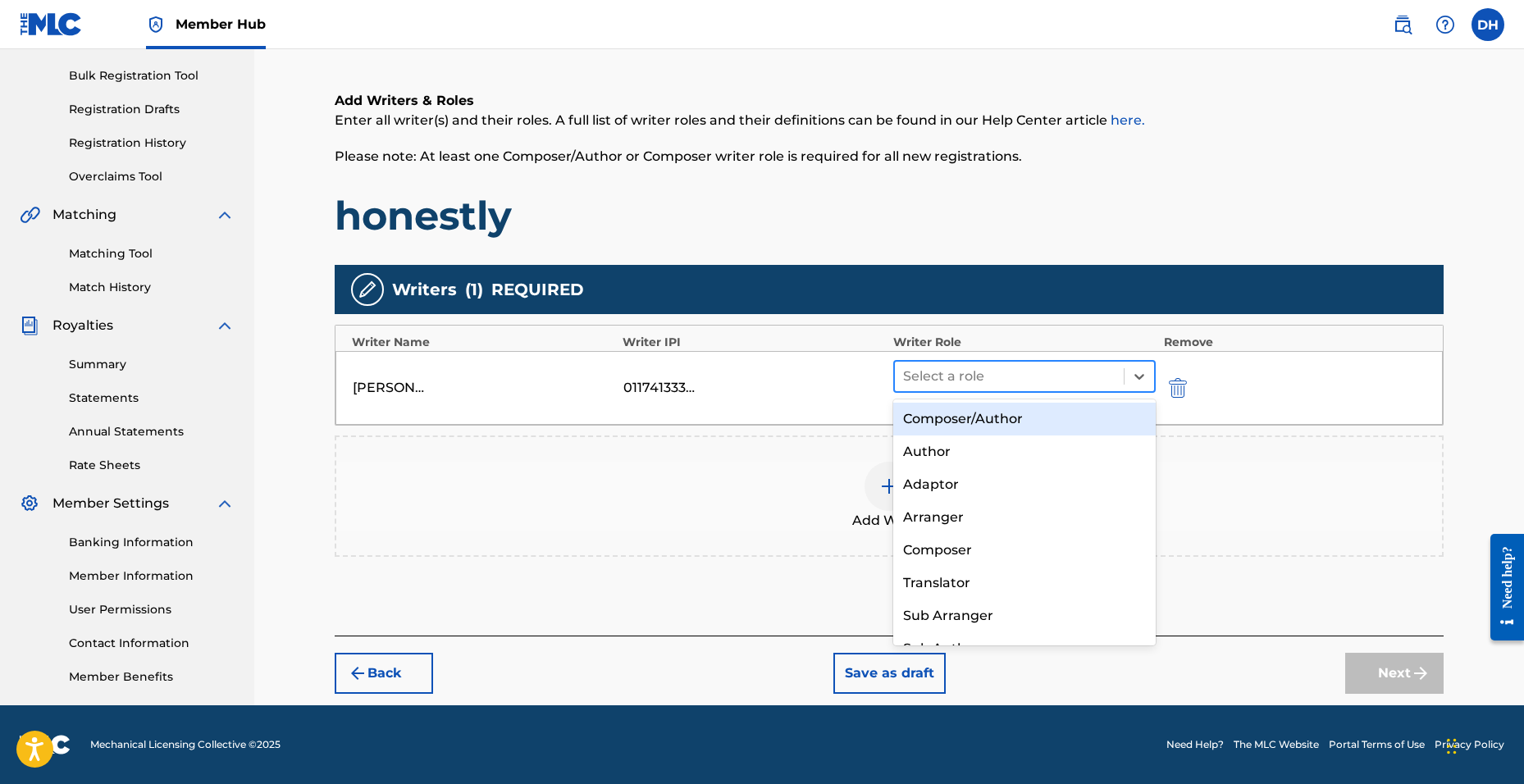
click at [1026, 368] on div at bounding box center [1009, 376] width 212 height 23
click at [965, 416] on div "Composer/Author" at bounding box center [1024, 419] width 262 height 33
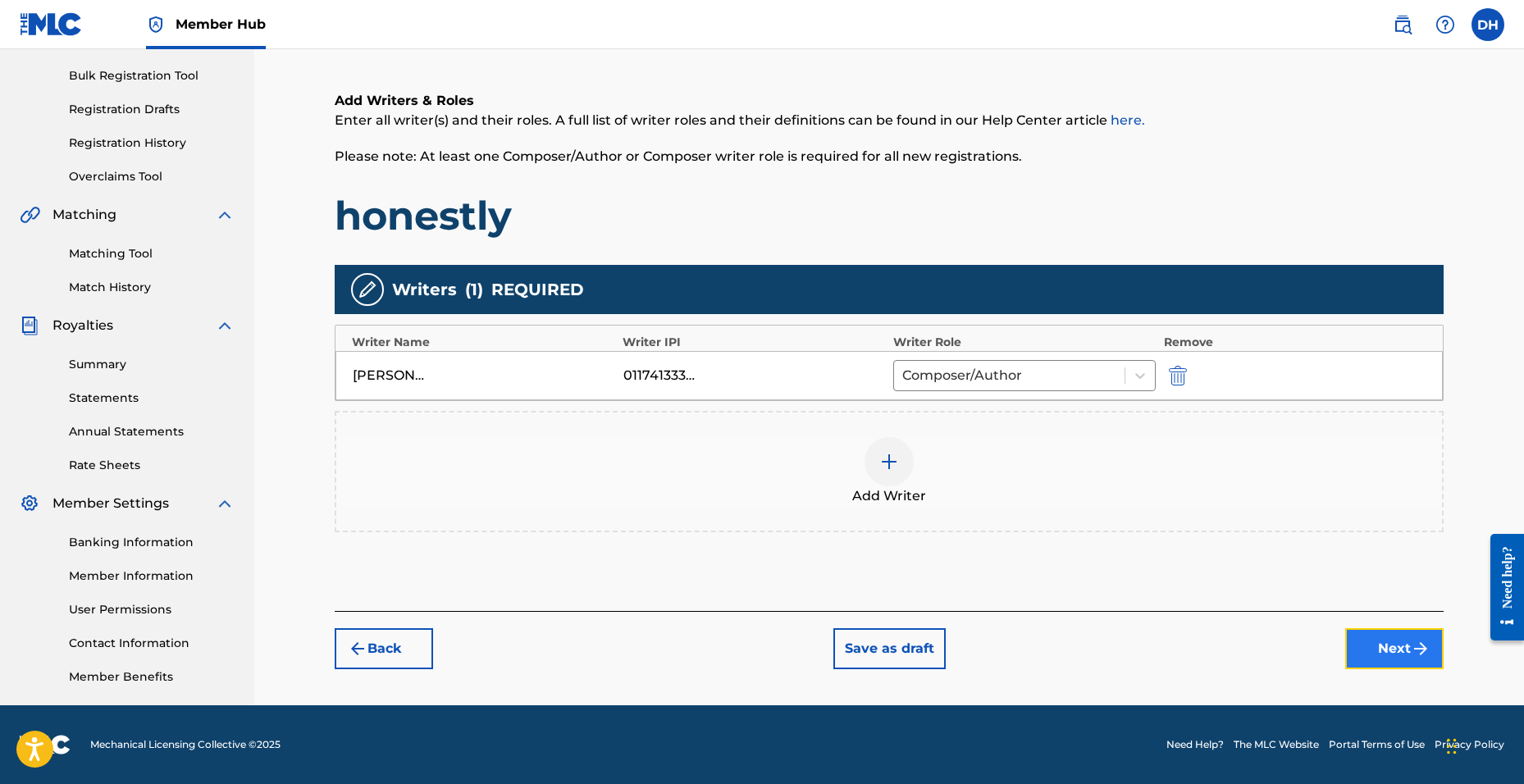
click at [1408, 668] on button "Next" at bounding box center [1394, 648] width 98 height 41
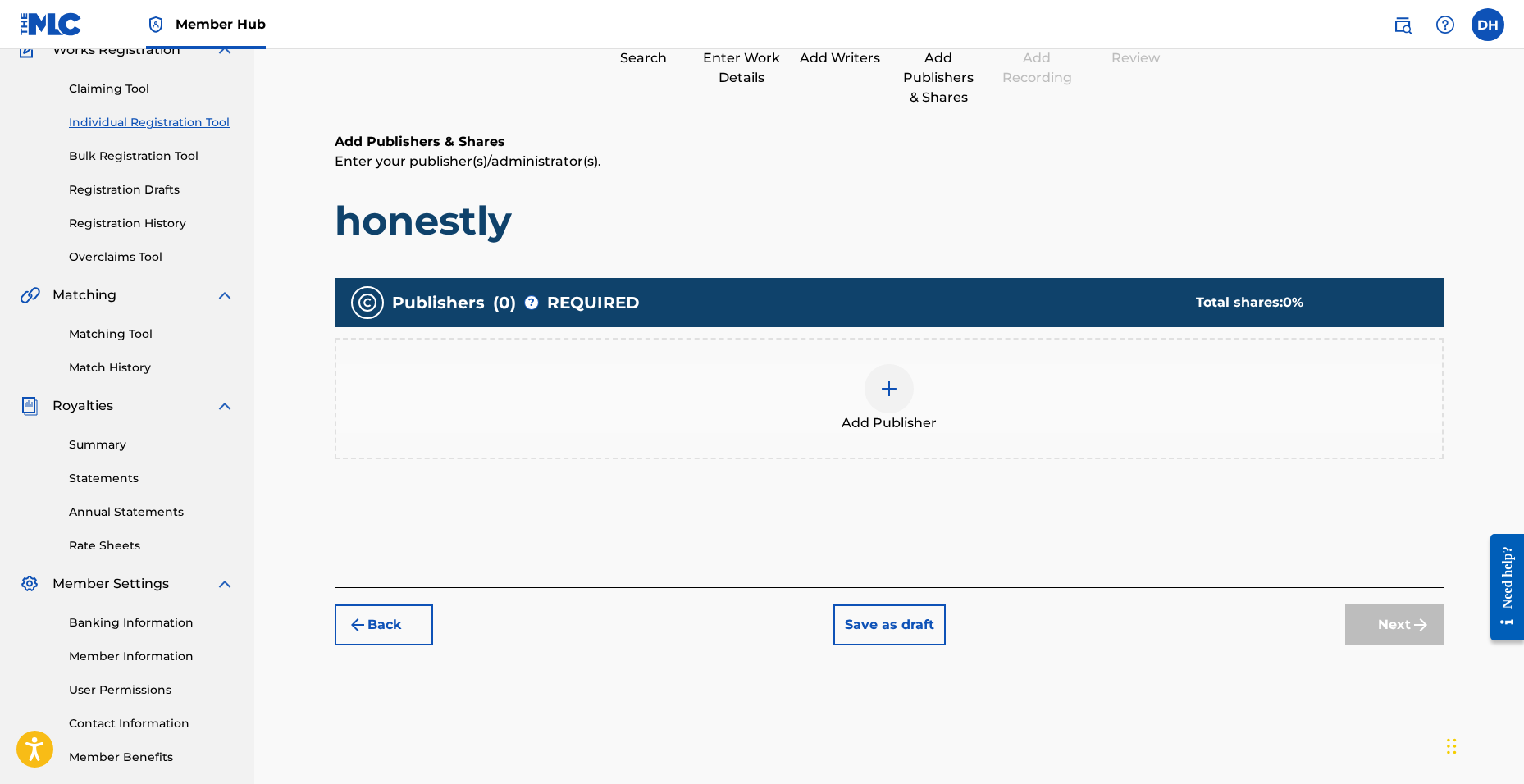
scroll to position [74, 0]
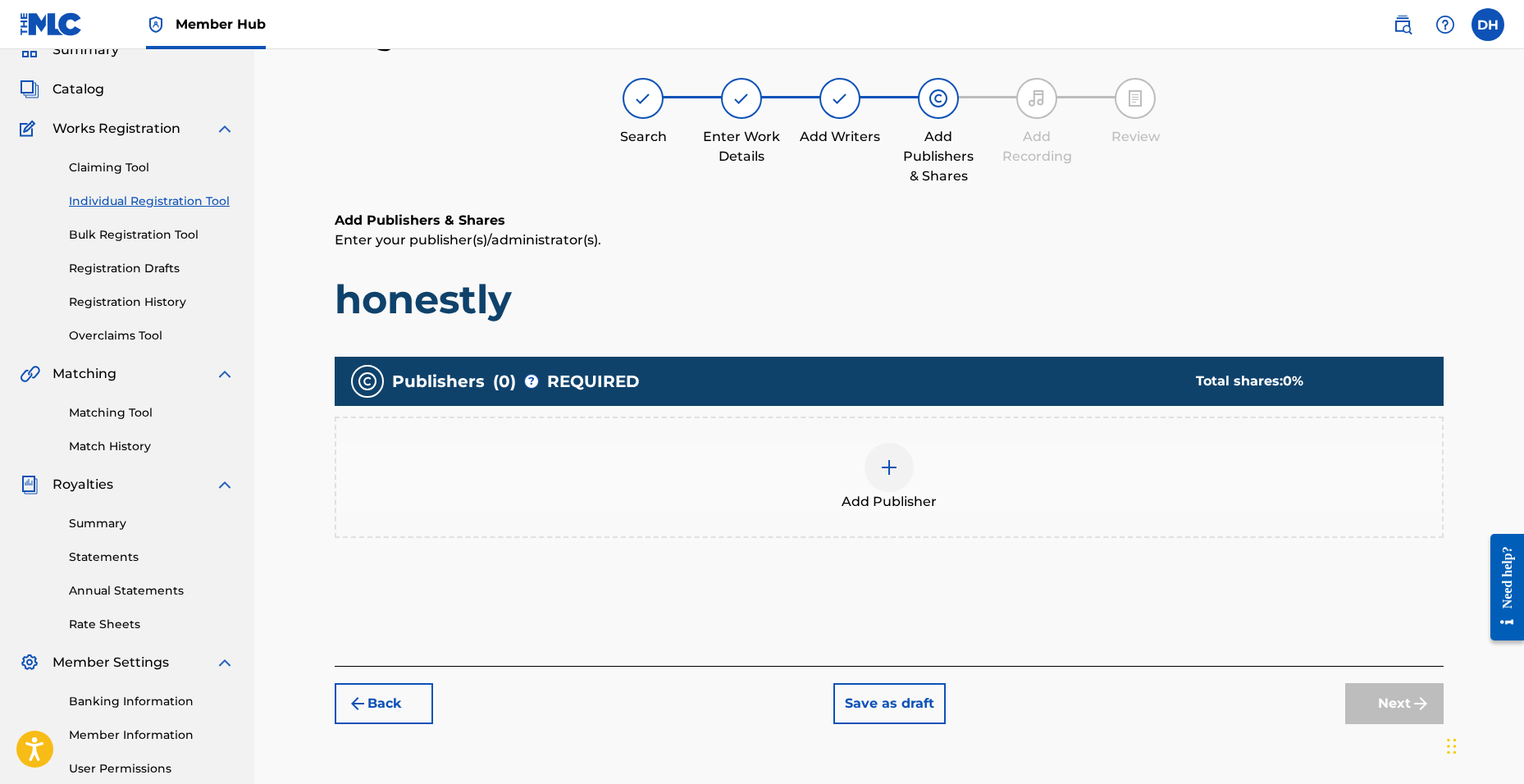
click at [900, 485] on div at bounding box center [889, 467] width 49 height 49
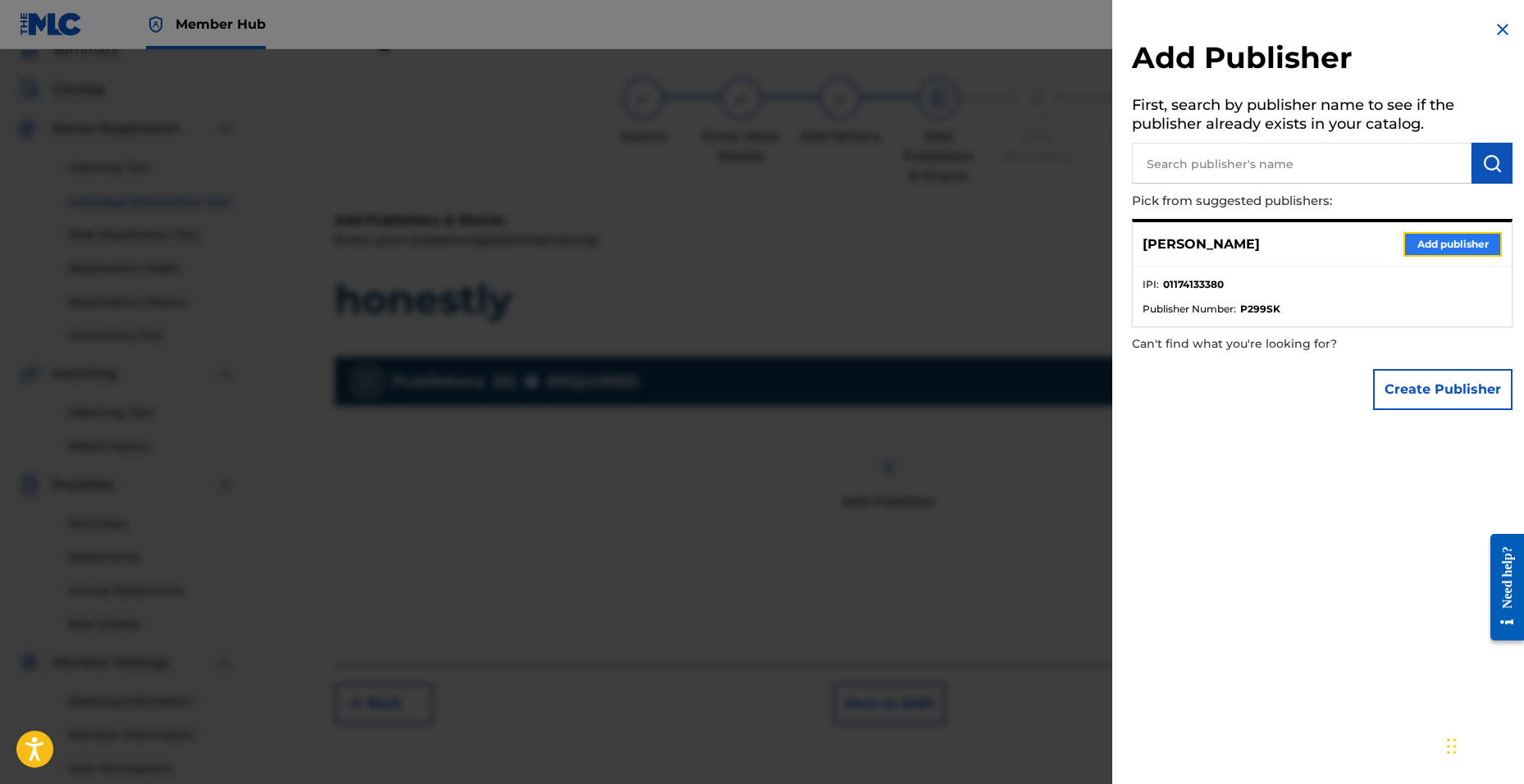
click at [1425, 246] on button "Add publisher" at bounding box center [1452, 244] width 98 height 24
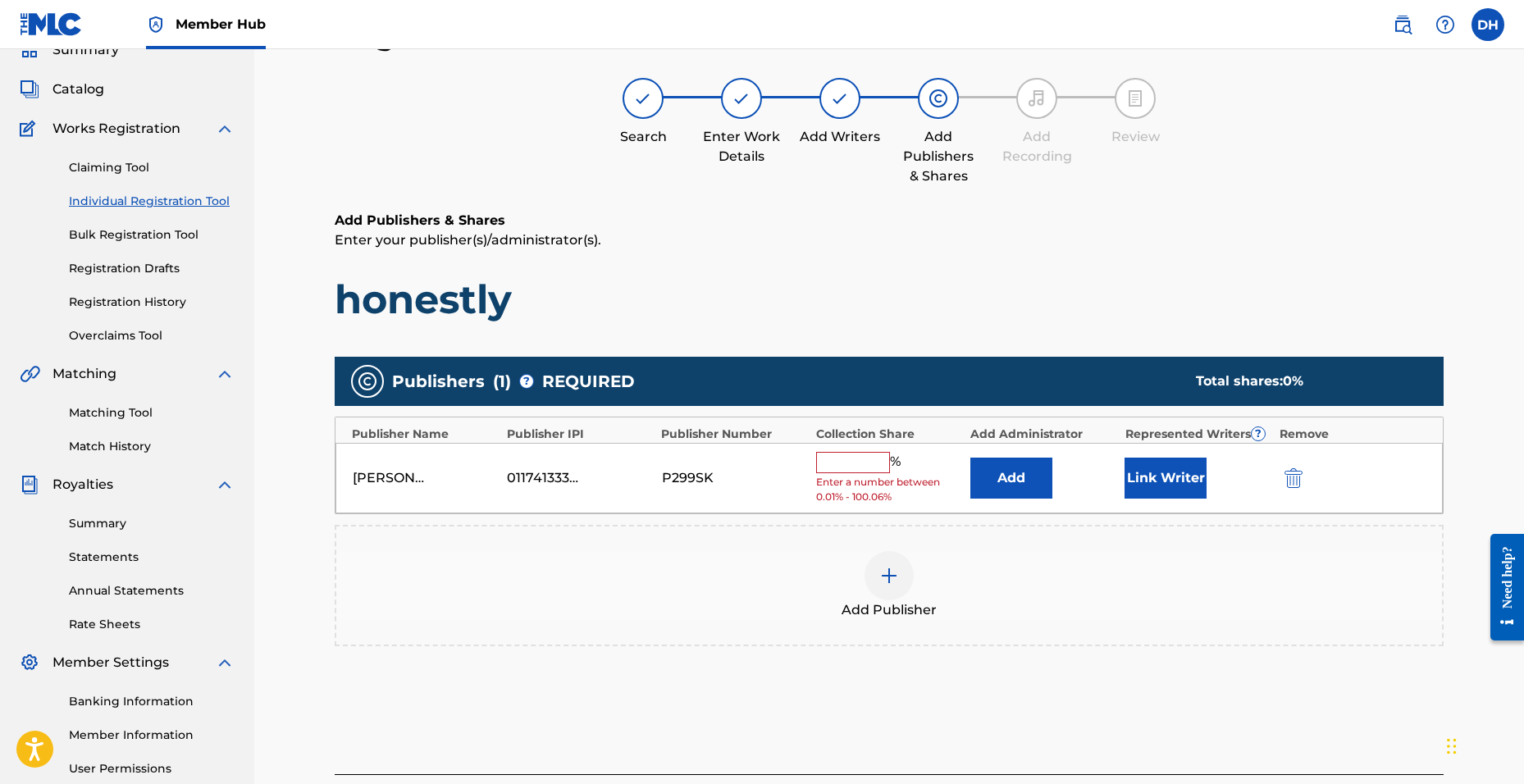
click at [827, 456] on input "text" at bounding box center [852, 462] width 74 height 21
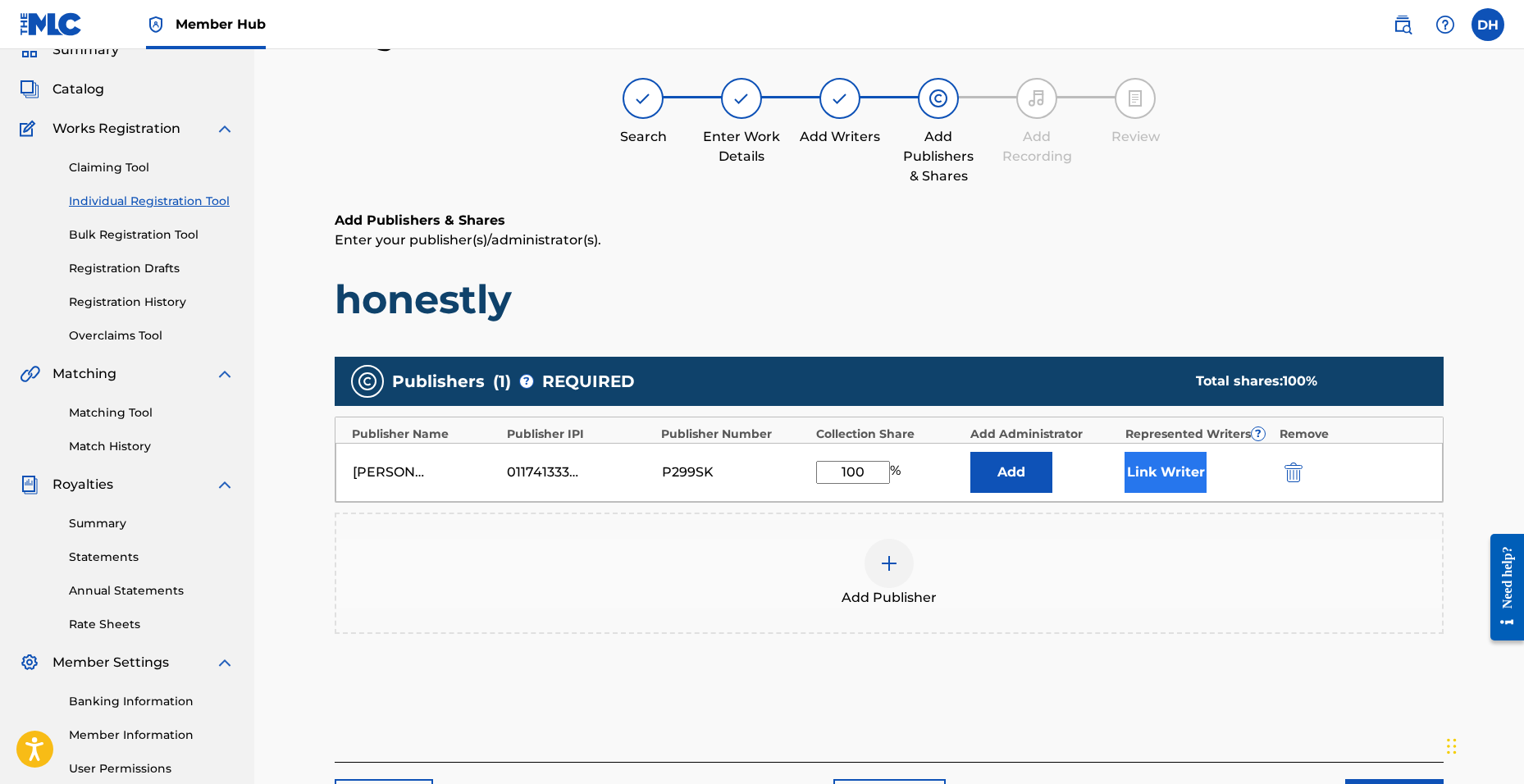
type input "100"
click at [1150, 453] on button "Link Writer" at bounding box center [1165, 472] width 82 height 41
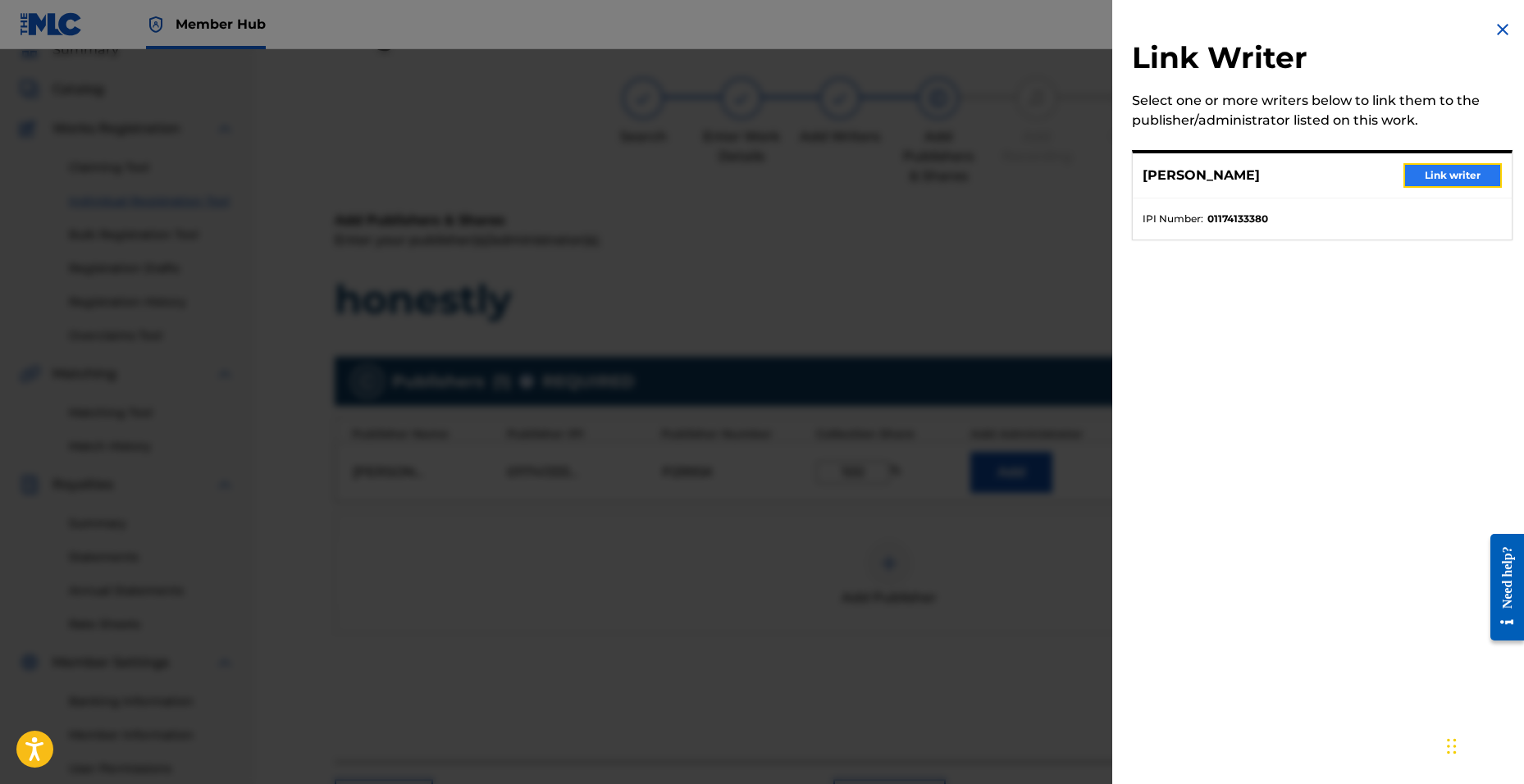
click at [1427, 177] on button "Link writer" at bounding box center [1452, 175] width 98 height 24
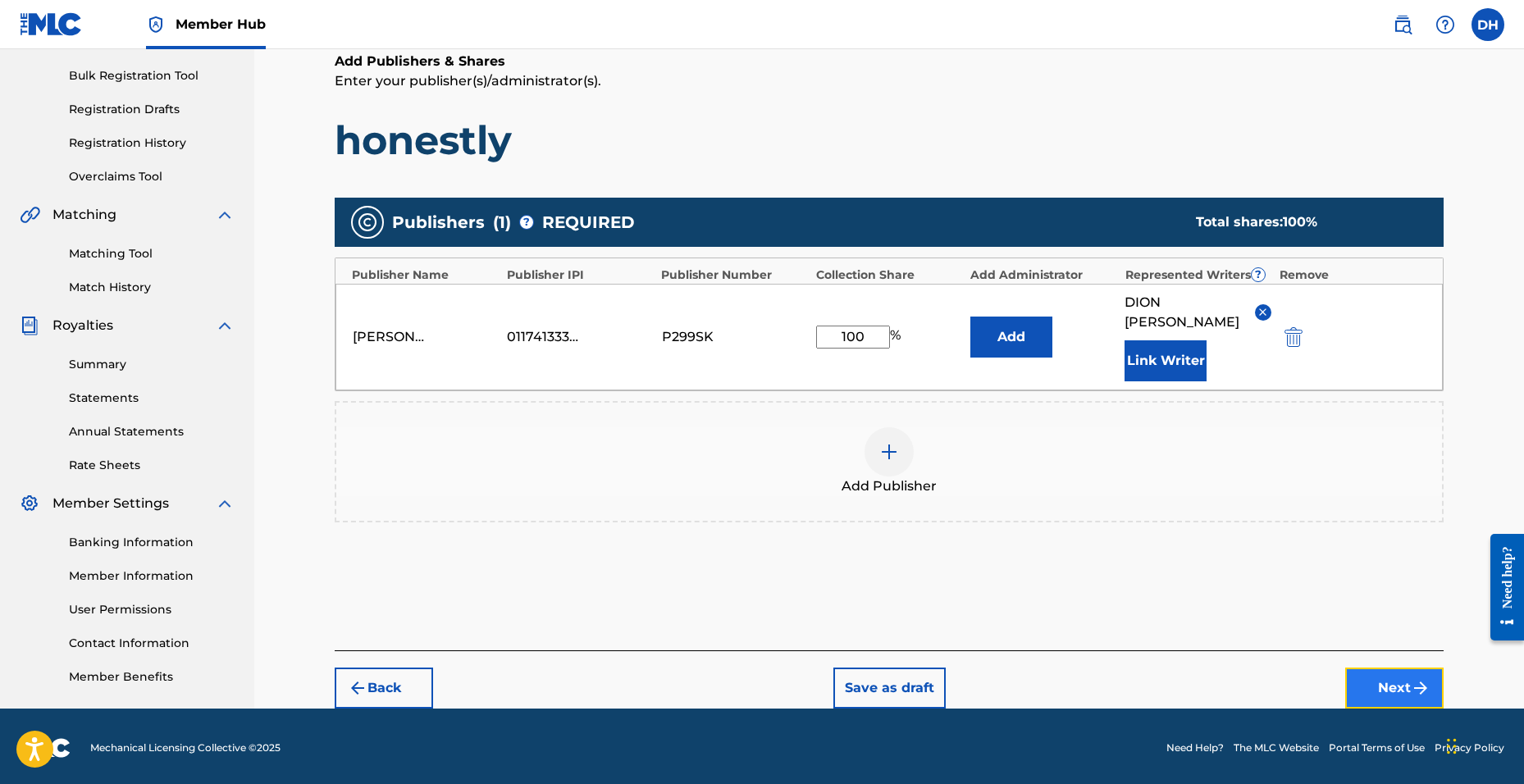
click at [1388, 685] on button "Next" at bounding box center [1394, 688] width 98 height 41
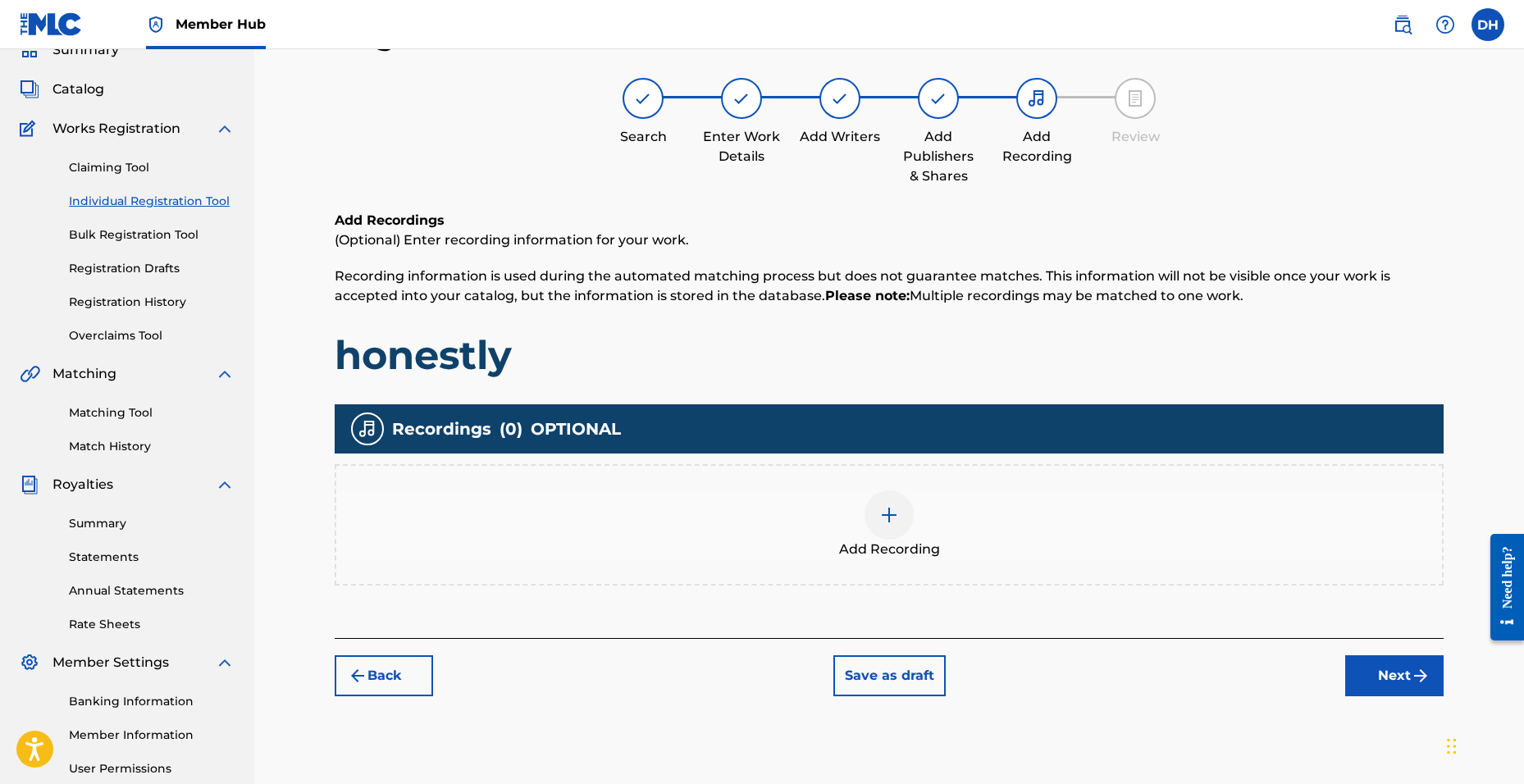
click at [899, 513] on img at bounding box center [890, 515] width 20 height 20
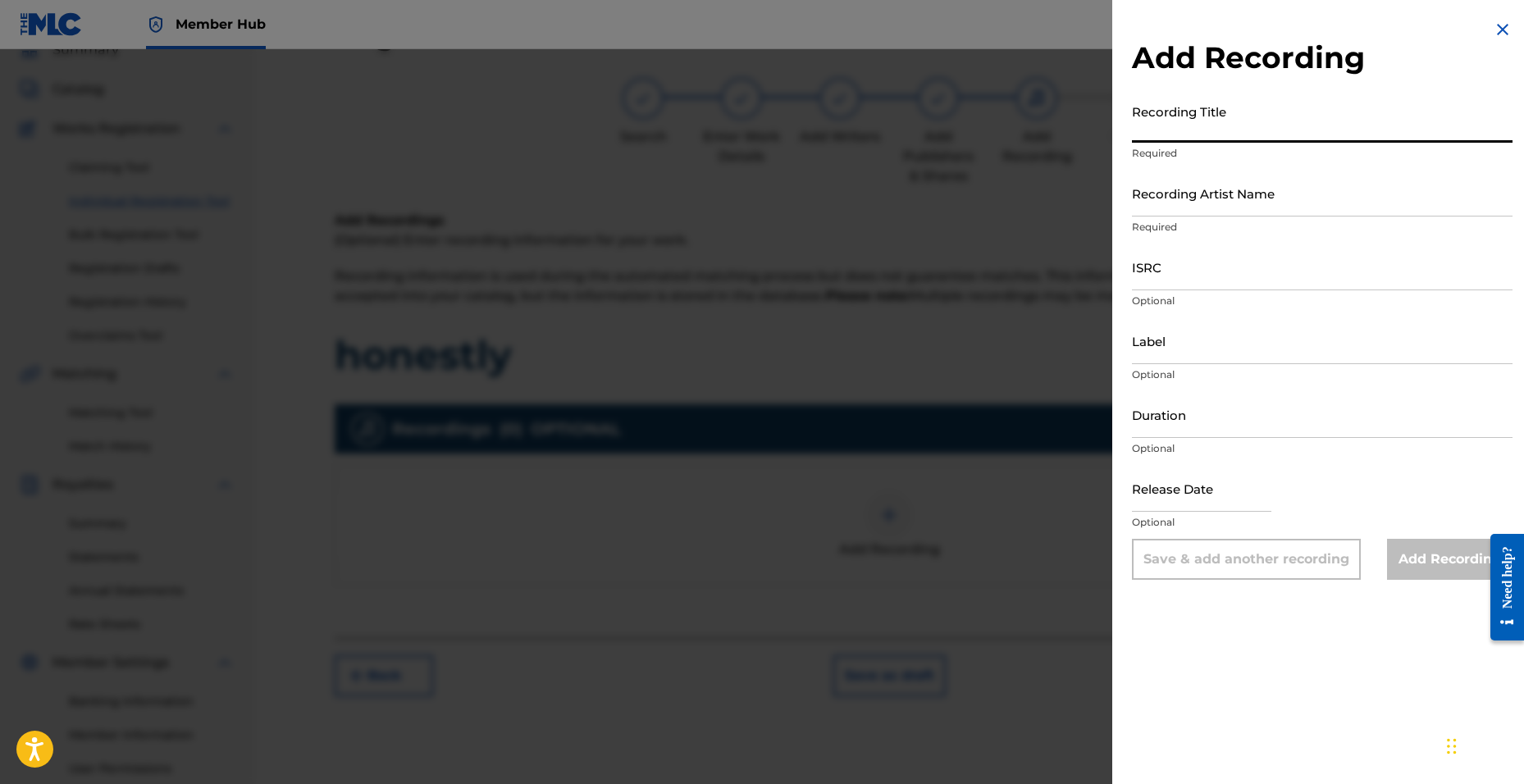
click at [1185, 122] on input "Recording Title" at bounding box center [1322, 120] width 380 height 47
click at [1174, 203] on input "Recording Artist Name" at bounding box center [1322, 193] width 380 height 47
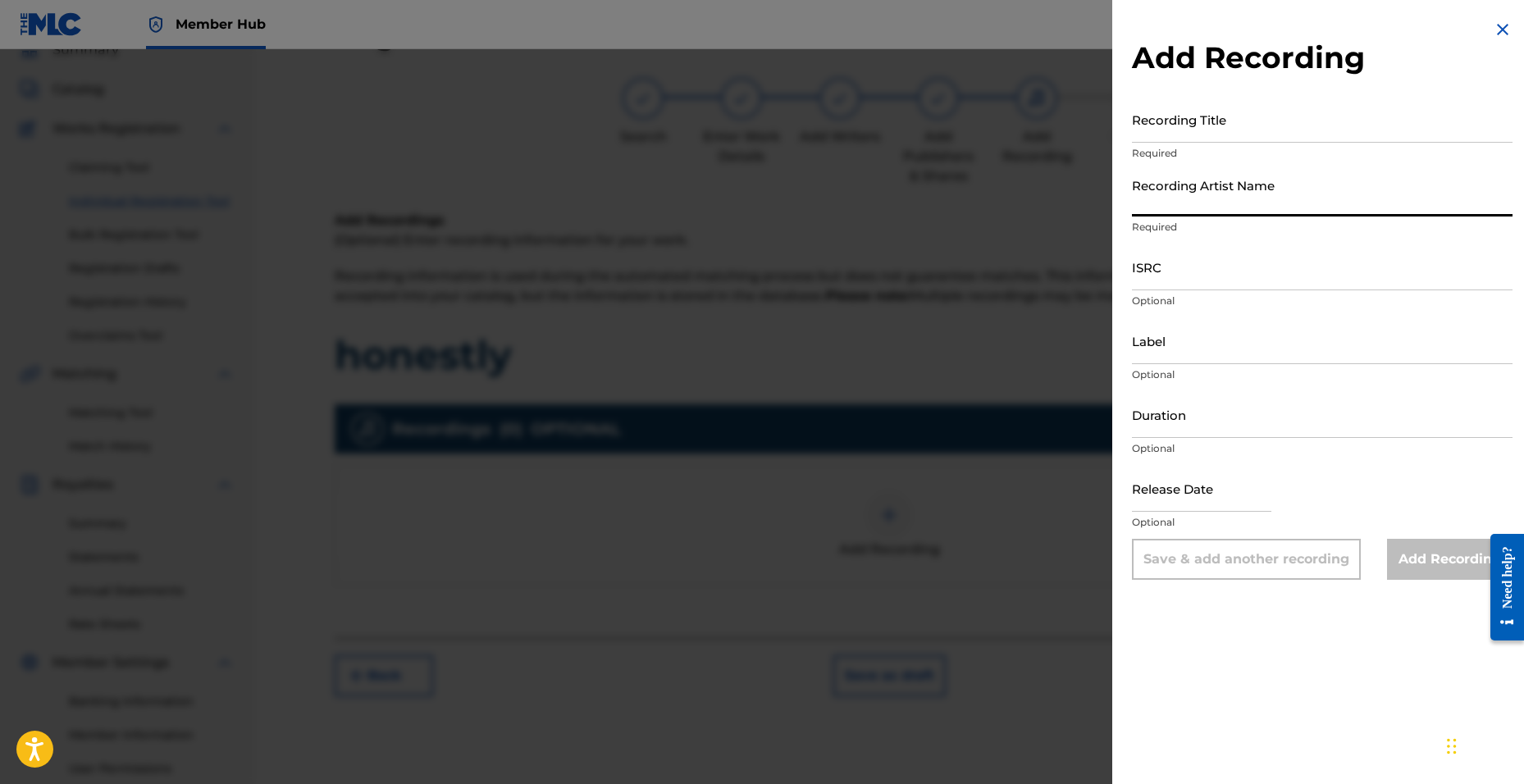
type input "D2.drxppy"
type input "[DATE]"
click at [1177, 128] on input "Recording Title" at bounding box center [1322, 120] width 380 height 47
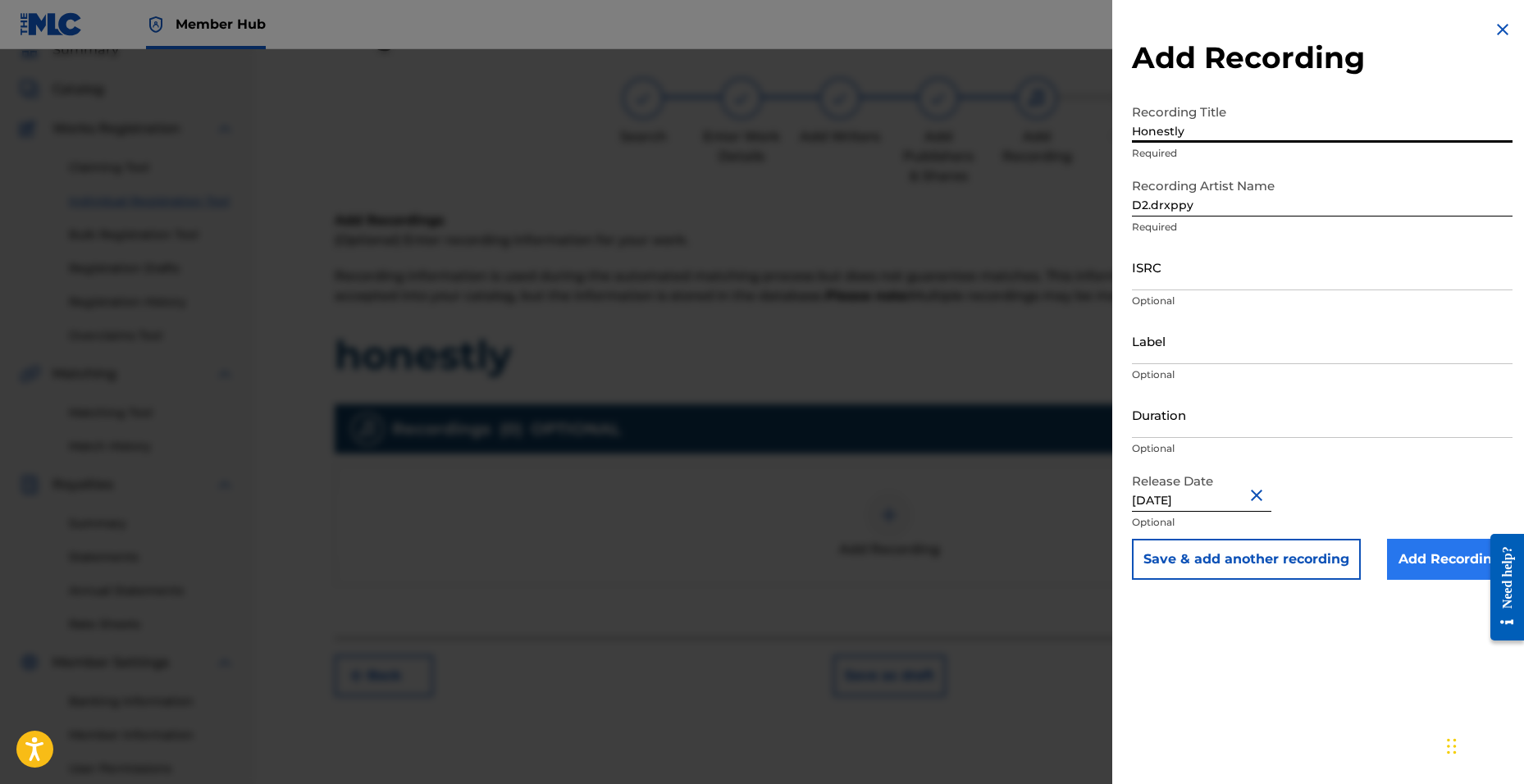
type input "Honestly"
click at [1437, 568] on input "Add Recording" at bounding box center [1450, 559] width 125 height 41
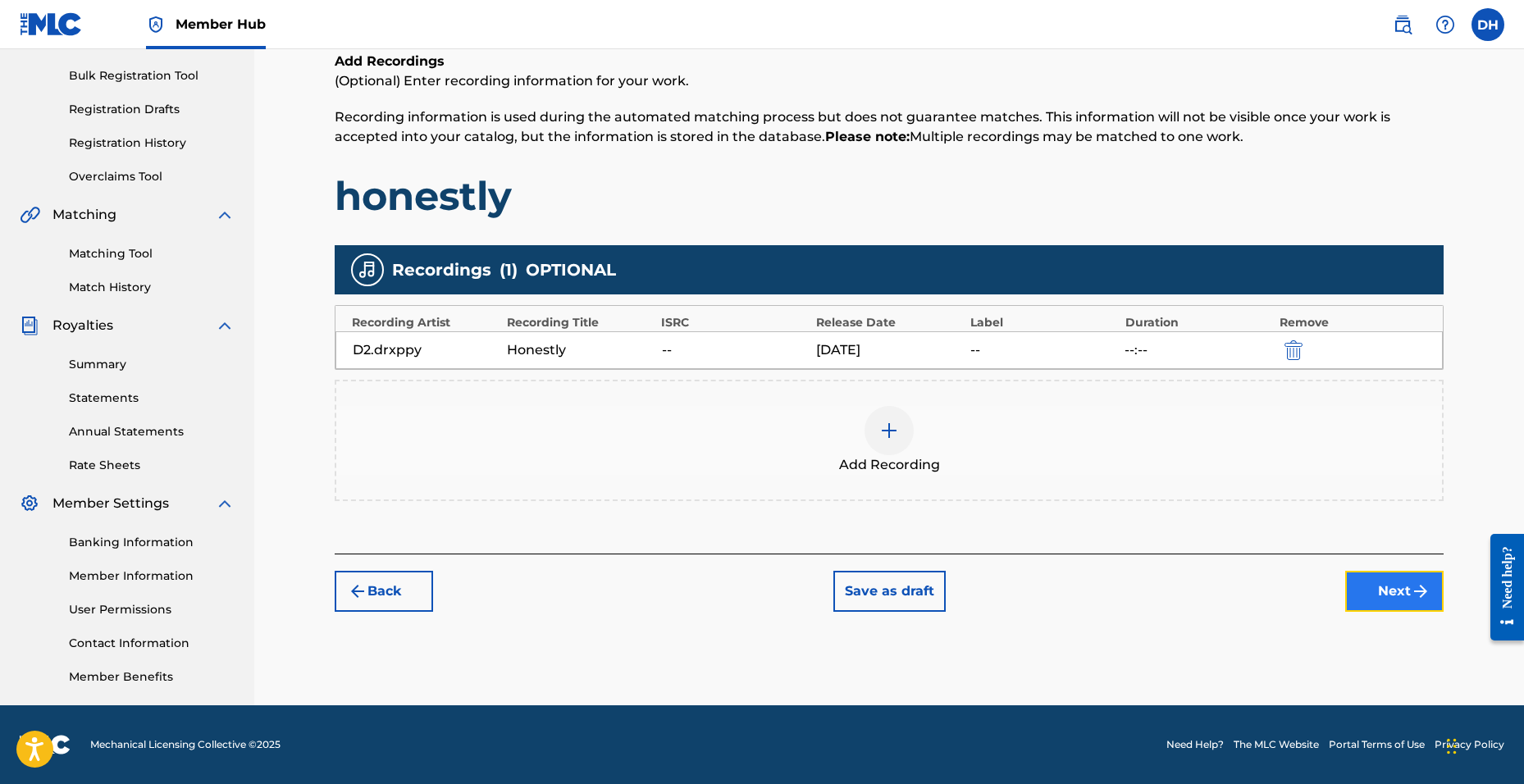
click at [1384, 586] on button "Next" at bounding box center [1394, 591] width 98 height 41
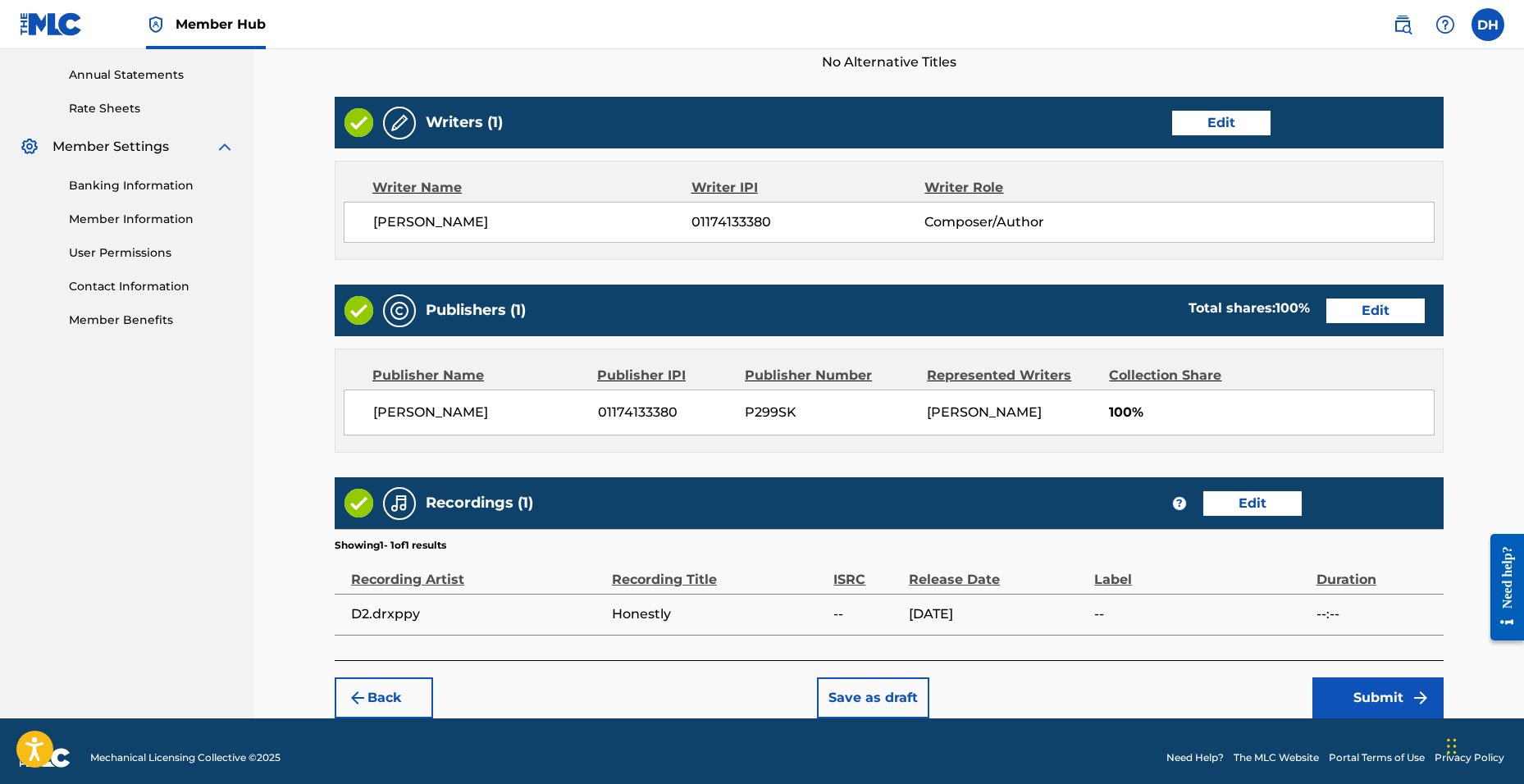
scroll to position [603, 0]
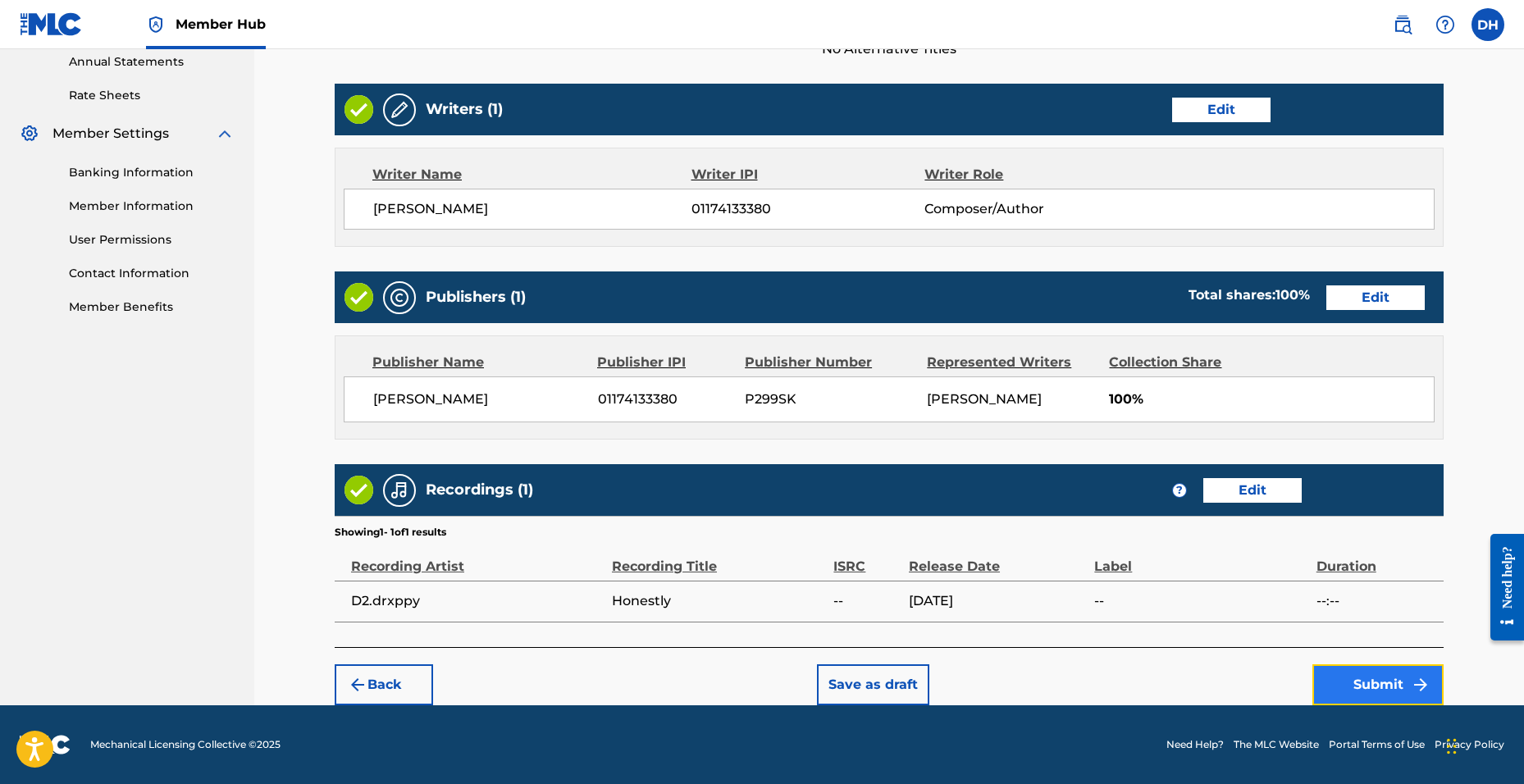
click at [1365, 664] on button "Submit" at bounding box center [1378, 684] width 132 height 41
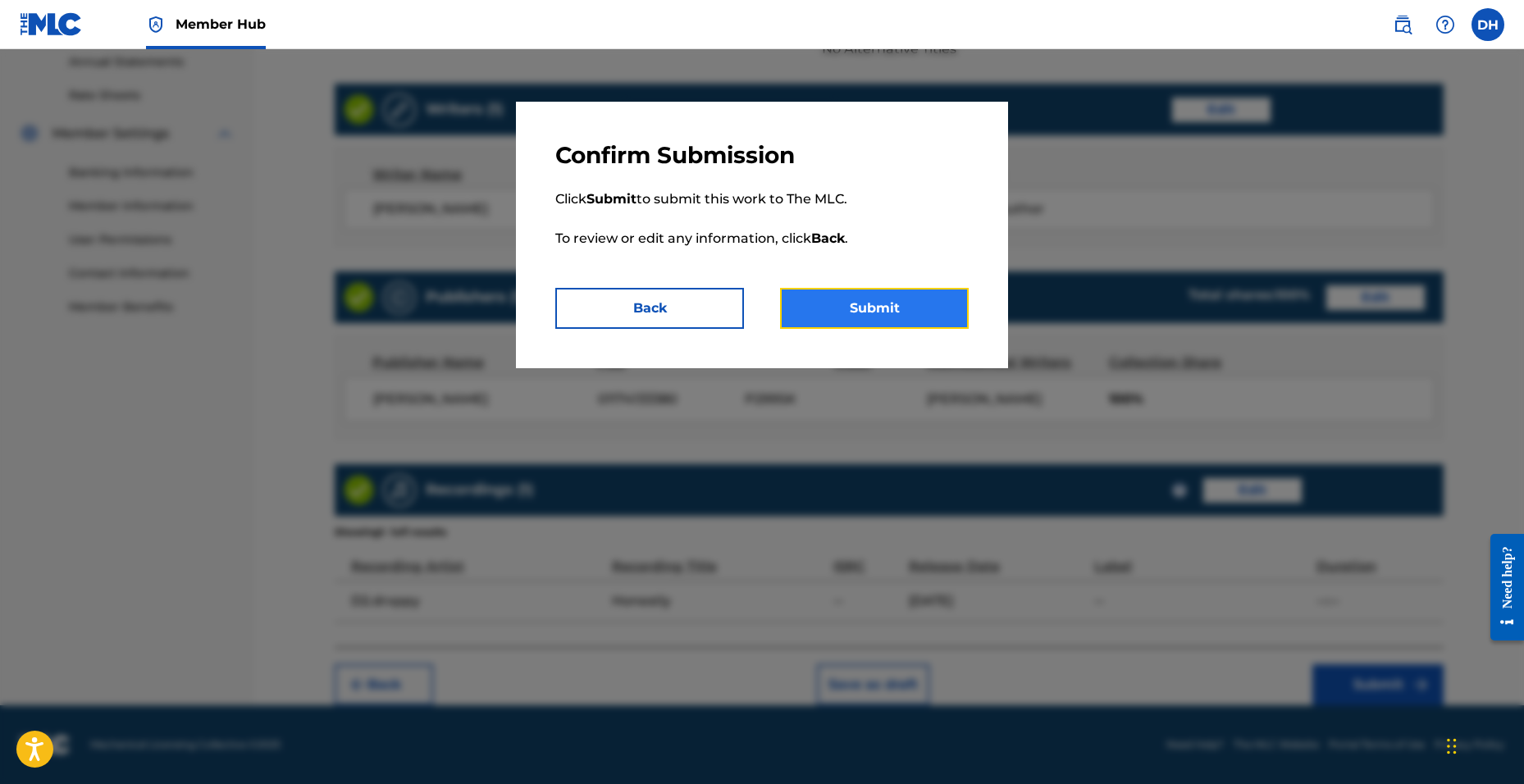
click at [883, 302] on button "Submit" at bounding box center [874, 308] width 189 height 41
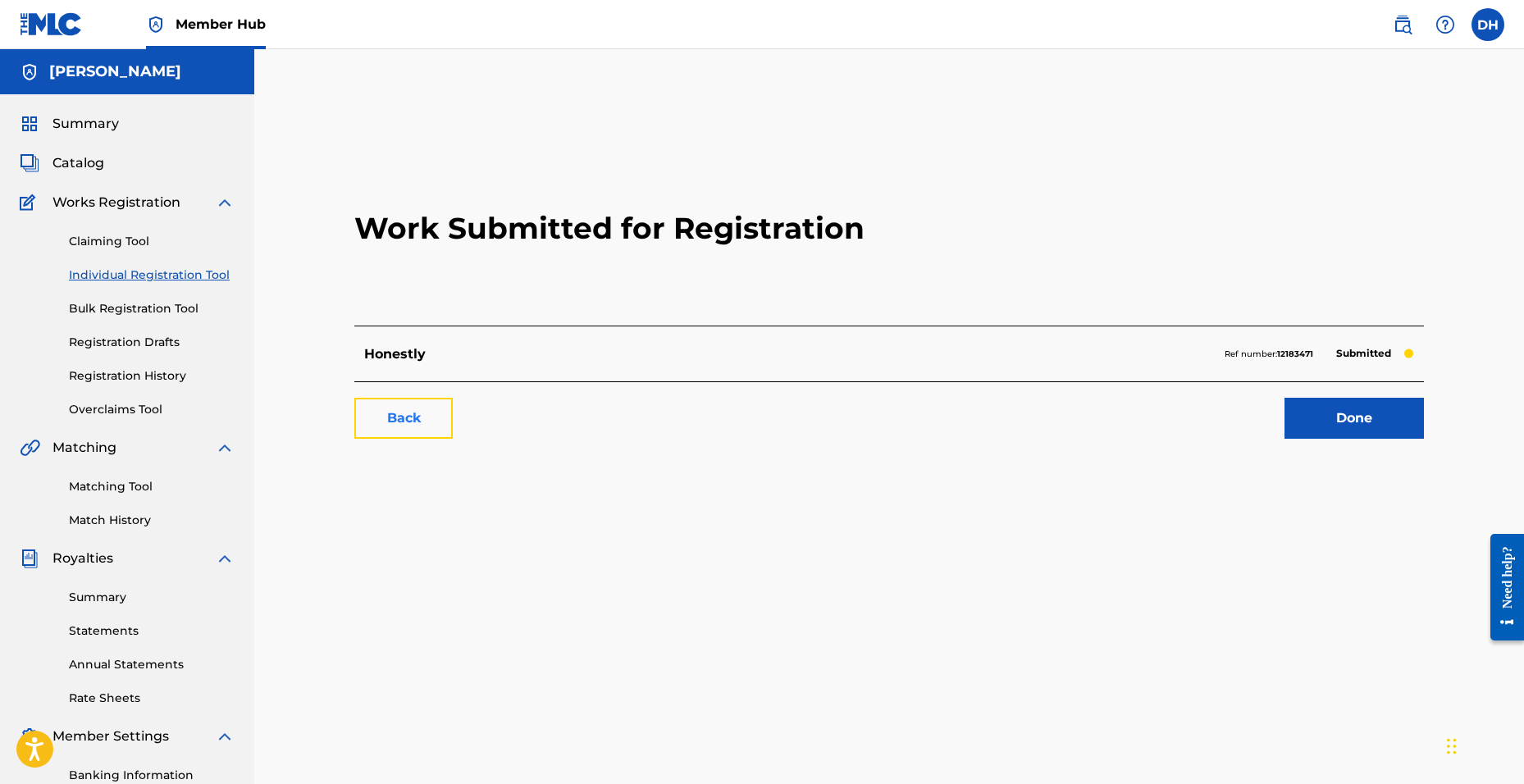
click at [395, 401] on link "Back" at bounding box center [403, 417] width 98 height 41
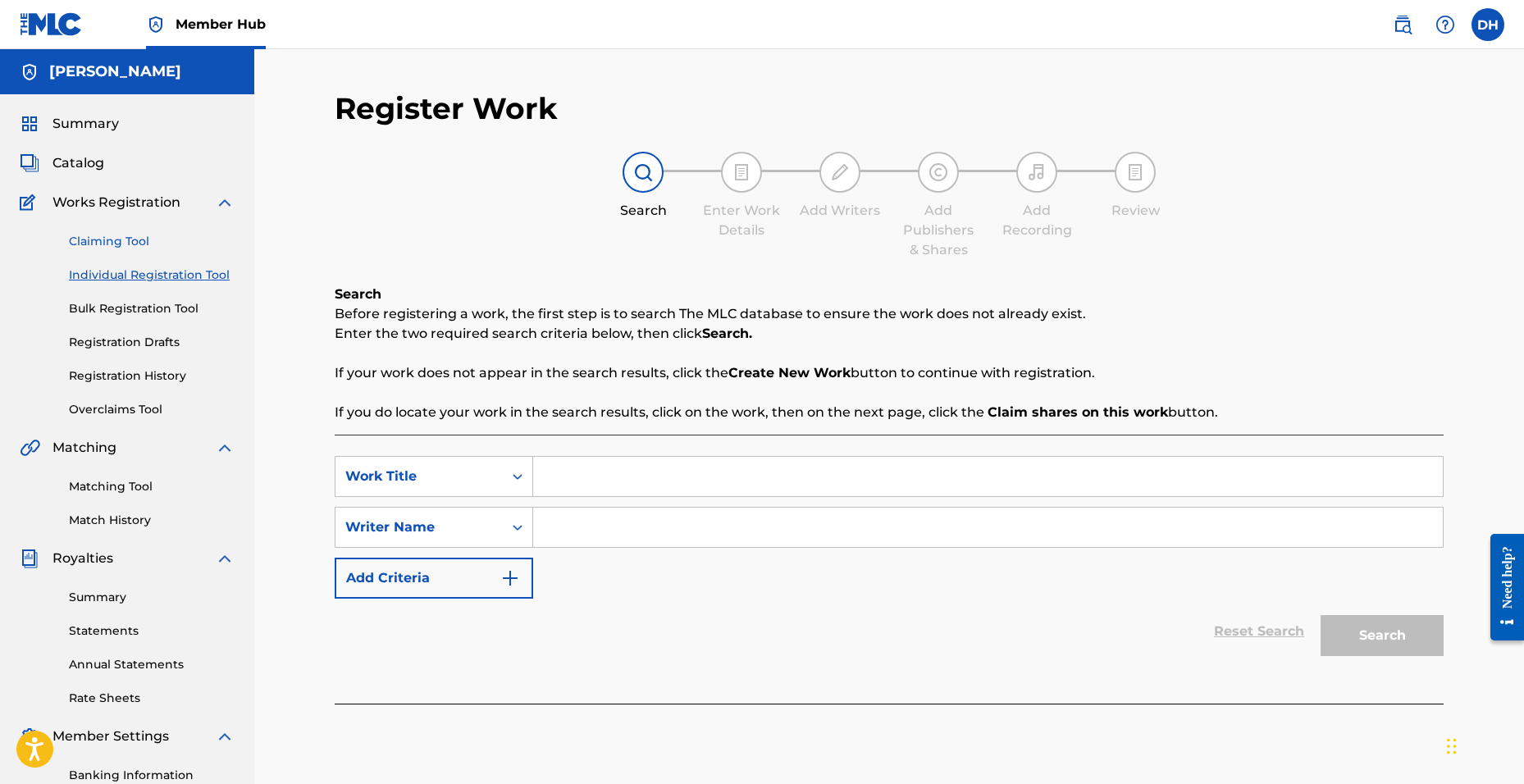
click at [101, 237] on link "Claiming Tool" at bounding box center [152, 241] width 166 height 17
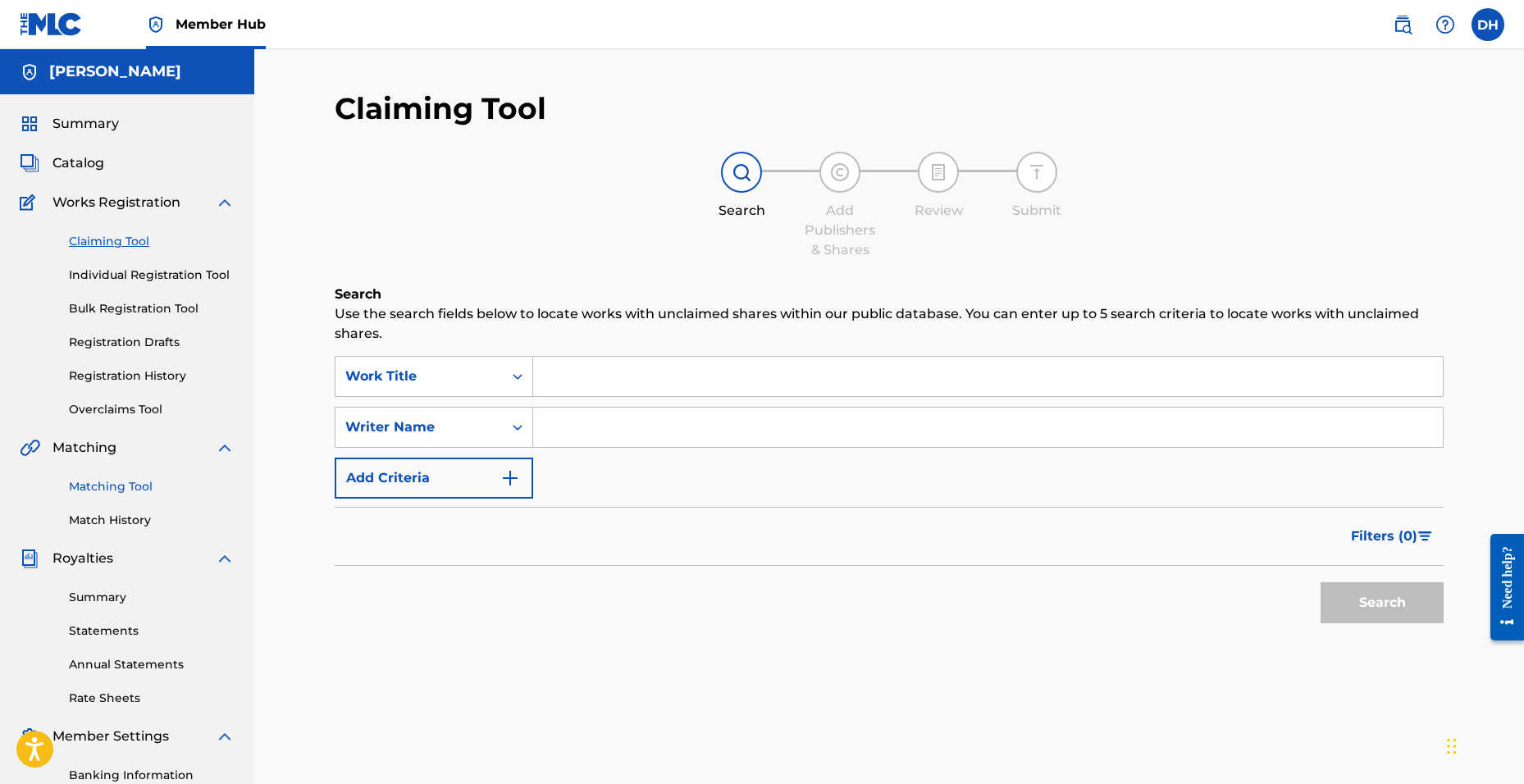
click at [114, 493] on link "Matching Tool" at bounding box center [152, 486] width 166 height 17
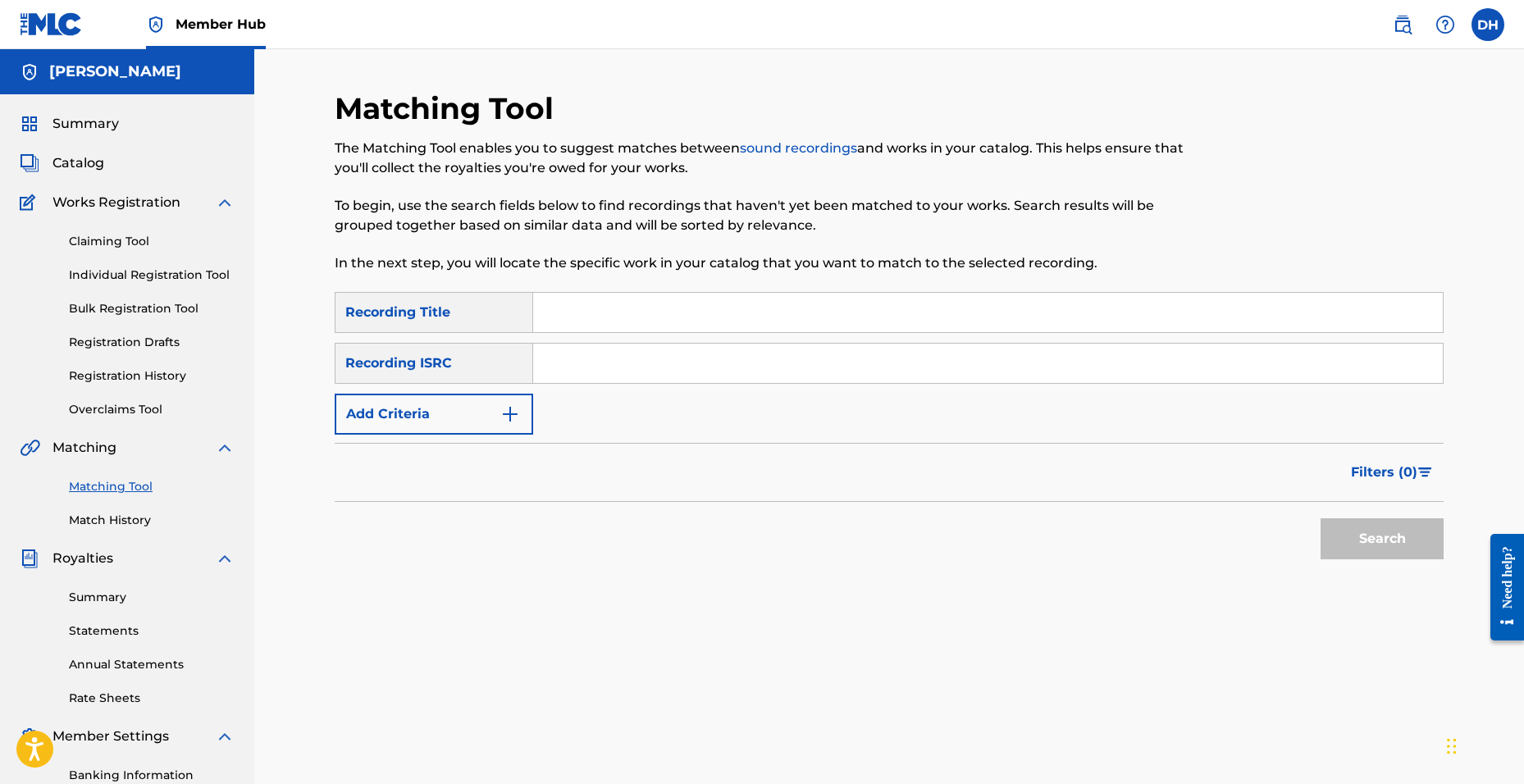
click at [571, 348] on input "Search Form" at bounding box center [988, 363] width 909 height 39
paste input "QZTBB2559719"
type input "QZTBB2559719"
click at [1457, 541] on div "Matching Tool The Matching Tool enables you to suggest matches between sound re…" at bounding box center [889, 514] width 1148 height 848
click at [1408, 552] on button "Search" at bounding box center [1382, 538] width 123 height 41
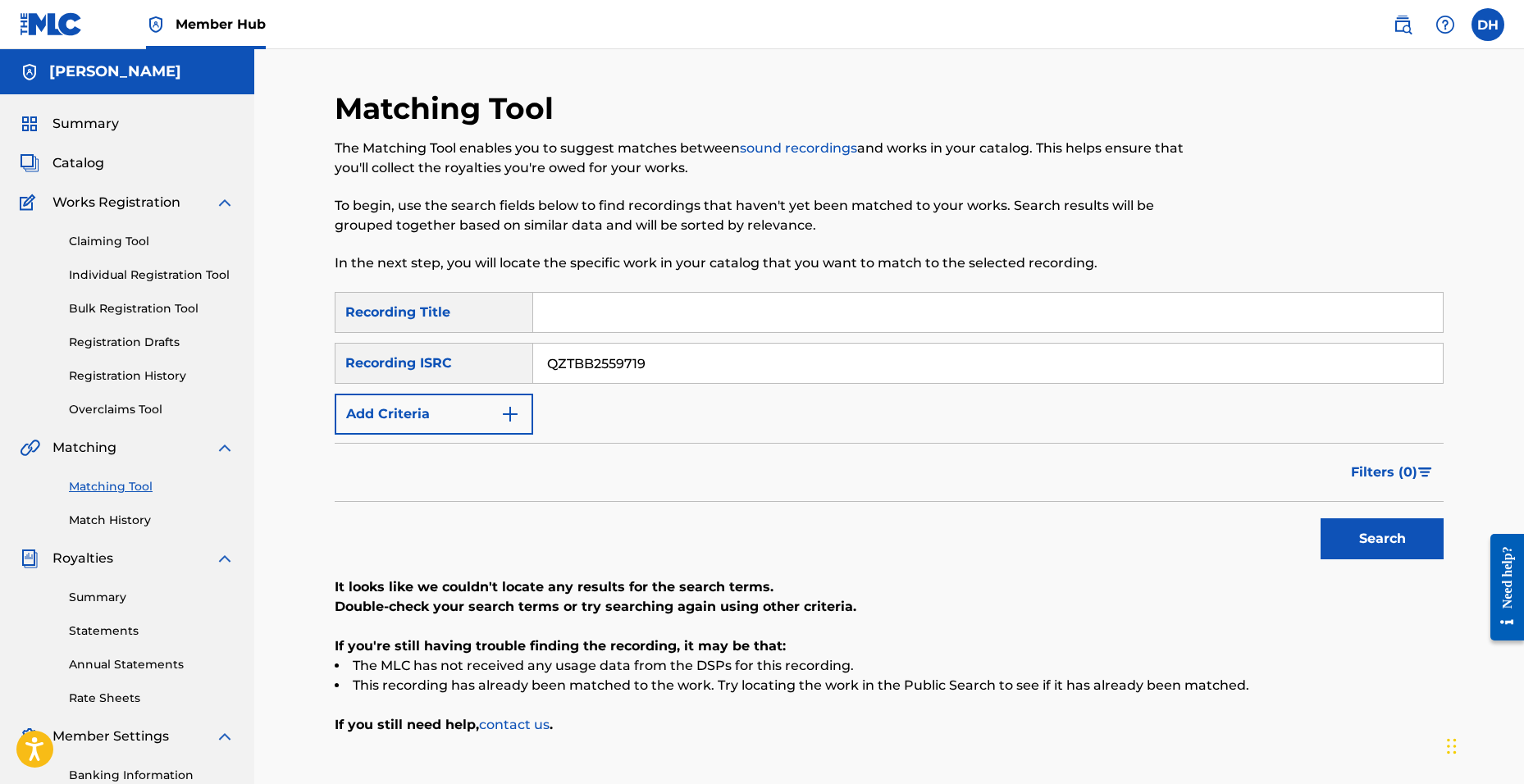
click at [771, 145] on link "sound recordings" at bounding box center [798, 148] width 117 height 15
click at [74, 158] on span "Catalog" at bounding box center [78, 163] width 52 height 20
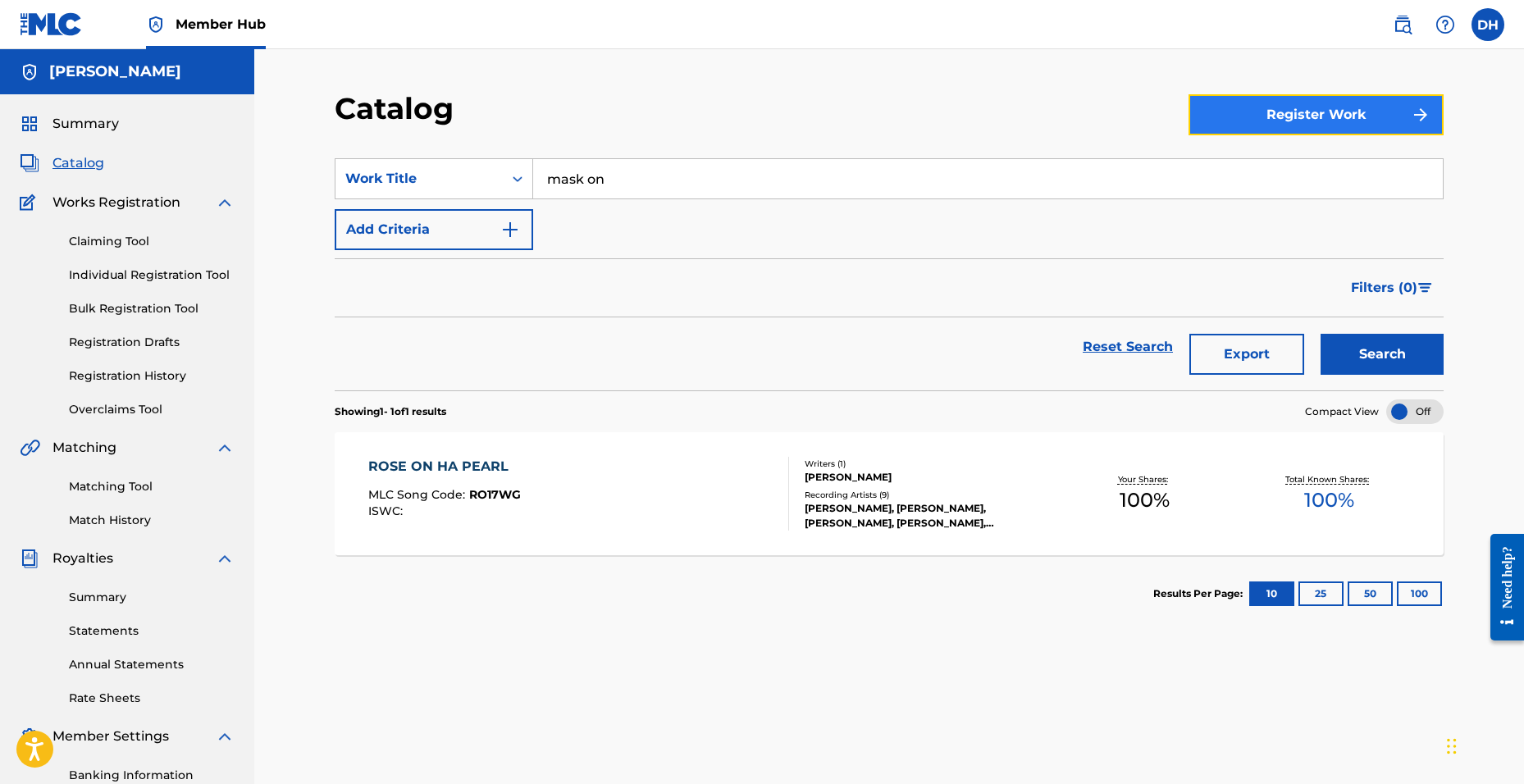
click at [1273, 123] on button "Register Work" at bounding box center [1315, 114] width 255 height 41
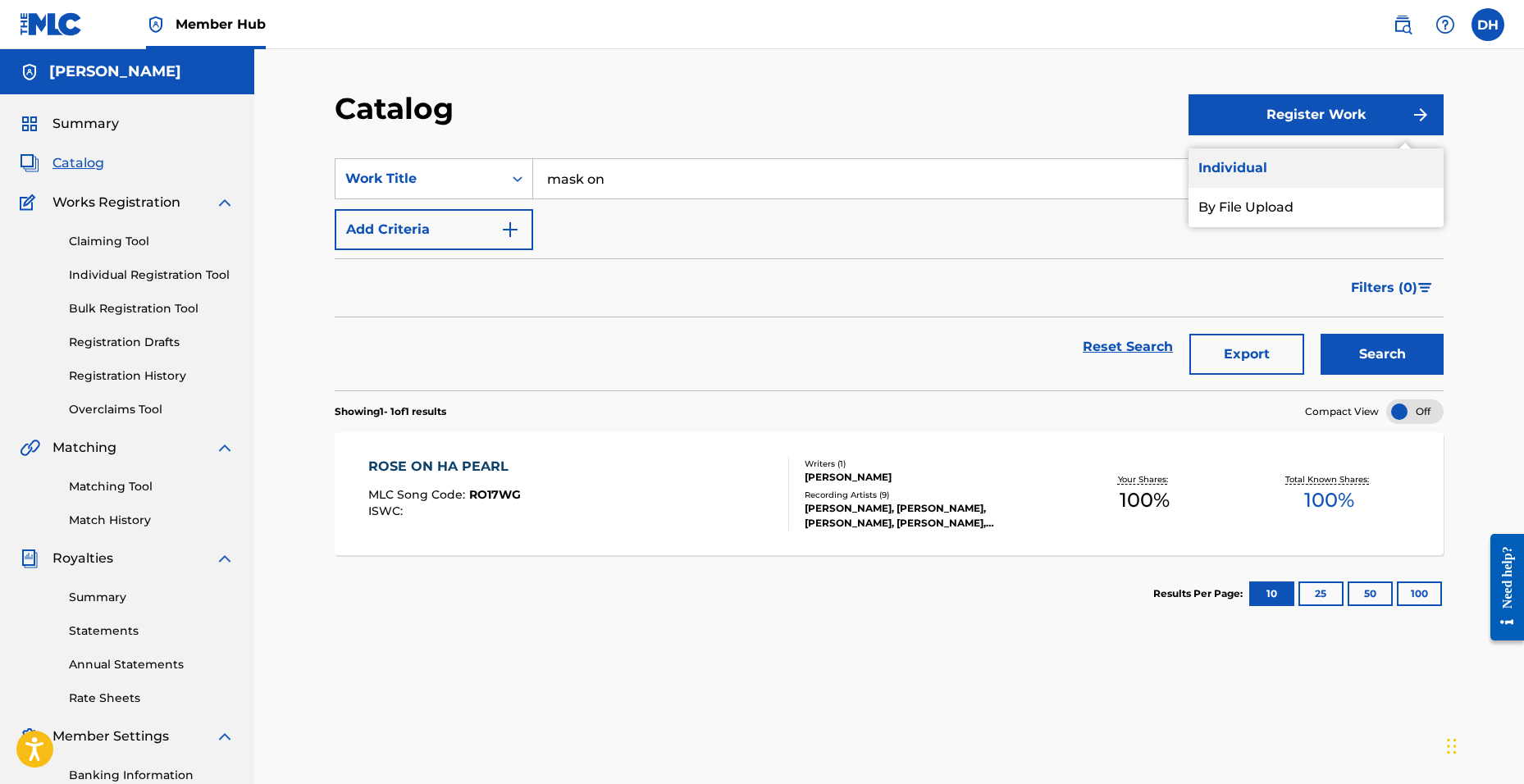
click at [1216, 165] on link "Individual" at bounding box center [1315, 168] width 255 height 39
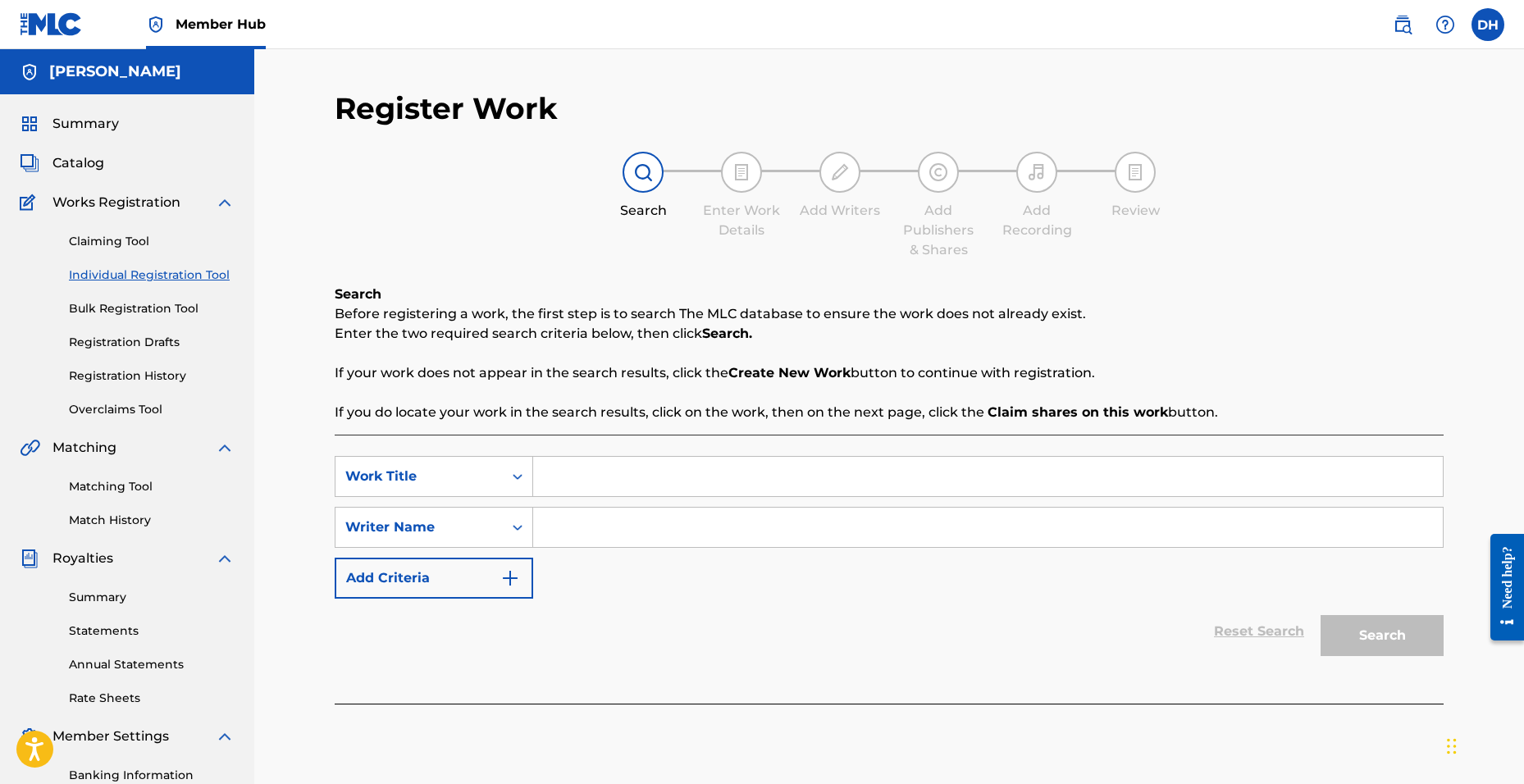
click at [566, 485] on input "Search Form" at bounding box center [988, 475] width 909 height 39
click at [562, 515] on input "Search Form" at bounding box center [988, 526] width 909 height 39
paste input "QZTBB2559719"
type input "QZTBB2559719"
drag, startPoint x: 562, startPoint y: 515, endPoint x: 556, endPoint y: 554, distance: 39.5
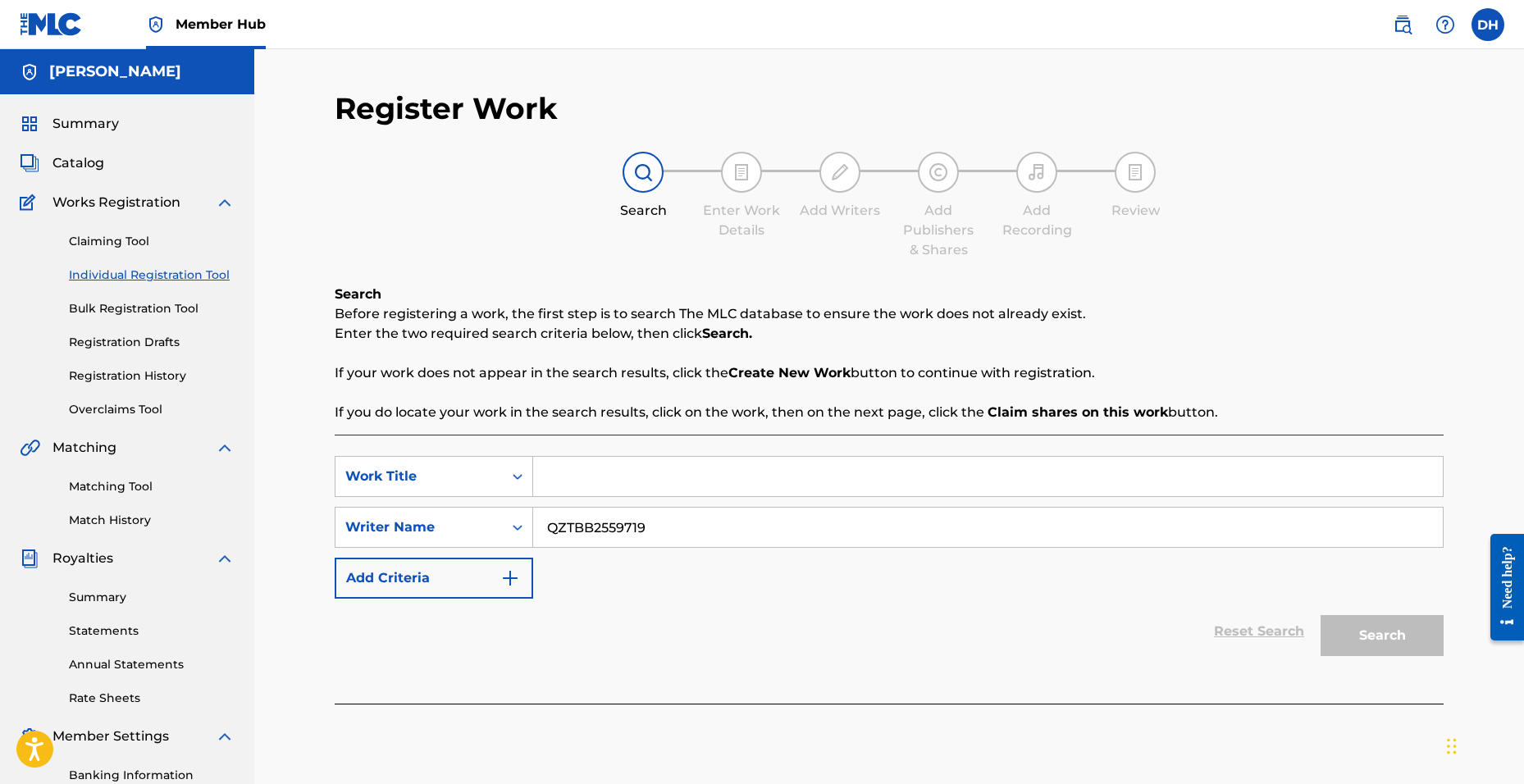
click at [556, 554] on div "SearchWithCriteria3783f2d0-18be-42cb-92b9-08d82f848d90 Work Title SearchWithCri…" at bounding box center [890, 526] width 1109 height 142
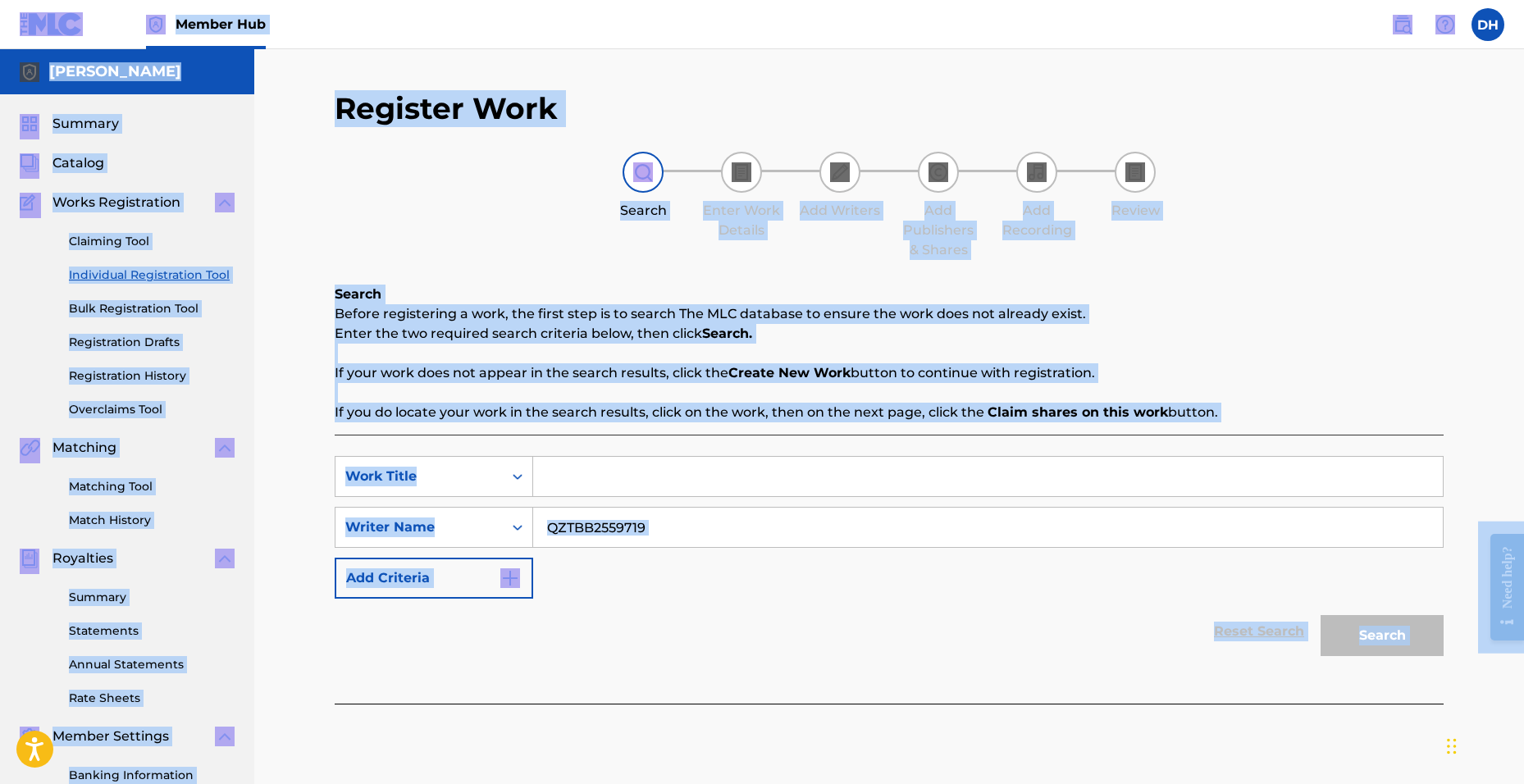
click at [666, 533] on input "QZTBB2559719" at bounding box center [988, 526] width 909 height 39
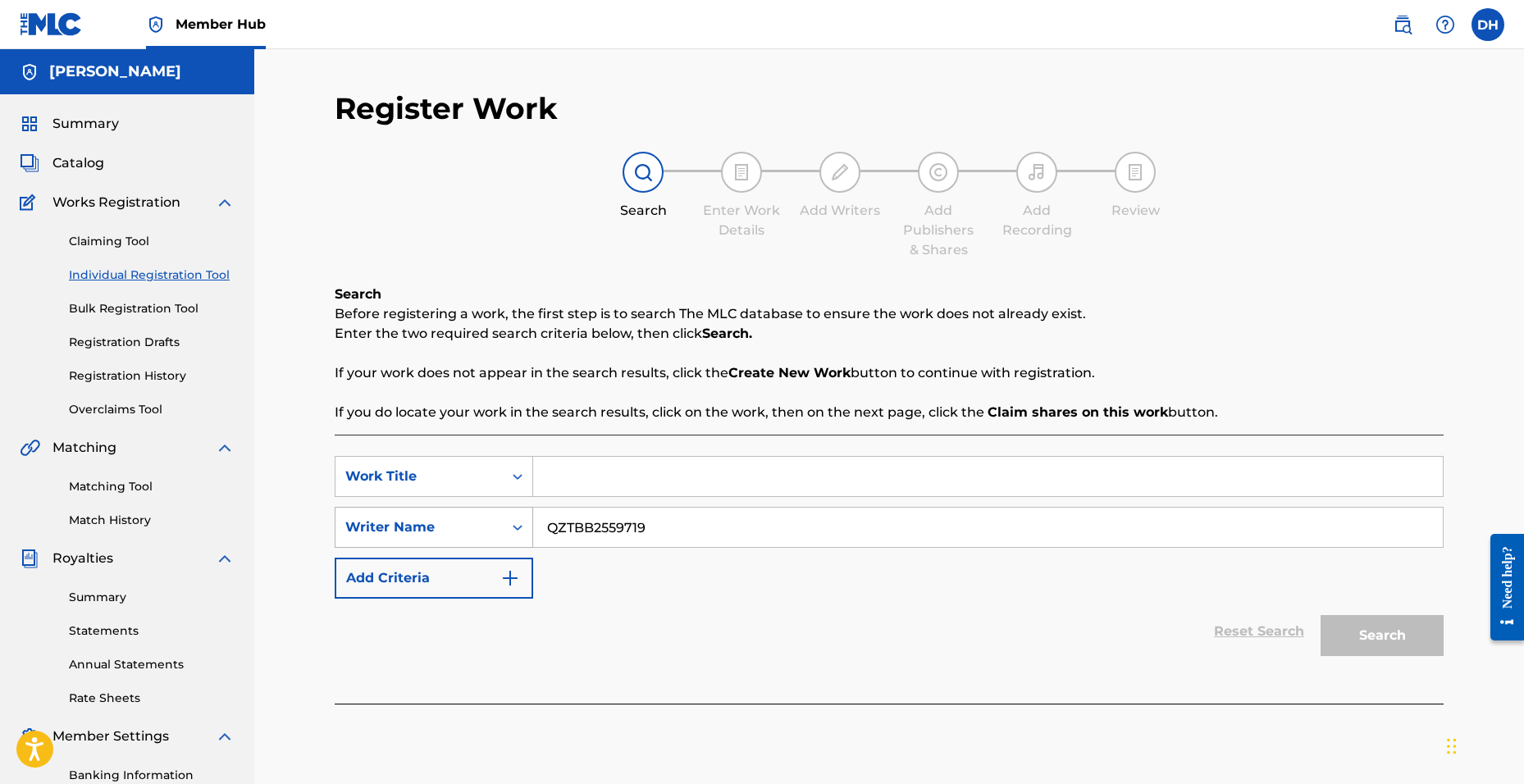
drag, startPoint x: 671, startPoint y: 533, endPoint x: 418, endPoint y: 526, distance: 253.1
click at [419, 526] on div "SearchWithCriteria4409fe53-c1f9-49b9-ad6b-43854d1ea827 Writer Name QZTBB2559719" at bounding box center [890, 526] width 1109 height 41
click at [615, 485] on input "Search Form" at bounding box center [988, 475] width 909 height 39
type input "fakin"
click at [635, 529] on input "Search Form" at bounding box center [988, 526] width 909 height 39
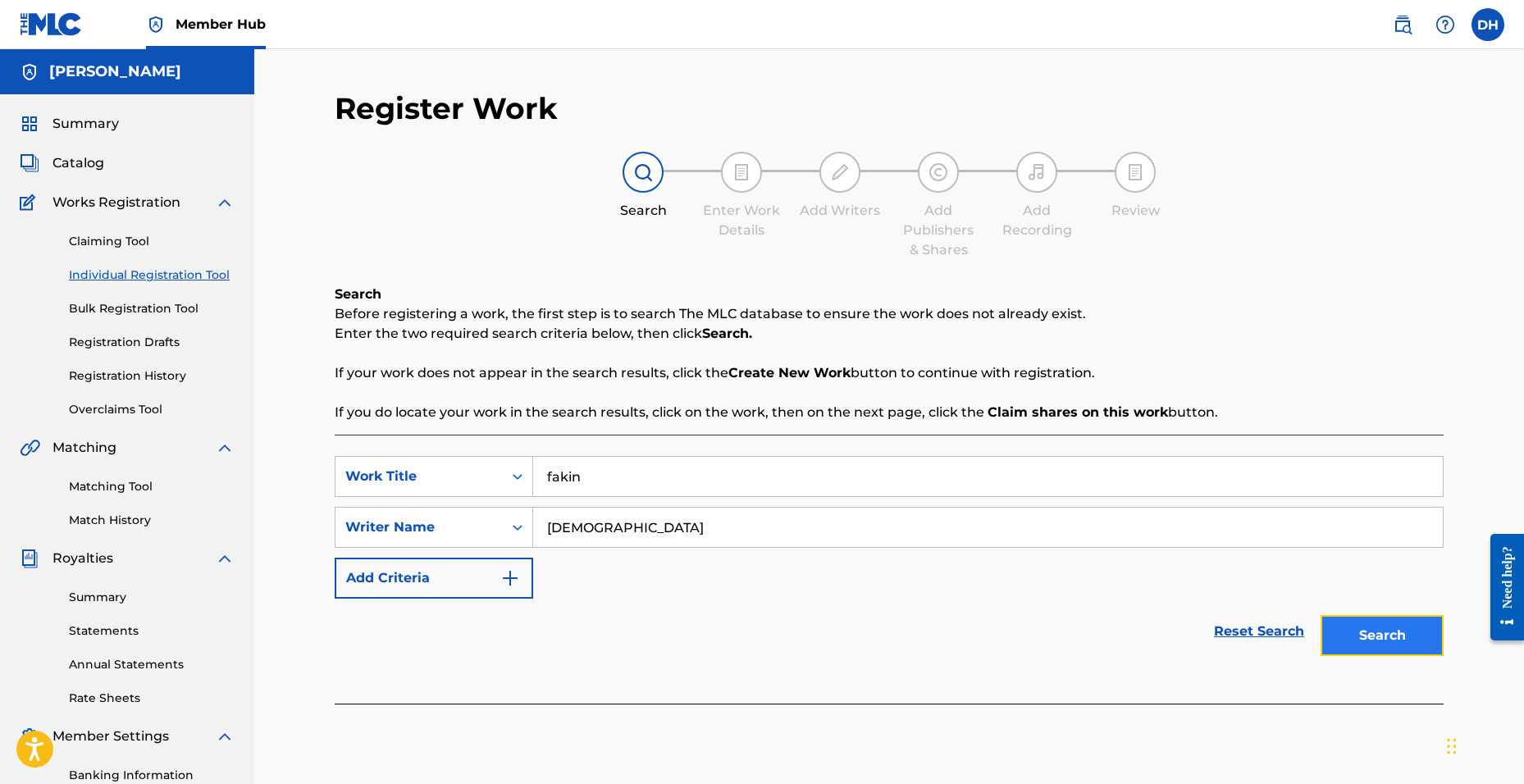
click at [1350, 652] on button "Search" at bounding box center [1382, 635] width 123 height 41
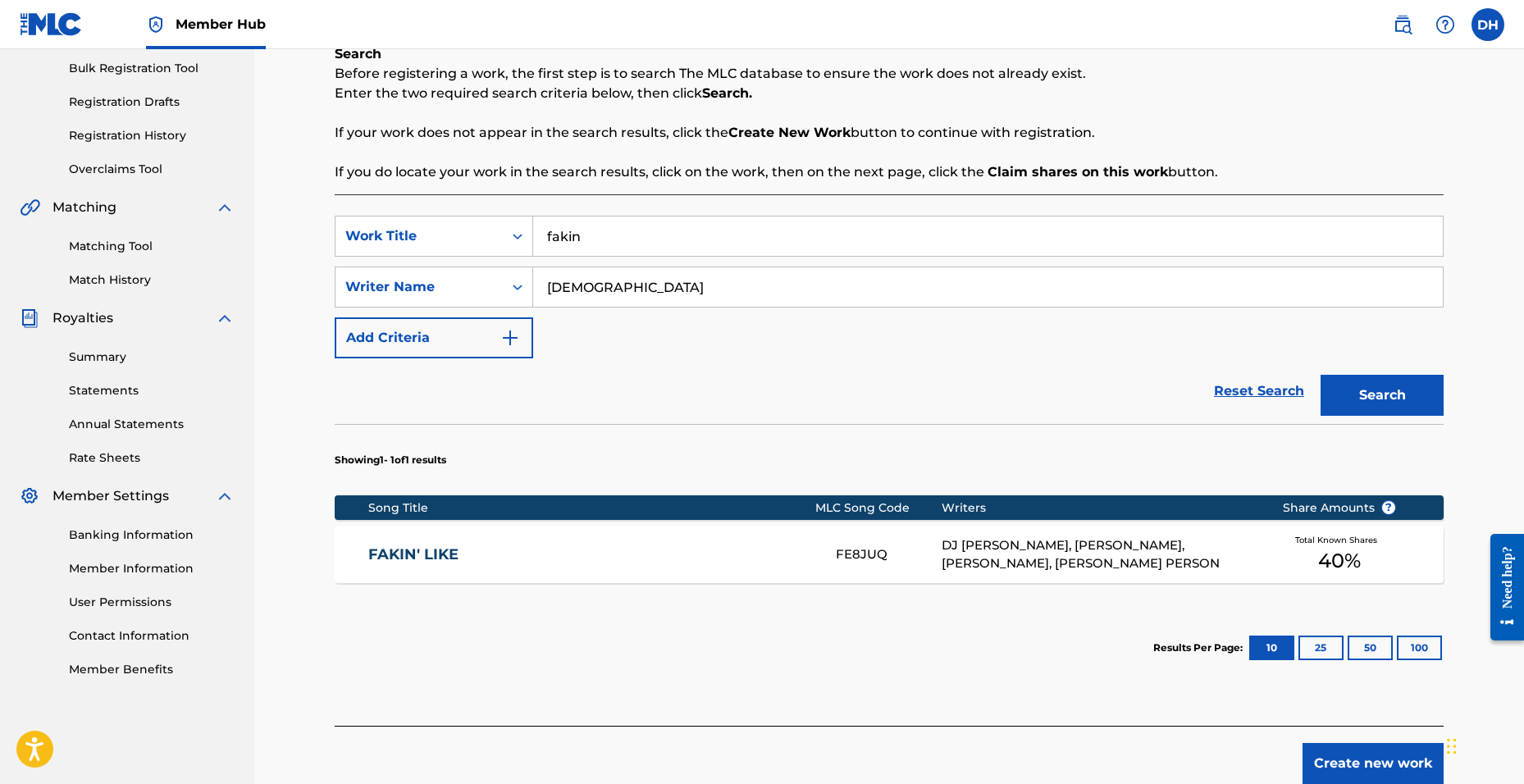
scroll to position [237, 0]
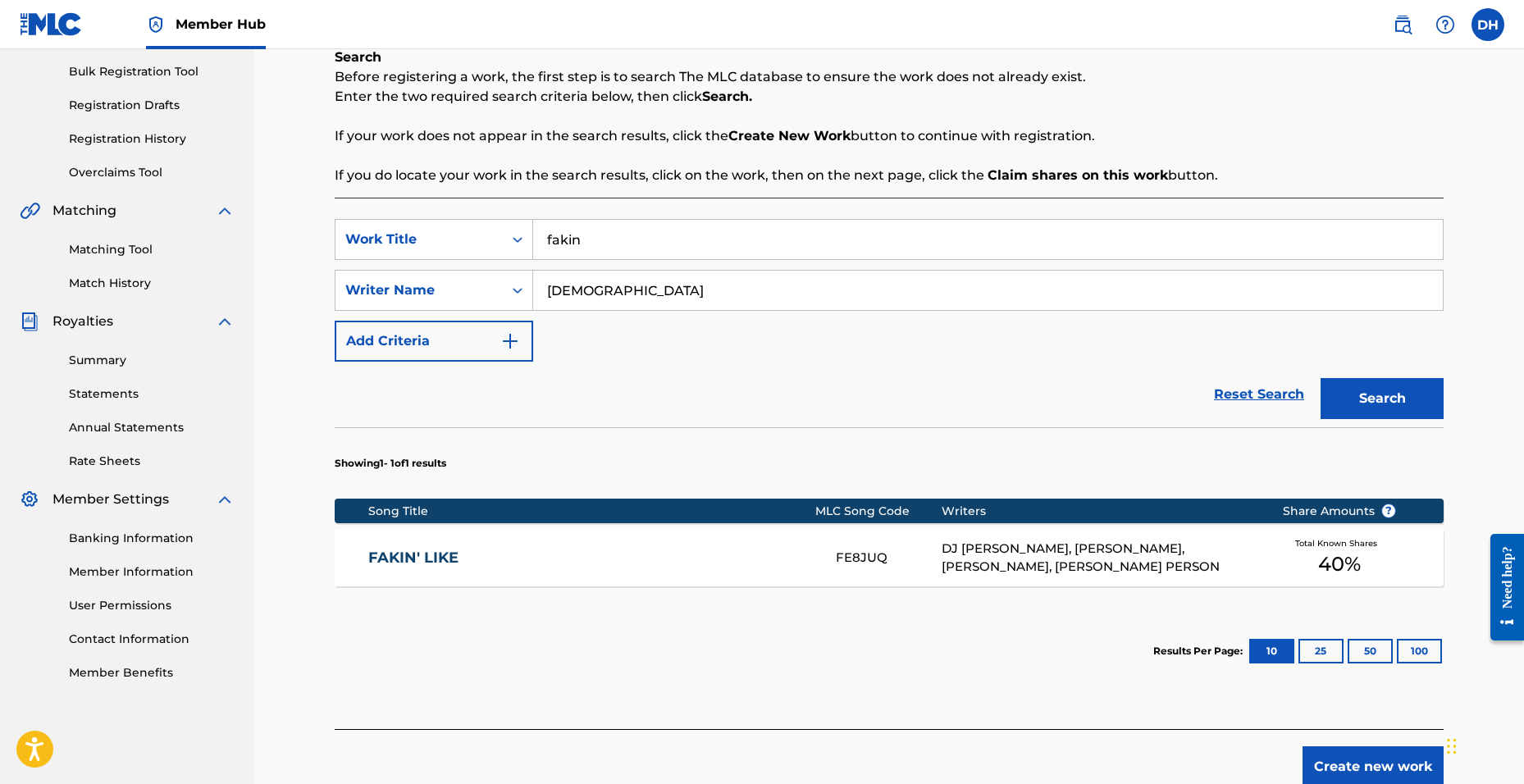
click at [614, 300] on input "[DEMOGRAPHIC_DATA]" at bounding box center [988, 289] width 909 height 39
type input "[PERSON_NAME]"
click at [1321, 378] on button "Search" at bounding box center [1382, 398] width 123 height 41
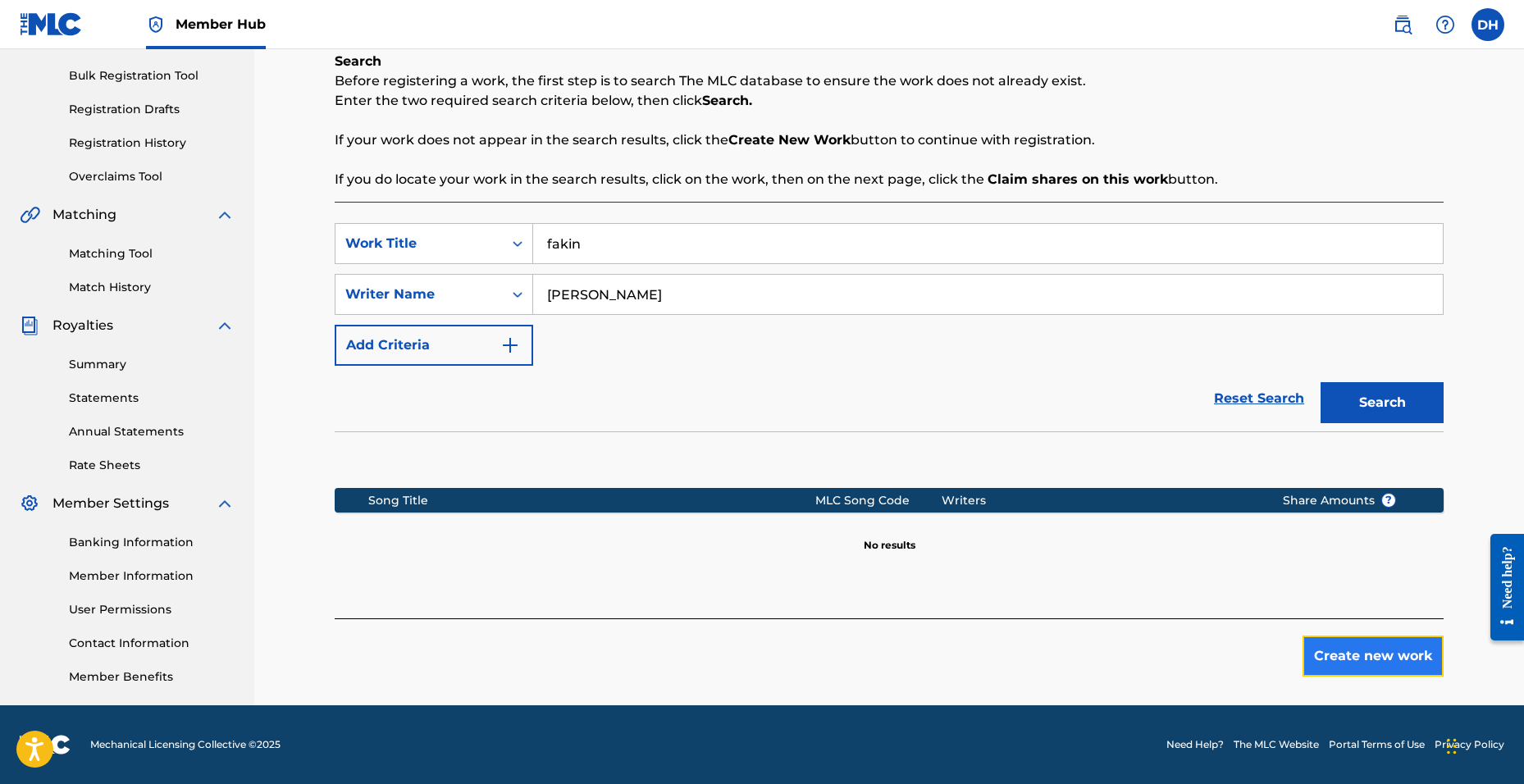
click at [1384, 651] on button "Create new work" at bounding box center [1372, 655] width 141 height 41
